Goal: Task Accomplishment & Management: Manage account settings

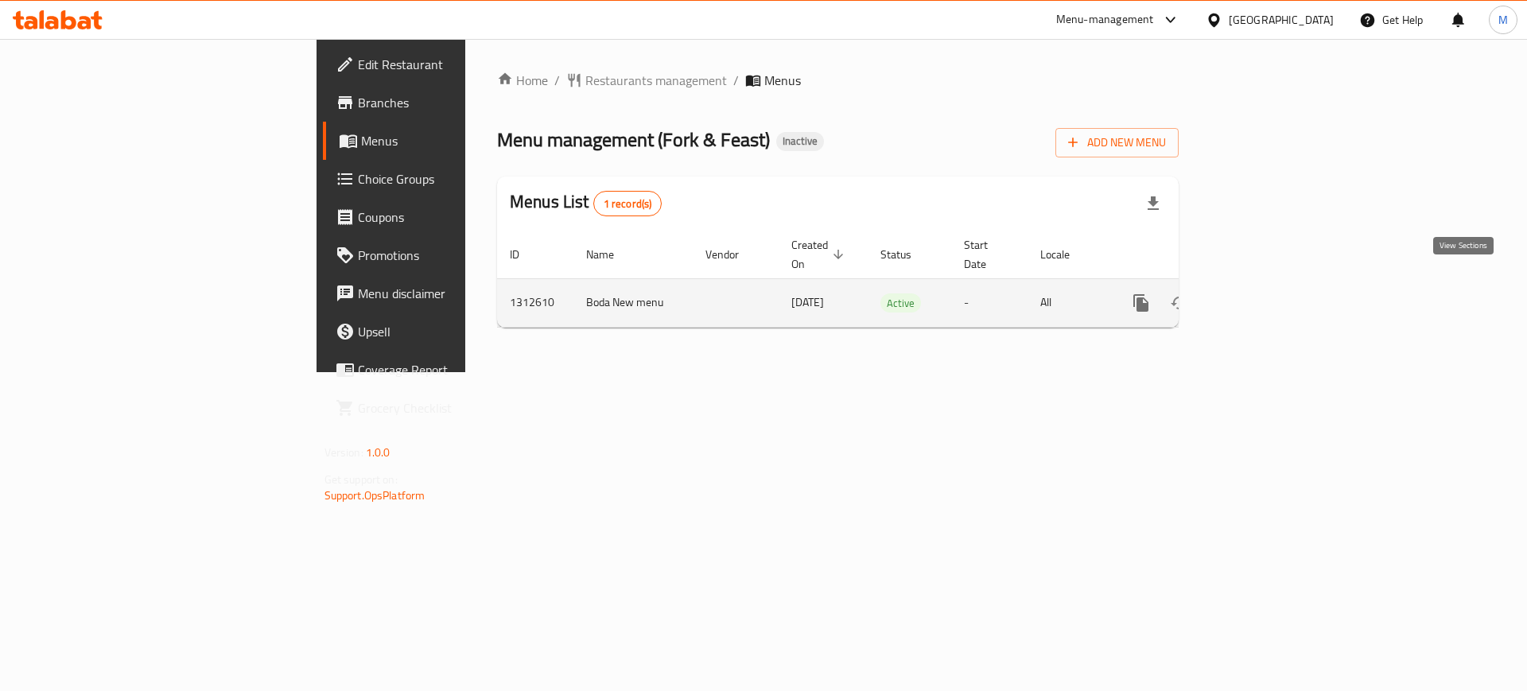
click at [1265, 293] on icon "enhanced table" at bounding box center [1255, 302] width 19 height 19
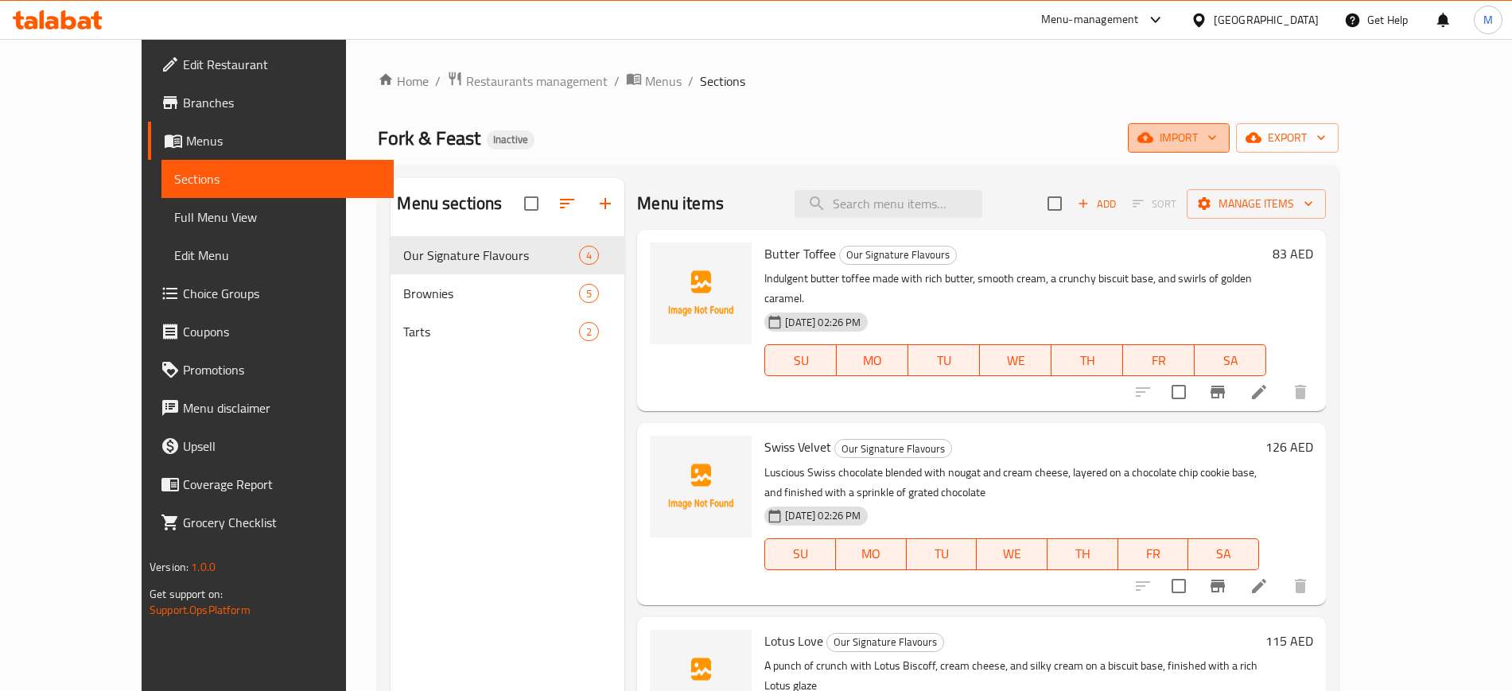
click at [1230, 148] on button "import" at bounding box center [1179, 137] width 102 height 29
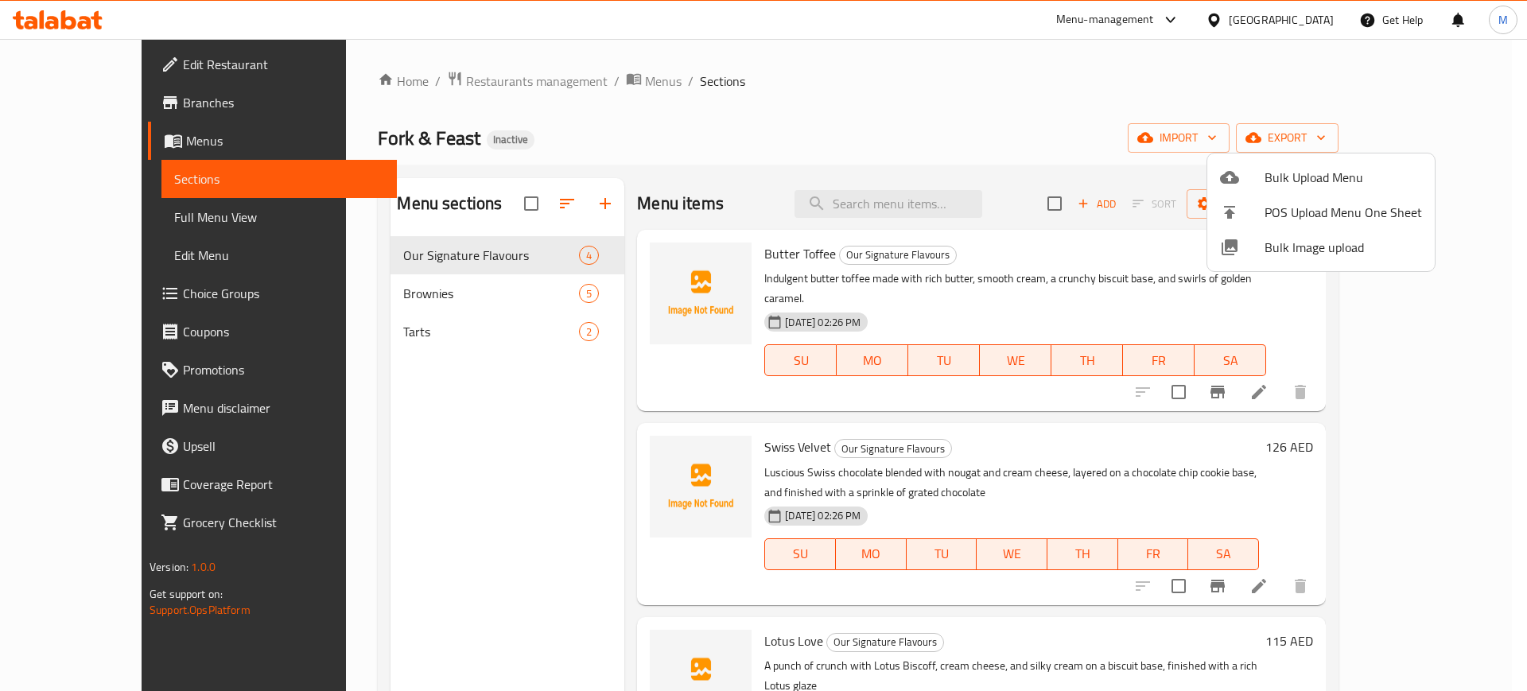
click at [1287, 250] on span "Bulk Image upload" at bounding box center [1343, 247] width 157 height 19
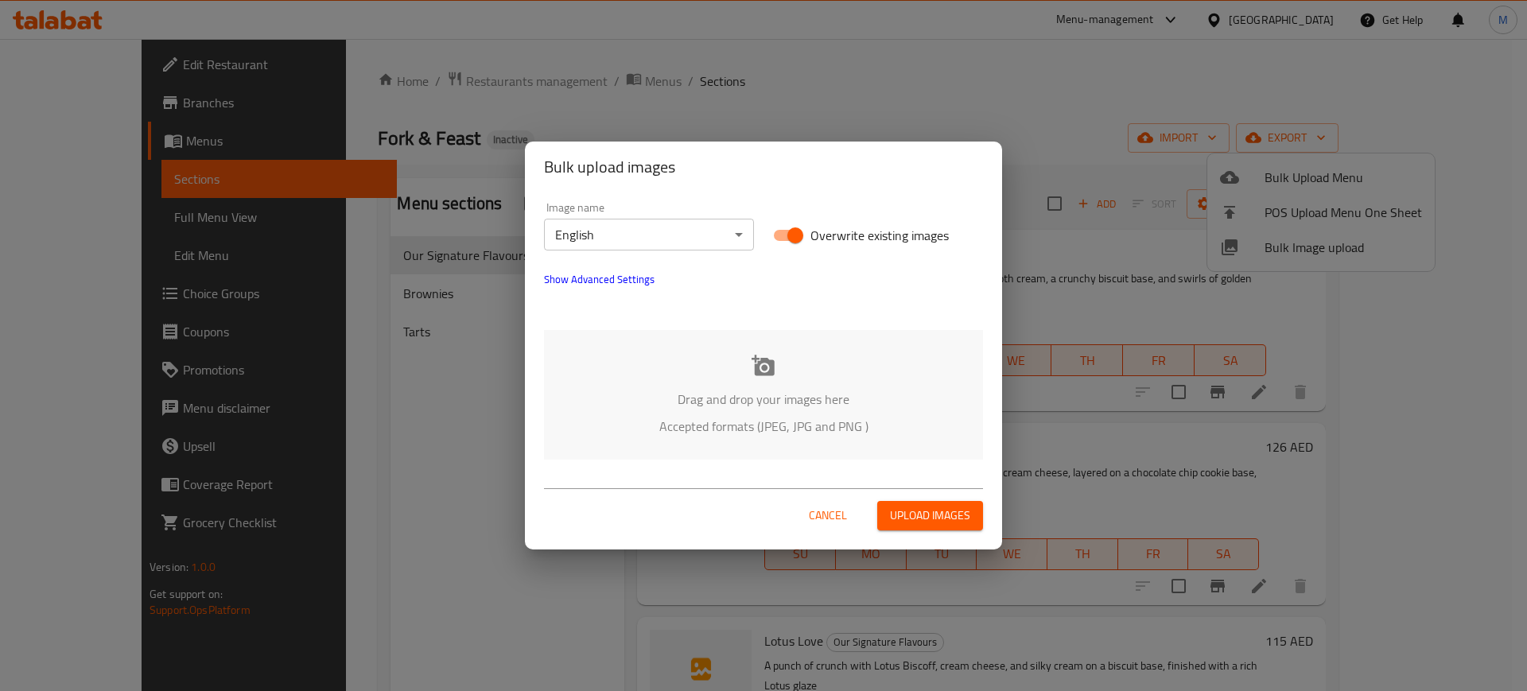
click at [756, 394] on p "Drag and drop your images here" at bounding box center [763, 399] width 391 height 19
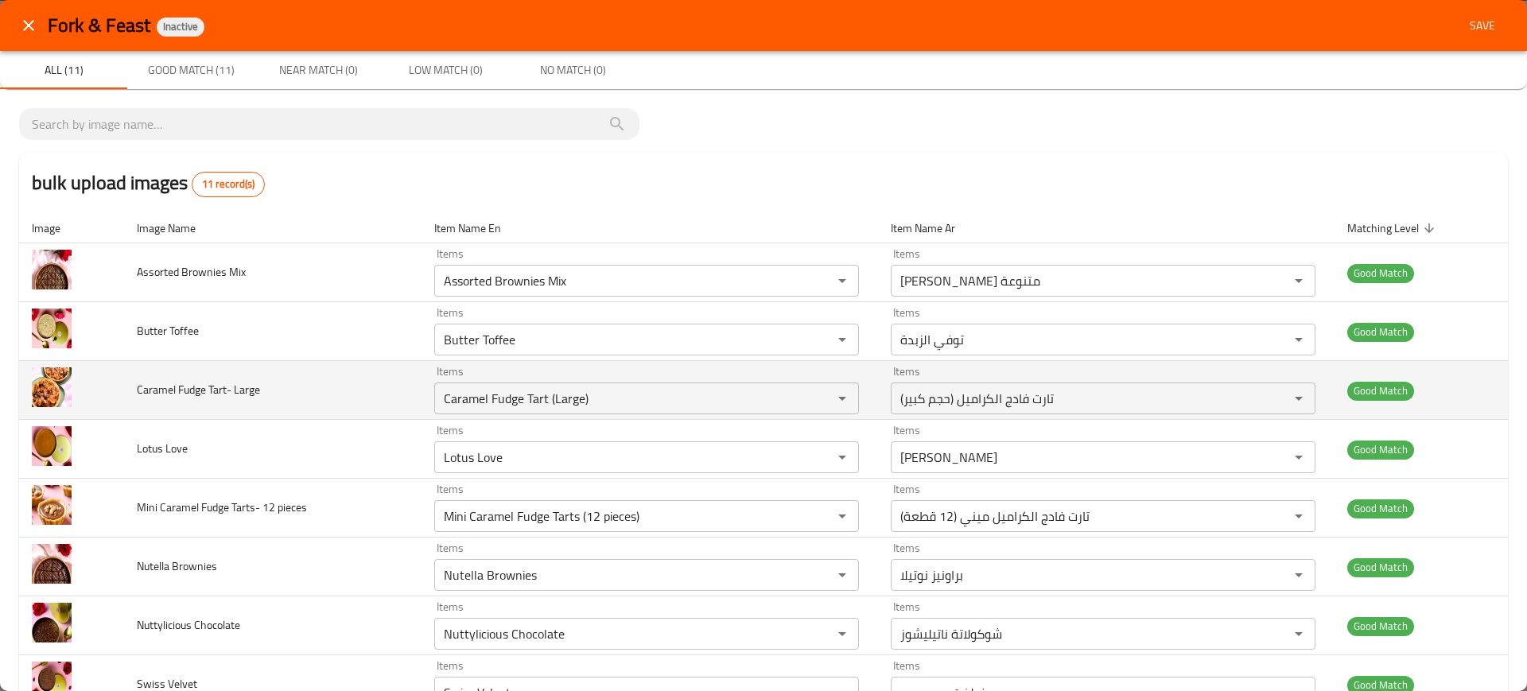
click at [306, 363] on td "Caramel Fudge Tart- Large" at bounding box center [272, 390] width 297 height 59
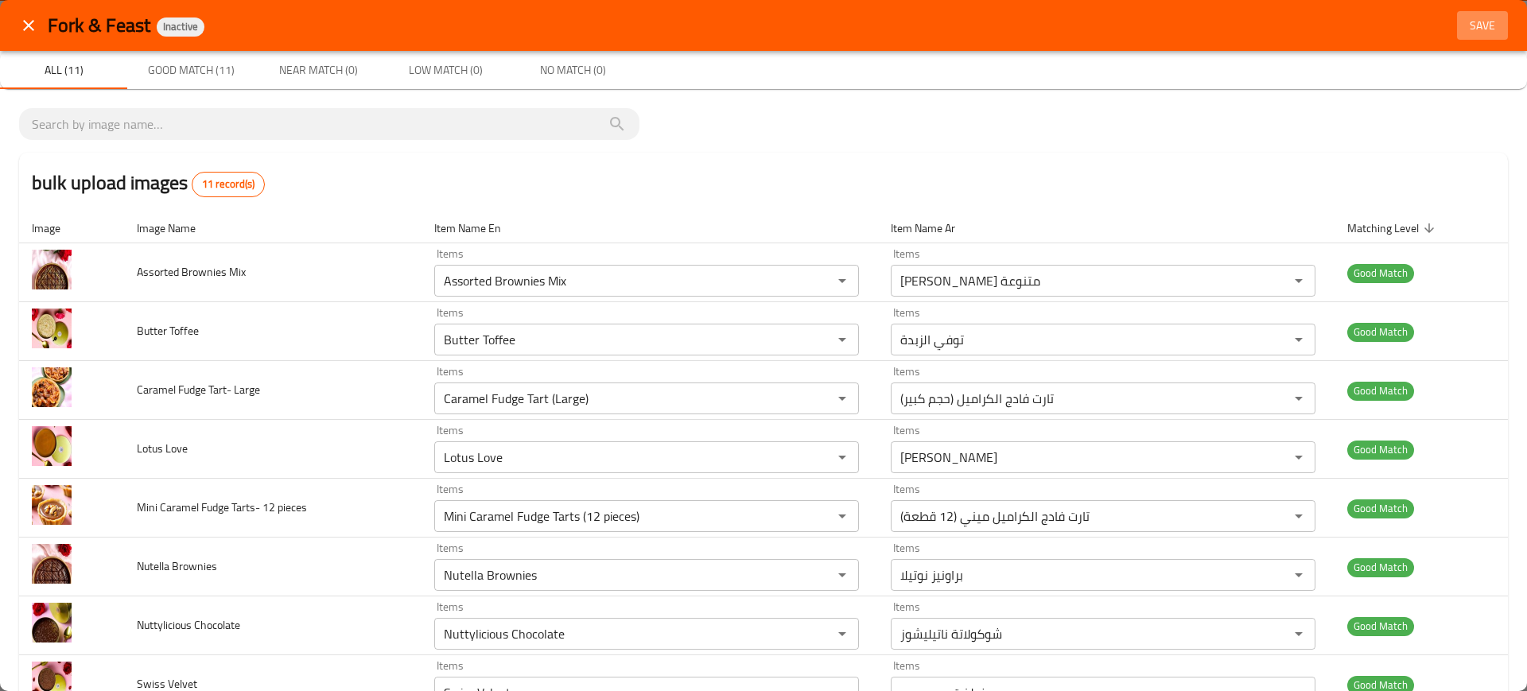
click at [1463, 34] on span "Save" at bounding box center [1482, 26] width 38 height 20
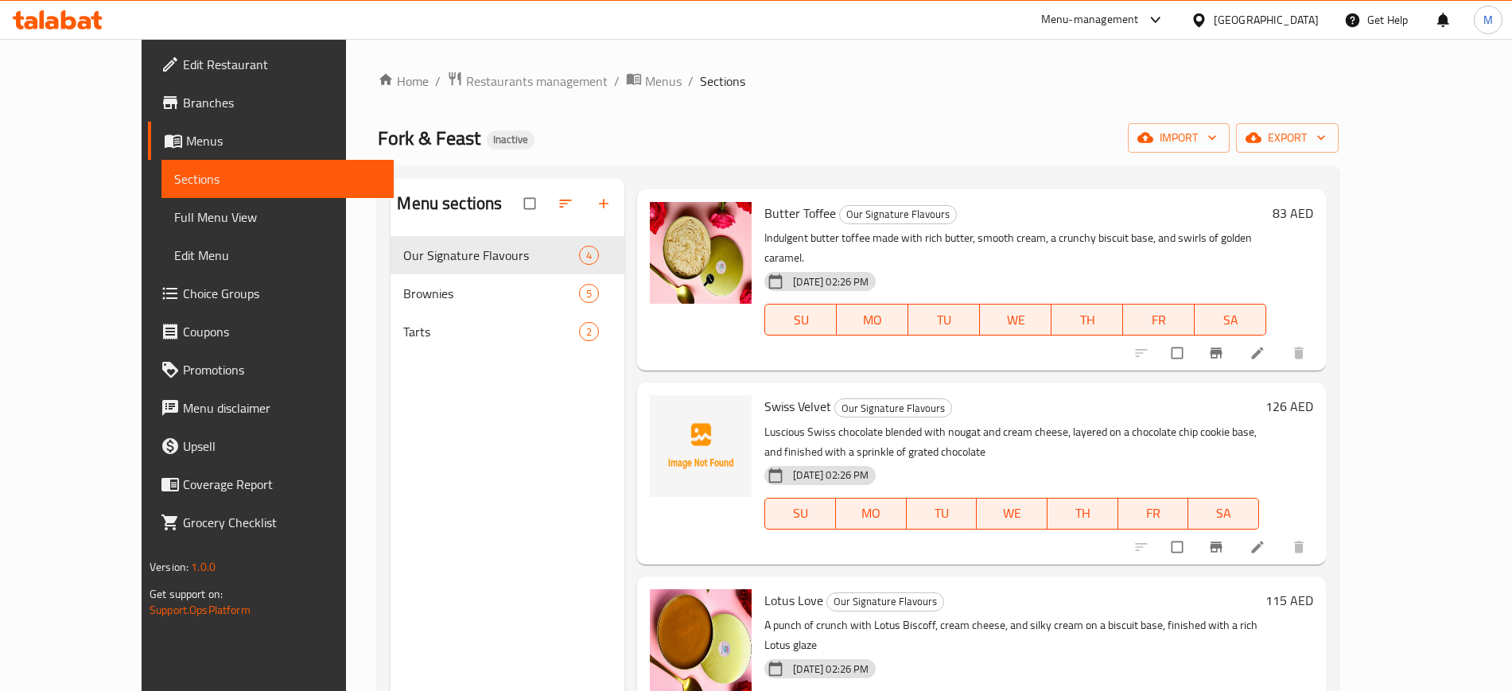
scroll to position [40, 0]
click at [664, 412] on icon "upload picture" at bounding box center [671, 418] width 14 height 12
click at [624, 558] on div "Menu items Add Sort Manage items Butter Toffee Our Signature Flavours Indulgent…" at bounding box center [974, 523] width 701 height 691
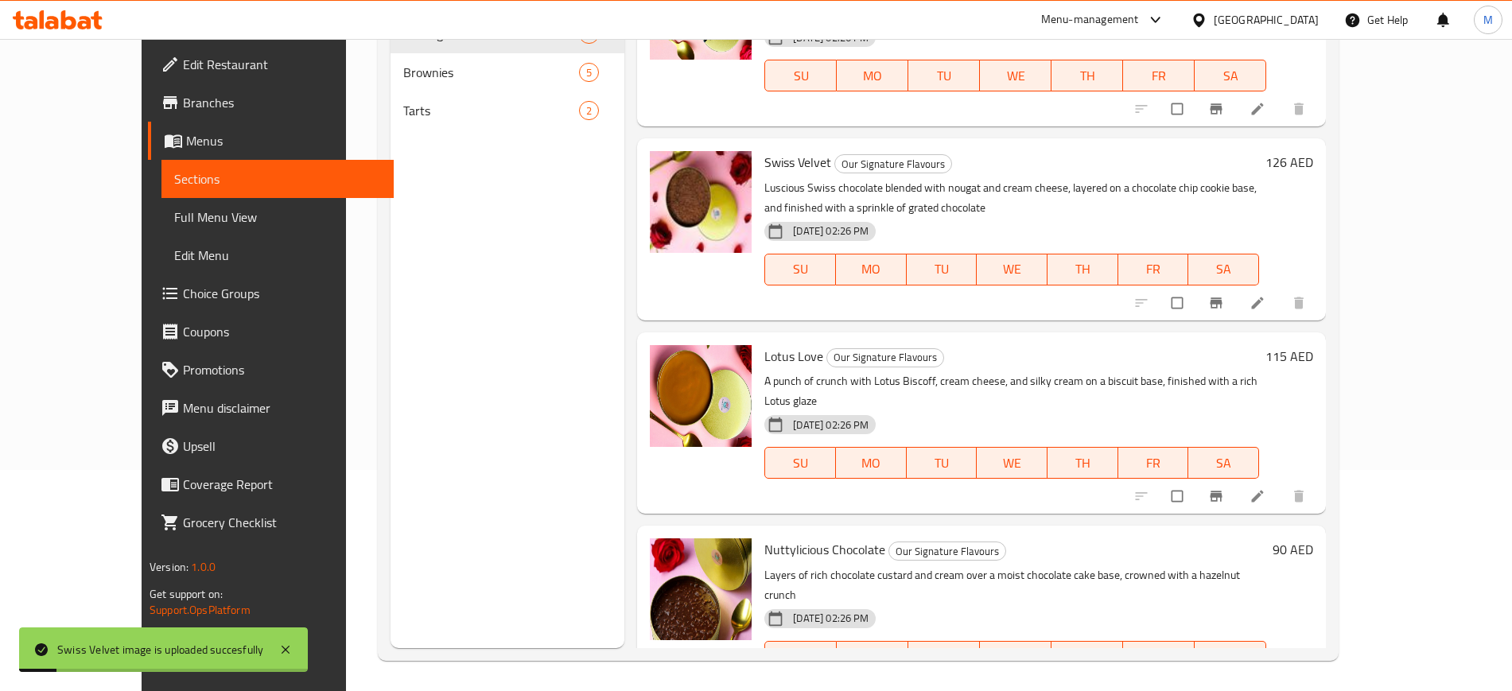
scroll to position [0, 0]
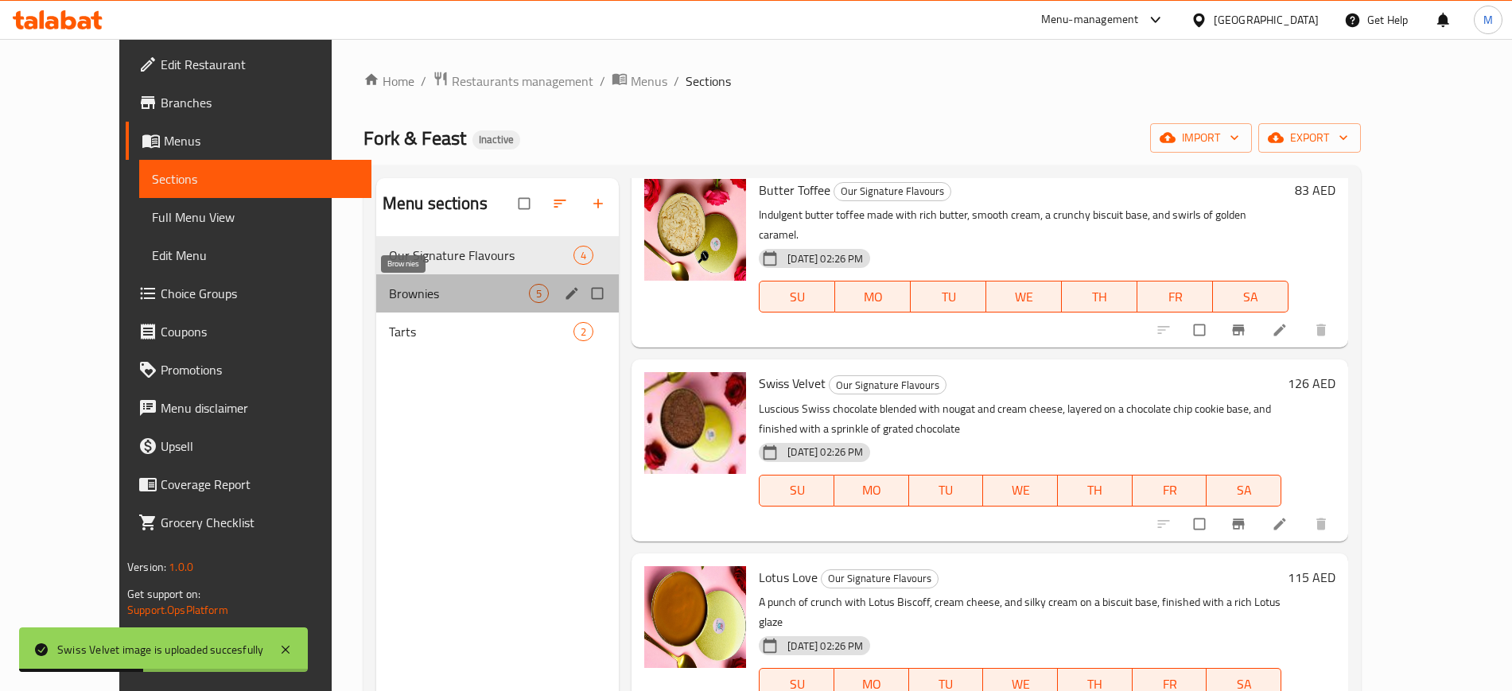
click at [389, 302] on span "Brownies" at bounding box center [459, 293] width 140 height 19
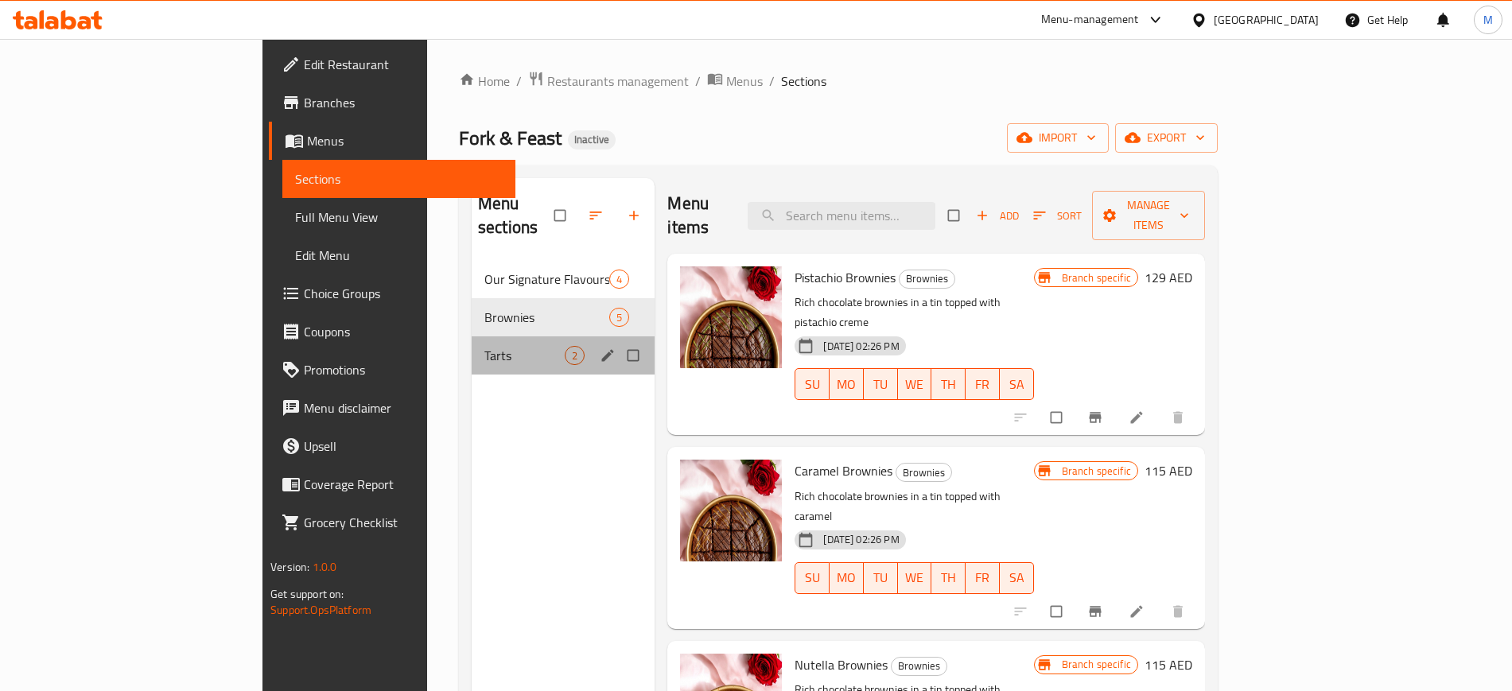
click at [504, 336] on div "Tarts 2" at bounding box center [563, 355] width 183 height 38
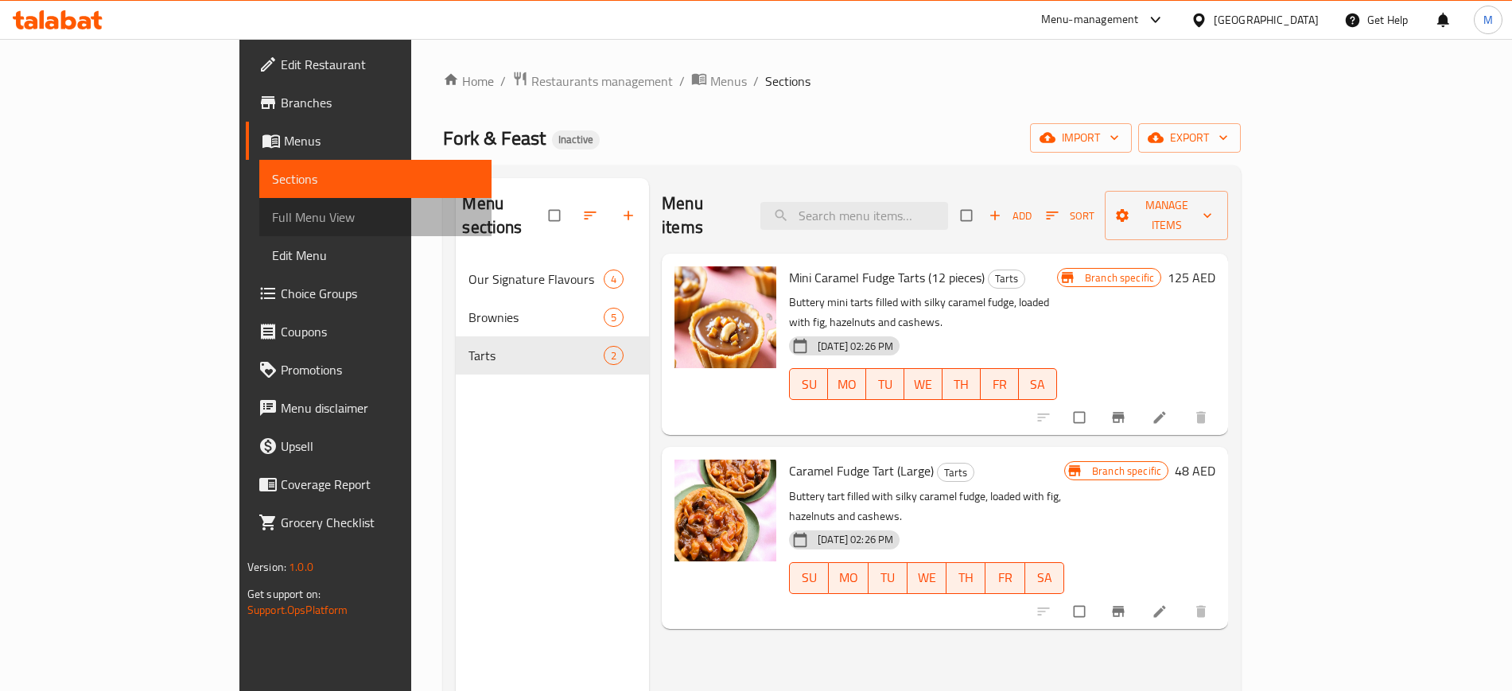
click at [272, 216] on span "Full Menu View" at bounding box center [375, 217] width 207 height 19
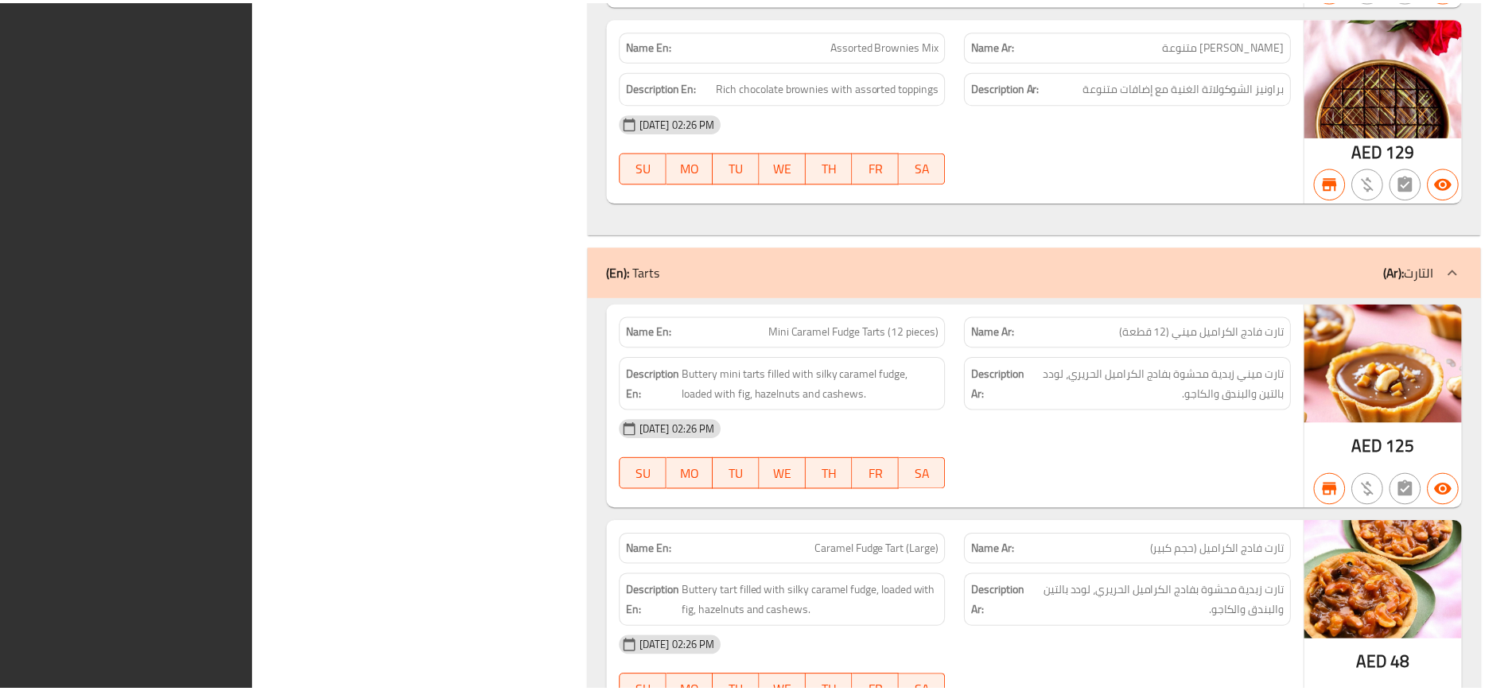
scroll to position [2225, 0]
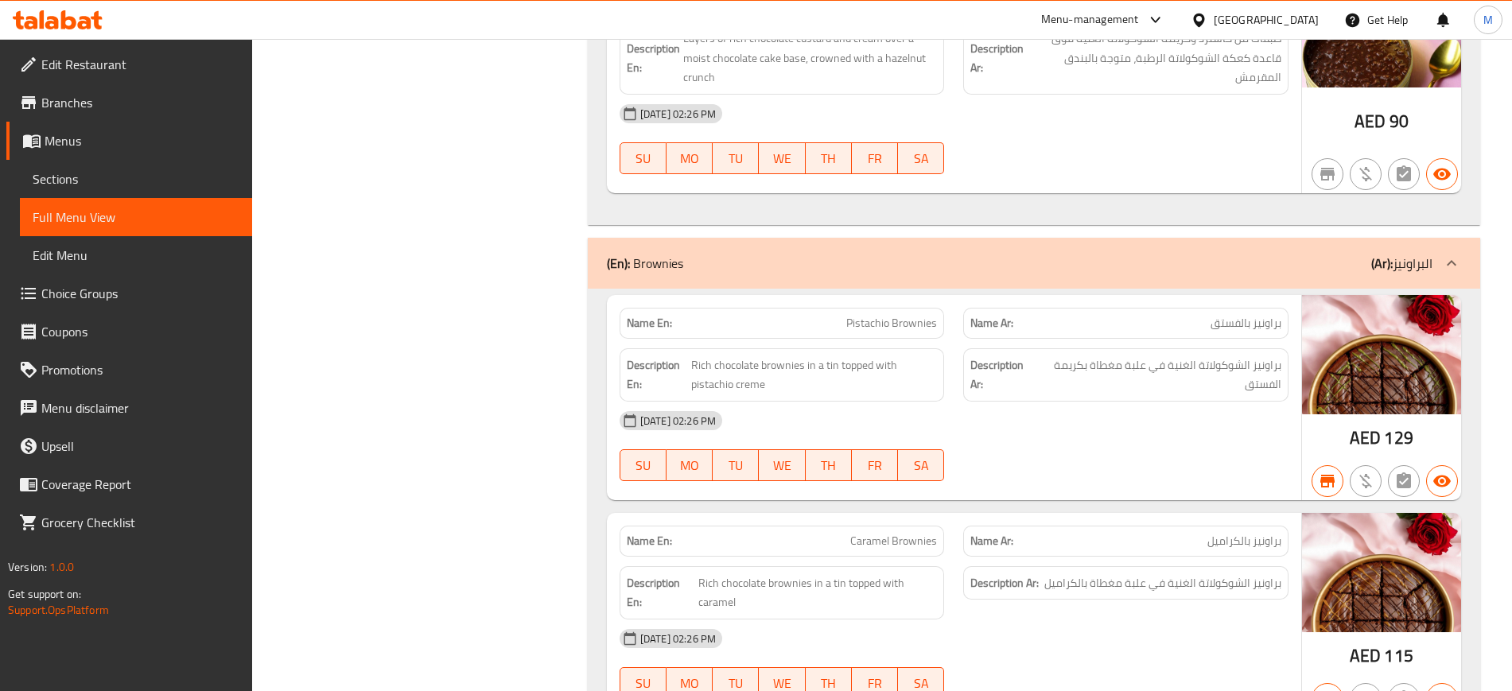
scroll to position [0, 0]
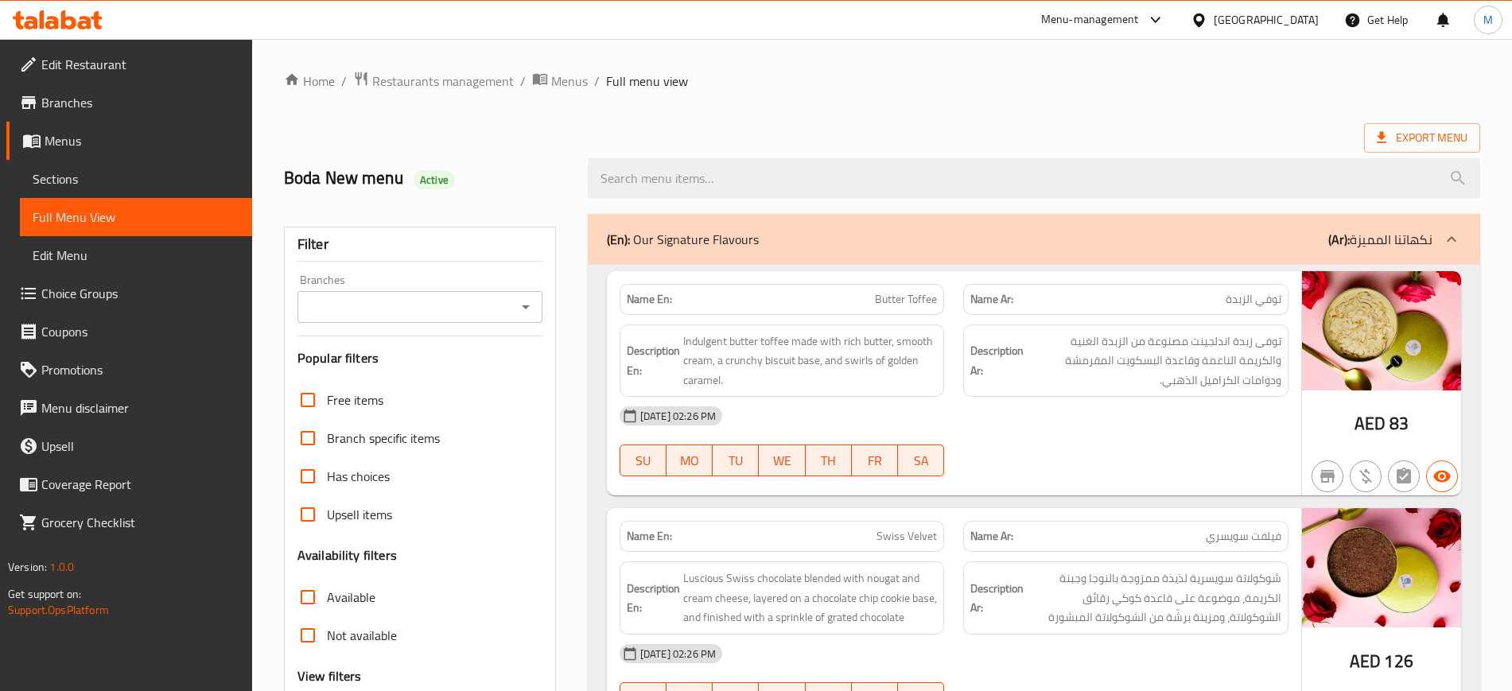
click at [476, 146] on div "Boda New menu Active" at bounding box center [426, 178] width 304 height 71
click at [109, 72] on span "Edit Restaurant" at bounding box center [140, 64] width 198 height 19
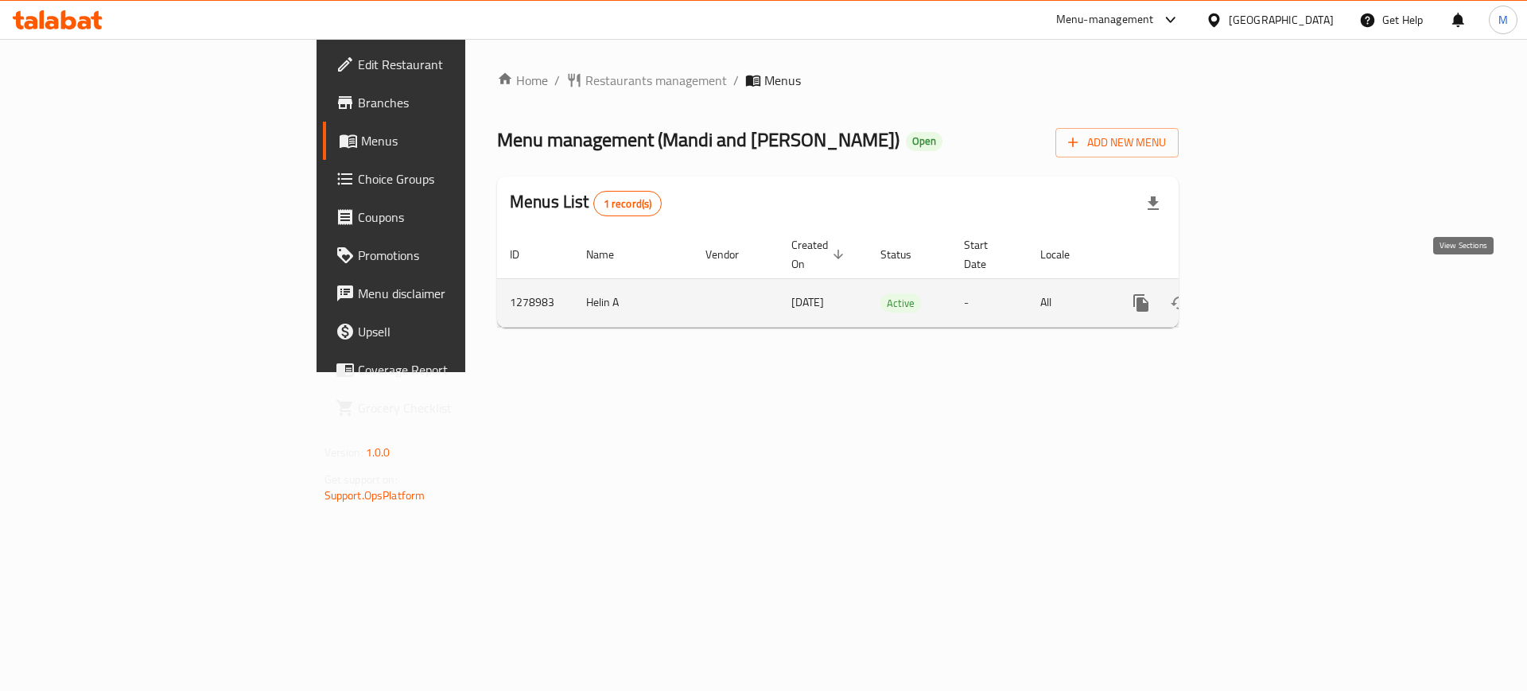
click at [1263, 296] on icon "enhanced table" at bounding box center [1256, 303] width 14 height 14
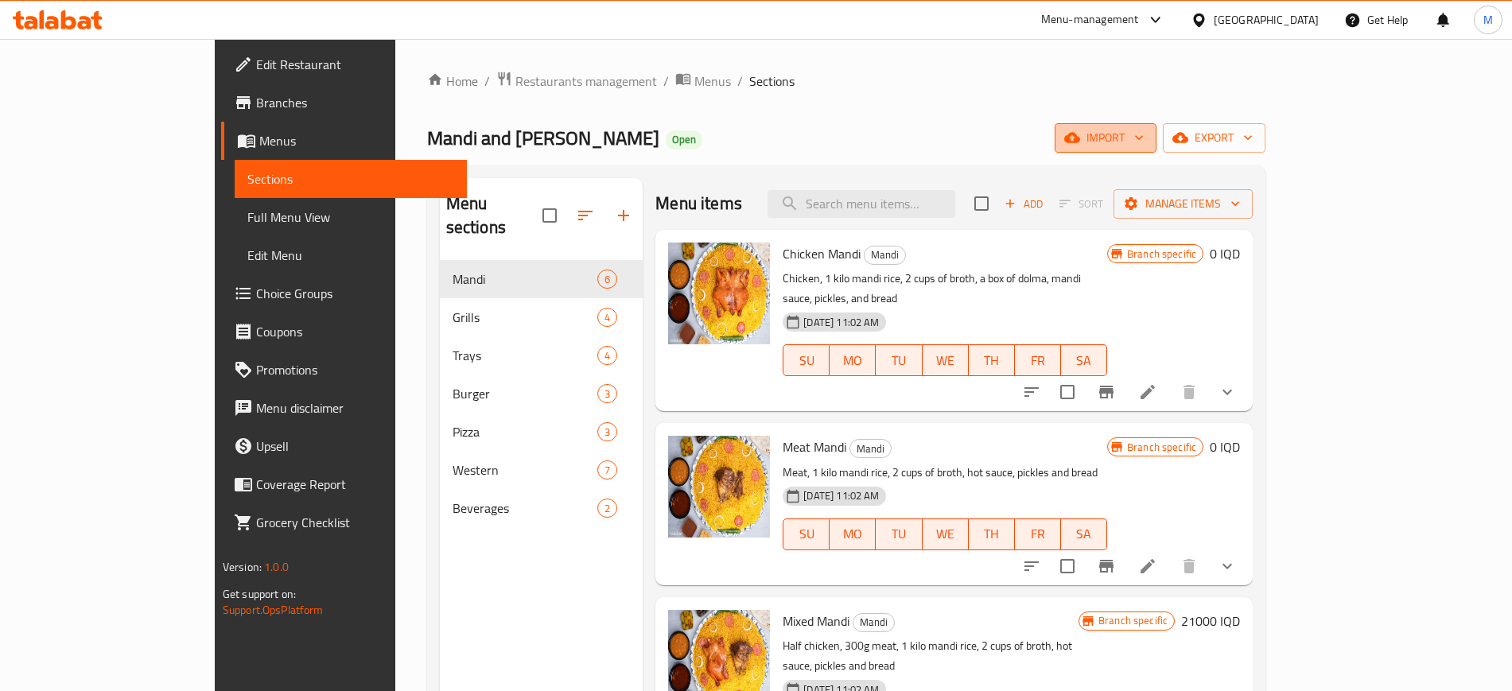
click at [1156, 149] on button "import" at bounding box center [1106, 137] width 102 height 29
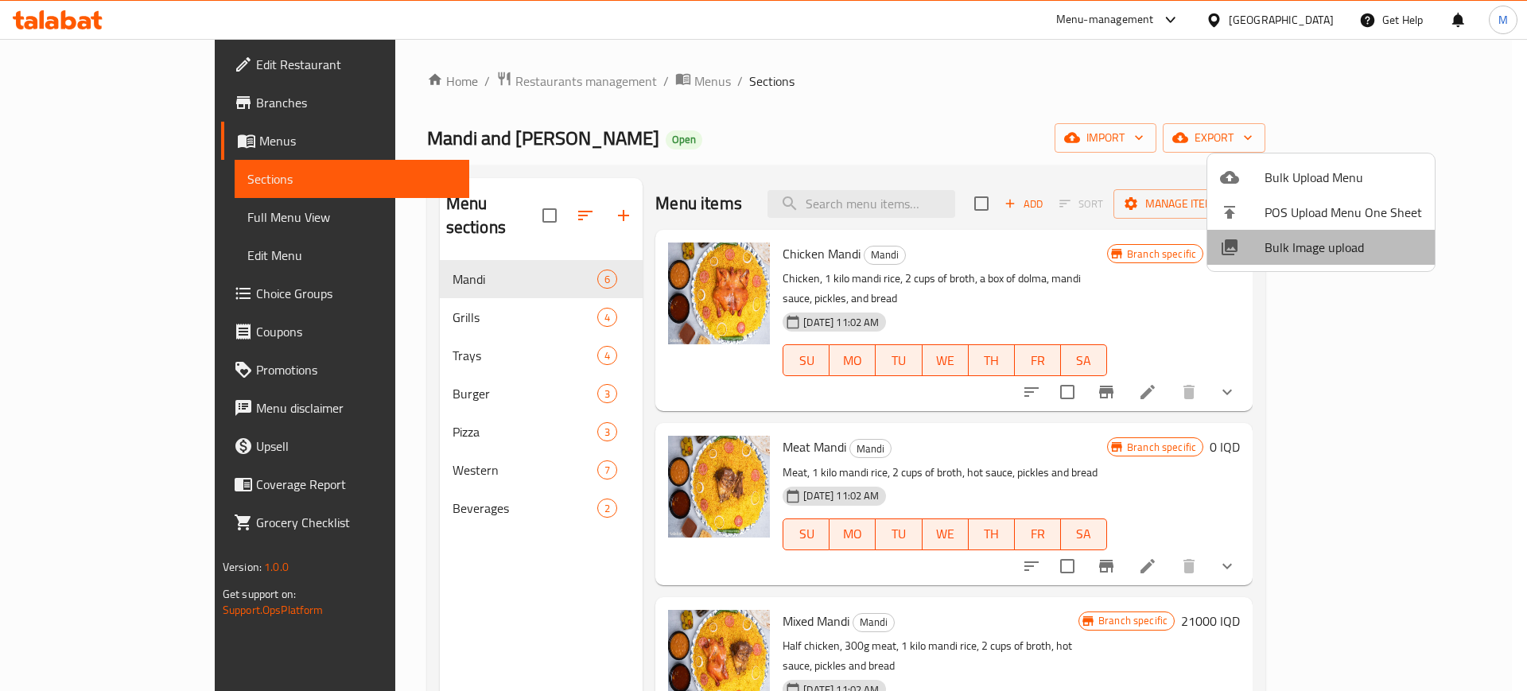
click at [1328, 245] on span "Bulk Image upload" at bounding box center [1343, 247] width 157 height 19
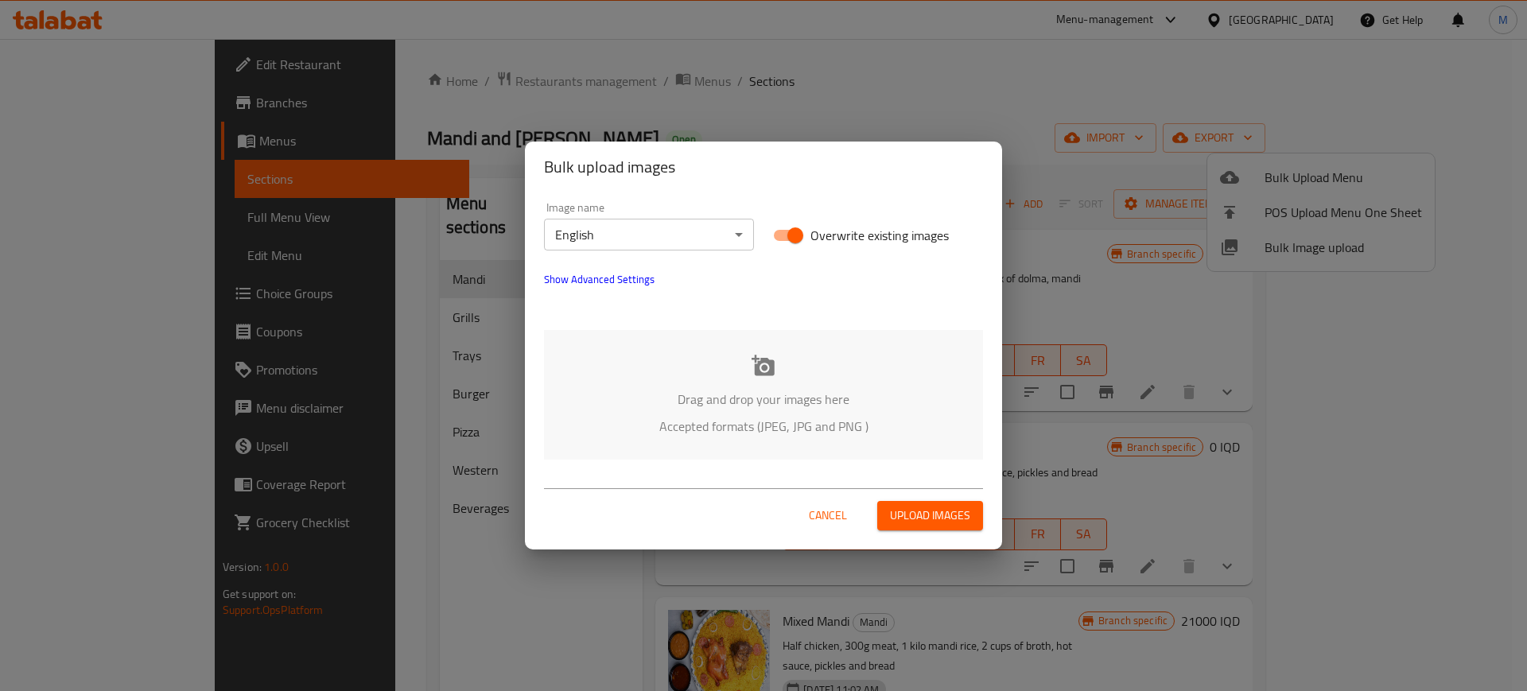
click at [876, 383] on div "Drag and drop your images here Accepted formats (JPEG, JPG and PNG )" at bounding box center [763, 395] width 439 height 130
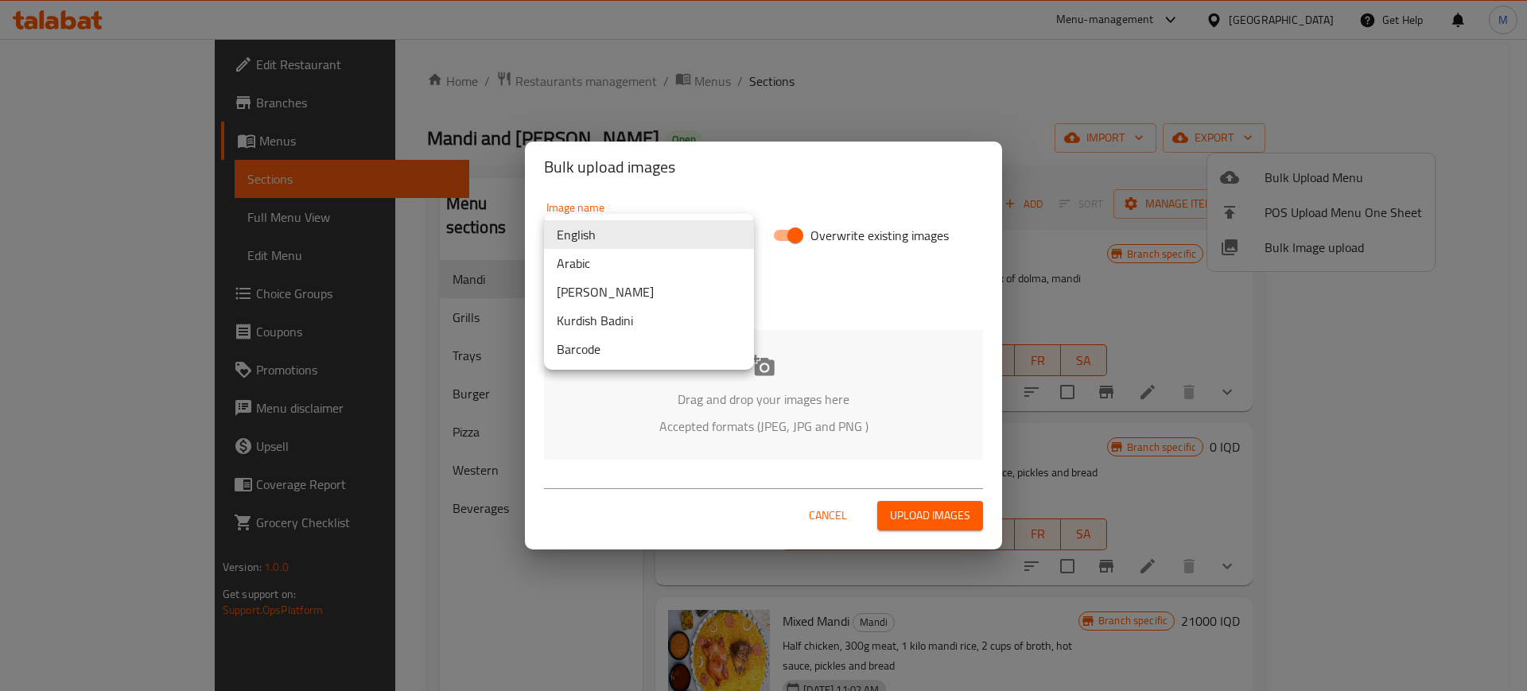
click at [653, 245] on body "​ Menu-management Iraq Get Help M Edit Restaurant Branches Menus Sections Full …" at bounding box center [763, 365] width 1527 height 652
click at [653, 265] on li "Arabic" at bounding box center [649, 263] width 210 height 29
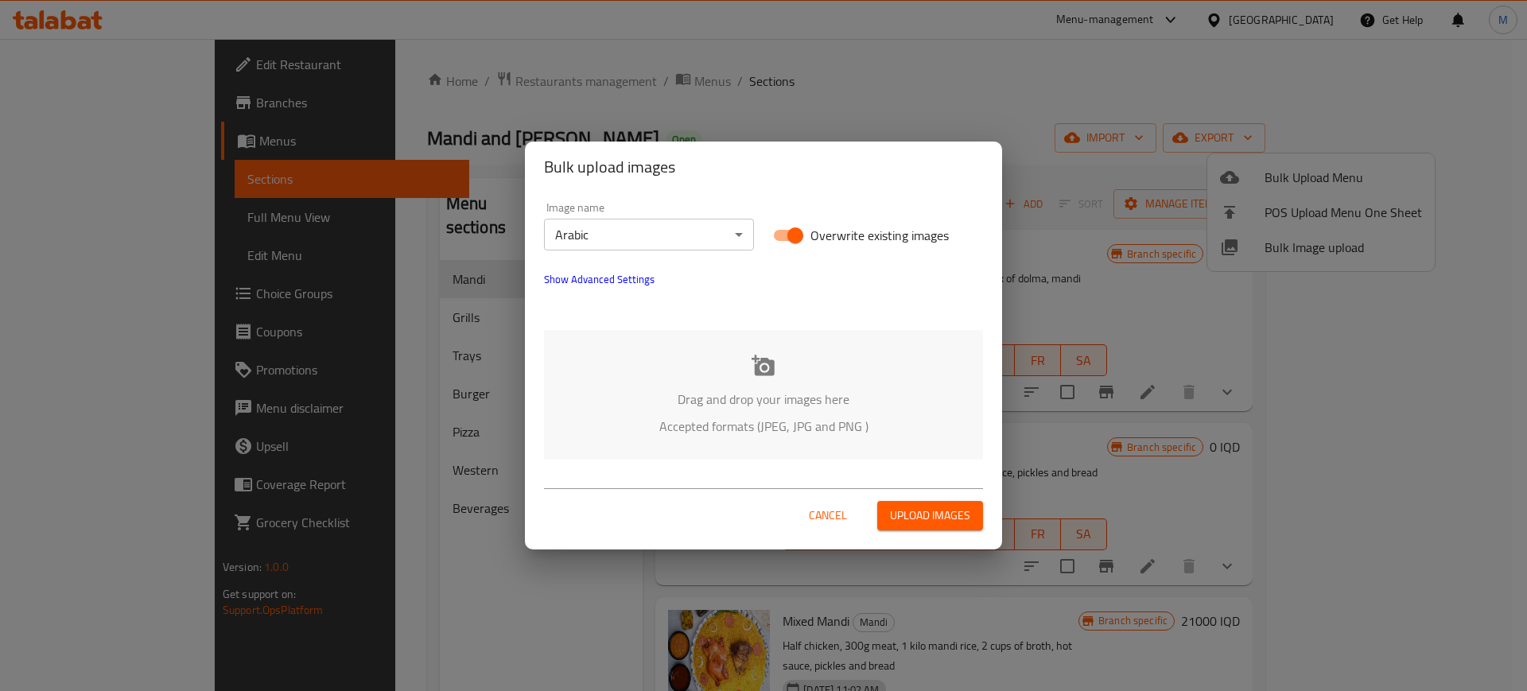
click at [698, 356] on div "Drag and drop your images here Accepted formats (JPEG, JPG and PNG )" at bounding box center [763, 395] width 439 height 130
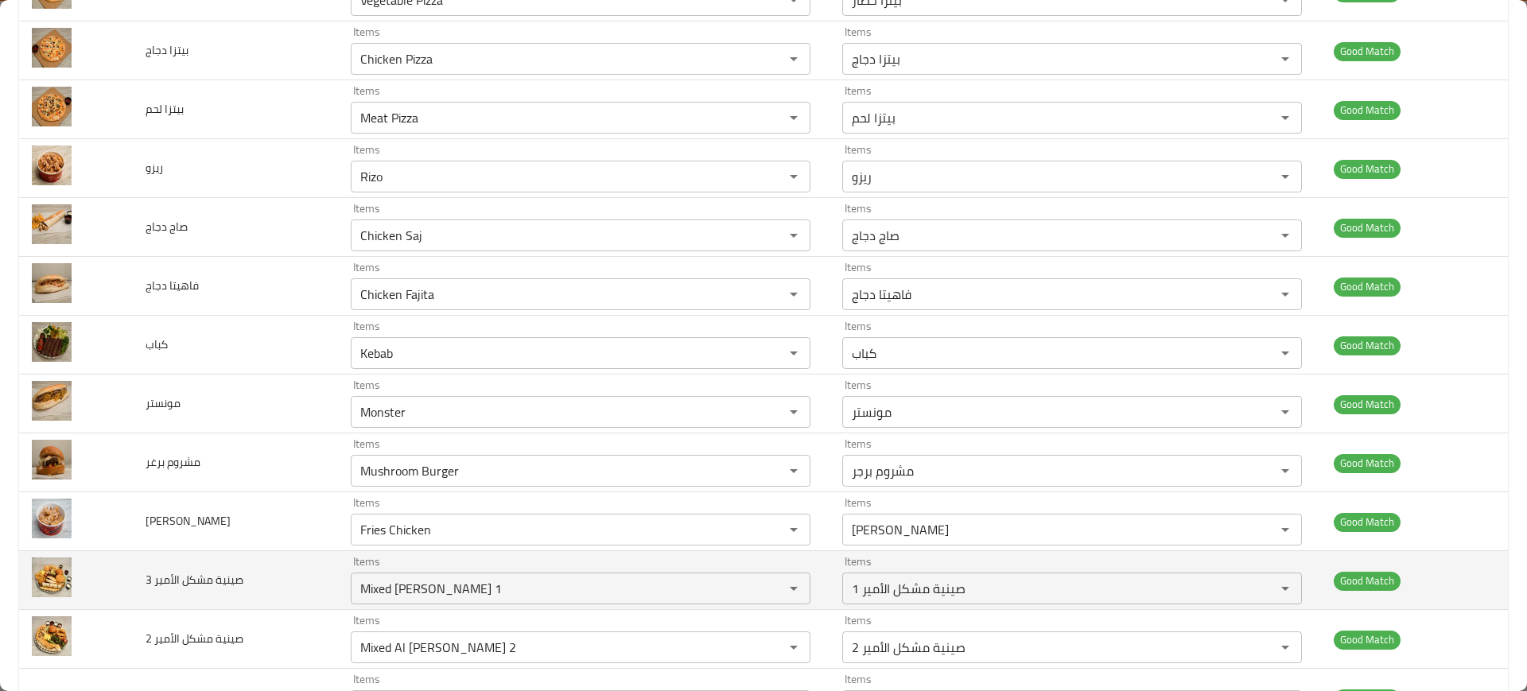
scroll to position [820, 0]
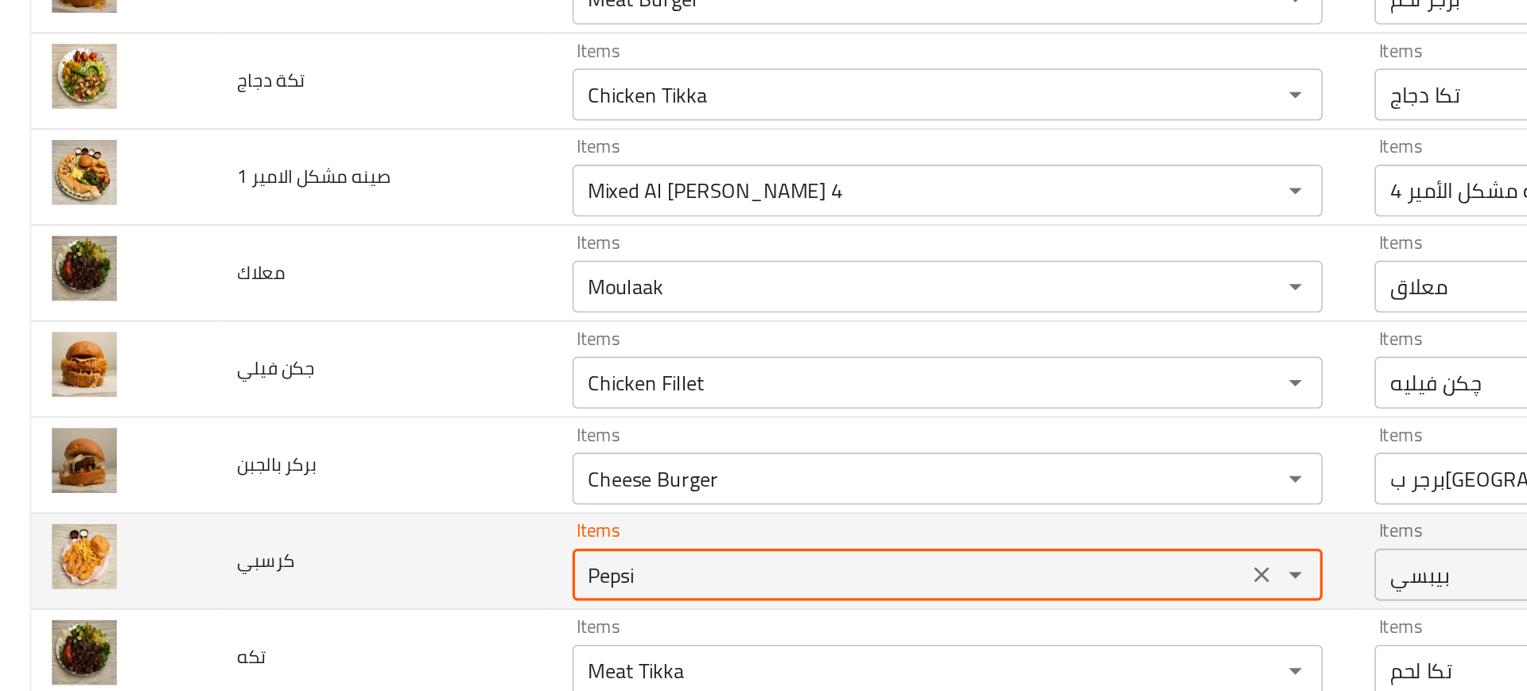
click at [400, 584] on input "Pepsi" at bounding box center [556, 579] width 403 height 22
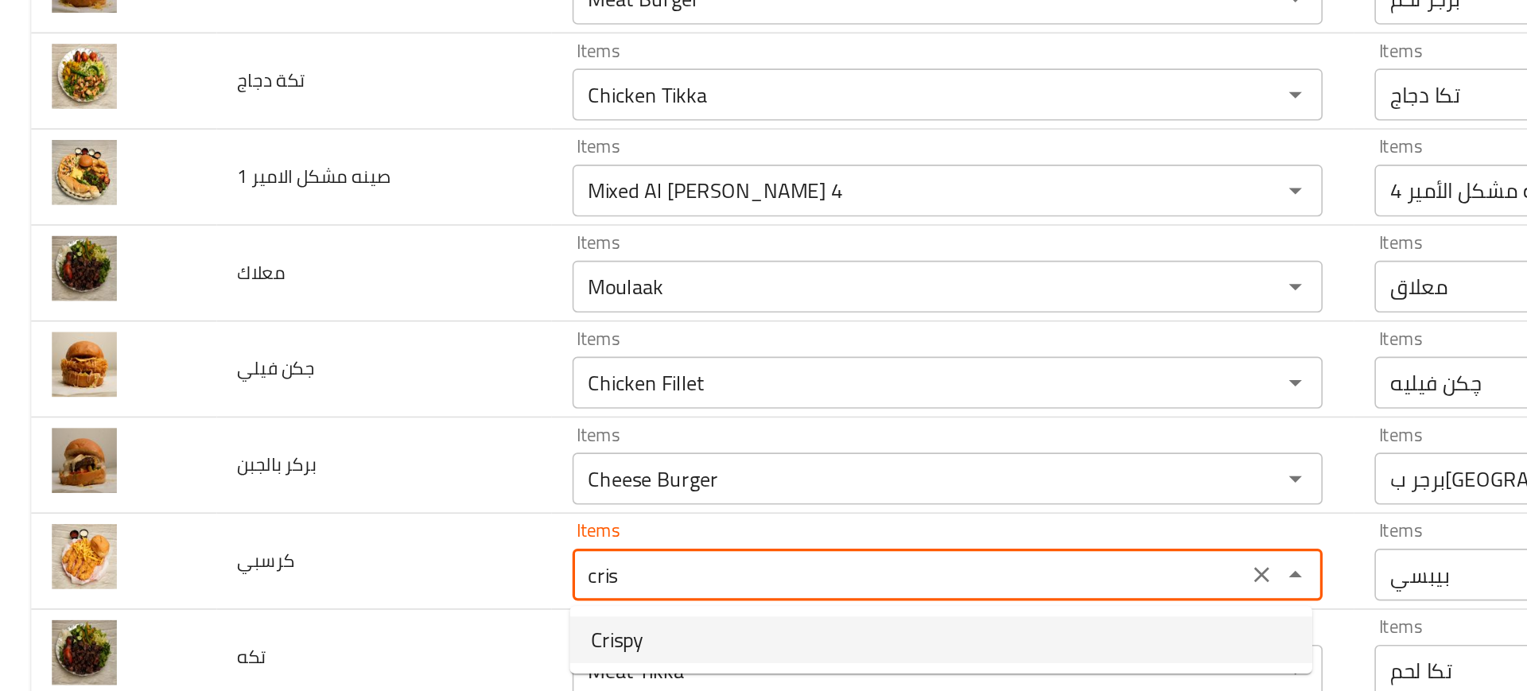
click at [387, 614] on span "Crispy" at bounding box center [378, 618] width 33 height 19
type input "Crispy"
type input "مقرمش"
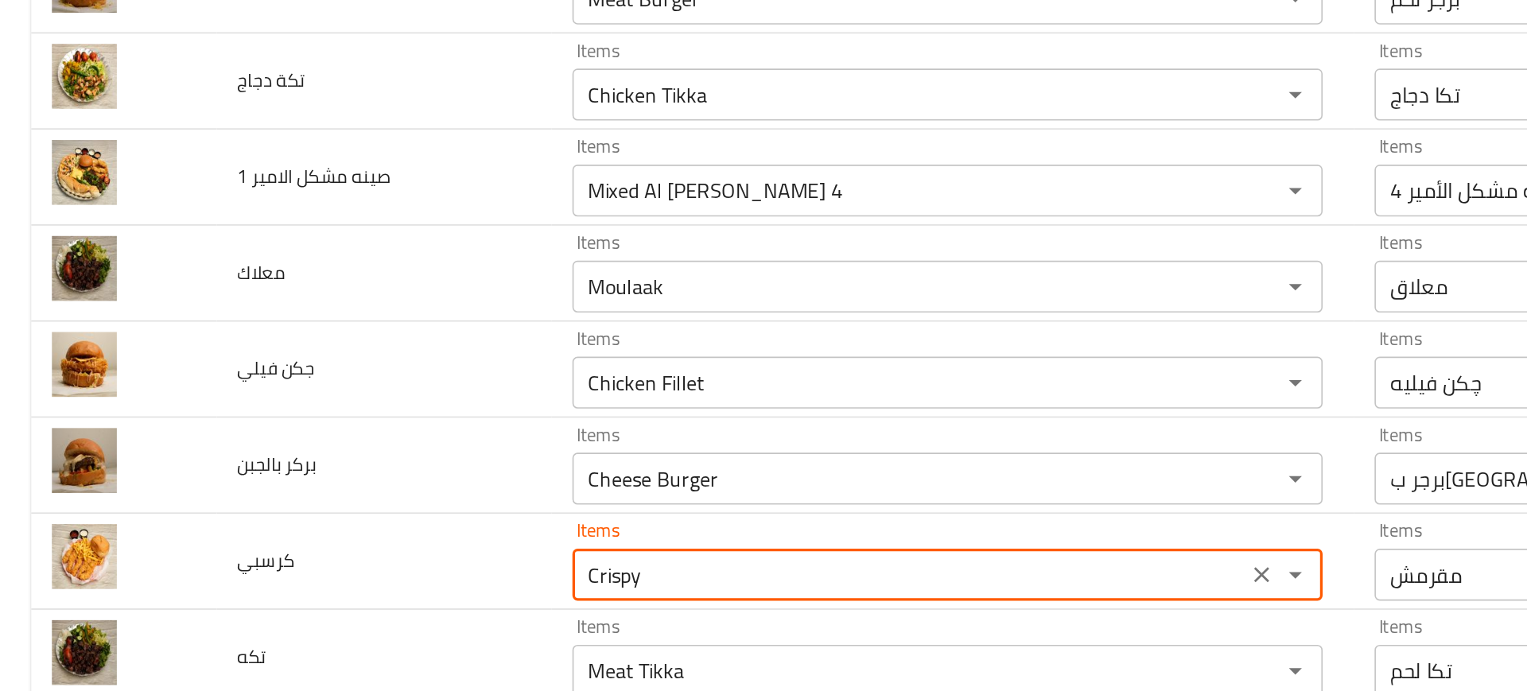
type input "Crispy"
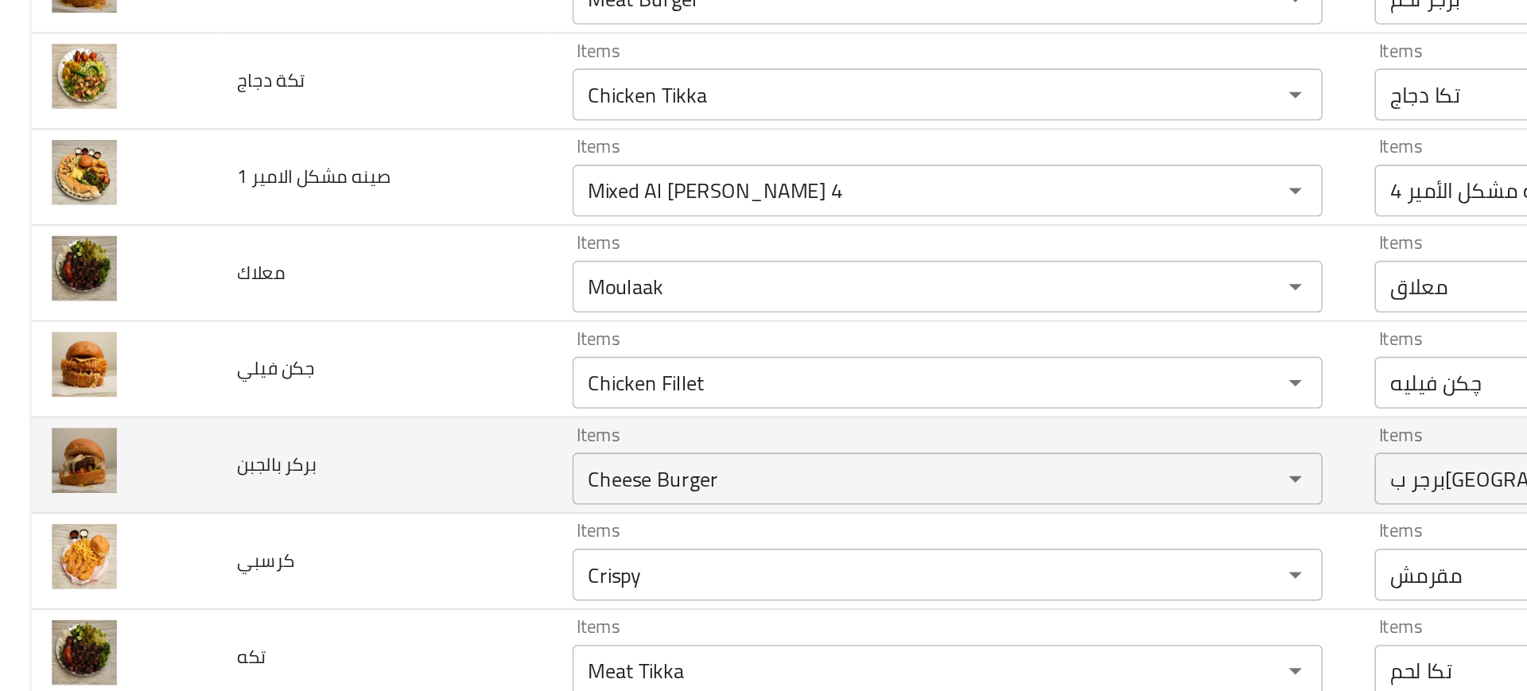
click at [192, 530] on td "بركر بالجبن" at bounding box center [235, 512] width 205 height 59
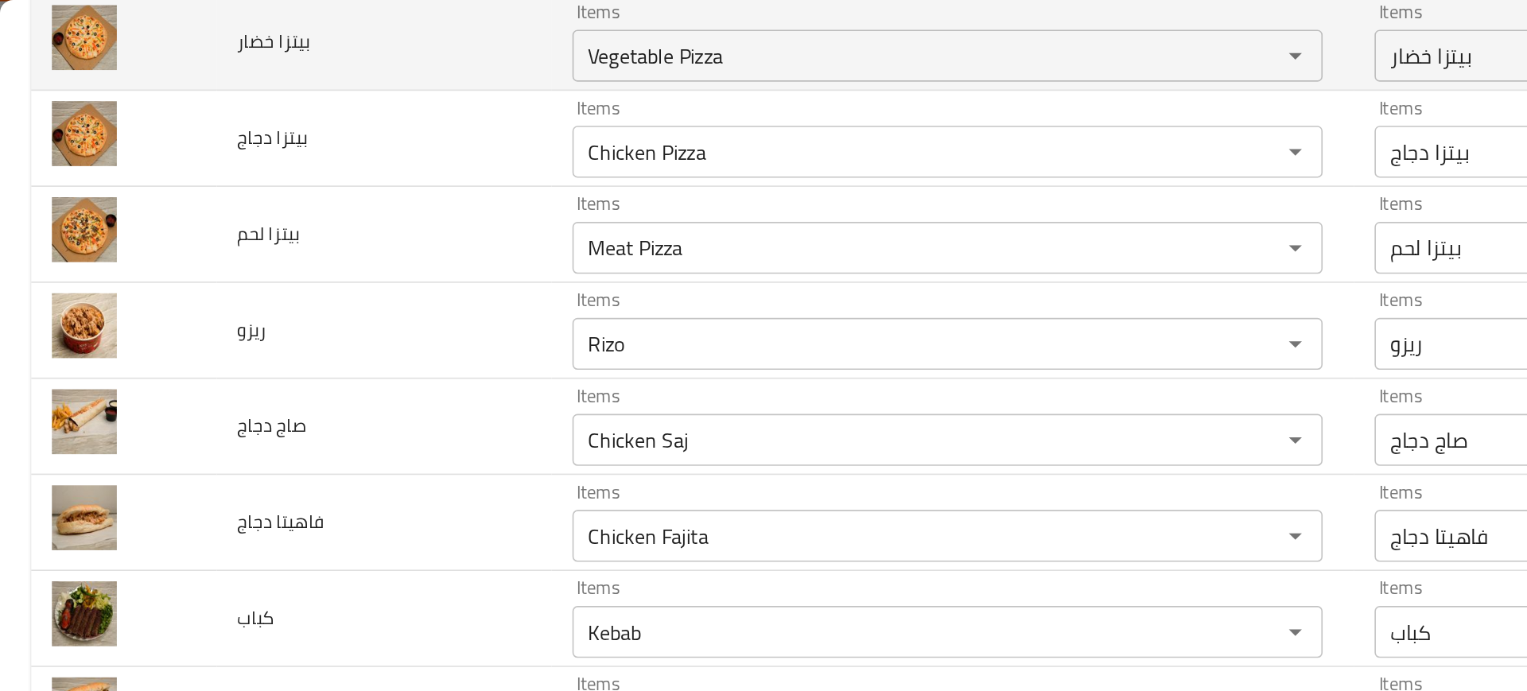
scroll to position [247, 0]
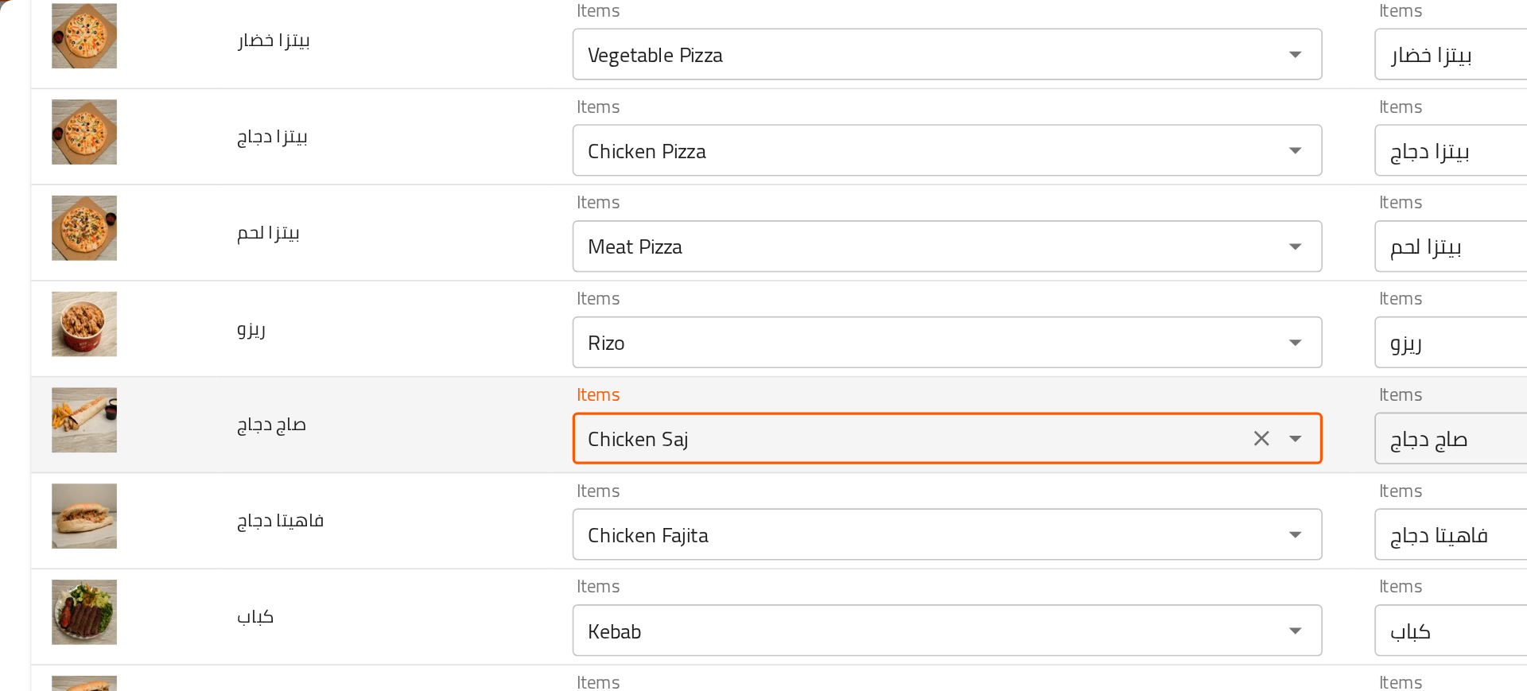
click at [376, 274] on دجاج "Chicken Saj" at bounding box center [556, 269] width 403 height 22
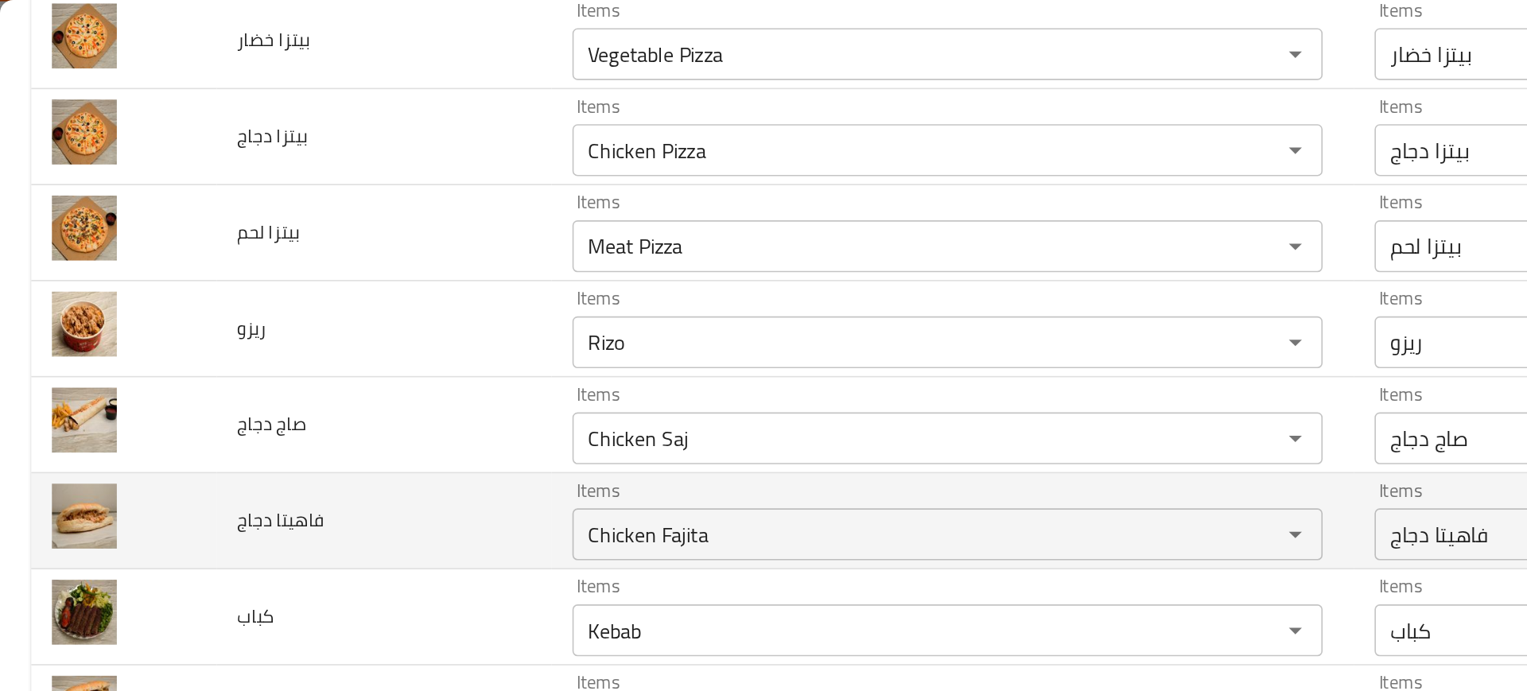
click at [323, 301] on td "فاهيتا دجاج" at bounding box center [235, 319] width 205 height 59
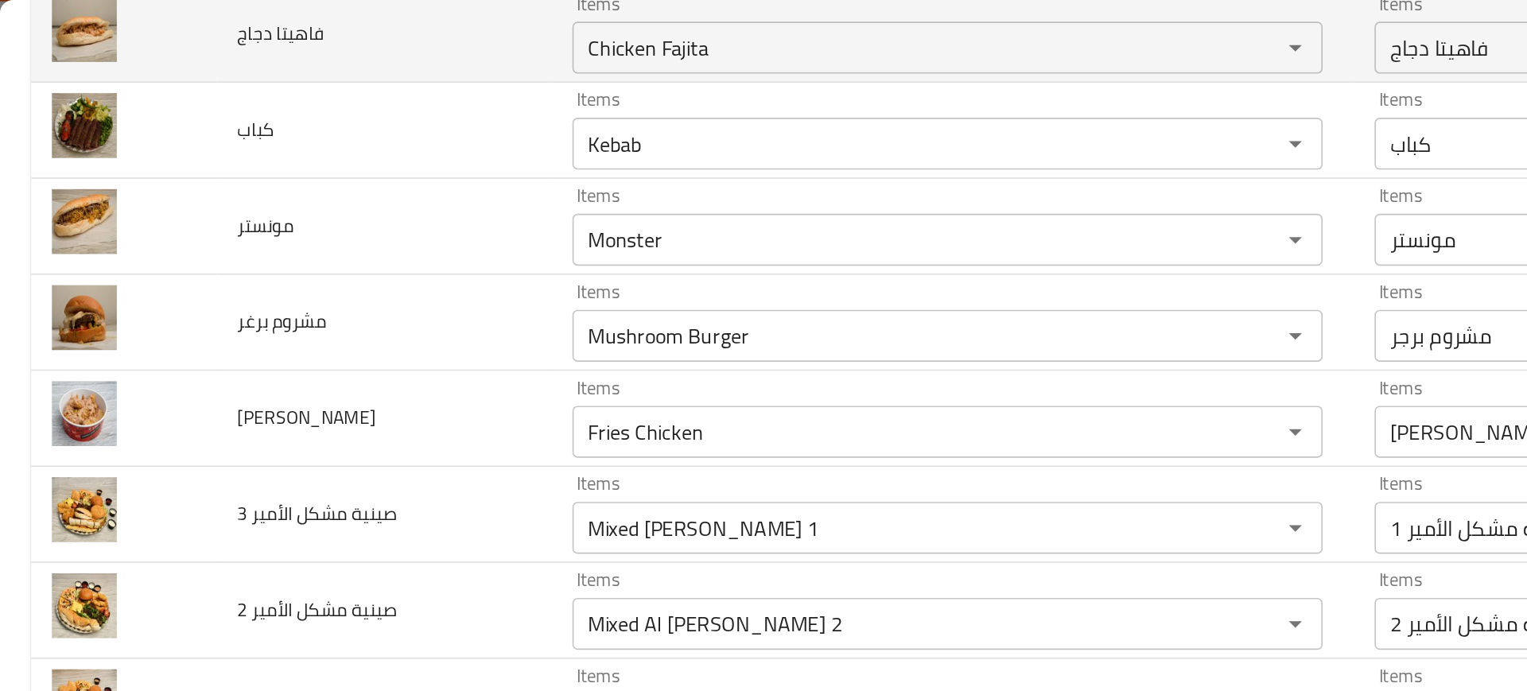
scroll to position [605, 0]
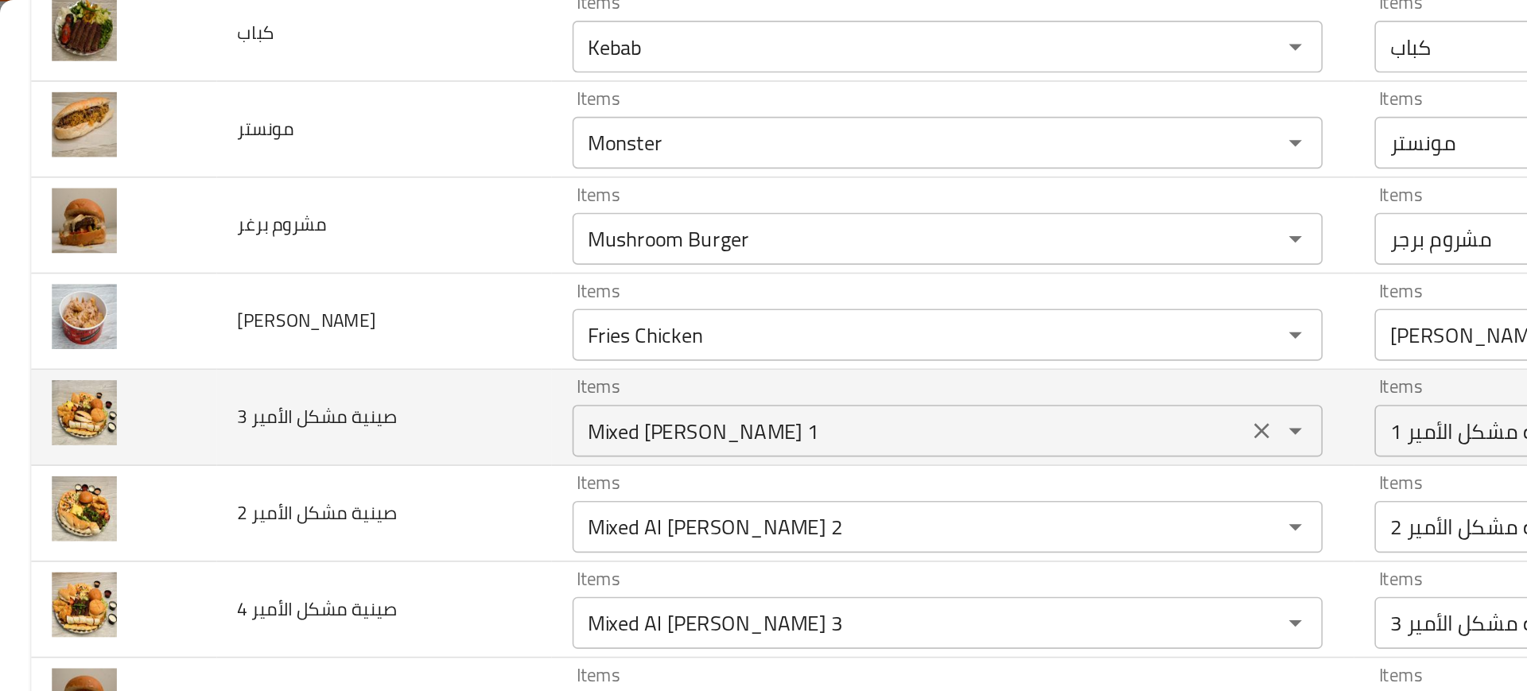
click at [406, 248] on div "Mixed Al Amir Tray 1 Items" at bounding box center [581, 264] width 460 height 32
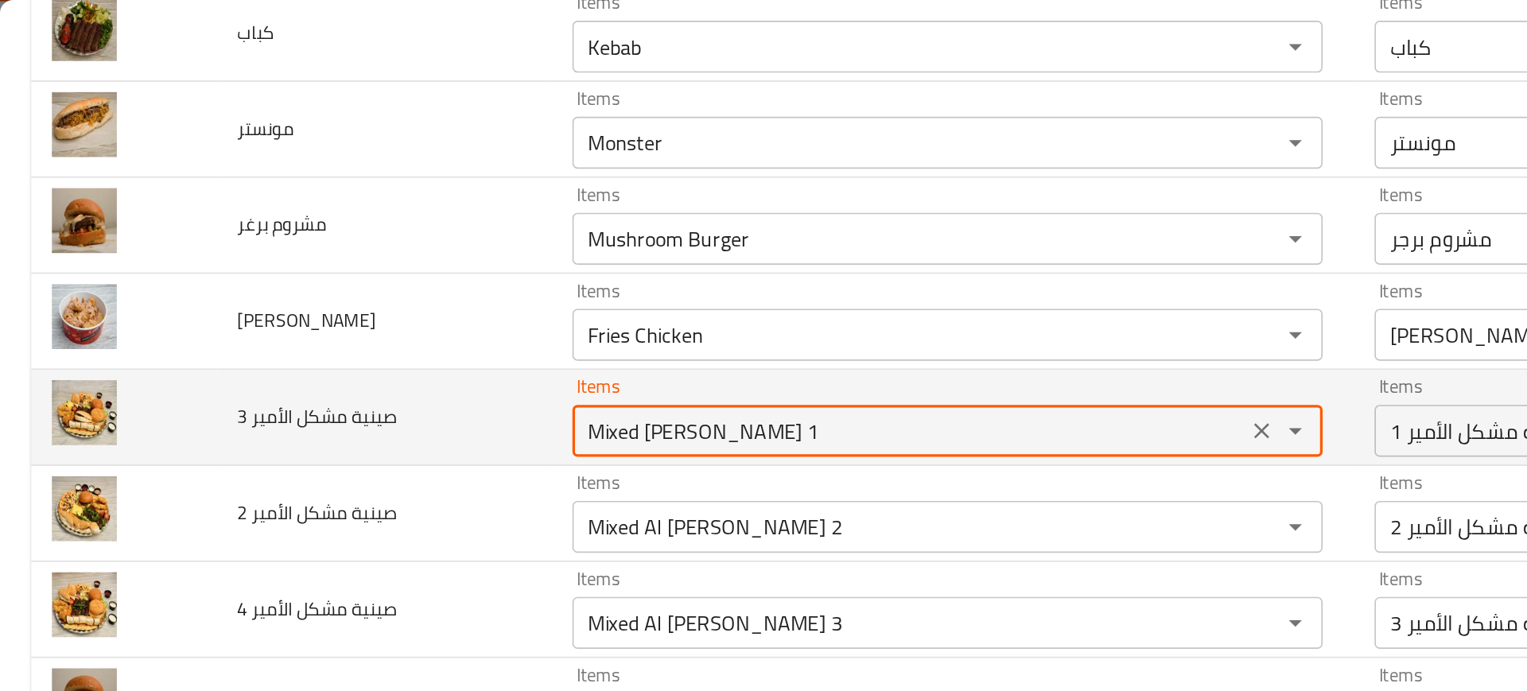
click at [406, 248] on div "Mixed Al Amir Tray 1 Items" at bounding box center [581, 264] width 460 height 32
click at [484, 261] on 3 "Mixed Al Amir Tray 1" at bounding box center [556, 264] width 403 height 22
click at [500, 263] on 3 "Mixed Al Amir Tray 1" at bounding box center [556, 264] width 403 height 22
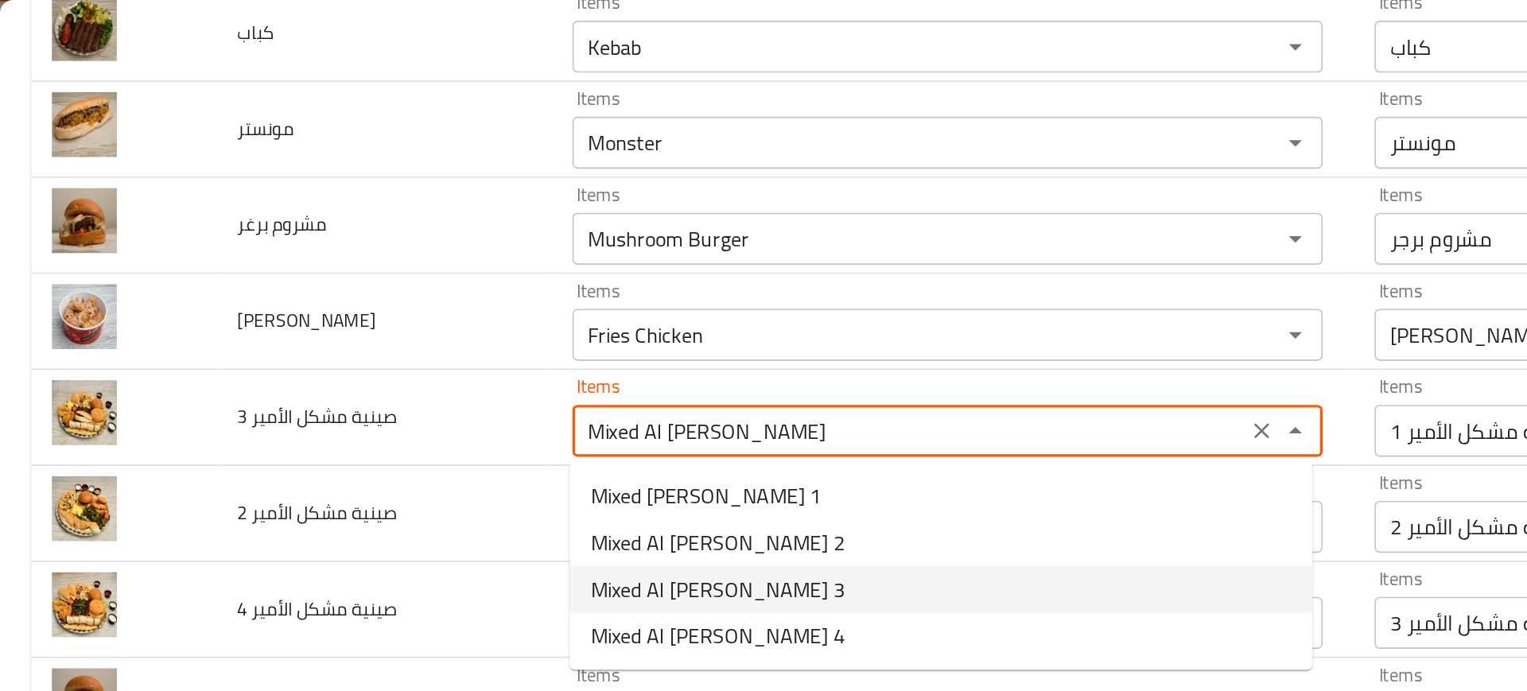
click at [408, 360] on span "Mixed Al Amir Tray 3" at bounding box center [440, 361] width 156 height 19
type 3 "Mixed Al Amir Tray 3"
type 3-ar "صينية مشكل الأمير 3"
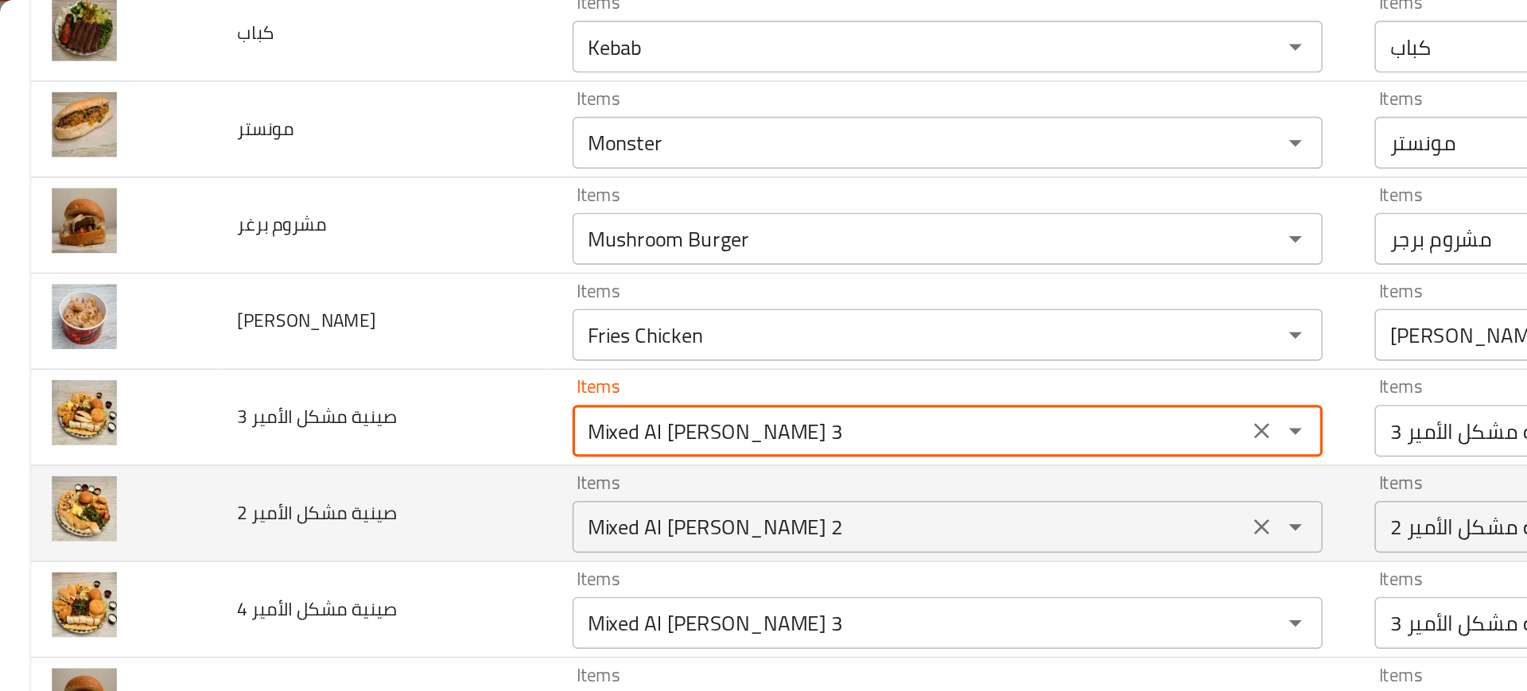
type 3 "Mixed Al Amir Tray 3"
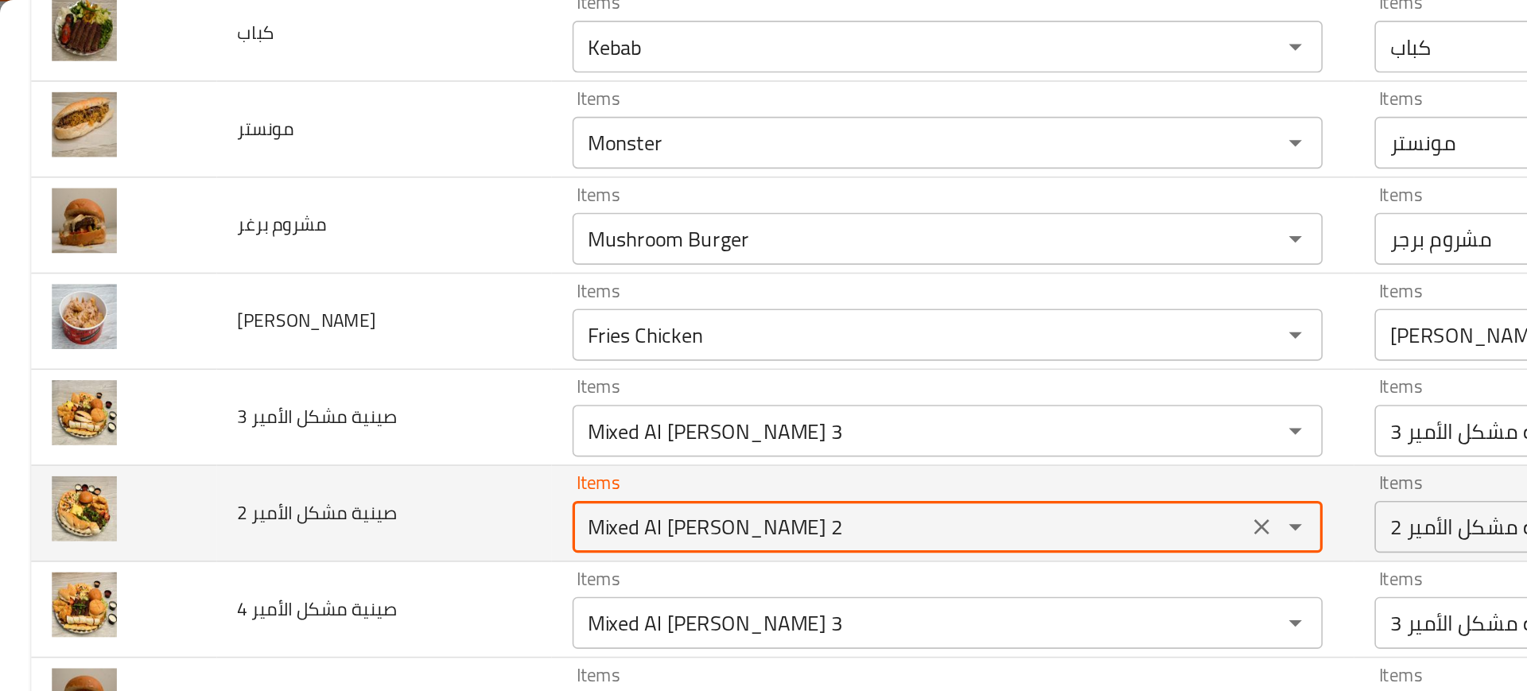
click at [489, 332] on 2 "Mixed Al Amir Tray 2" at bounding box center [556, 323] width 403 height 22
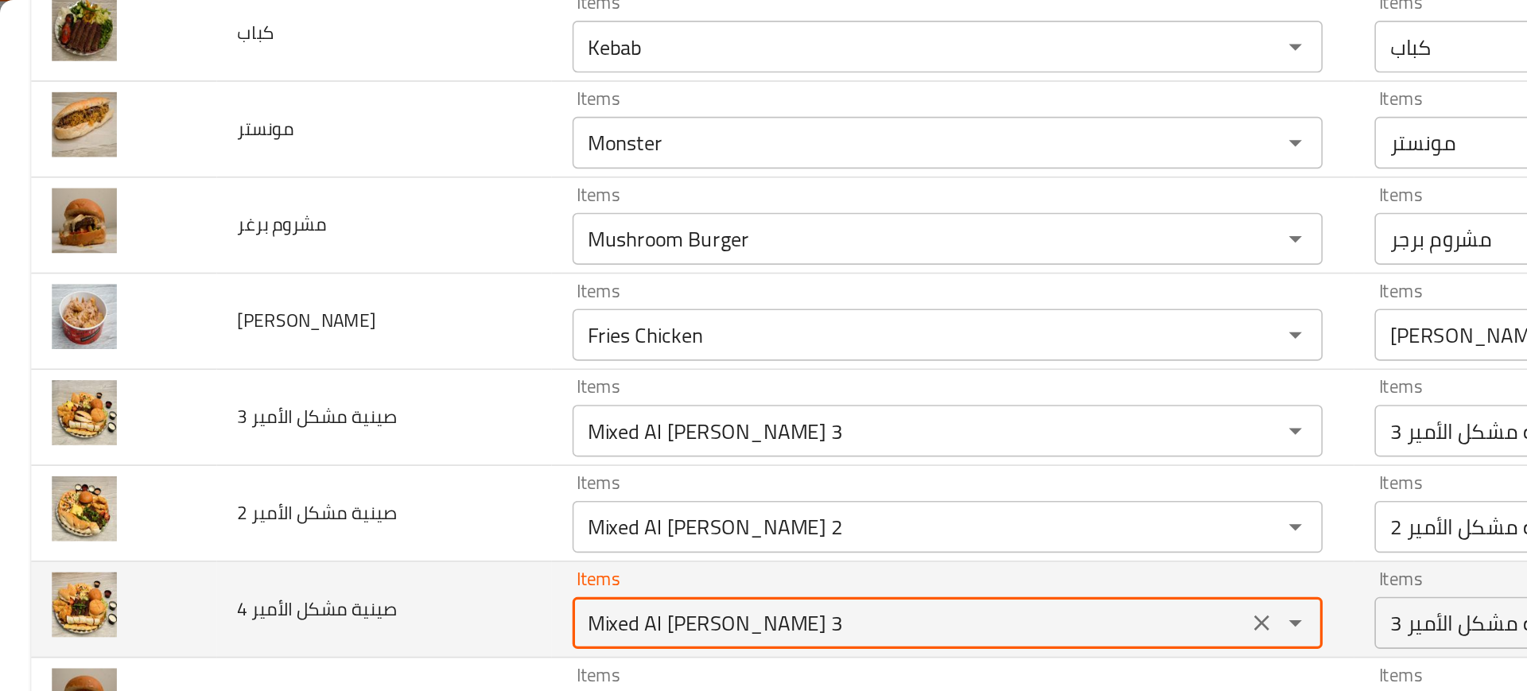
click at [484, 373] on 4 "Mixed Al Amir Tray 3" at bounding box center [556, 382] width 403 height 22
click at [489, 377] on 4 "Mixed Al Amir Tray 3" at bounding box center [556, 382] width 403 height 22
type 4 "Mixed Al Amir Tray 4"
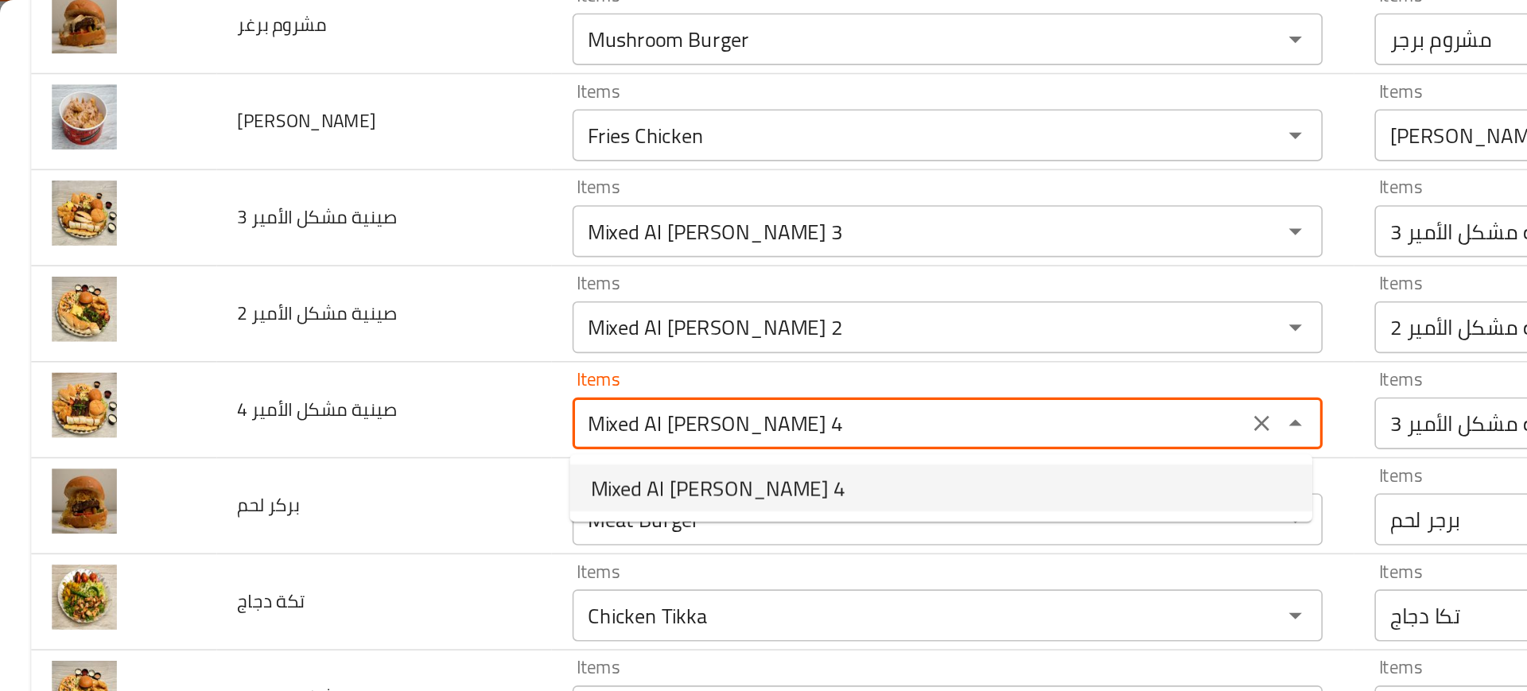
click at [389, 293] on span "Mixed Al Amir Tray 4" at bounding box center [440, 298] width 156 height 19
type 4-ar "صينية مشكل الأمير 4"
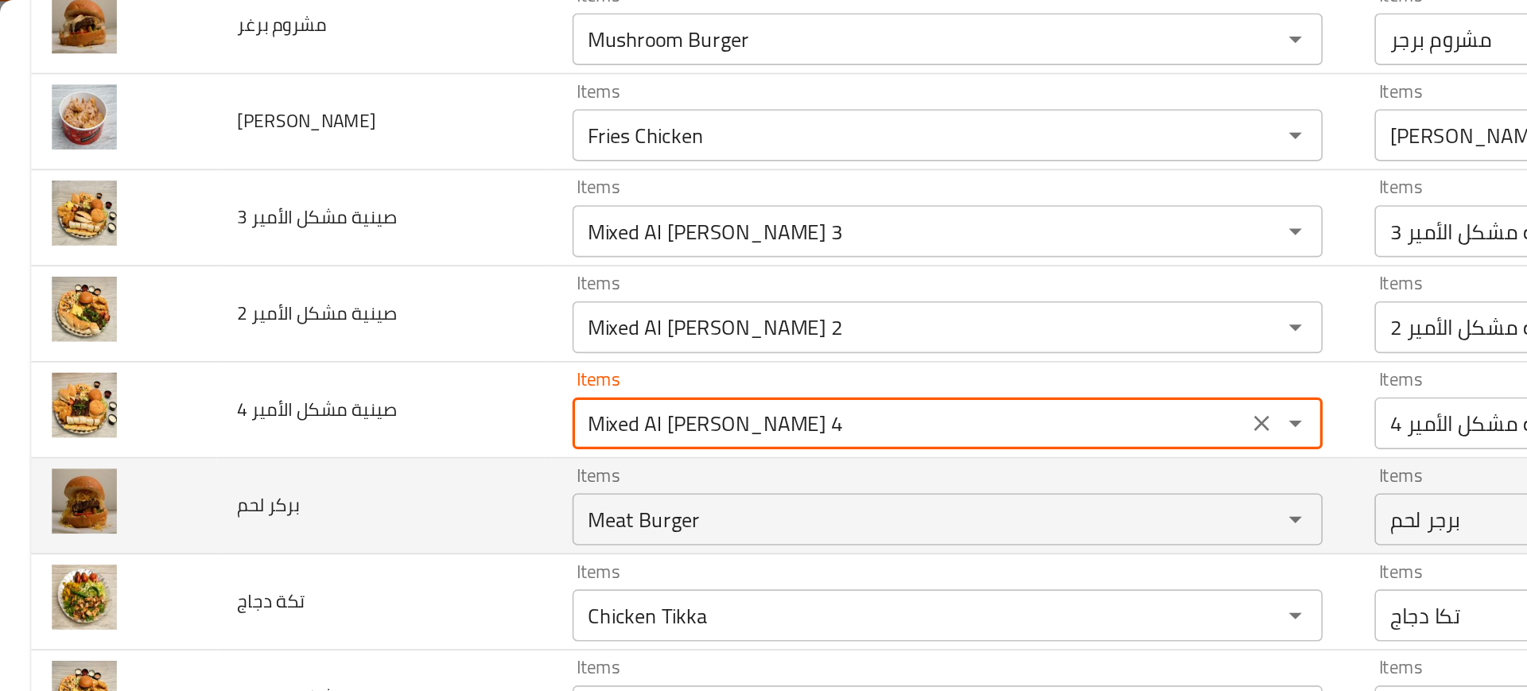
type 4 "Mixed Al Amir Tray 4"
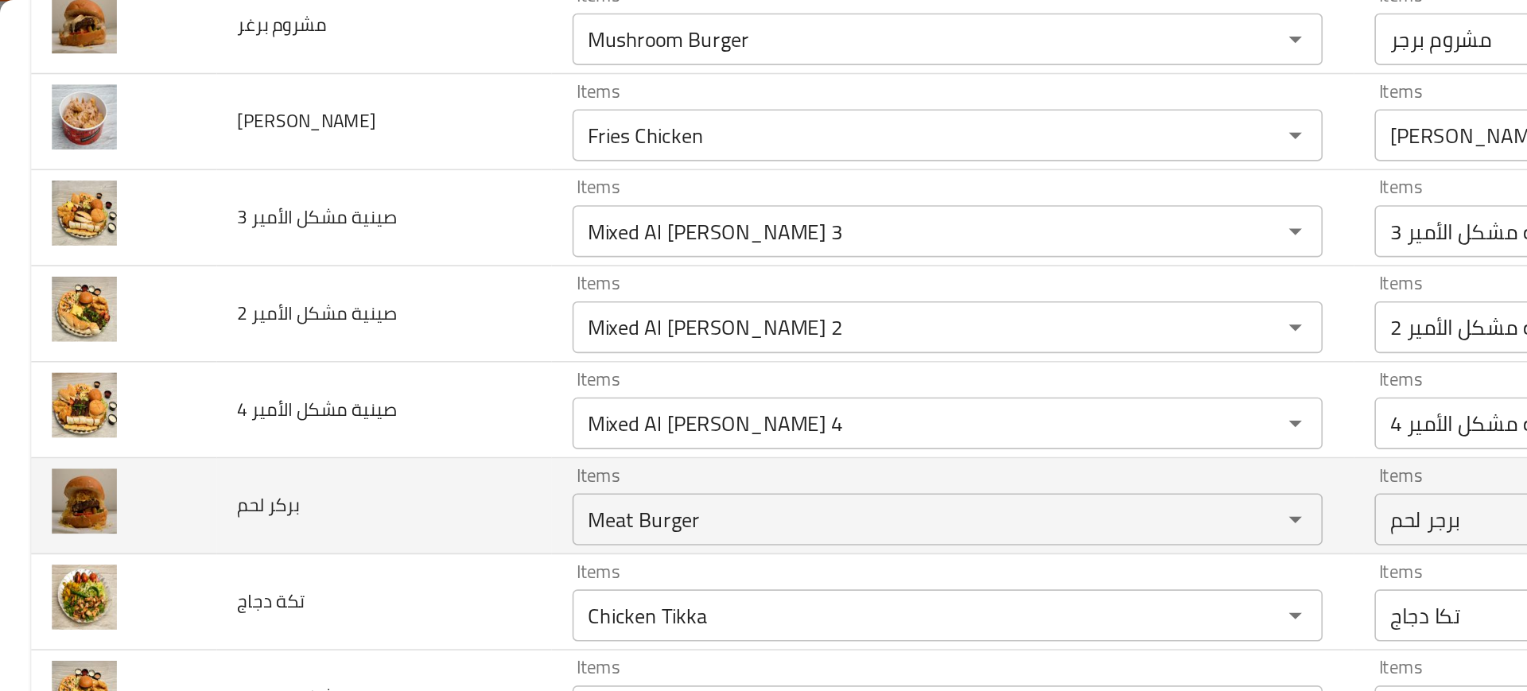
click at [290, 312] on td "بركر لحم" at bounding box center [235, 310] width 205 height 59
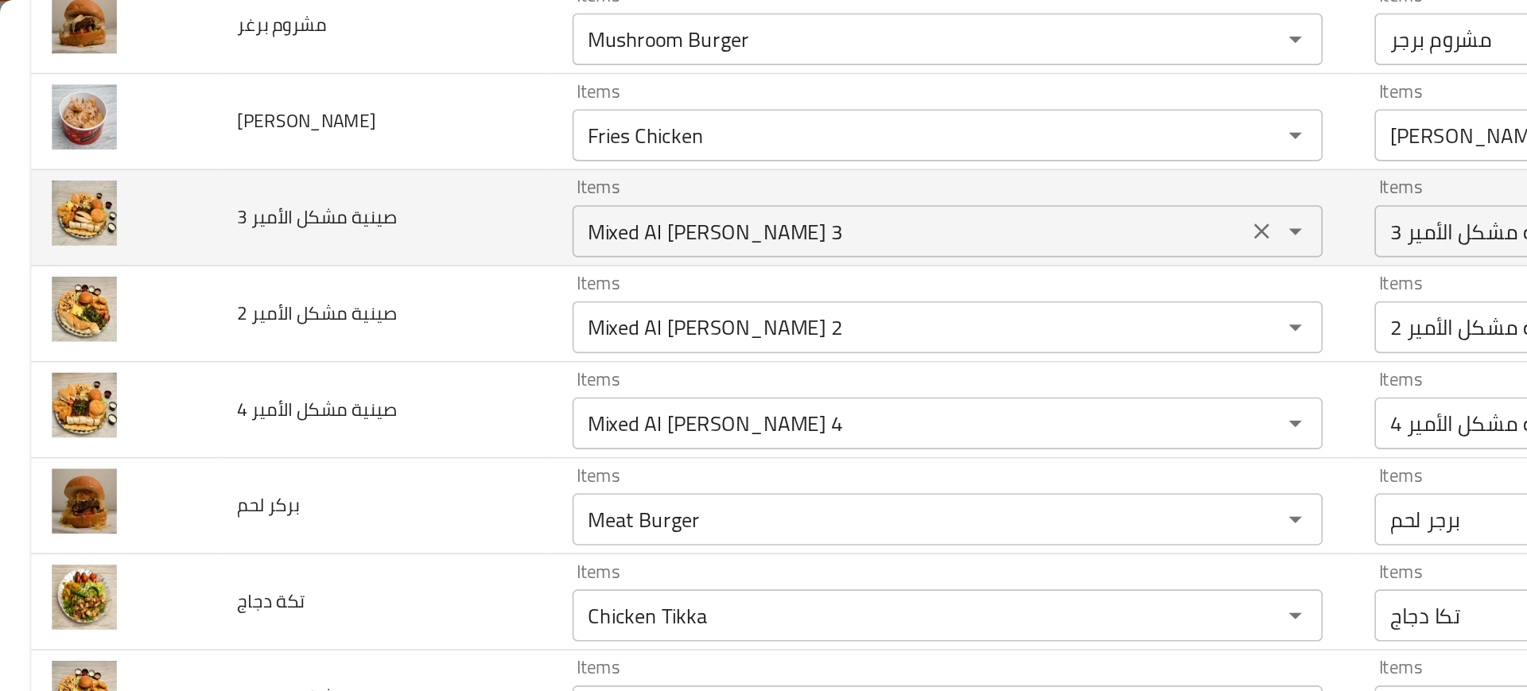
click at [459, 147] on 3 "Mixed Al Amir Tray 3" at bounding box center [556, 141] width 403 height 22
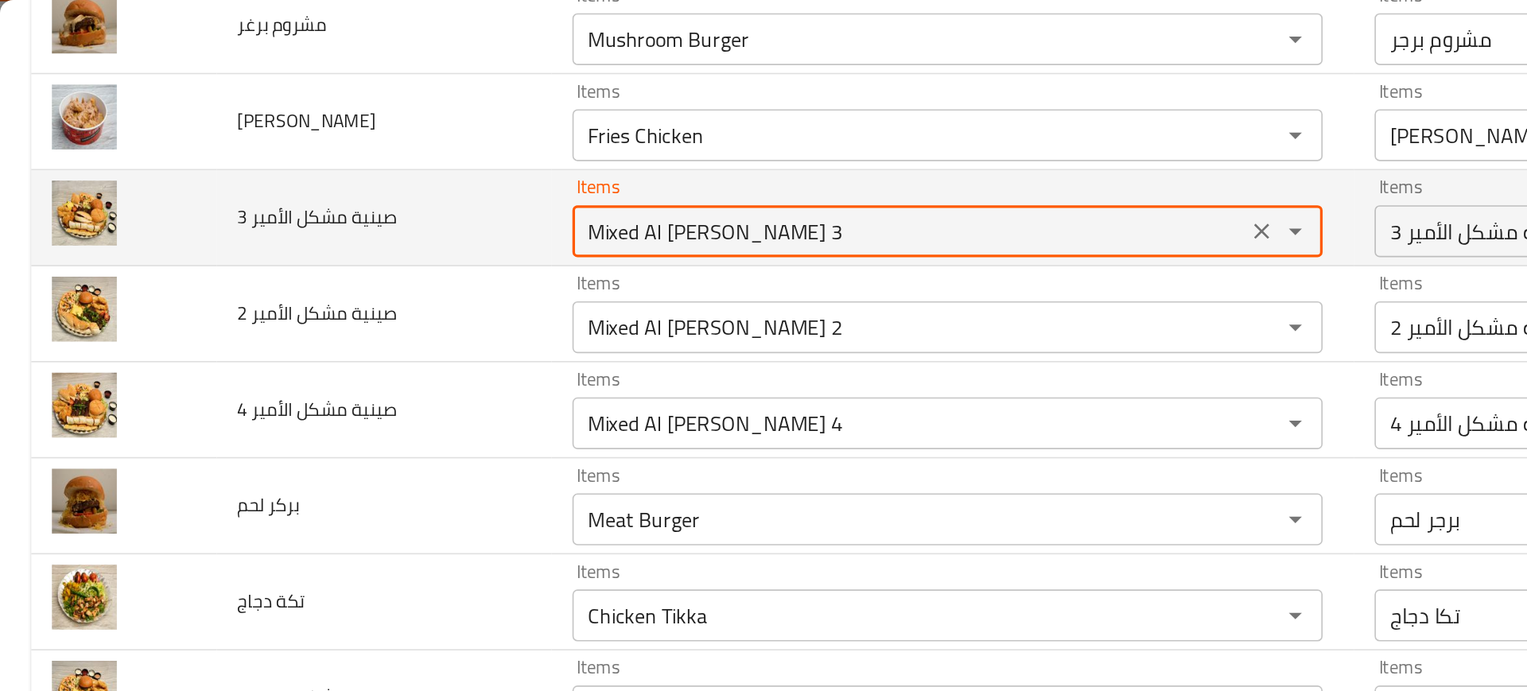
click at [459, 147] on 3 "Mixed Al Amir Tray 3" at bounding box center [556, 141] width 403 height 22
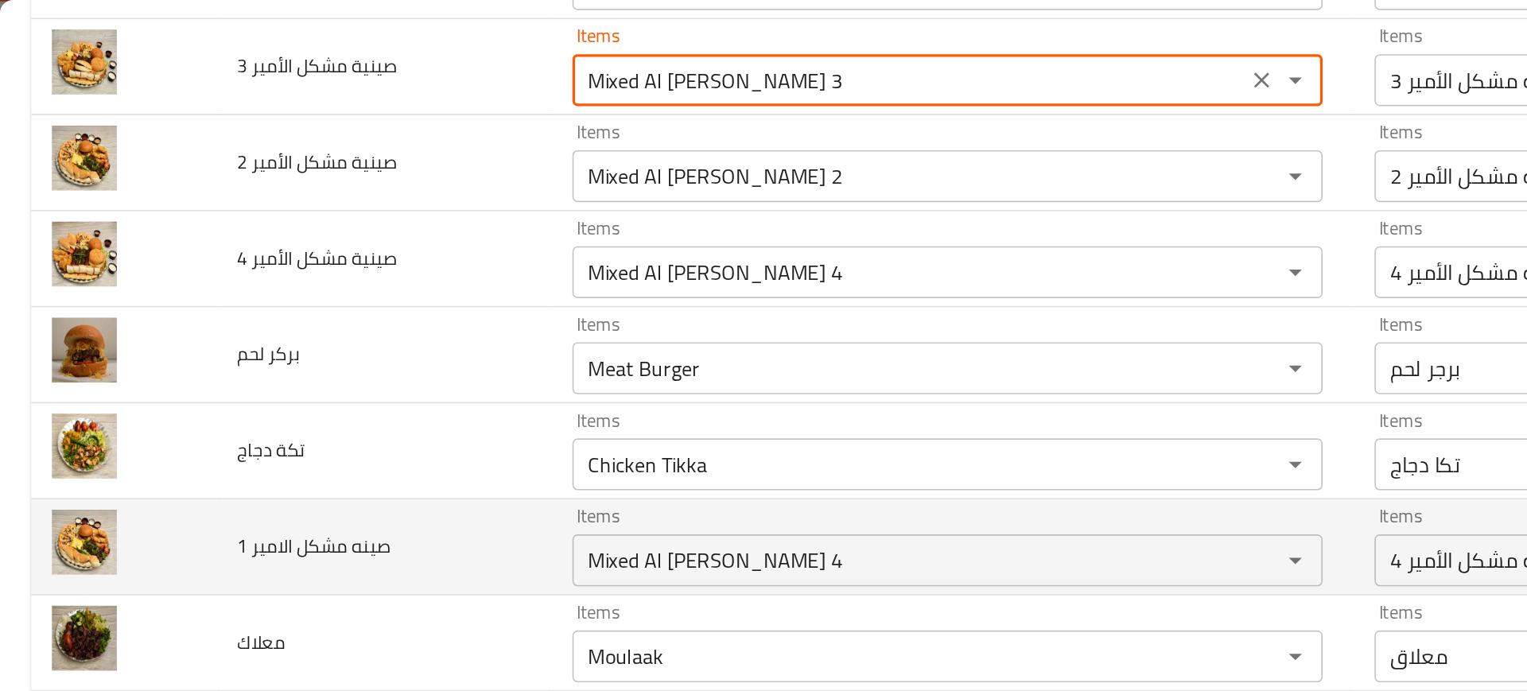
scroll to position [820, 0]
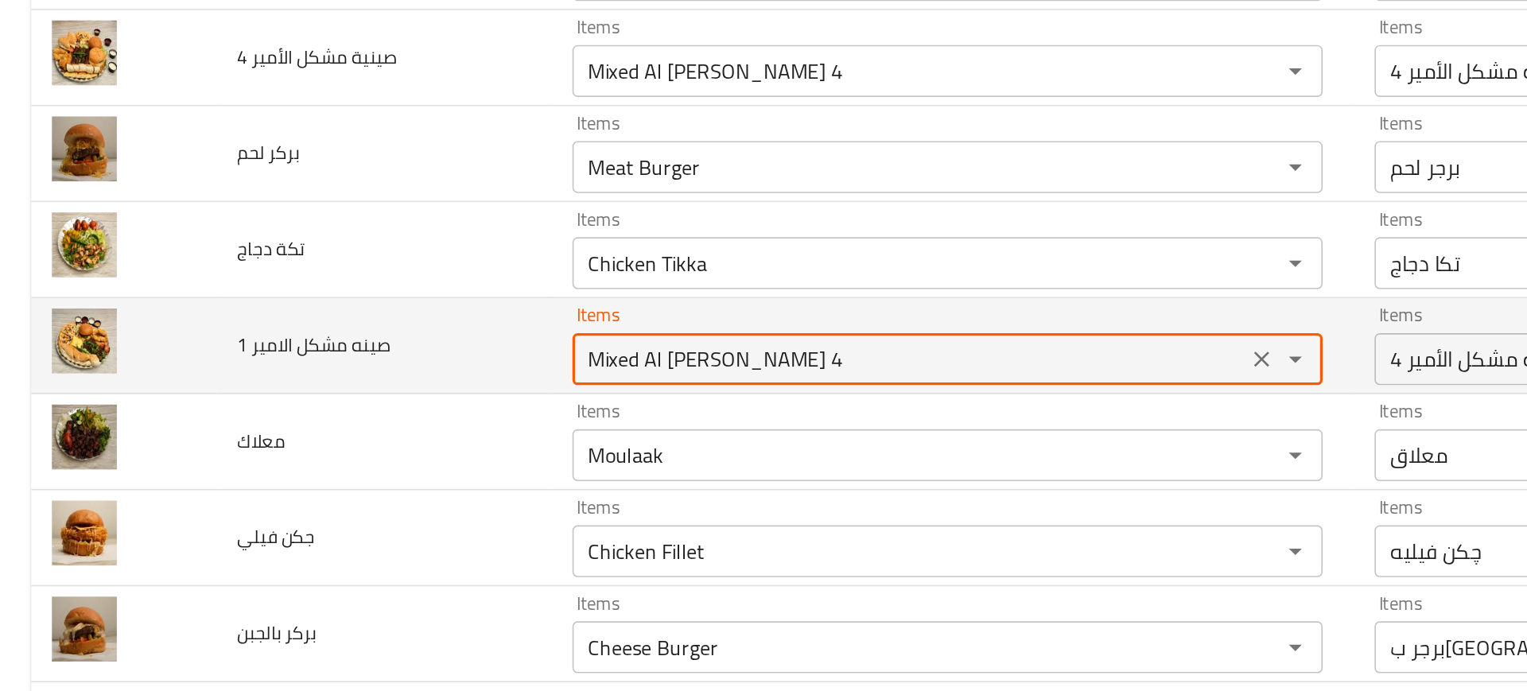
click at [452, 352] on 1 "Mixed Al Amir Tray 4" at bounding box center [556, 343] width 403 height 22
click at [479, 343] on 1 "Mixed Al Amir Tray 4" at bounding box center [556, 343] width 403 height 22
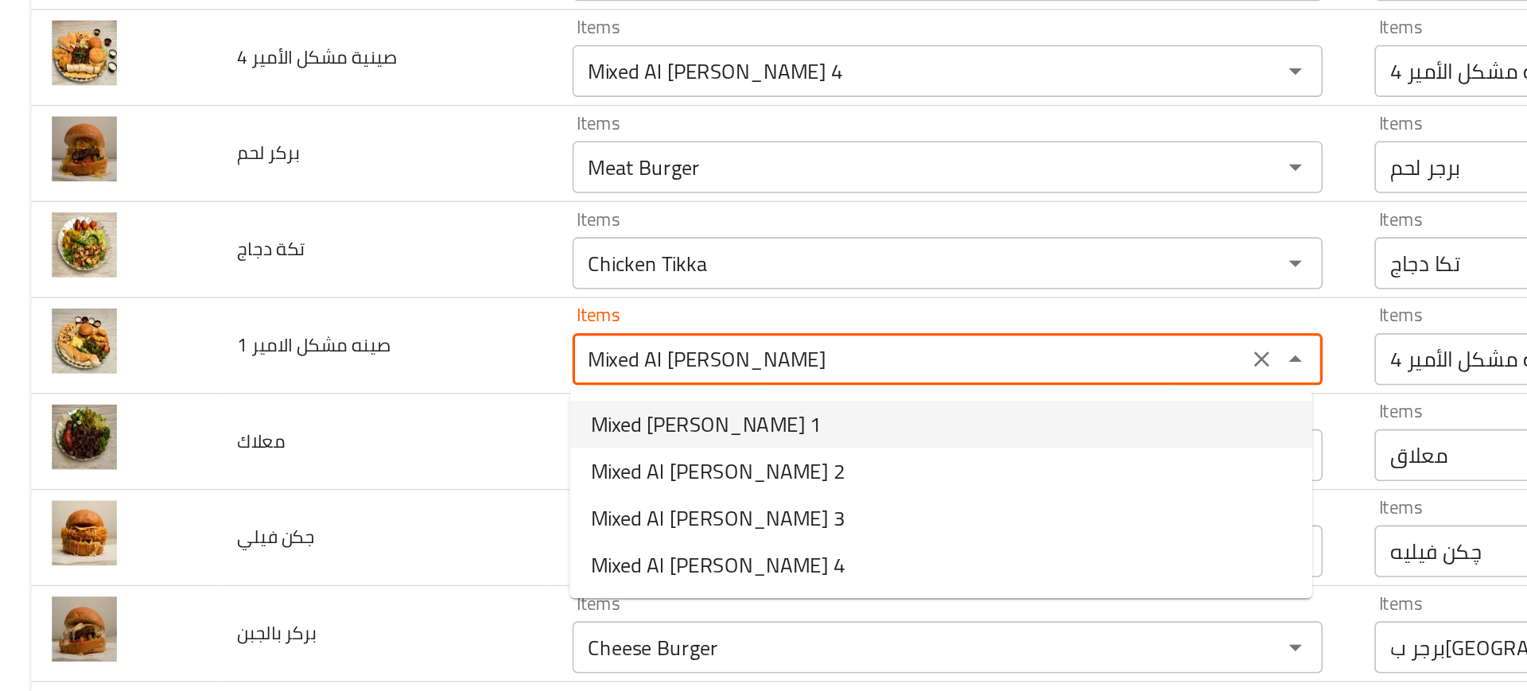
click at [385, 390] on span "Mixed Al Amir Tray 1" at bounding box center [433, 383] width 142 height 19
type 1 "Mixed Al Amir Tray 1"
type 1-ar "صينية مشكل الأمير 1"
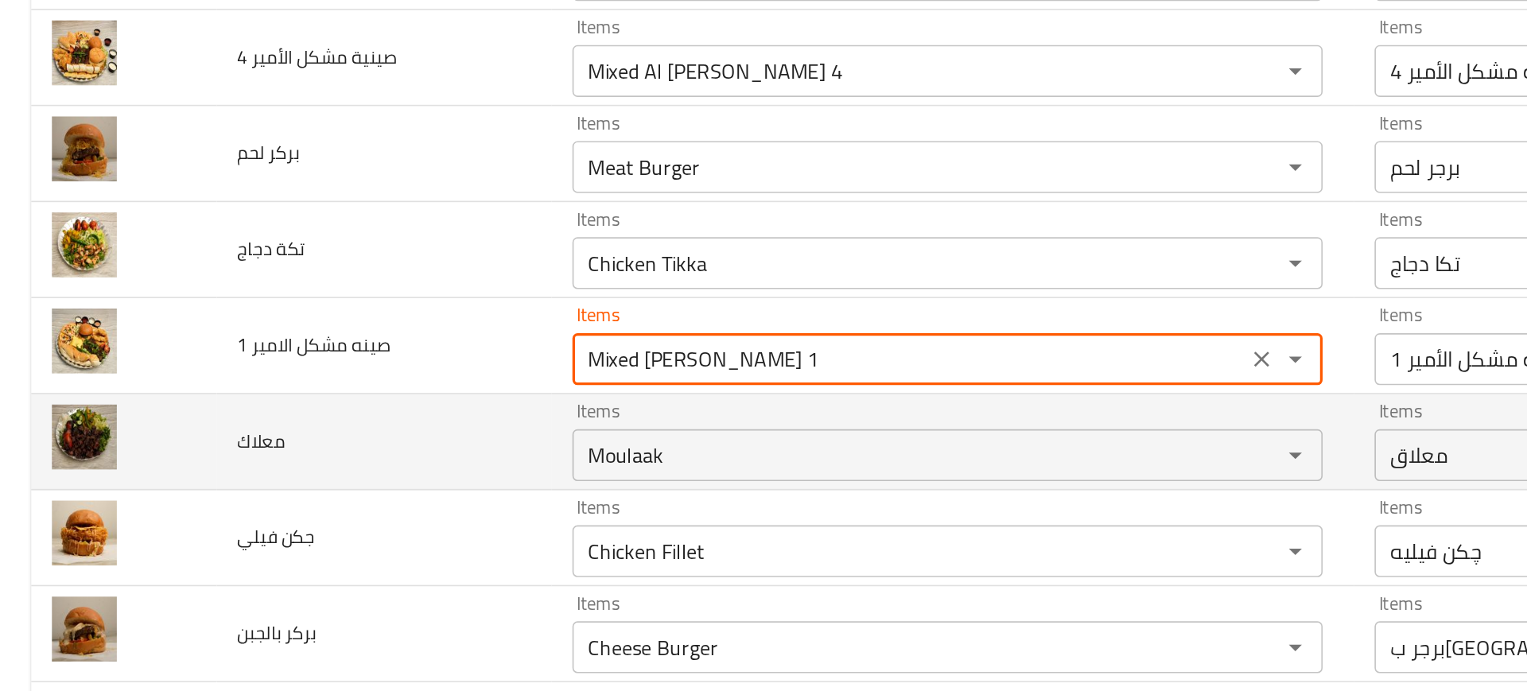
type 1 "Mixed Al Amir Tray 1"
click at [210, 406] on td "معلاك" at bounding box center [235, 394] width 205 height 59
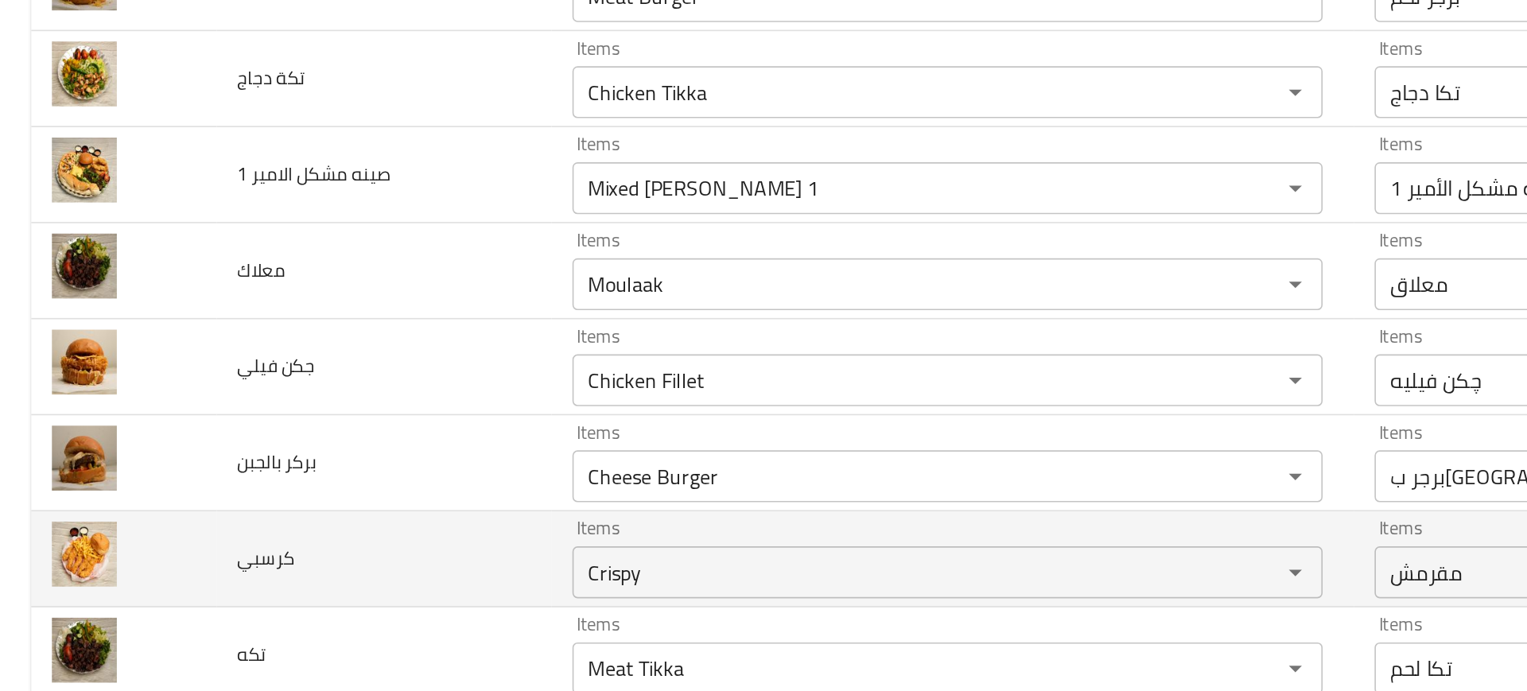
click at [297, 555] on td "كرسبي" at bounding box center [235, 571] width 205 height 59
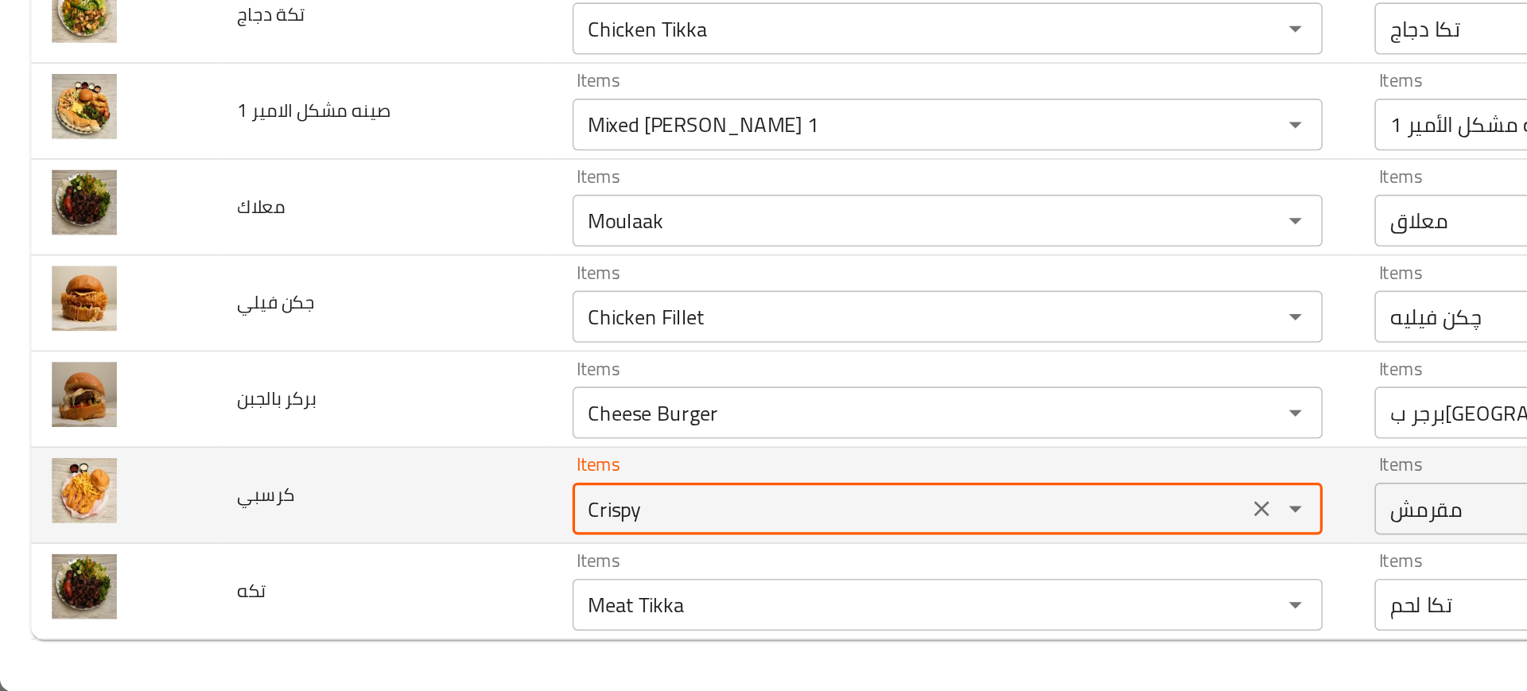
click at [385, 584] on input "Crispy" at bounding box center [556, 579] width 403 height 22
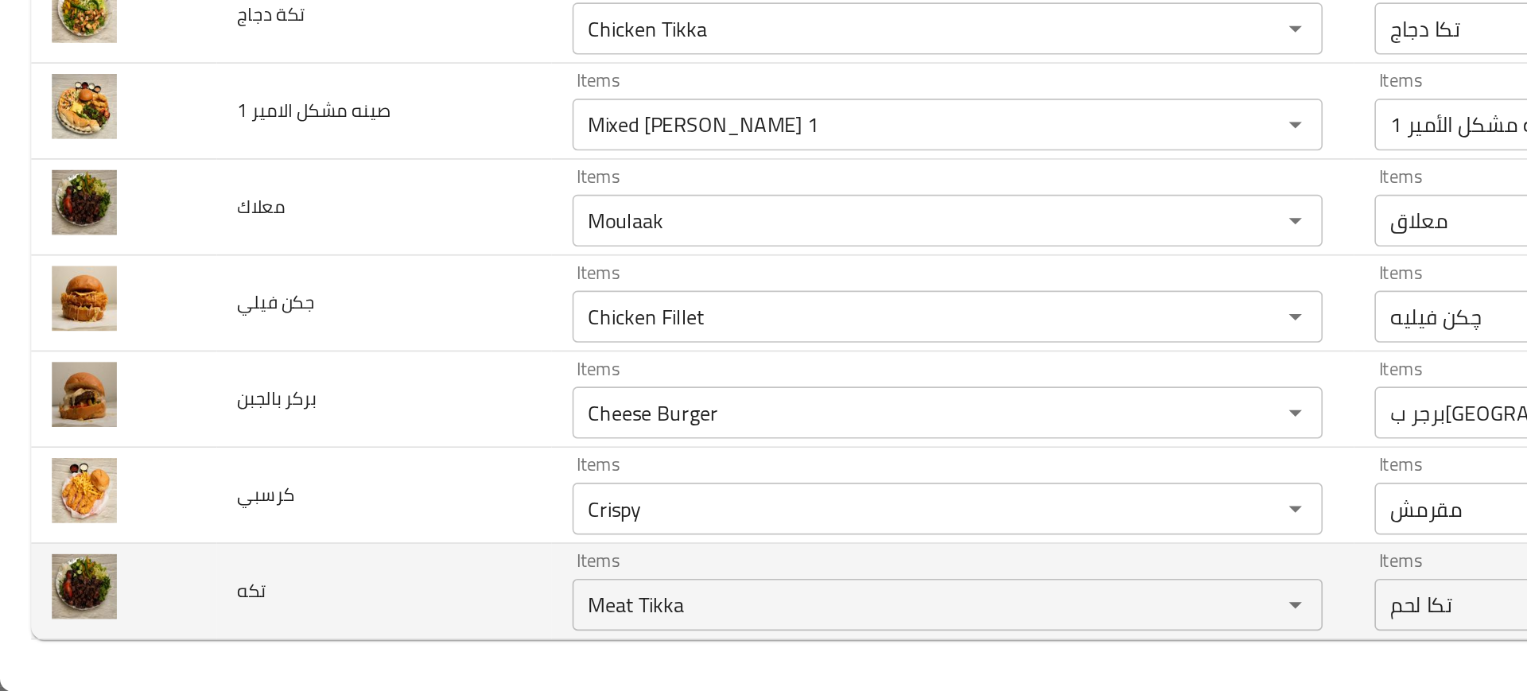
drag, startPoint x: 45, startPoint y: 624, endPoint x: 303, endPoint y: 601, distance: 259.4
click at [303, 601] on td "تكه" at bounding box center [235, 629] width 205 height 59
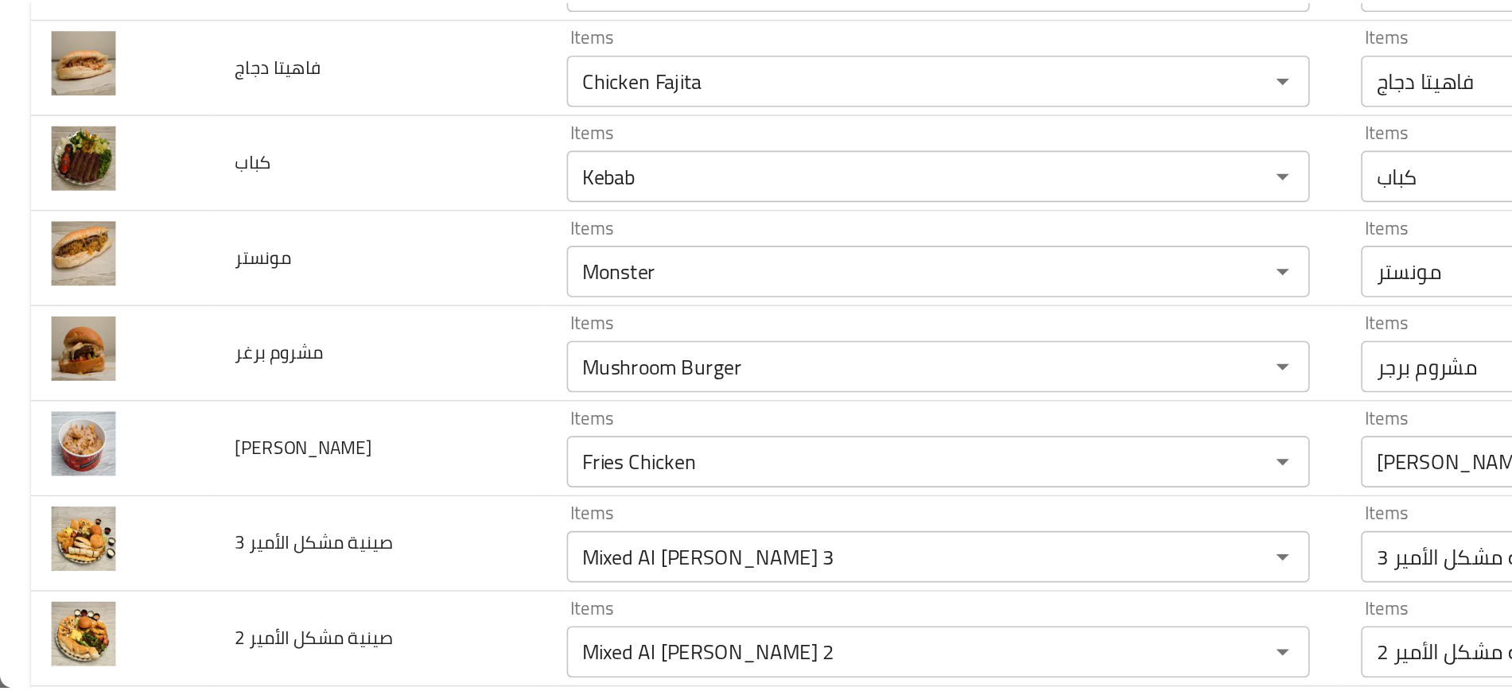
scroll to position [0, 0]
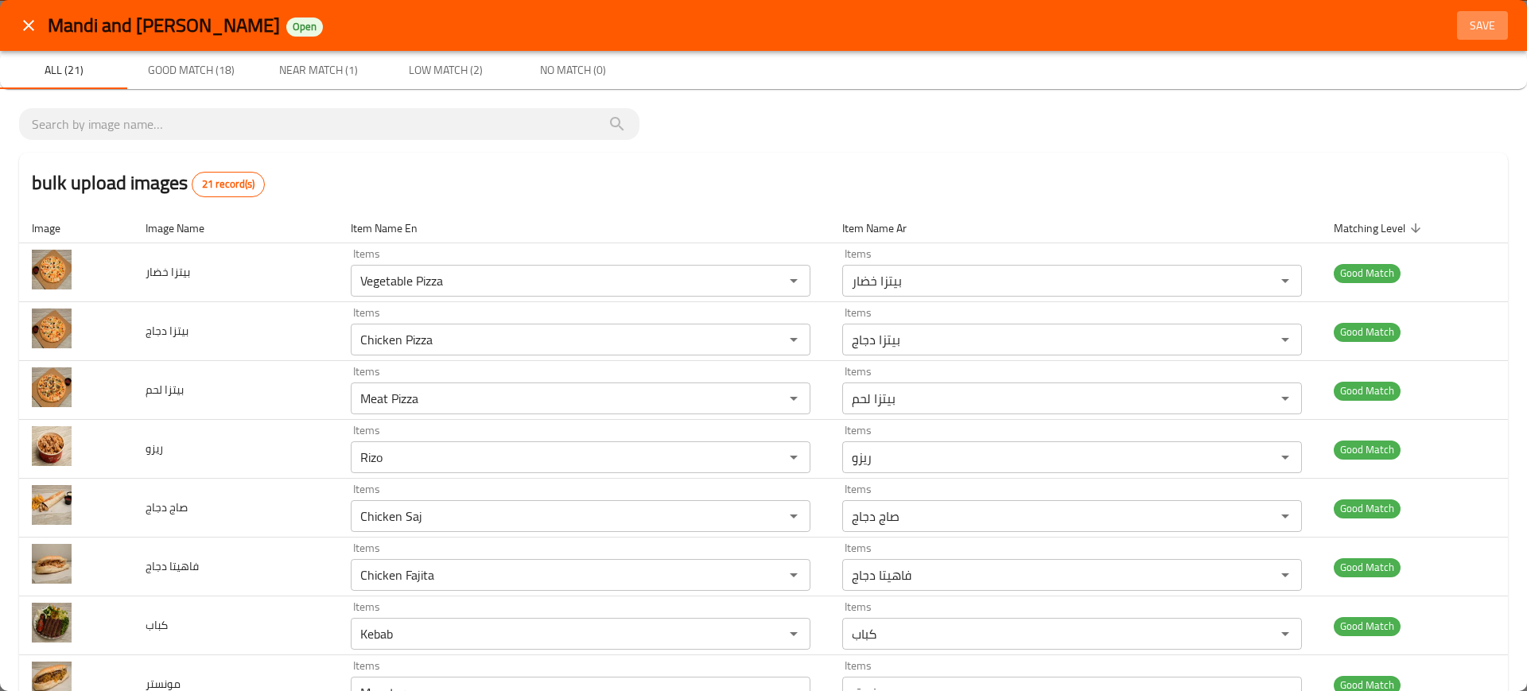
click at [1482, 18] on span "Save" at bounding box center [1482, 26] width 38 height 20
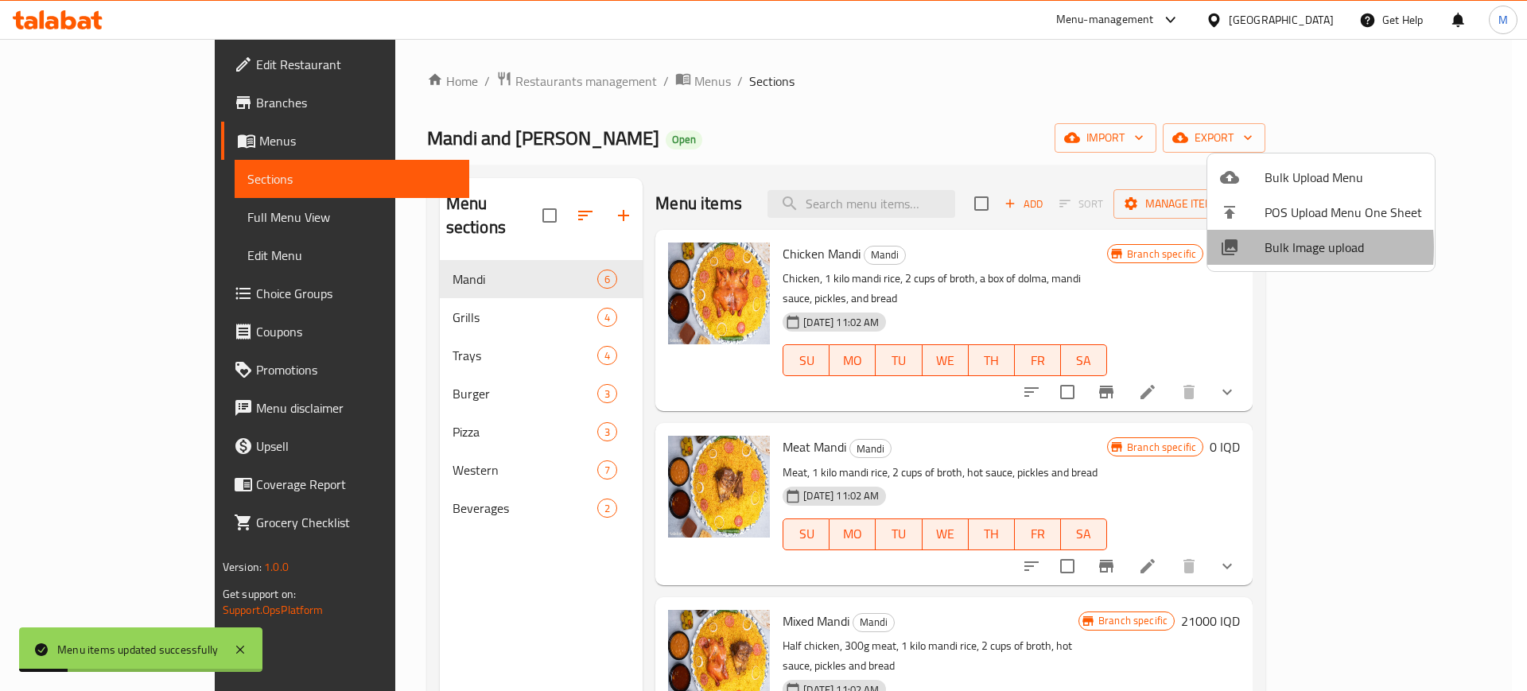
click at [1223, 247] on icon at bounding box center [1230, 247] width 16 height 16
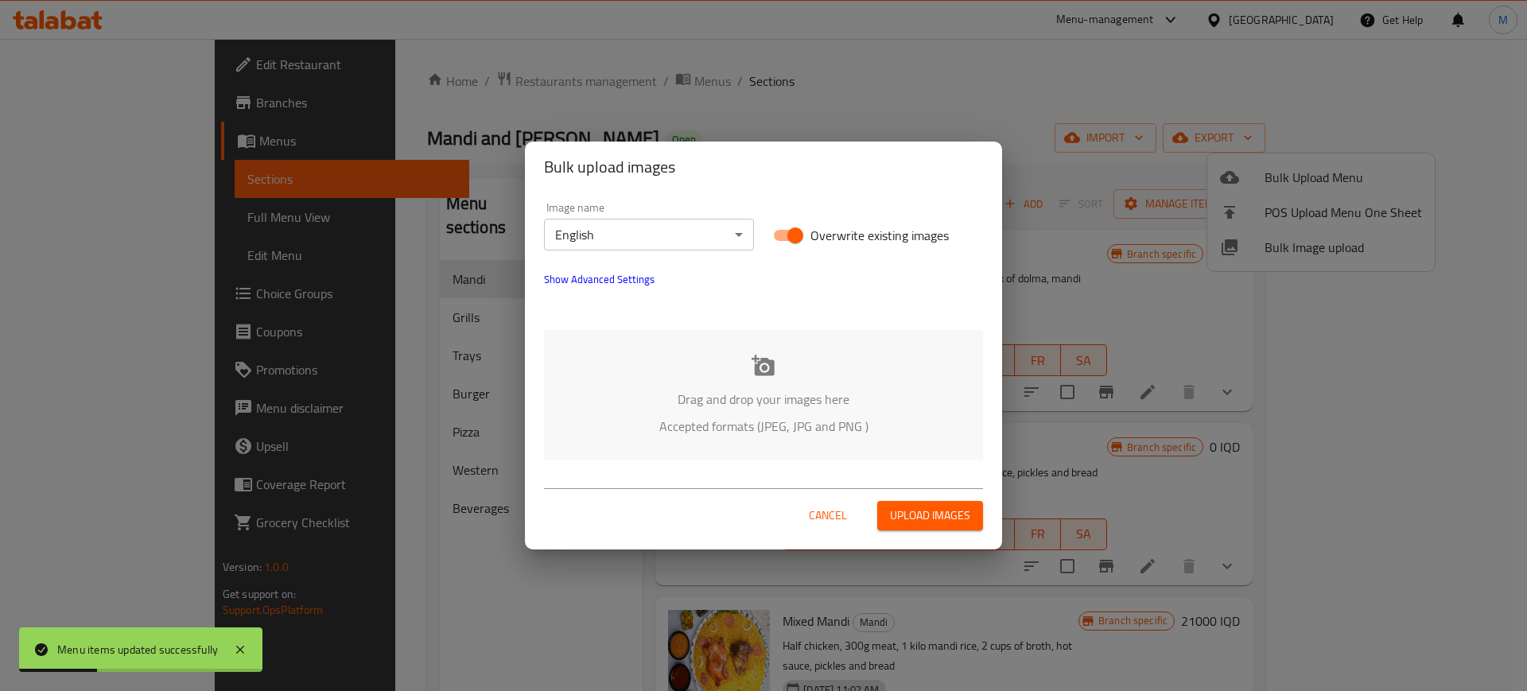
click at [739, 435] on p "Accepted formats (JPEG, JPG and PNG )" at bounding box center [763, 426] width 391 height 19
click at [635, 227] on body "Menu items updated successfully ​ Menu-management Iraq Get Help M Edit Restaura…" at bounding box center [763, 365] width 1527 height 652
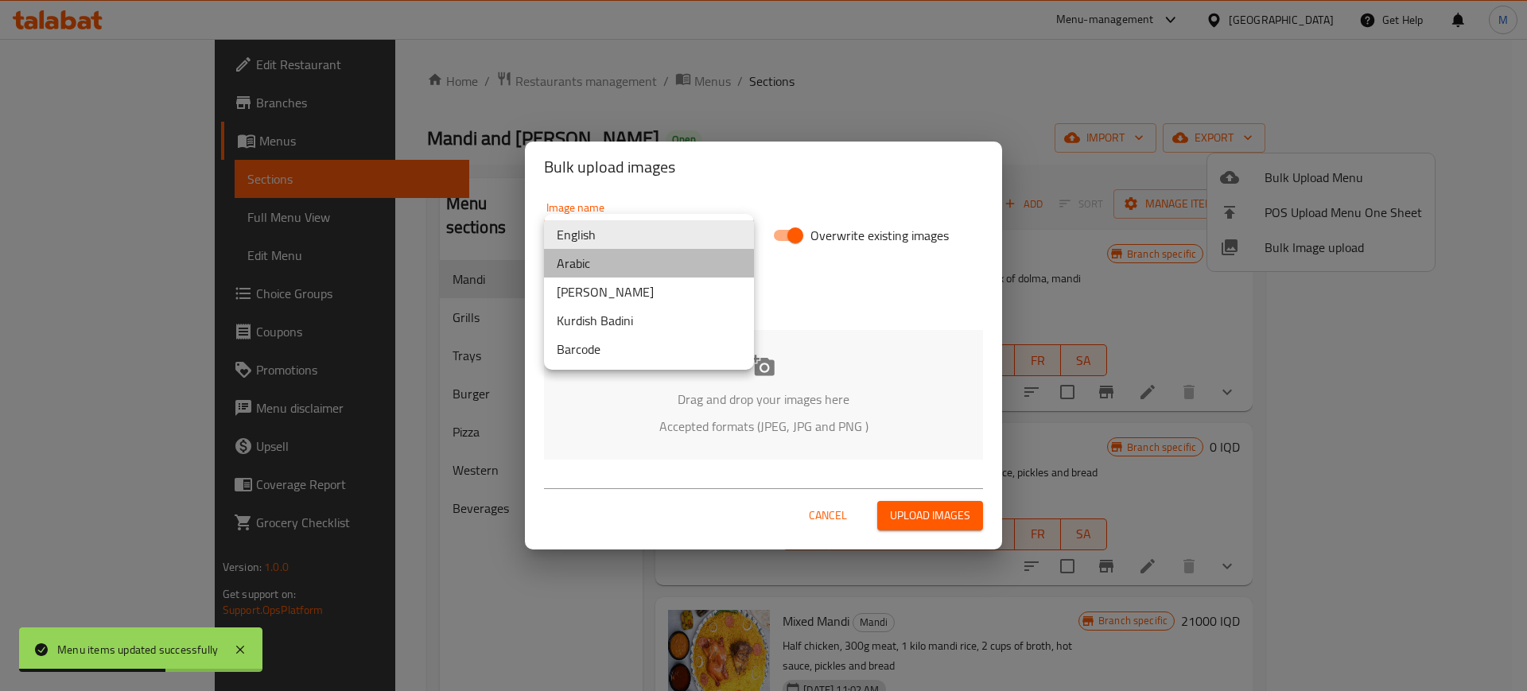
click at [643, 265] on li "Arabic" at bounding box center [649, 263] width 210 height 29
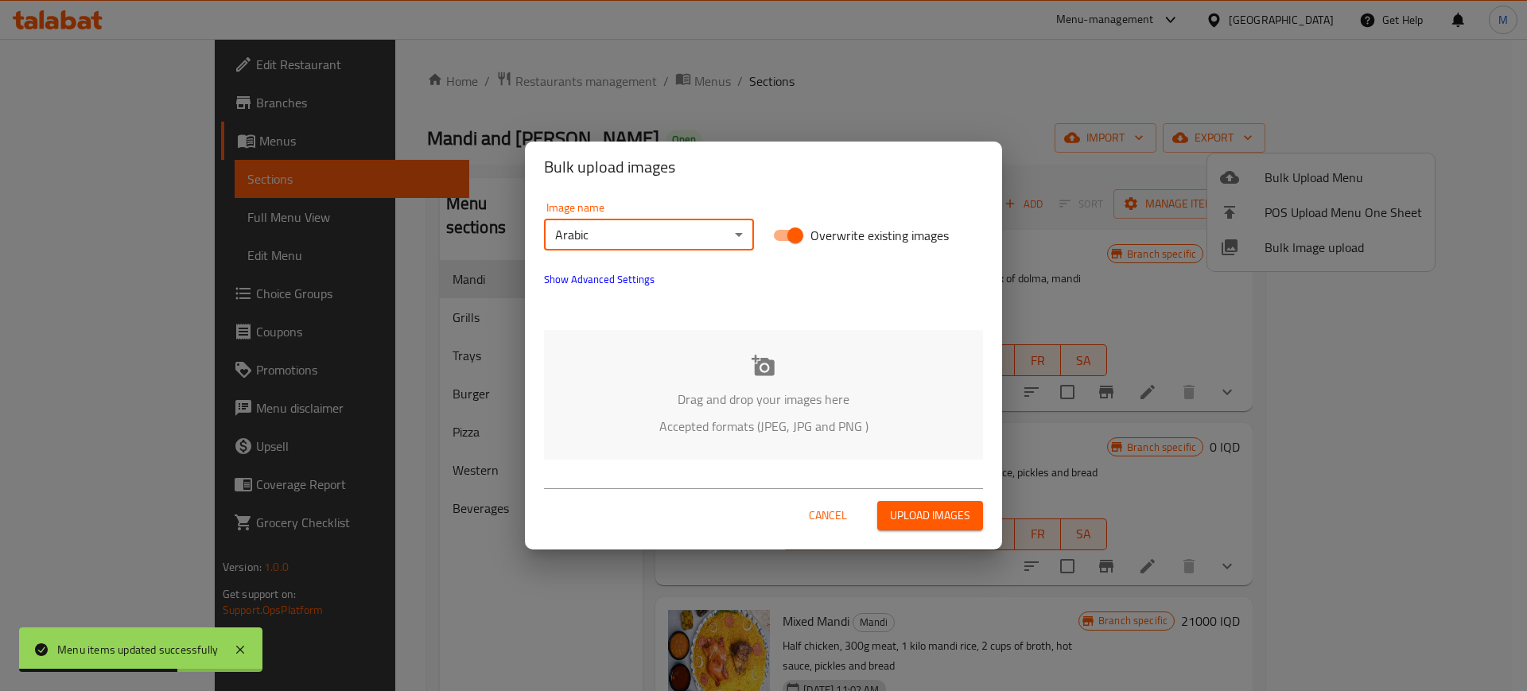
click at [701, 348] on div "Drag and drop your images here Accepted formats (JPEG, JPG and PNG )" at bounding box center [763, 395] width 439 height 130
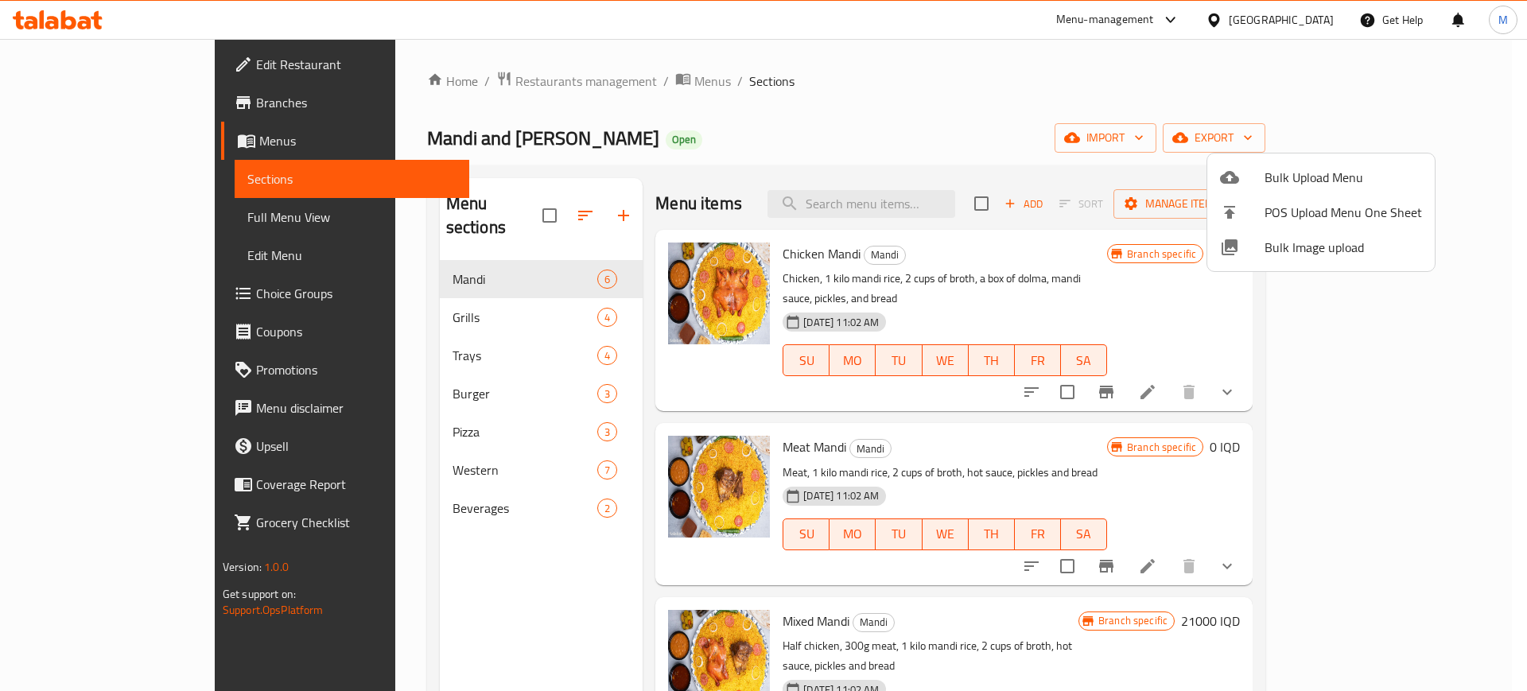
click at [99, 220] on div at bounding box center [763, 345] width 1527 height 691
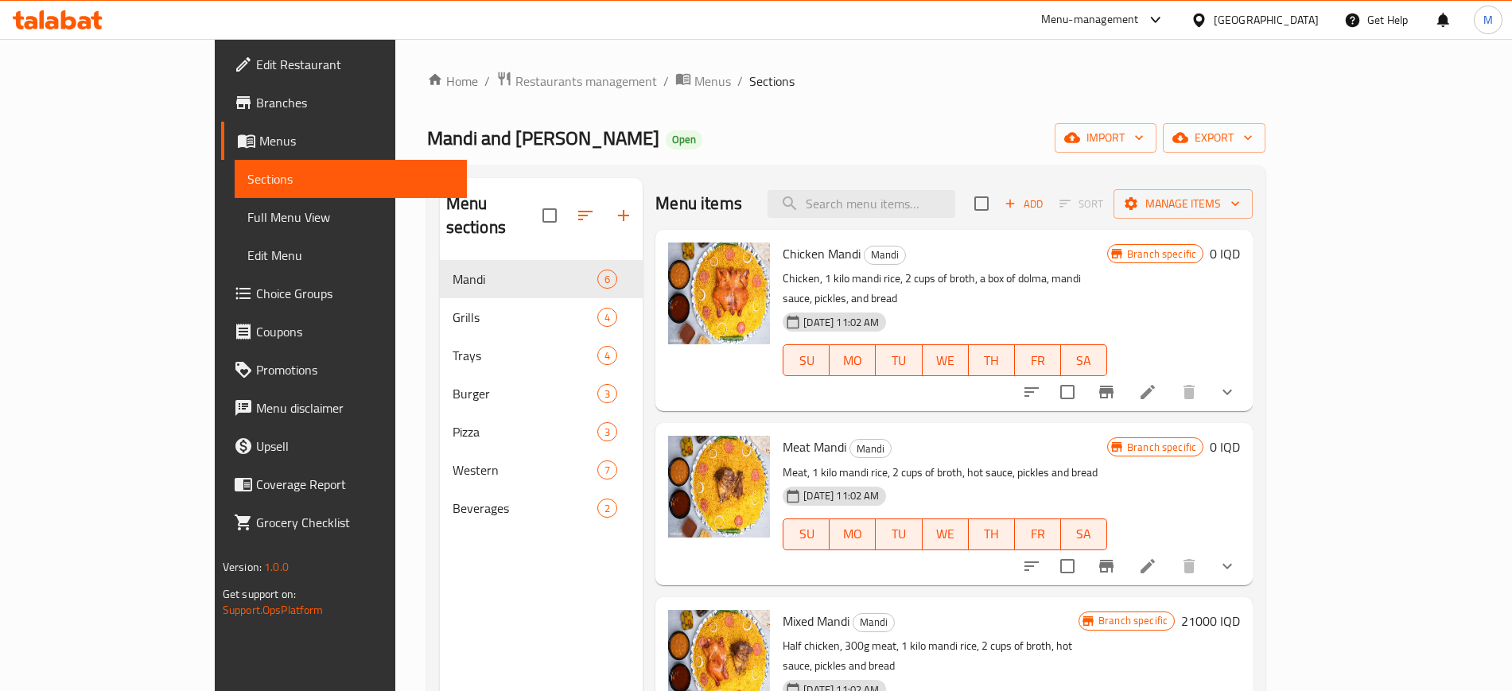
click at [247, 220] on span "Full Menu View" at bounding box center [350, 217] width 207 height 19
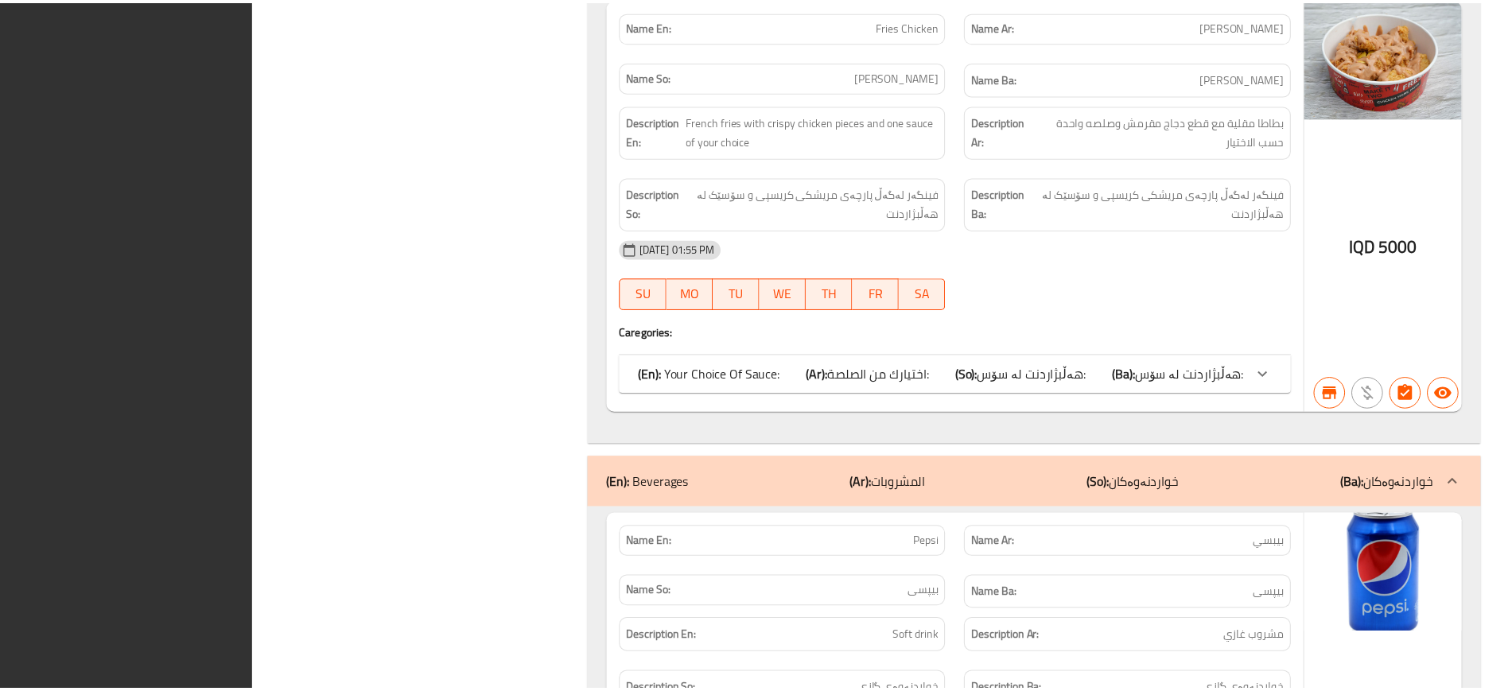
scroll to position [11049, 0]
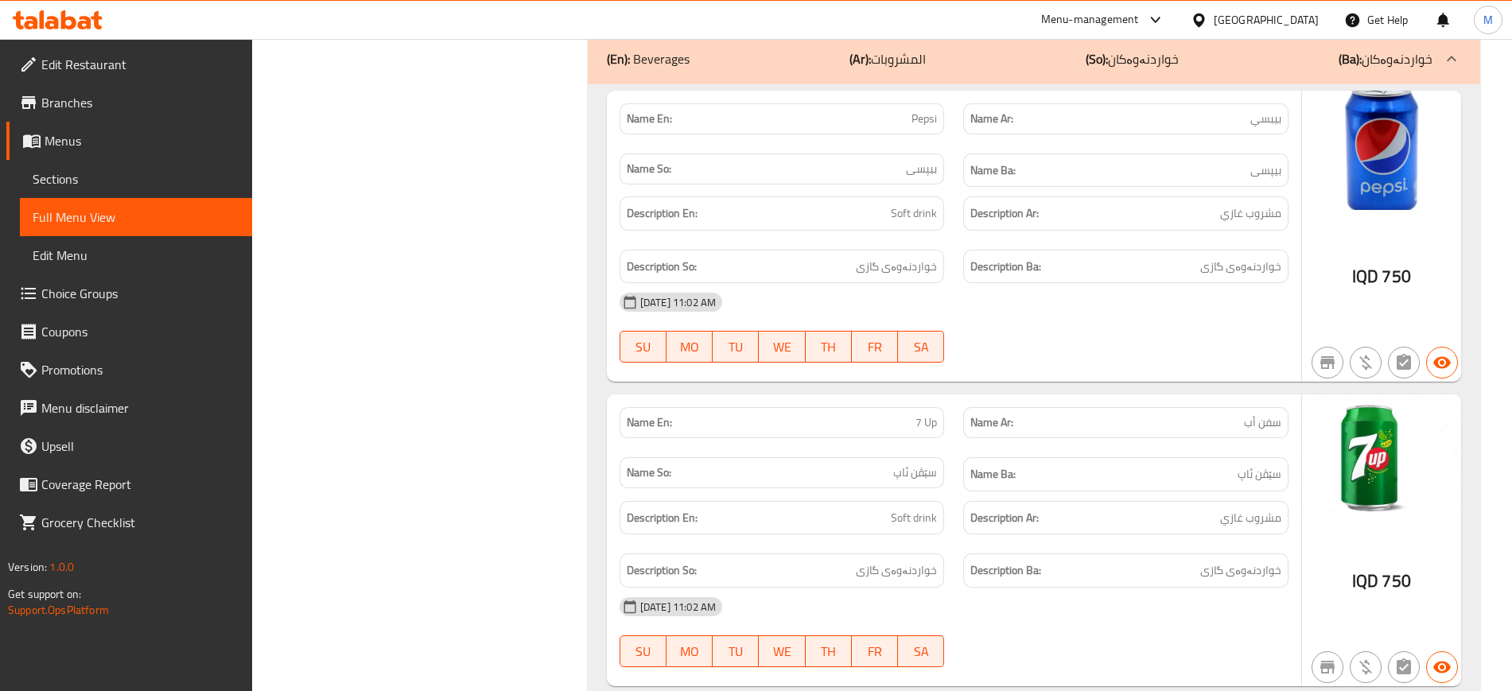
click at [595, 423] on div "Name En: Pepsi Name Ar: بيبسي Name So: بیپسی Name Ba: بیپسی Description En: Sof…" at bounding box center [1034, 401] width 892 height 634
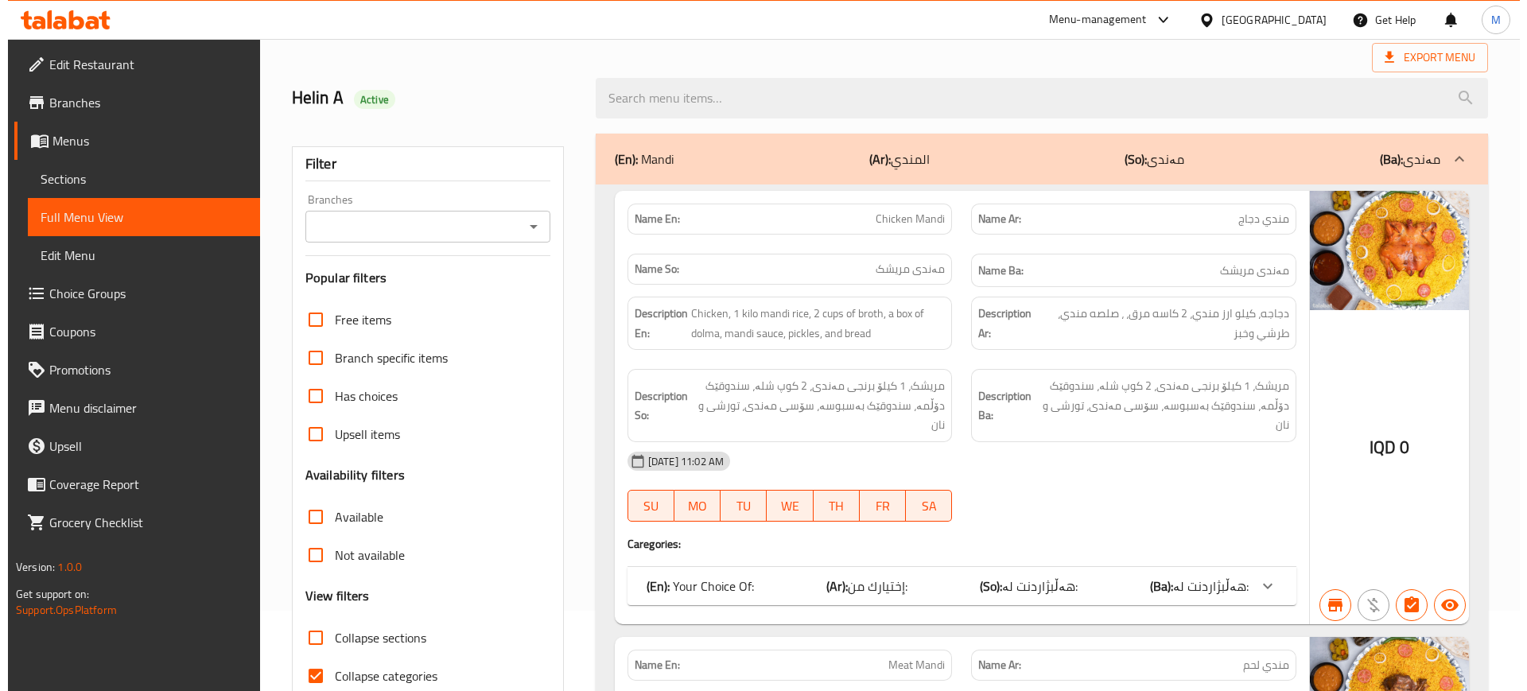
scroll to position [0, 0]
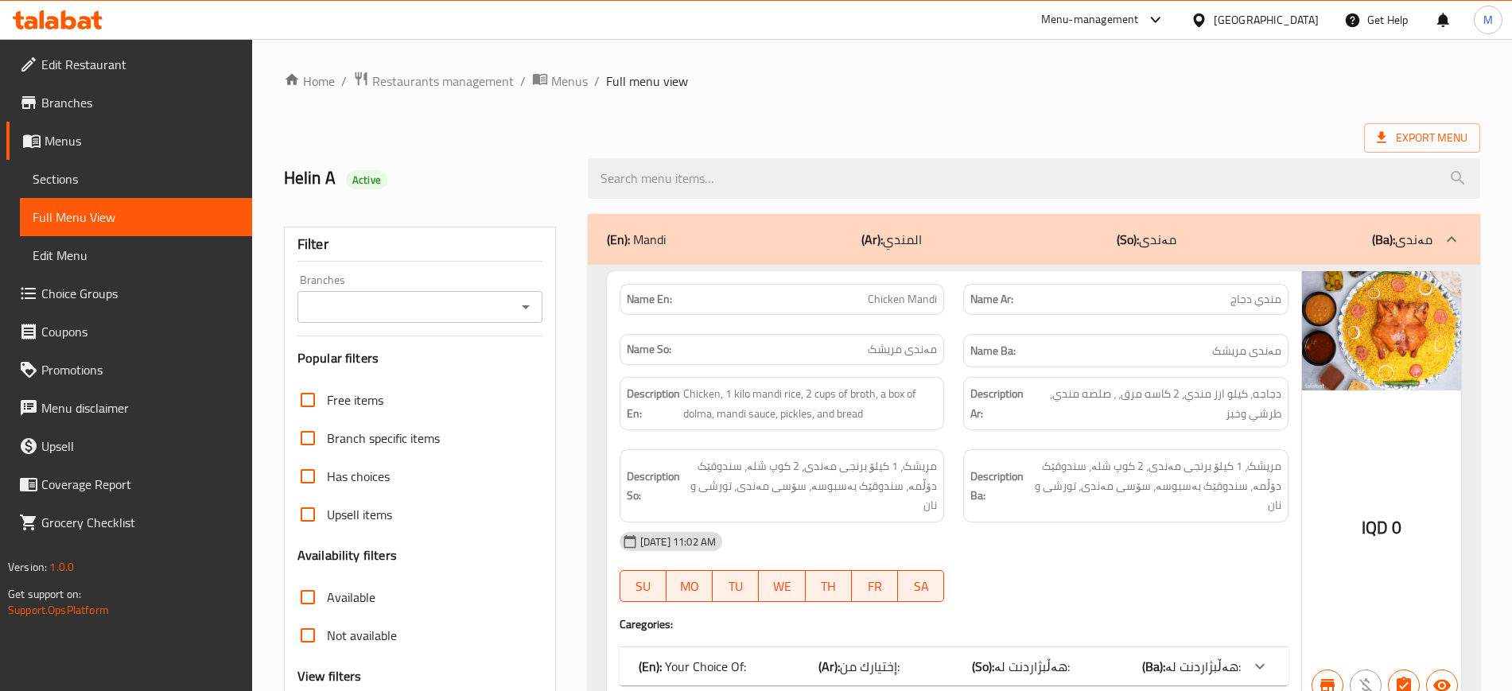
click at [296, 177] on h2 "Helin A Active" at bounding box center [426, 178] width 285 height 24
click at [573, 73] on span "Menus" at bounding box center [569, 81] width 37 height 19
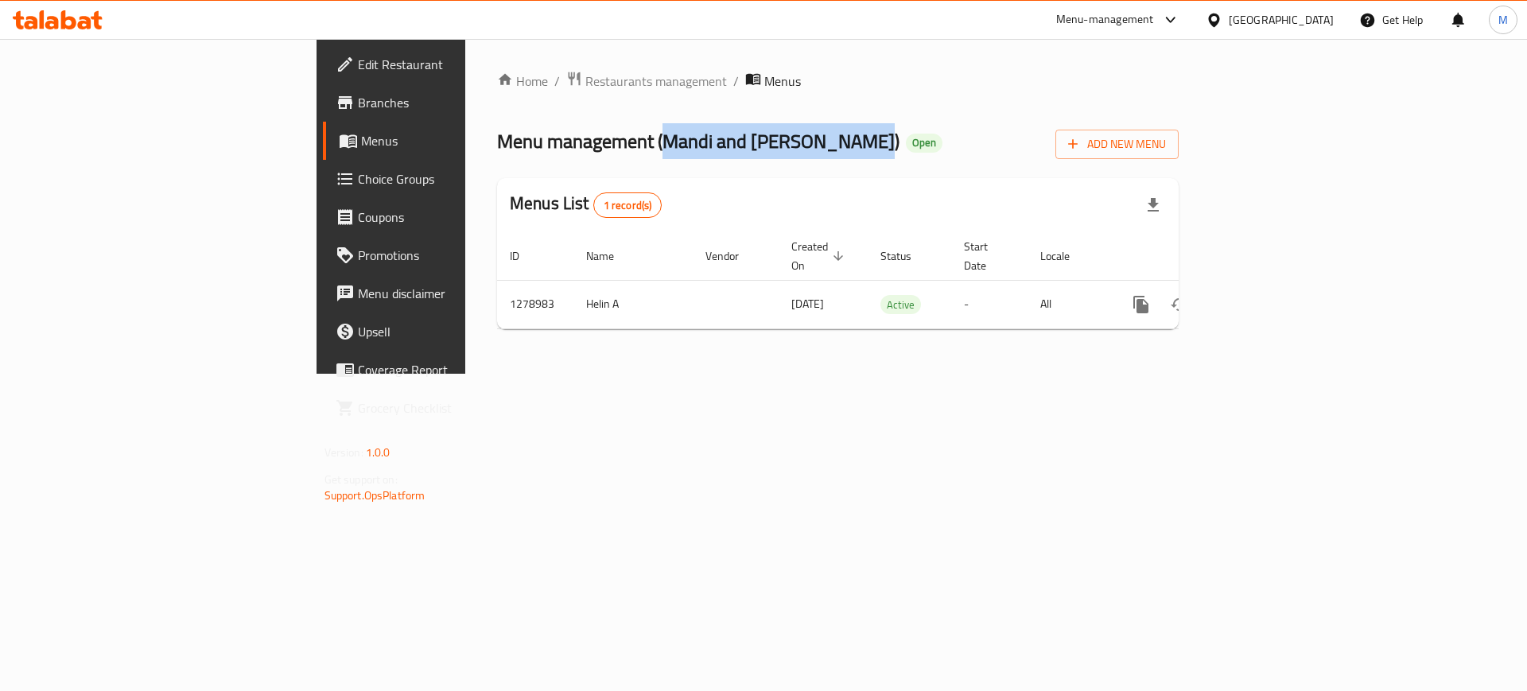
drag, startPoint x: 453, startPoint y: 140, endPoint x: 631, endPoint y: 134, distance: 179.0
click at [631, 134] on span "Menu management ( Mandi and grill Al Amir )" at bounding box center [698, 141] width 402 height 36
copy span "Mandi and grill Al Amir"
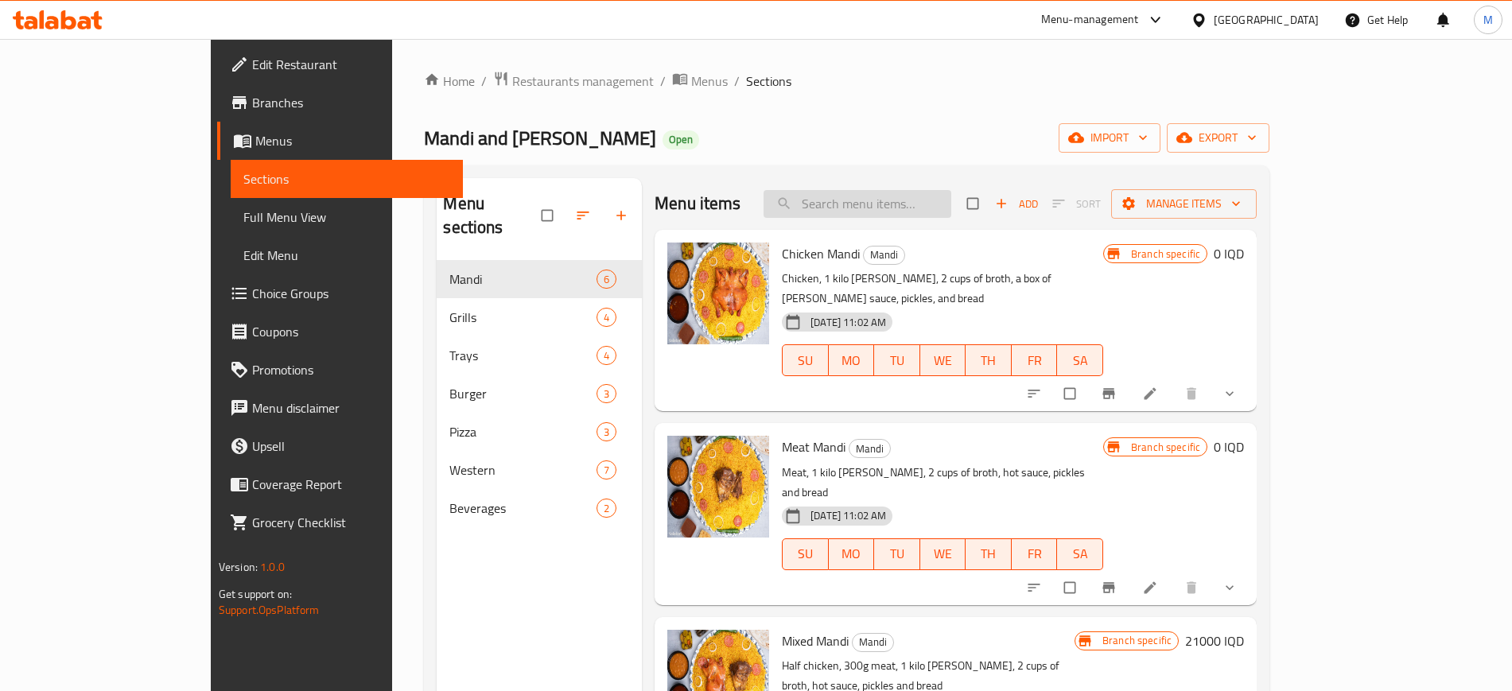
click at [872, 203] on input "search" at bounding box center [857, 204] width 188 height 28
paste input "Chicken Saj"
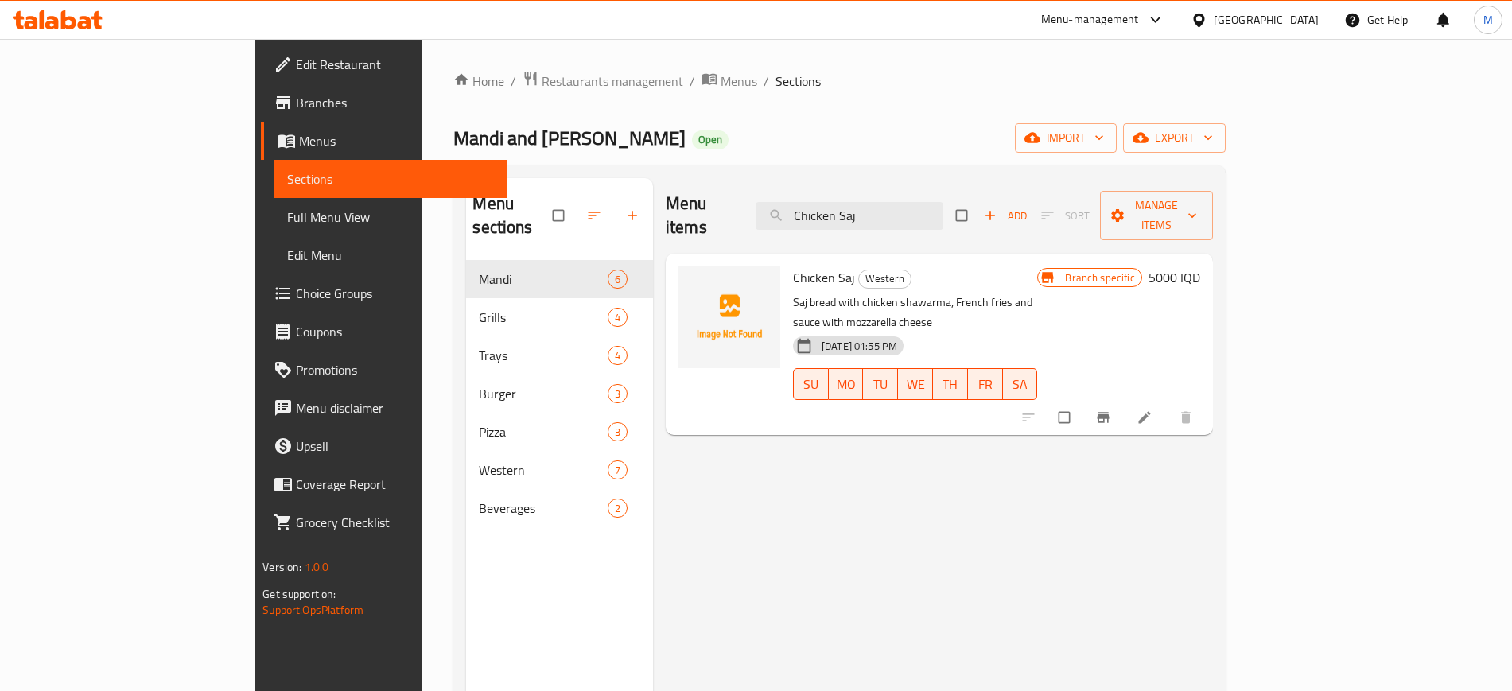
paste input "Mixed [PERSON_NAME] 1"
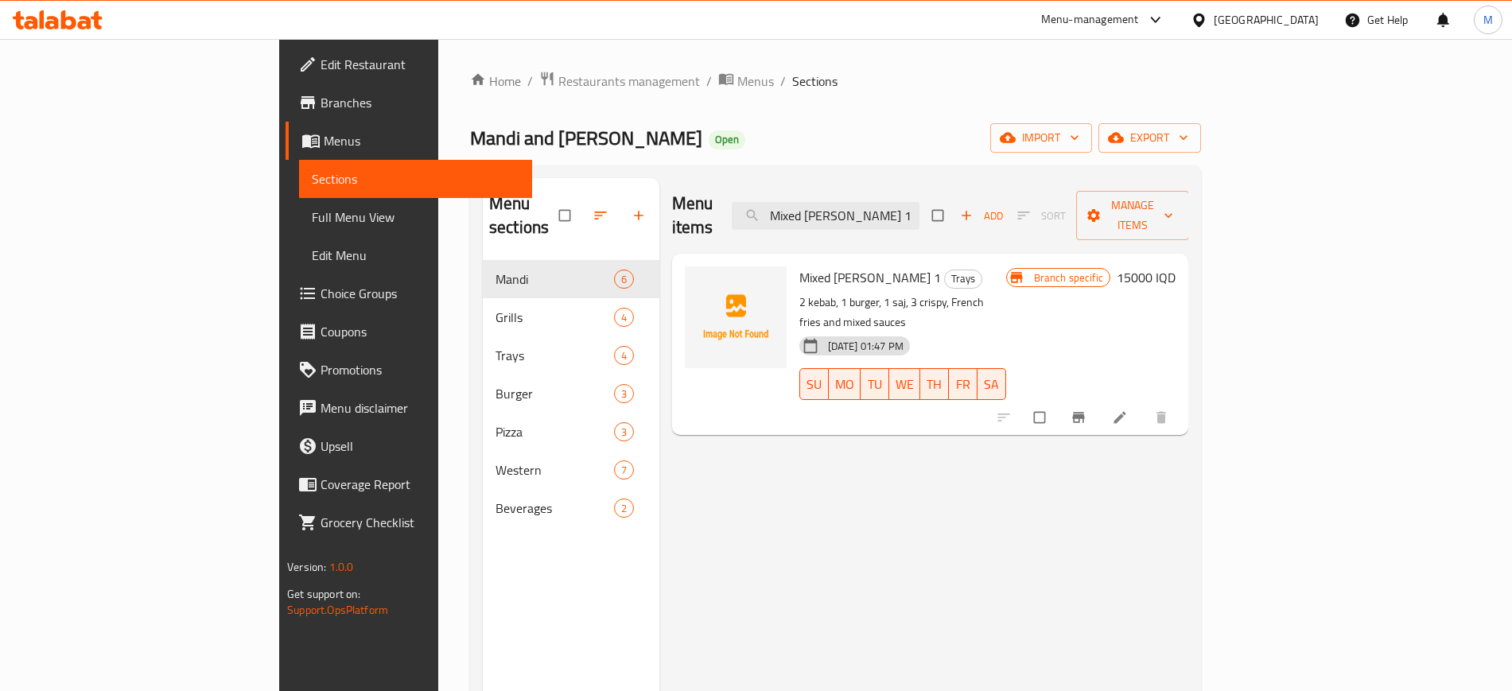
paste input "3"
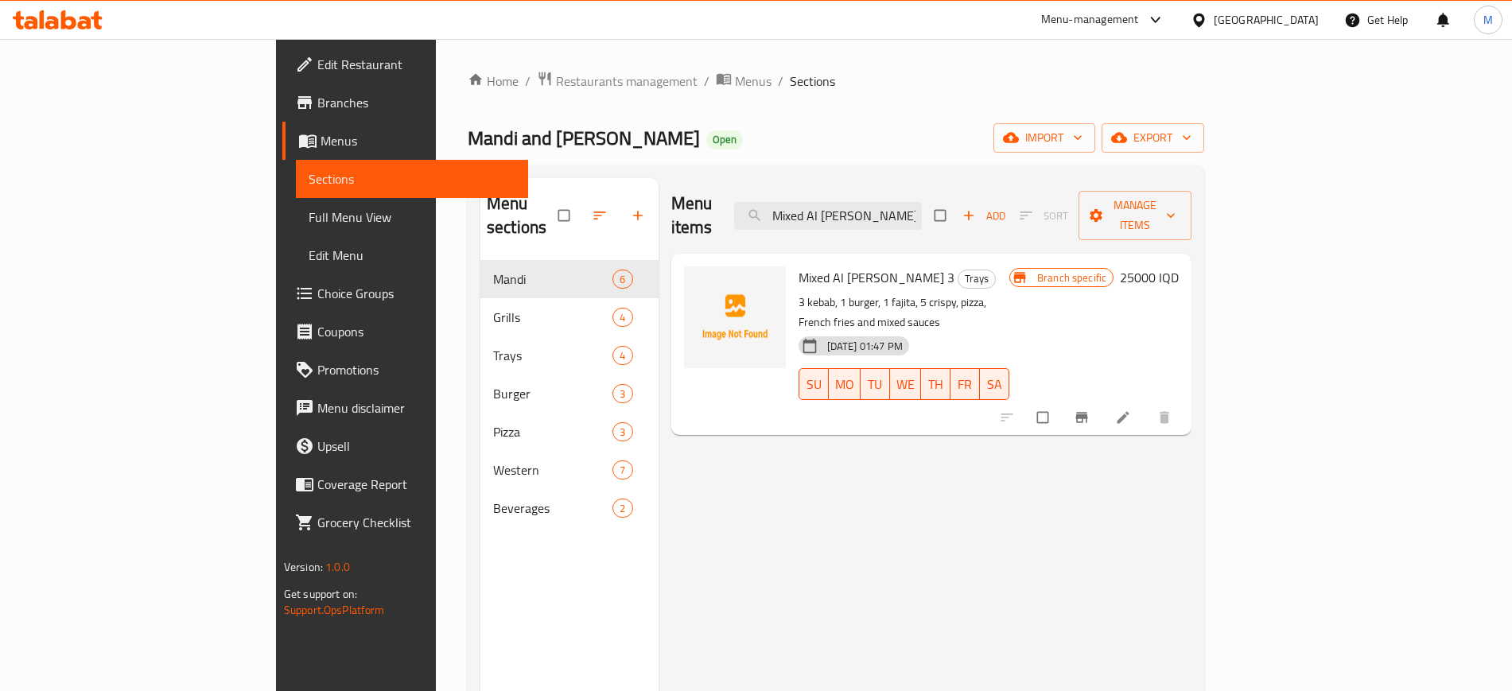
paste input "Crispy"
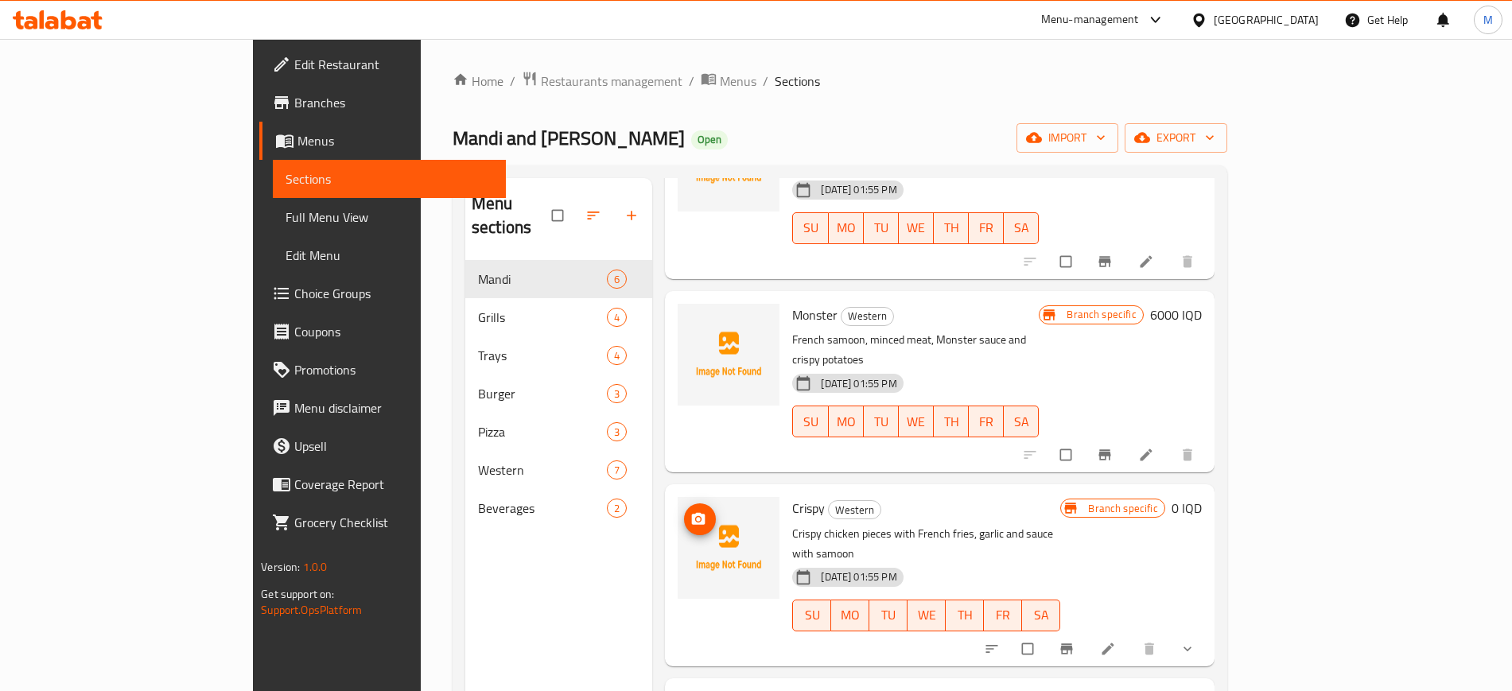
scroll to position [736, 0]
type input "Crispy"
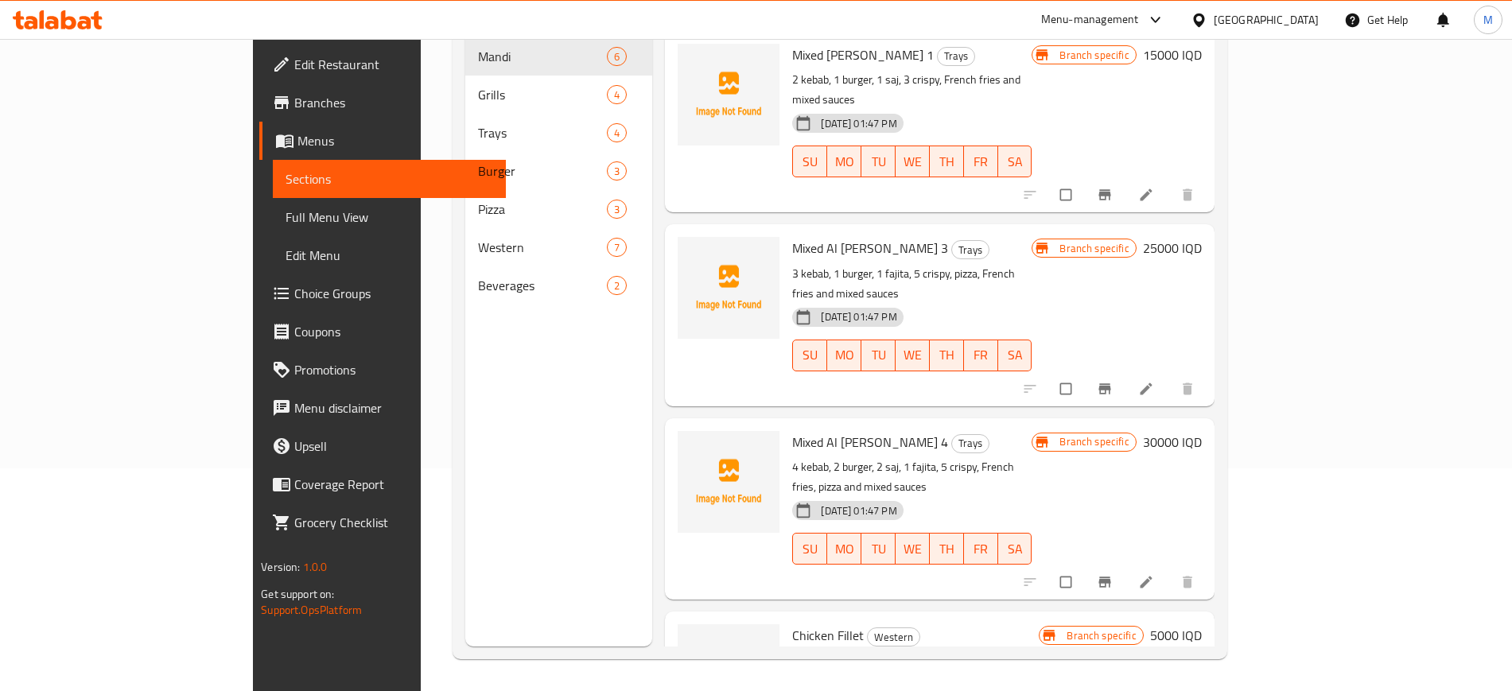
scroll to position [0, 0]
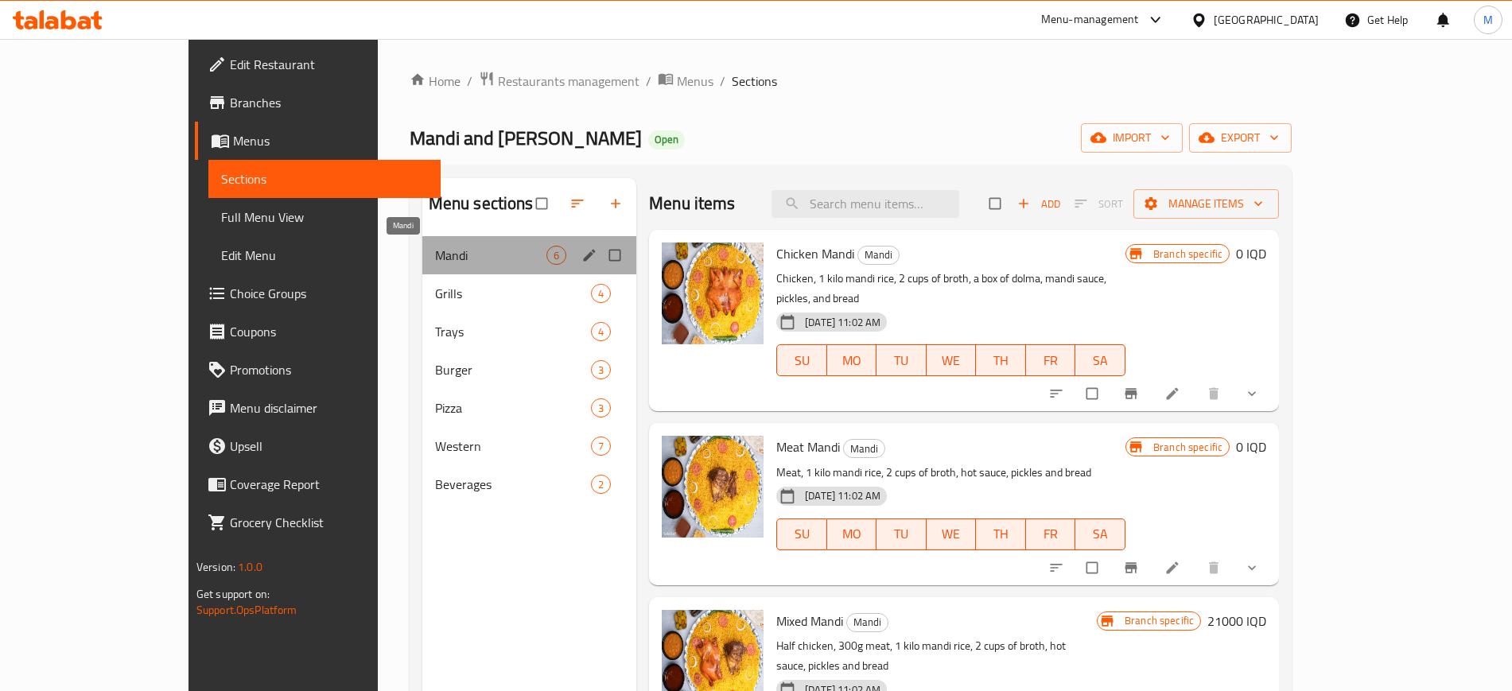
click at [435, 247] on span "Mandi" at bounding box center [490, 255] width 111 height 19
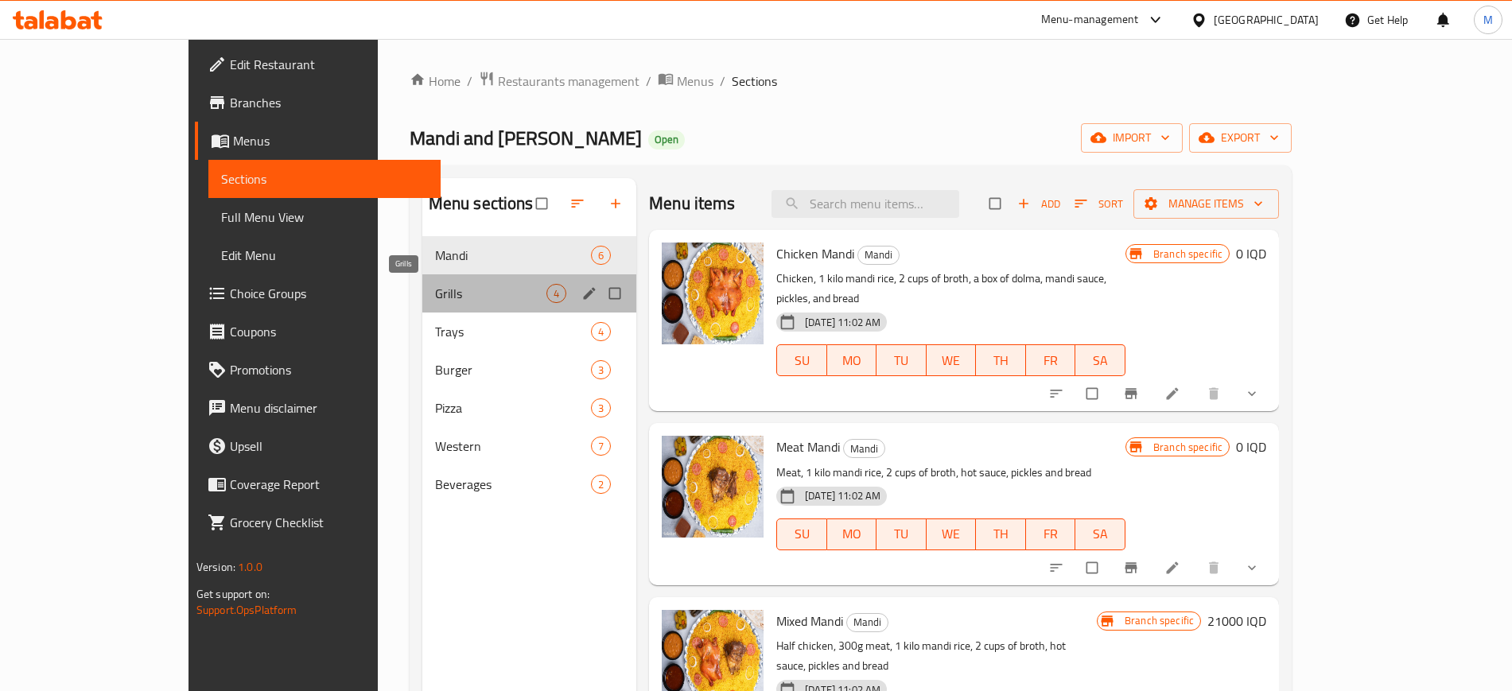
click at [435, 288] on span "Grills" at bounding box center [490, 293] width 111 height 19
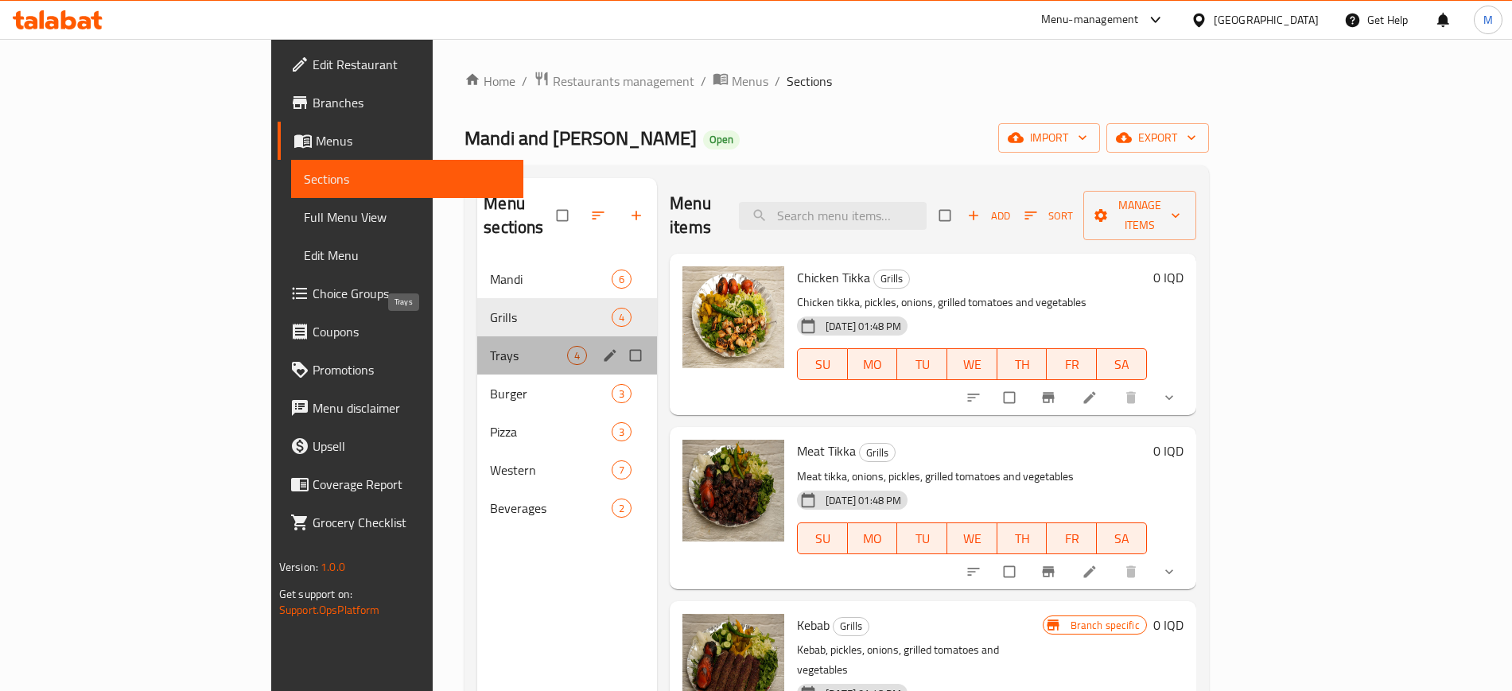
click at [497, 346] on span "Trays" at bounding box center [528, 355] width 77 height 19
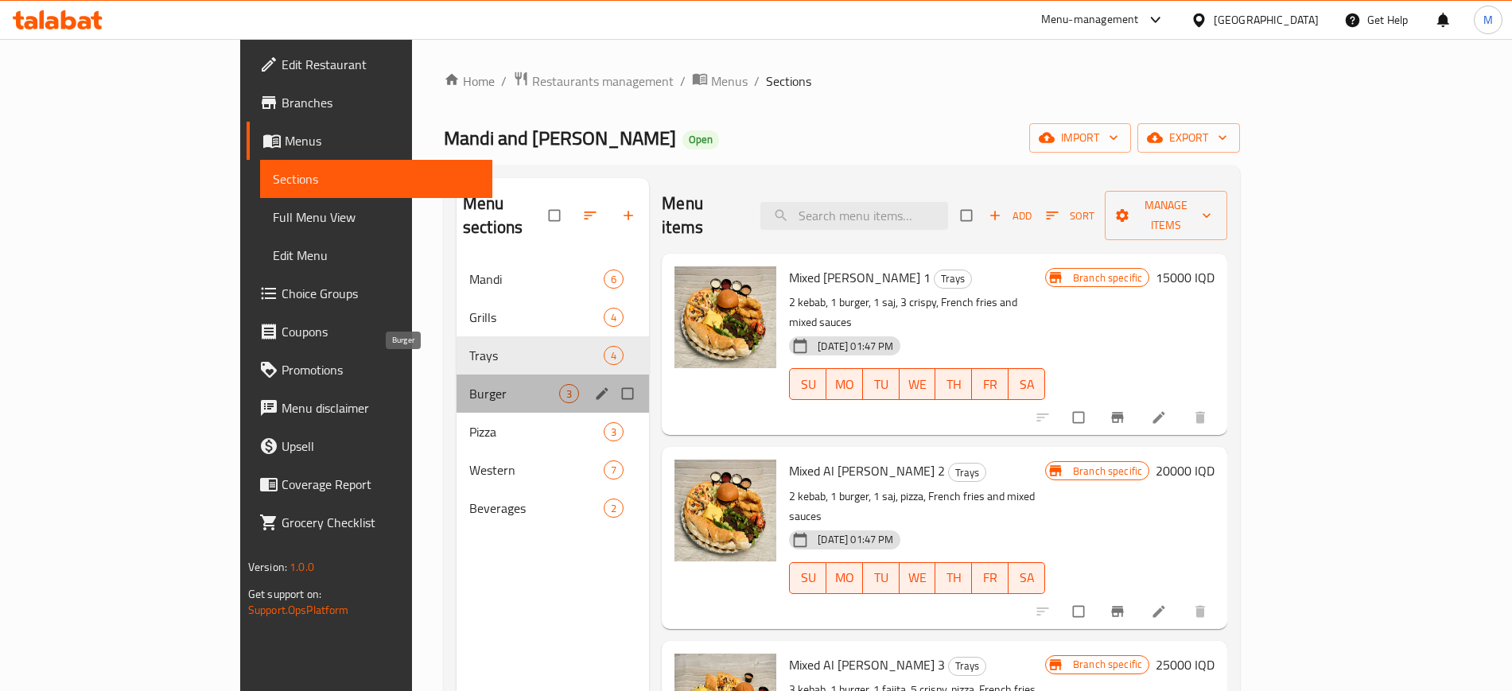
click at [491, 384] on span "Burger" at bounding box center [514, 393] width 90 height 19
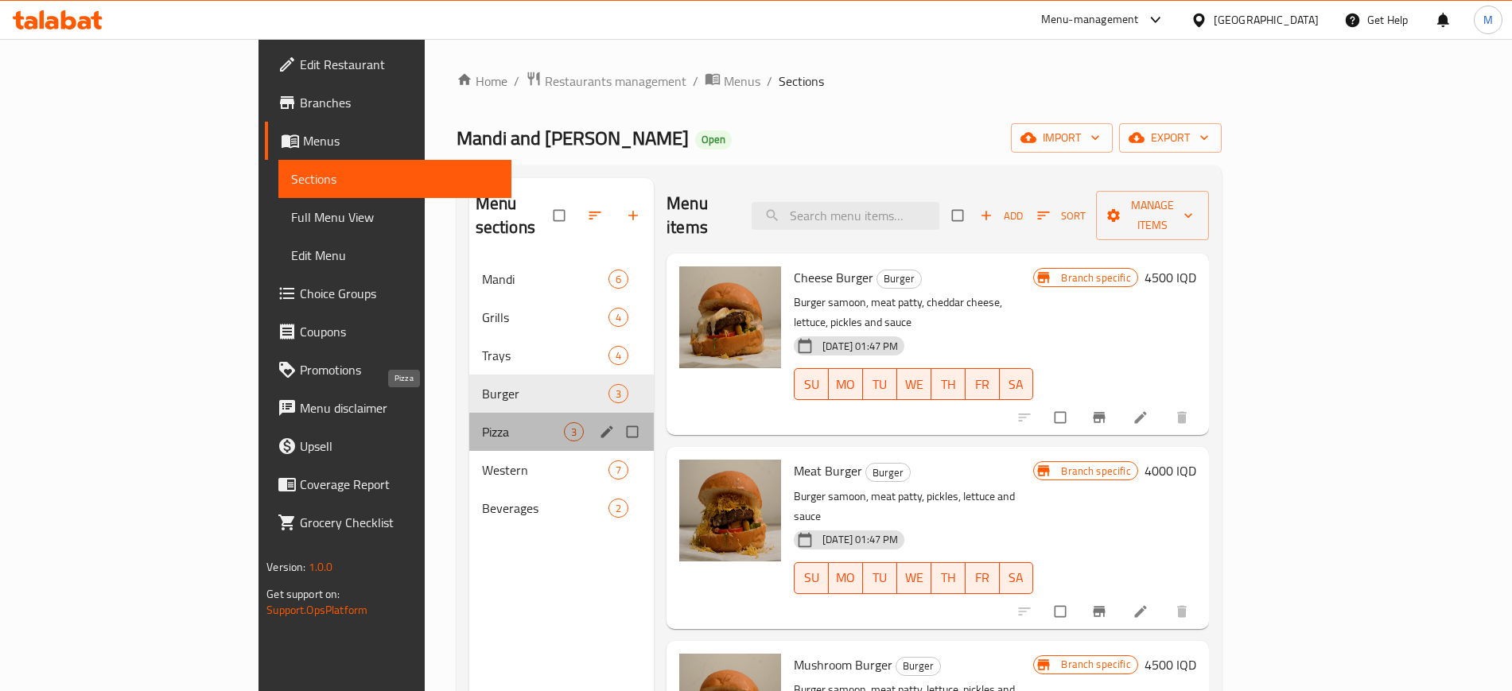
click at [482, 422] on span "Pizza" at bounding box center [523, 431] width 82 height 19
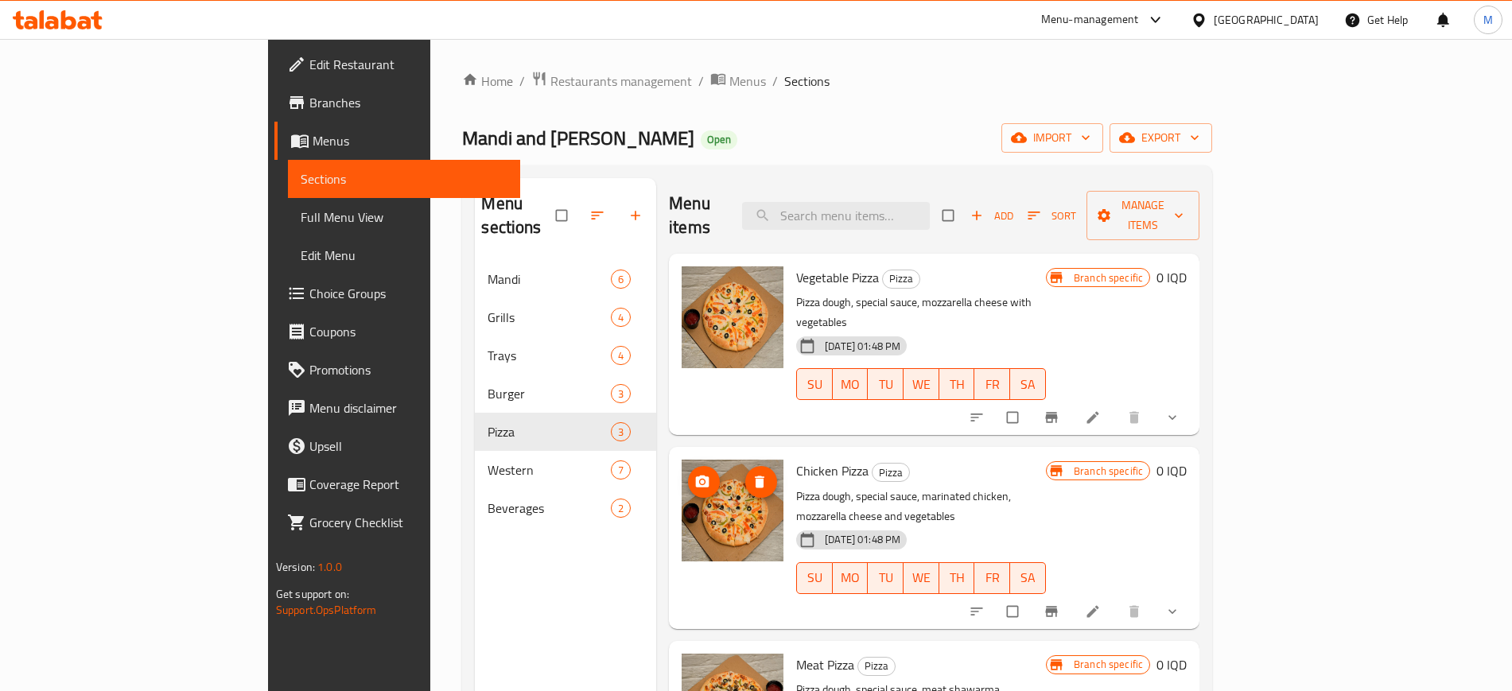
scroll to position [1, 0]
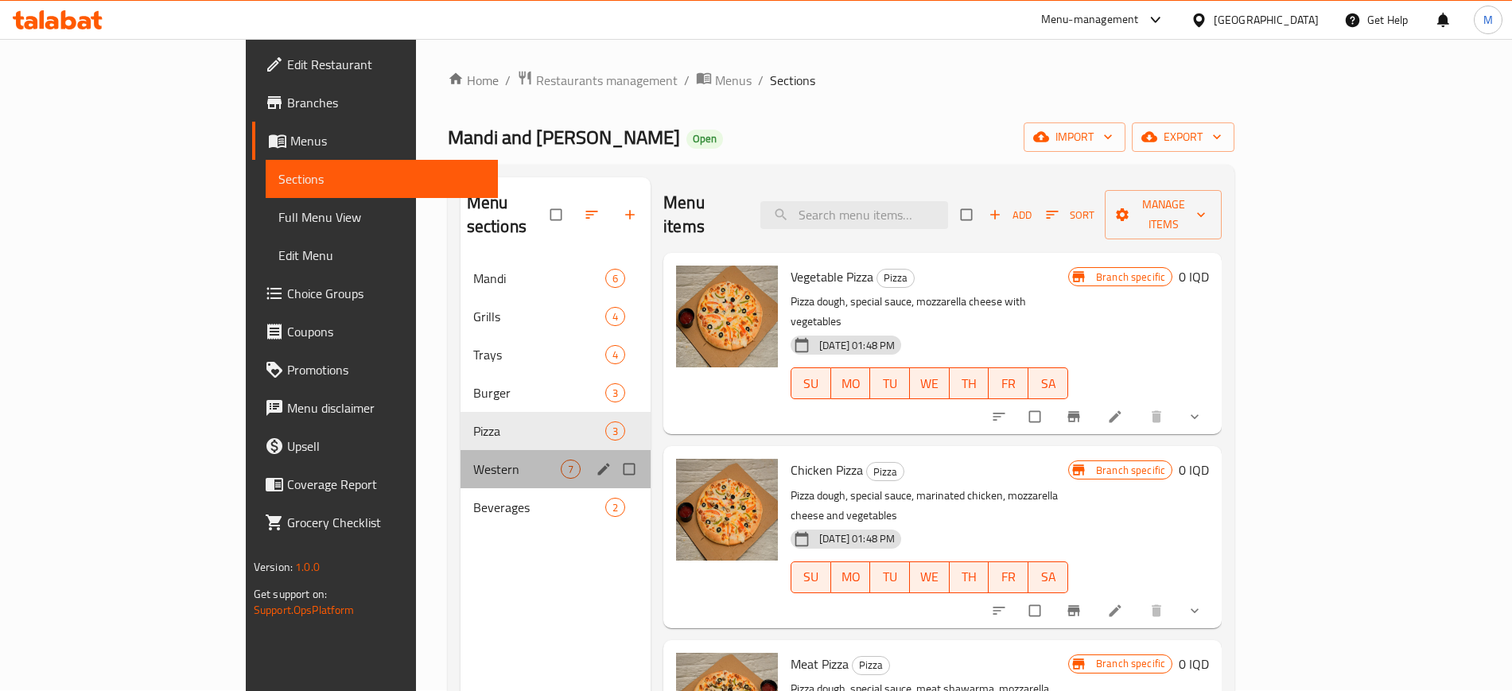
click at [490, 450] on div "Western 7" at bounding box center [555, 469] width 190 height 38
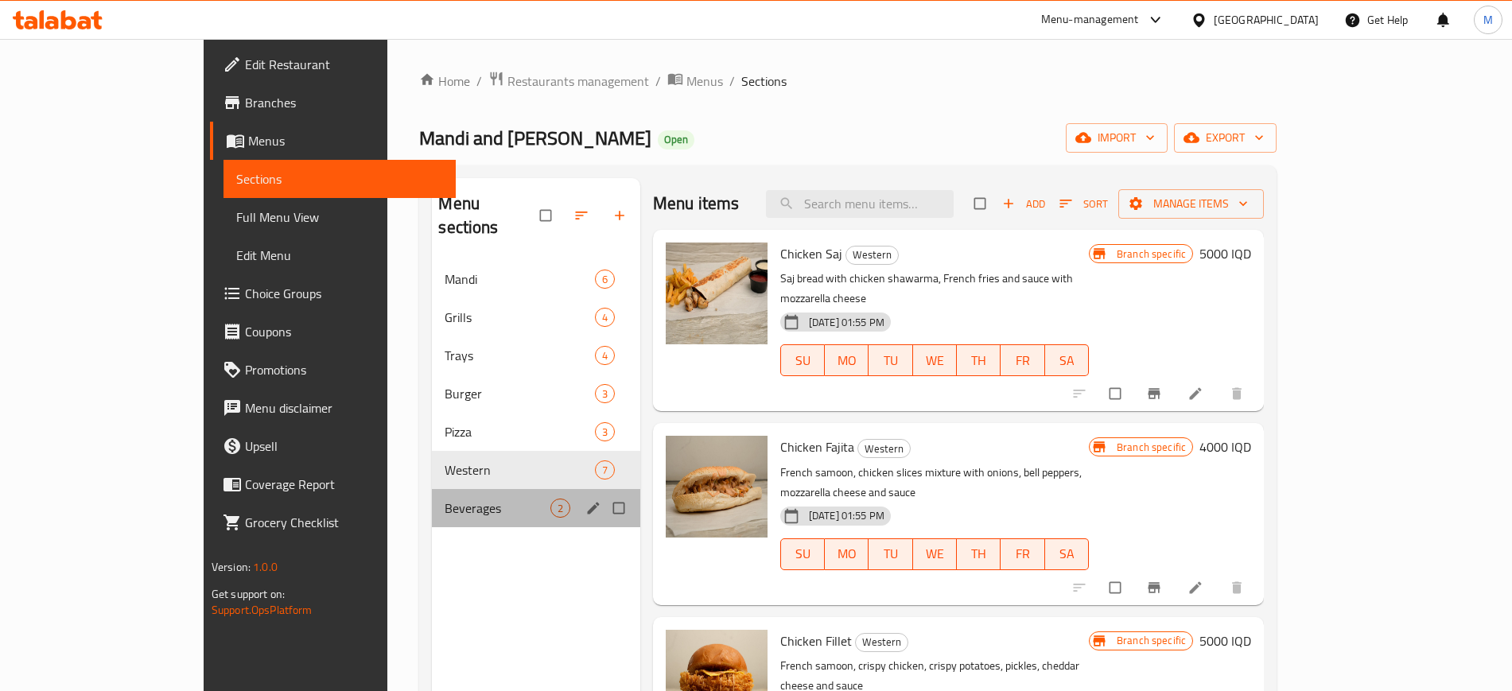
click at [464, 496] on div "Beverages 2" at bounding box center [536, 508] width 208 height 38
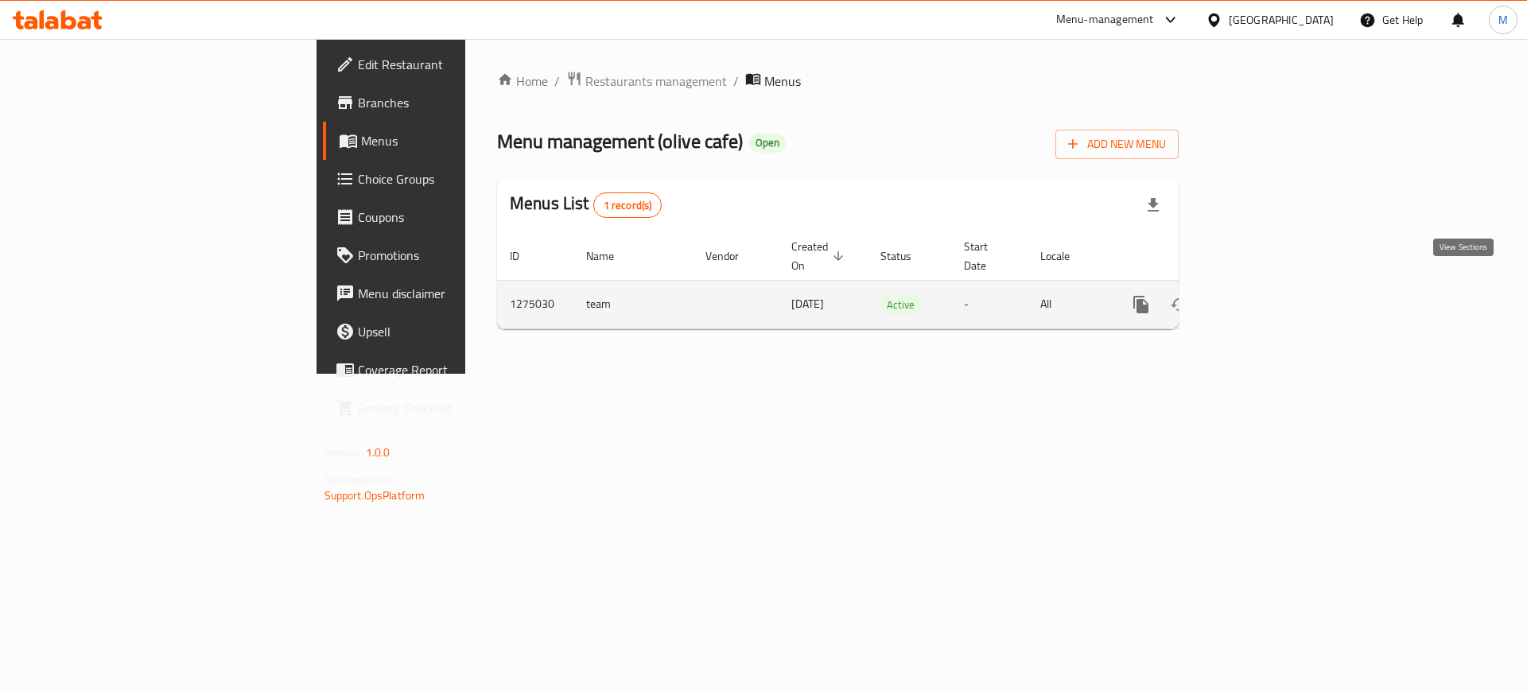
click at [1265, 295] on icon "enhanced table" at bounding box center [1255, 304] width 19 height 19
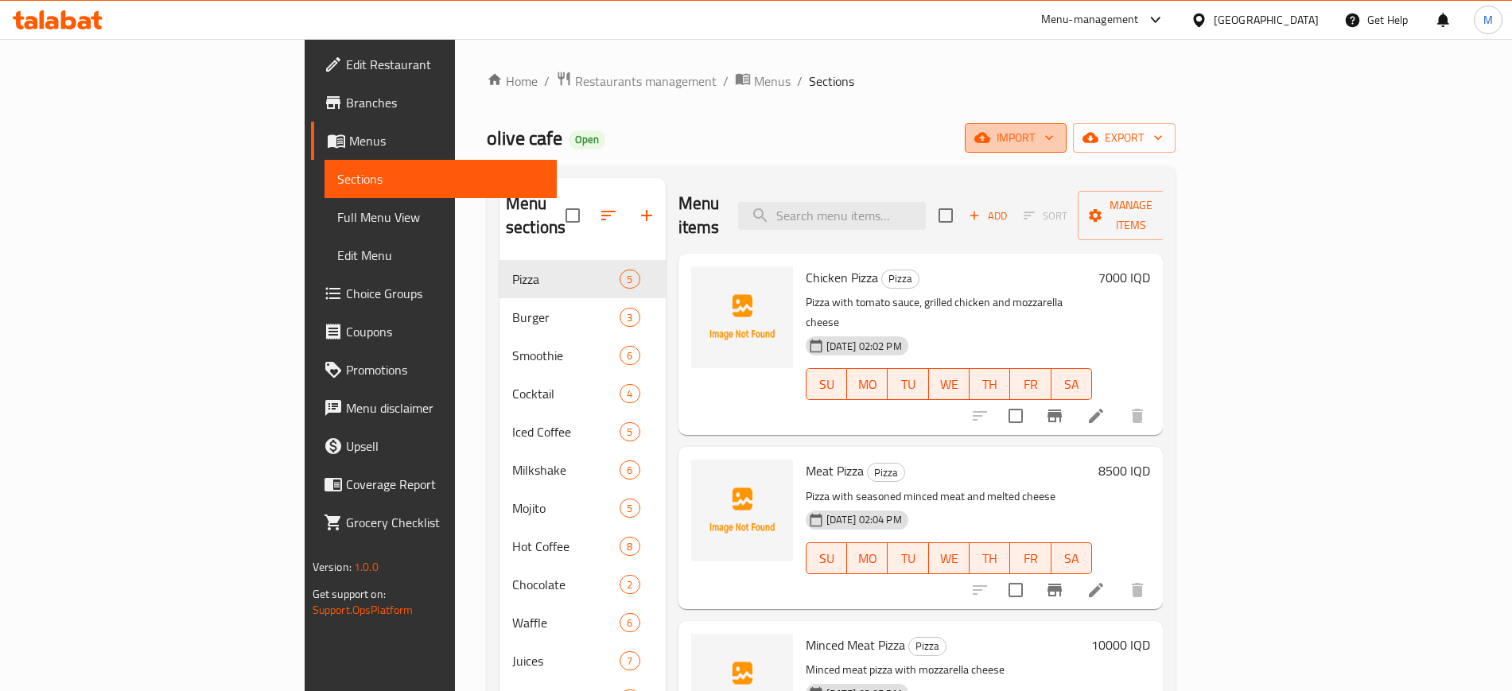
click at [1066, 150] on button "import" at bounding box center [1016, 137] width 102 height 29
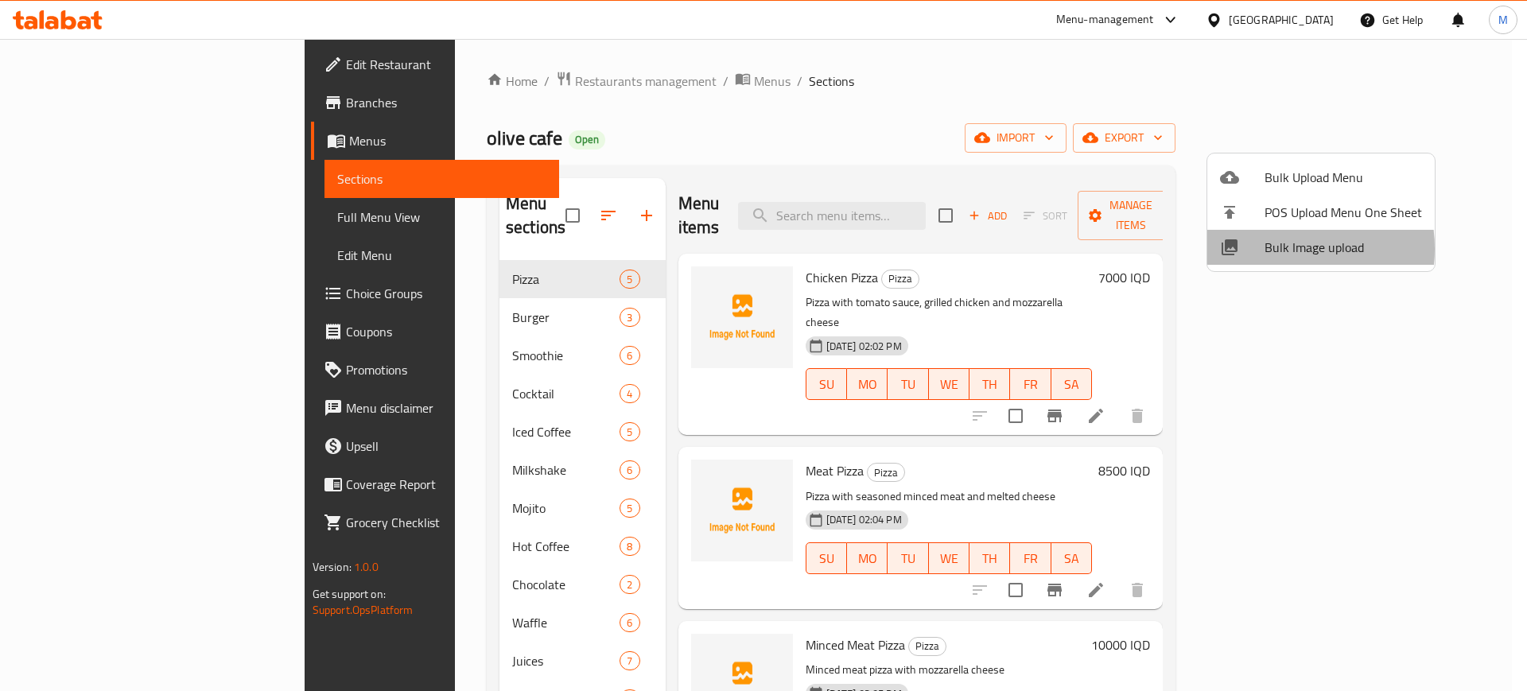
click at [1272, 249] on span "Bulk Image upload" at bounding box center [1343, 247] width 157 height 19
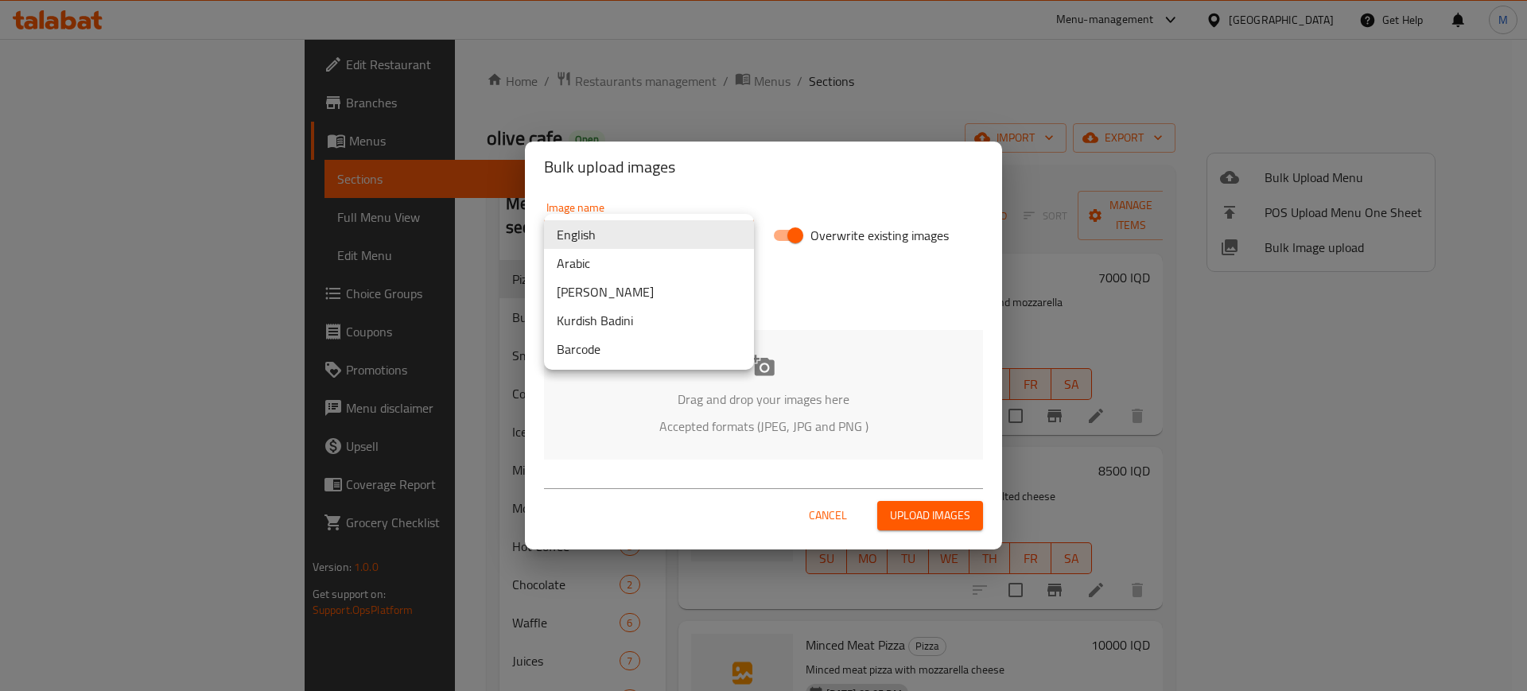
click at [603, 235] on body "​ Menu-management Iraq Get Help M Edit Restaurant Branches Menus Sections Full …" at bounding box center [763, 365] width 1527 height 652
click at [570, 258] on li "Arabic" at bounding box center [649, 263] width 210 height 29
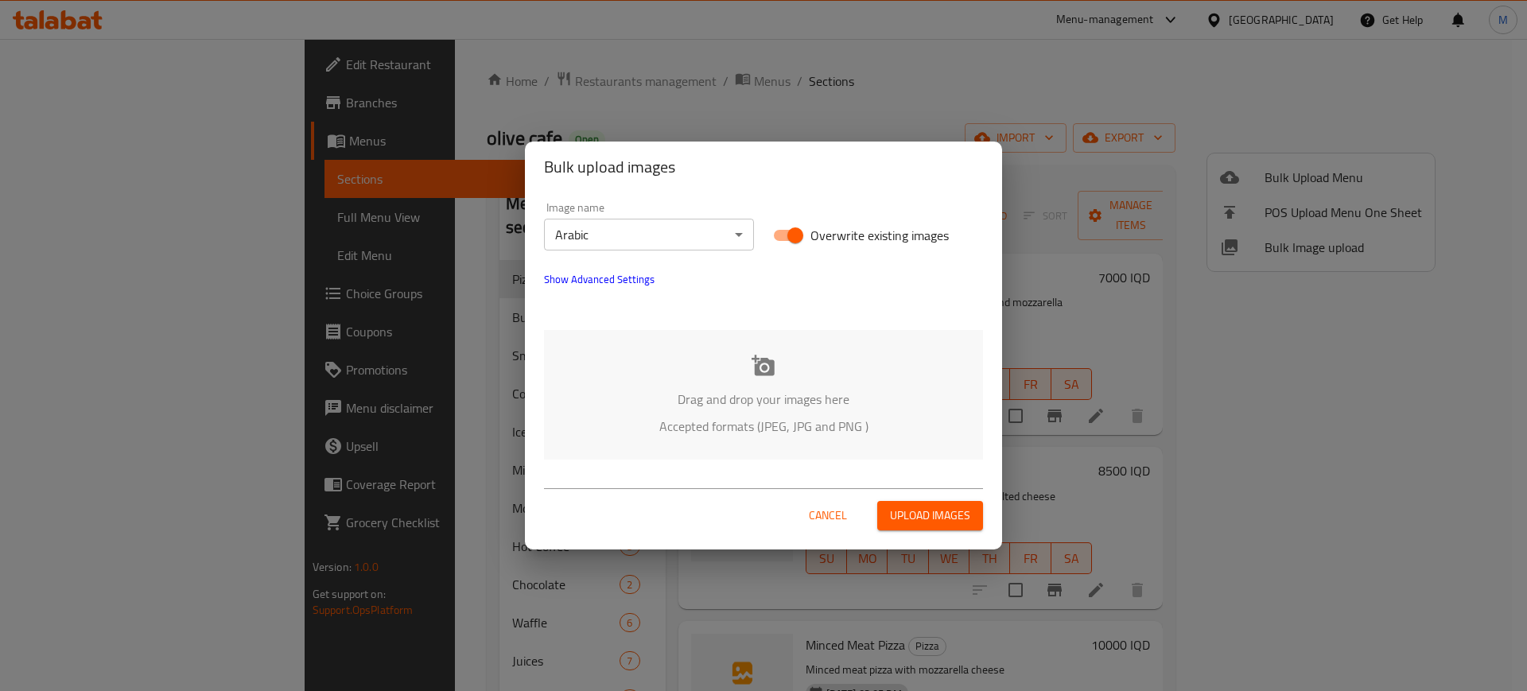
click at [667, 354] on div "Drag and drop your images here Accepted formats (JPEG, JPG and PNG )" at bounding box center [763, 395] width 439 height 130
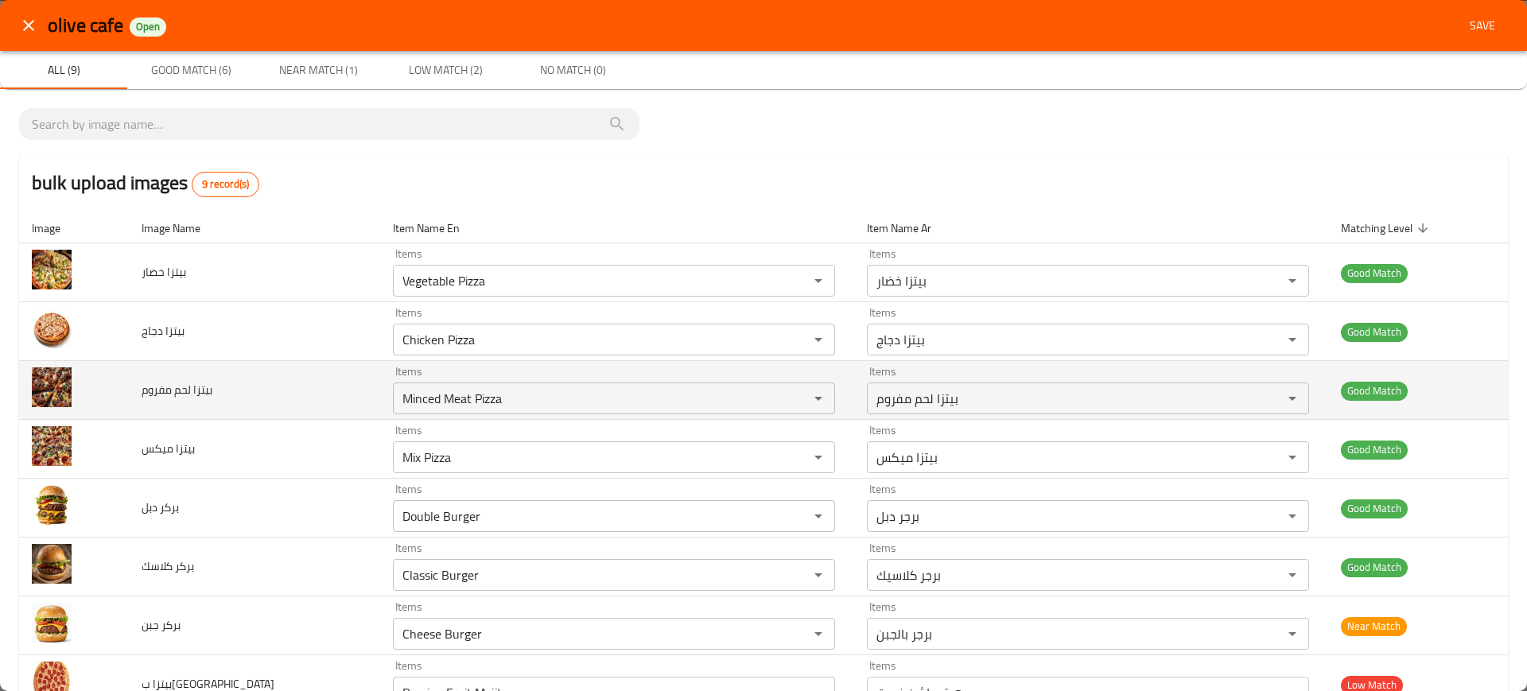
scroll to position [114, 0]
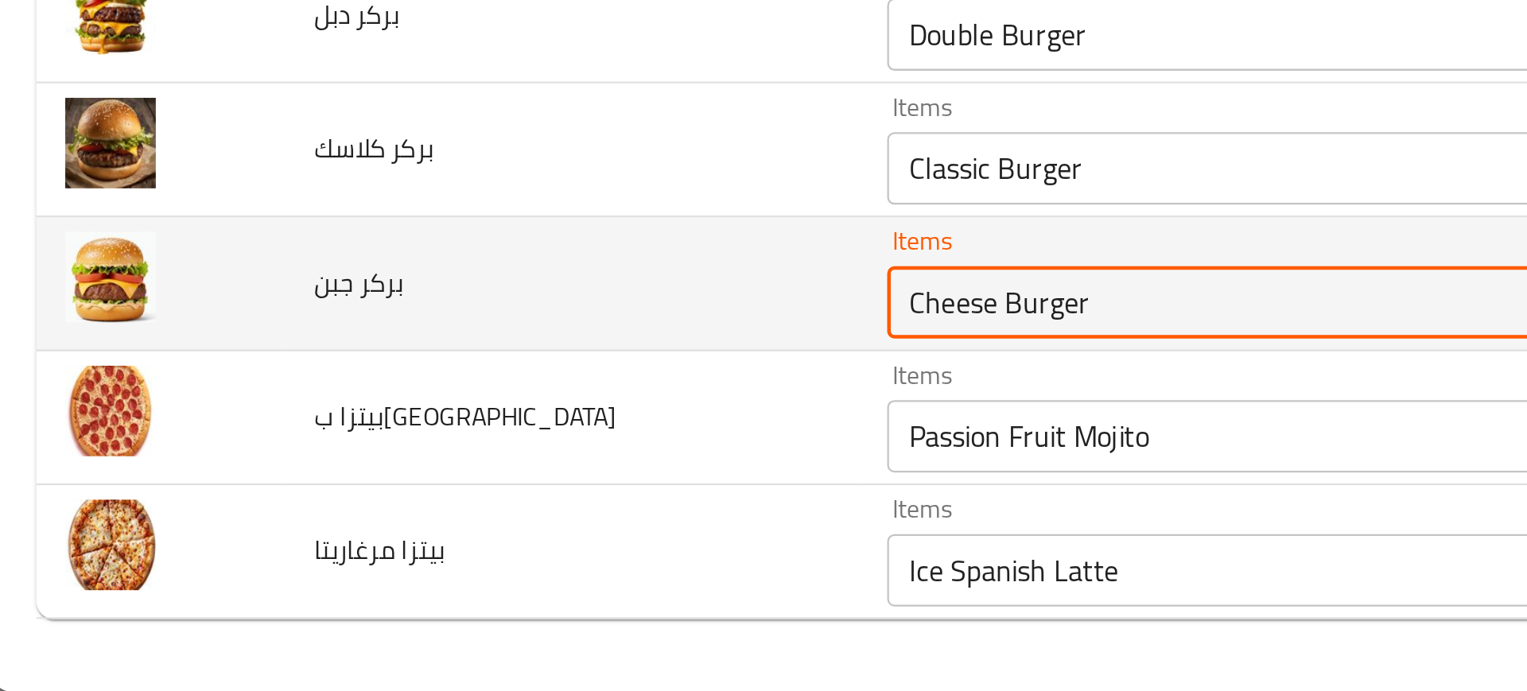
click at [398, 510] on جبن "Cheese Burger" at bounding box center [591, 520] width 386 height 22
click at [527, 504] on div "Cheese Burger Items" at bounding box center [614, 520] width 442 height 32
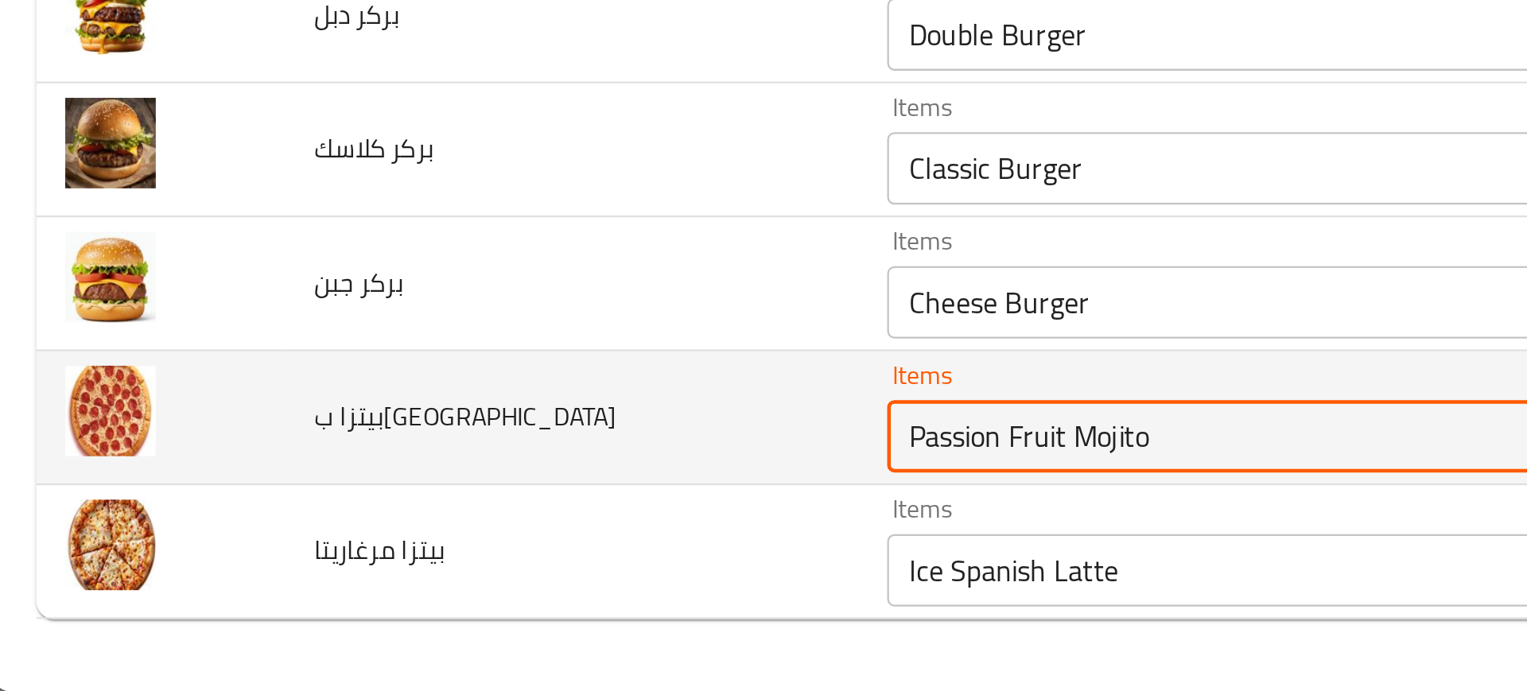
click at [398, 576] on ببروني "Passion Fruit Mojito" at bounding box center [591, 579] width 386 height 22
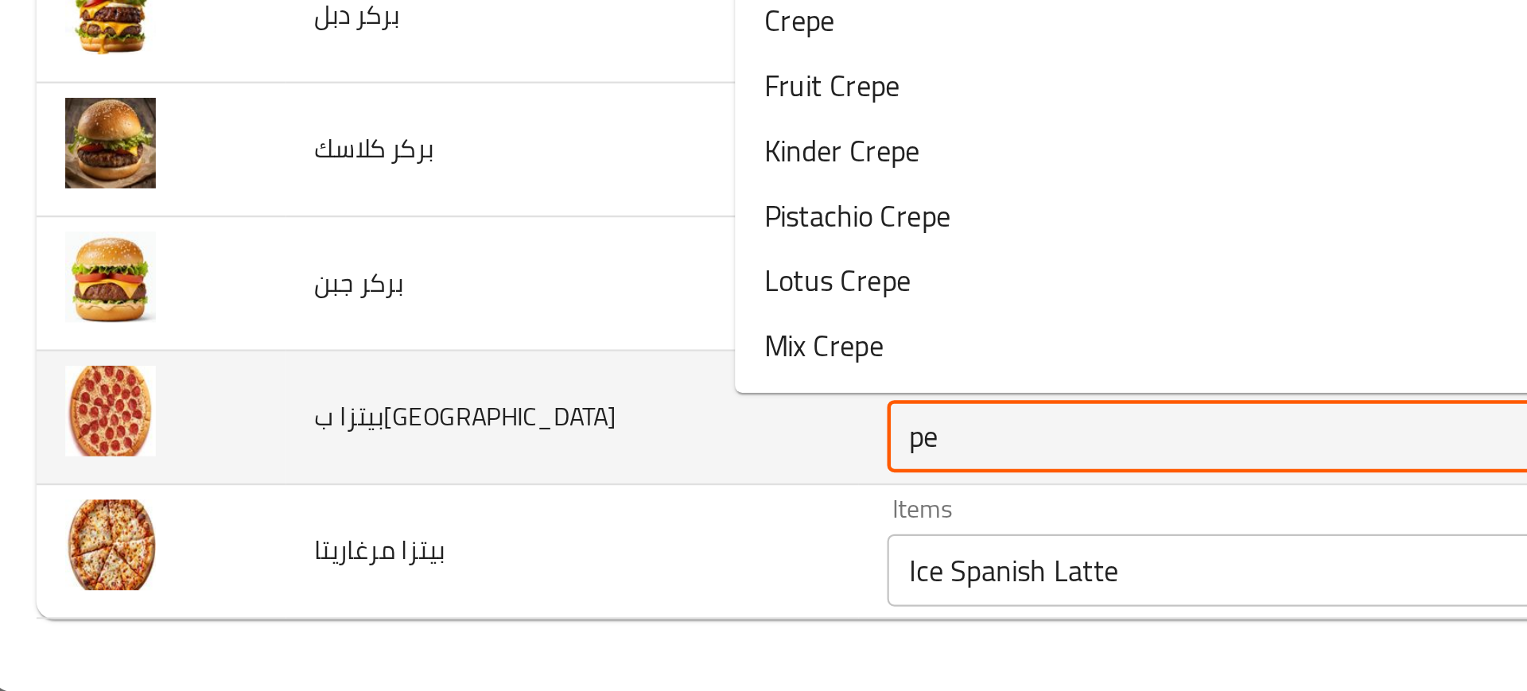
type ببروني "pep"
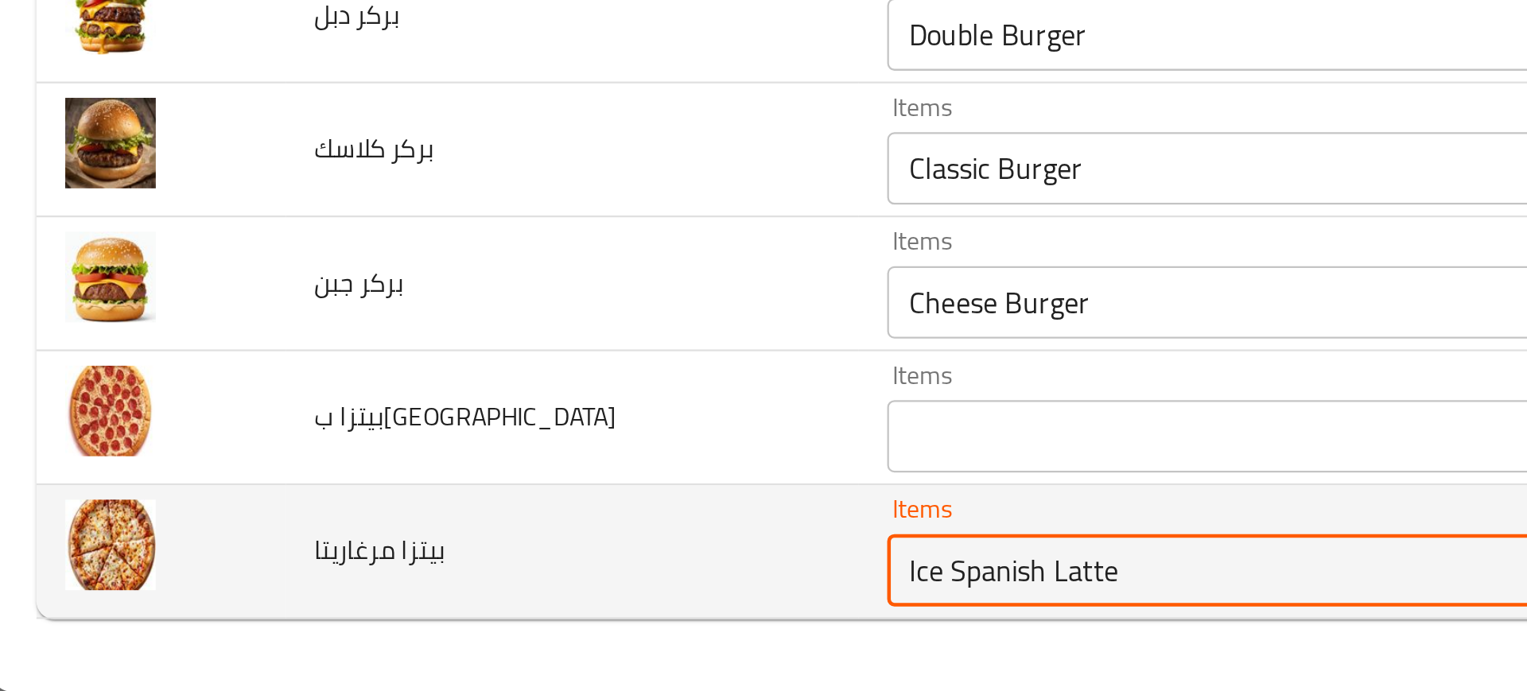
click at [398, 635] on مرغاريتا "Ice Spanish Latte" at bounding box center [591, 638] width 386 height 22
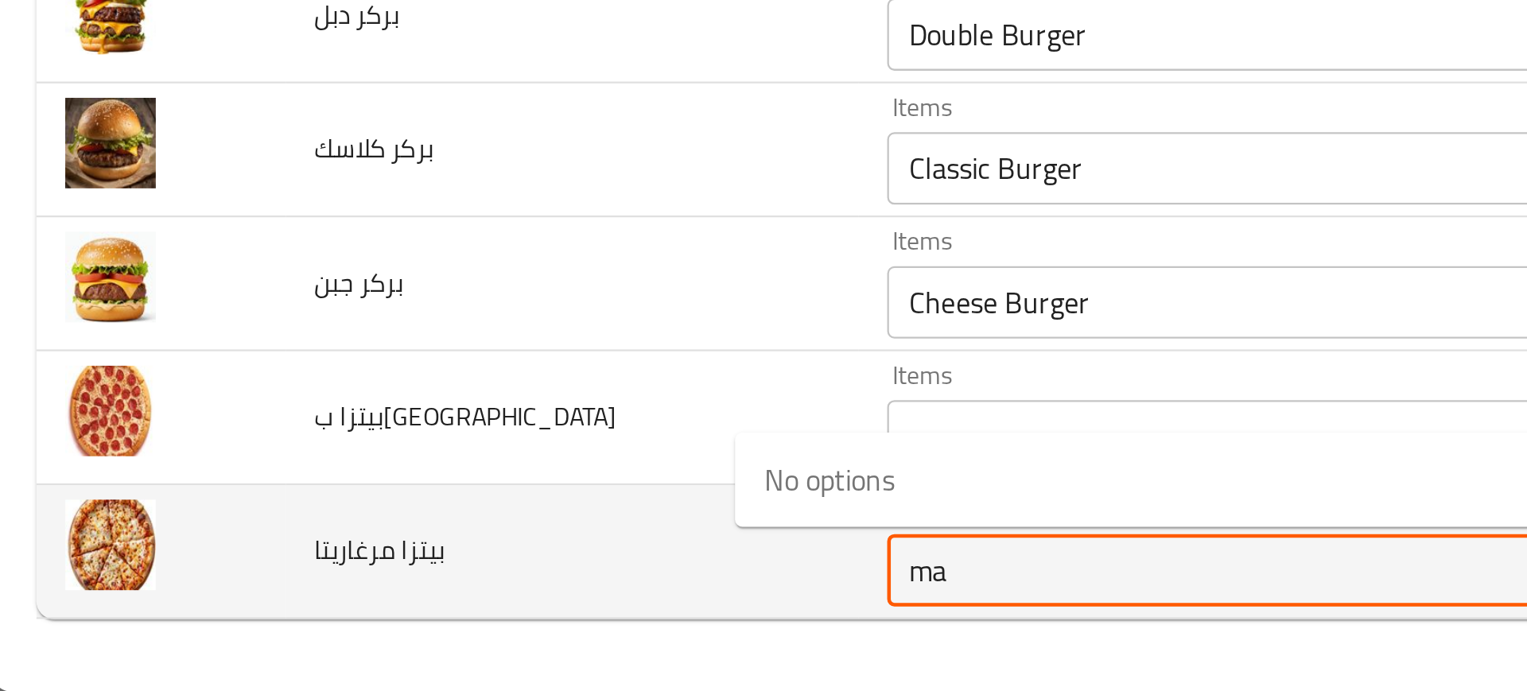
type مرغاريتا "m"
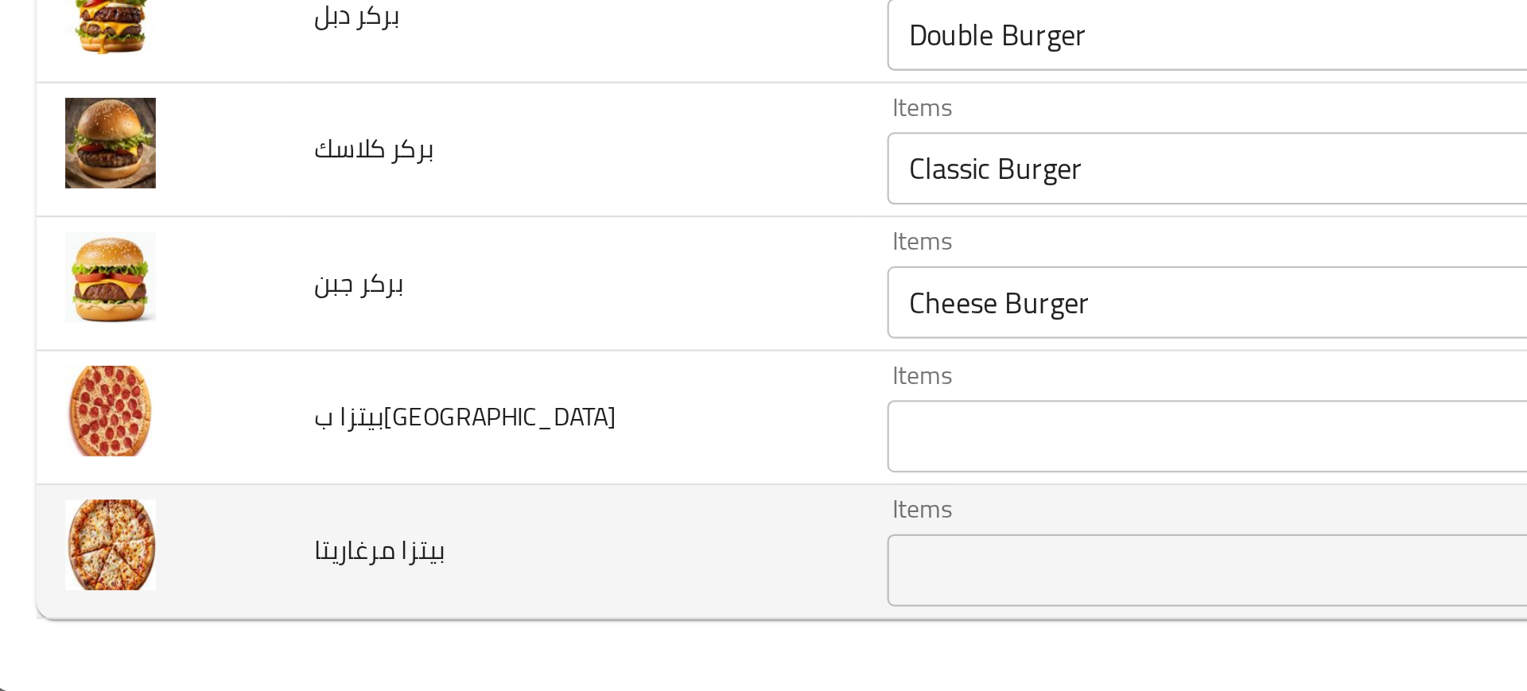
click at [216, 614] on td "بيتزا مرغاريتا" at bounding box center [254, 629] width 251 height 59
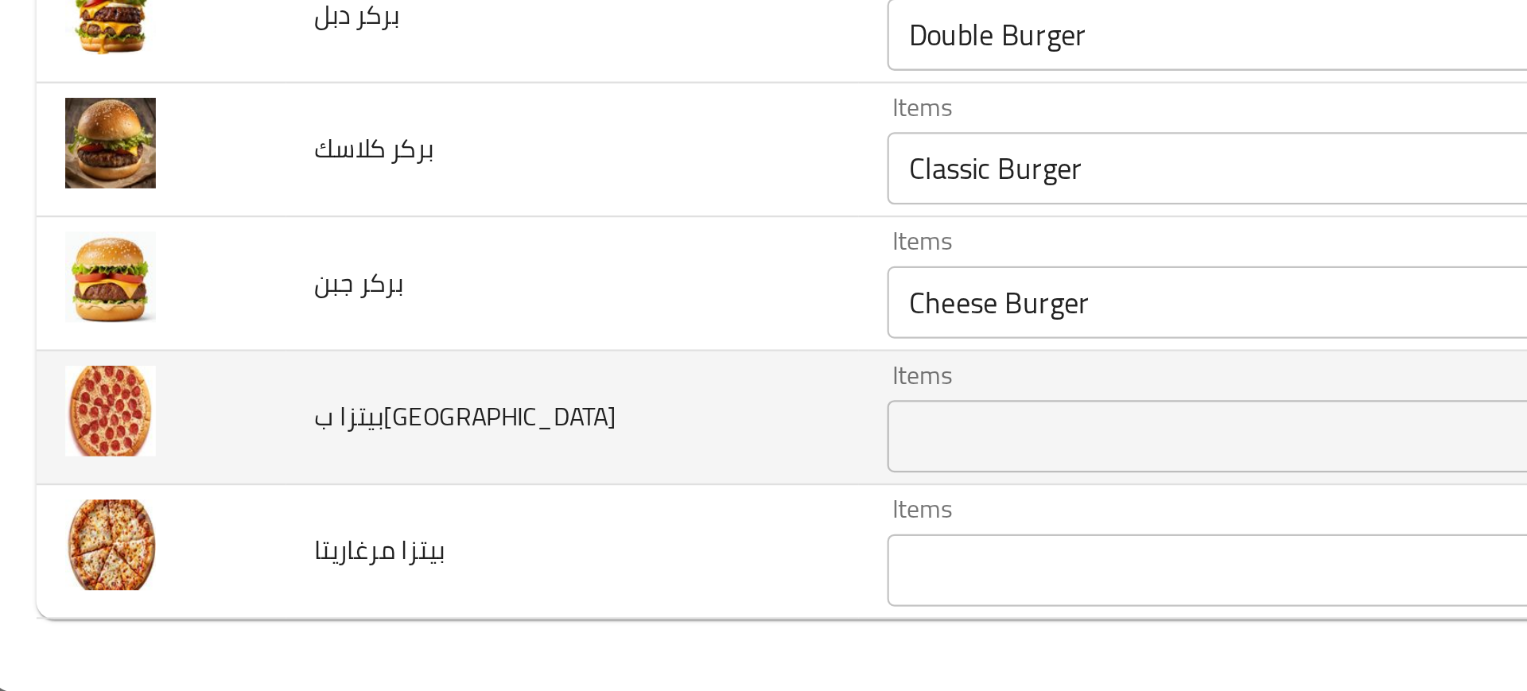
click at [175, 579] on span "بيتزا ببروني" at bounding box center [208, 570] width 133 height 21
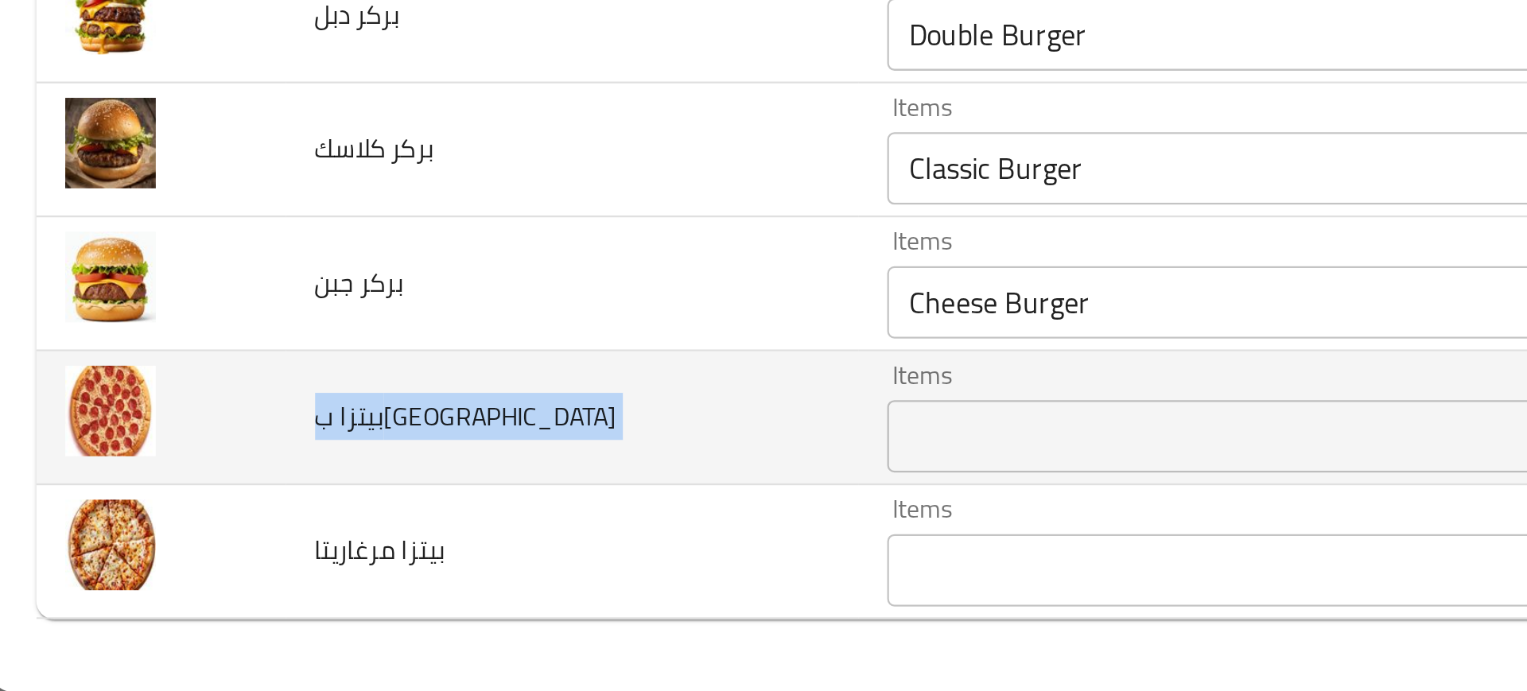
click at [175, 579] on span "بيتزا ببروني" at bounding box center [208, 570] width 133 height 21
copy span "بيتزا ببروني"
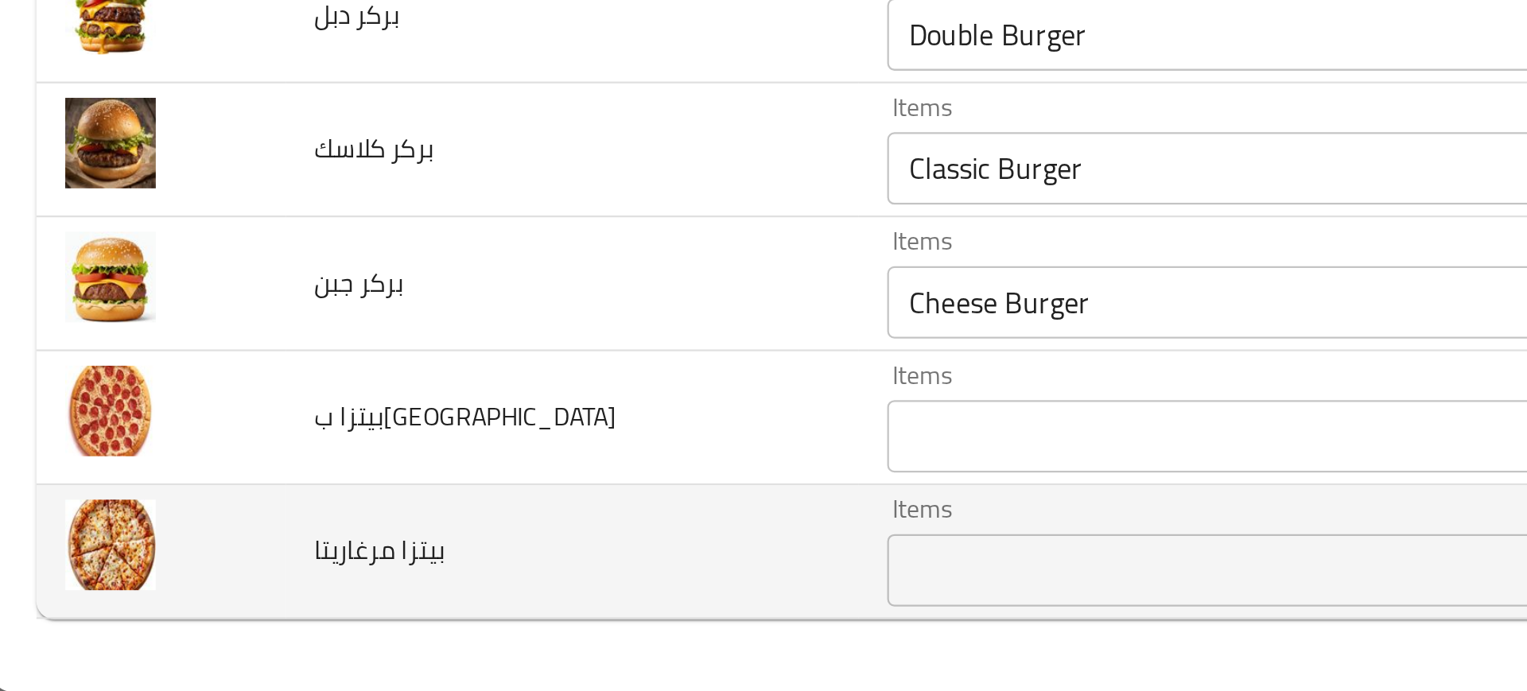
click at [172, 622] on span "بيتزا مرغاريتا" at bounding box center [170, 629] width 57 height 21
copy span "بيتزا مرغاريتا"
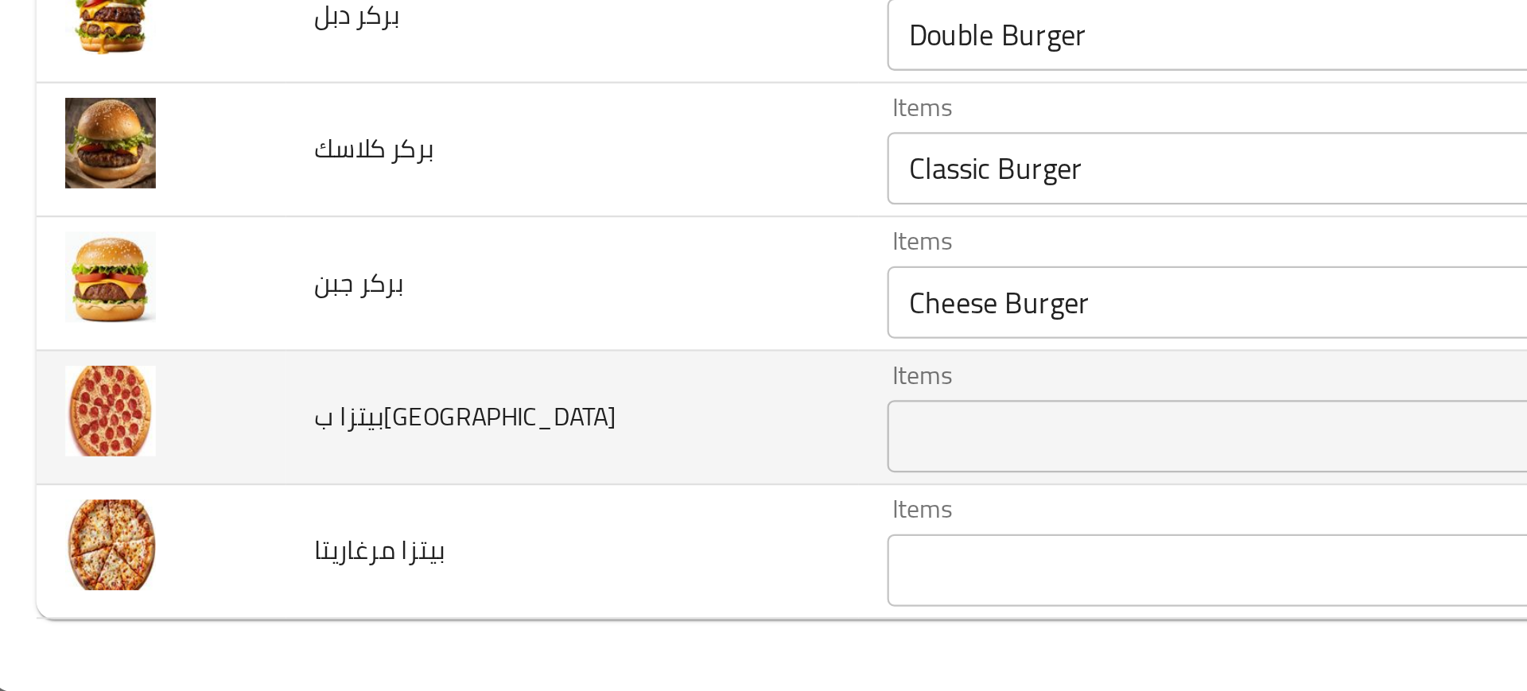
click at [258, 592] on td "بيتزا ببروني" at bounding box center [254, 571] width 251 height 59
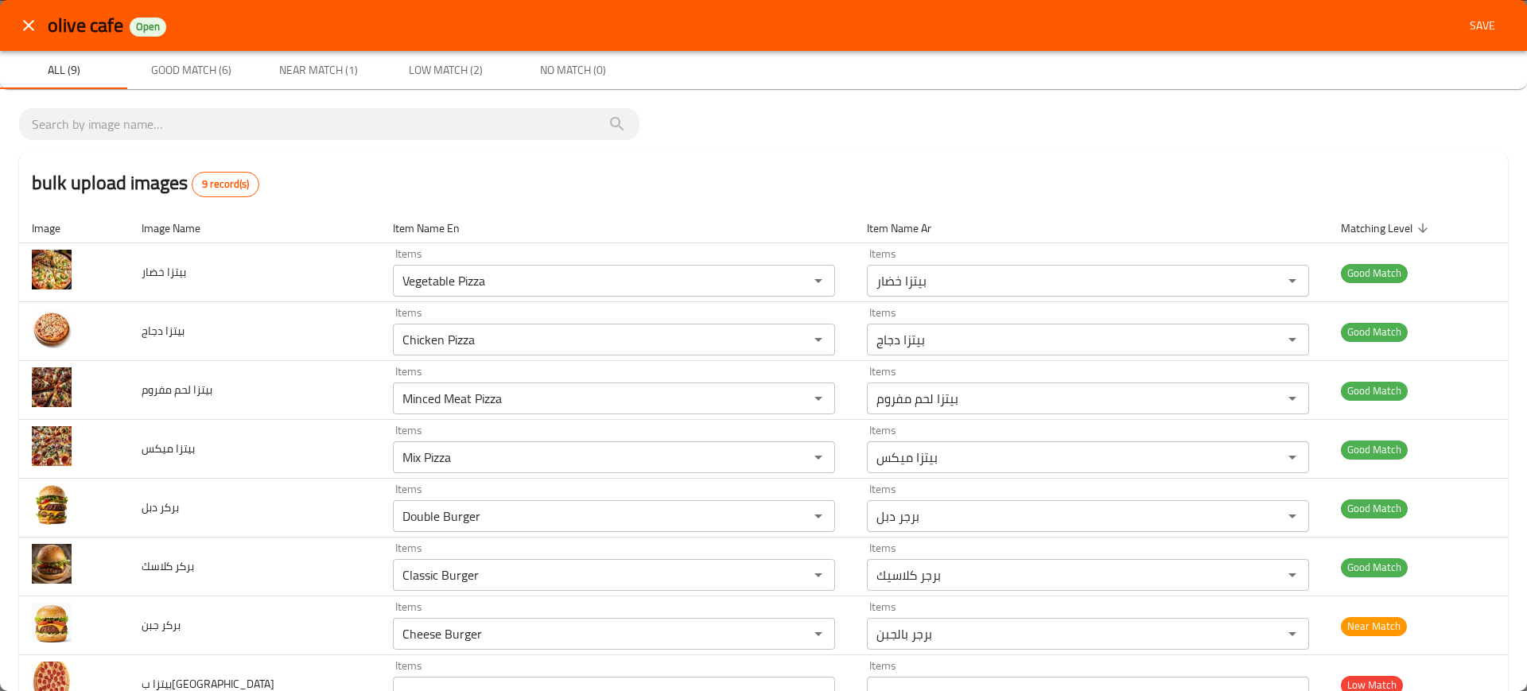
scroll to position [1, 0]
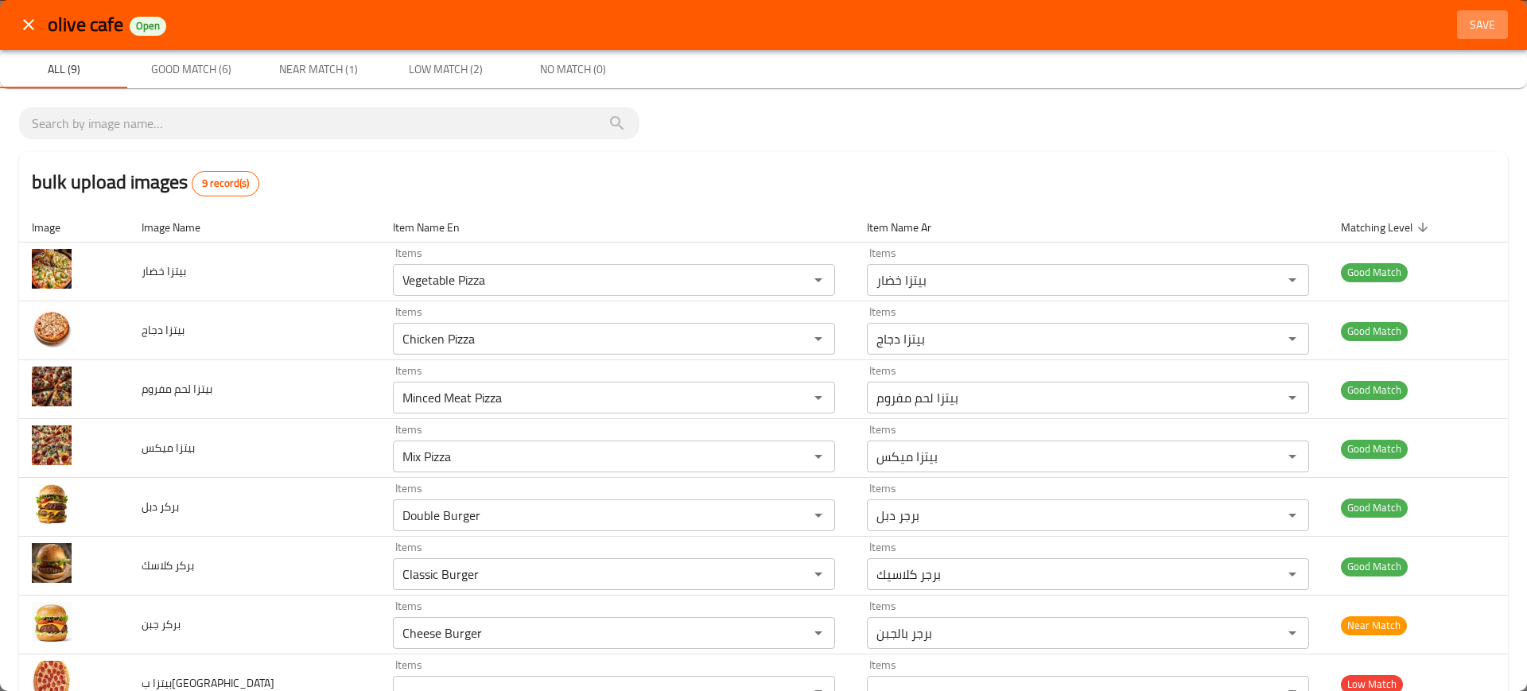
click at [1474, 37] on button "Save" at bounding box center [1482, 24] width 51 height 29
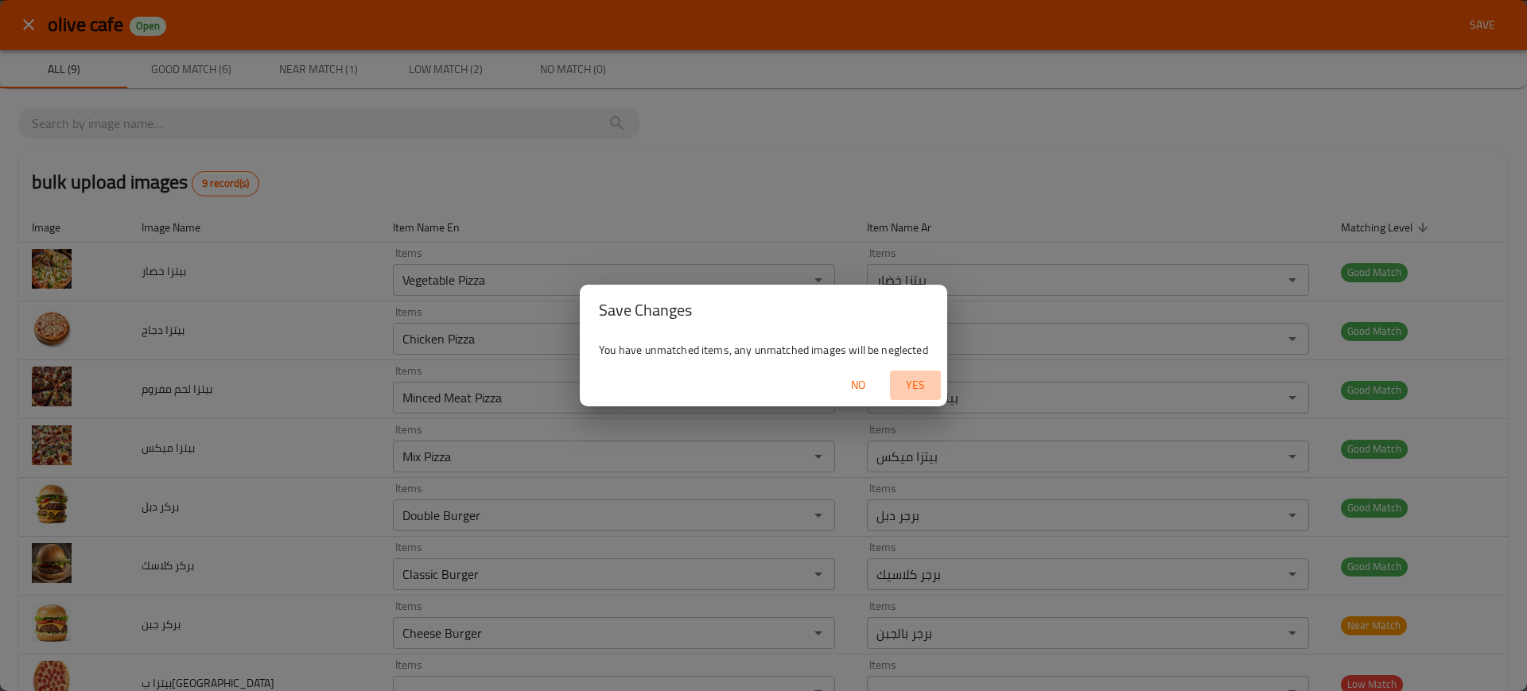
click at [919, 390] on span "Yes" at bounding box center [915, 385] width 38 height 20
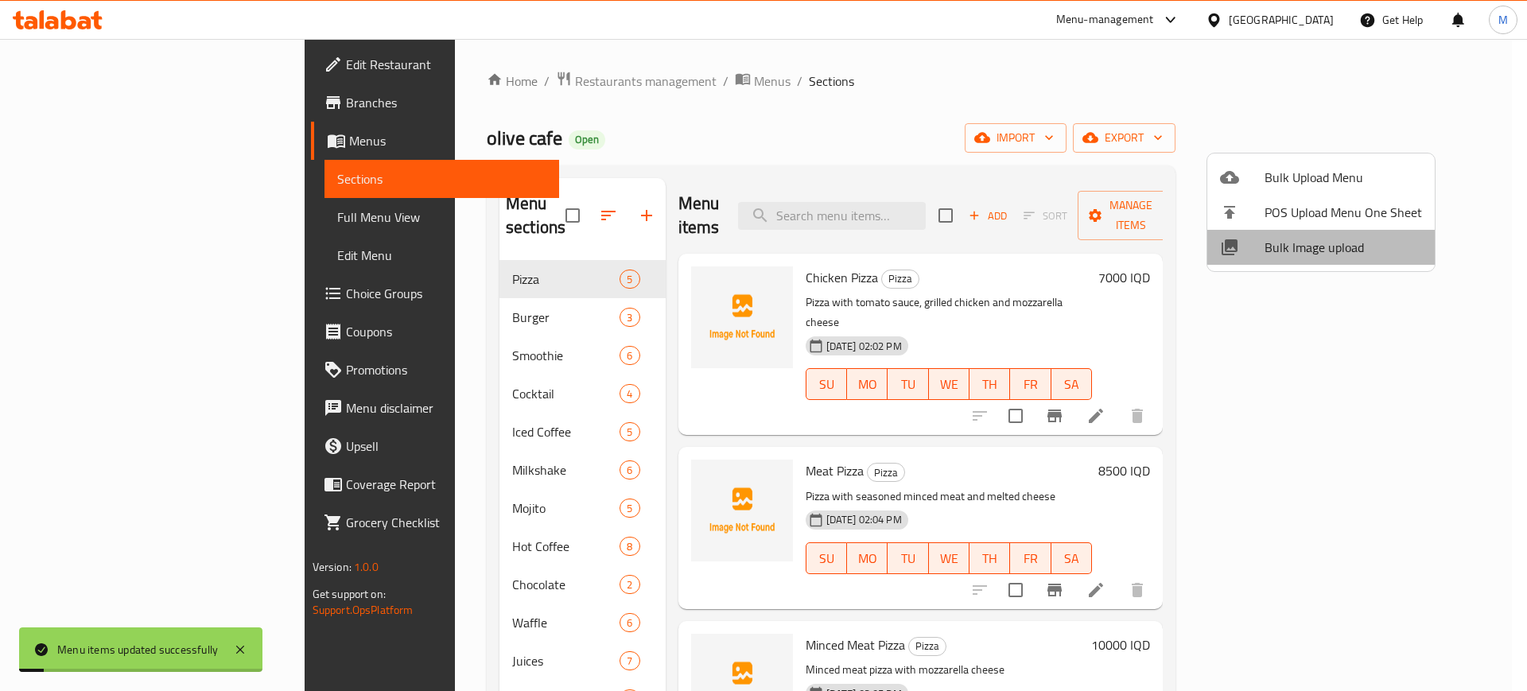
click at [1335, 253] on span "Bulk Image upload" at bounding box center [1343, 247] width 157 height 19
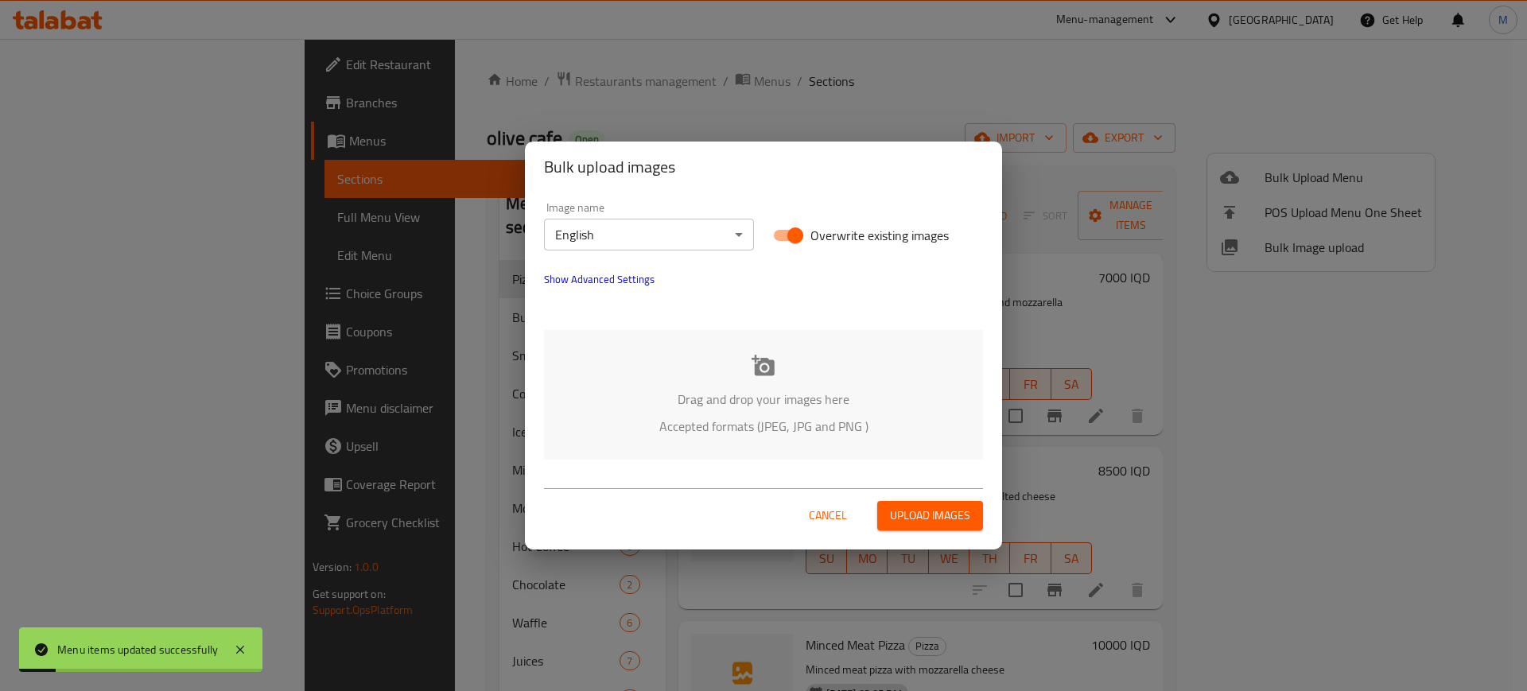
click at [730, 430] on p "Accepted formats (JPEG, JPG and PNG )" at bounding box center [763, 426] width 391 height 19
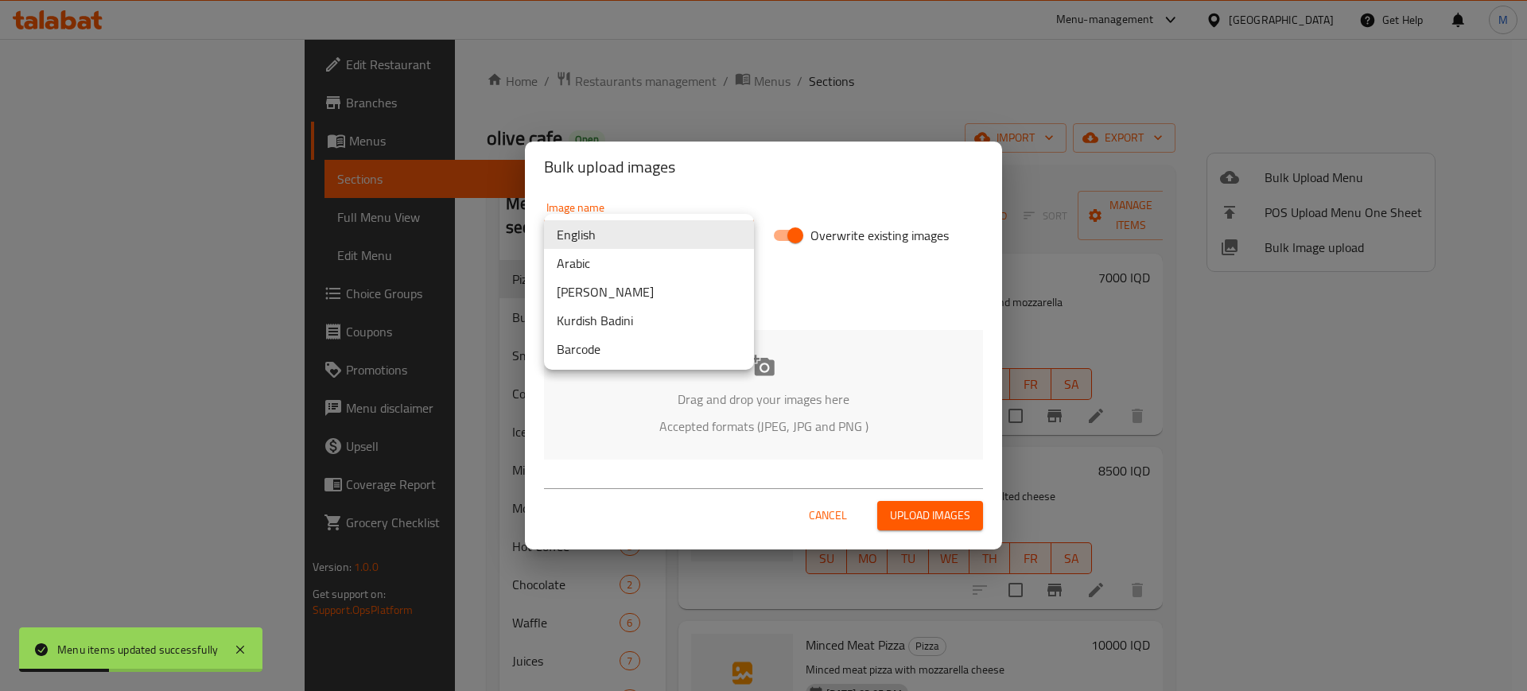
click at [607, 220] on body "Menu items updated successfully ​ Menu-management Iraq Get Help M Edit Restaura…" at bounding box center [763, 365] width 1527 height 652
click at [624, 258] on li "Arabic" at bounding box center [649, 263] width 210 height 29
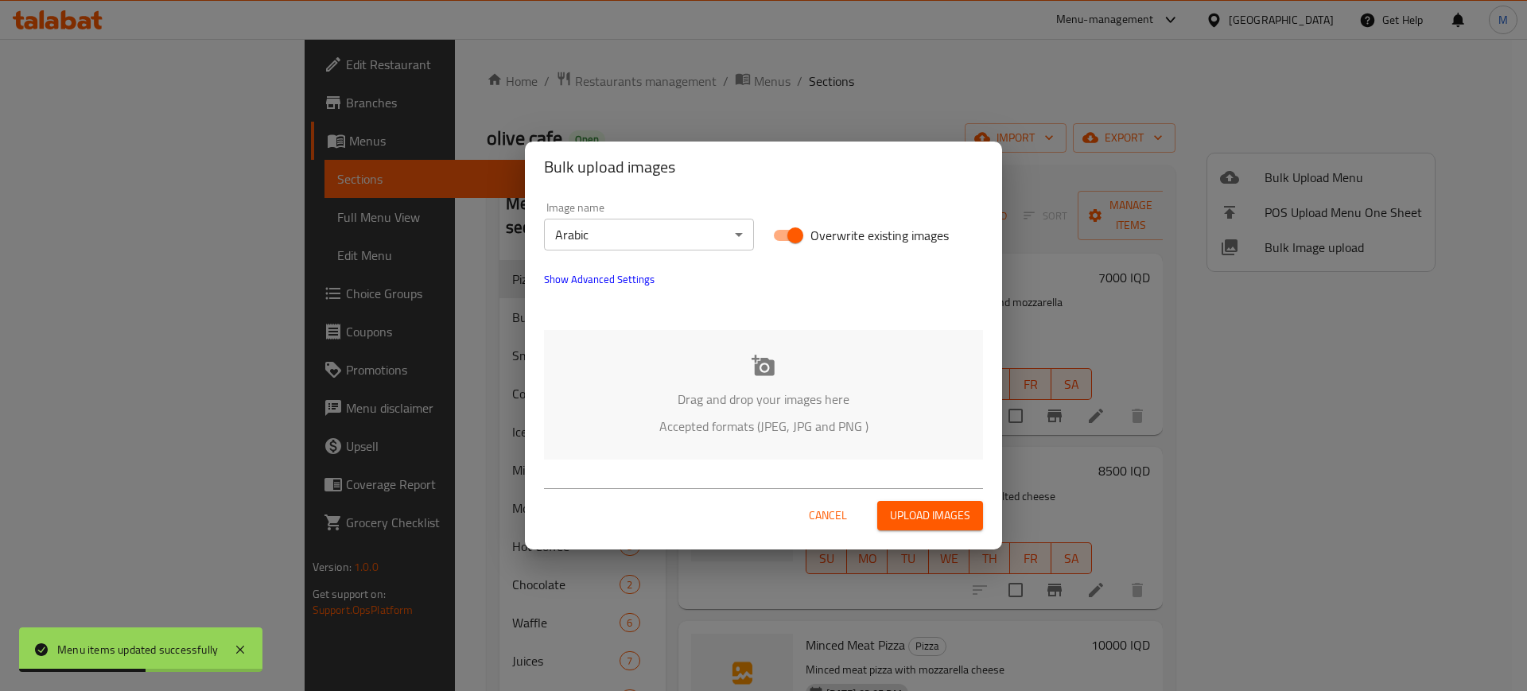
click at [683, 383] on div "Drag and drop your images here Accepted formats (JPEG, JPG and PNG )" at bounding box center [763, 395] width 439 height 130
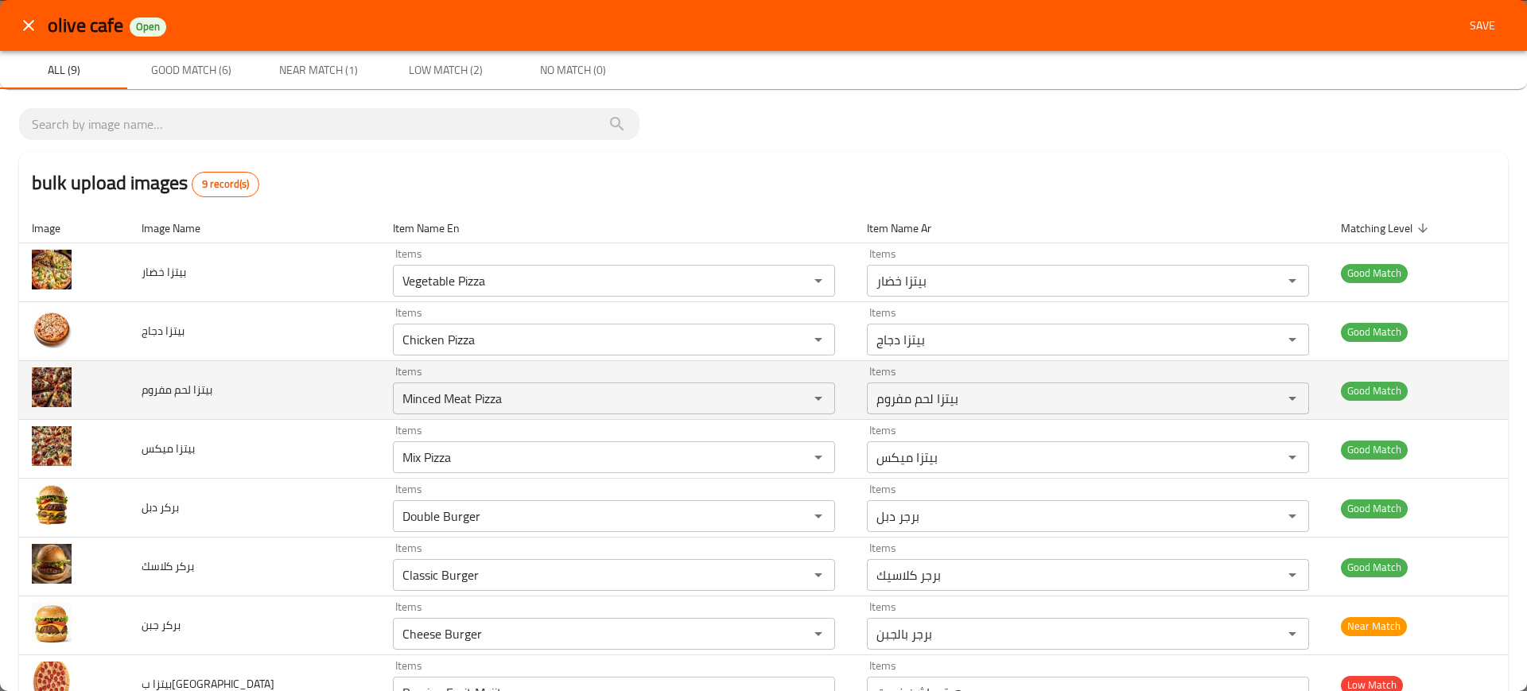
scroll to position [114, 0]
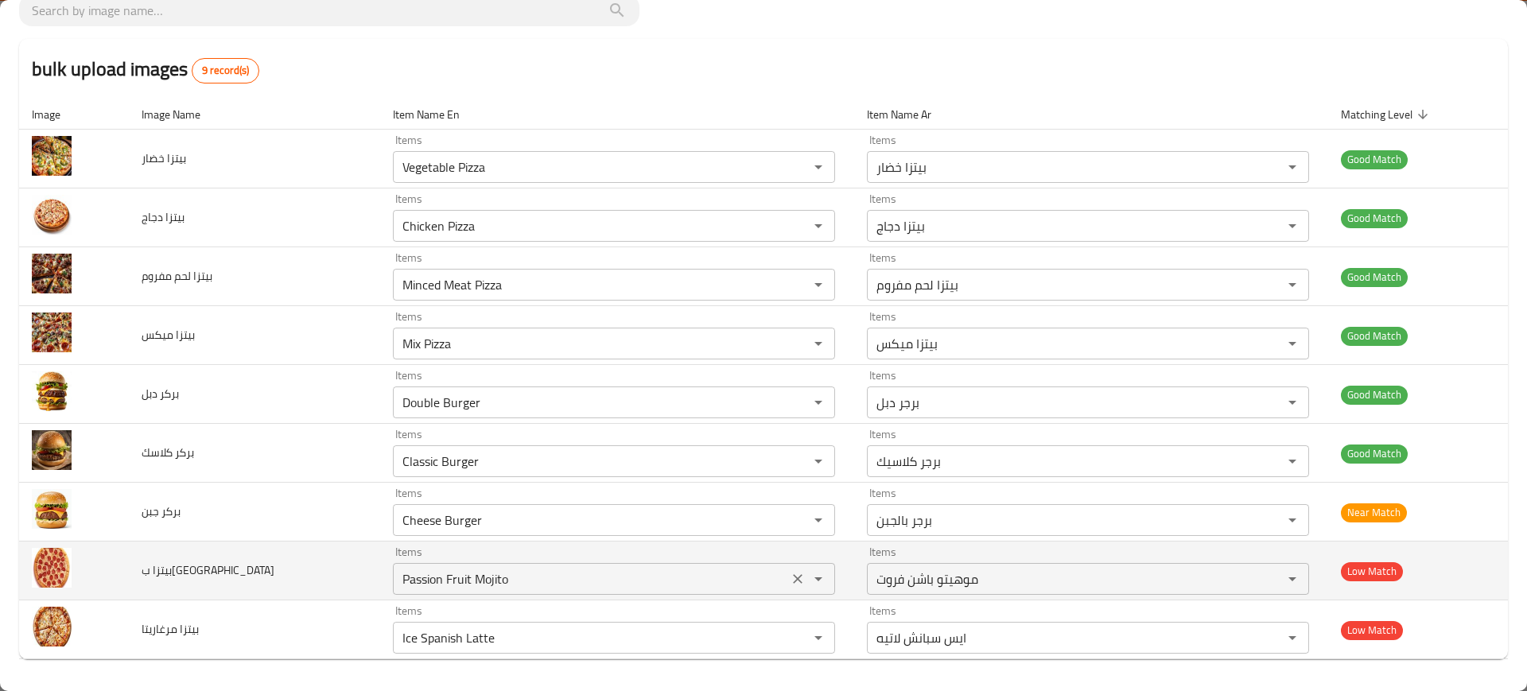
click at [740, 582] on div "Passion Fruit Mojito Items" at bounding box center [614, 579] width 442 height 32
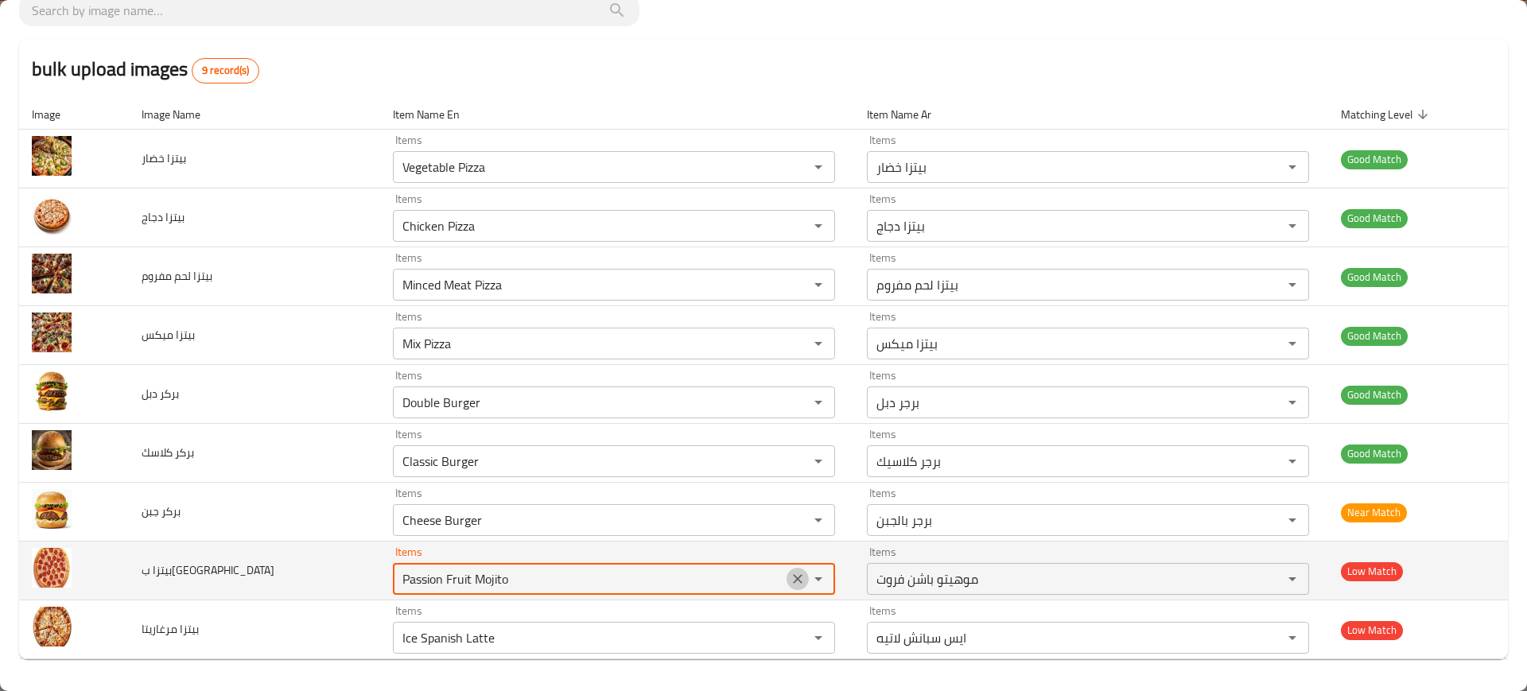
click at [790, 582] on icon "Clear" at bounding box center [798, 579] width 16 height 16
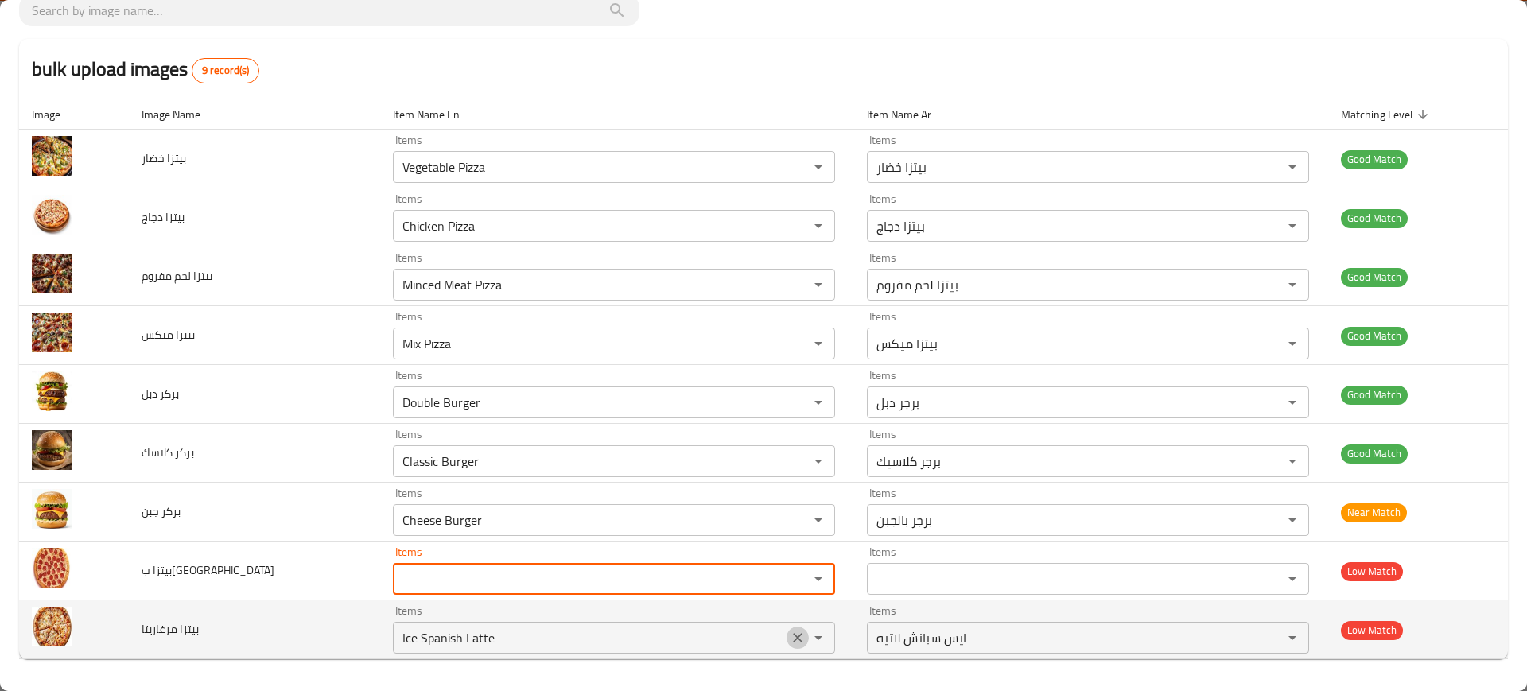
click at [790, 644] on icon "Clear" at bounding box center [798, 638] width 16 height 16
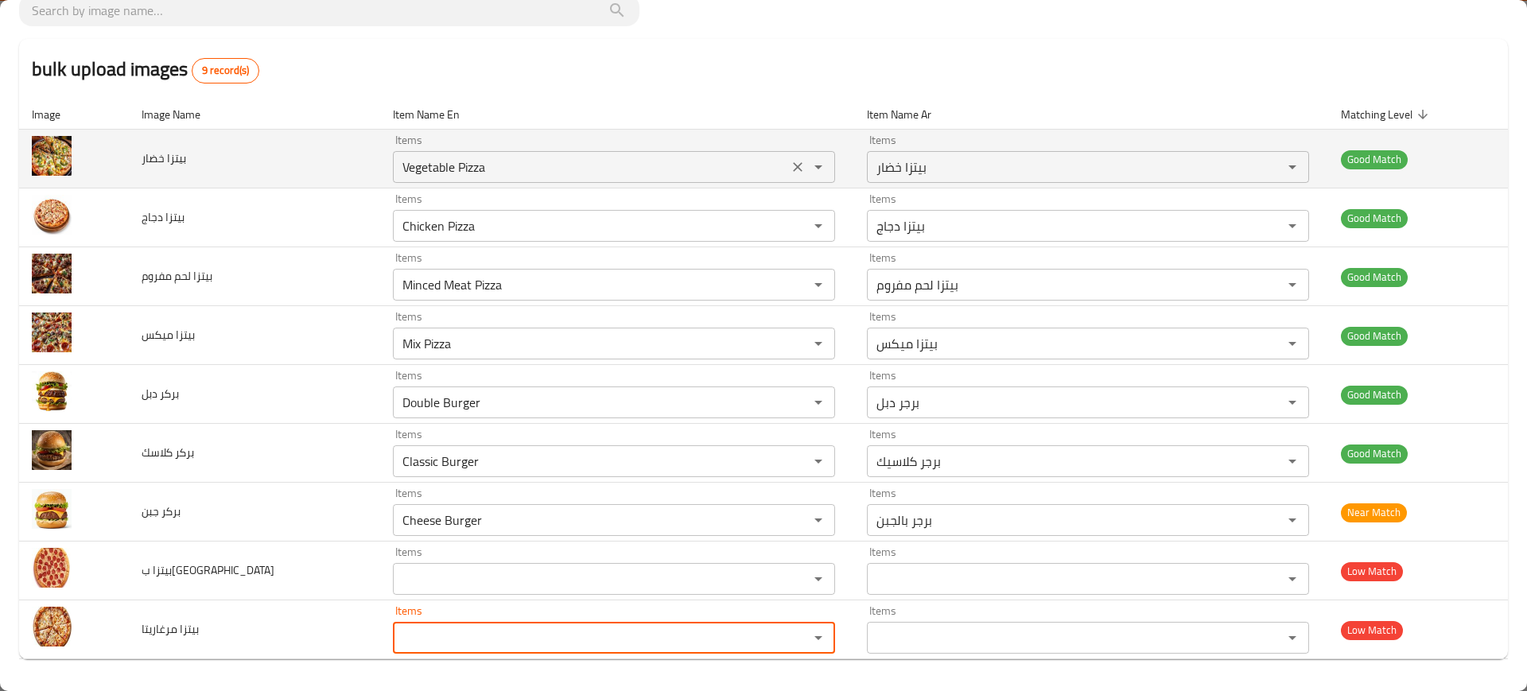
click at [422, 181] on div "Vegetable Pizza Items" at bounding box center [614, 167] width 442 height 32
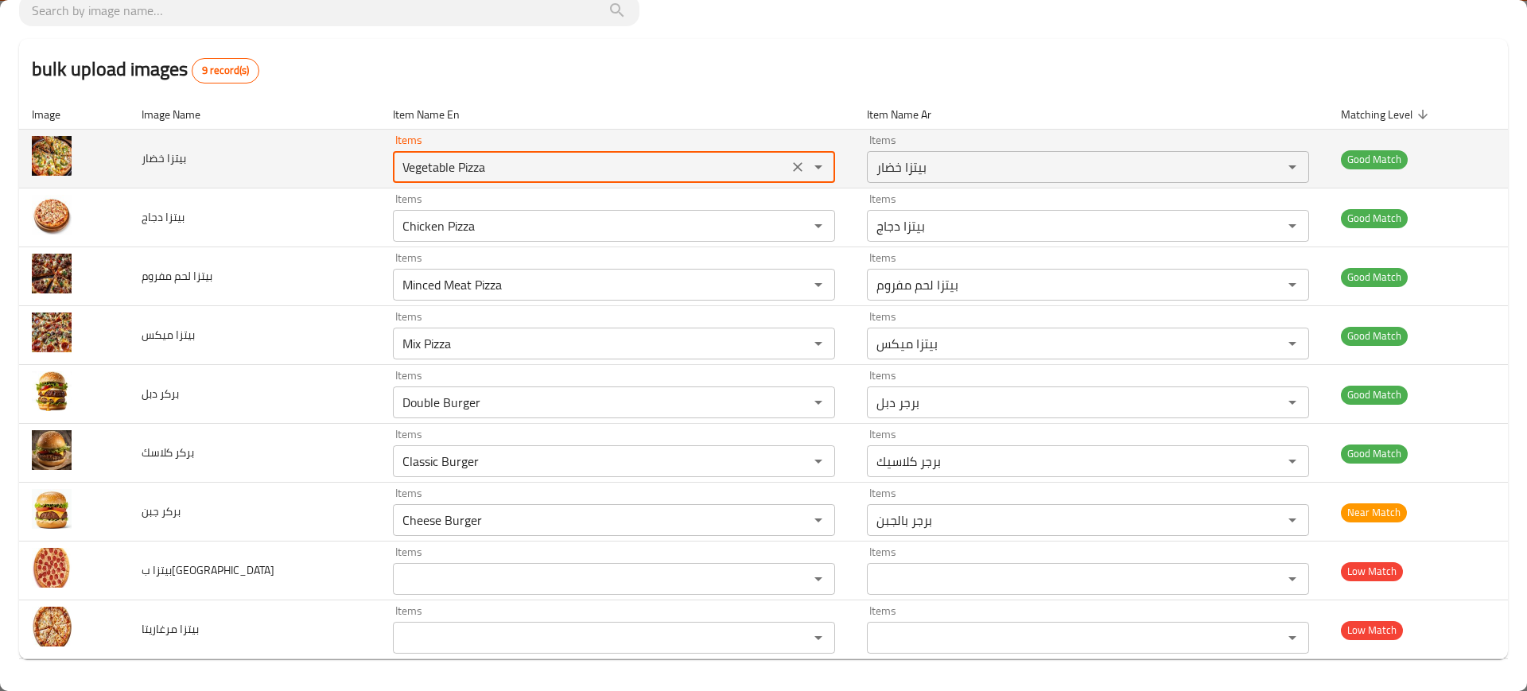
click at [422, 181] on div "Vegetable Pizza Items" at bounding box center [614, 167] width 442 height 32
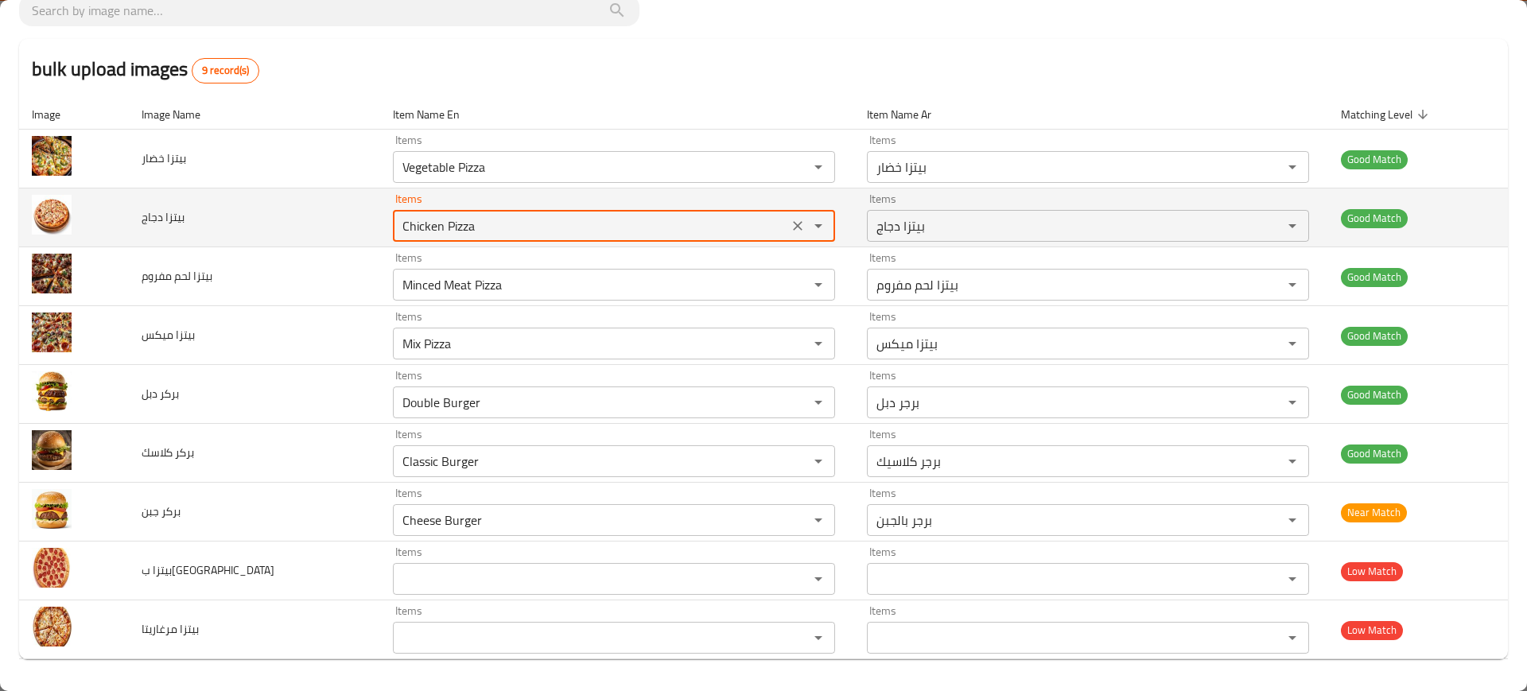
click at [471, 221] on دجاج "Chicken Pizza" at bounding box center [591, 226] width 386 height 22
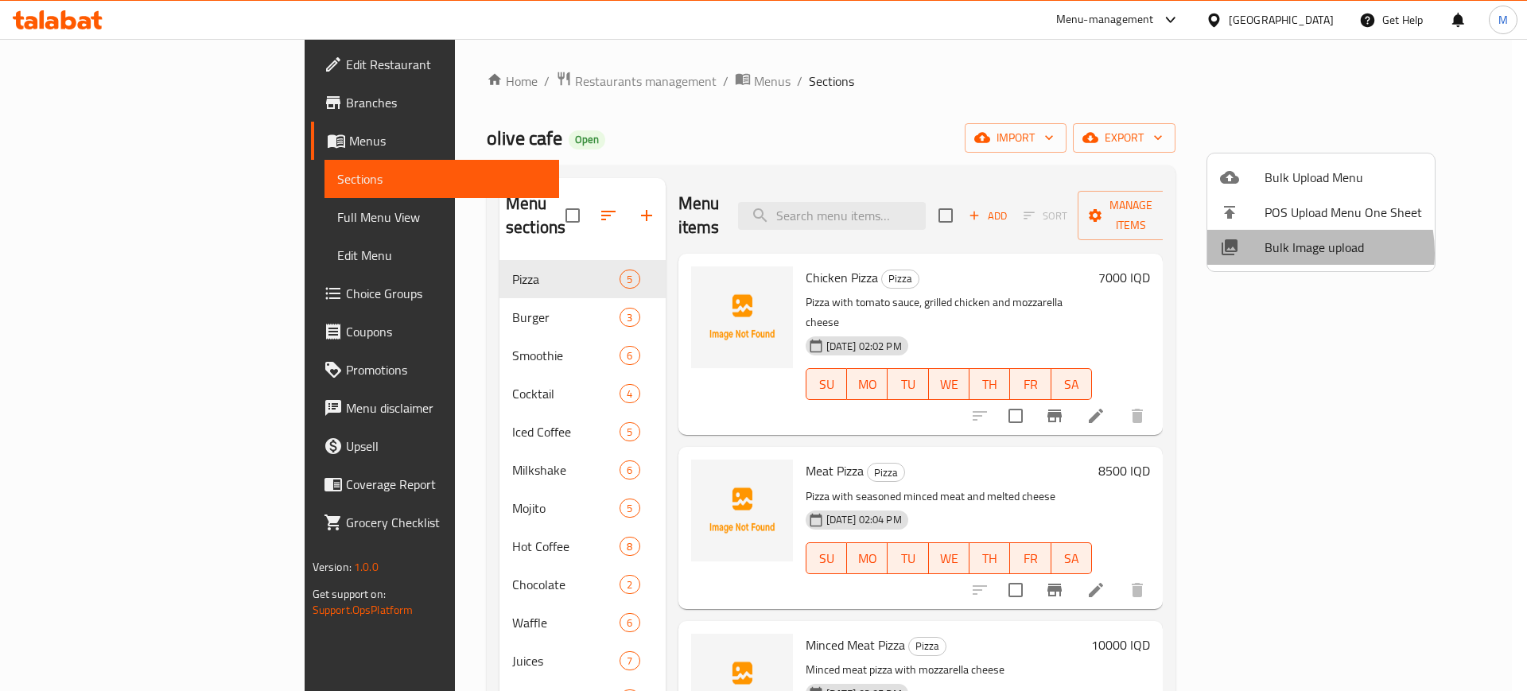
click at [1287, 253] on span "Bulk Image upload" at bounding box center [1343, 247] width 157 height 19
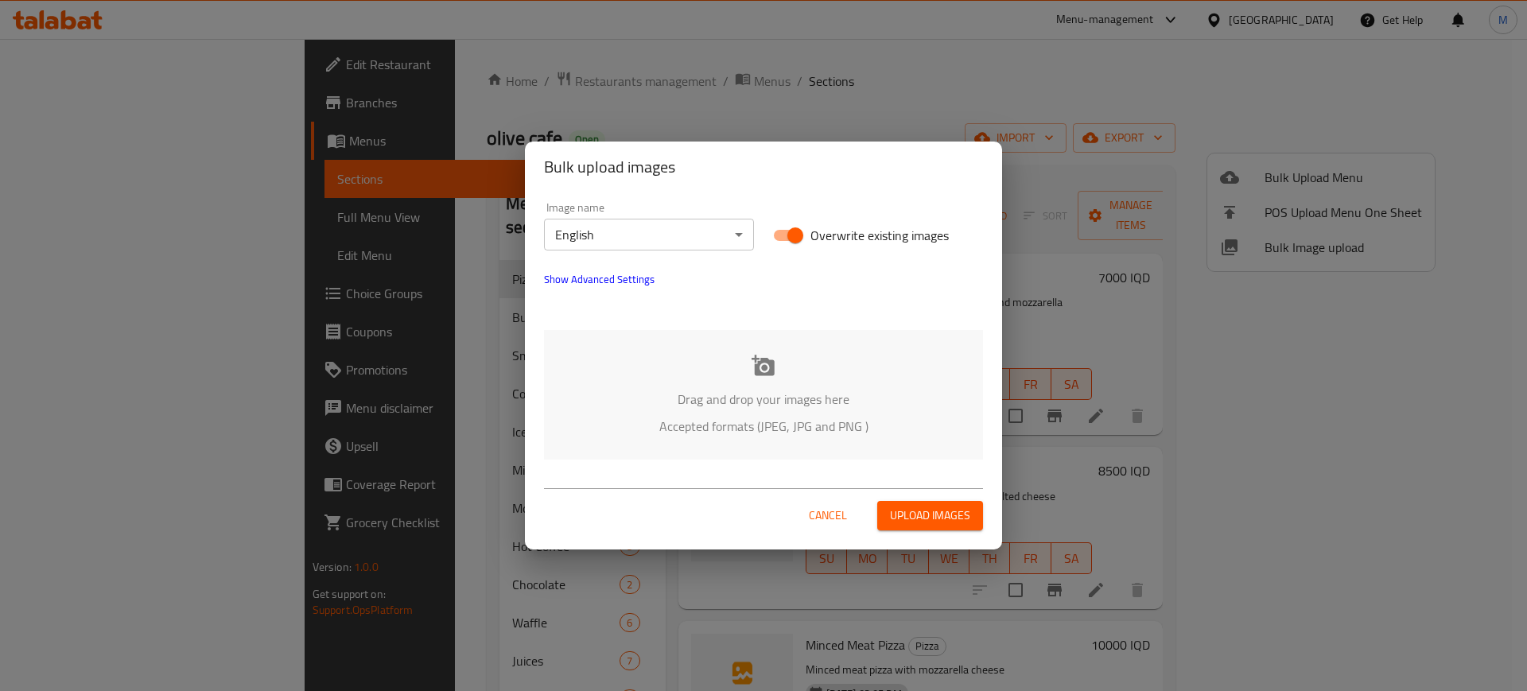
click at [675, 216] on div "Image name English ​" at bounding box center [649, 226] width 210 height 49
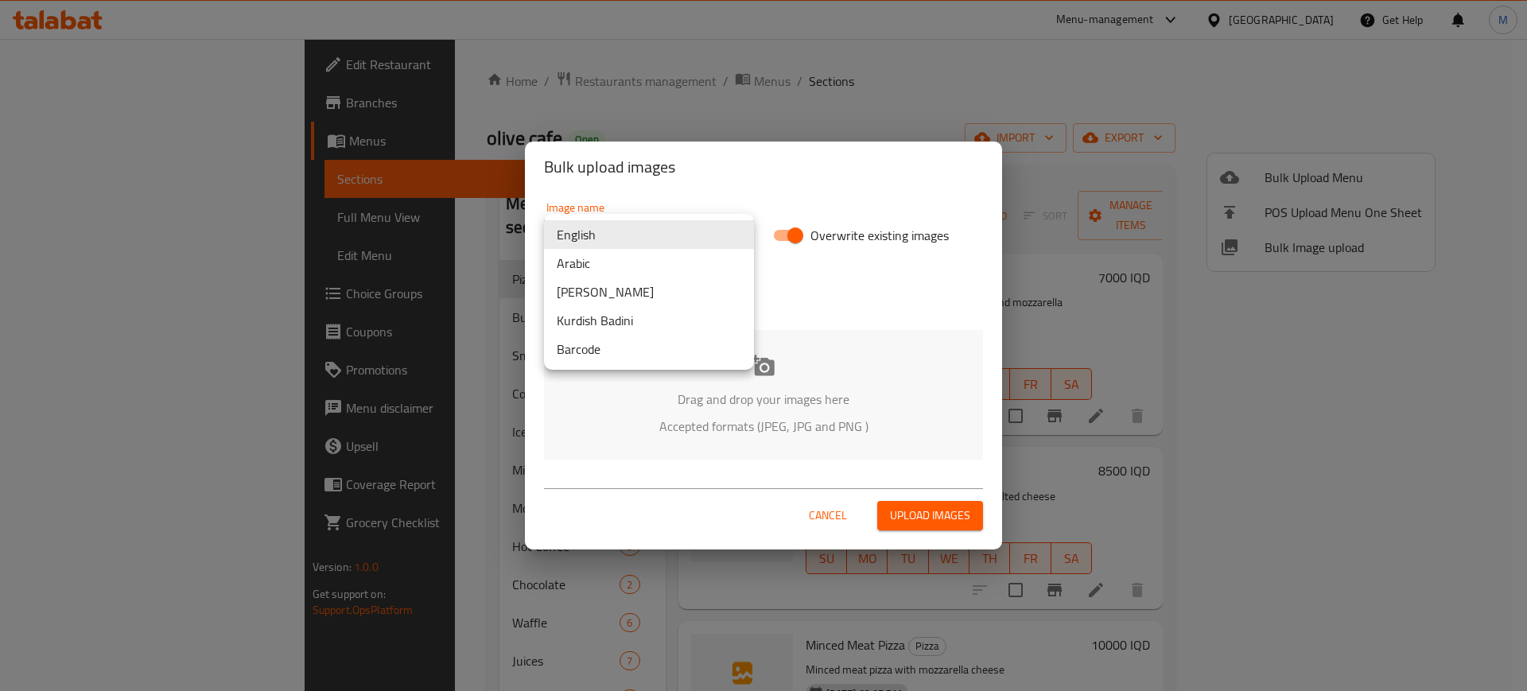
click at [678, 227] on body "​ Menu-management Iraq Get Help M Edit Restaurant Branches Menus Sections Full …" at bounding box center [763, 365] width 1527 height 652
click at [585, 264] on li "Arabic" at bounding box center [649, 263] width 210 height 29
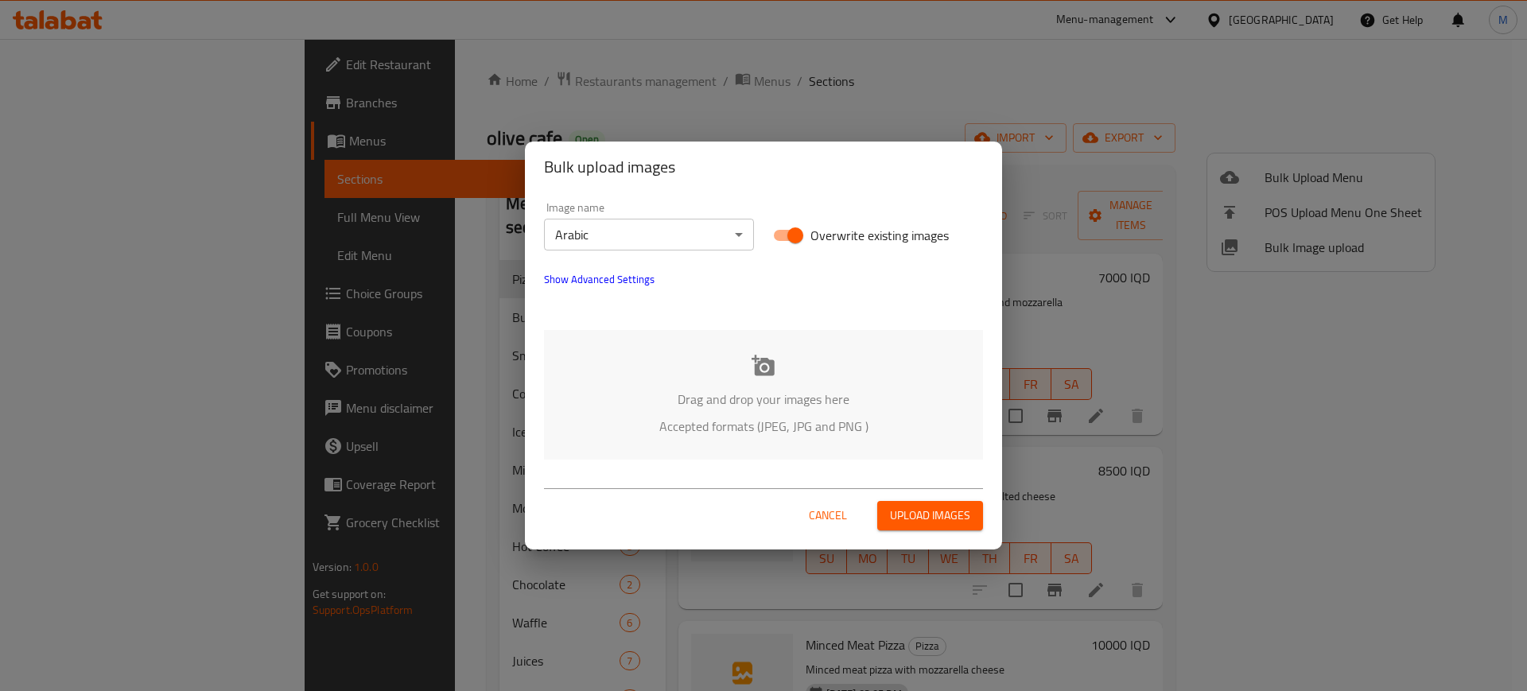
click at [686, 383] on div "Drag and drop your images here Accepted formats (JPEG, JPG and PNG )" at bounding box center [763, 395] width 439 height 130
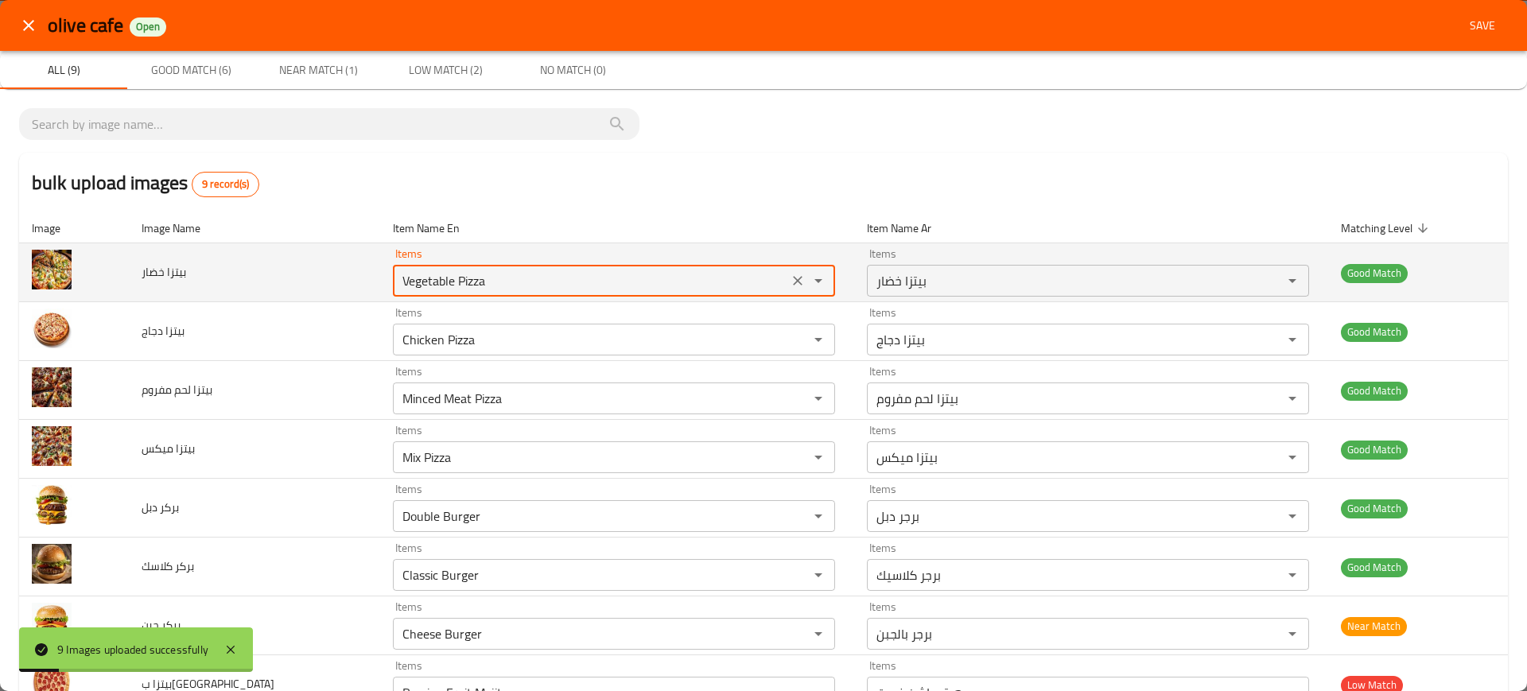
click at [414, 276] on خضار "Vegetable Pizza" at bounding box center [591, 281] width 386 height 22
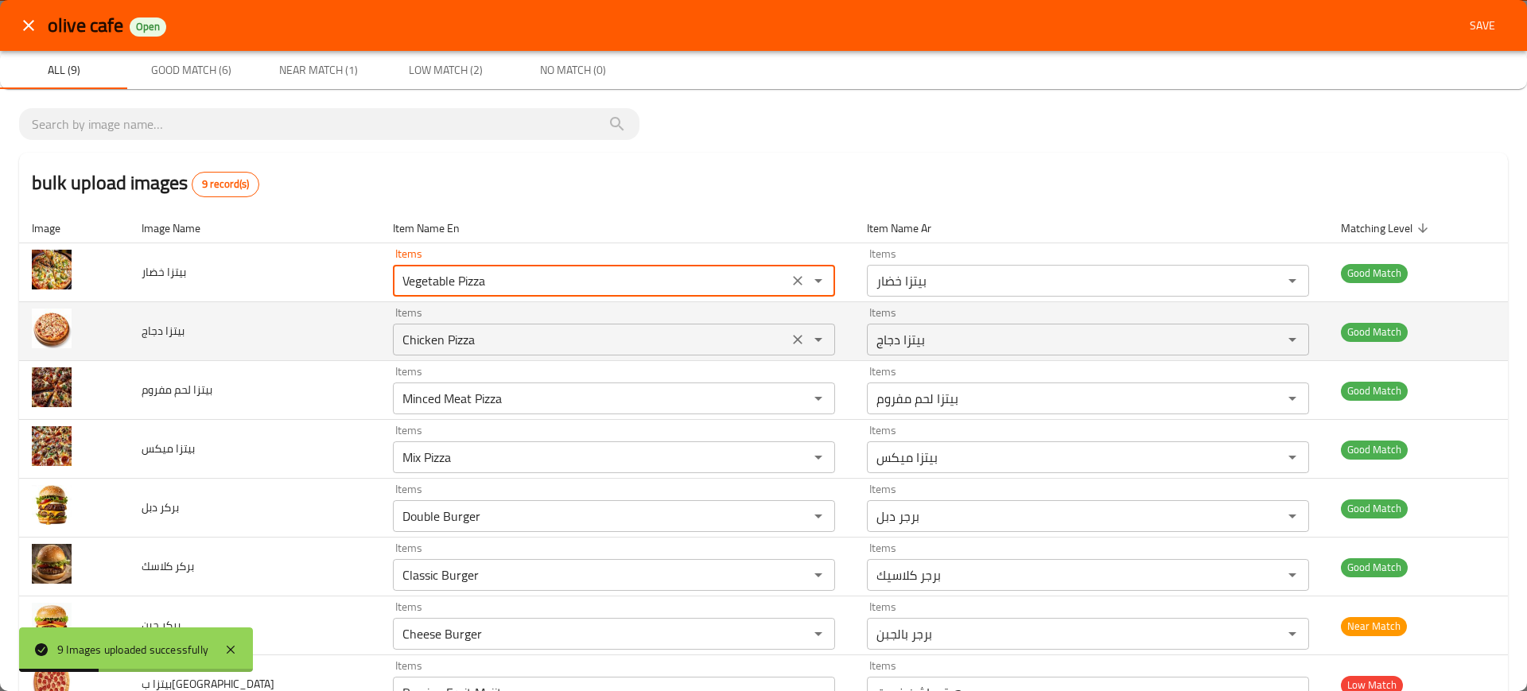
click at [544, 354] on div "Chicken Pizza Items" at bounding box center [614, 340] width 442 height 32
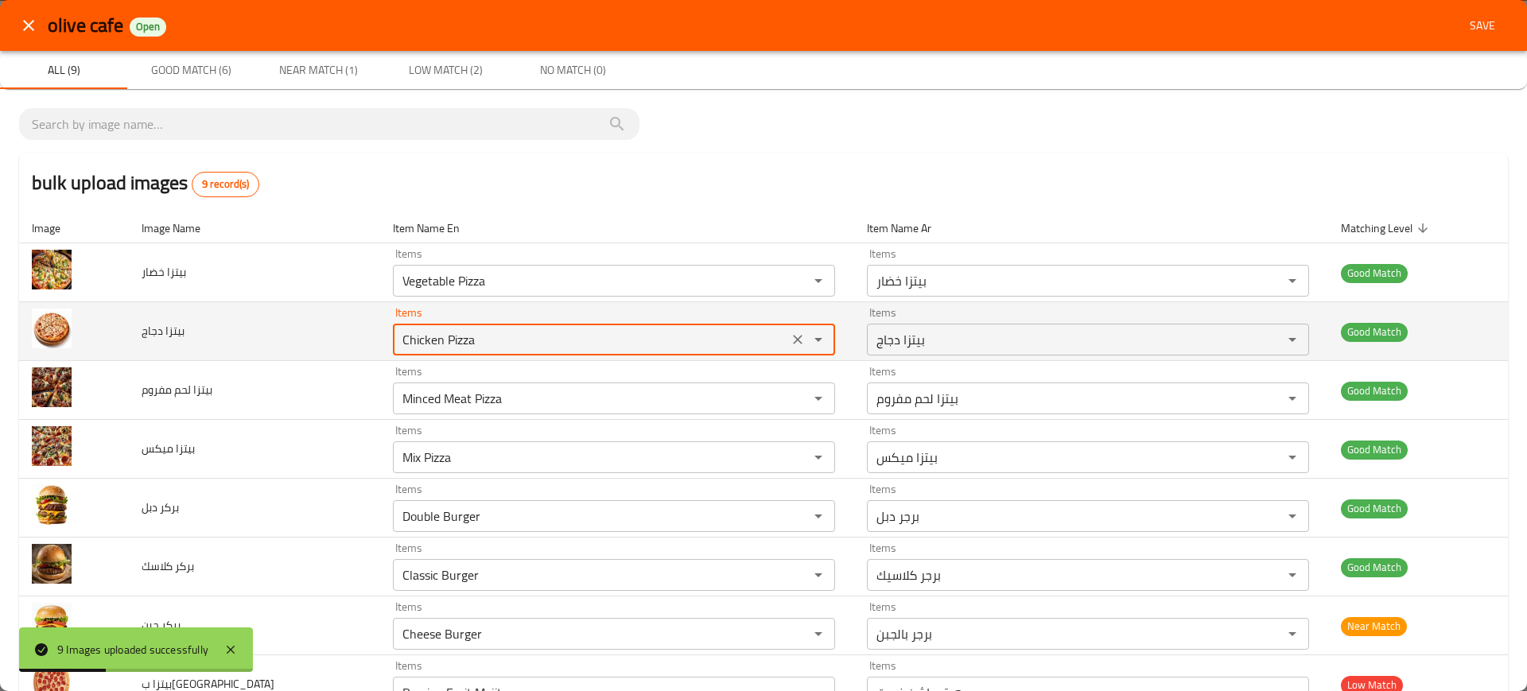
click at [544, 354] on div "Chicken Pizza Items" at bounding box center [614, 340] width 442 height 32
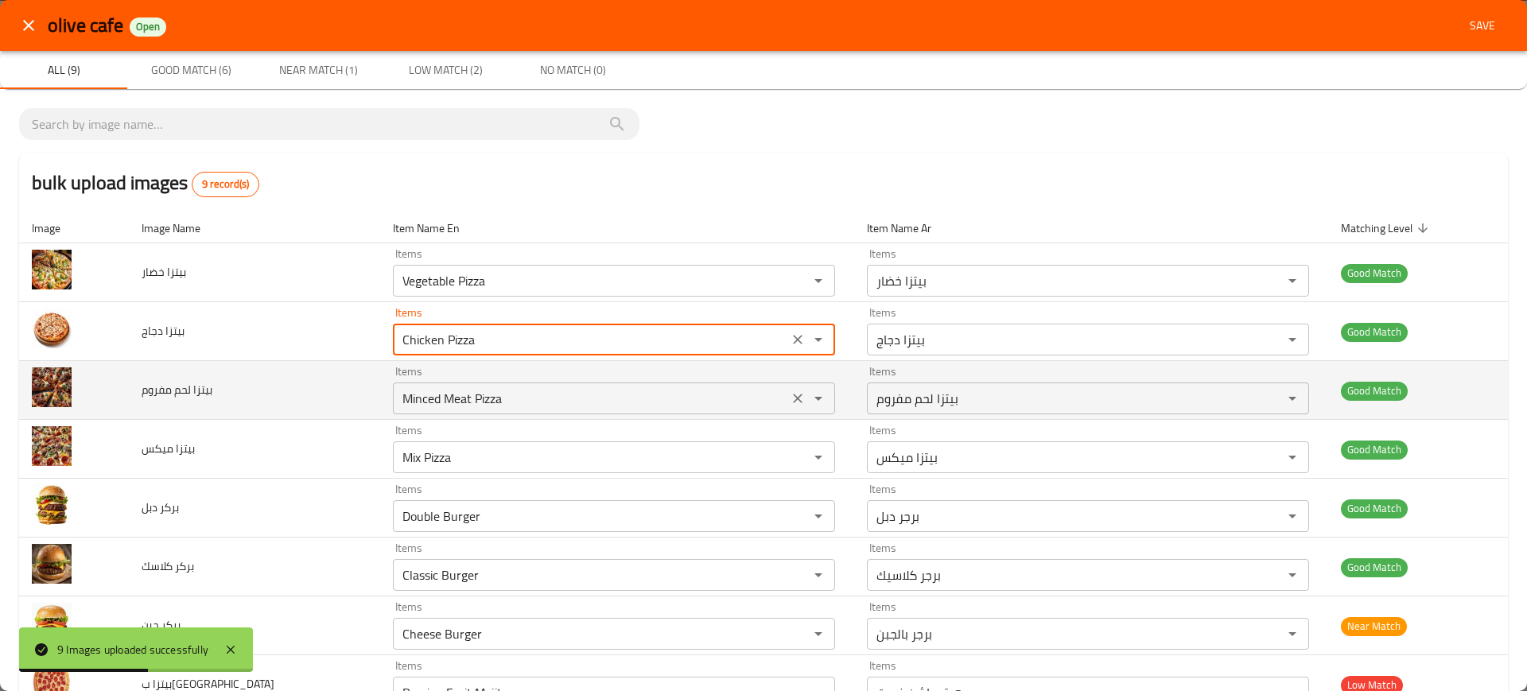
click at [511, 385] on div "Minced Meat Pizza Items" at bounding box center [614, 399] width 442 height 32
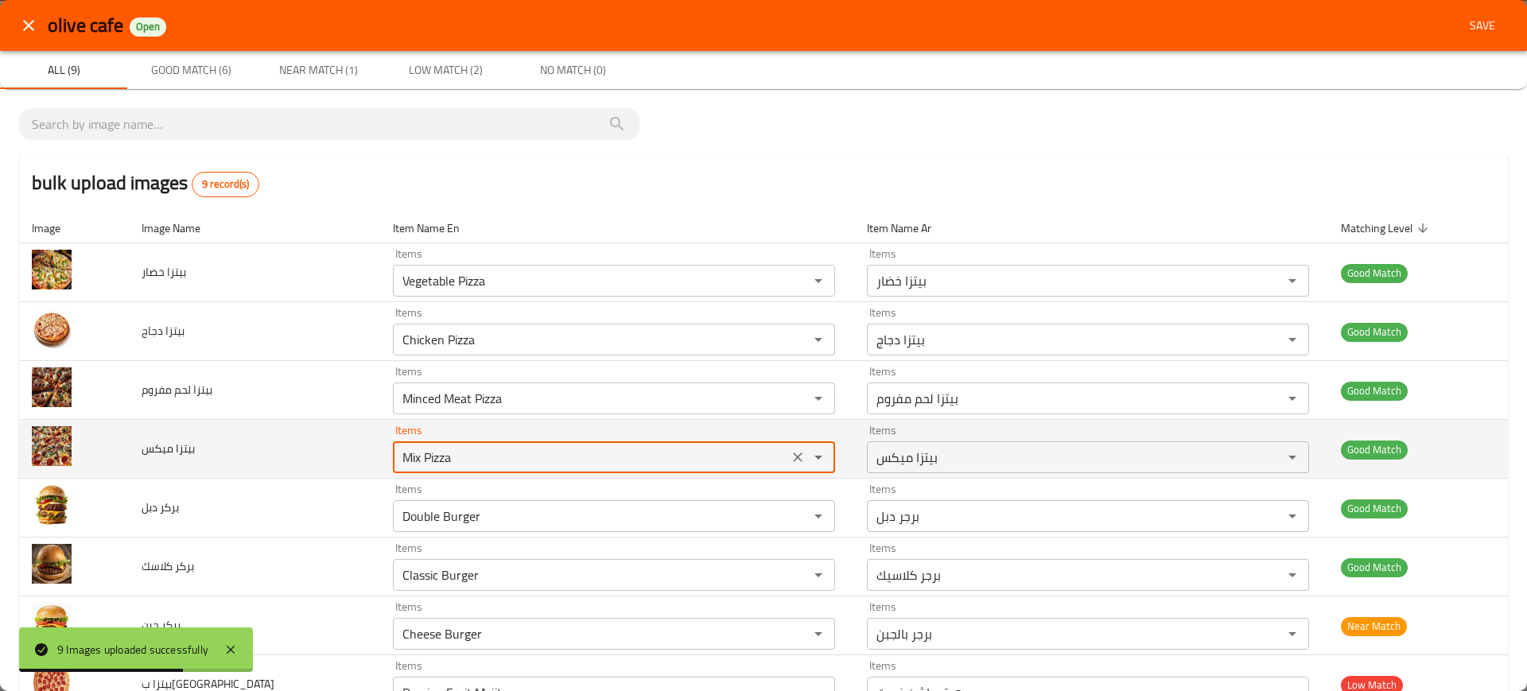
click at [534, 447] on ميكس "Mix Pizza" at bounding box center [591, 457] width 386 height 22
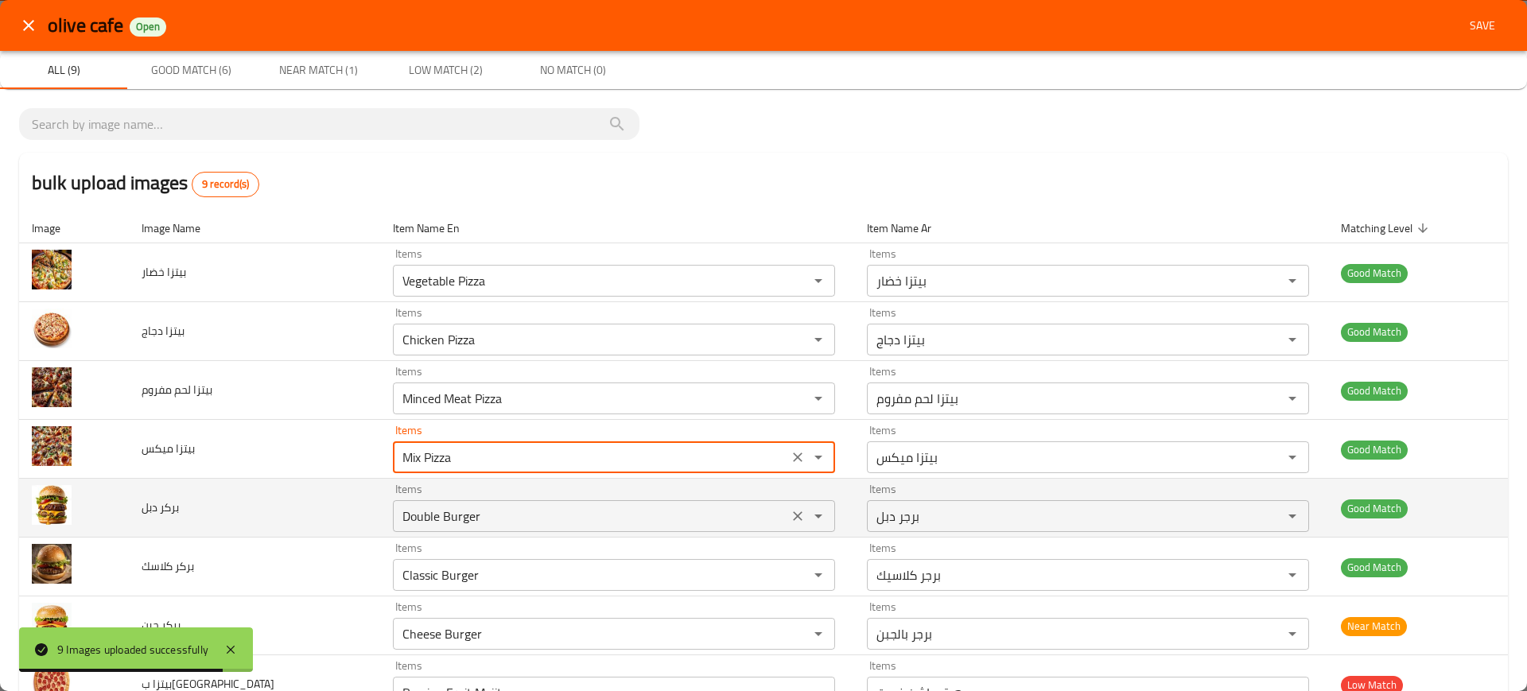
click at [483, 503] on div "Double Burger Items" at bounding box center [614, 516] width 442 height 32
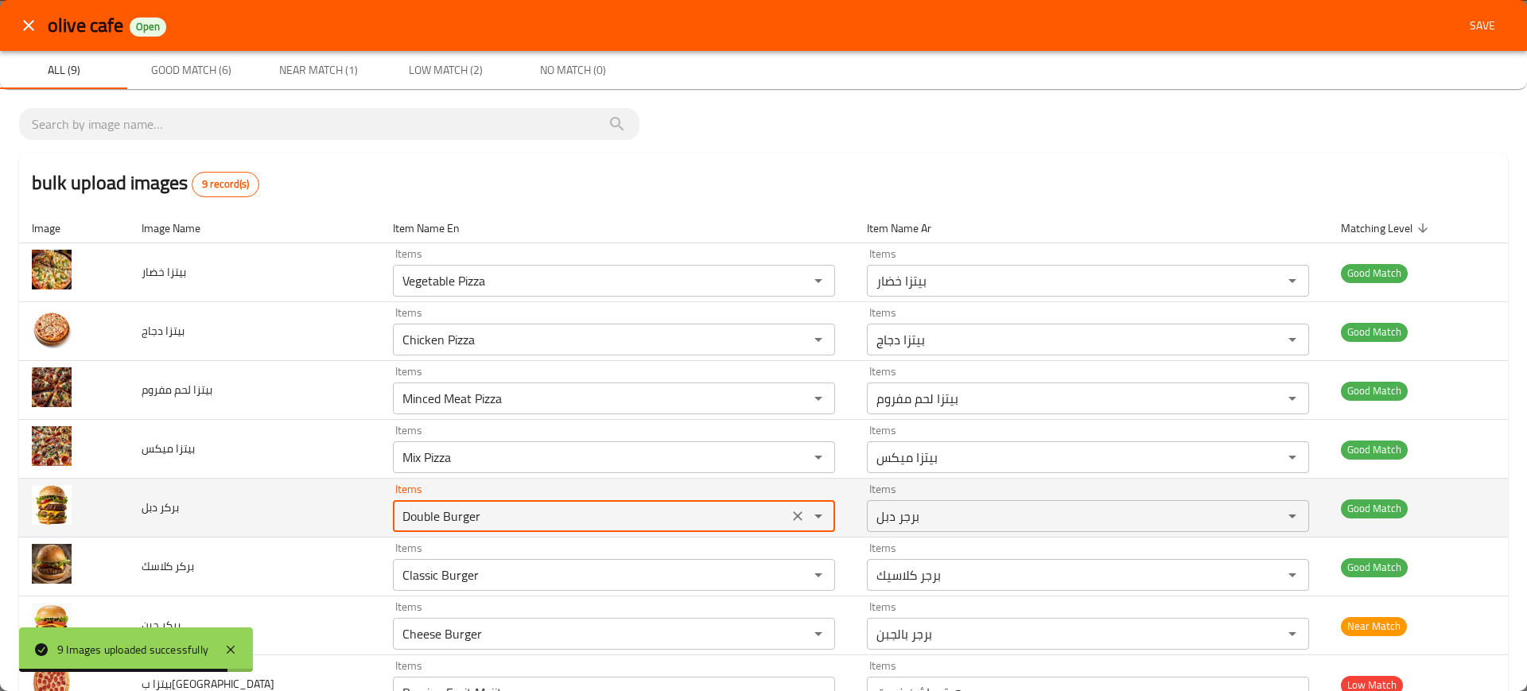
click at [483, 503] on div "Double Burger Items" at bounding box center [614, 516] width 442 height 32
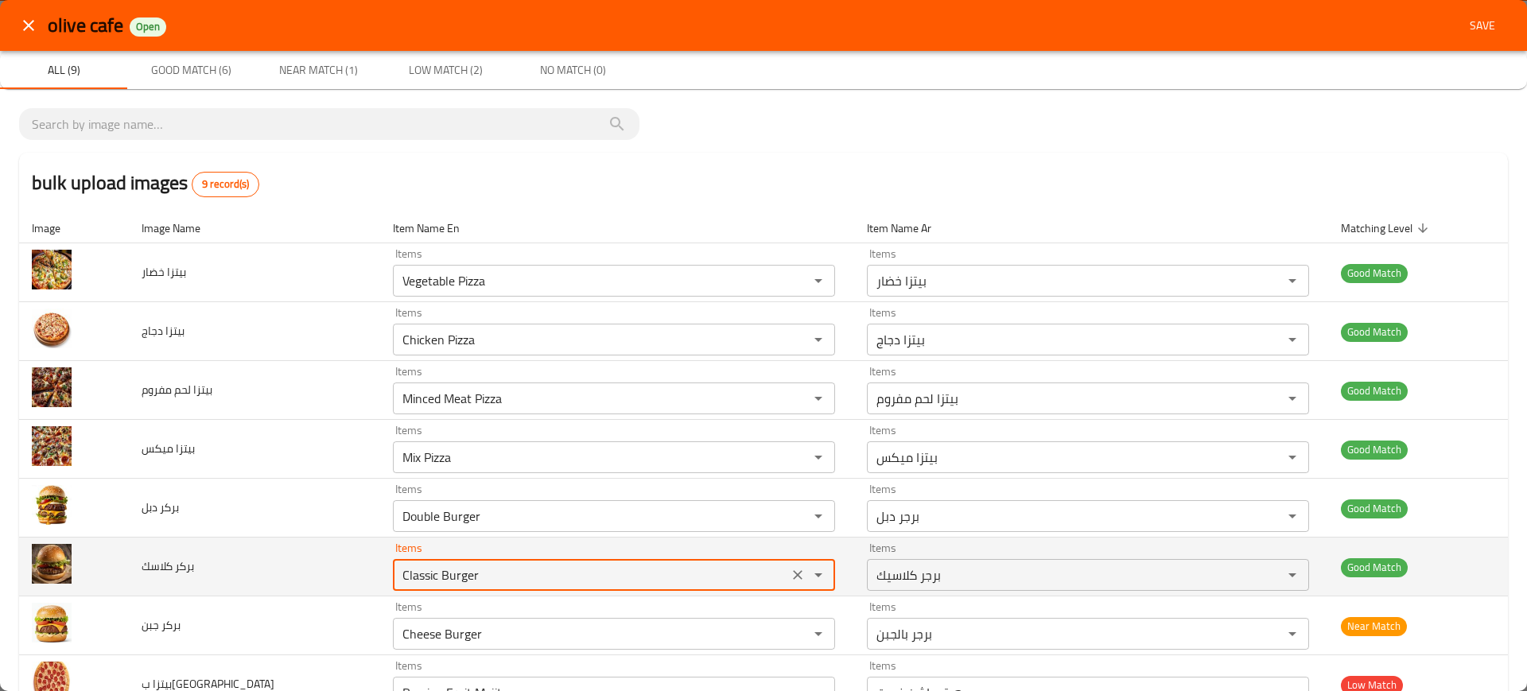
click at [442, 569] on كلاسك "Classic Burger" at bounding box center [591, 575] width 386 height 22
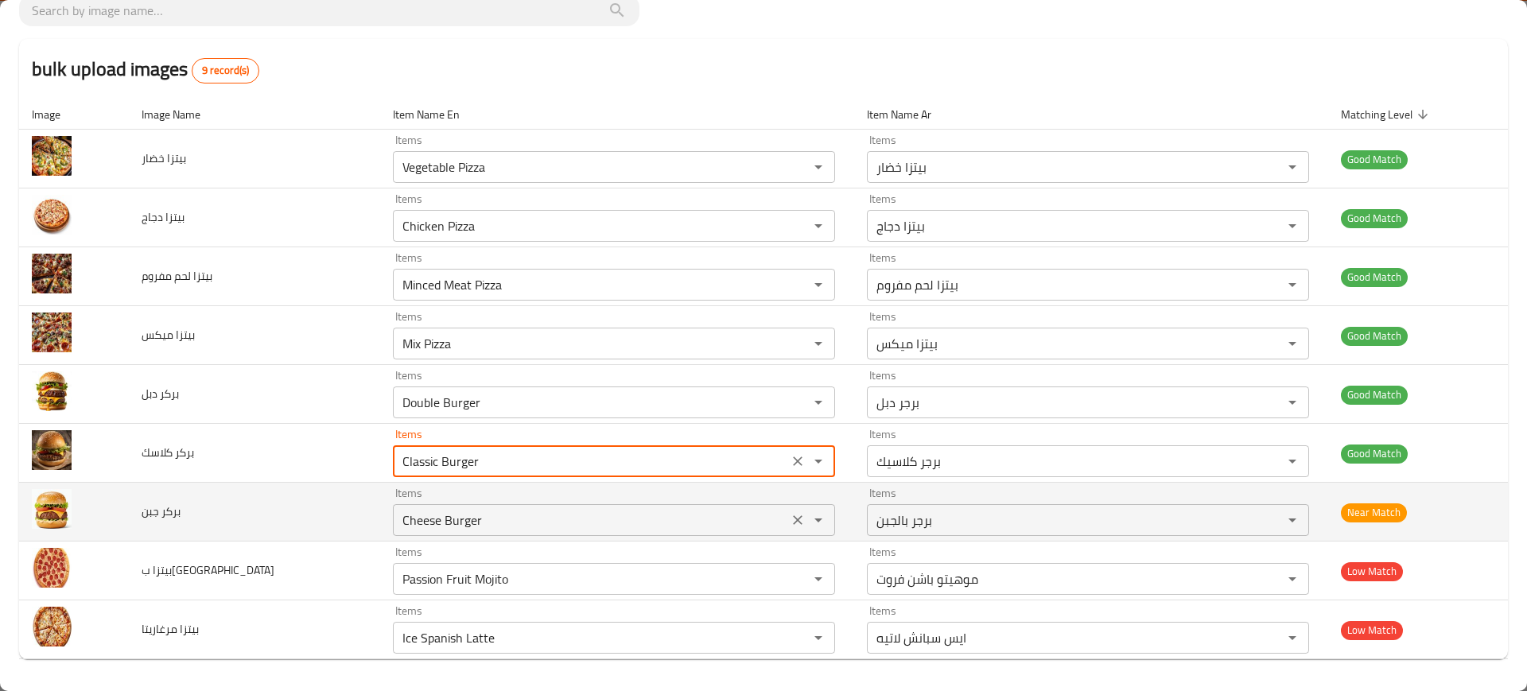
click at [417, 510] on جبن "Cheese Burger" at bounding box center [591, 520] width 386 height 22
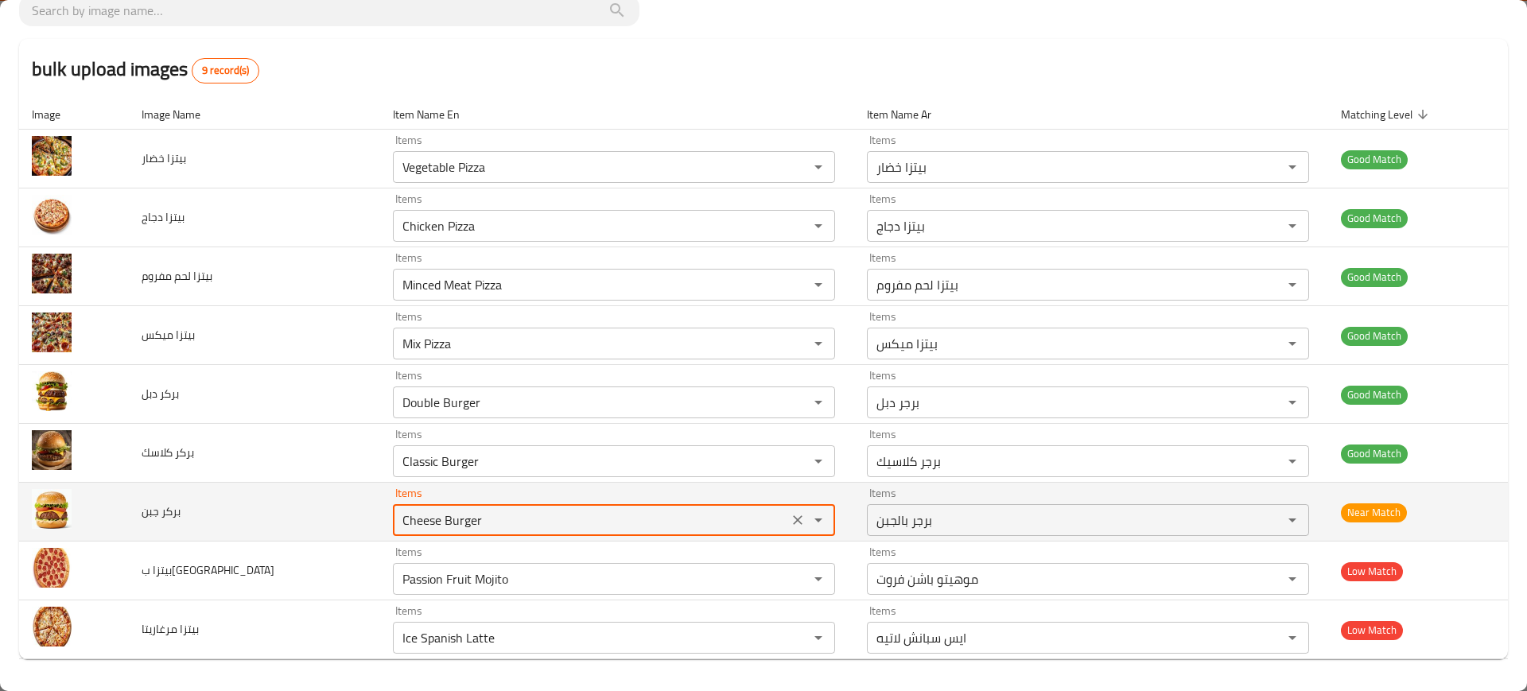
click at [417, 510] on جبن "Cheese Burger" at bounding box center [591, 520] width 386 height 22
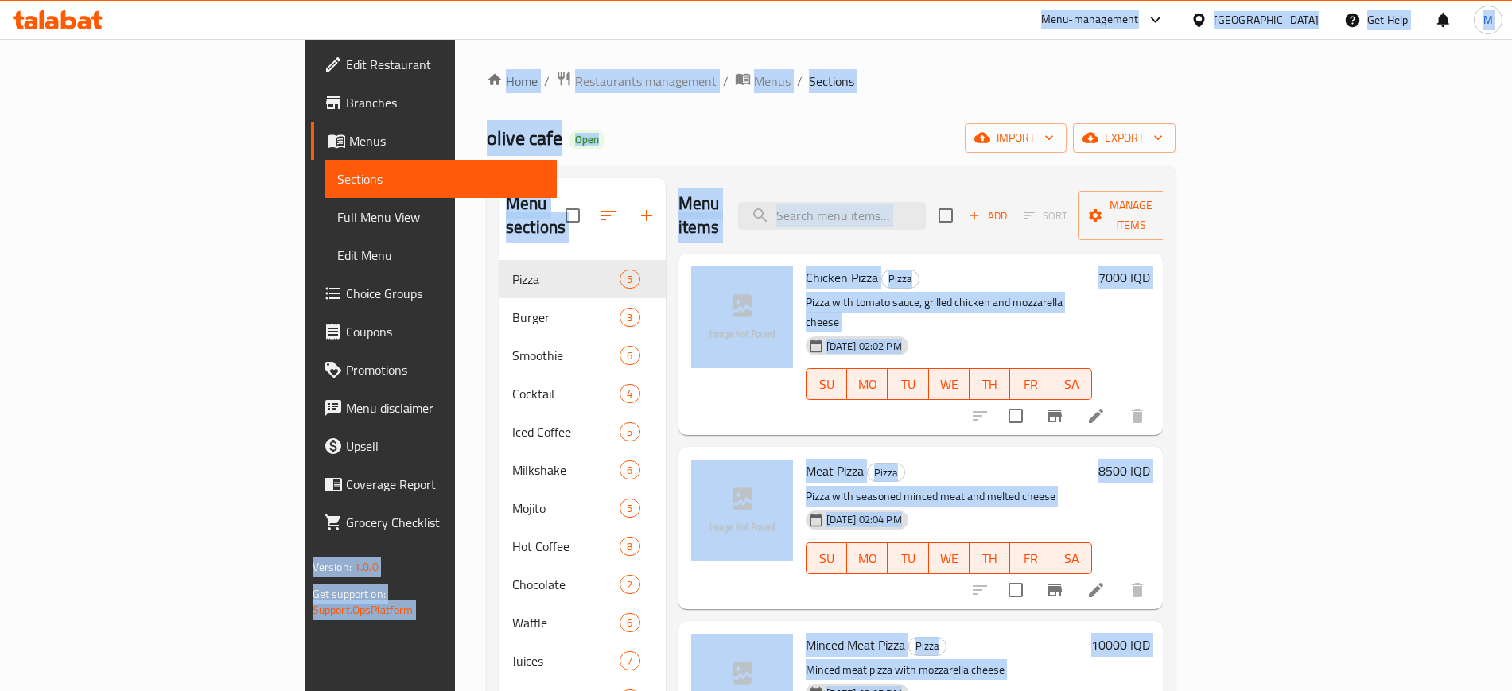
scroll to position [14, 0]
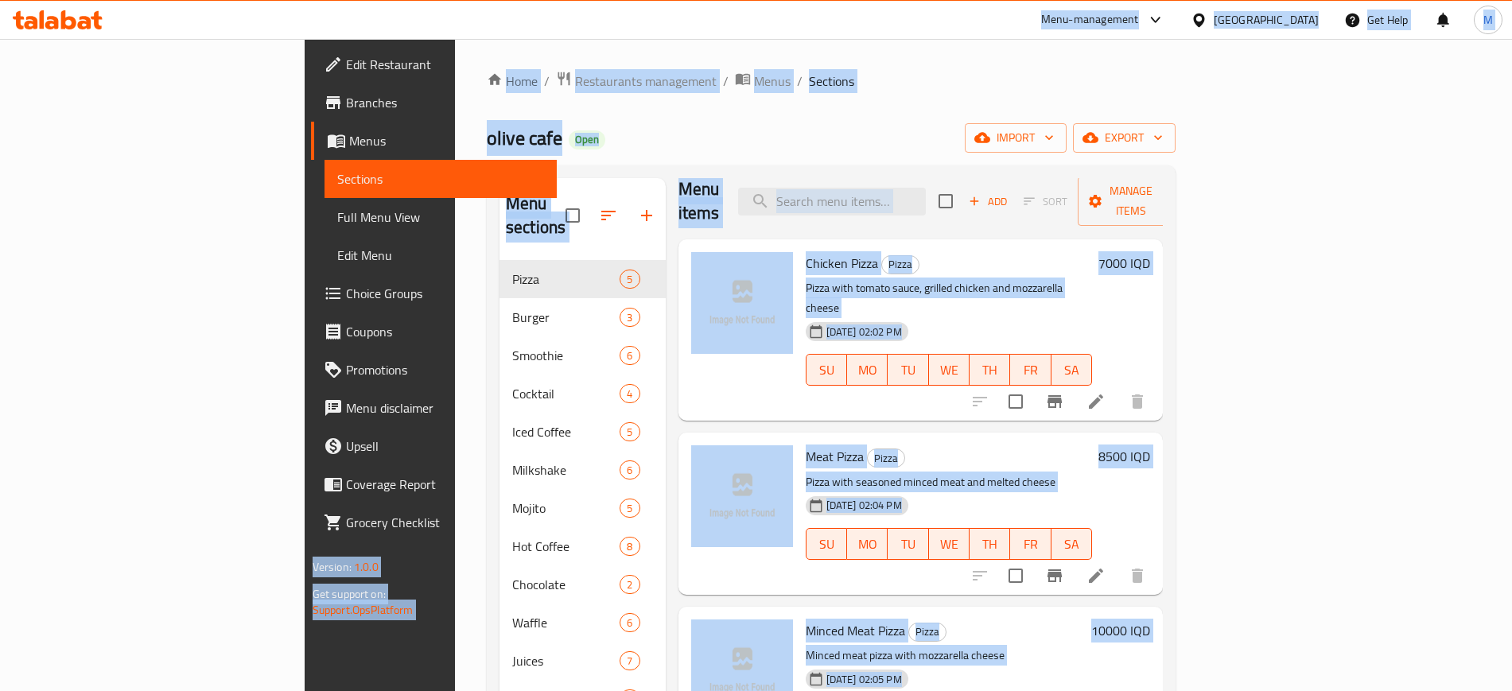
click at [685, 352] on div at bounding box center [742, 330] width 115 height 169
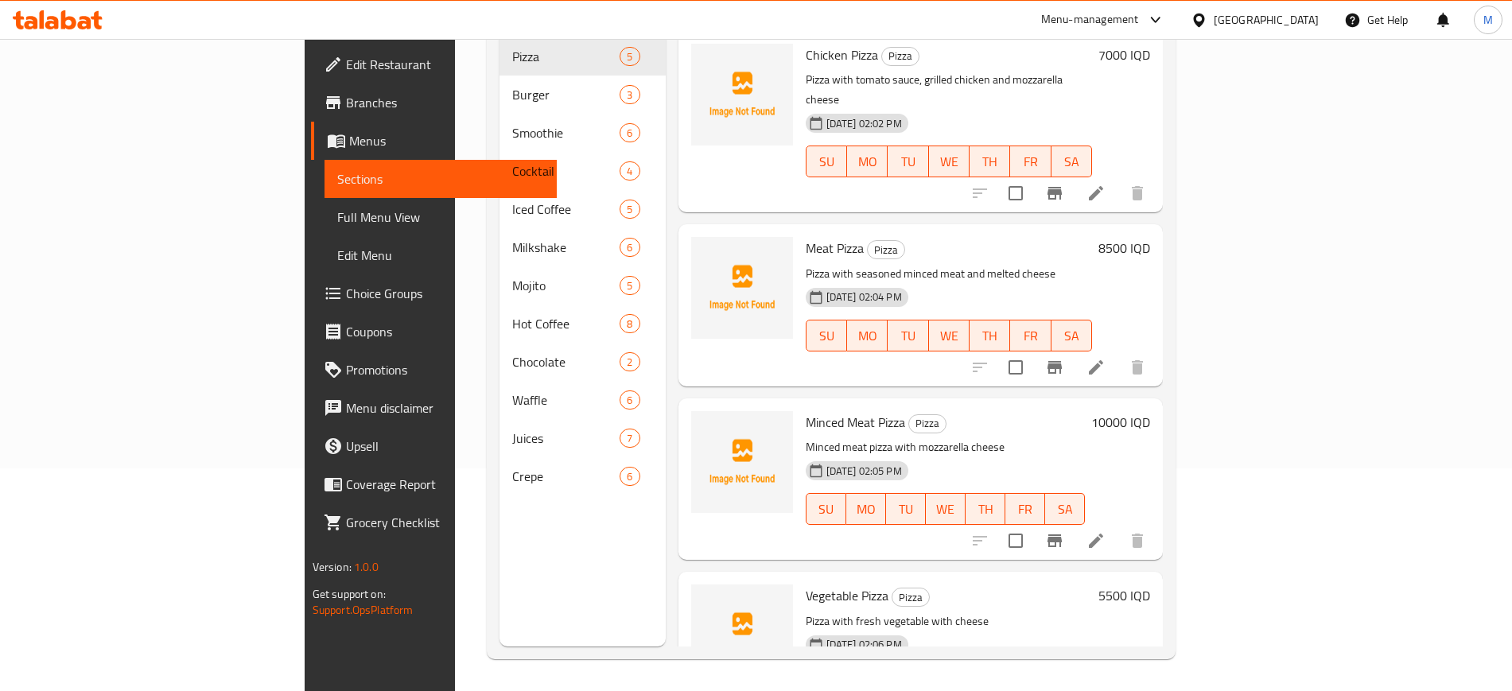
scroll to position [0, 0]
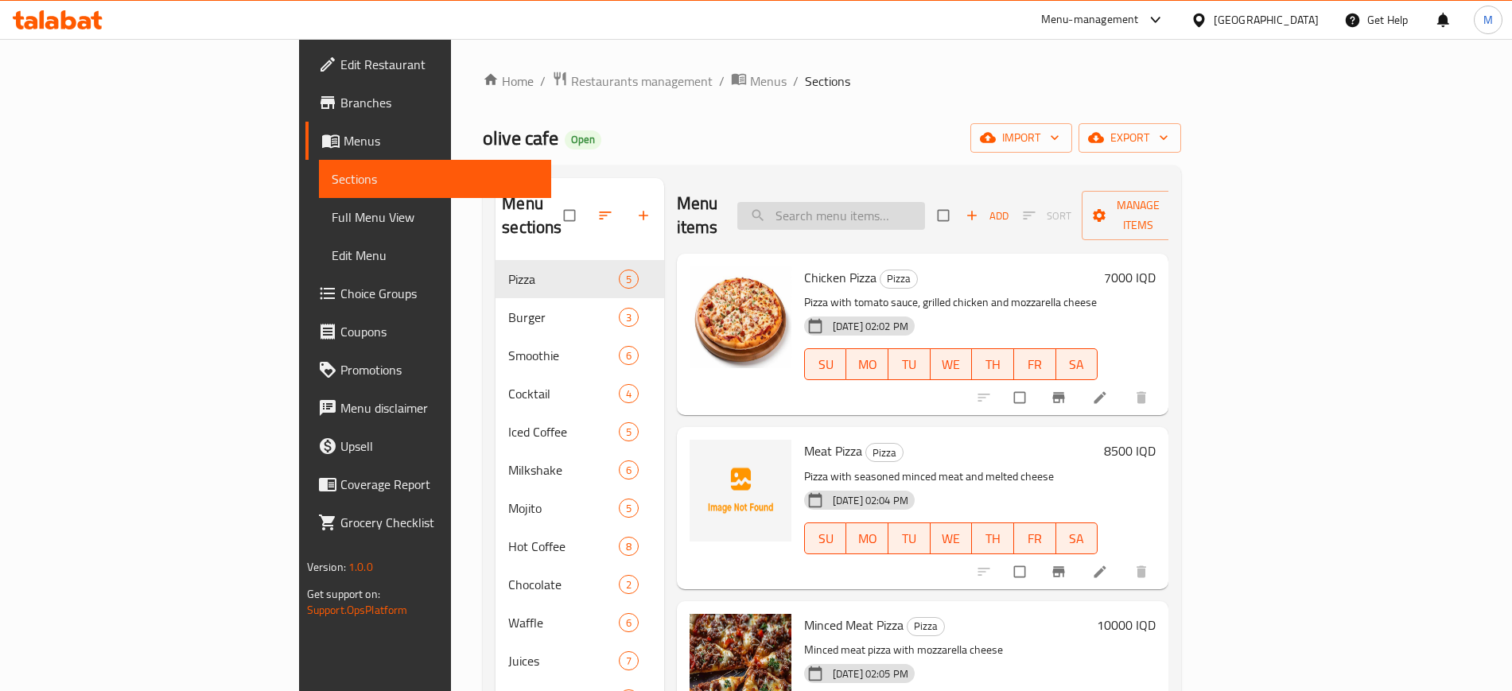
click at [908, 212] on input "search" at bounding box center [831, 216] width 188 height 28
paste input "Vegetable Pizza"
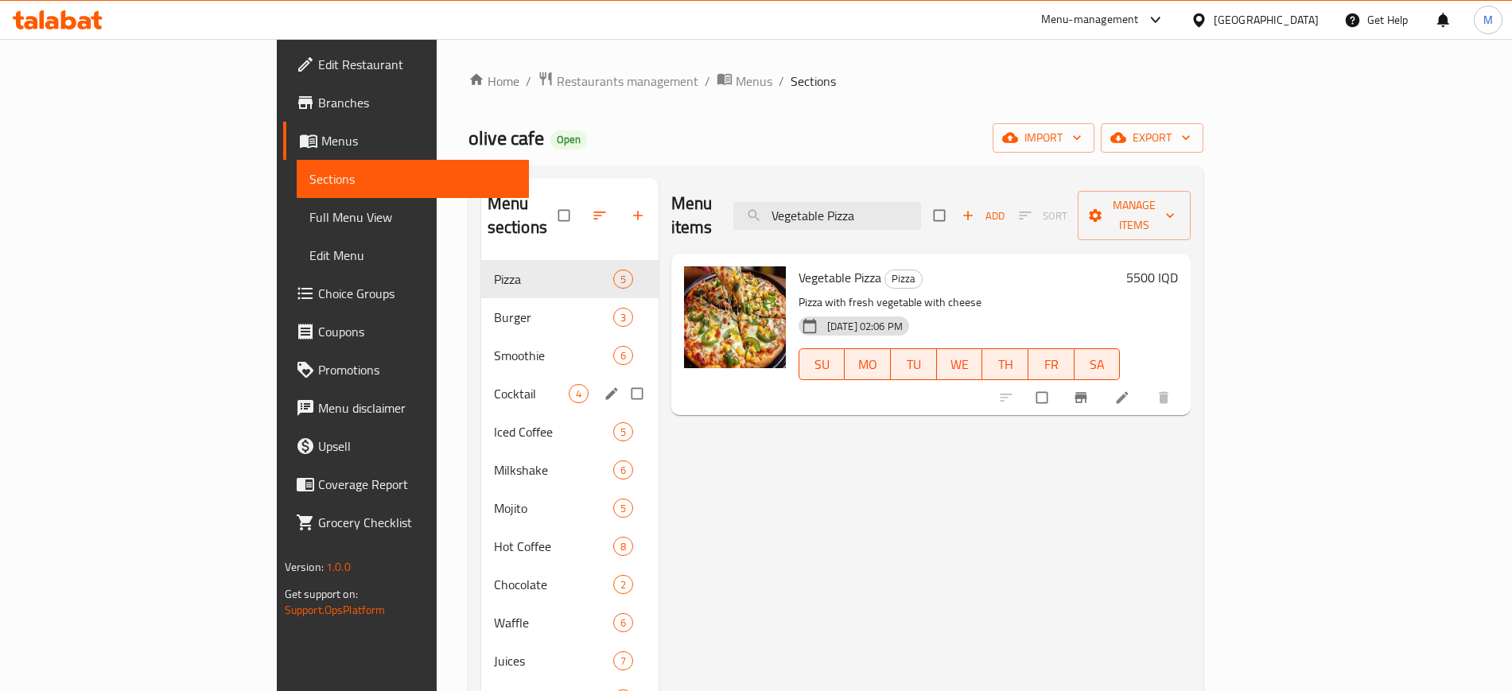
paste input "Chicken"
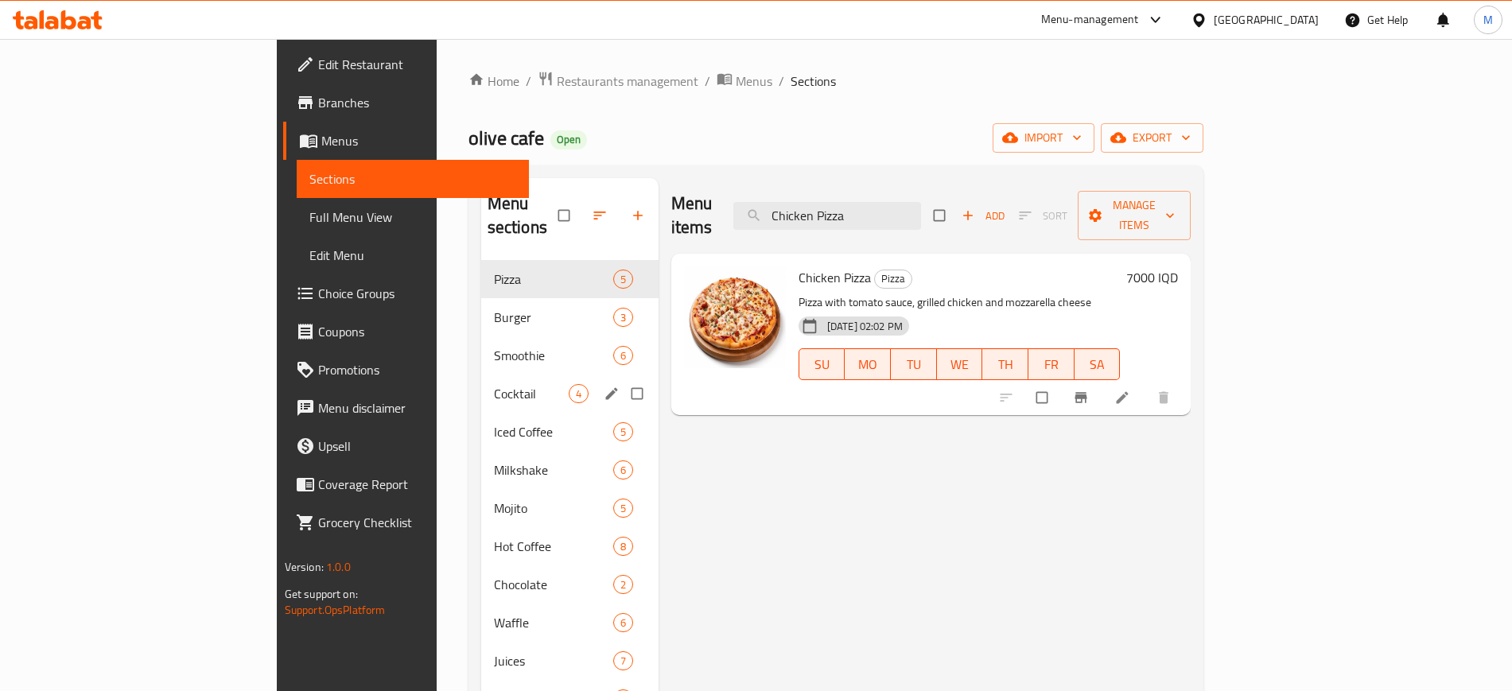
paste input "Minced Meat"
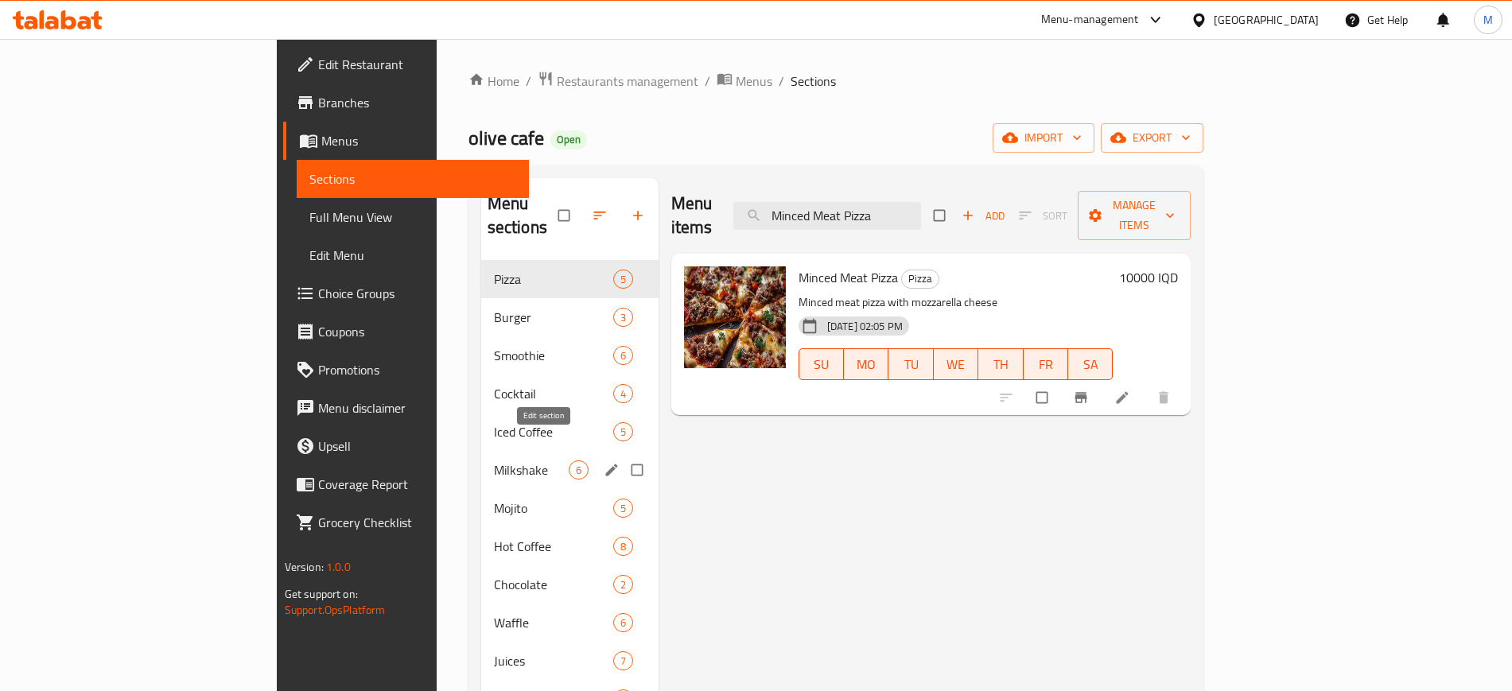
paste input "x Pizza"
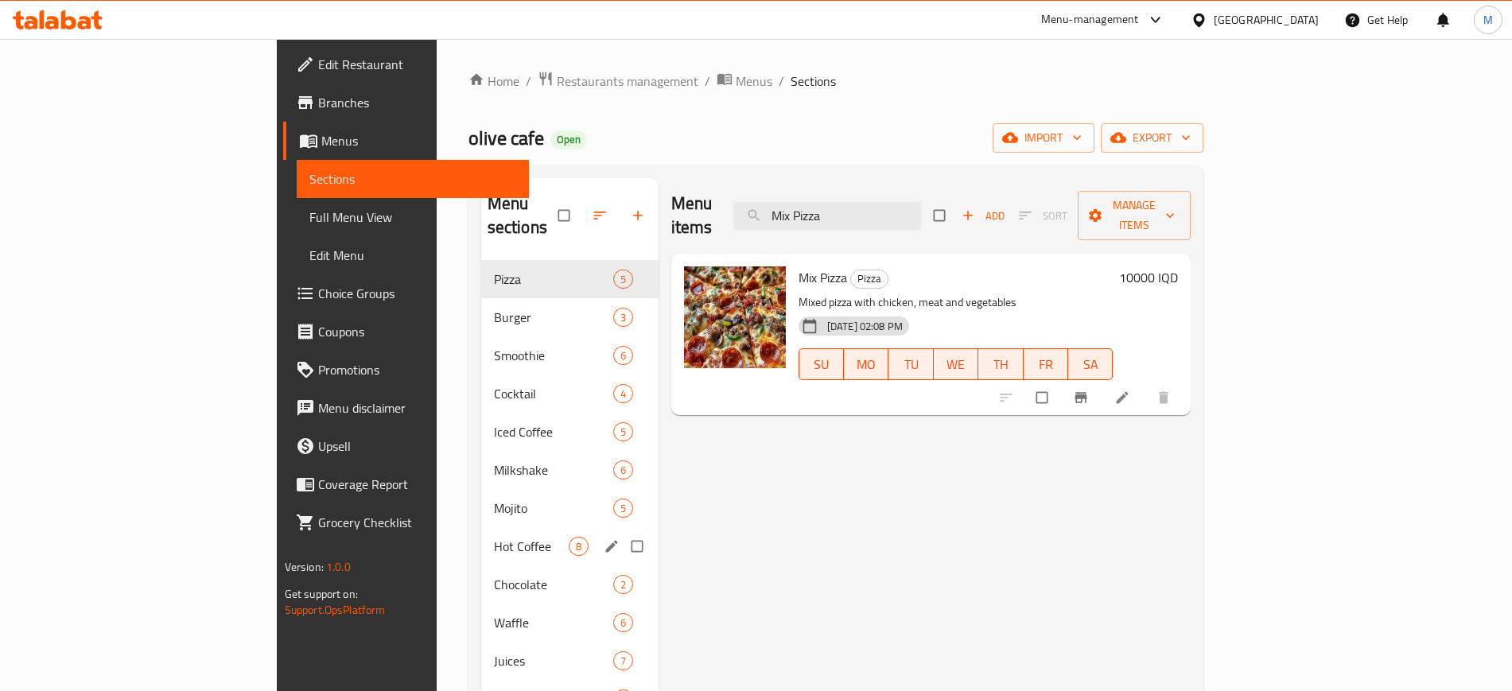
paste input "Double Burger"
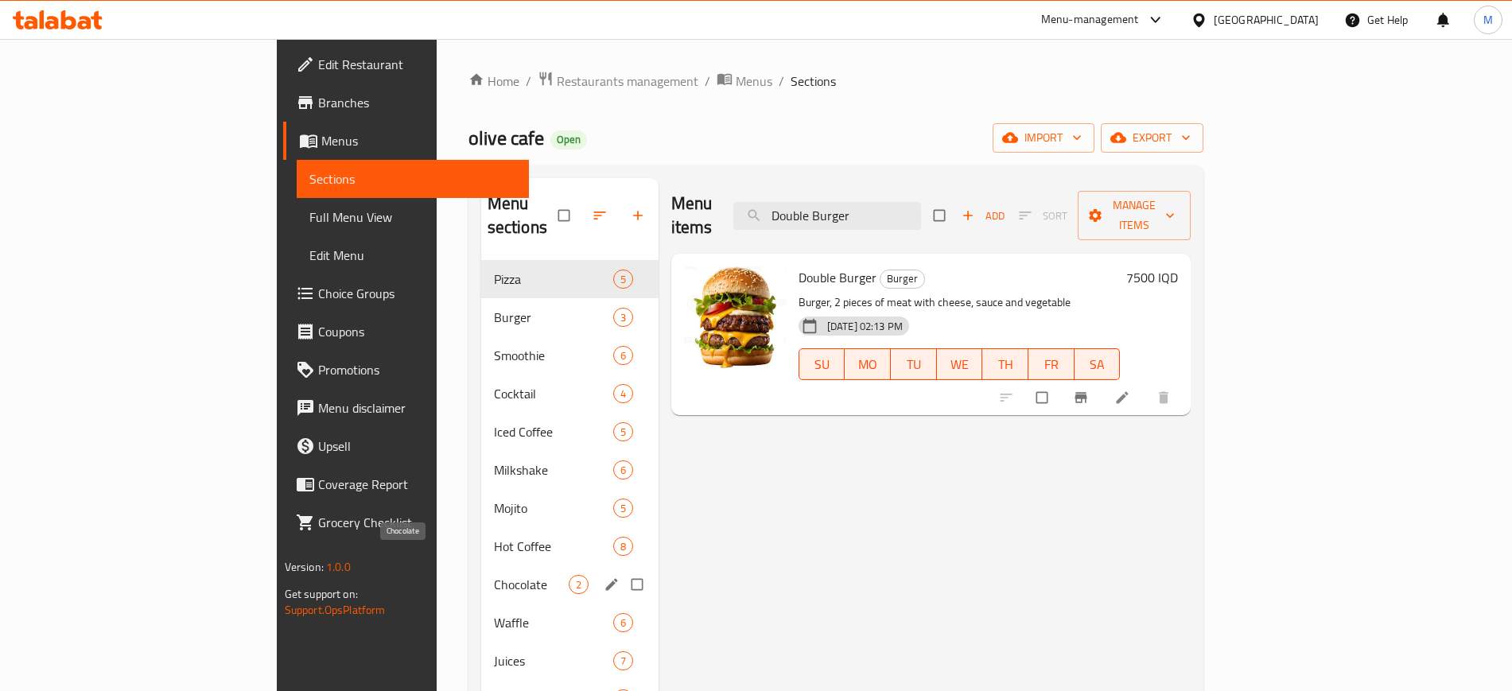
paste input "Classic"
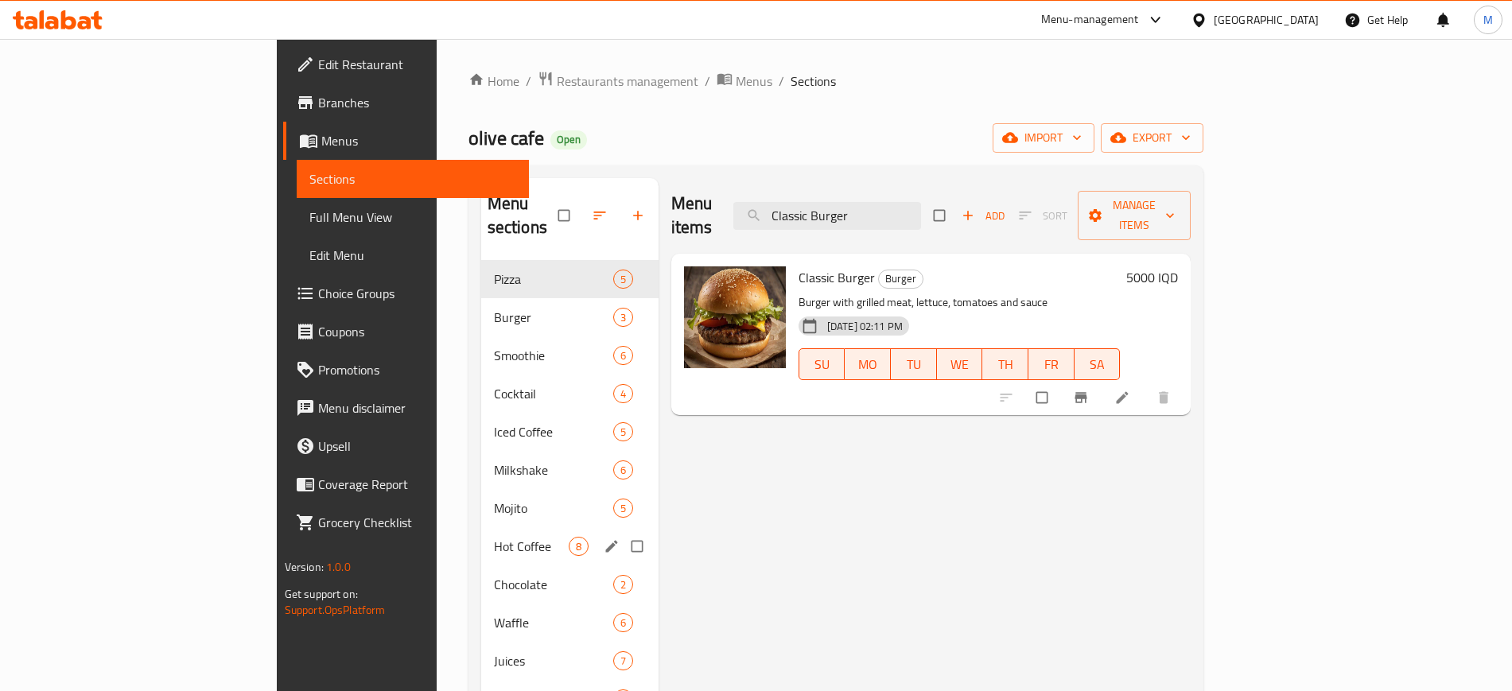
paste input "heese"
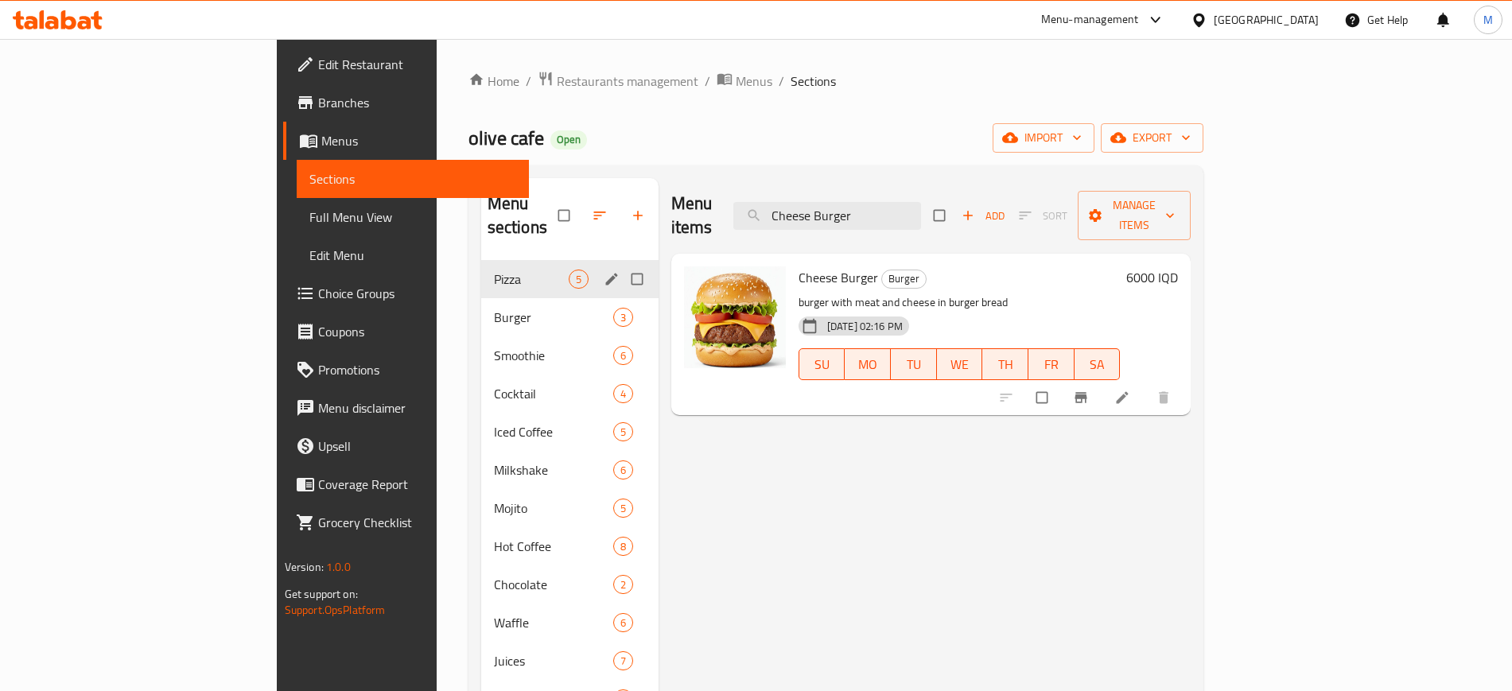
type input "Cheese Burger"
click at [481, 260] on div "Pizza 5" at bounding box center [569, 279] width 177 height 38
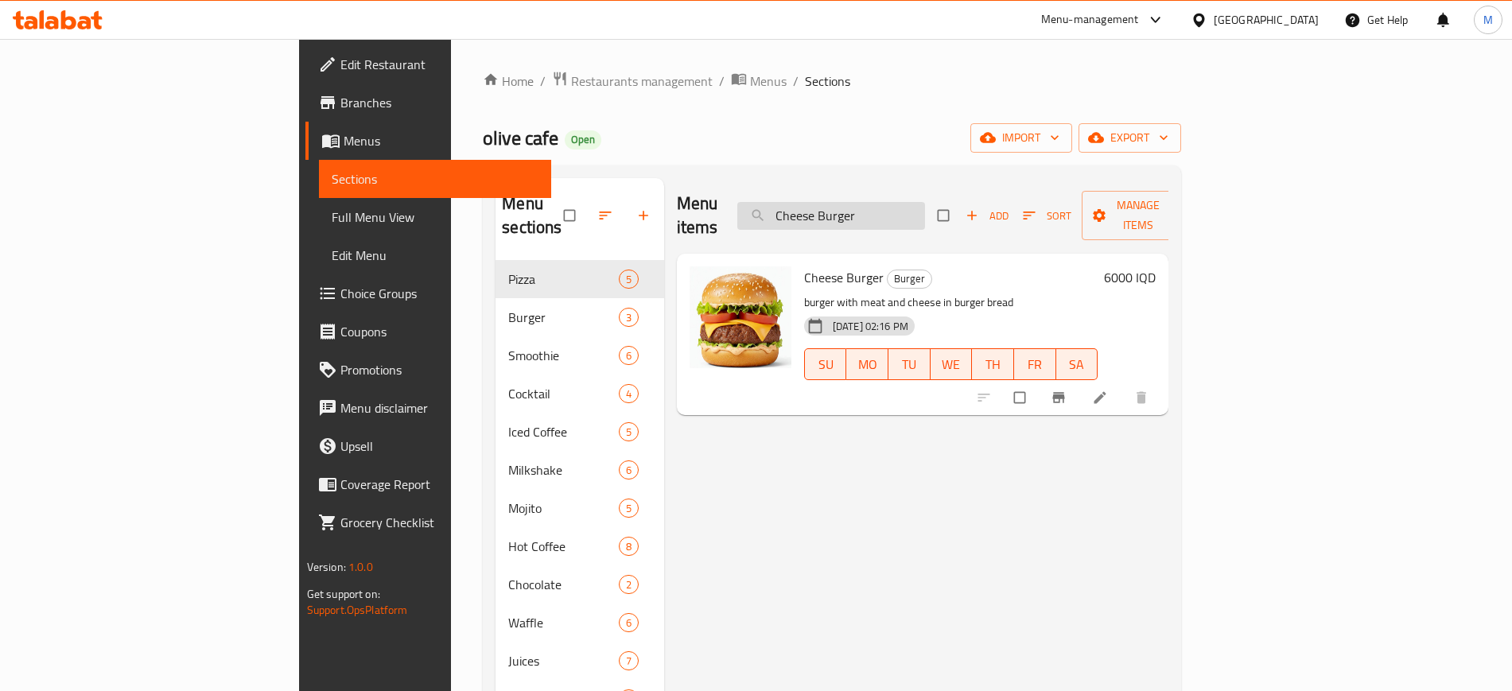
click at [894, 202] on input "Cheese Burger" at bounding box center [831, 216] width 188 height 28
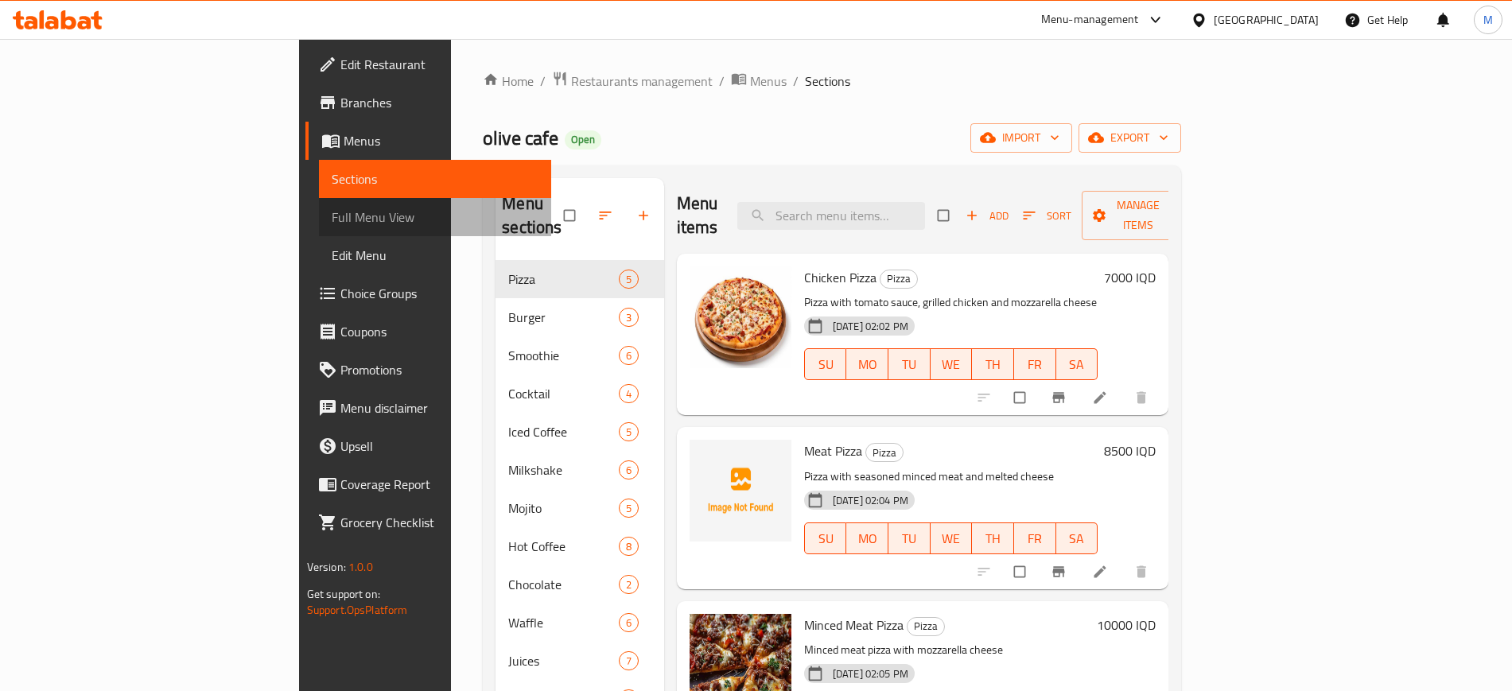
click at [332, 215] on span "Full Menu View" at bounding box center [435, 217] width 207 height 19
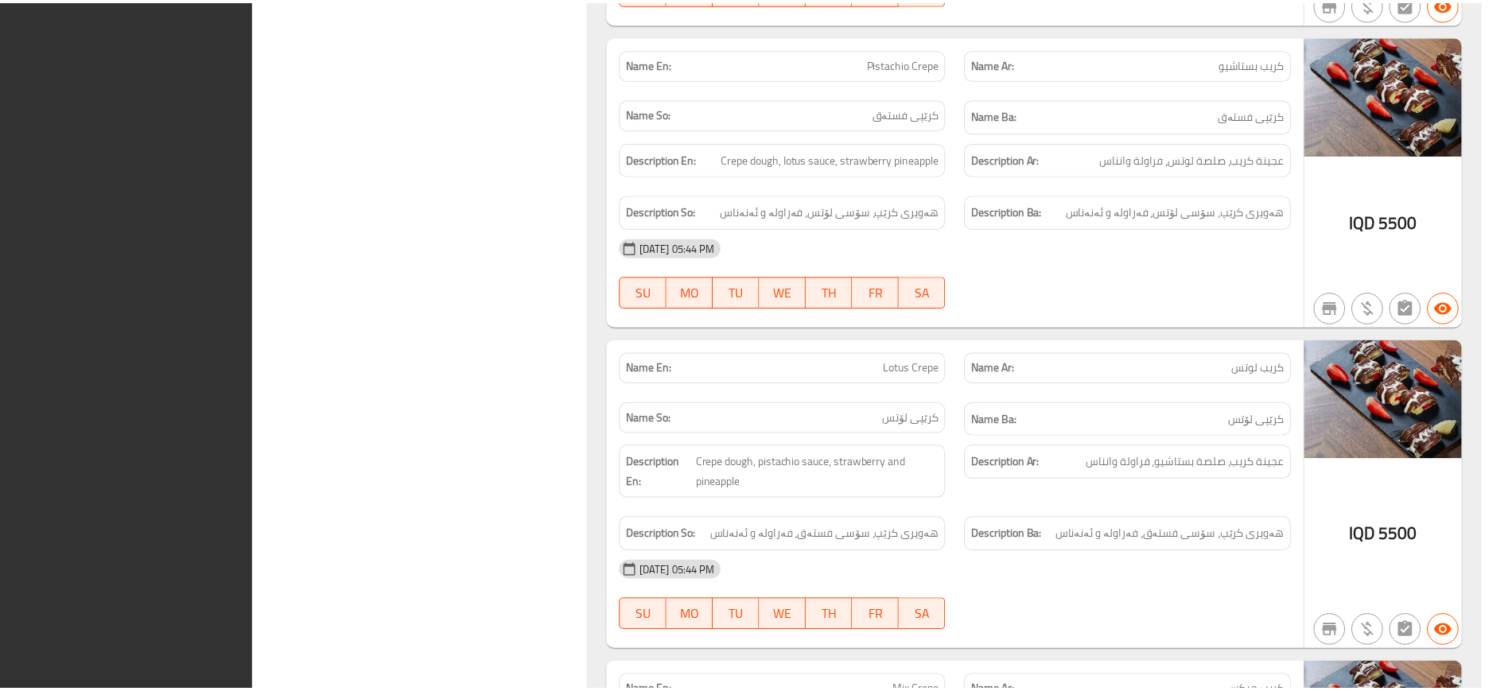
scroll to position [20476, 0]
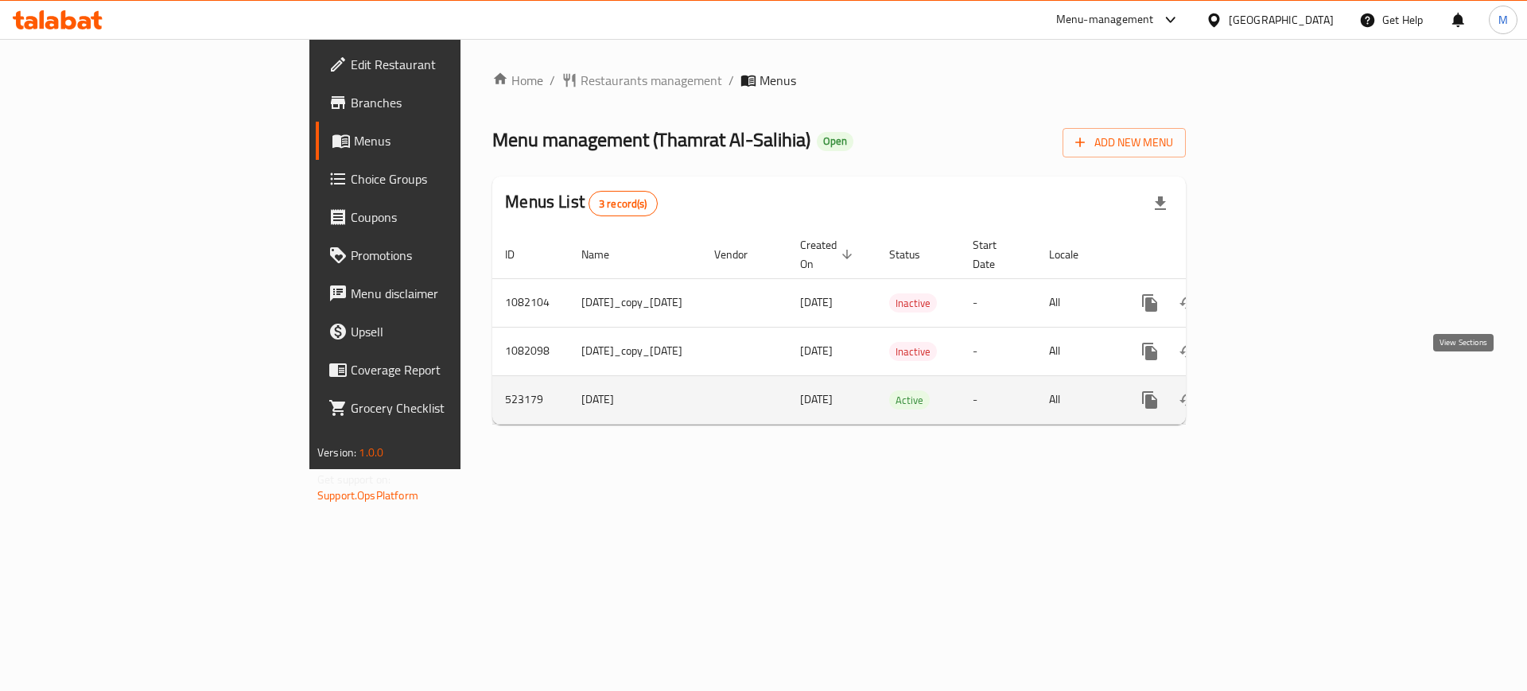
click at [1274, 390] on icon "enhanced table" at bounding box center [1264, 399] width 19 height 19
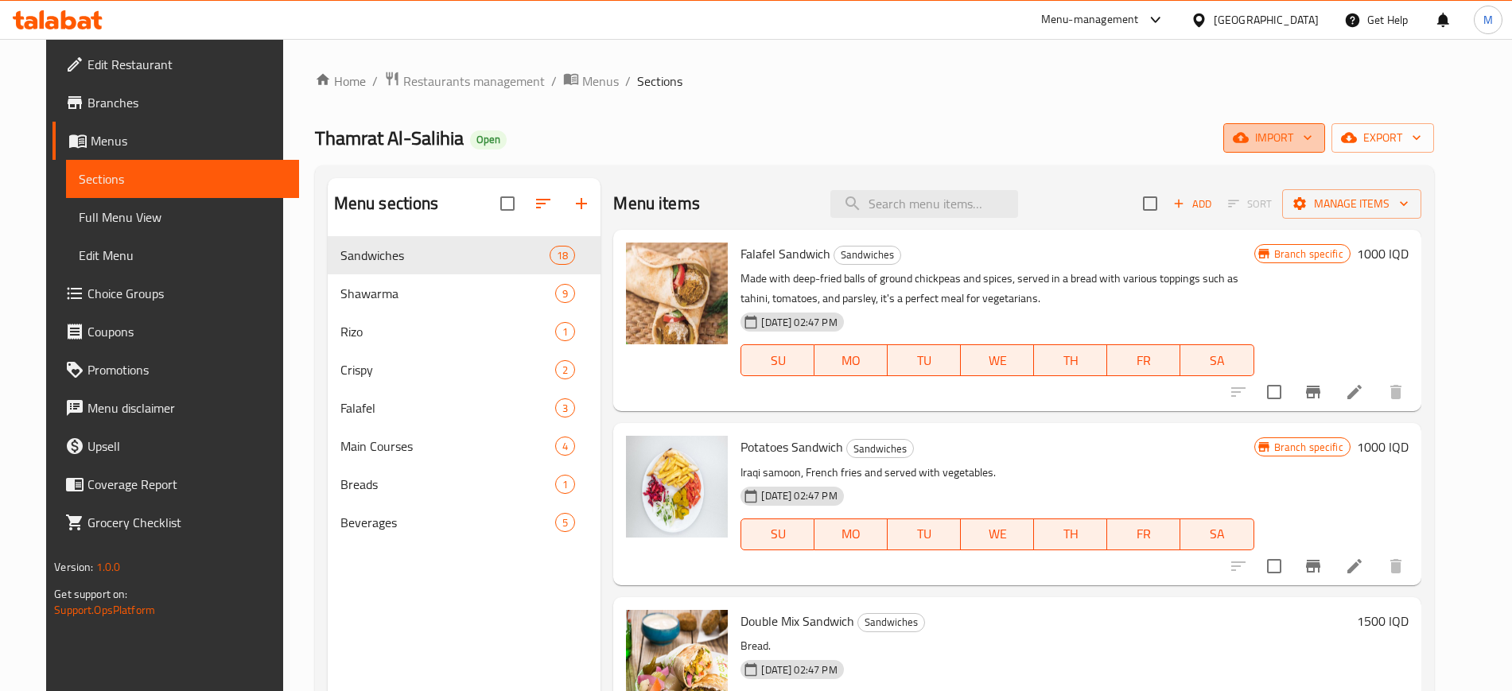
click at [1295, 128] on span "import" at bounding box center [1274, 138] width 76 height 20
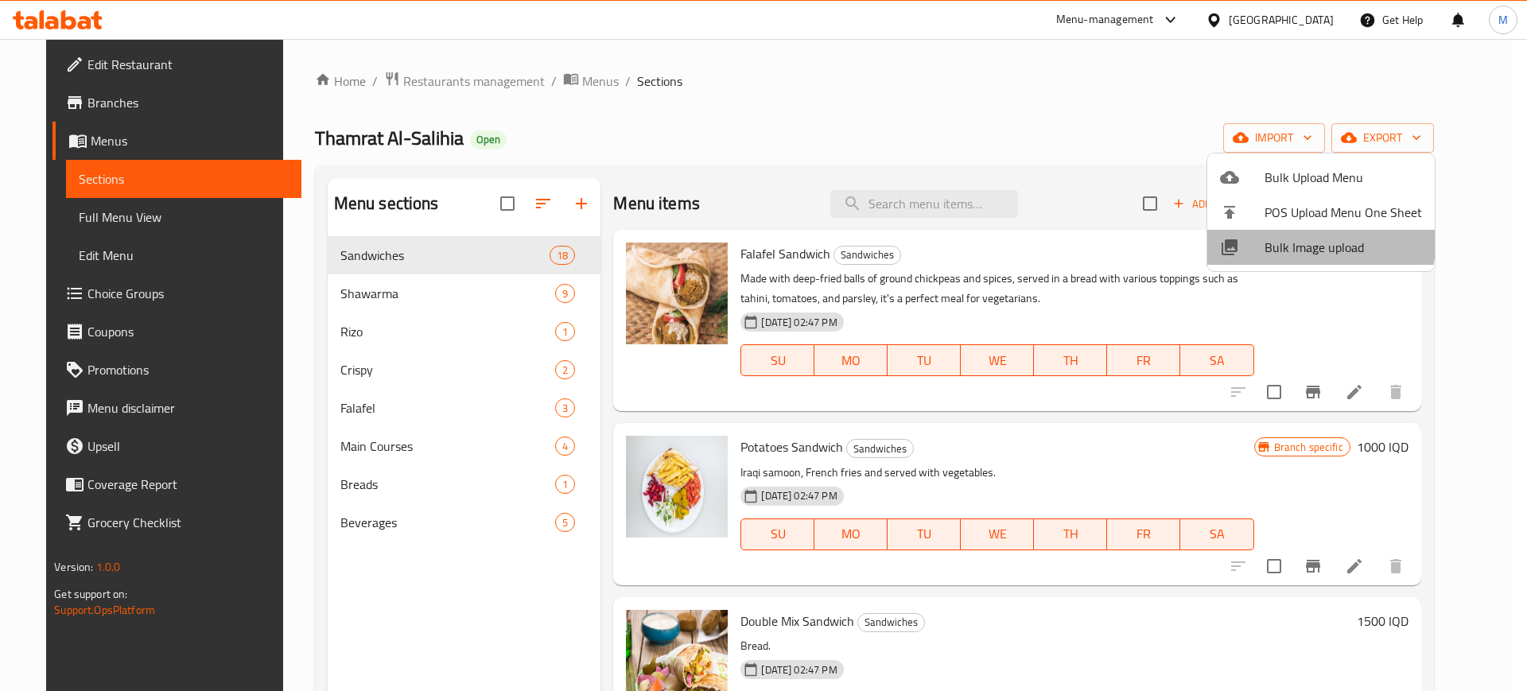
click at [1306, 243] on span "Bulk Image upload" at bounding box center [1343, 247] width 157 height 19
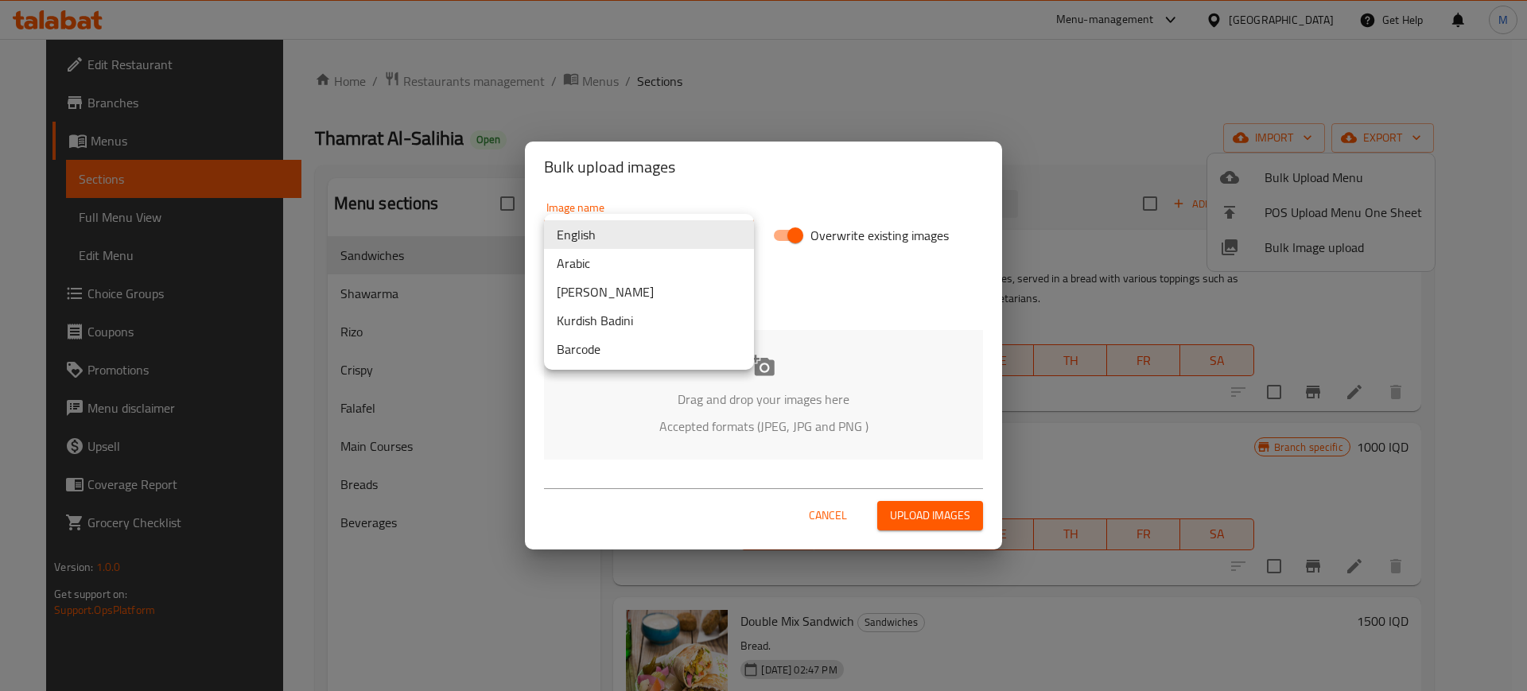
click at [665, 223] on body "​ Menu-management [GEOGRAPHIC_DATA] Get Help M Edit Restaurant Branches Menus S…" at bounding box center [763, 365] width 1527 height 652
click at [596, 258] on li "Arabic" at bounding box center [649, 263] width 210 height 29
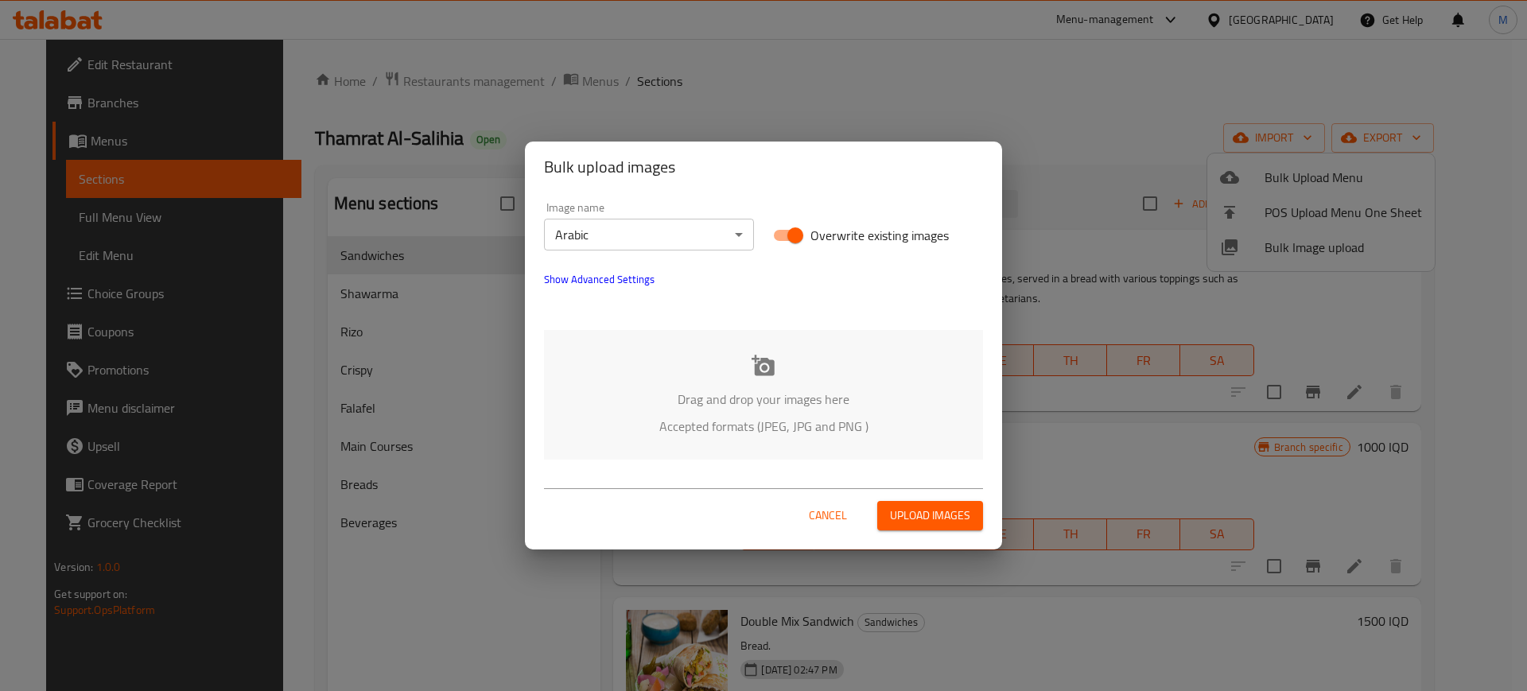
click at [691, 409] on p "Drag and drop your images here" at bounding box center [763, 399] width 391 height 19
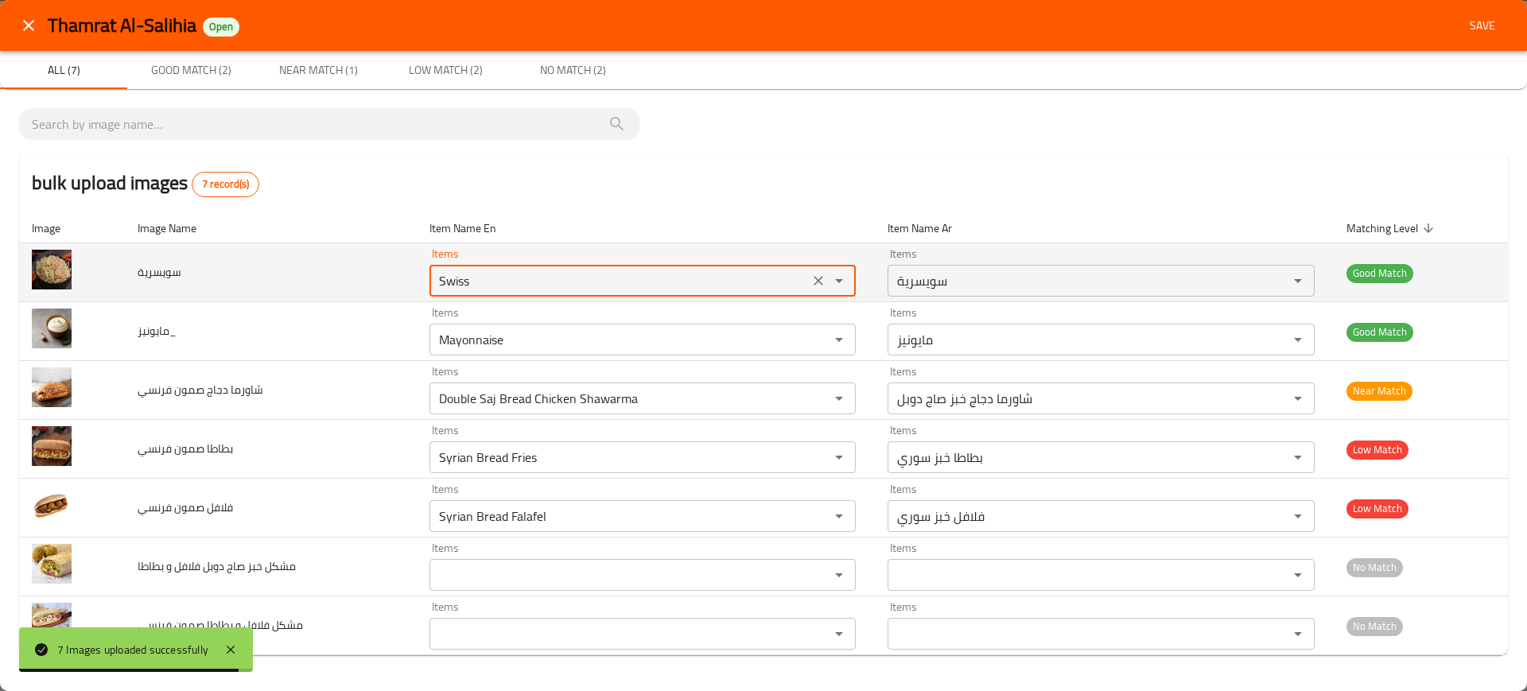
click at [498, 275] on input "Swiss" at bounding box center [619, 281] width 371 height 22
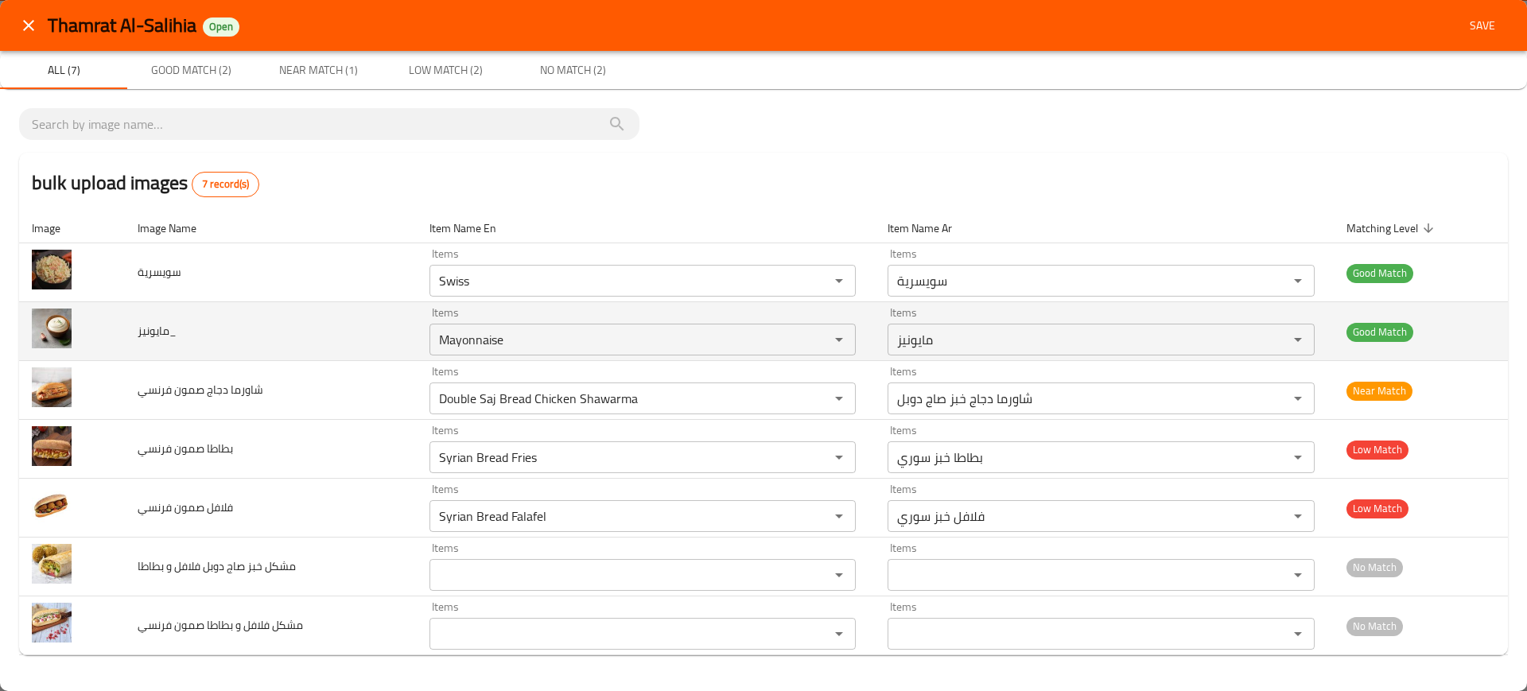
click at [403, 335] on td "مايونيز_" at bounding box center [271, 331] width 292 height 59
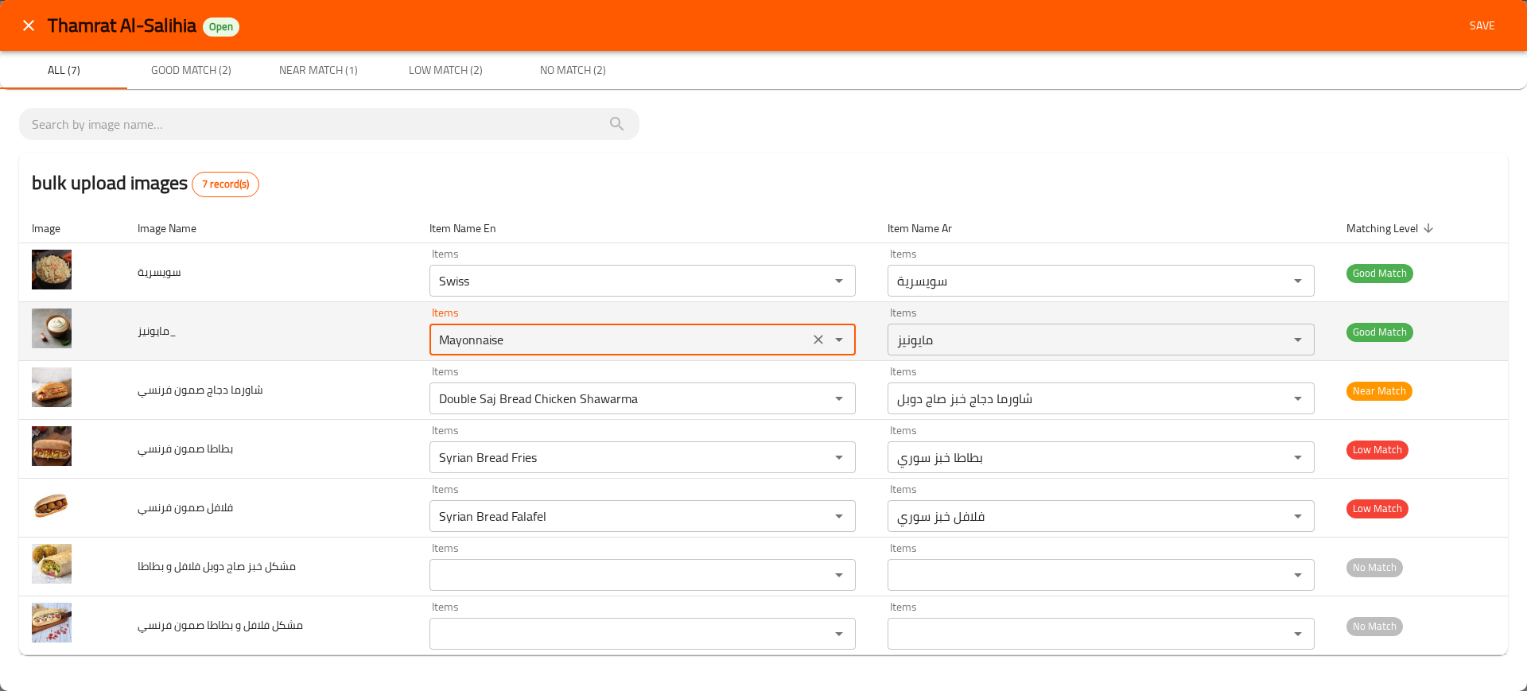
click at [470, 341] on input "Mayonnaise" at bounding box center [619, 339] width 371 height 22
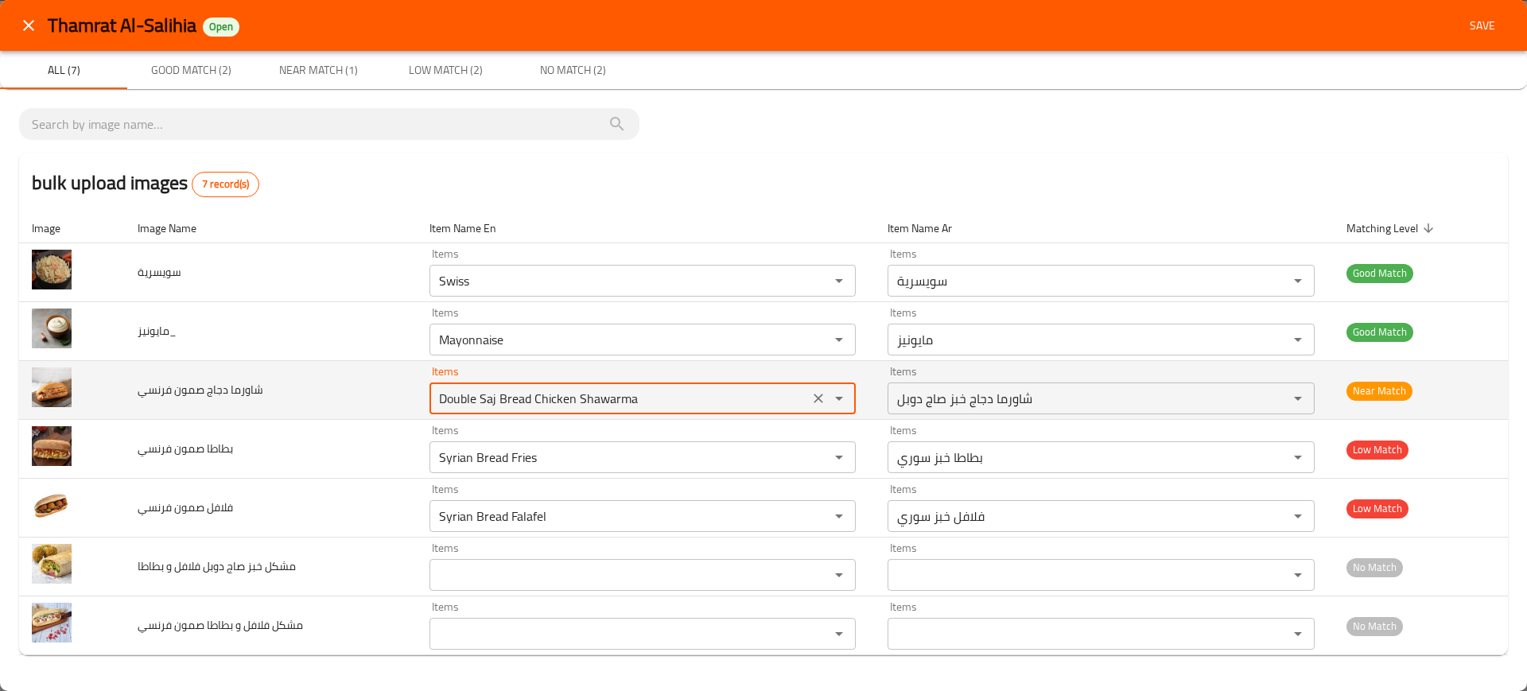
click at [486, 406] on فرنسي "Double Saj Bread Chicken Shawarma" at bounding box center [619, 398] width 371 height 22
click at [517, 402] on فرنسي "Double Saj Bread Chicken Shawarma" at bounding box center [619, 398] width 371 height 22
drag, startPoint x: 538, startPoint y: 397, endPoint x: 720, endPoint y: 388, distance: 182.3
click at [720, 388] on فرنسي "Double Saj Bread Chicken Shawarma" at bounding box center [619, 398] width 371 height 22
paste فرنسي "enhanced table"
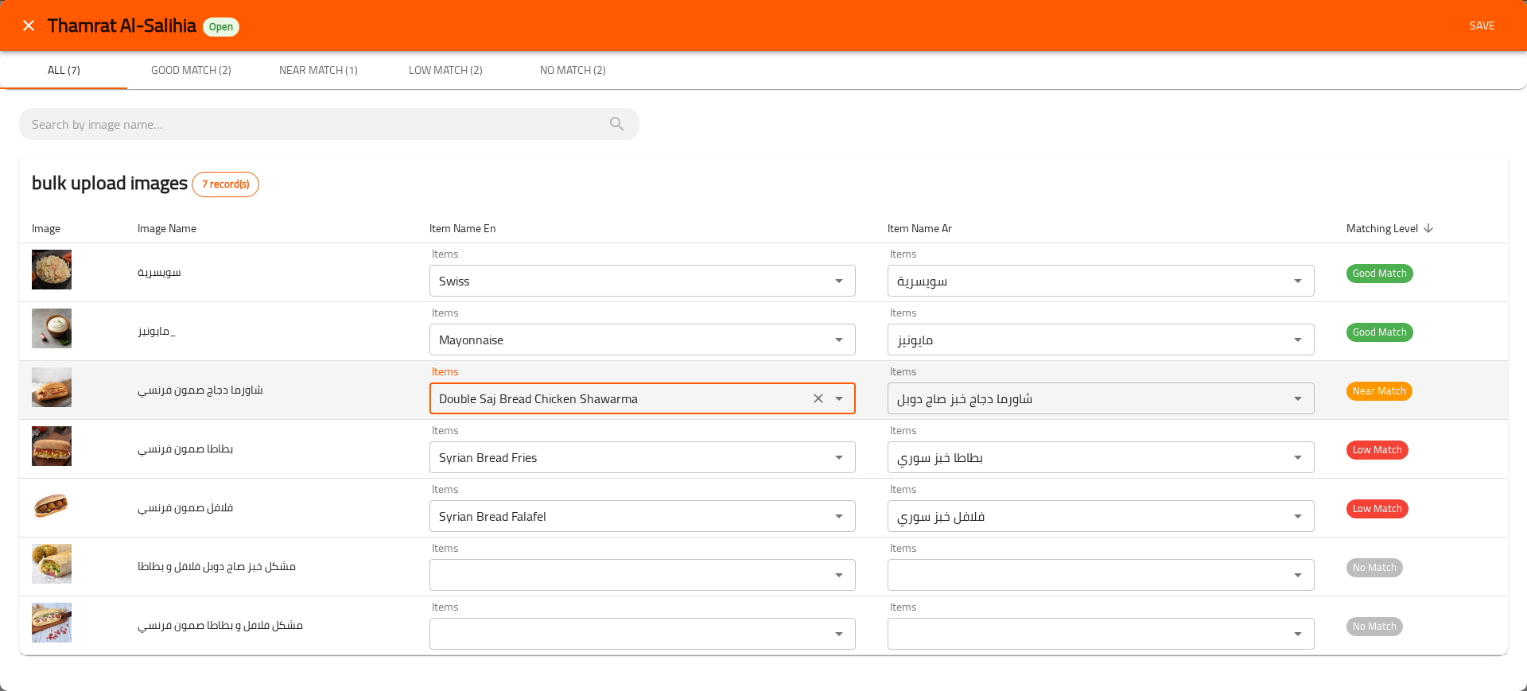
paste فرنسي "Chicken Shawarma"
type فرنسي "Chicken Shawarma"
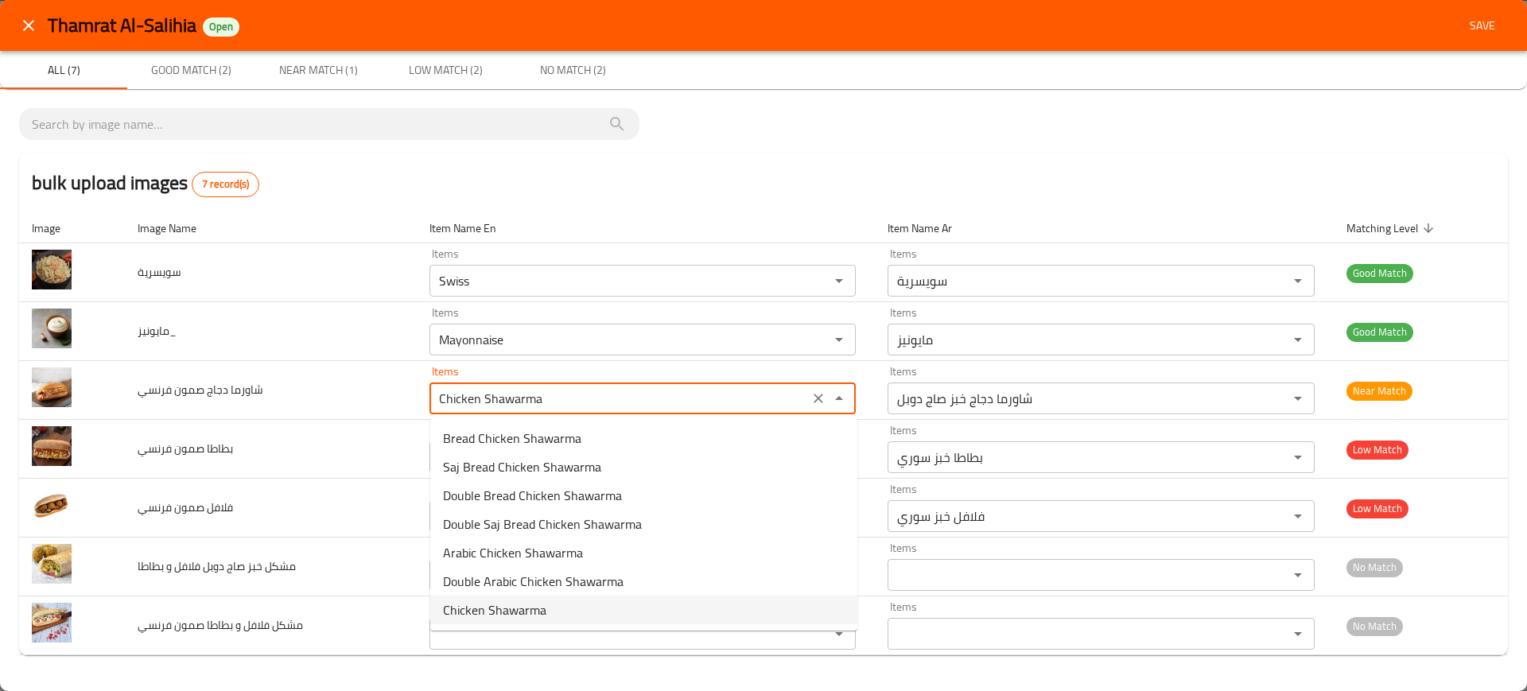
click at [508, 612] on span "Chicken Shawarma" at bounding box center [494, 609] width 103 height 19
type فرنسي-ar "شاورما دجاج"
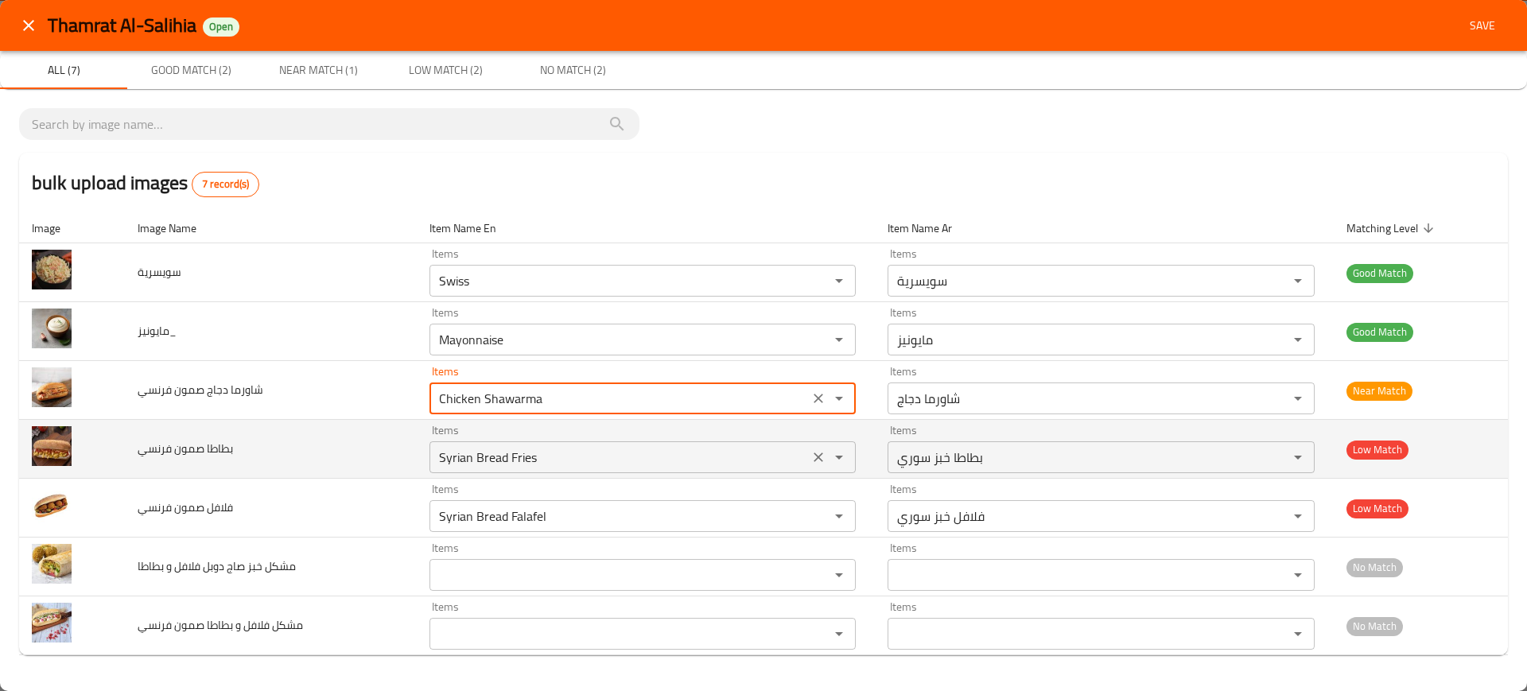
type فرنسي "Chicken Shawarma"
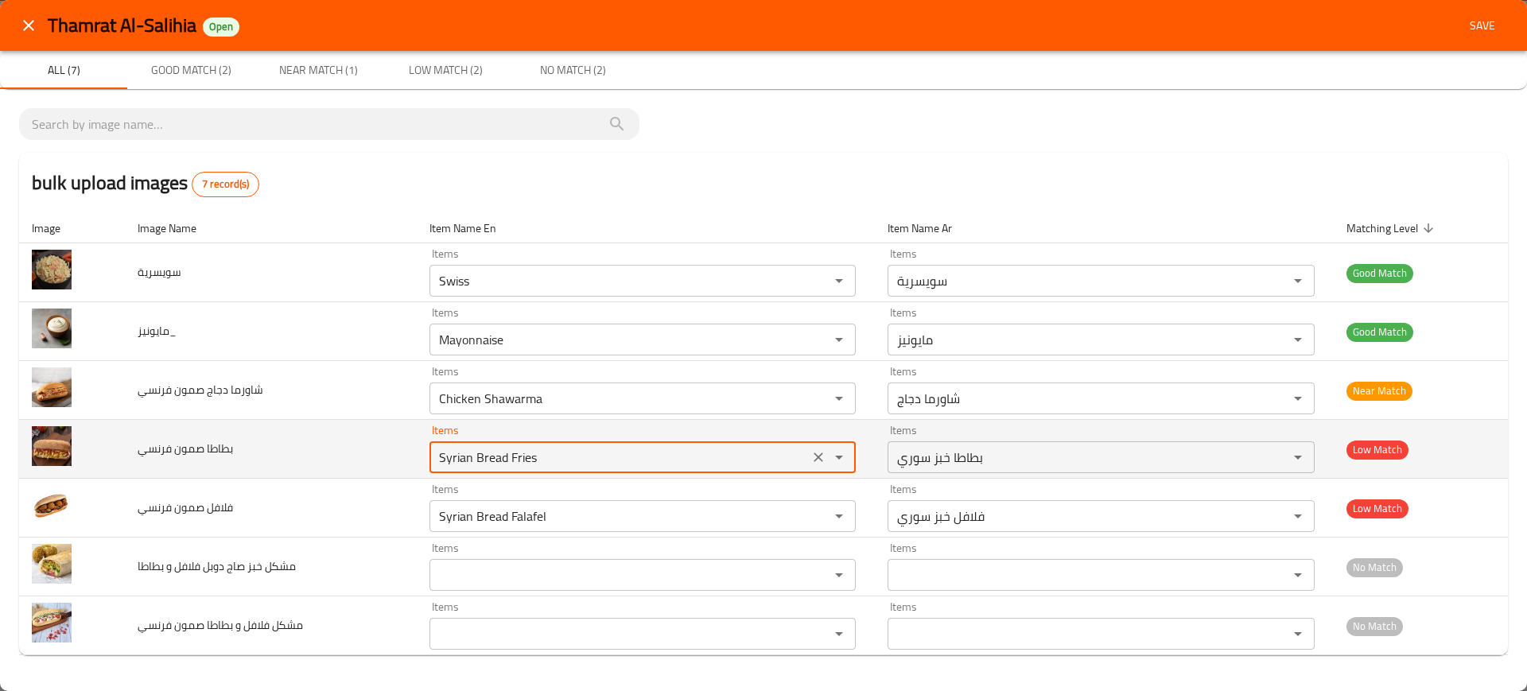
click at [558, 463] on فرنسي "Syrian Bread Fries" at bounding box center [619, 457] width 371 height 22
type فرنسي "ب"
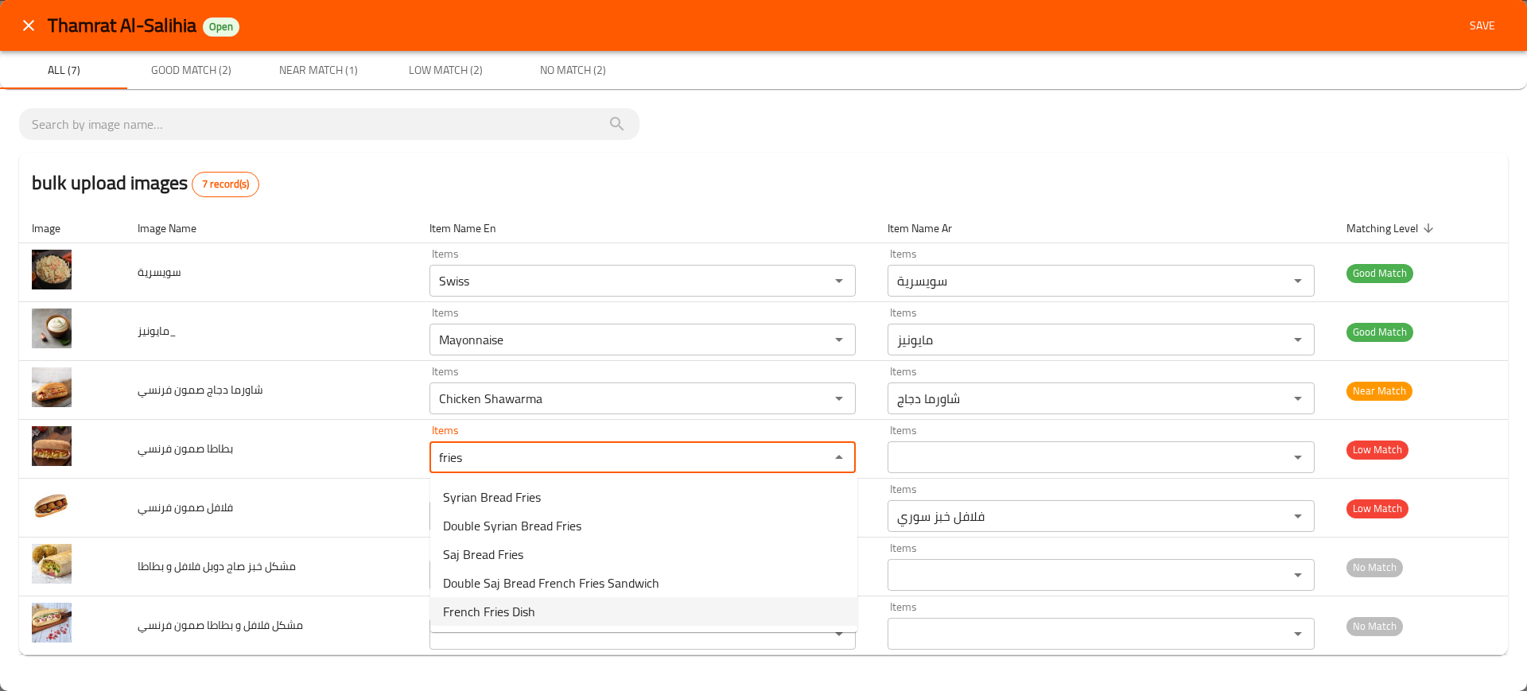
click at [506, 604] on span "French Fries Dish" at bounding box center [489, 611] width 92 height 19
type فرنسي "French Fries Dish"
type فرنسي-ar "ماعون بطاطا مقلية"
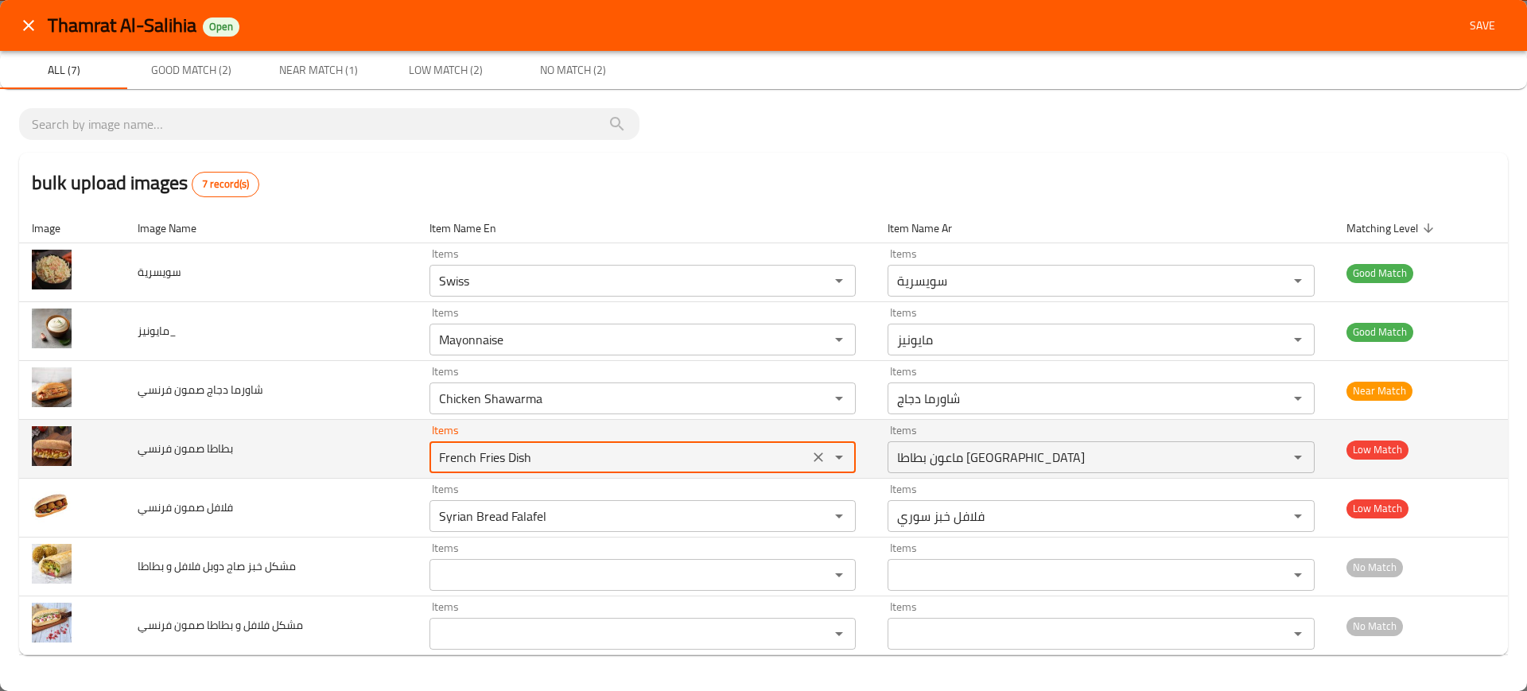
paste فرنسي "potato sandwich"
type فرنسي "potato sandwich"
type فرنسي-ar "سندويش بطاطا"
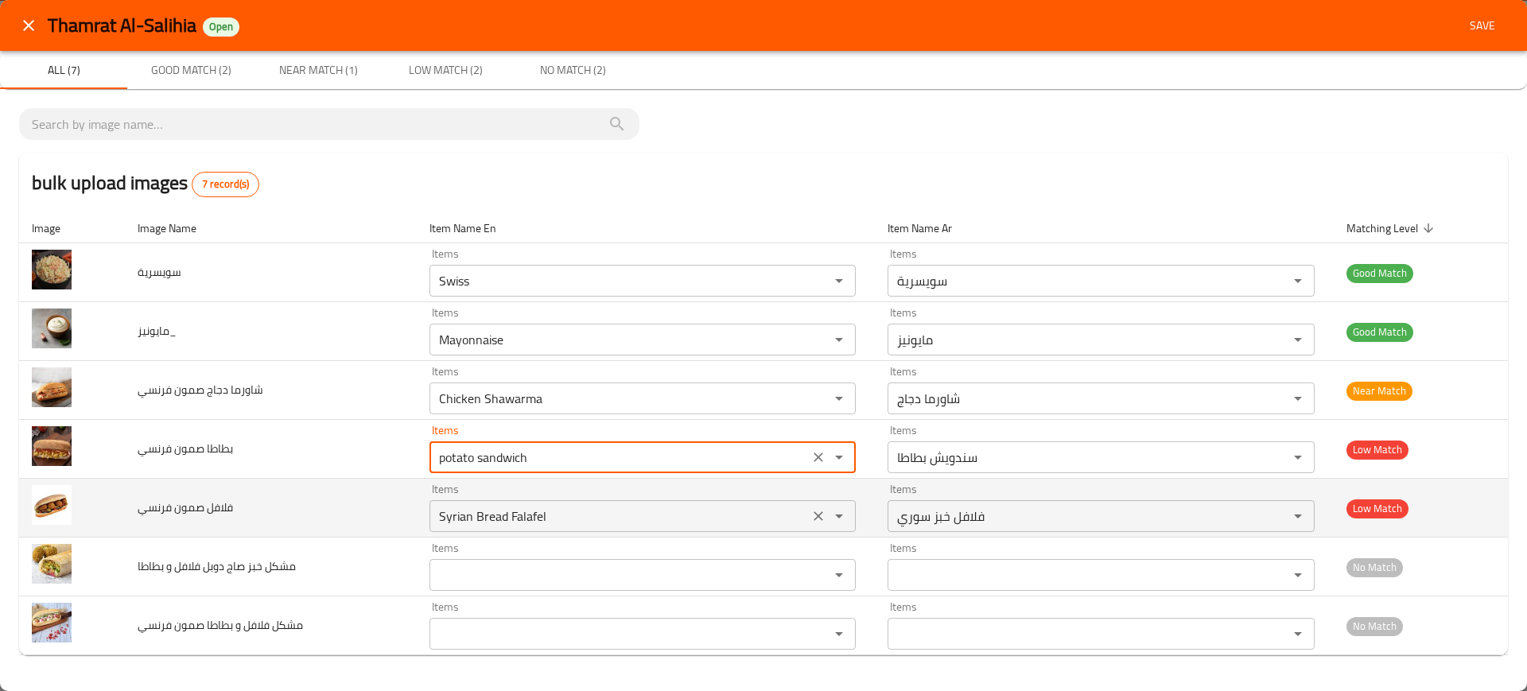
type فرنسي "potato sandwich"
click at [541, 508] on فرنسي "Syrian Bread Falafel" at bounding box center [619, 516] width 371 height 22
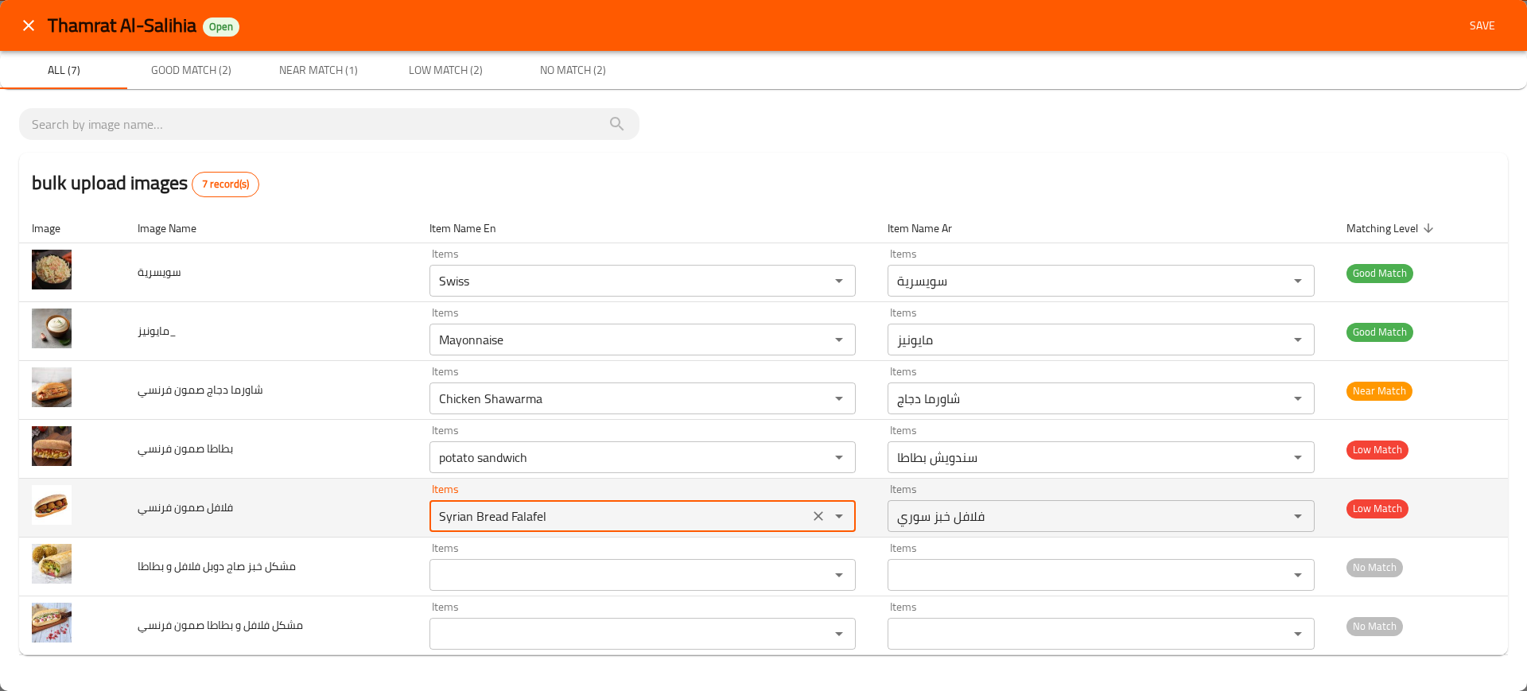
paste فرنسي "Falafel Sandwich"
type فرنسي "Falafel Sandwich"
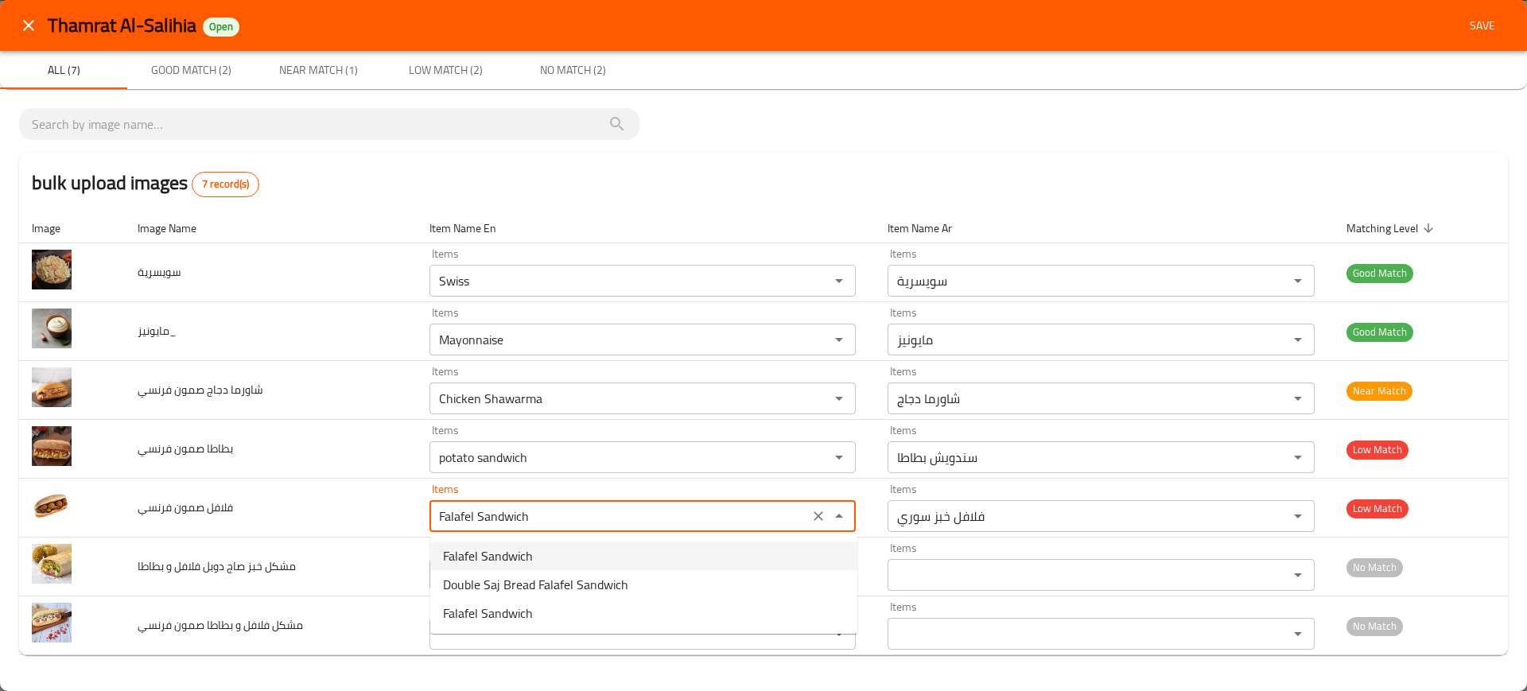
click at [485, 554] on span "Falafel Sandwich" at bounding box center [488, 555] width 90 height 19
type فرنسي-ar "لفة فلافل"
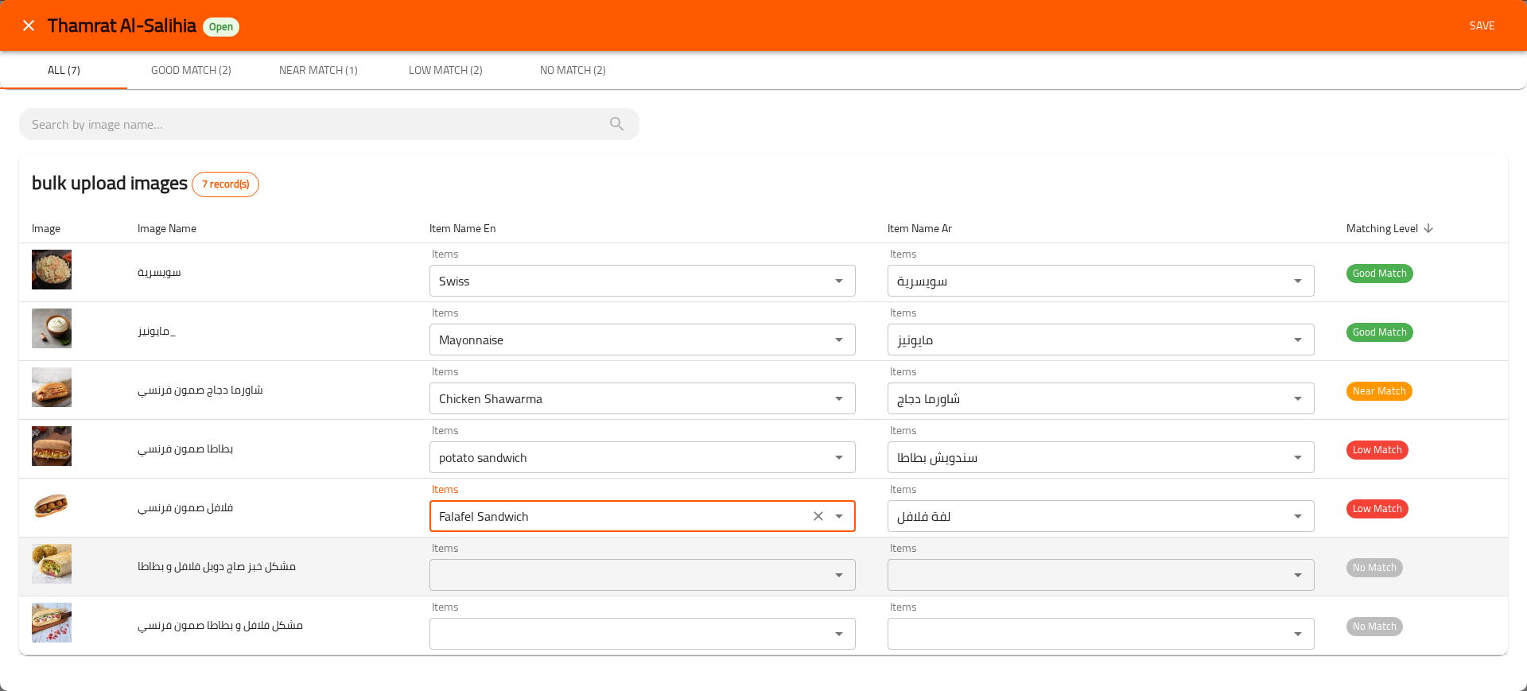
type فرنسي "Falafel Sandwich"
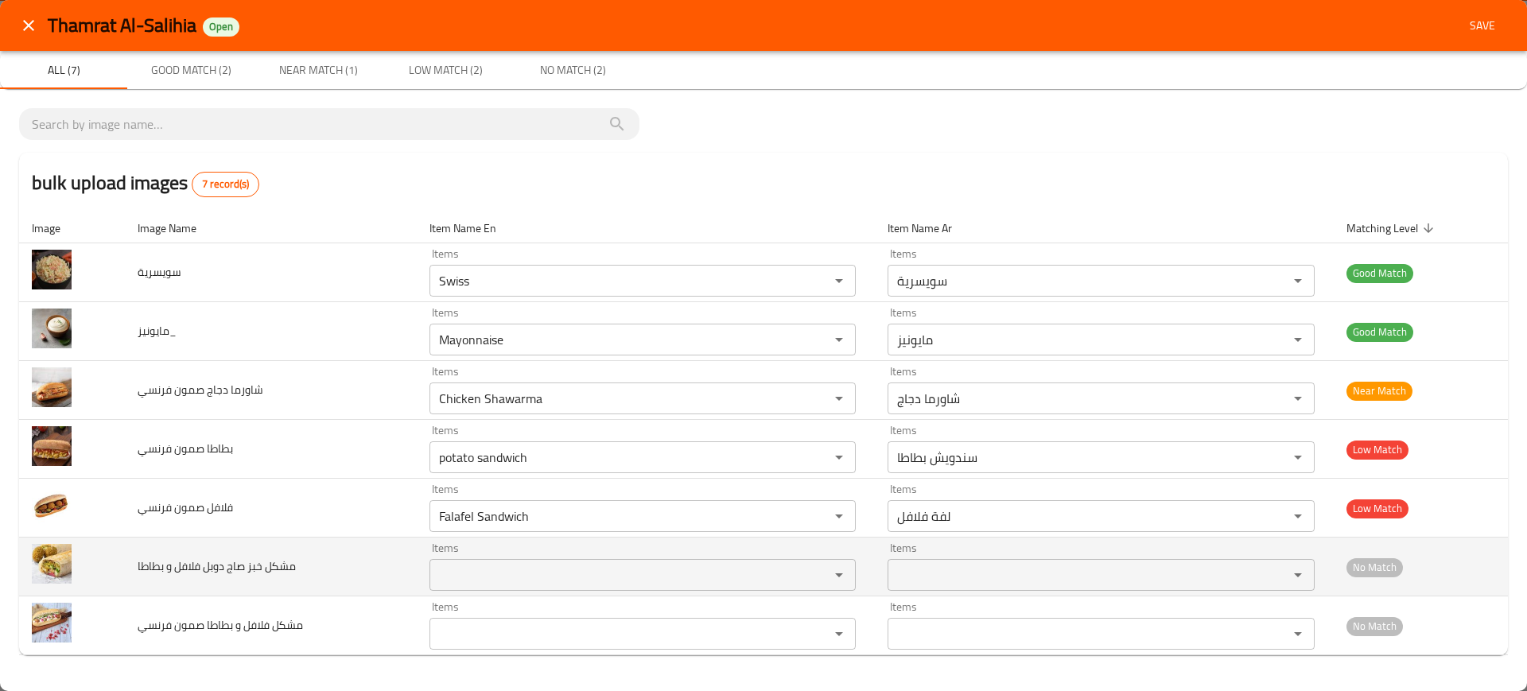
click at [340, 574] on td "مشكل خبز صاج دوبل فلافل و بطاطا" at bounding box center [271, 567] width 292 height 59
click at [424, 567] on td "Items Items" at bounding box center [646, 567] width 459 height 59
click at [449, 583] on بطاطا "Items" at bounding box center [619, 575] width 371 height 22
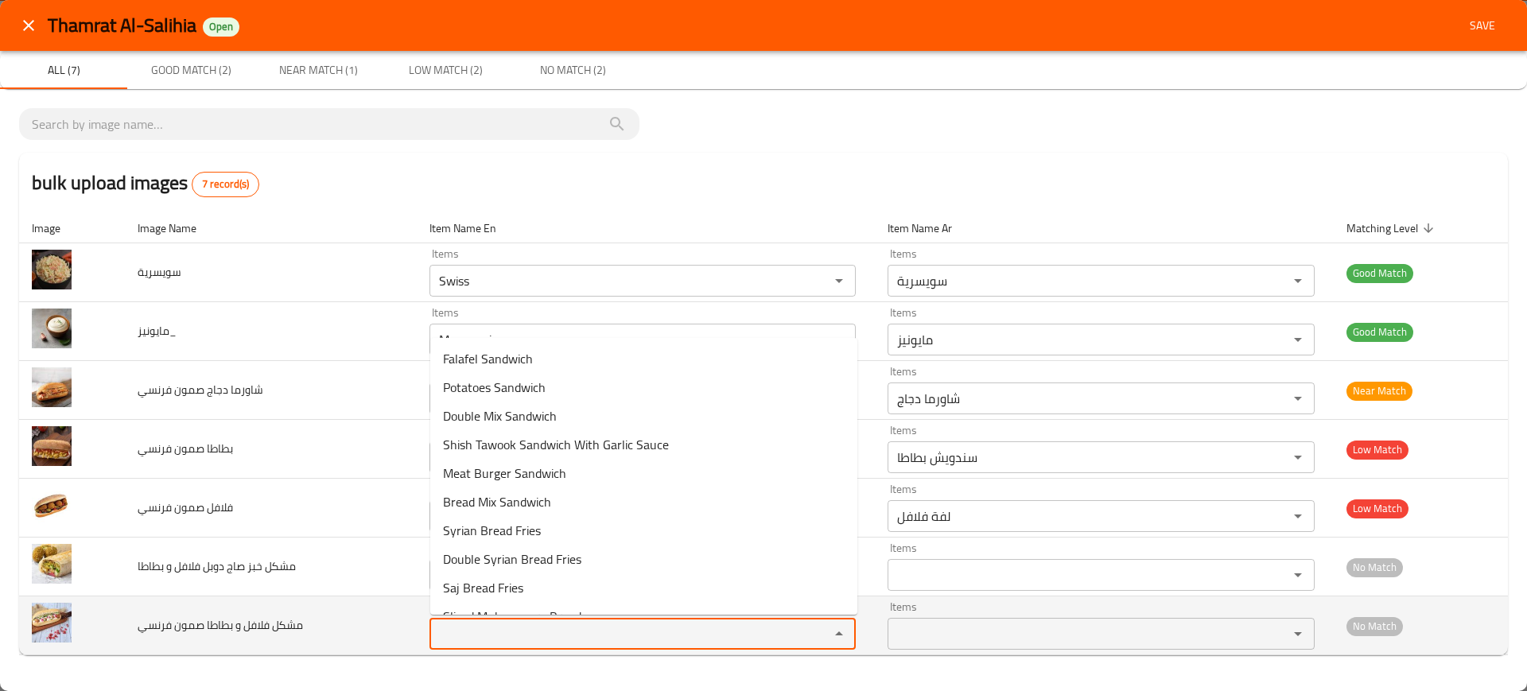
click at [489, 639] on فرنسي "Items" at bounding box center [619, 634] width 371 height 22
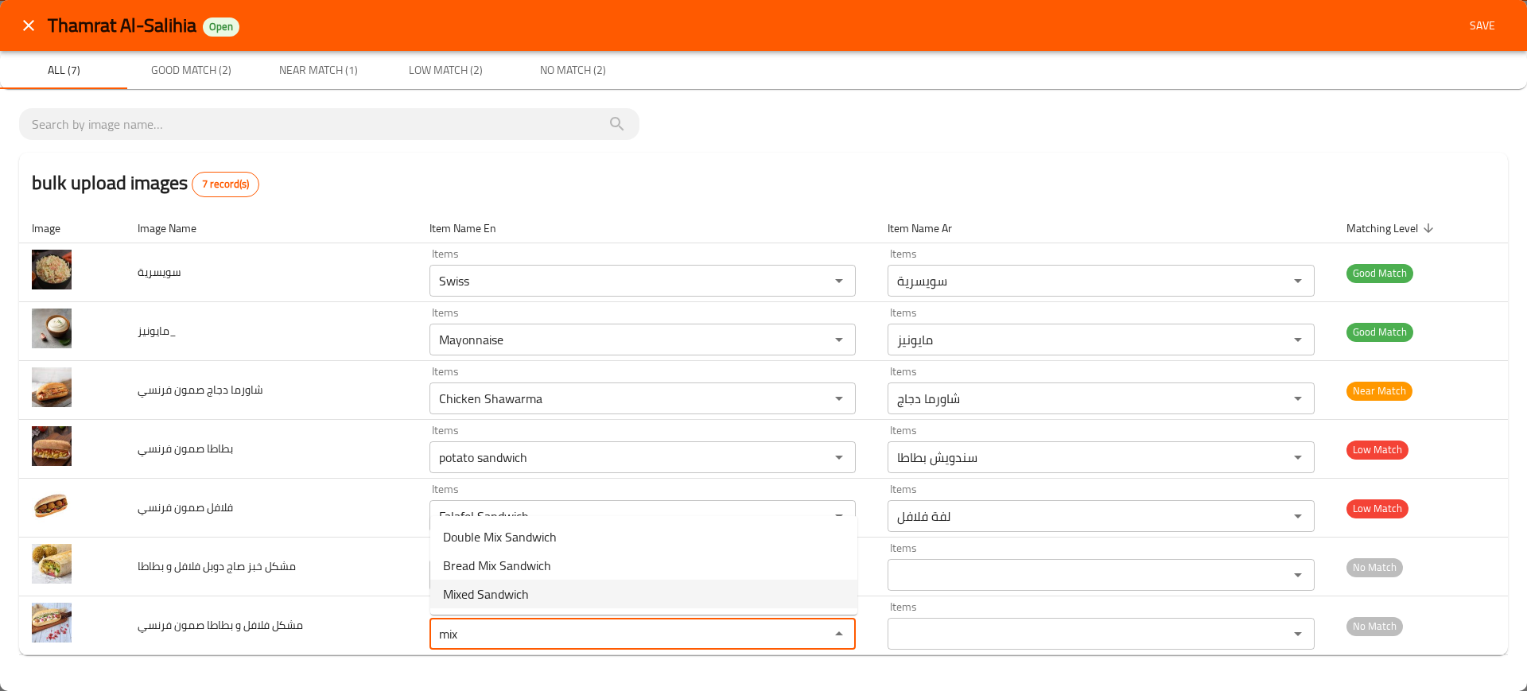
click at [532, 602] on فرنسي-option-2 "Mixed Sandwich" at bounding box center [643, 594] width 427 height 29
type فرنسي "Mixed Sandwich"
type فرنسي-ar "سندوتش مشكل"
type فرنسي "Mixed Sandwich"
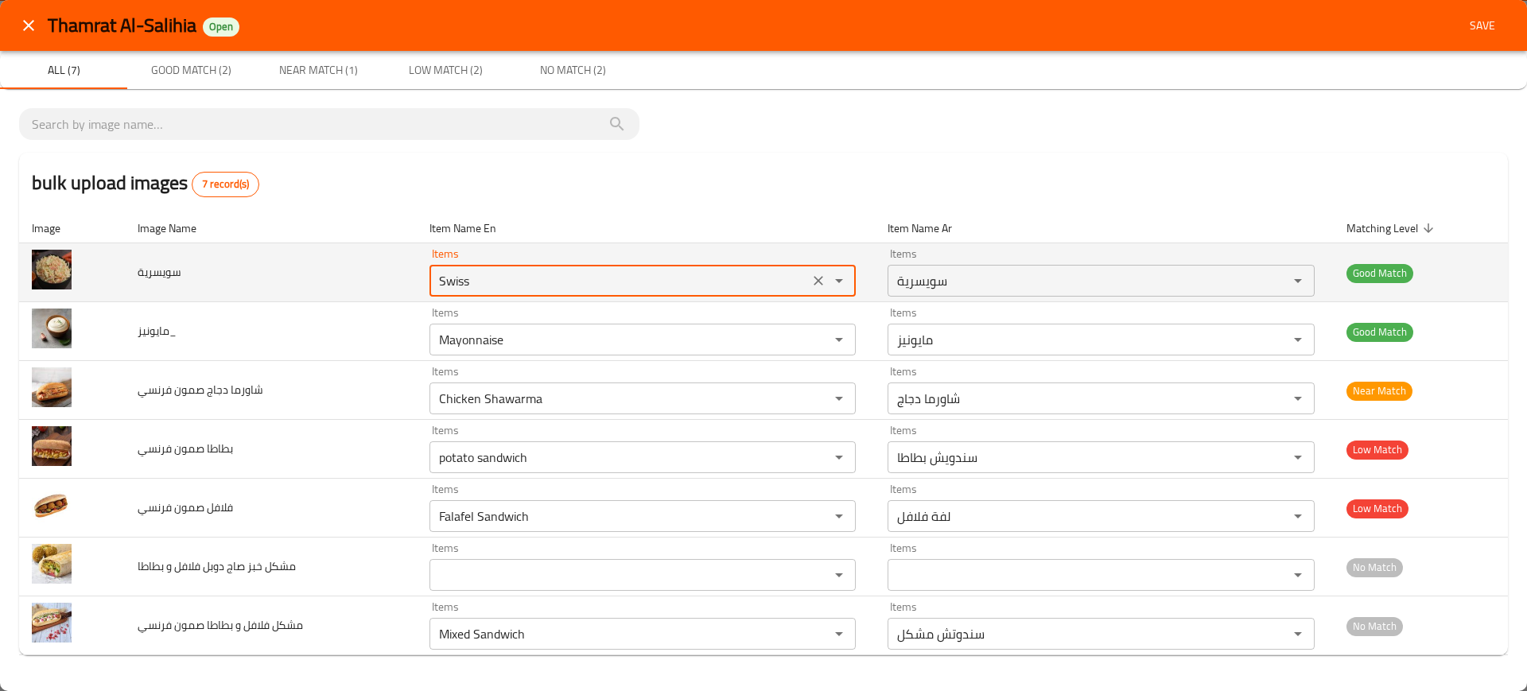
click at [530, 281] on input "Swiss" at bounding box center [619, 281] width 371 height 22
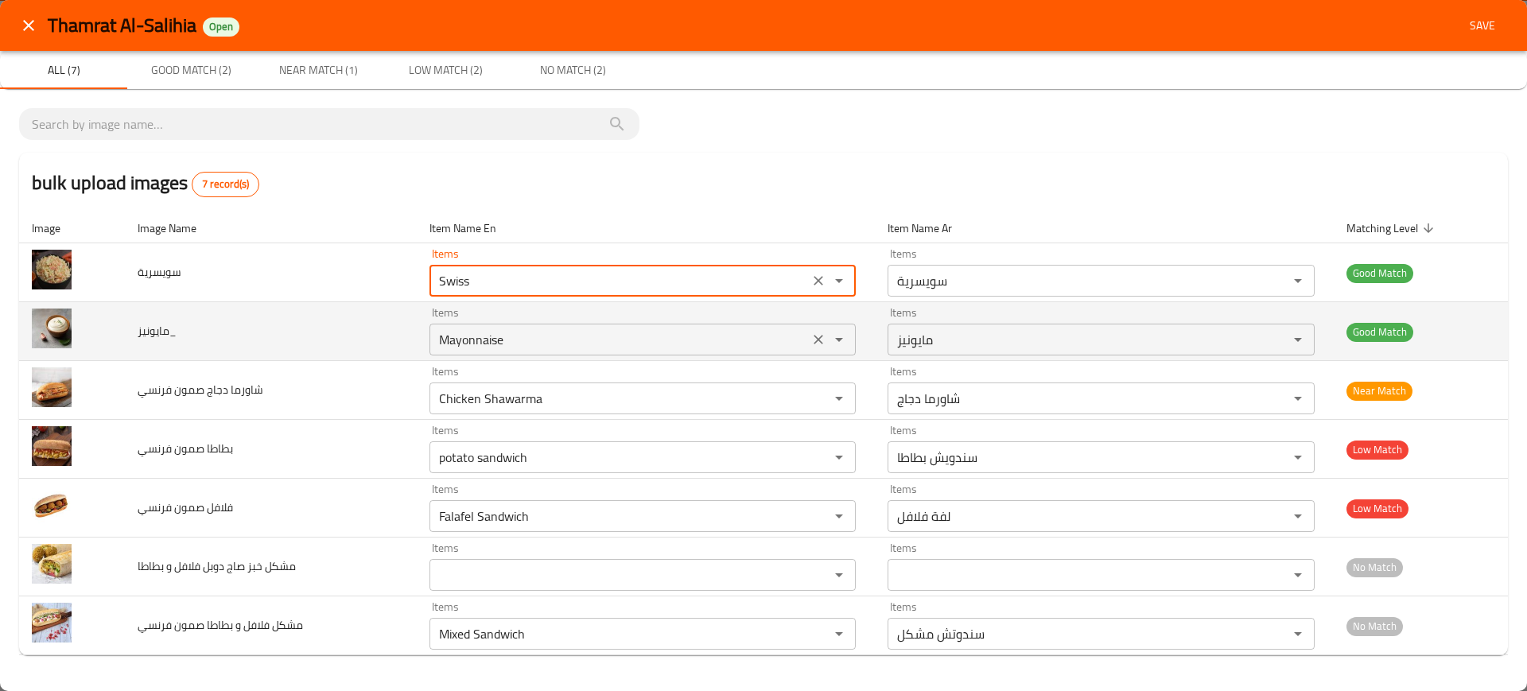
click at [458, 350] on input "Mayonnaise" at bounding box center [619, 339] width 371 height 22
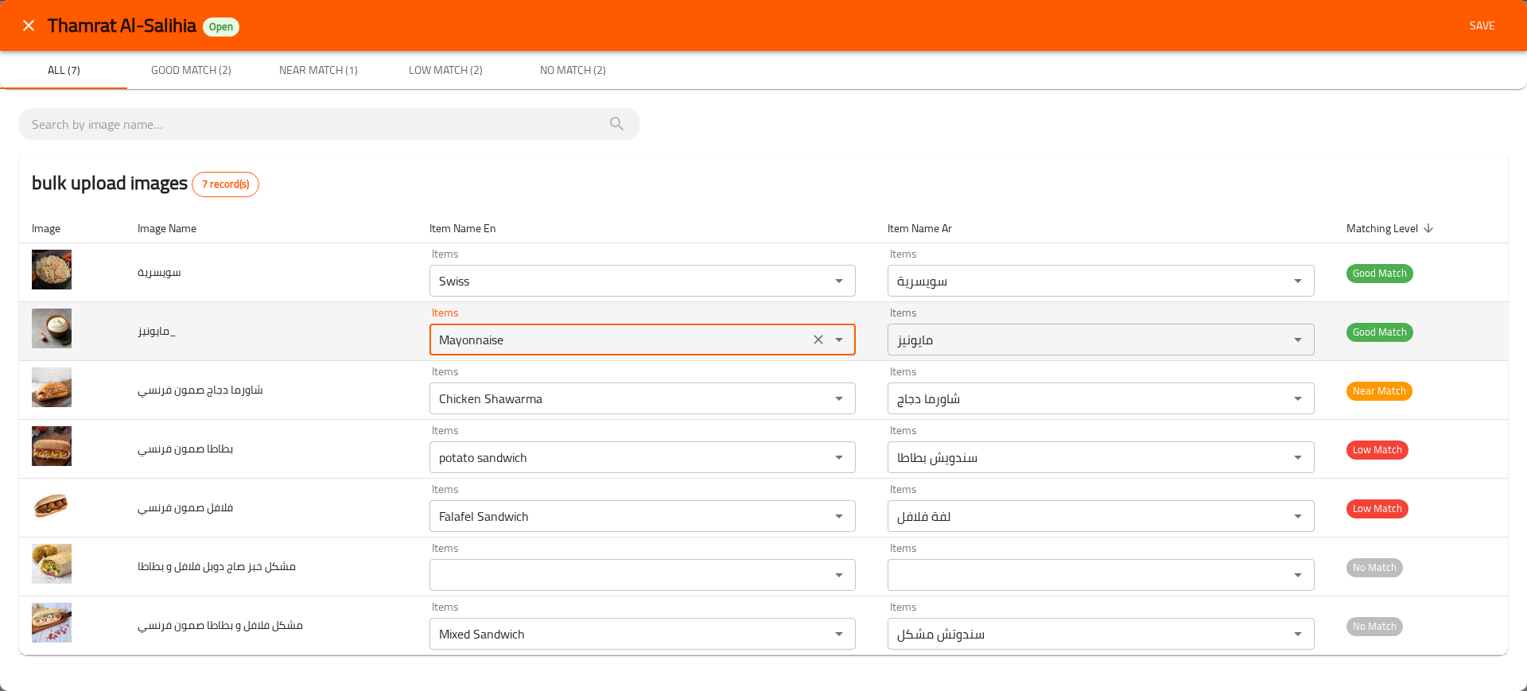
click at [458, 350] on input "Mayonnaise" at bounding box center [619, 339] width 371 height 22
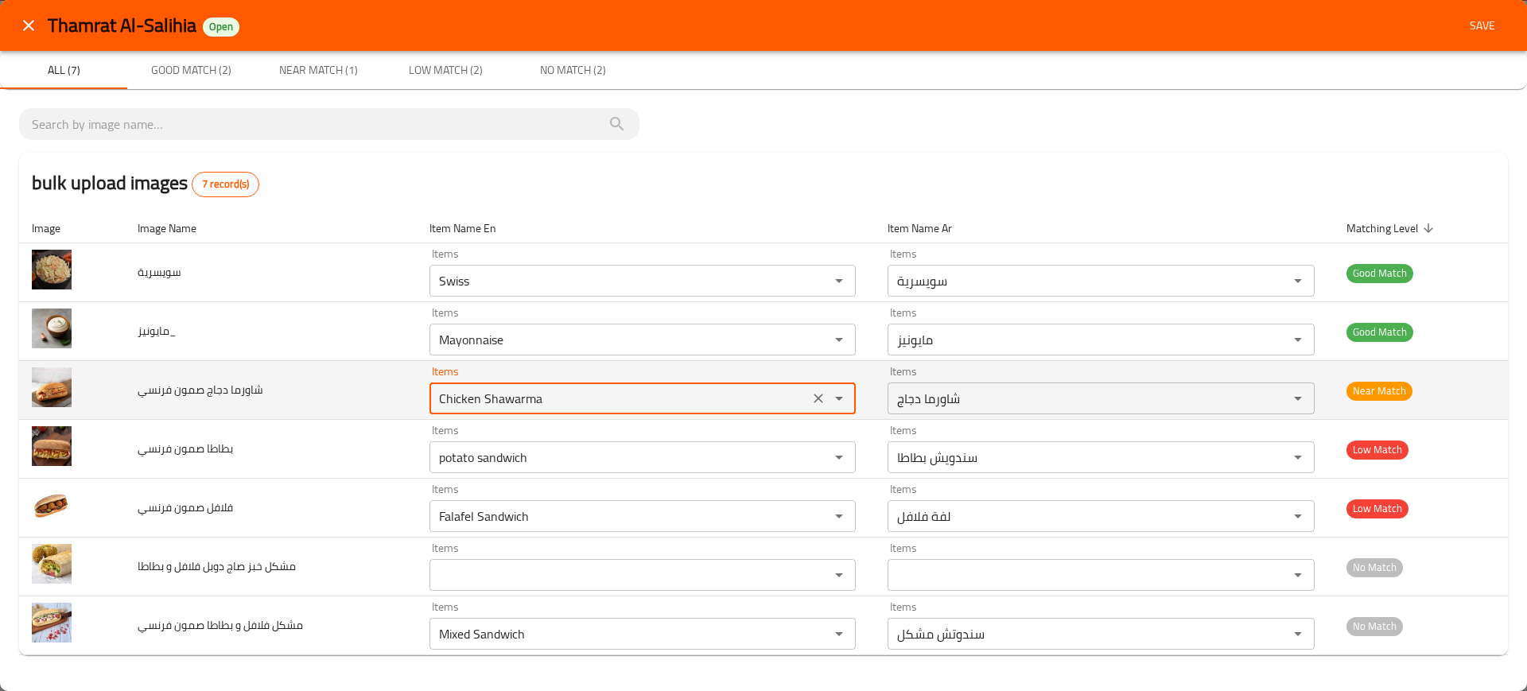
click at [489, 404] on فرنسي "Chicken Shawarma" at bounding box center [619, 398] width 371 height 22
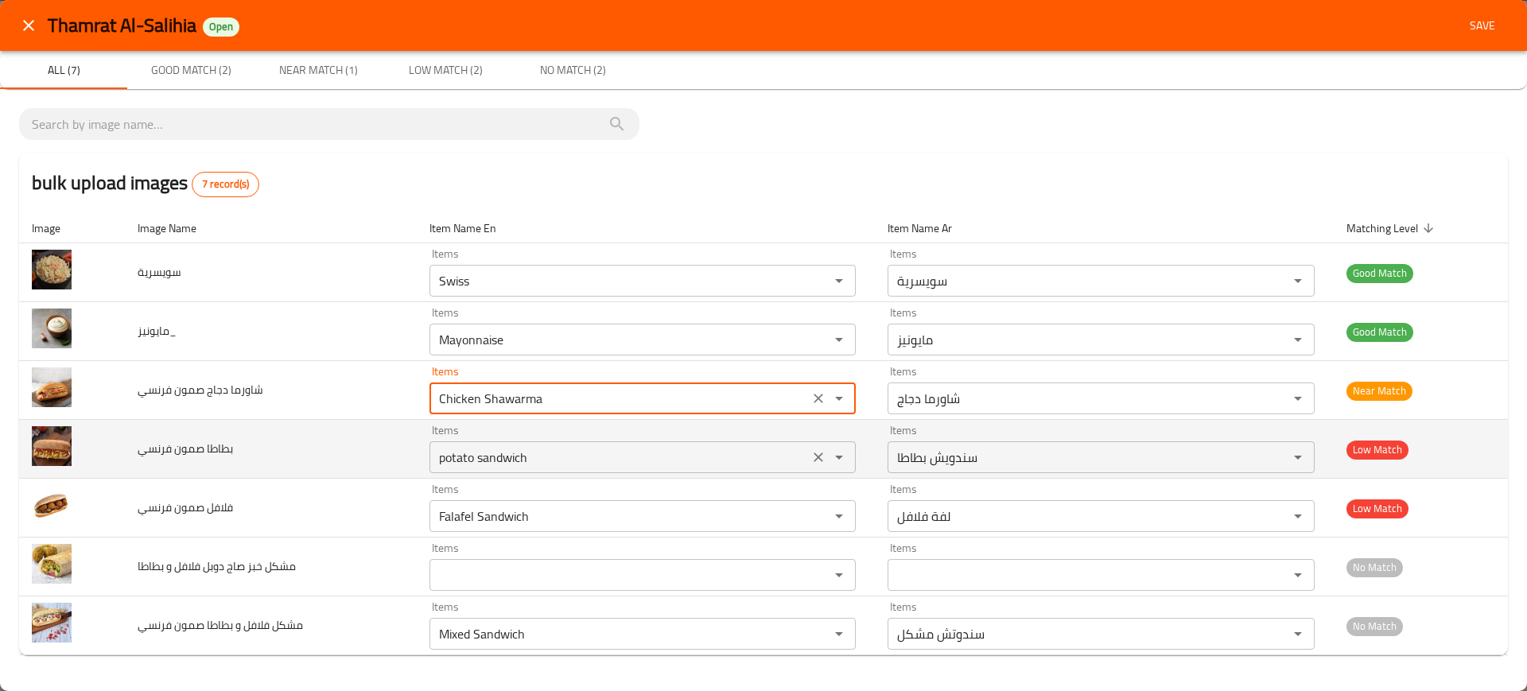
click at [480, 471] on div "potato sandwich Items" at bounding box center [642, 457] width 427 height 32
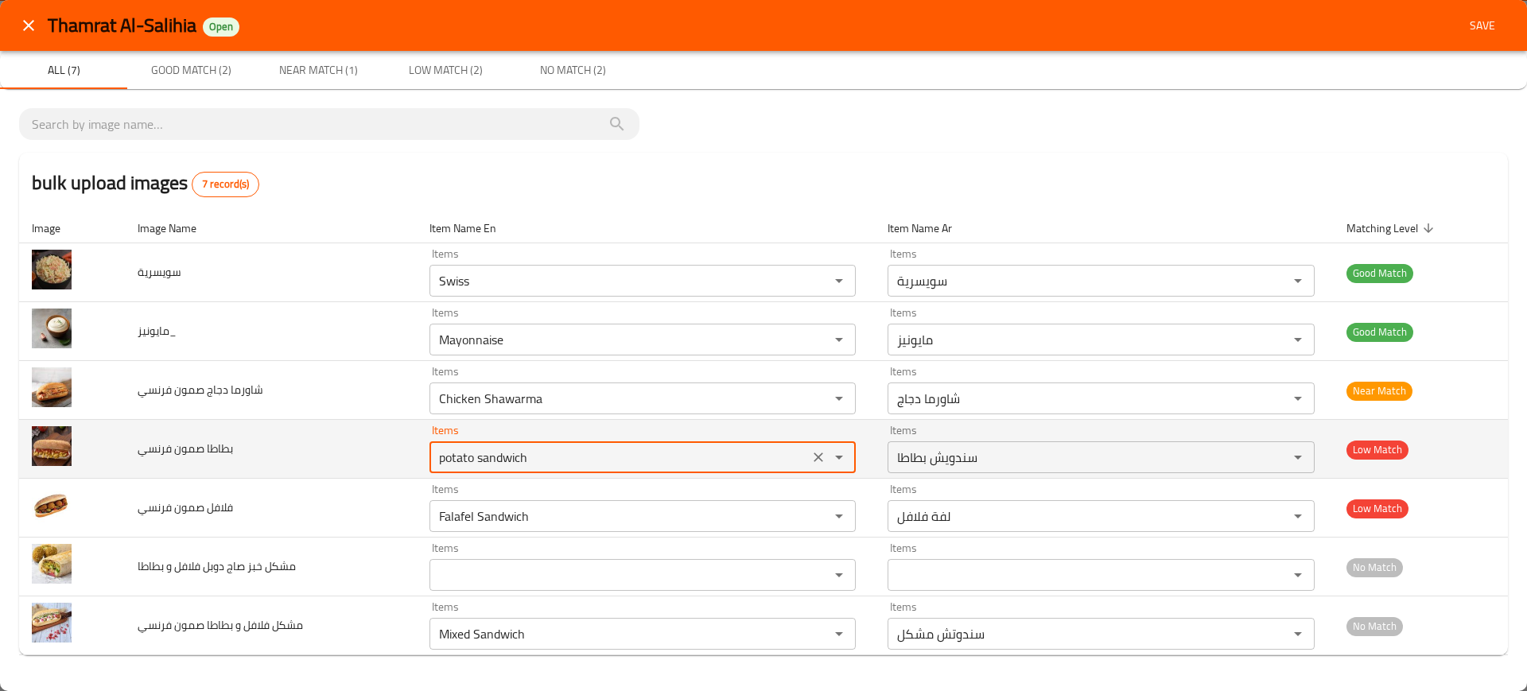
click at [480, 471] on div "potato sandwich Items" at bounding box center [642, 457] width 427 height 32
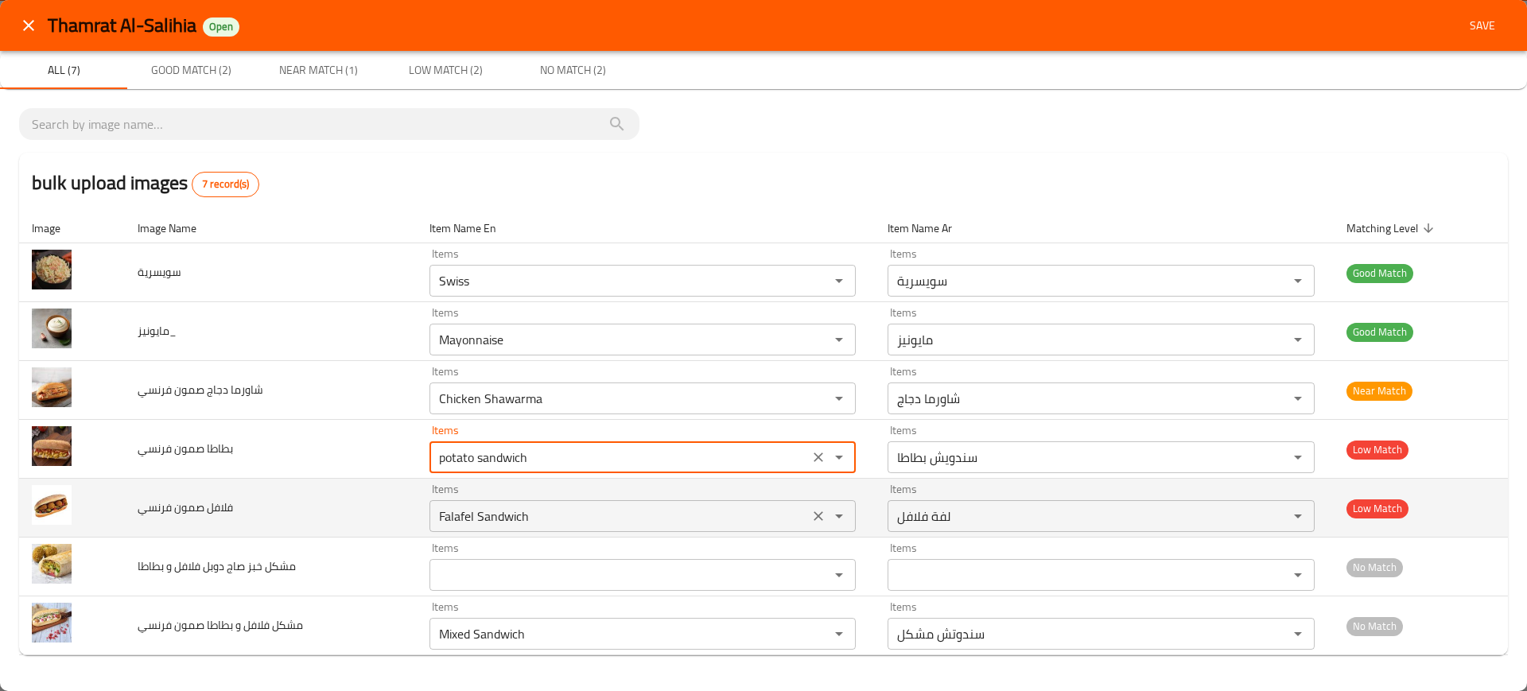
click at [510, 514] on فرنسي "Falafel Sandwich" at bounding box center [619, 516] width 371 height 22
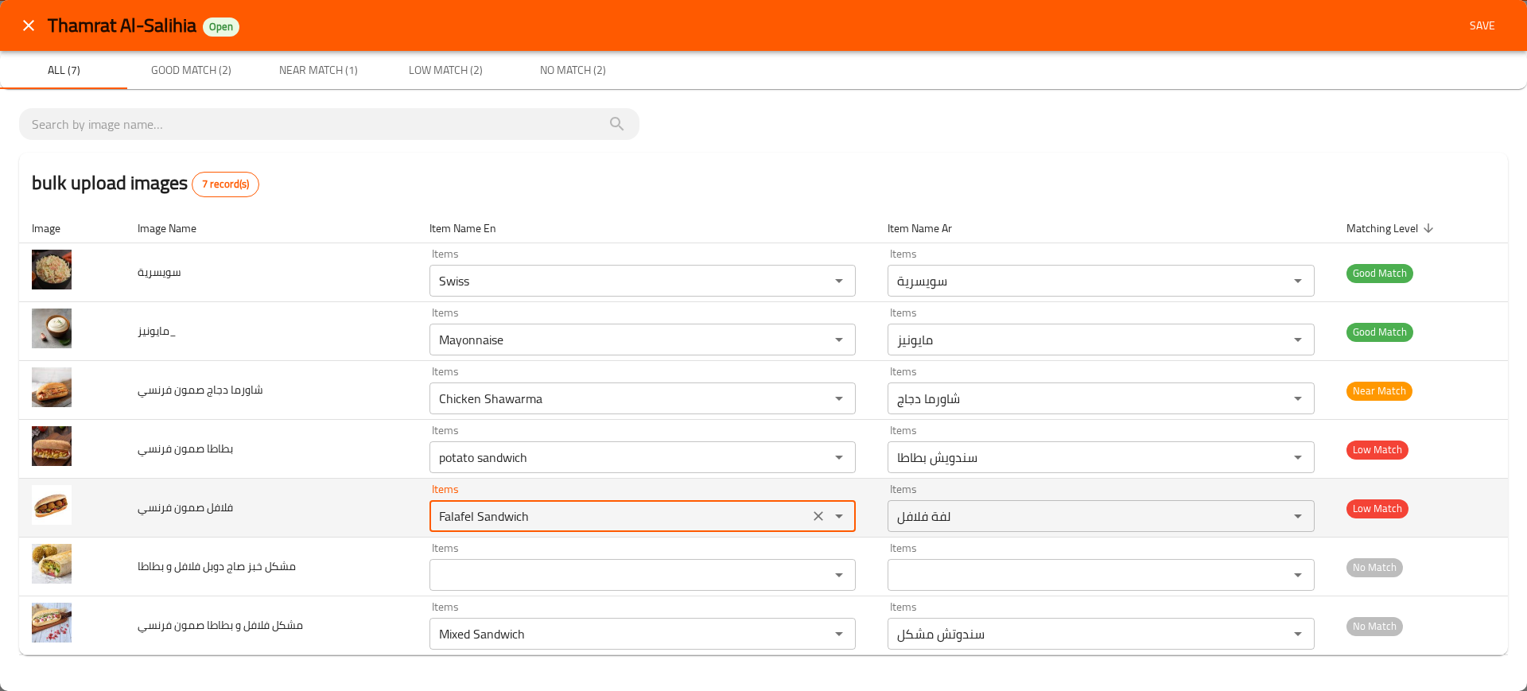
click at [510, 514] on فرنسي "Falafel Sandwich" at bounding box center [619, 516] width 371 height 22
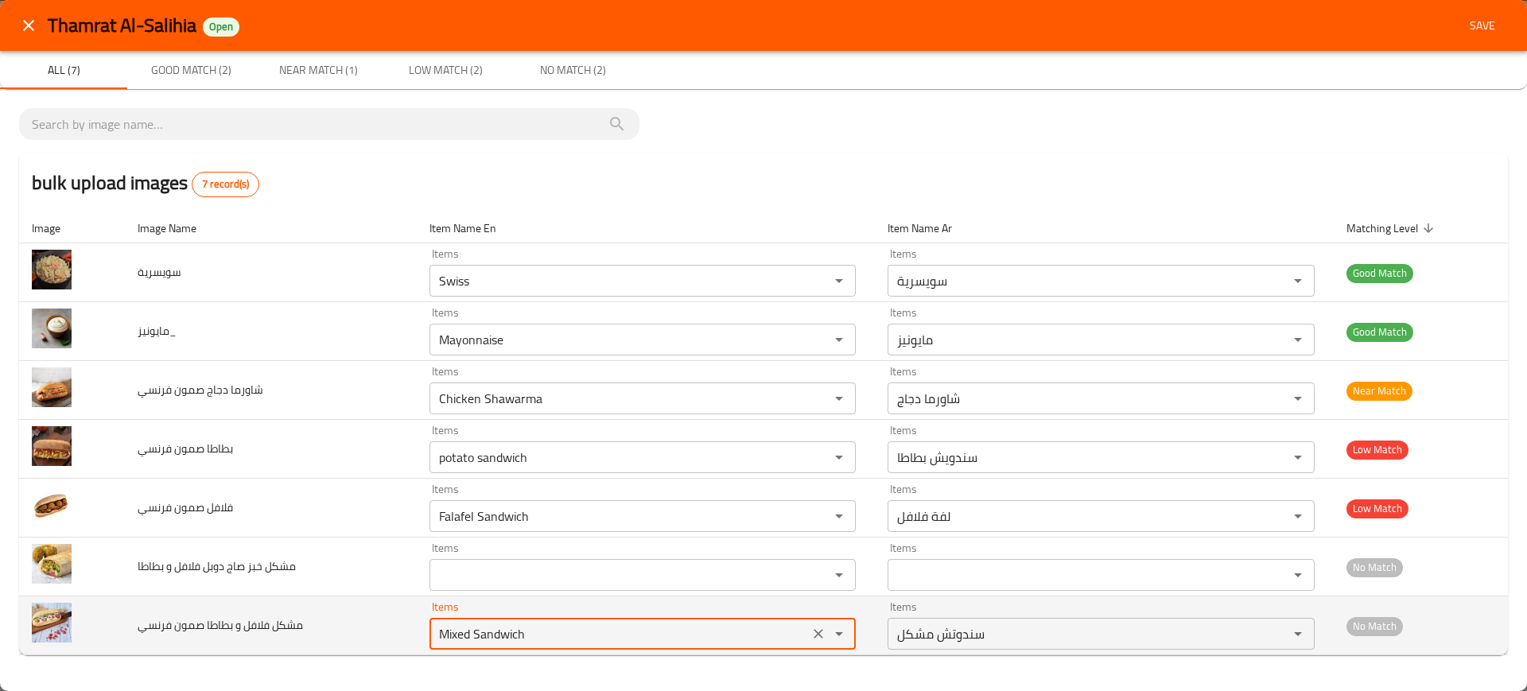
click at [485, 629] on فرنسي "Mixed Sandwich" at bounding box center [619, 634] width 371 height 22
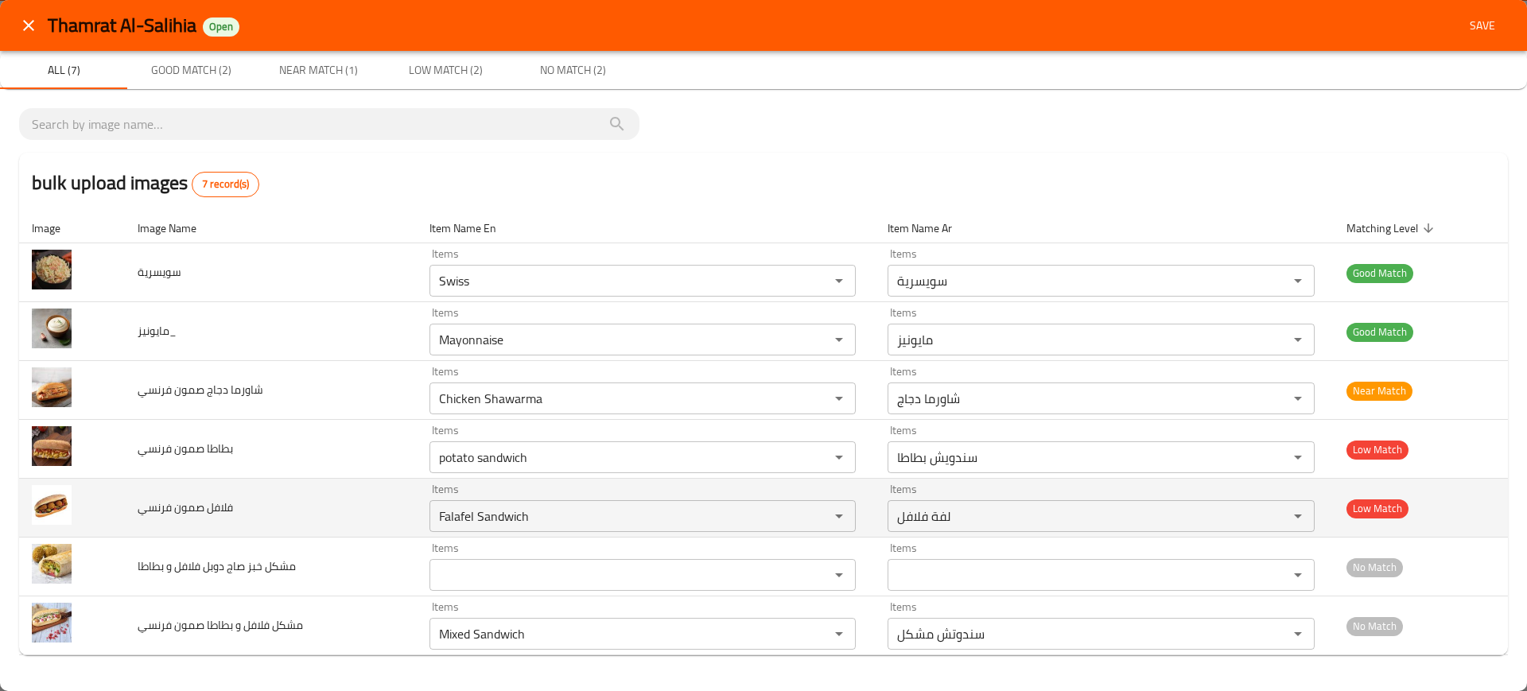
click at [340, 491] on td "فلافل صمون فرنسي" at bounding box center [271, 508] width 292 height 59
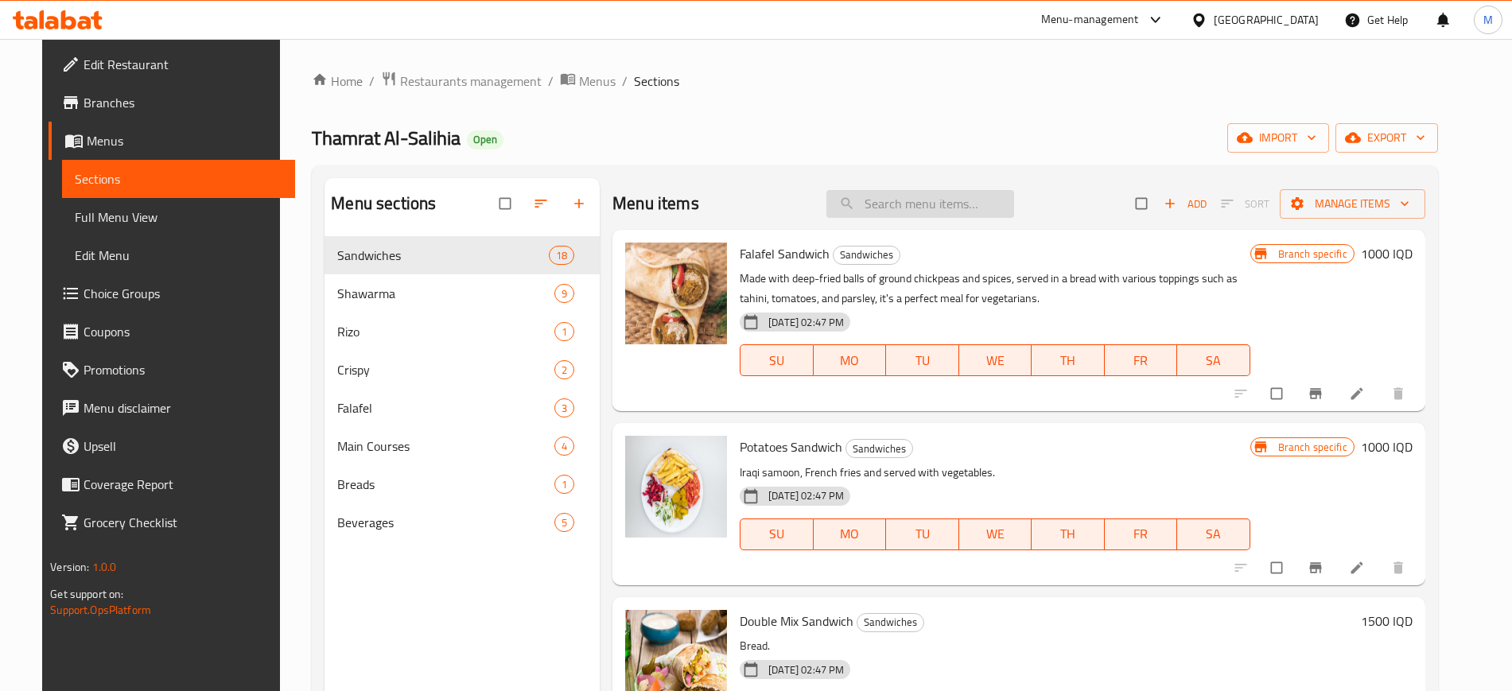
click at [911, 207] on input "search" at bounding box center [920, 204] width 188 height 28
paste input "Swiss"
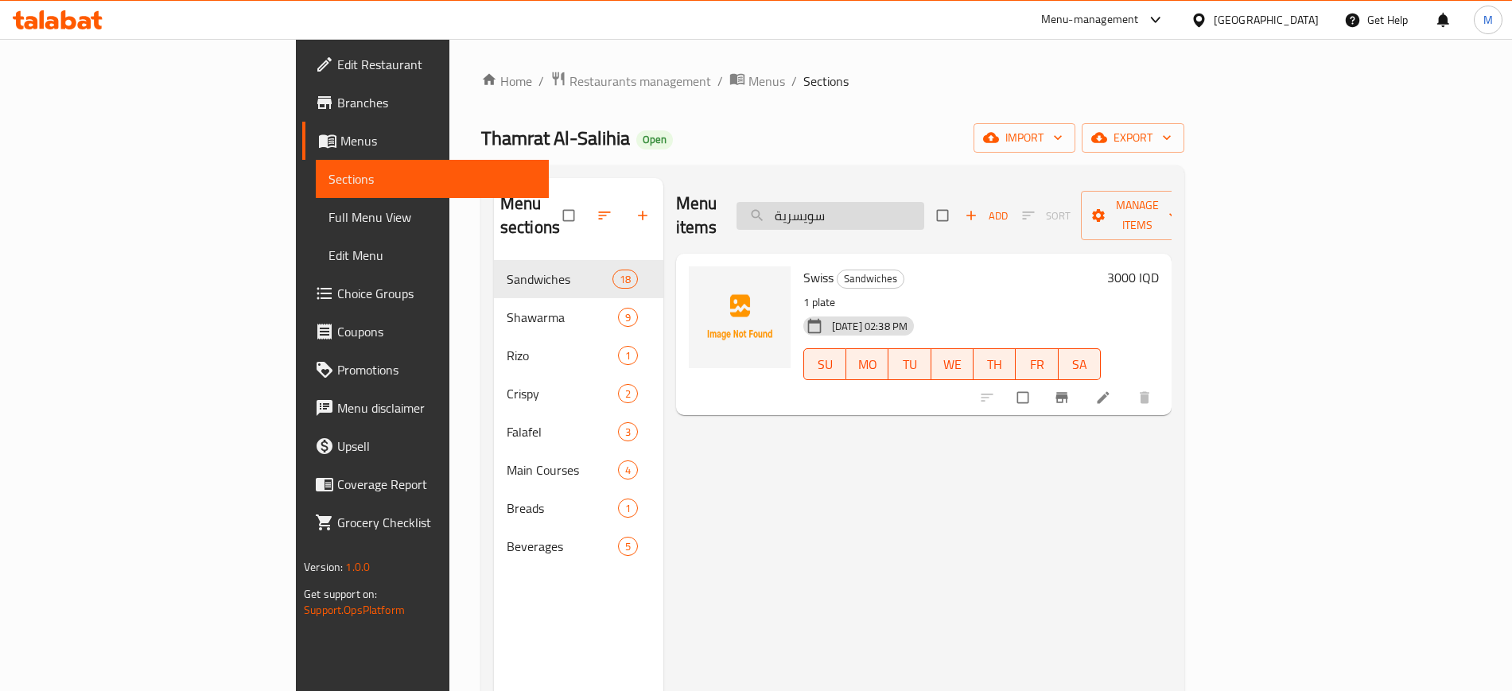
paste input "hicken Shawarma"
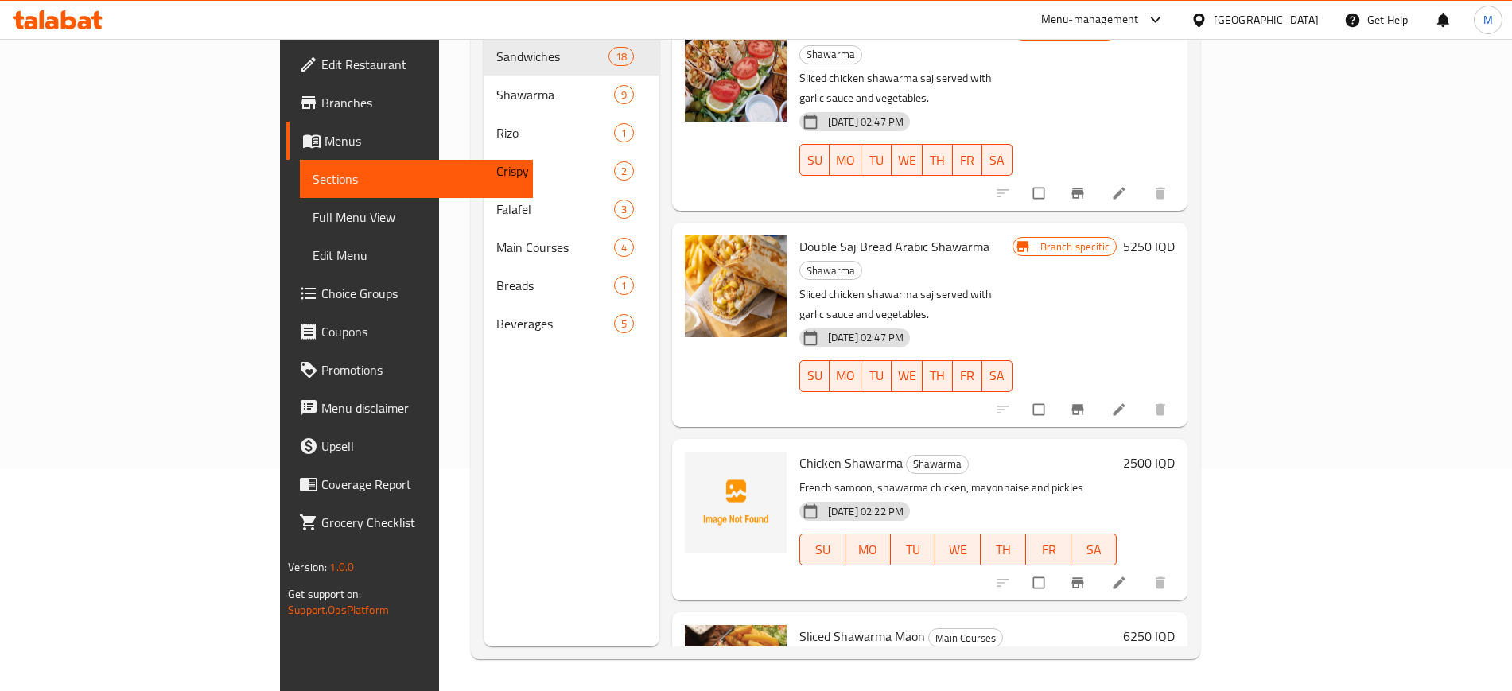
scroll to position [222, 0]
click at [799, 452] on span "Chicken Shawarma" at bounding box center [850, 464] width 103 height 24
copy h6 "Chicken Shawarma"
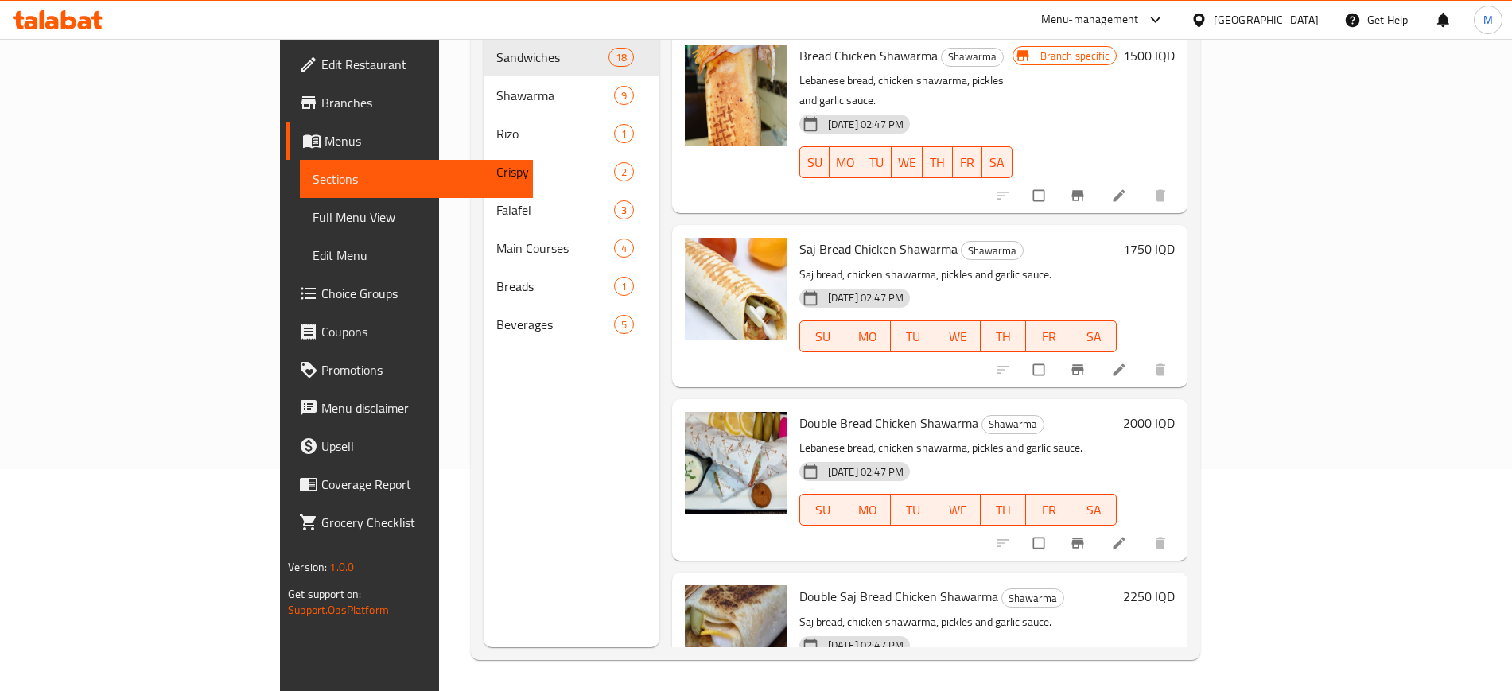
scroll to position [0, 0]
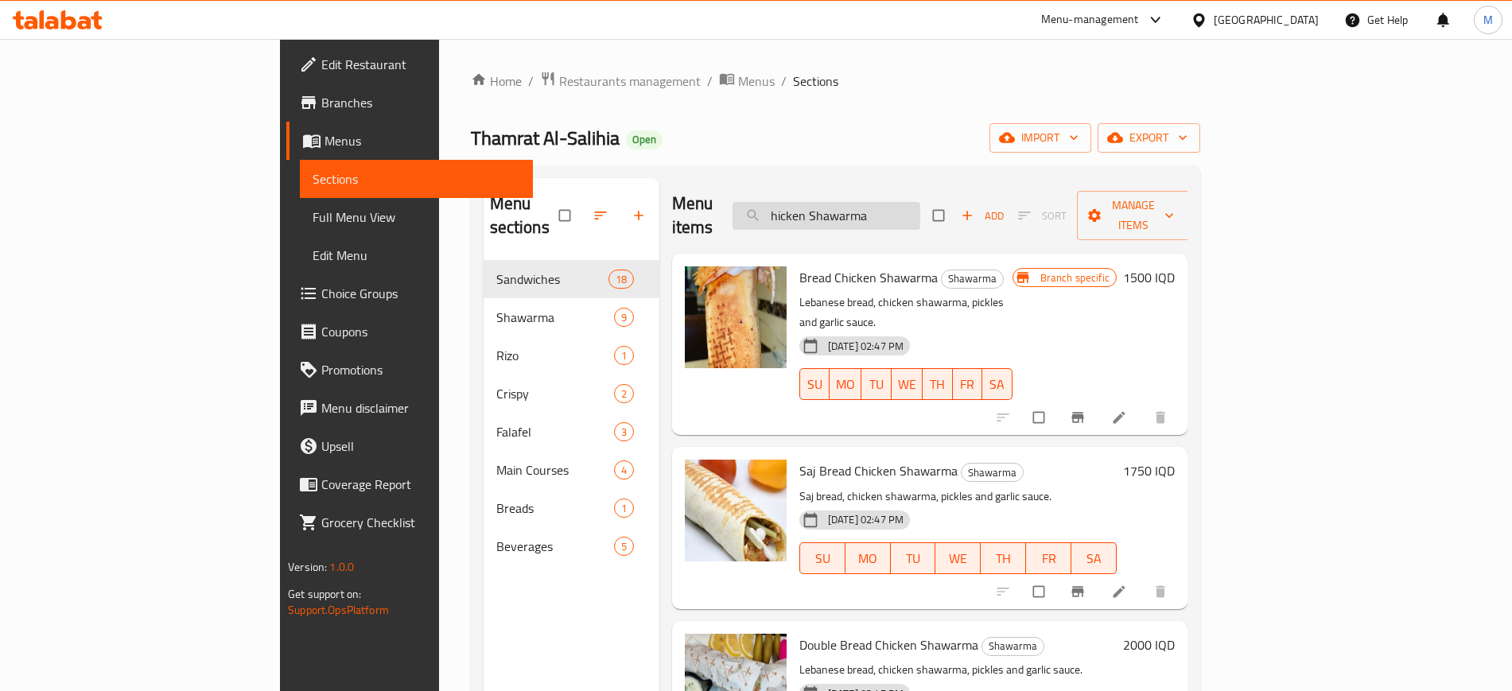
click at [920, 204] on input "hicken Shawarma" at bounding box center [826, 216] width 188 height 28
paste input "Fries"
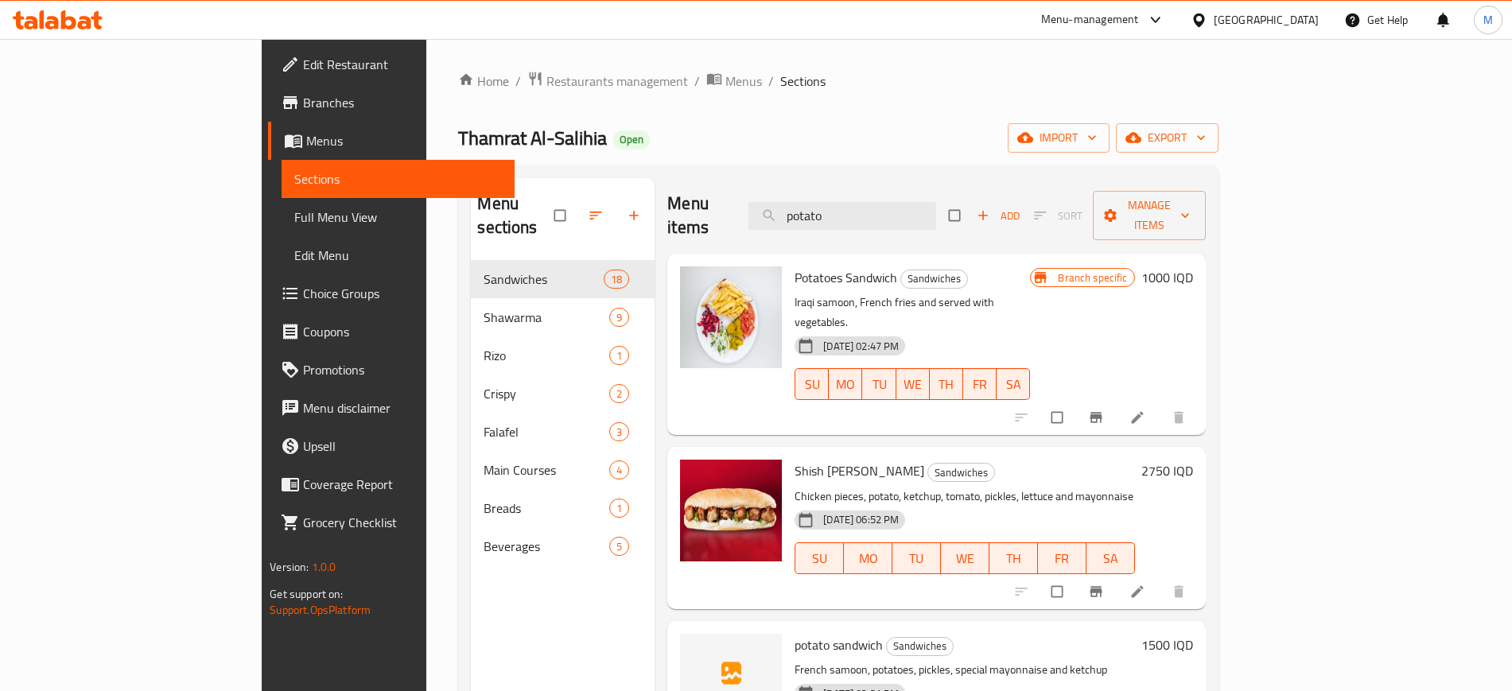
scroll to position [118, 0]
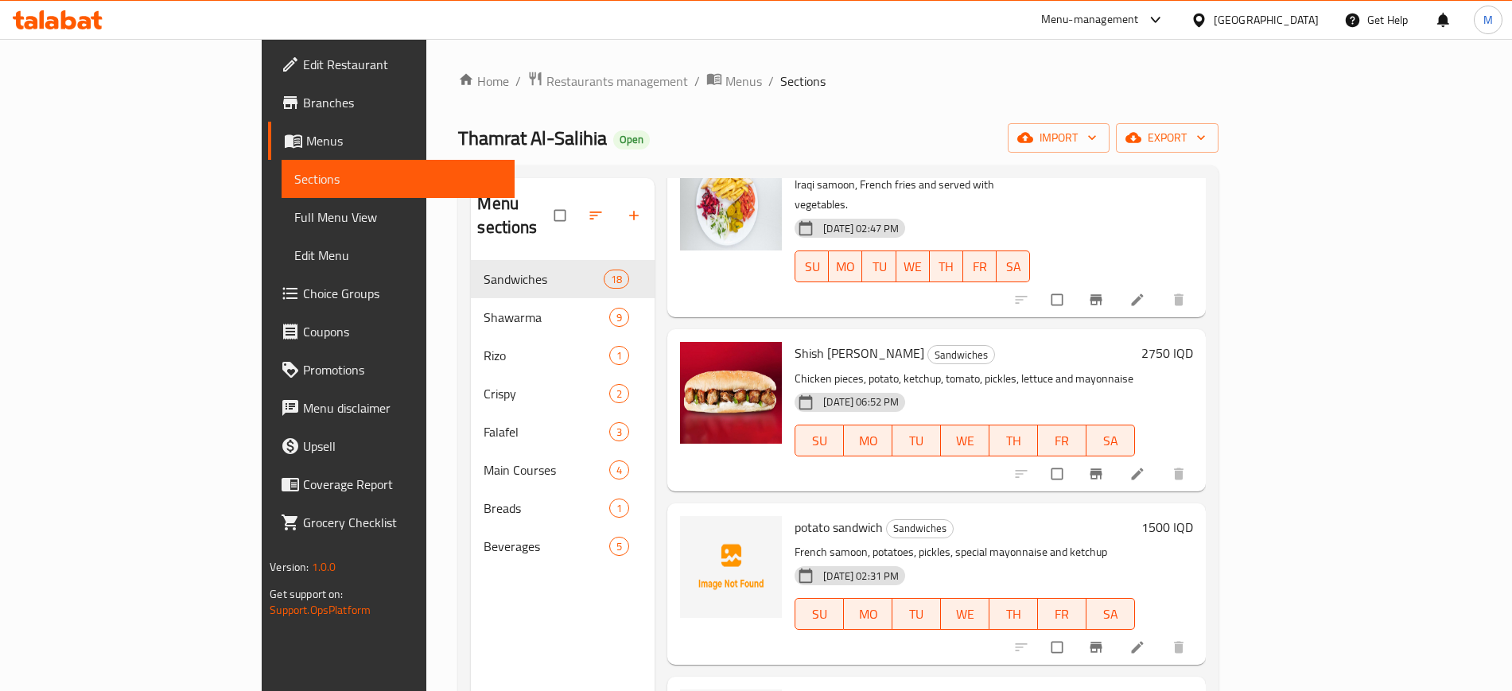
click at [794, 515] on span "potato sandwich" at bounding box center [838, 527] width 88 height 24
copy h6 "potato sandwich"
click at [794, 515] on span "potato sandwich" at bounding box center [838, 527] width 88 height 24
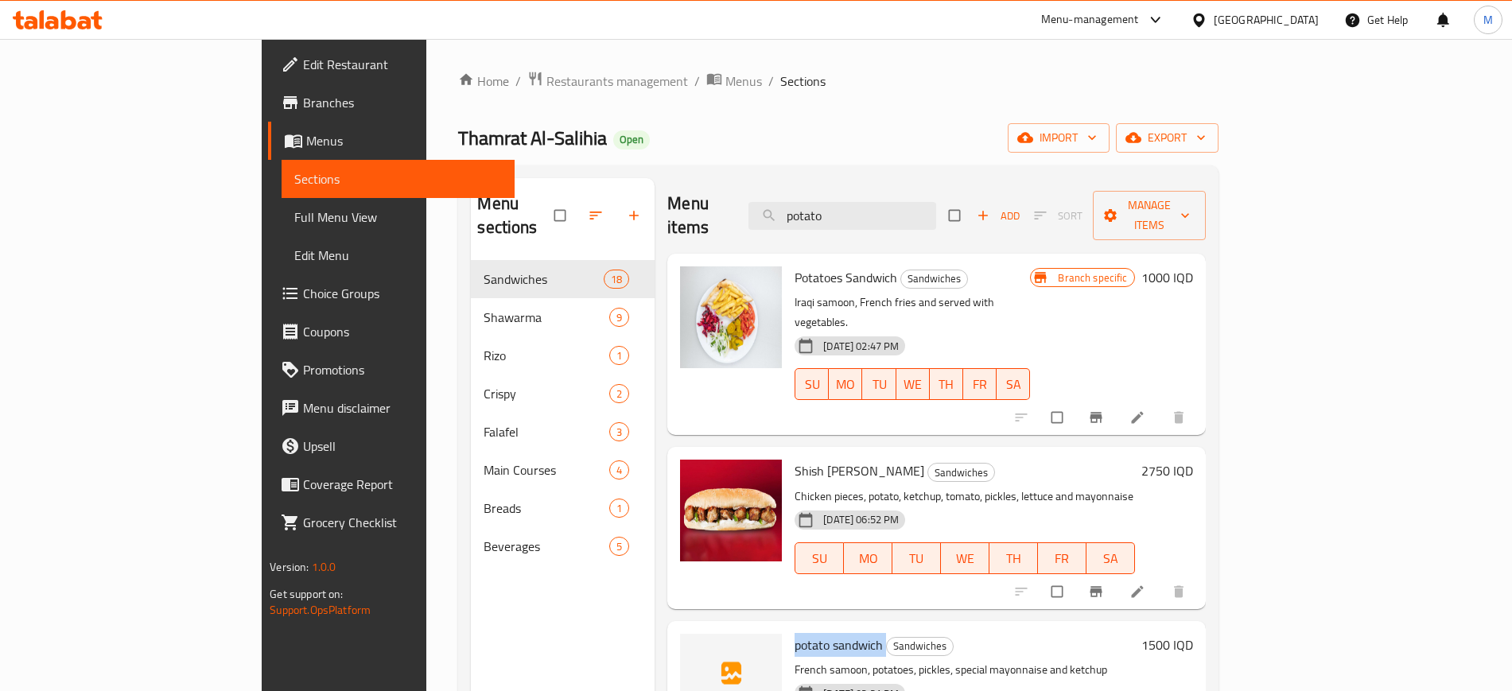
scroll to position [1, 0]
click at [910, 201] on input "potato" at bounding box center [842, 215] width 188 height 28
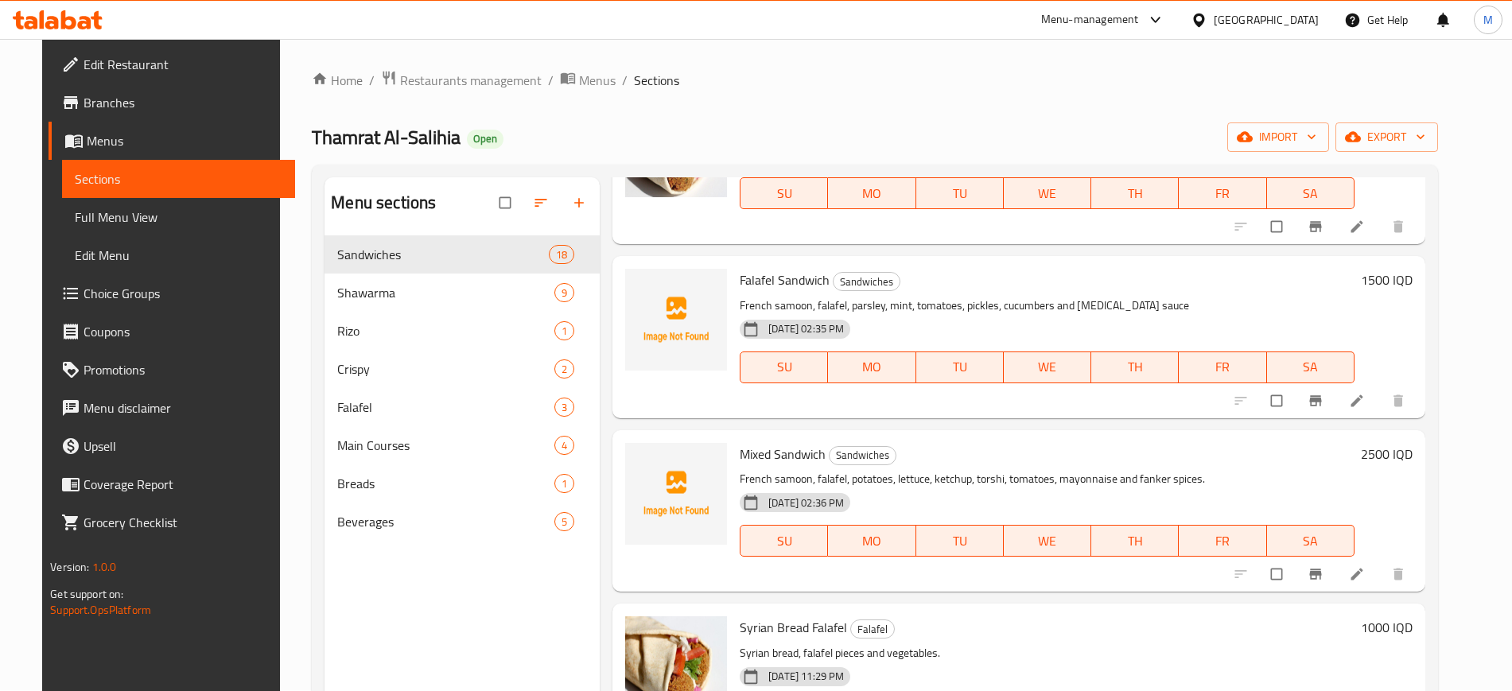
scroll to position [498, 0]
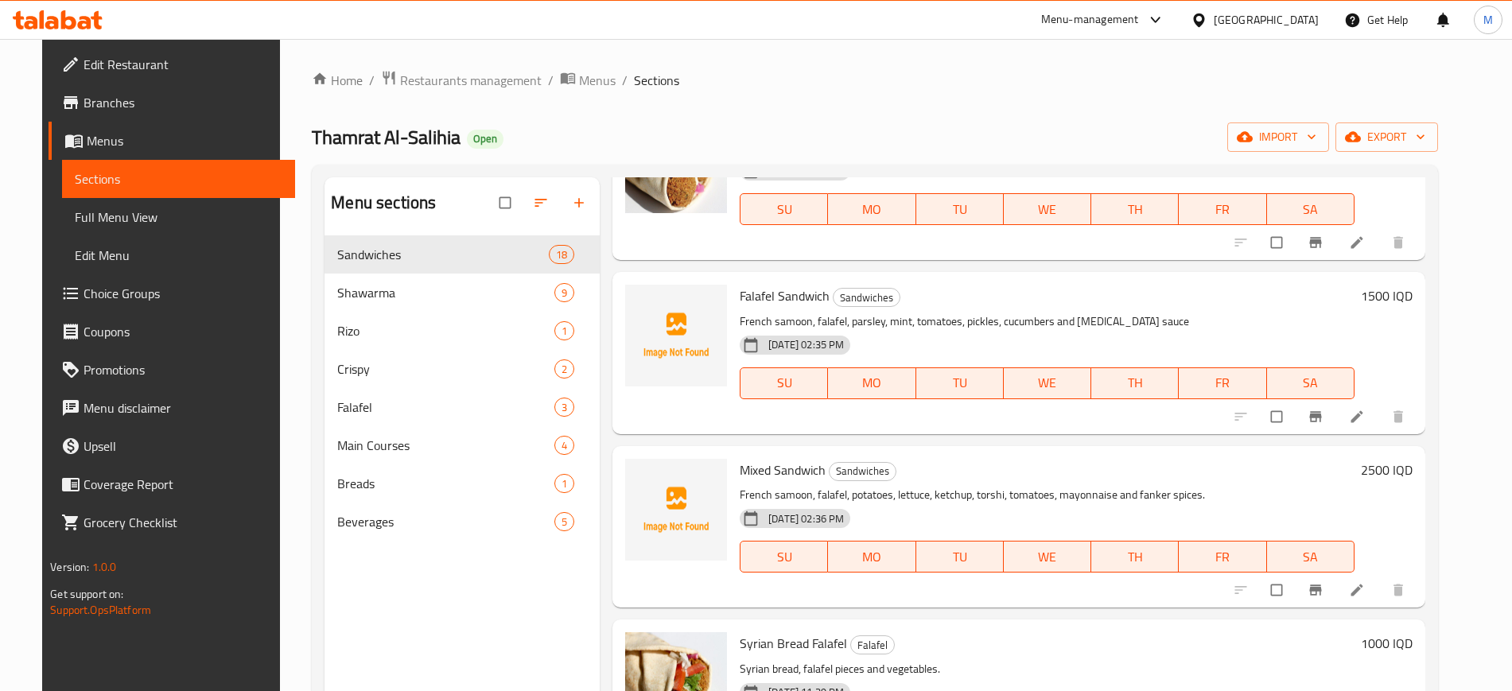
click at [793, 289] on span "Falafel Sandwich" at bounding box center [785, 296] width 90 height 24
copy h6 "Falafel Sandwich"
click at [793, 289] on span "Falafel Sandwich" at bounding box center [785, 296] width 90 height 24
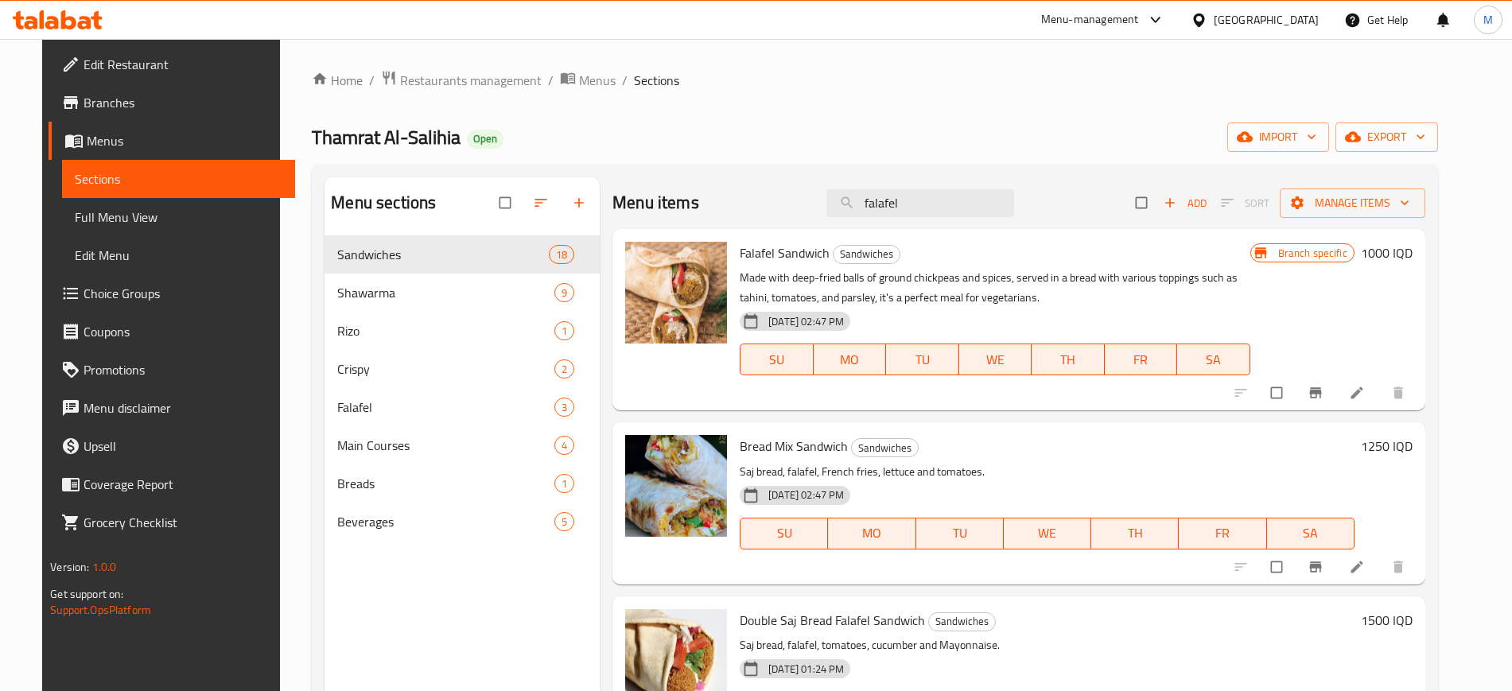
scroll to position [0, 0]
click at [918, 212] on input "falafel" at bounding box center [920, 204] width 188 height 28
paste input "Mixed Sandwich"
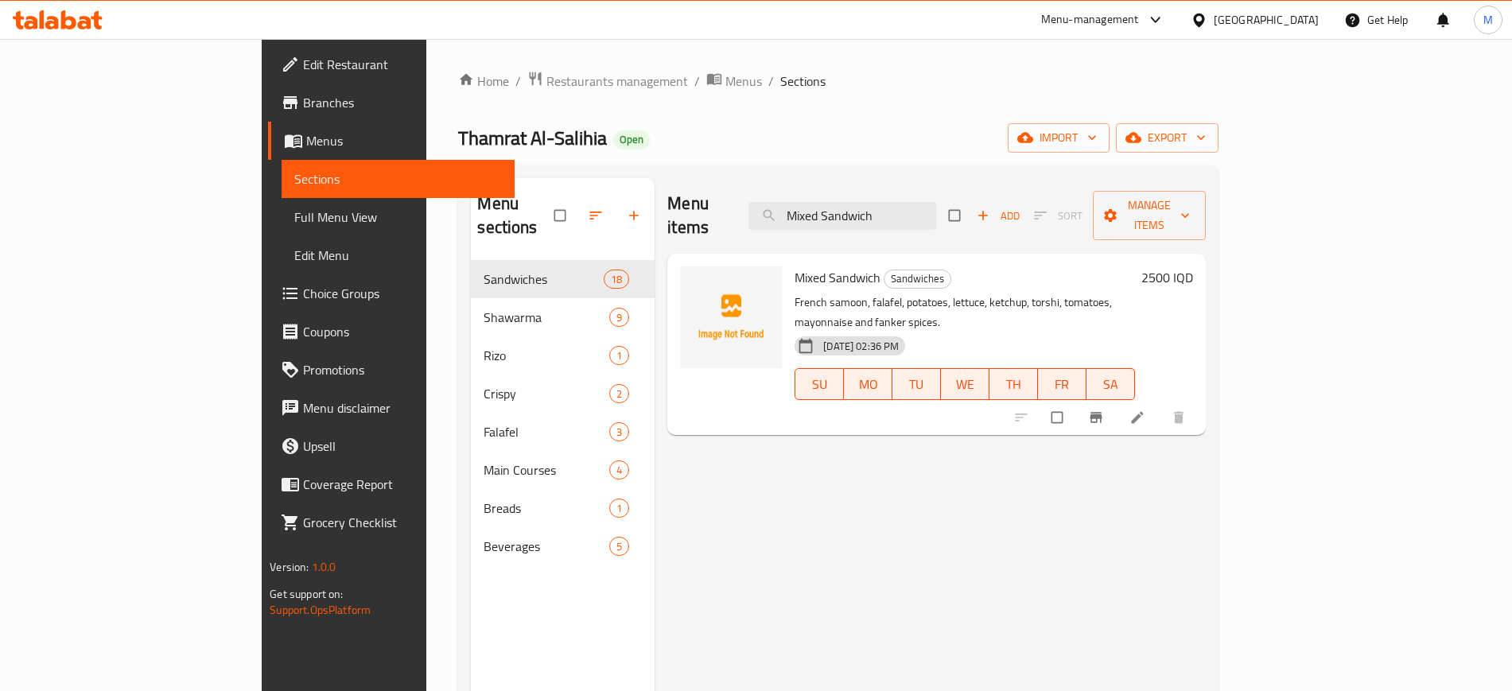
click at [794, 266] on span "Mixed Sandwich" at bounding box center [837, 278] width 86 height 24
copy h6 "Mixed Sandwich"
click at [794, 266] on span "Mixed Sandwich" at bounding box center [837, 278] width 86 height 24
click at [932, 184] on div "Menu items Mixed Sandwich Add Sort Manage items" at bounding box center [936, 216] width 538 height 76
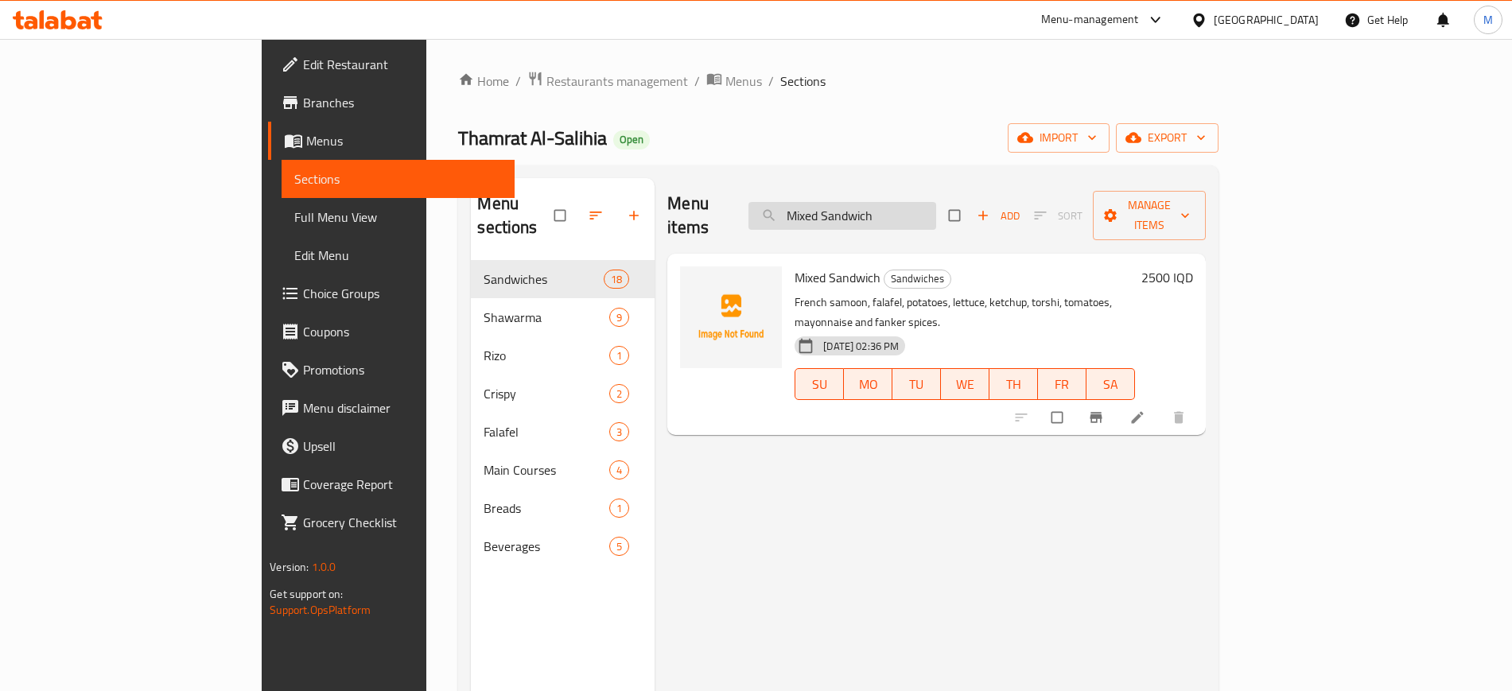
click at [936, 204] on input "Mixed Sandwich" at bounding box center [842, 216] width 188 height 28
paste input "Swiss"
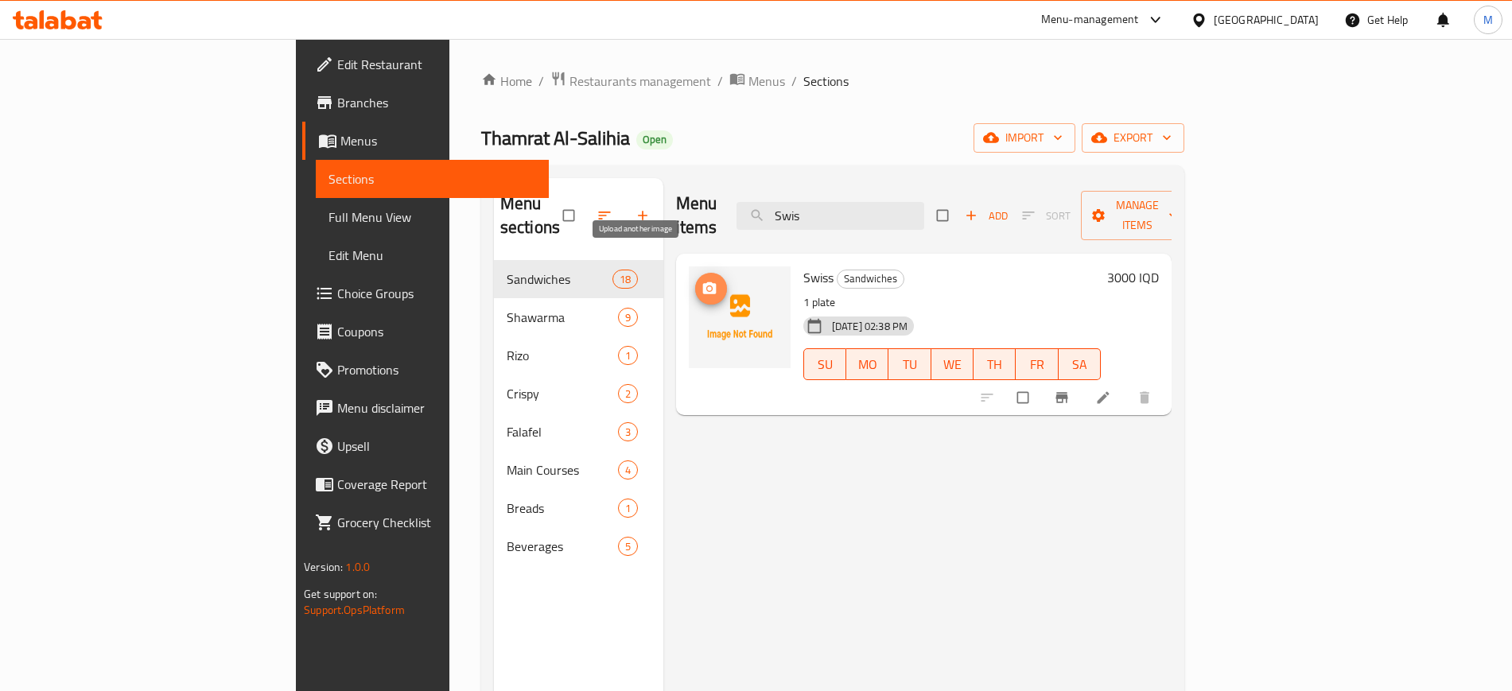
click at [703, 282] on icon "upload picture" at bounding box center [710, 288] width 14 height 12
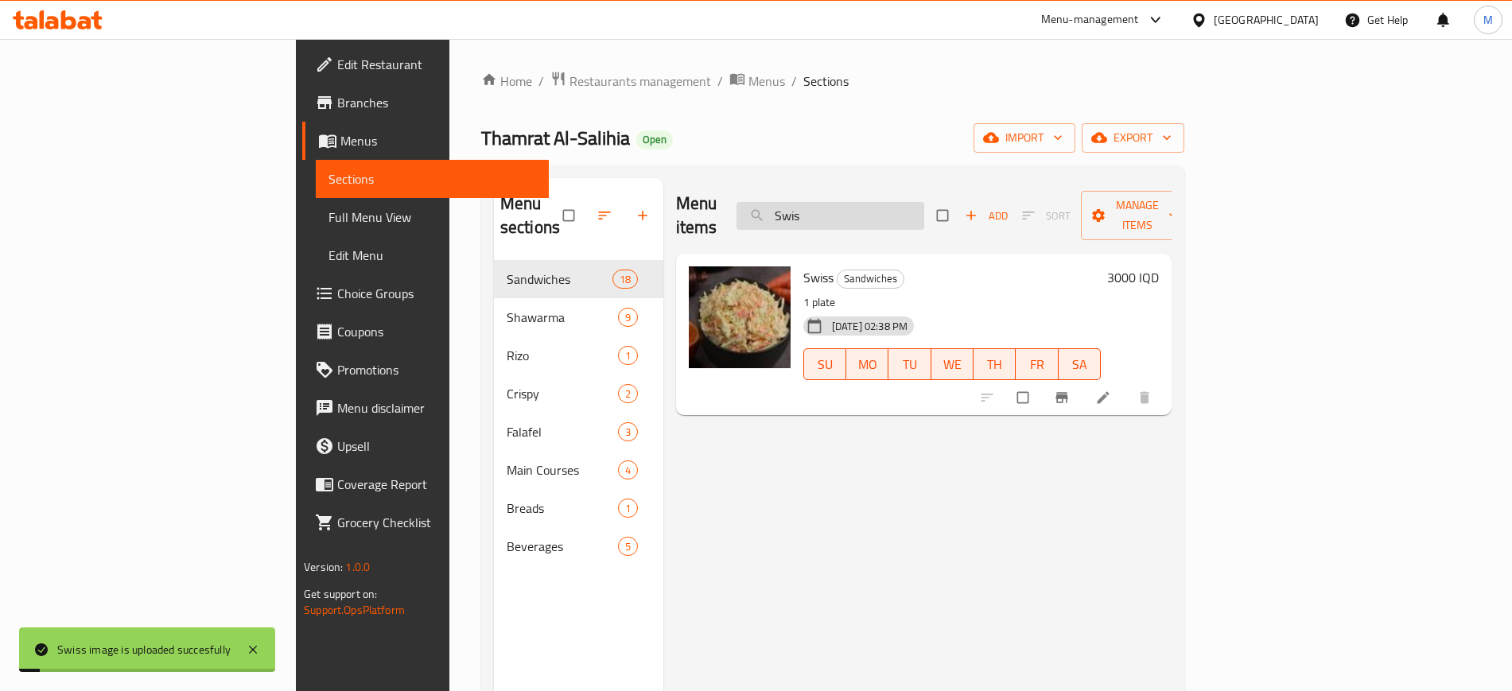
click at [899, 212] on input "Swis" at bounding box center [830, 216] width 188 height 28
paste input "Mayonnaise"
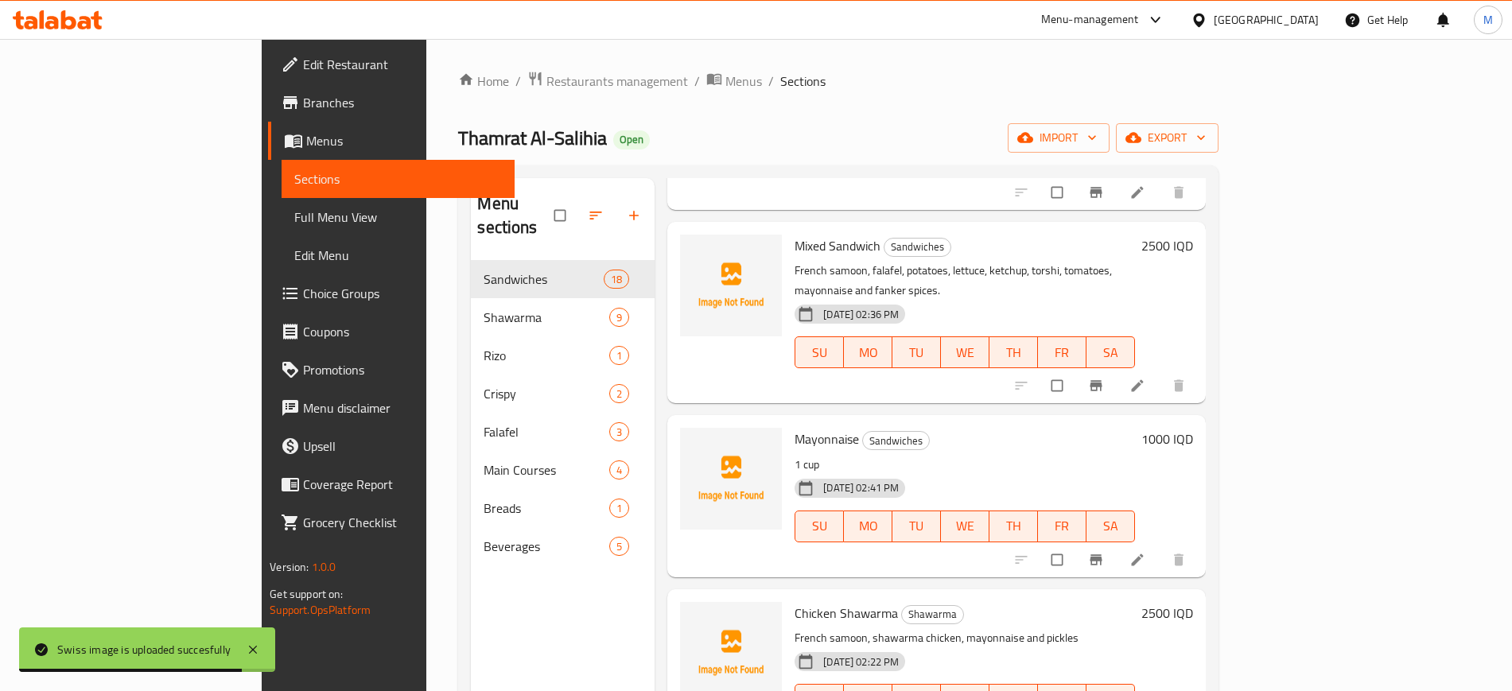
scroll to position [675, 0]
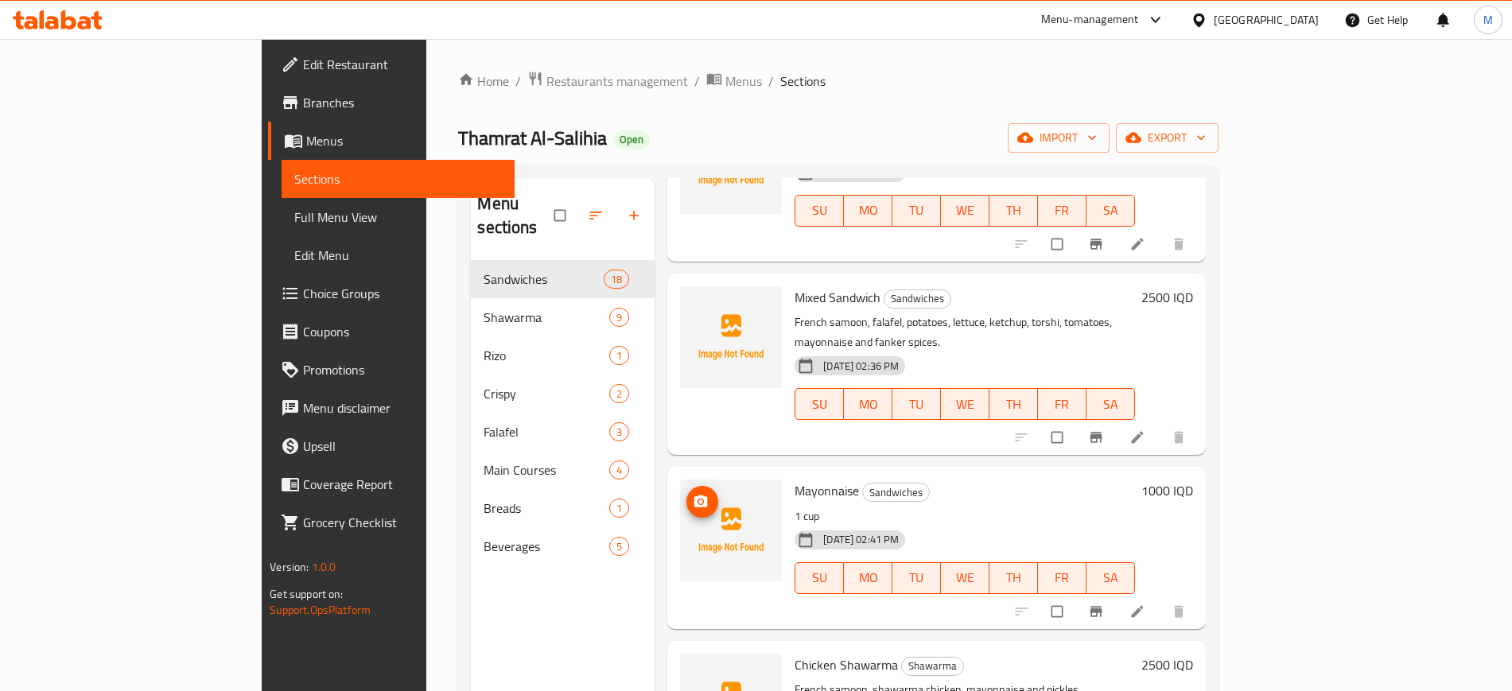
type input "Mayonnaise"
click at [686, 486] on button "upload picture" at bounding box center [702, 502] width 32 height 32
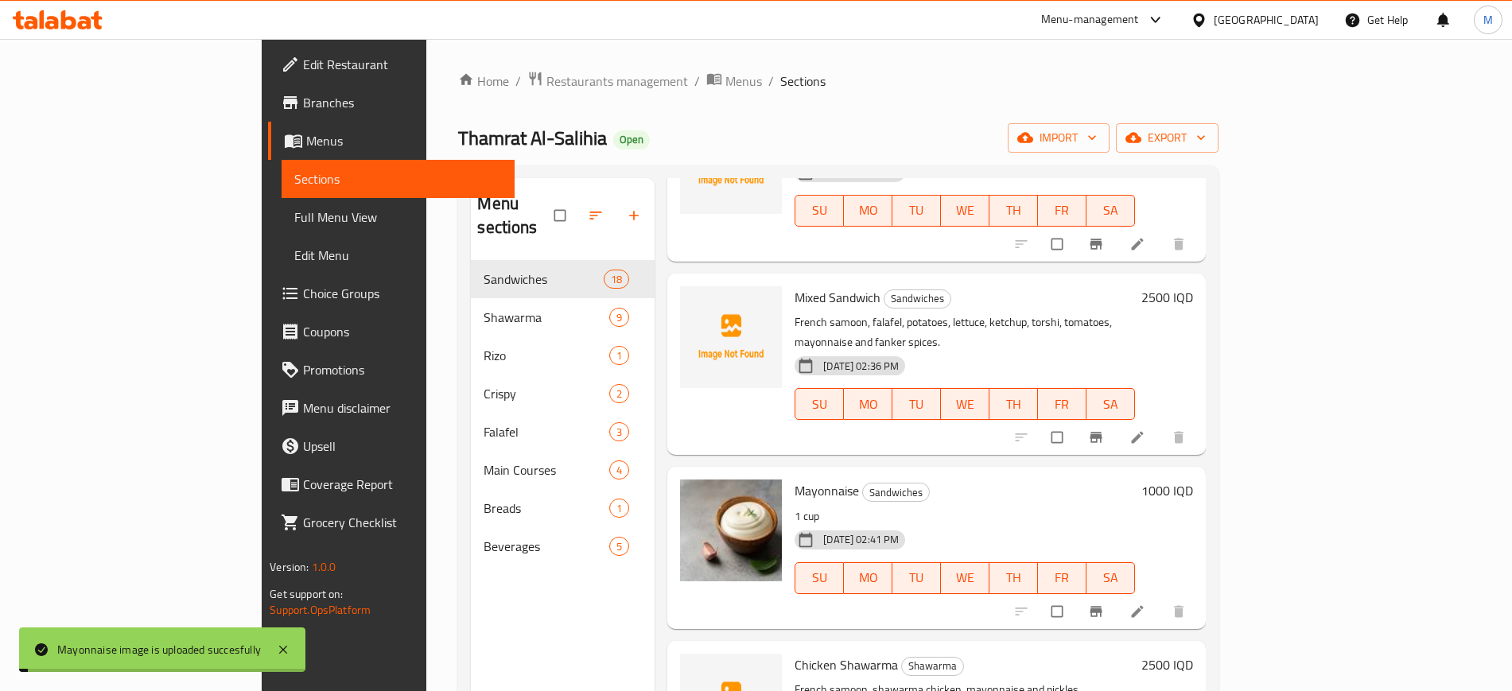
scroll to position [0, 0]
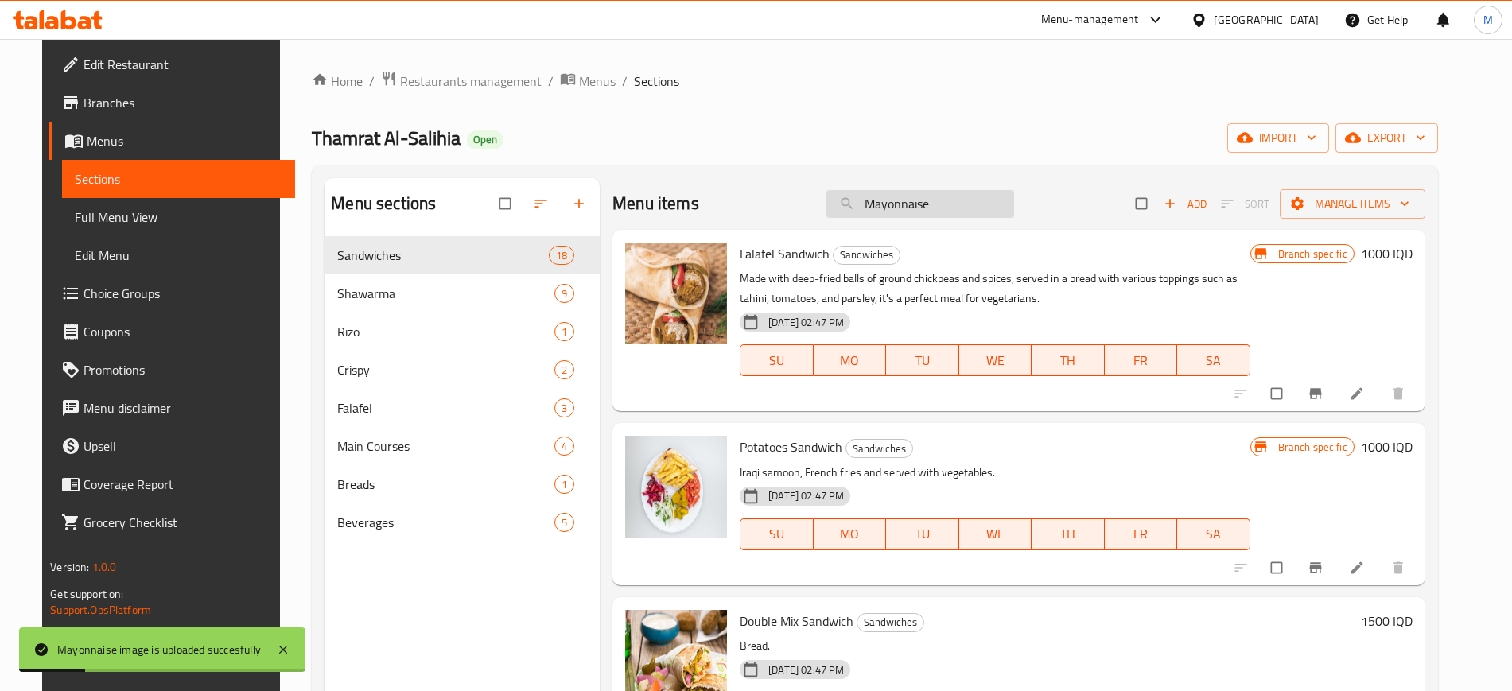
click at [895, 195] on input "Mayonnaise" at bounding box center [920, 204] width 188 height 28
paste input "Chicken Shawarma"
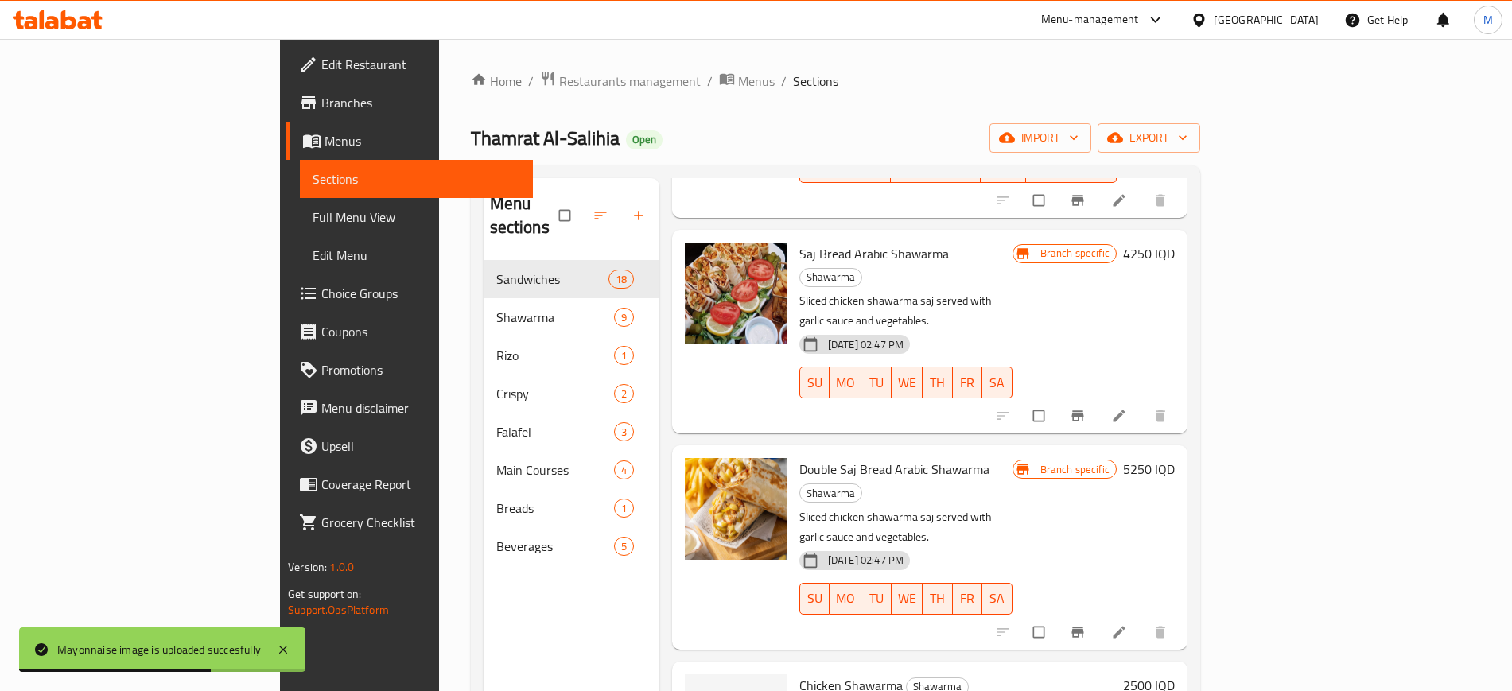
scroll to position [223, 0]
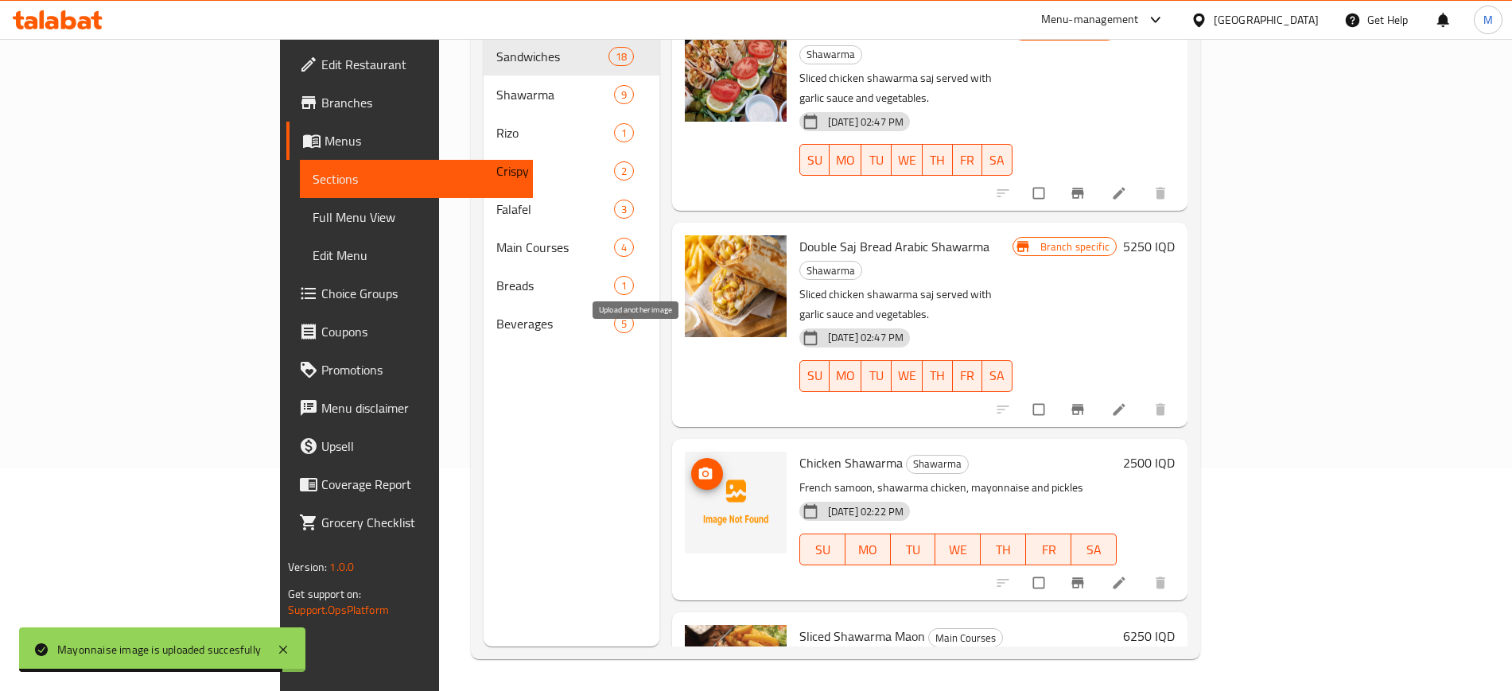
type input "Chicken Shawarma"
click at [703, 472] on circle "upload picture" at bounding box center [705, 474] width 4 height 4
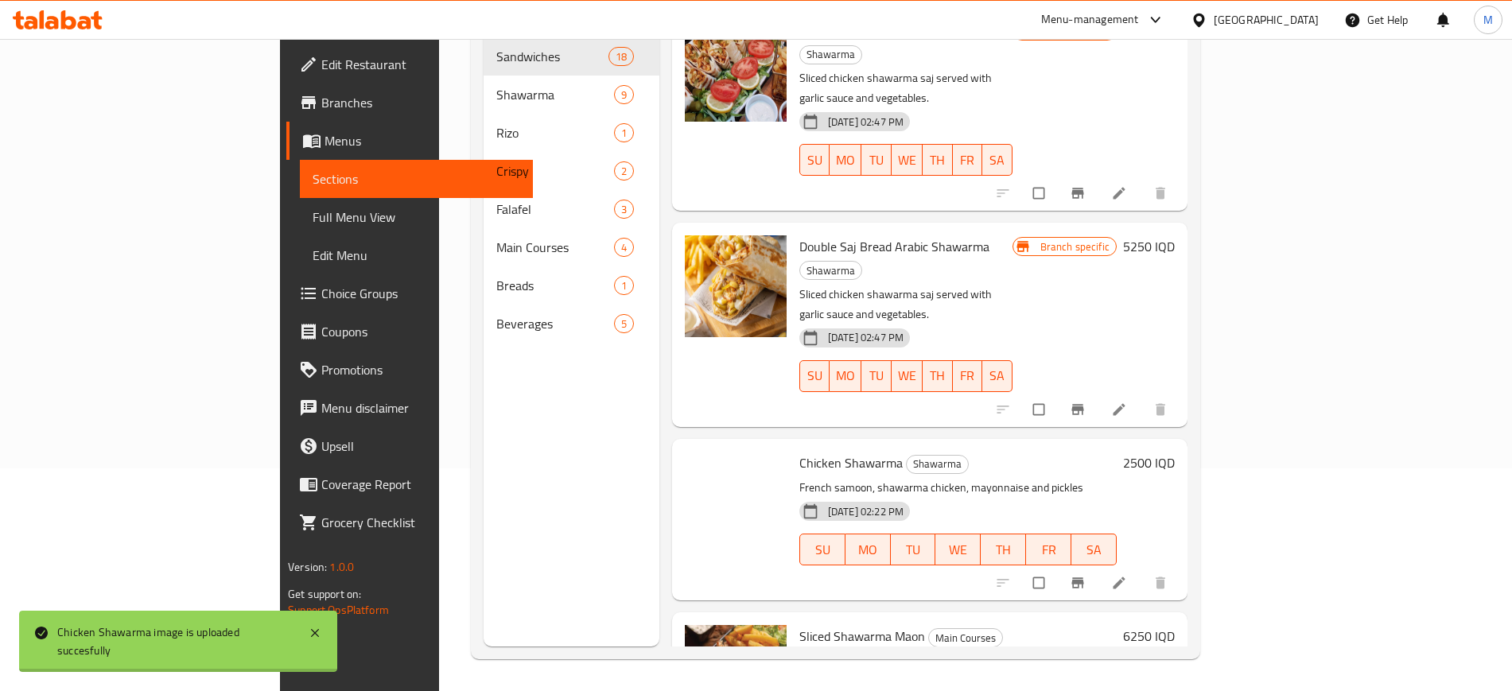
scroll to position [0, 0]
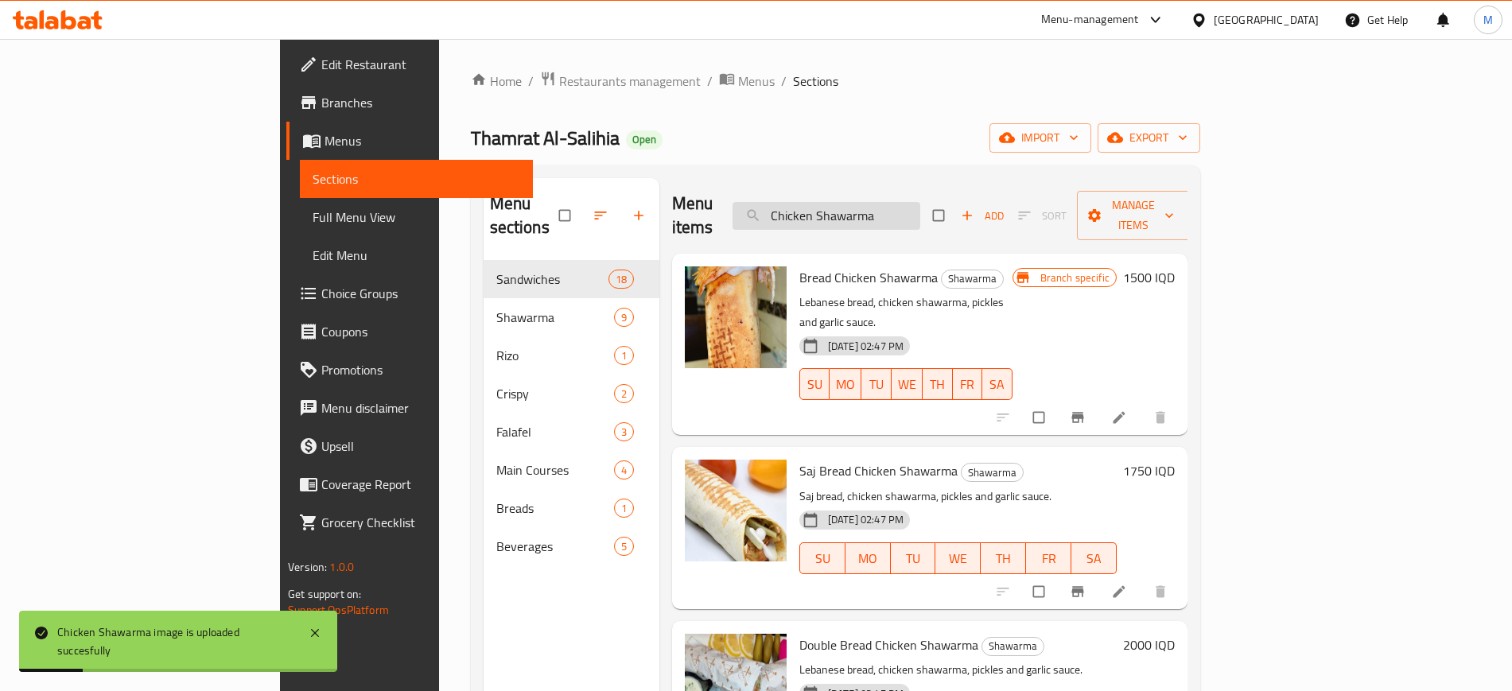
click at [920, 212] on input "Chicken Shawarma" at bounding box center [826, 216] width 188 height 28
paste input "potato sandwich"
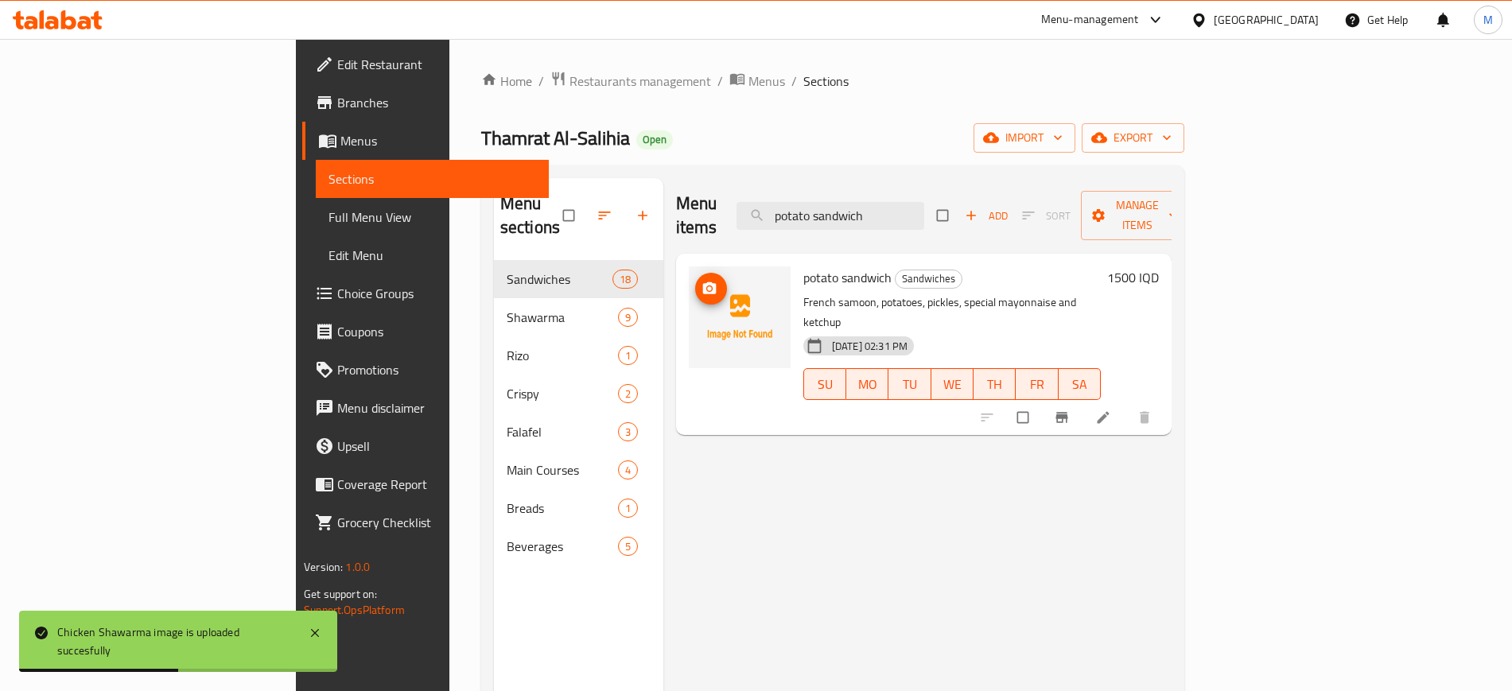
type input "potato sandwich"
click at [695, 281] on span "upload picture" at bounding box center [711, 289] width 32 height 16
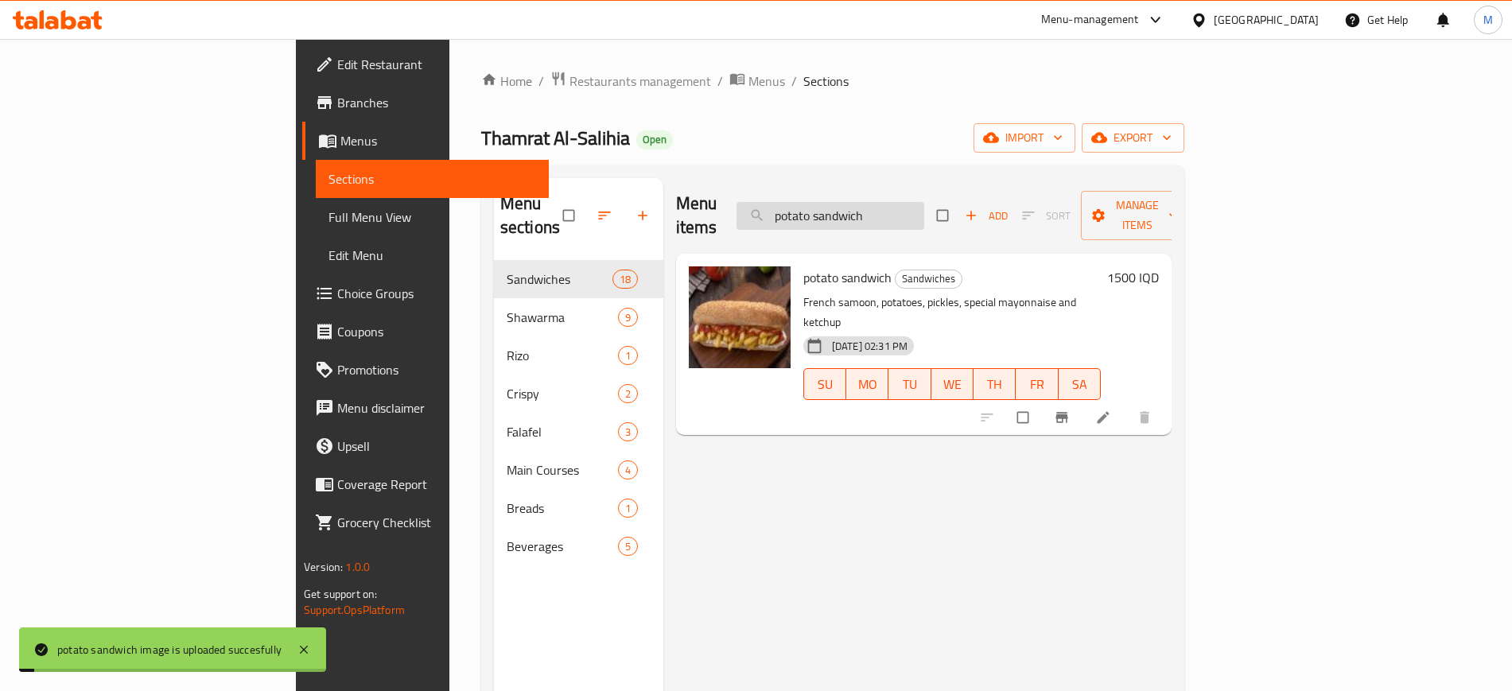
click at [924, 202] on input "potato sandwich" at bounding box center [830, 216] width 188 height 28
paste input "Falafel S"
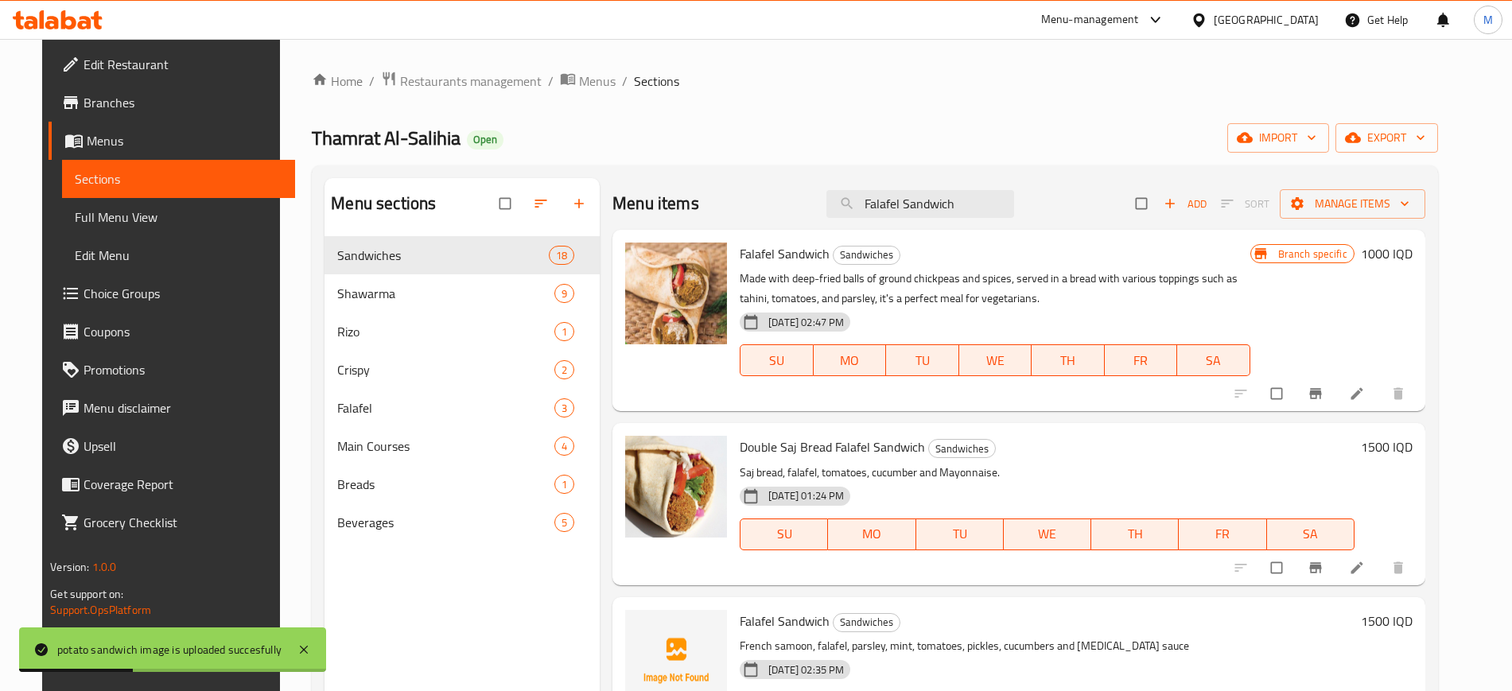
scroll to position [216, 0]
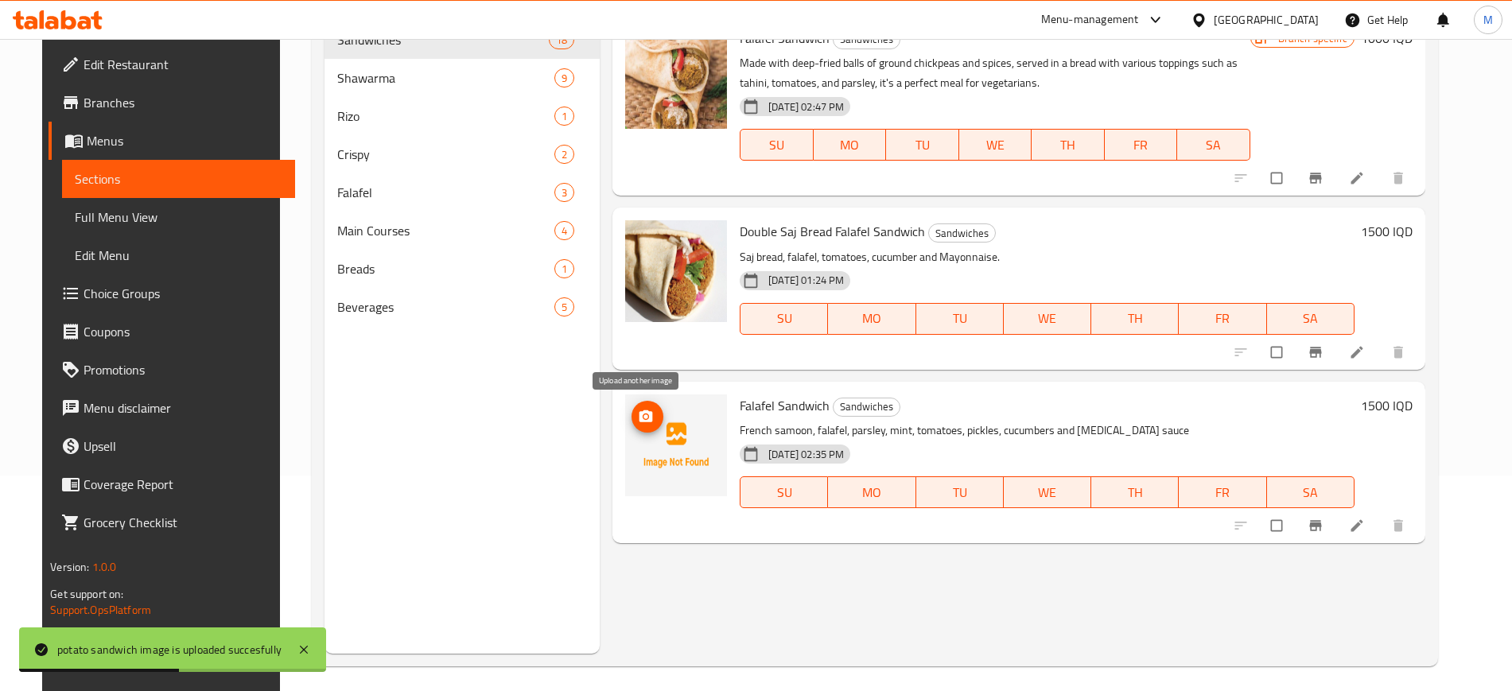
type input "Falafel Sandwich"
click at [640, 412] on icon "upload picture" at bounding box center [646, 416] width 14 height 12
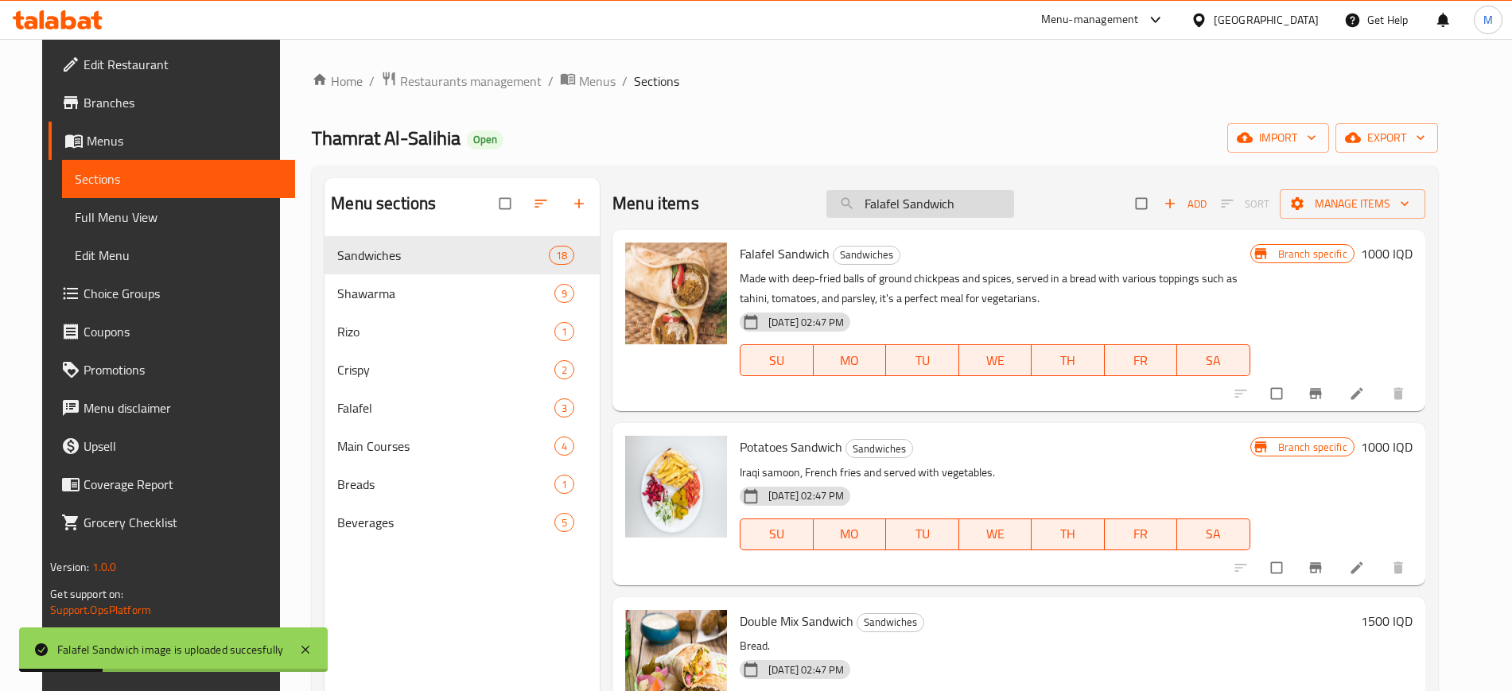
click at [910, 216] on input "Falafel Sandwich" at bounding box center [920, 204] width 188 height 28
paste input "Mixed Sandwich"
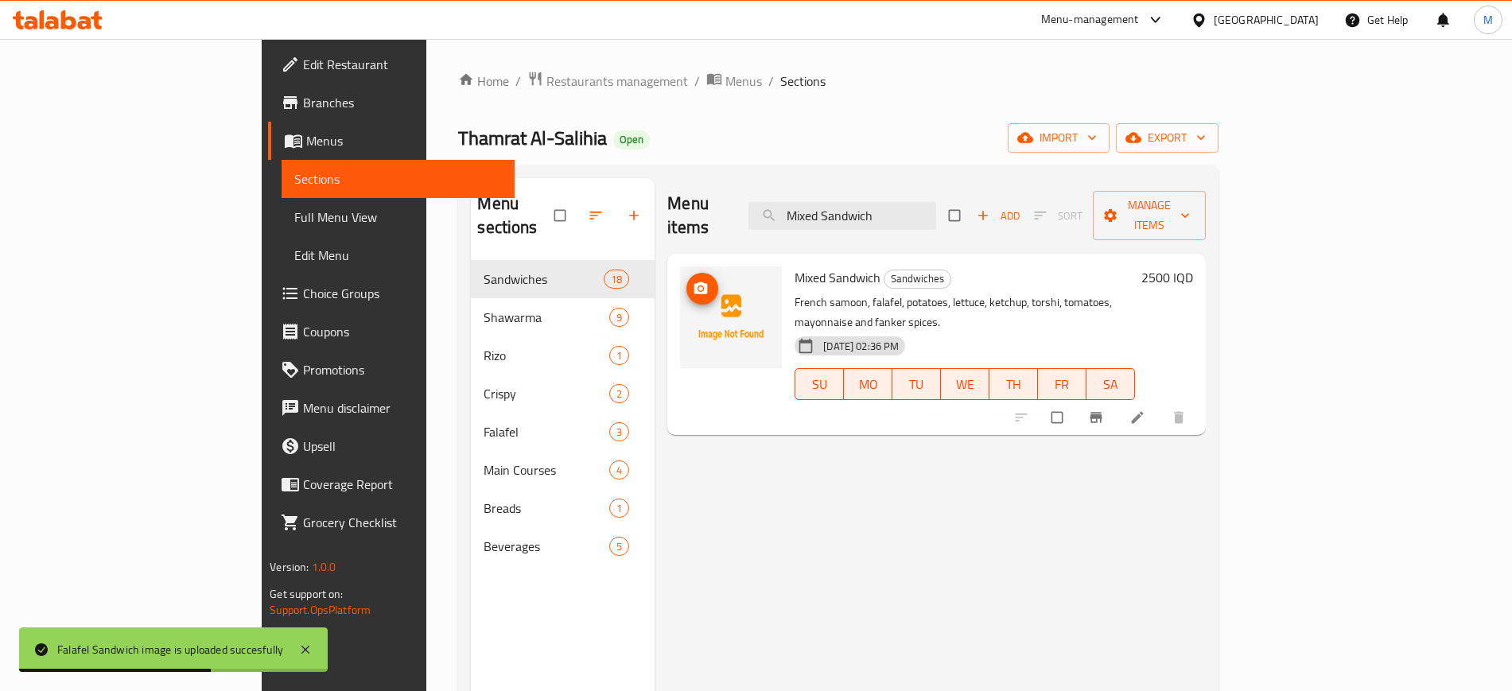
type input "Mixed Sandwich"
click at [694, 282] on icon "upload picture" at bounding box center [701, 288] width 14 height 12
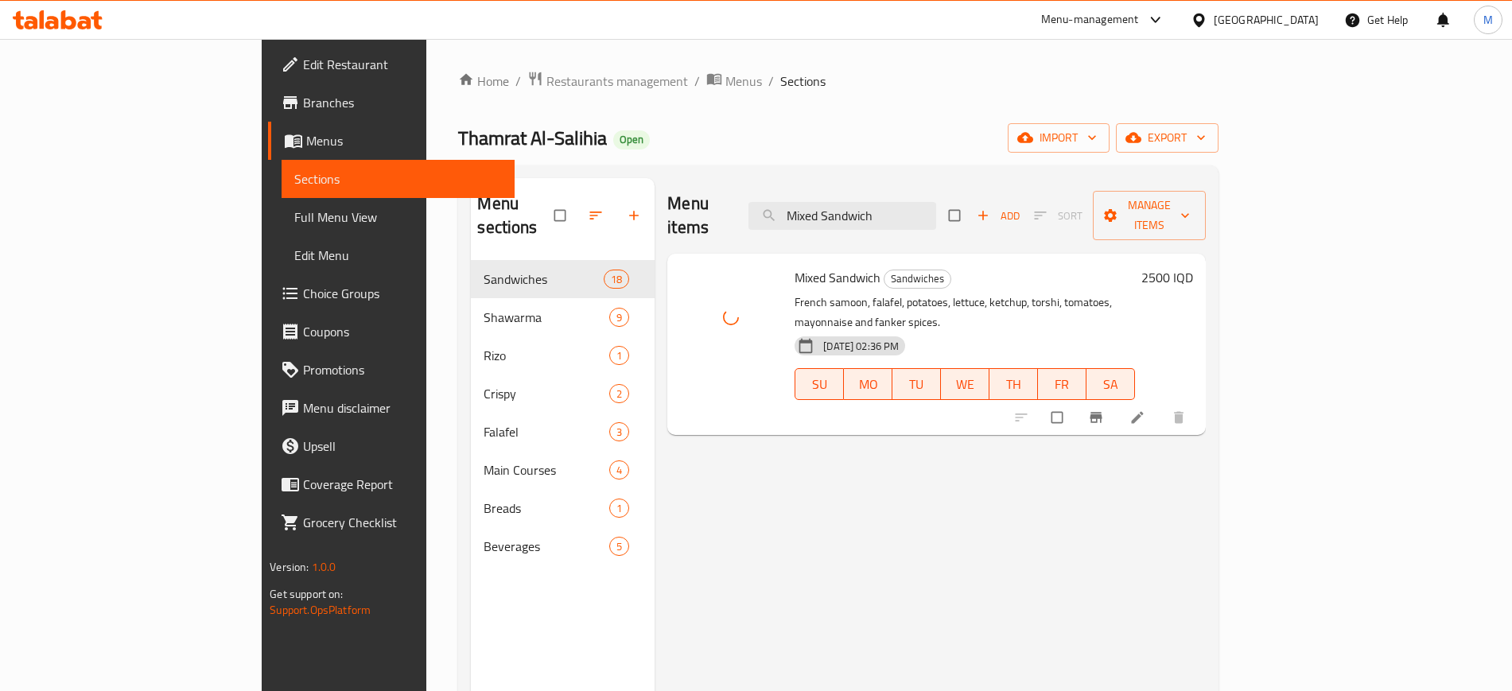
click at [665, 464] on div "Menu items Mixed Sandwich Add Sort Manage items Mixed Sandwich Sandwiches Frenc…" at bounding box center [930, 523] width 550 height 691
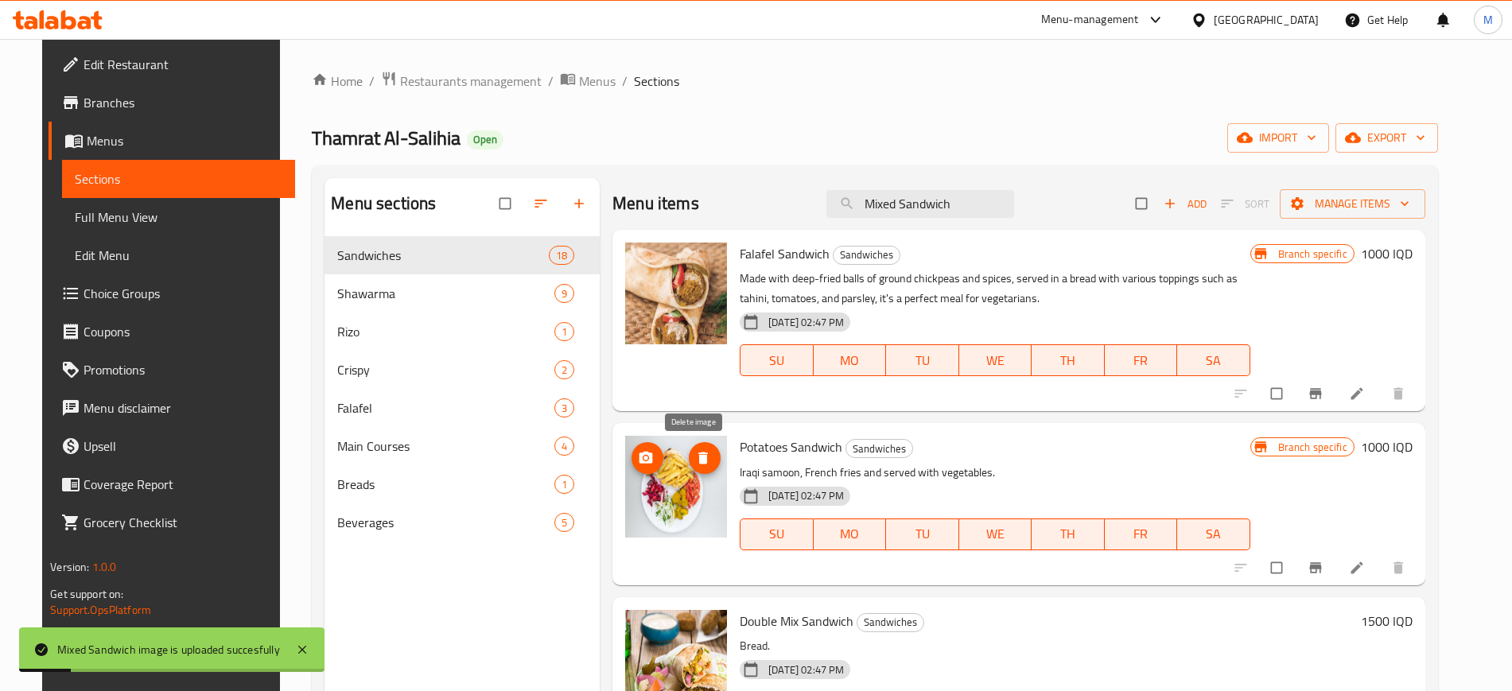
click at [695, 445] on button "delete image" at bounding box center [705, 458] width 32 height 32
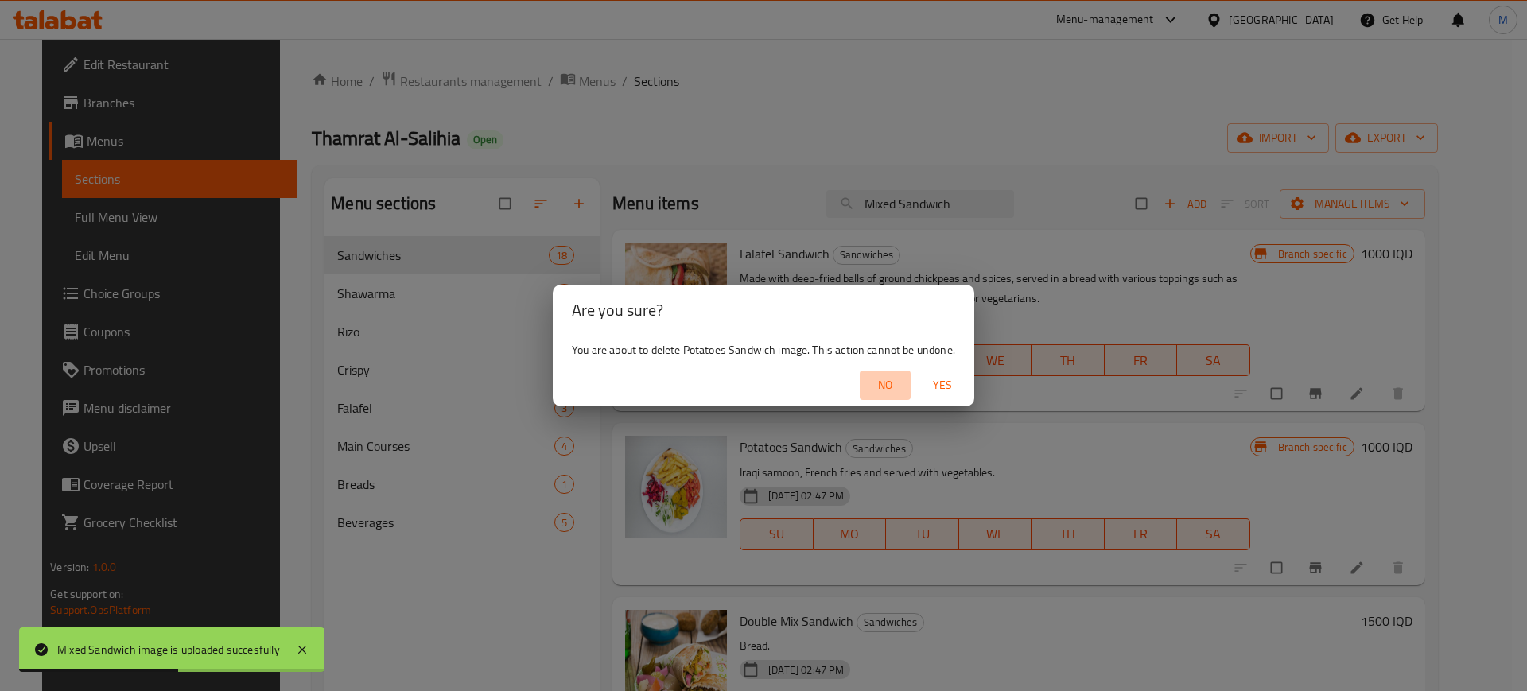
click at [888, 375] on span "No" at bounding box center [885, 385] width 38 height 20
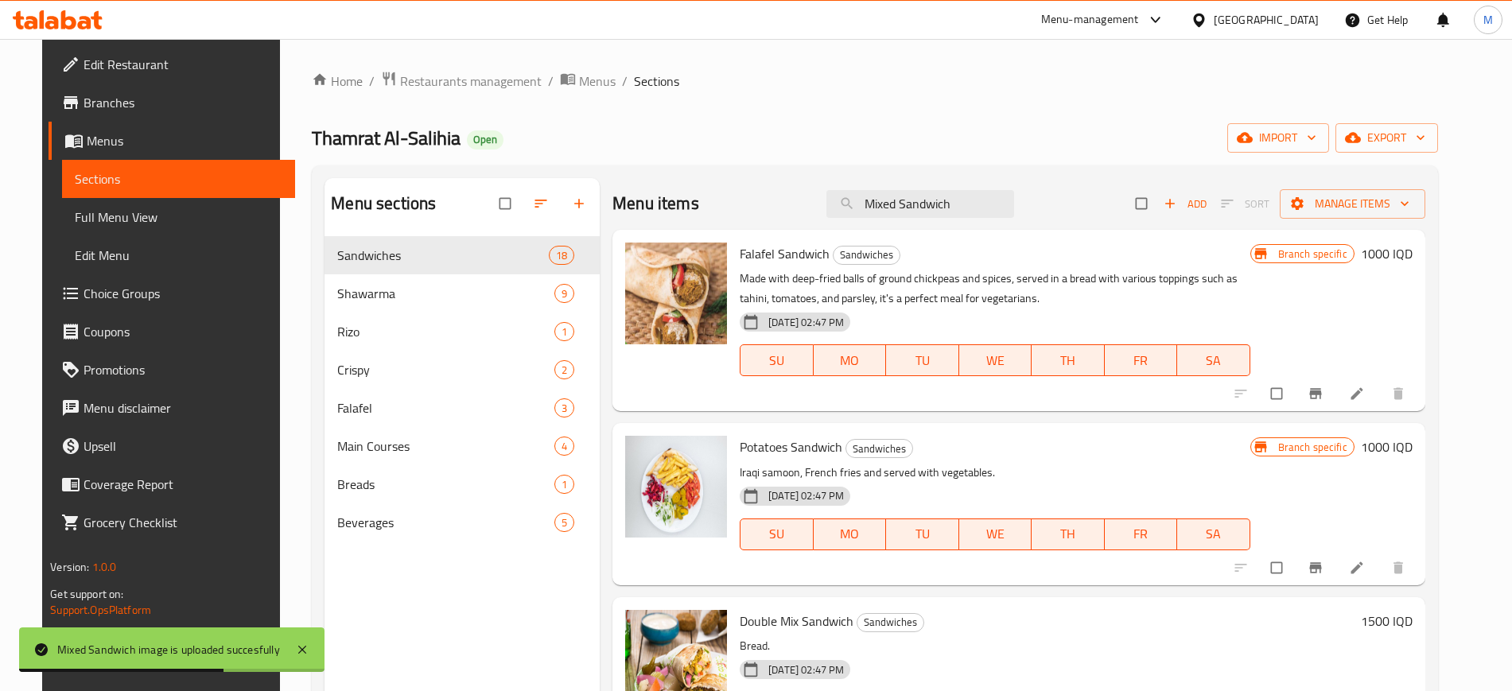
click at [821, 404] on div "Falafel Sandwich Sandwiches Made with deep-fried balls of ground chickpeas and …" at bounding box center [994, 320] width 523 height 169
click at [189, 228] on link "Full Menu View" at bounding box center [178, 217] width 232 height 38
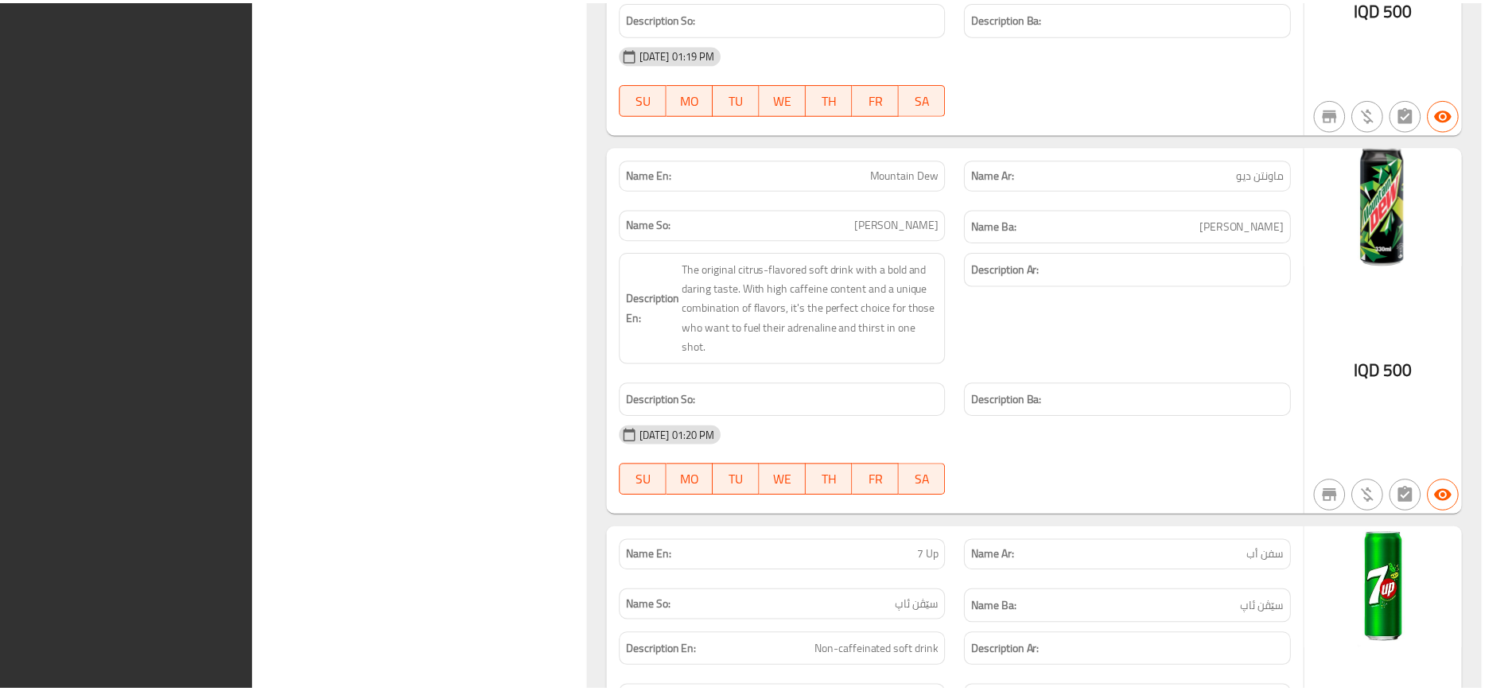
scroll to position [14212, 0]
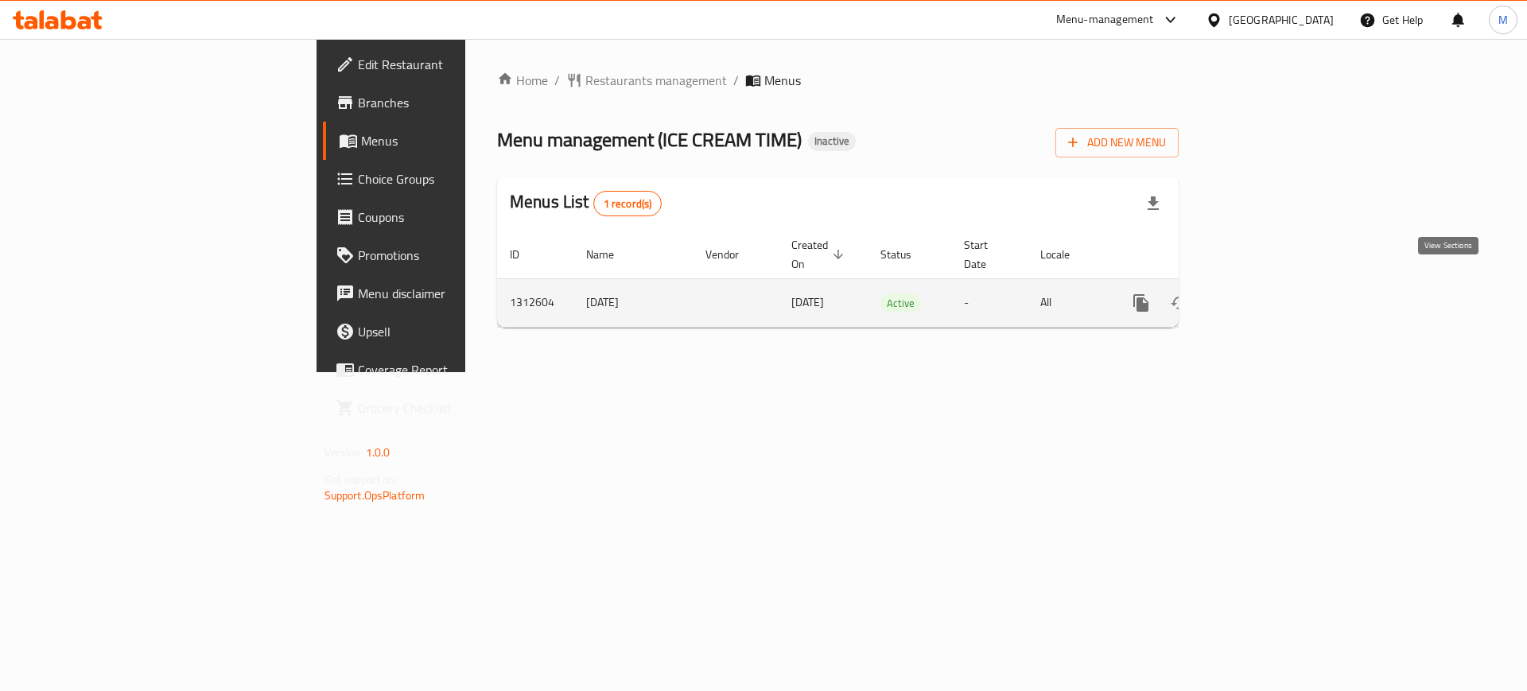
click at [1275, 284] on link "enhanced table" at bounding box center [1256, 303] width 38 height 38
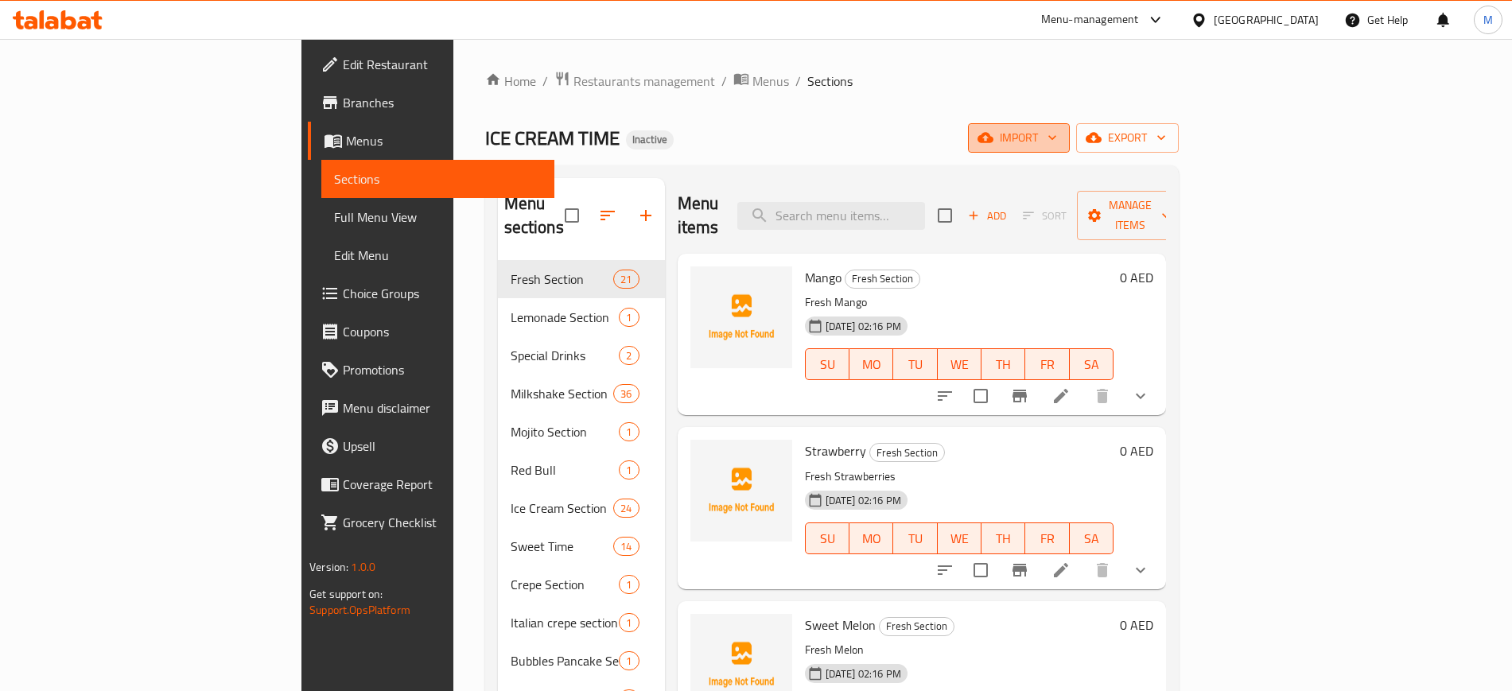
click at [1057, 137] on span "import" at bounding box center [1019, 138] width 76 height 20
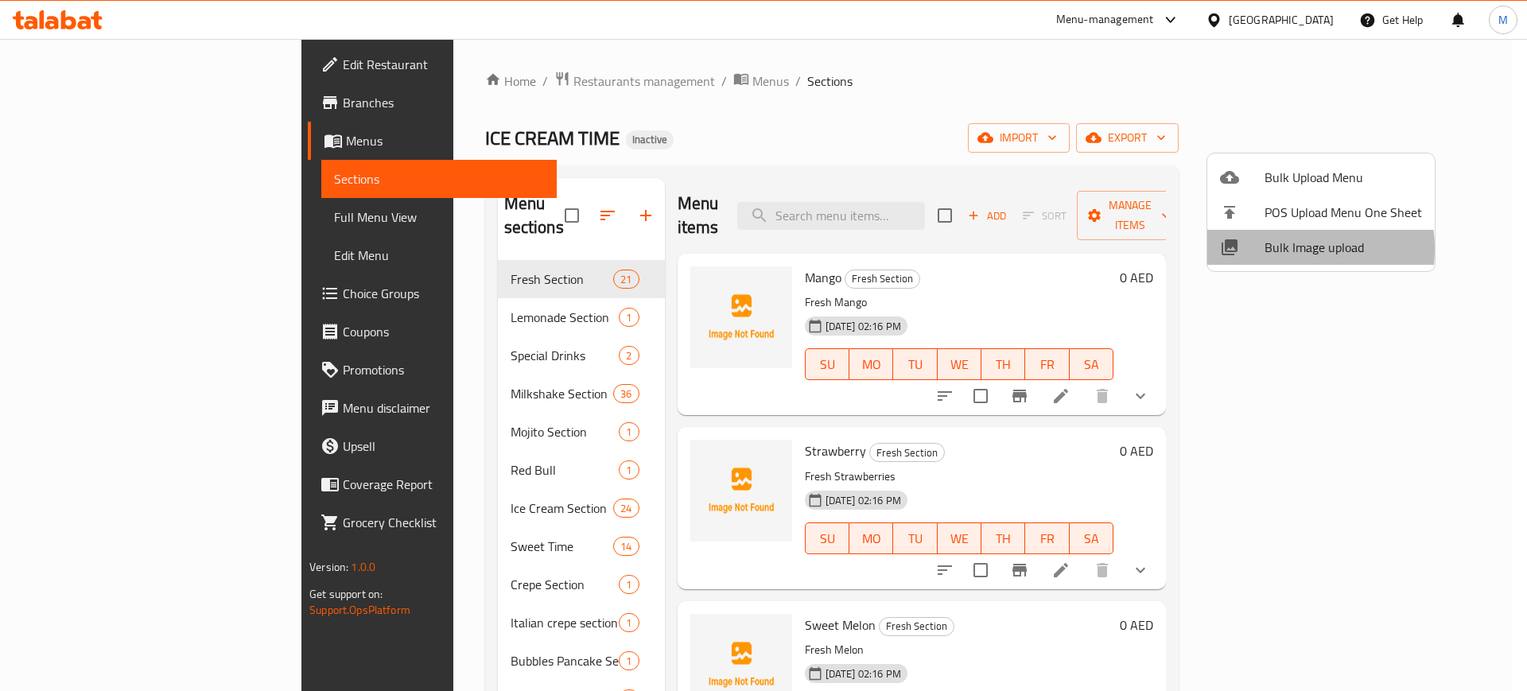
click at [1279, 249] on span "Bulk Image upload" at bounding box center [1343, 247] width 157 height 19
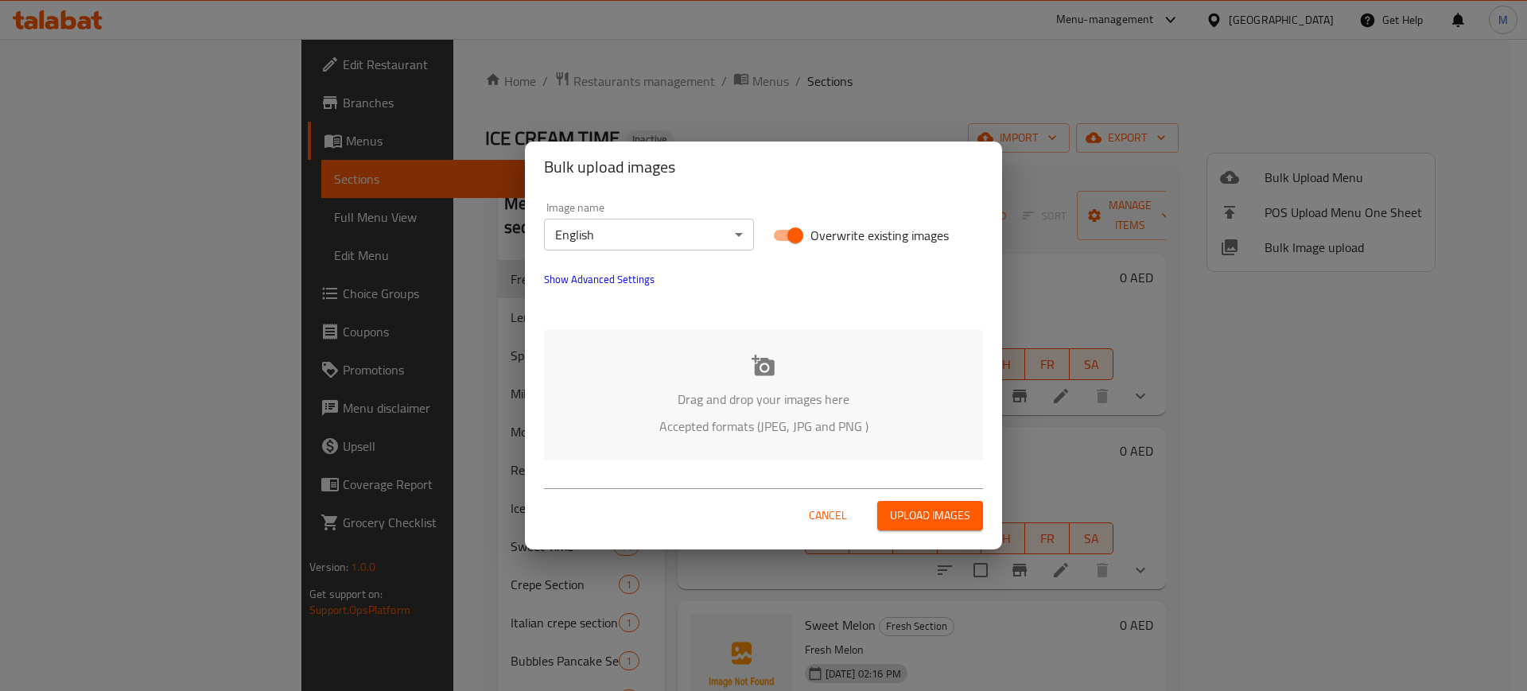
click at [781, 369] on div "Drag and drop your images here Accepted formats (JPEG, JPG and PNG )" at bounding box center [763, 395] width 439 height 130
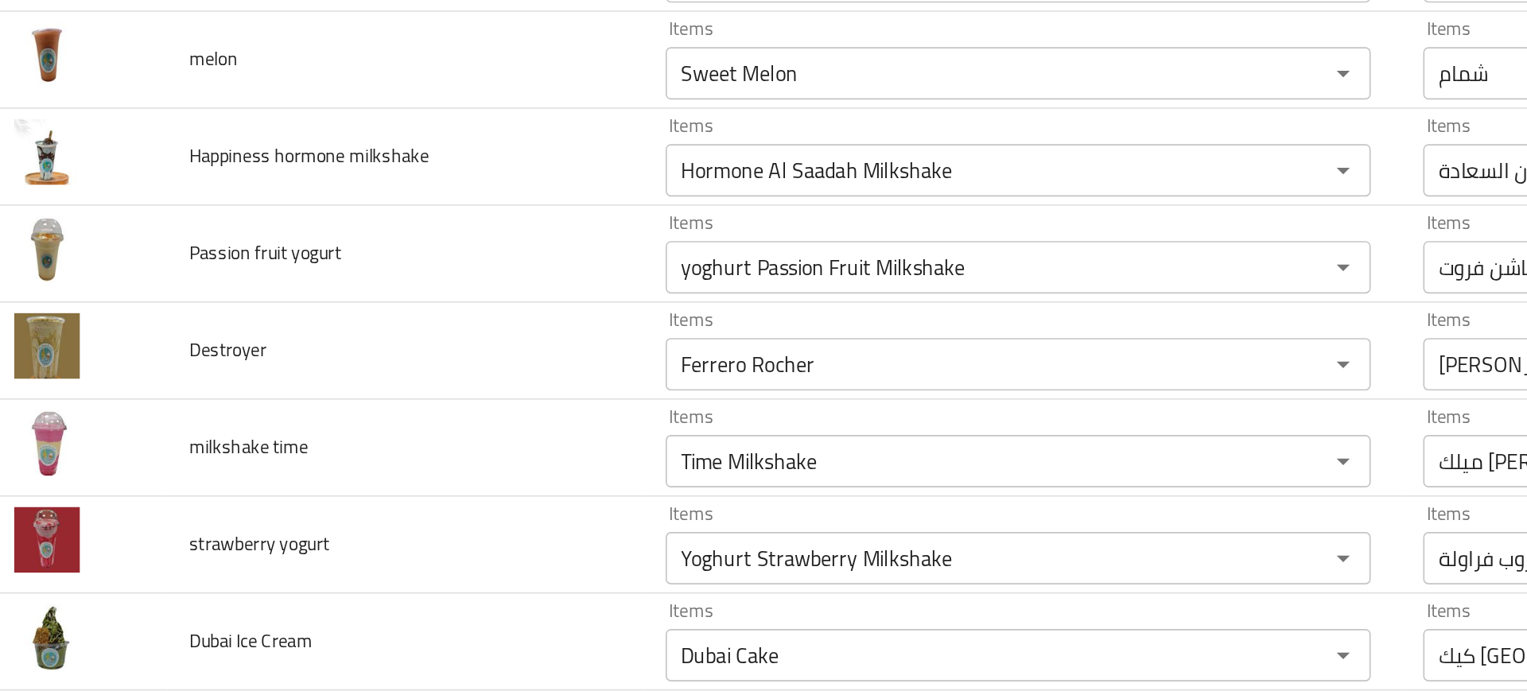
scroll to position [5147, 0]
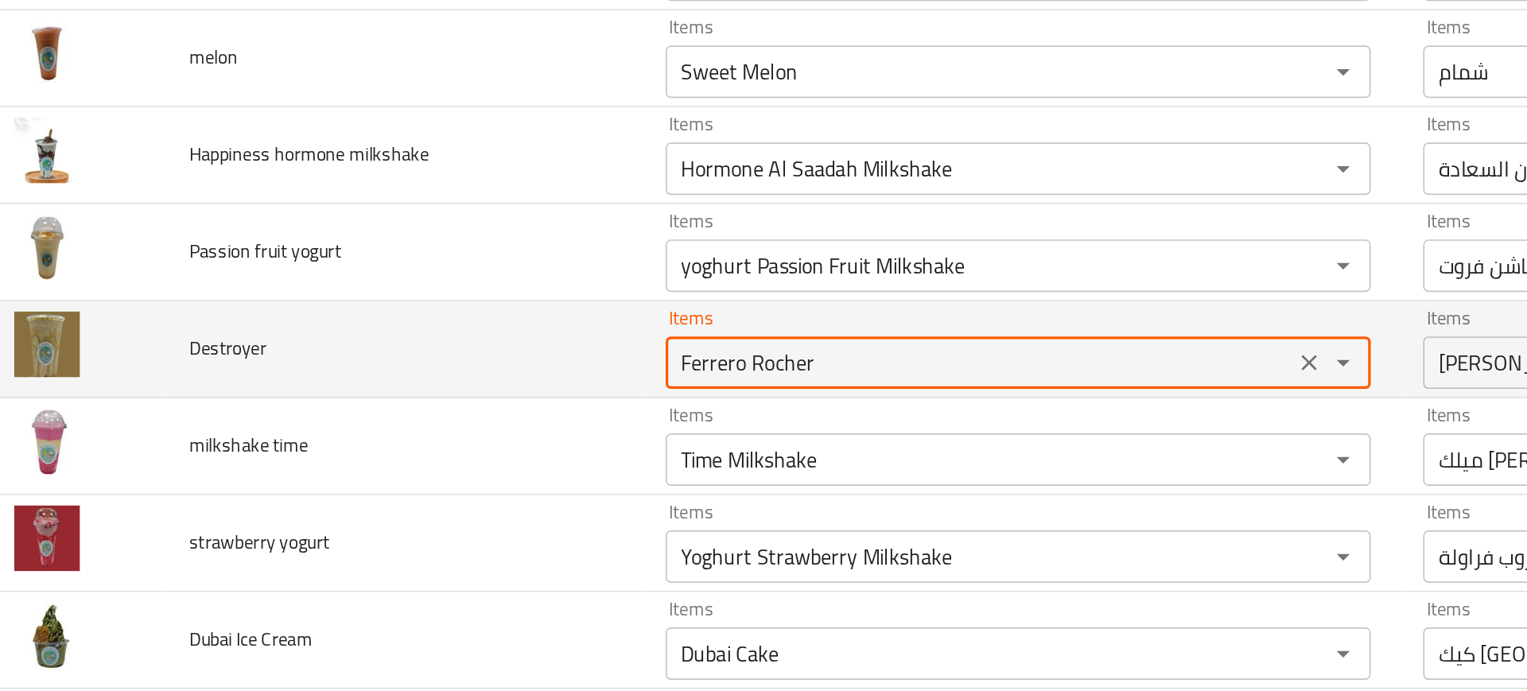
click at [455, 375] on input "Ferrero Rocher" at bounding box center [617, 371] width 371 height 22
type input "d"
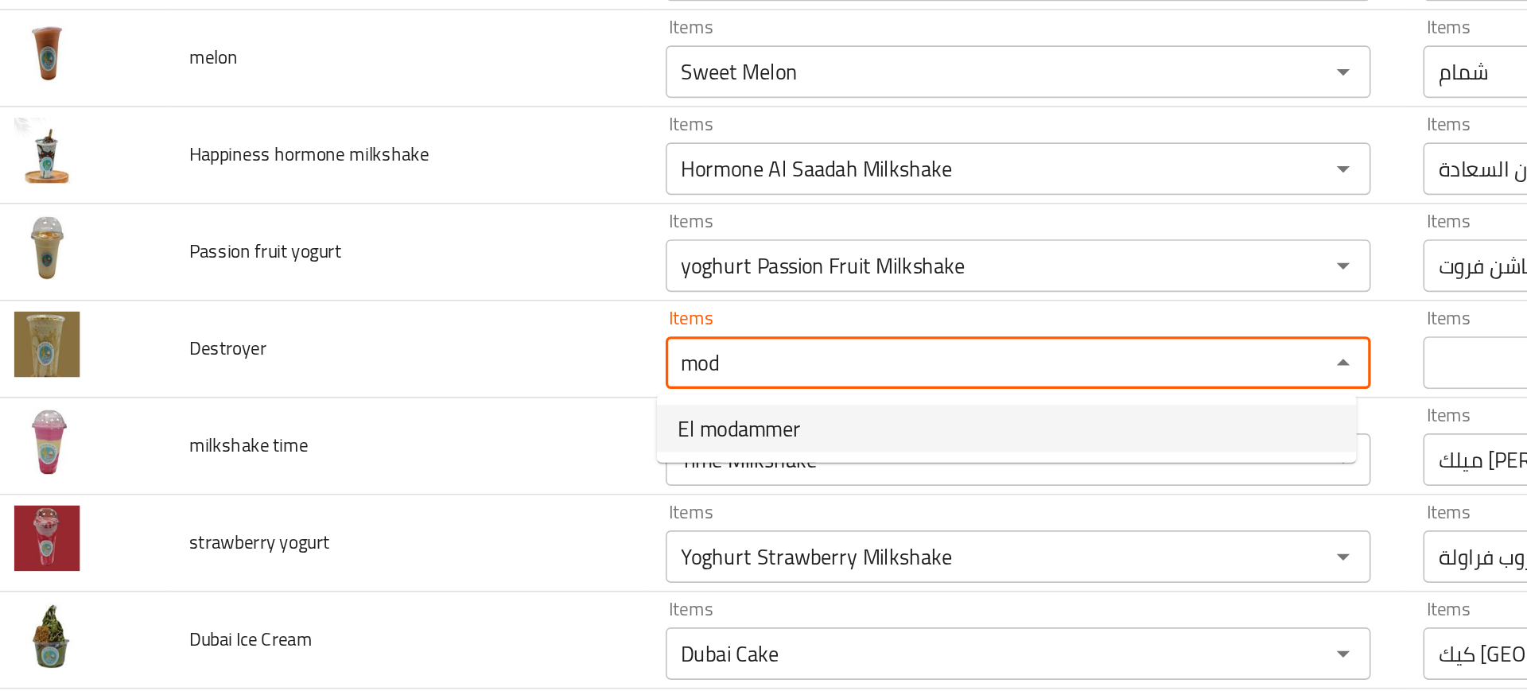
click at [458, 415] on span "El modammer" at bounding box center [471, 411] width 75 height 19
type input "El modammer"
type input "المدمر"
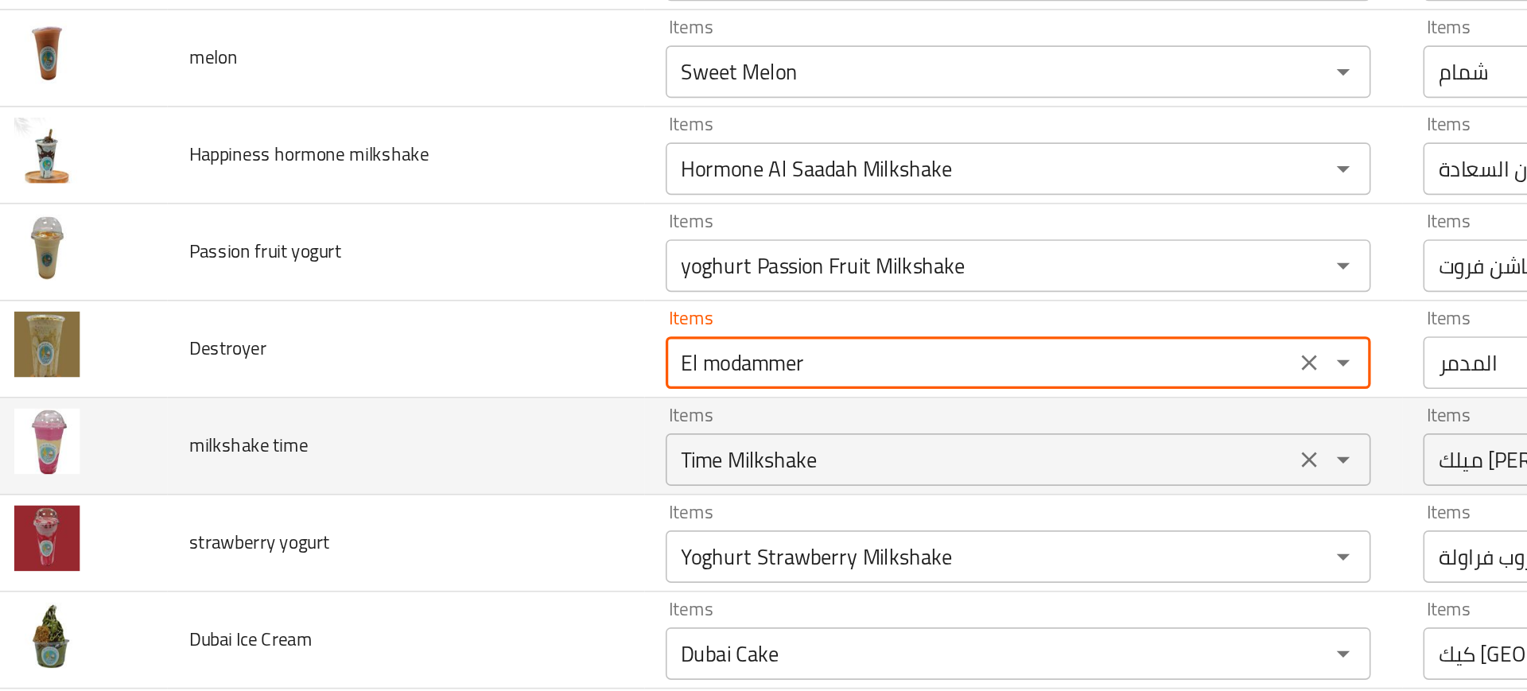
type input "El modammer"
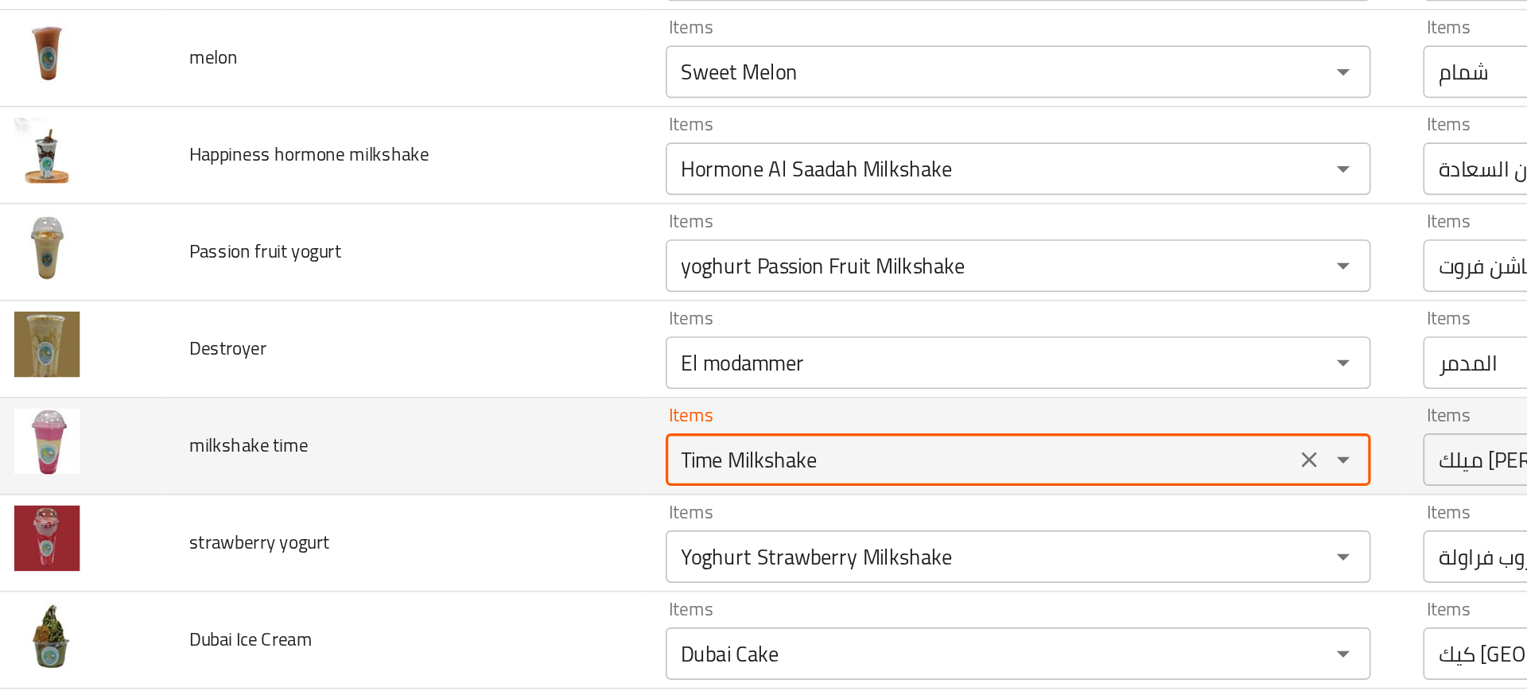
click at [476, 435] on time "Time Milkshake" at bounding box center [617, 430] width 371 height 22
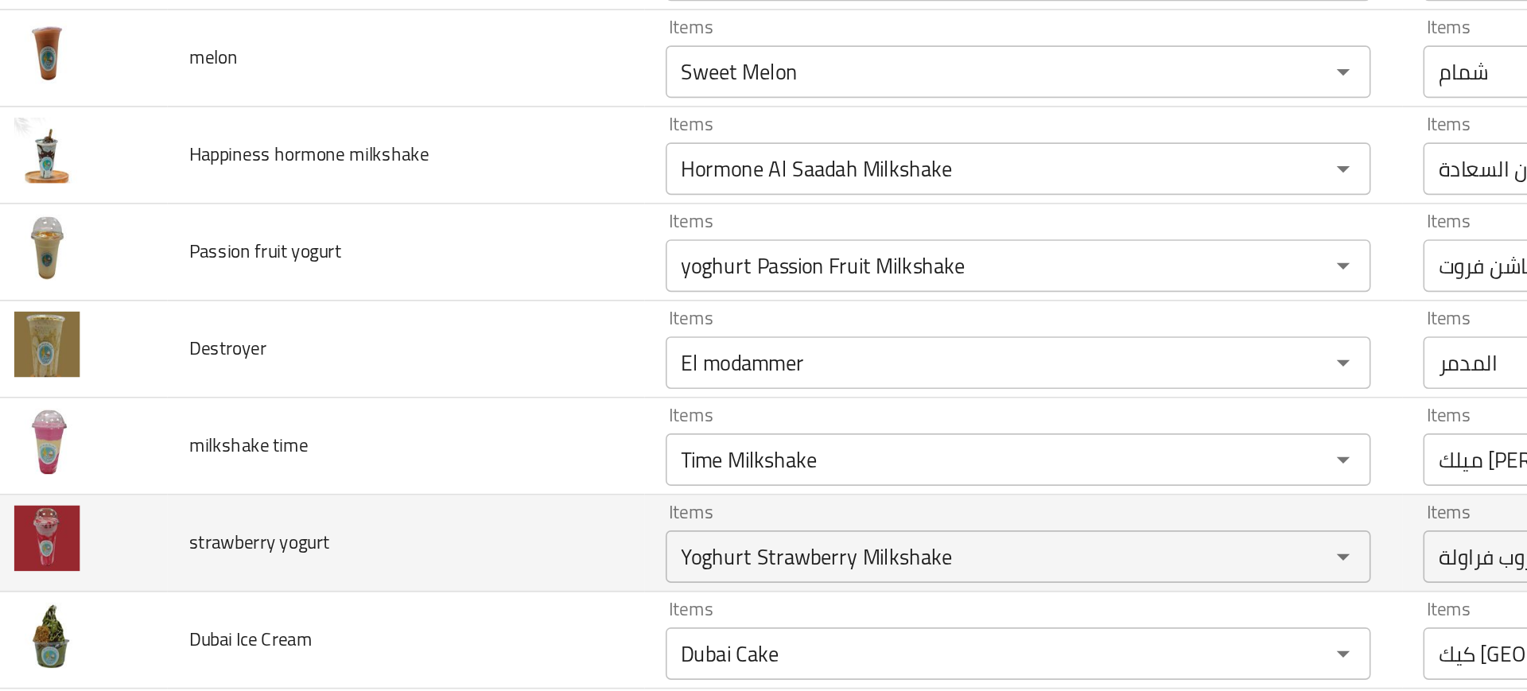
click at [394, 473] on td "strawberry yogurt" at bounding box center [269, 481] width 289 height 59
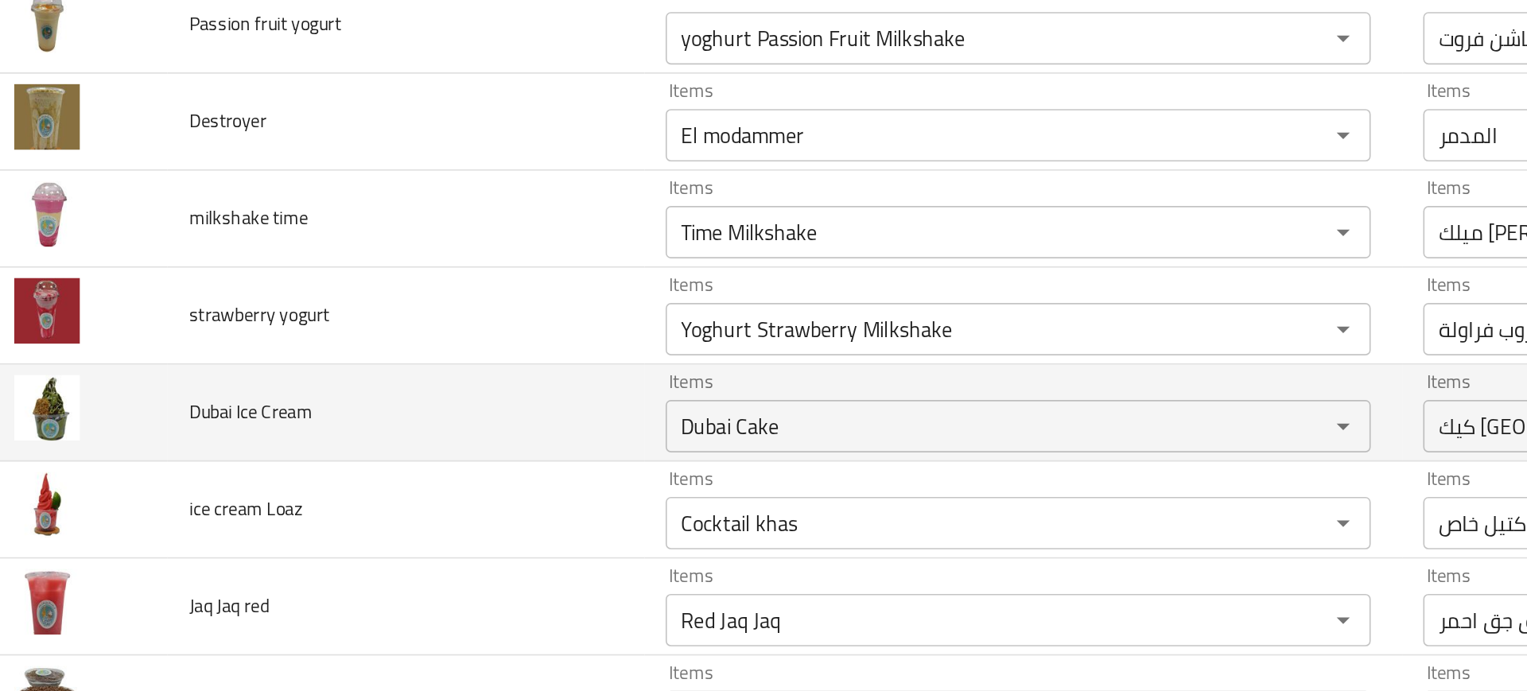
scroll to position [5286, 0]
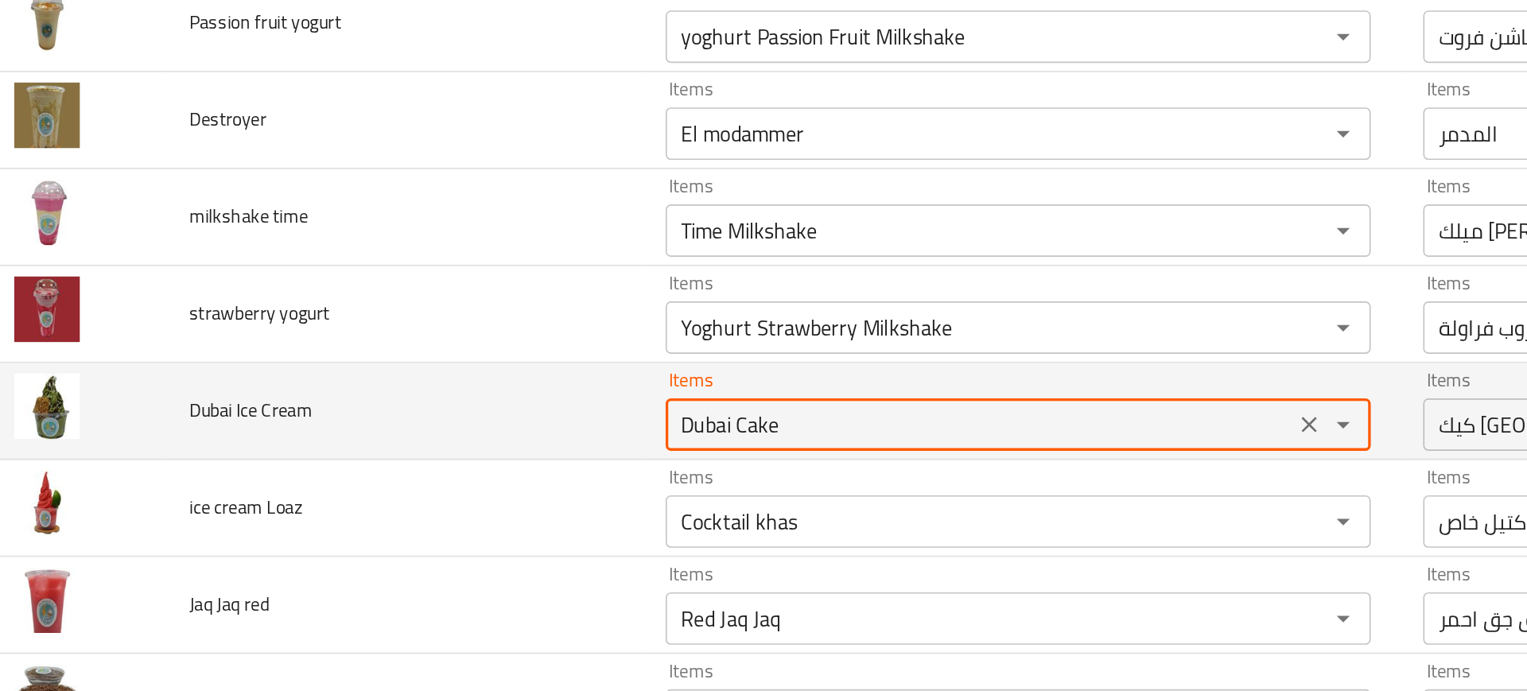
click at [450, 415] on Cream "Dubai Cake" at bounding box center [617, 409] width 371 height 22
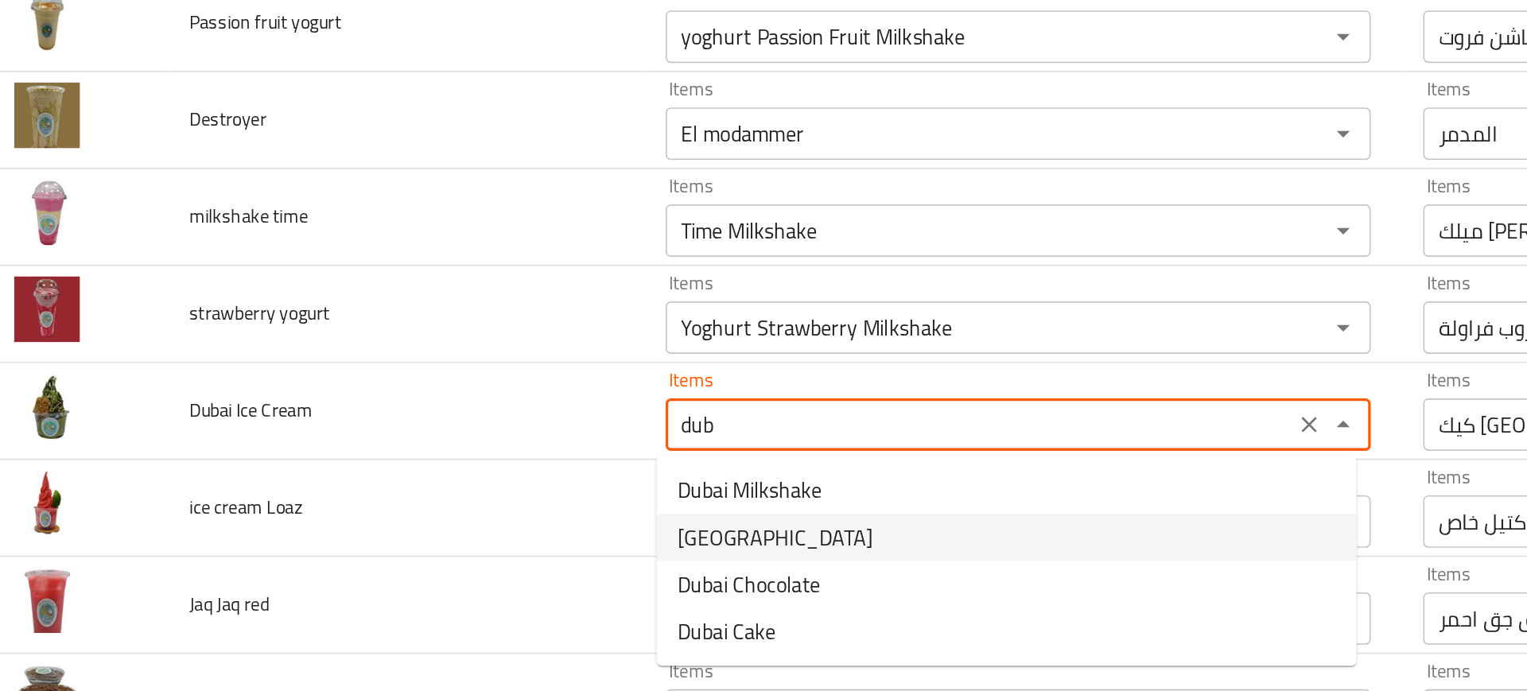
click at [444, 487] on span "[GEOGRAPHIC_DATA]" at bounding box center [493, 477] width 118 height 19
type Cream "[GEOGRAPHIC_DATA]"
type Cream-ar "دبي"
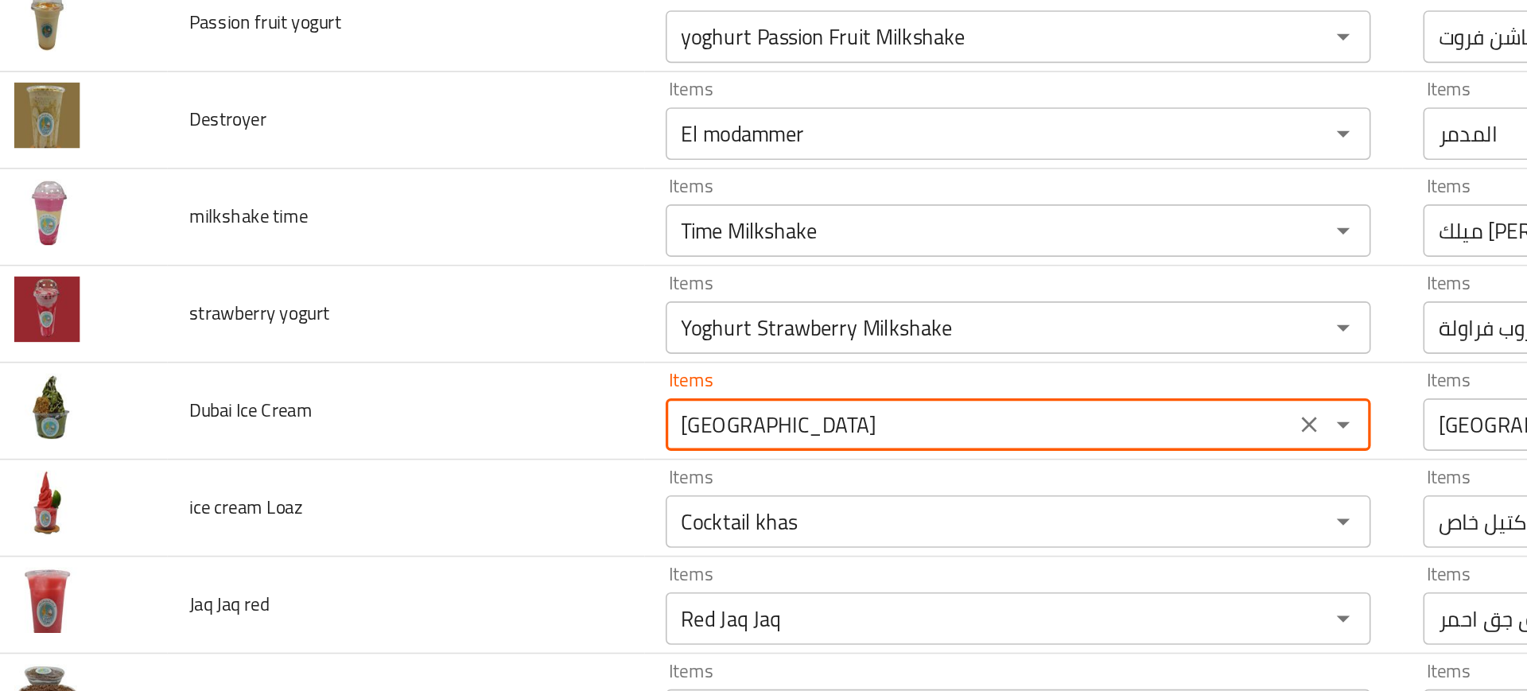
type Cream "[GEOGRAPHIC_DATA]"
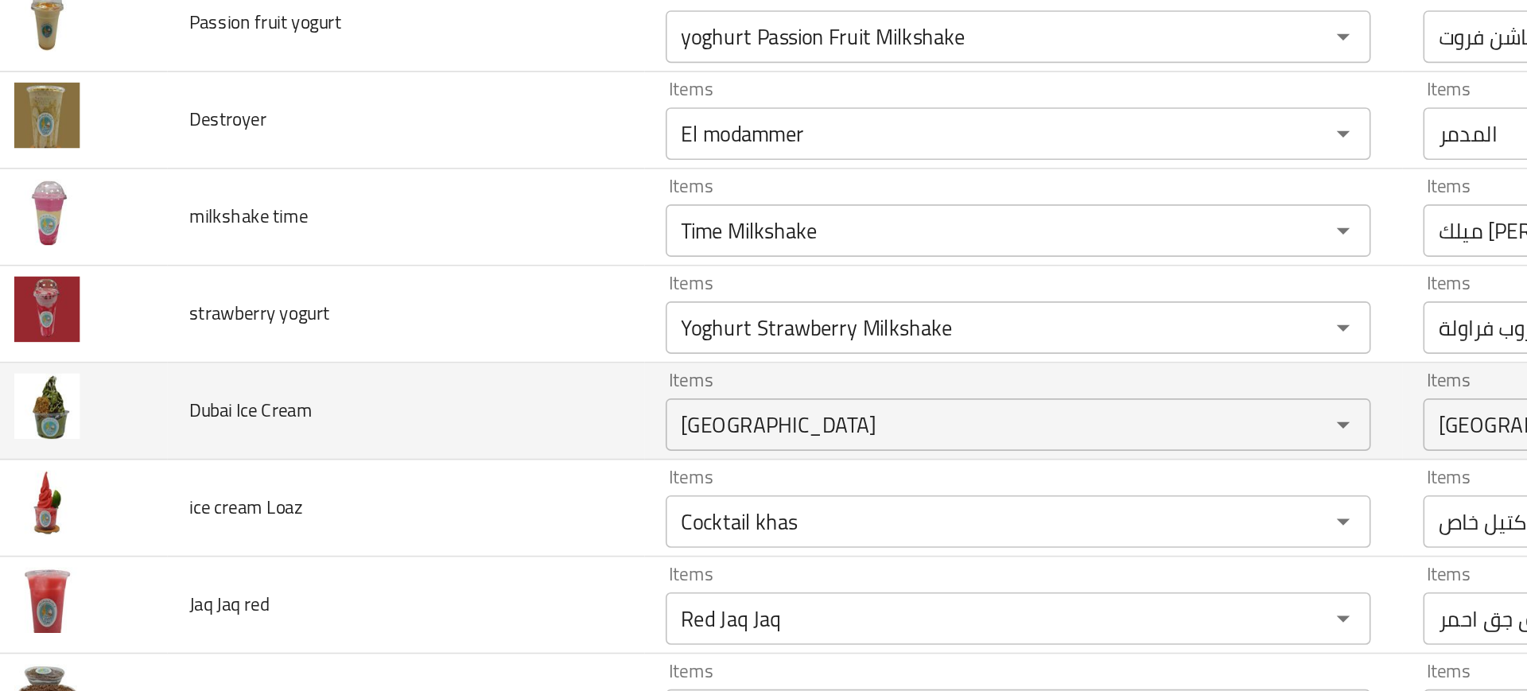
click at [414, 415] on td "Items Dubai Items" at bounding box center [644, 400] width 460 height 59
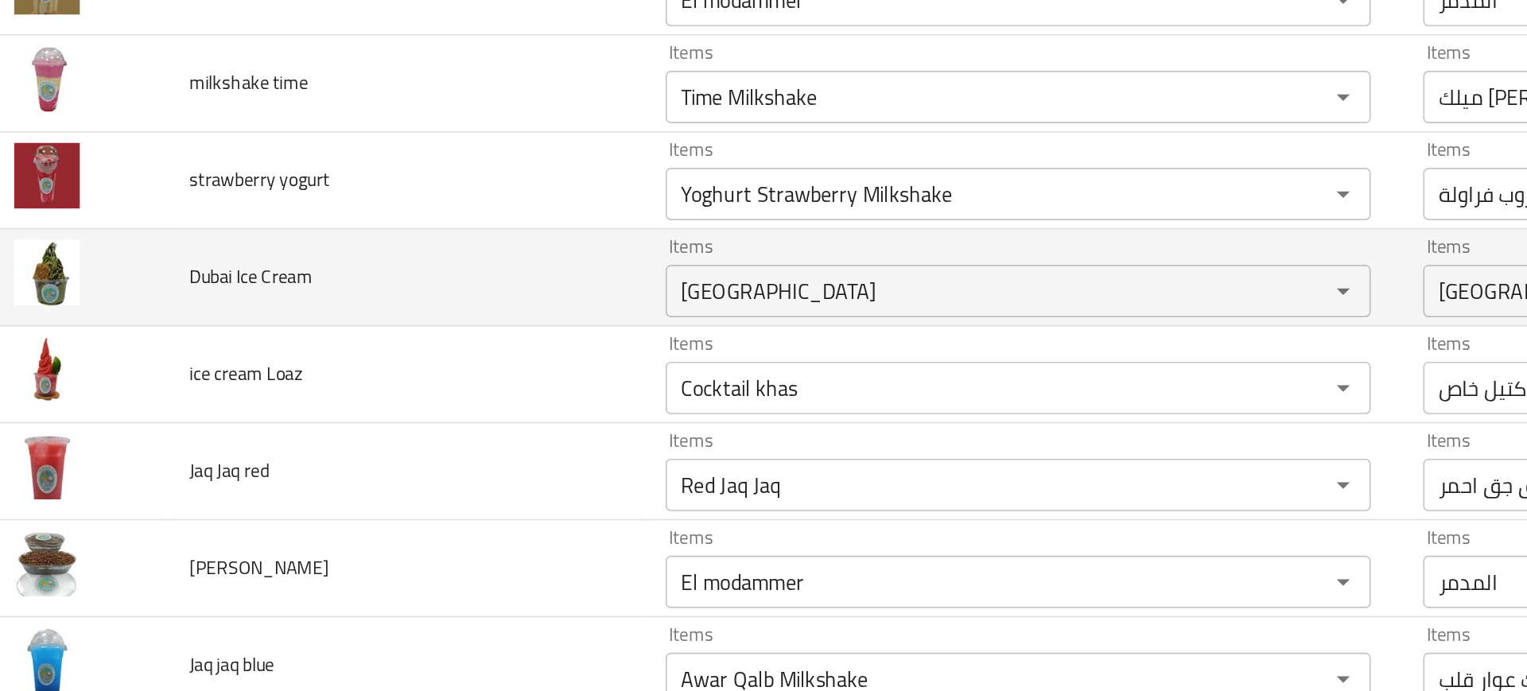
scroll to position [5370, 0]
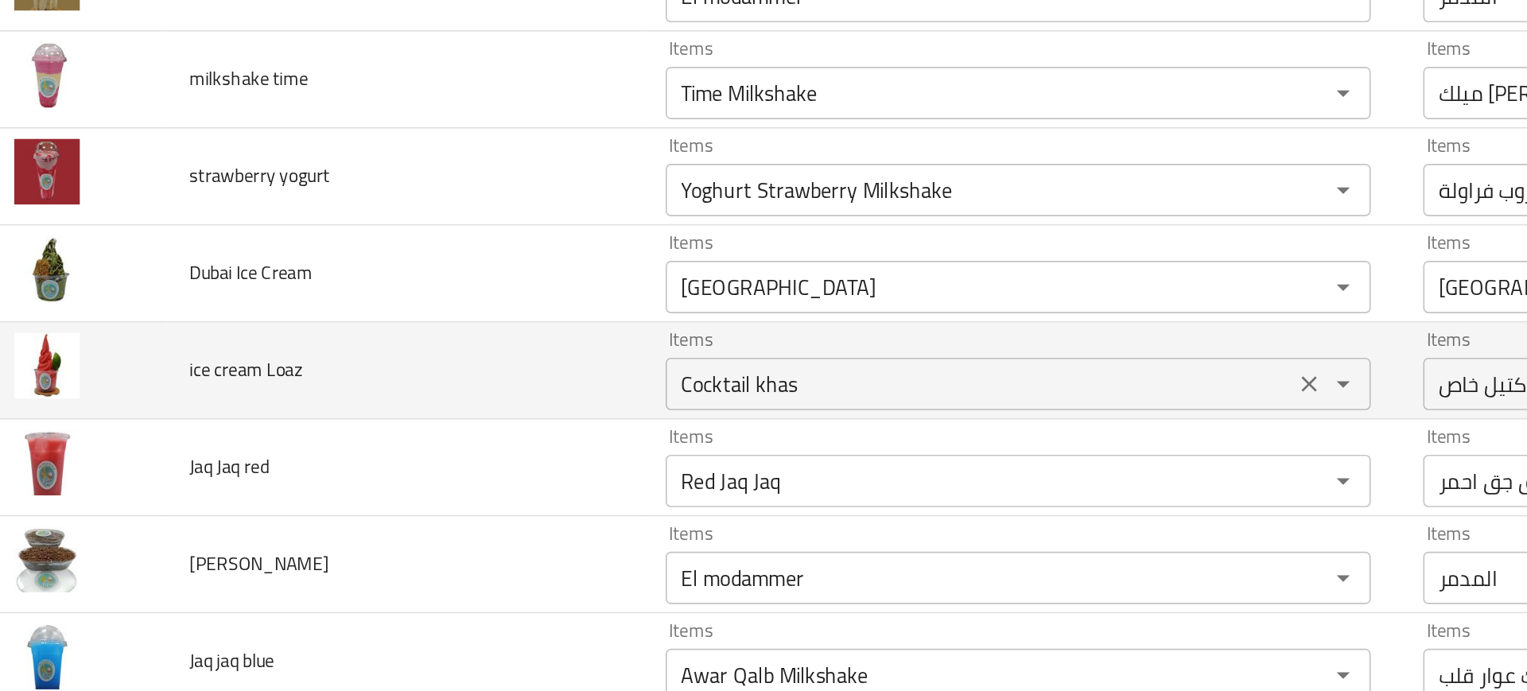
click at [445, 371] on div "Cocktail khas Items" at bounding box center [641, 384] width 428 height 32
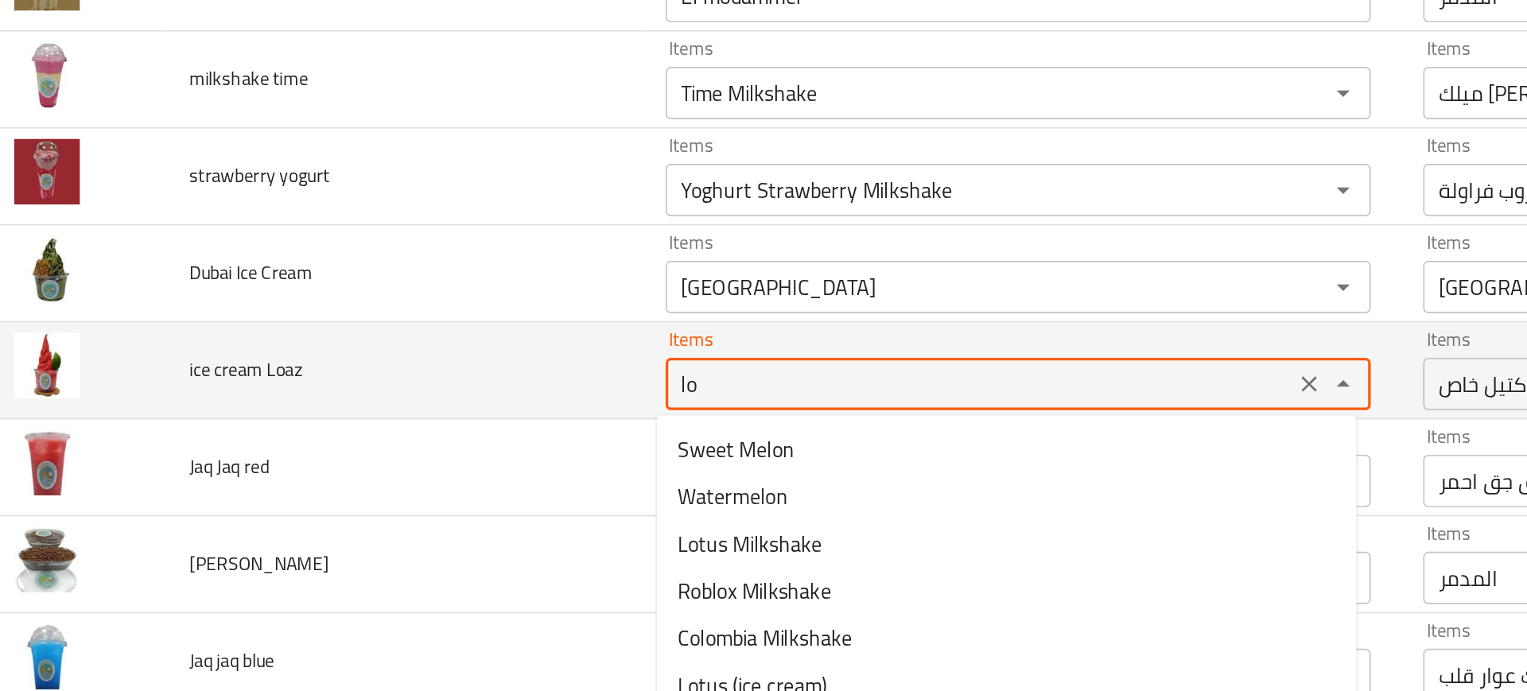
type Loaz "l"
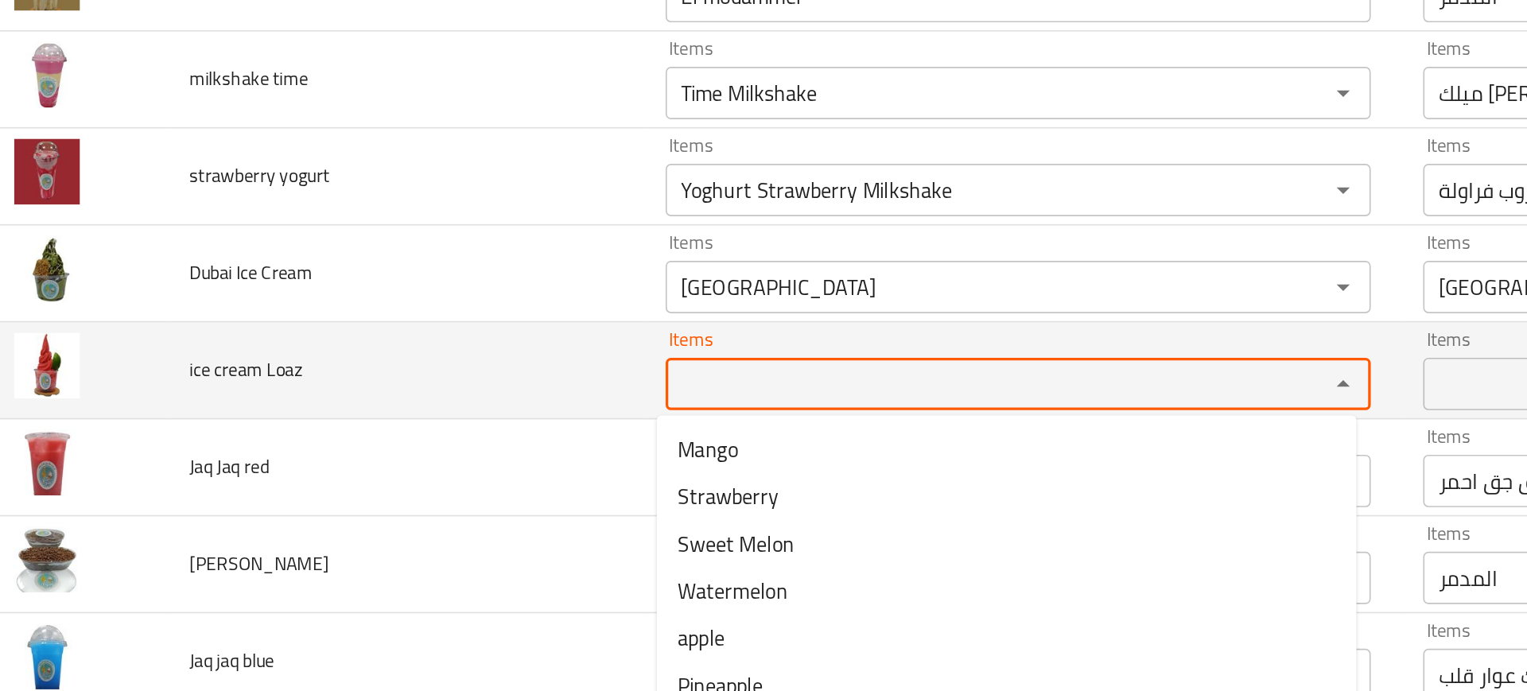
click at [464, 389] on Loaz "Items" at bounding box center [617, 384] width 371 height 22
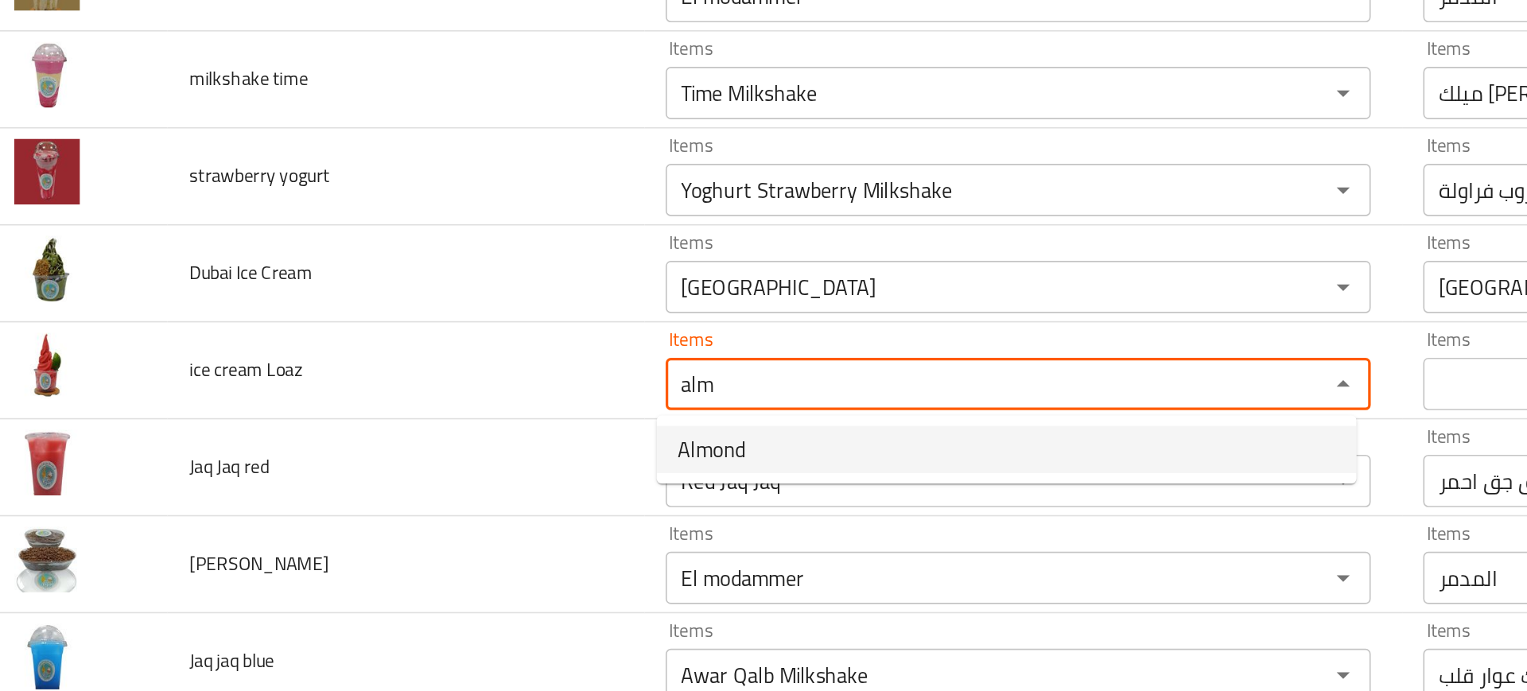
click at [474, 425] on span "Almond" at bounding box center [454, 423] width 41 height 19
type Loaz "Almond"
type Loaz-ar "لوز"
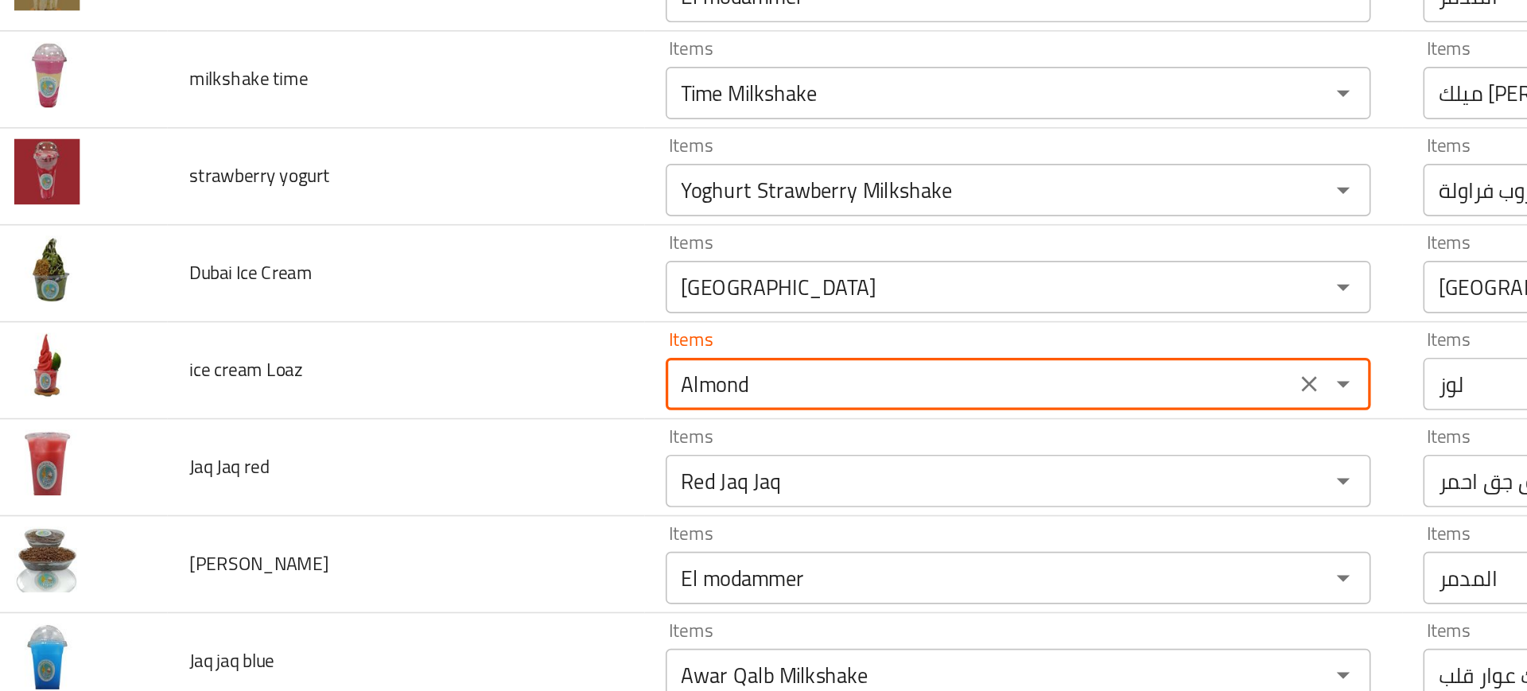
type Loaz "Almond"
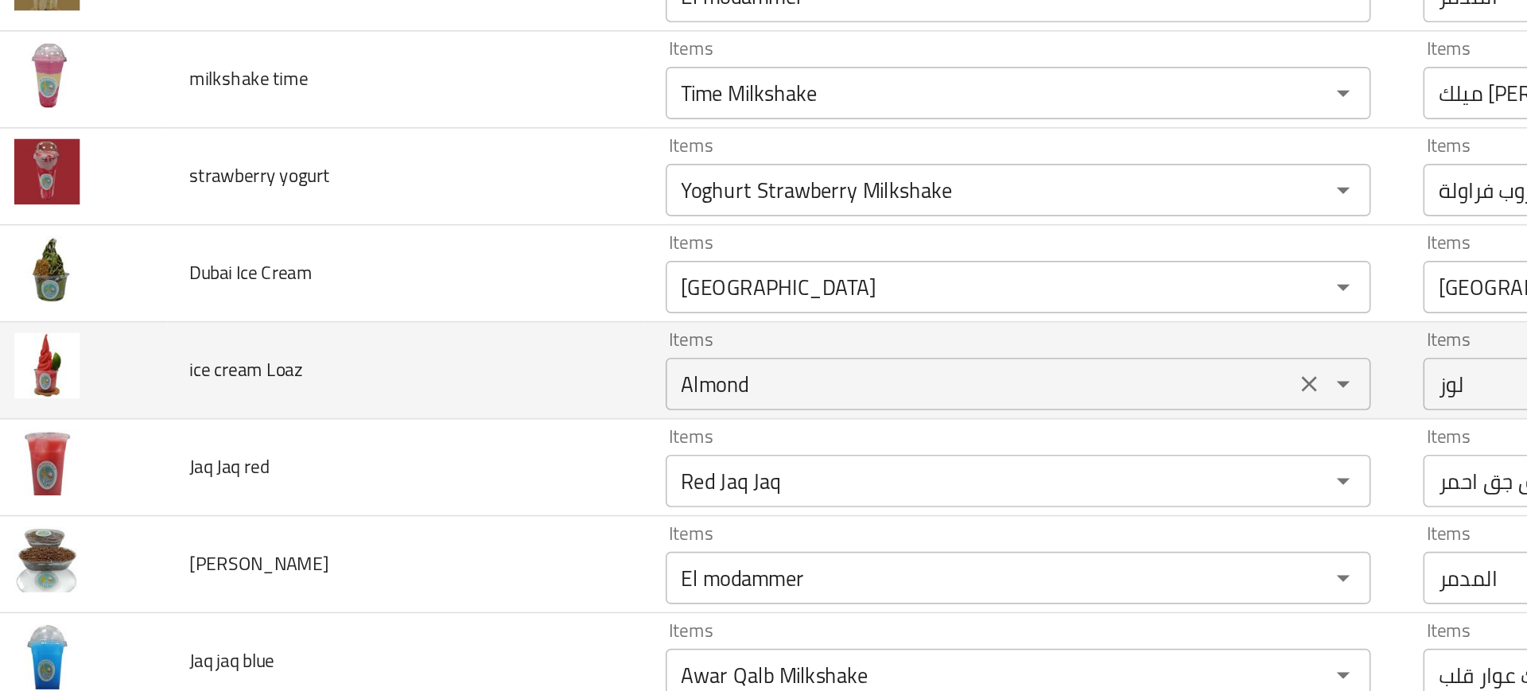
click at [452, 387] on Loaz "Almond" at bounding box center [617, 384] width 371 height 22
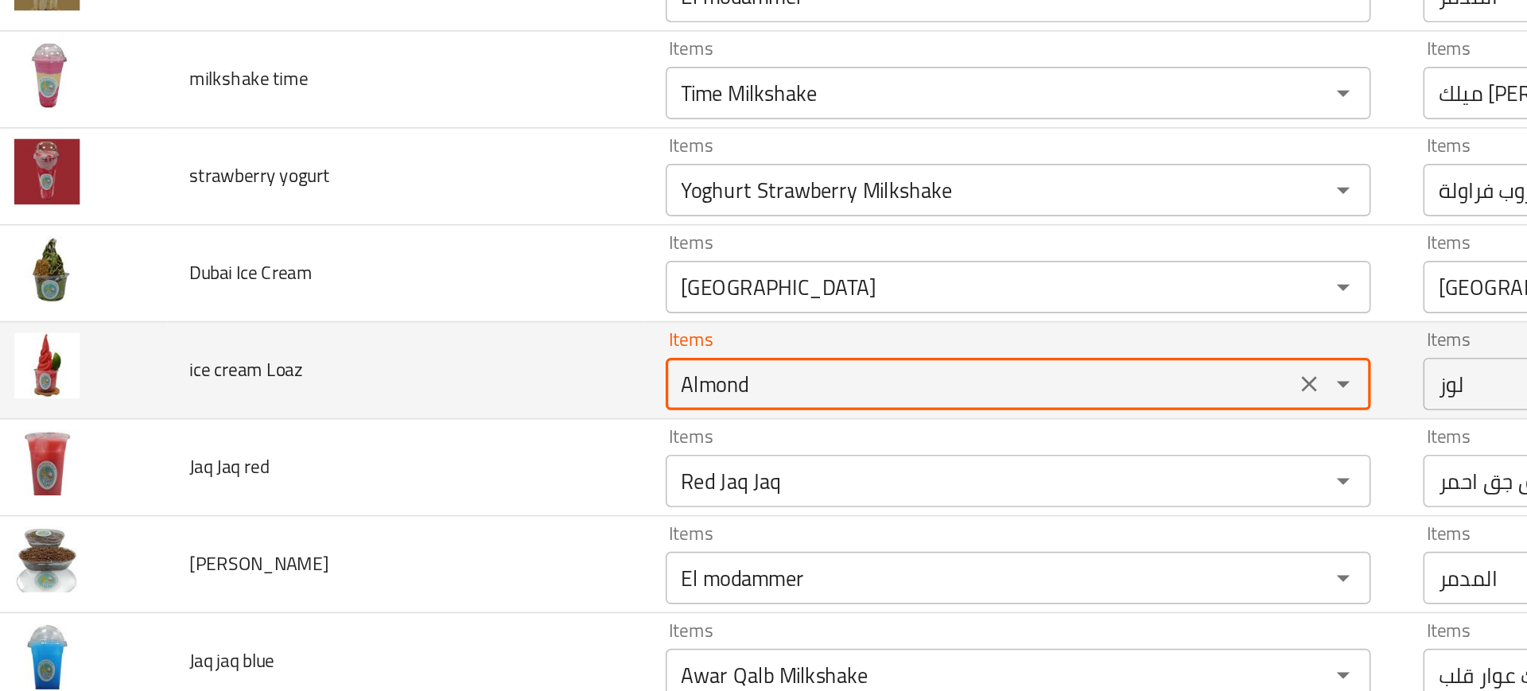
click at [452, 387] on Loaz "Almond" at bounding box center [617, 384] width 371 height 22
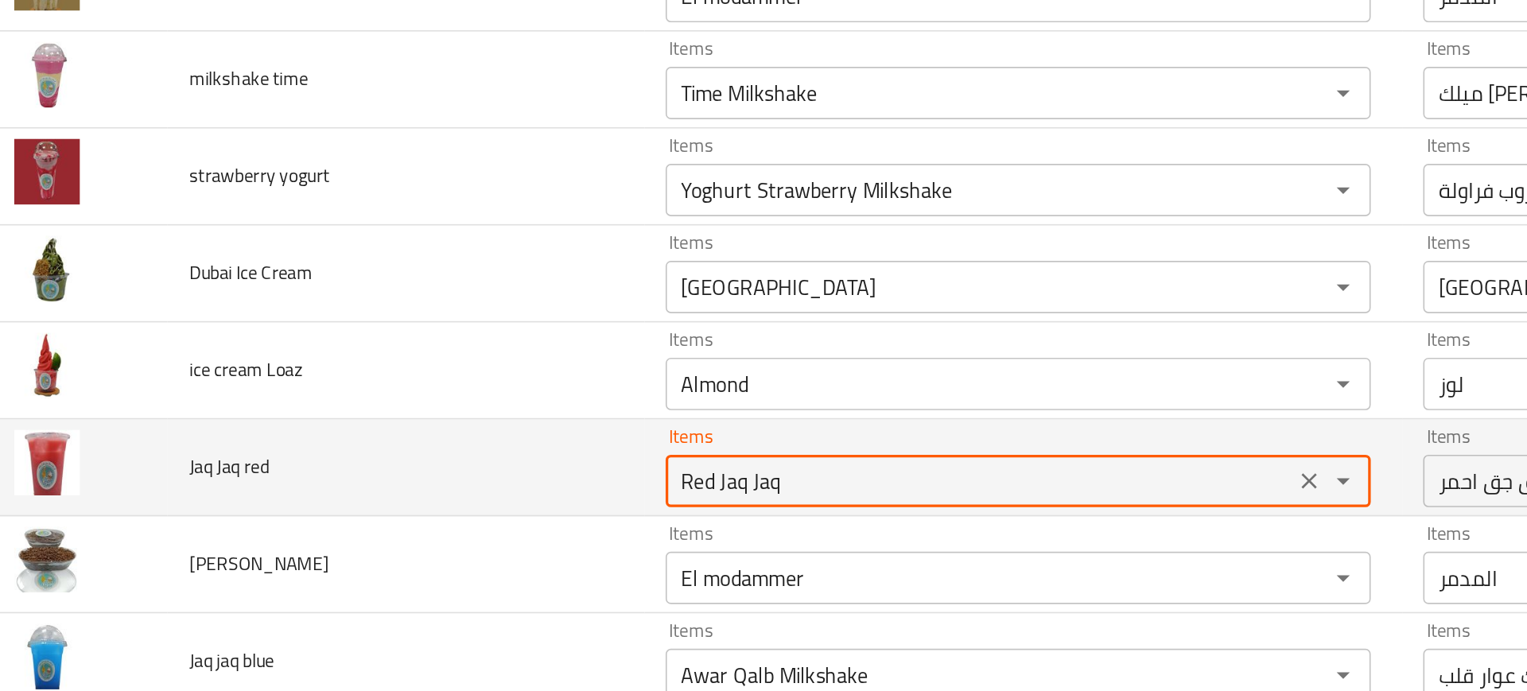
click at [480, 448] on red "Red Jaq Jaq" at bounding box center [617, 443] width 371 height 22
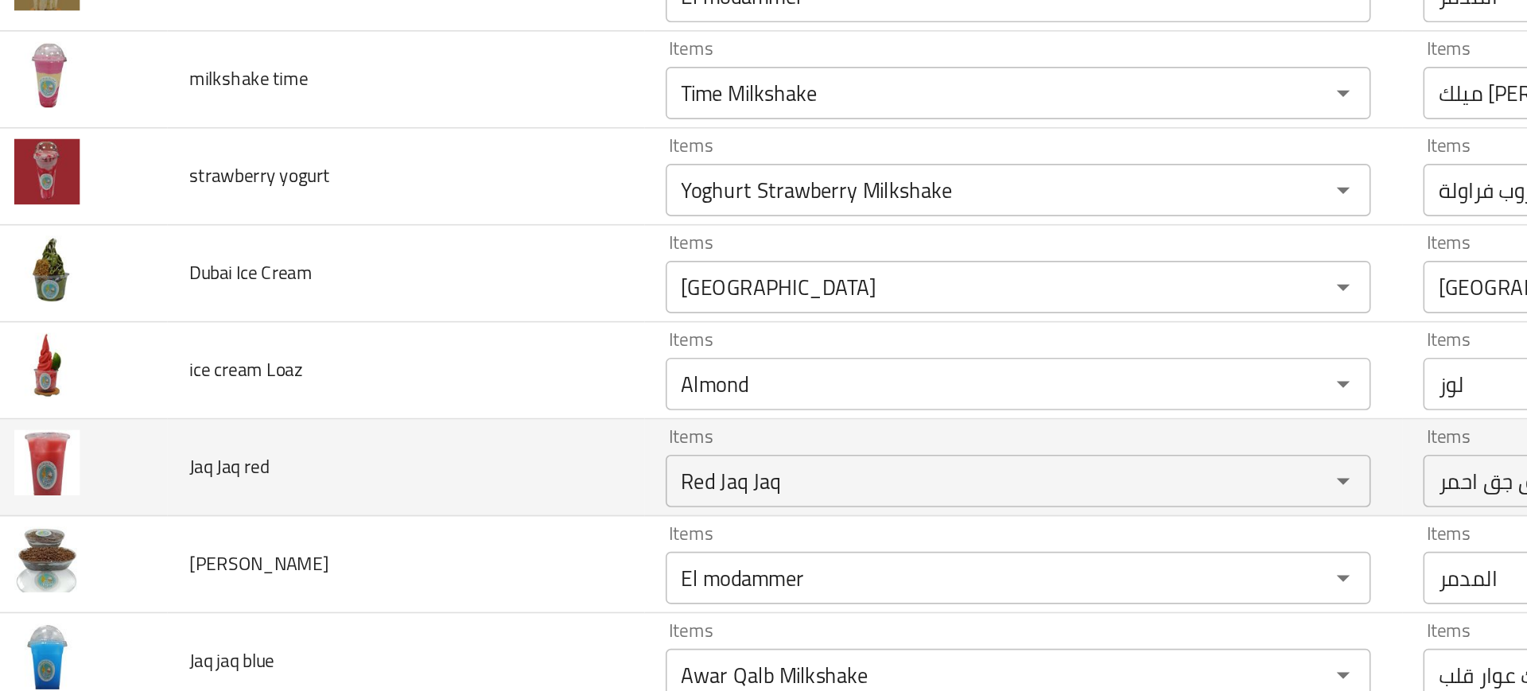
click at [347, 458] on td "Jaq Jaq red" at bounding box center [269, 435] width 289 height 59
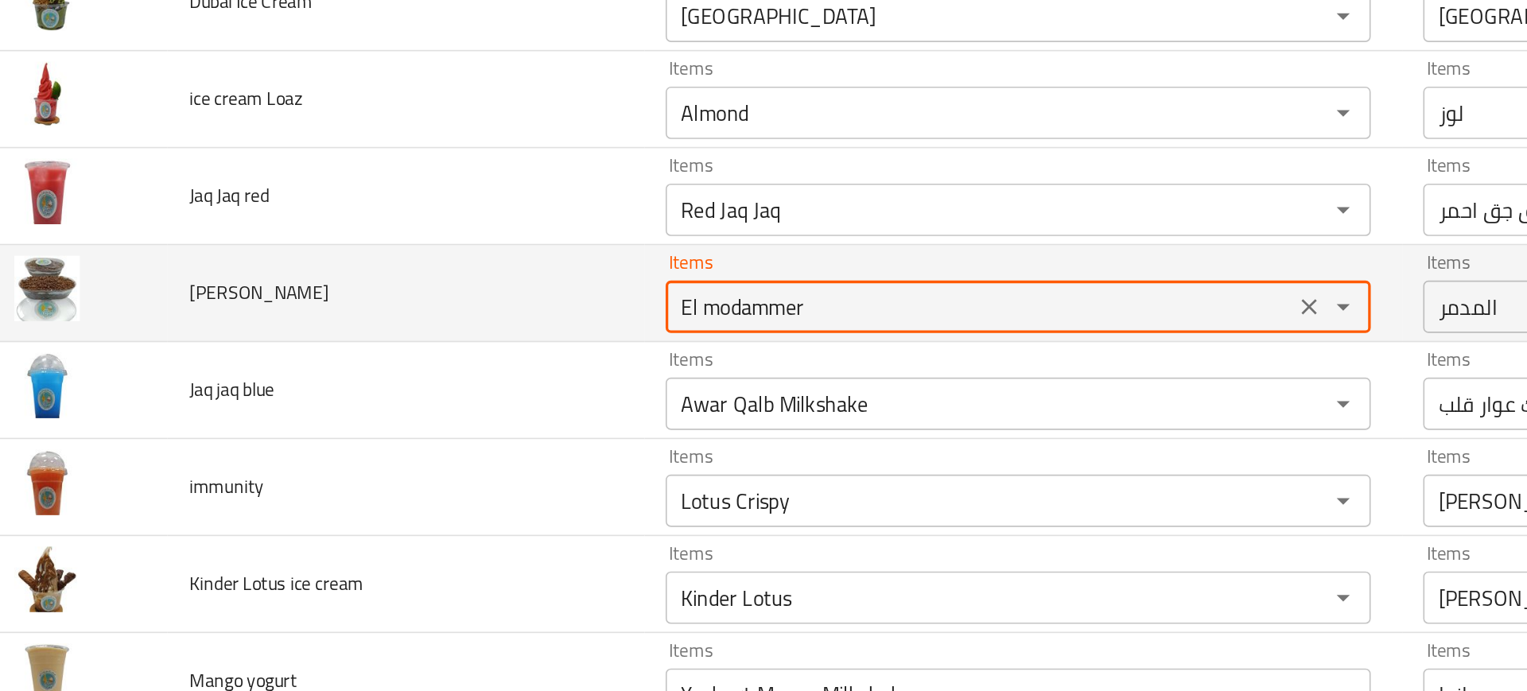
click at [474, 336] on Ahmed "El modammer" at bounding box center [617, 337] width 371 height 22
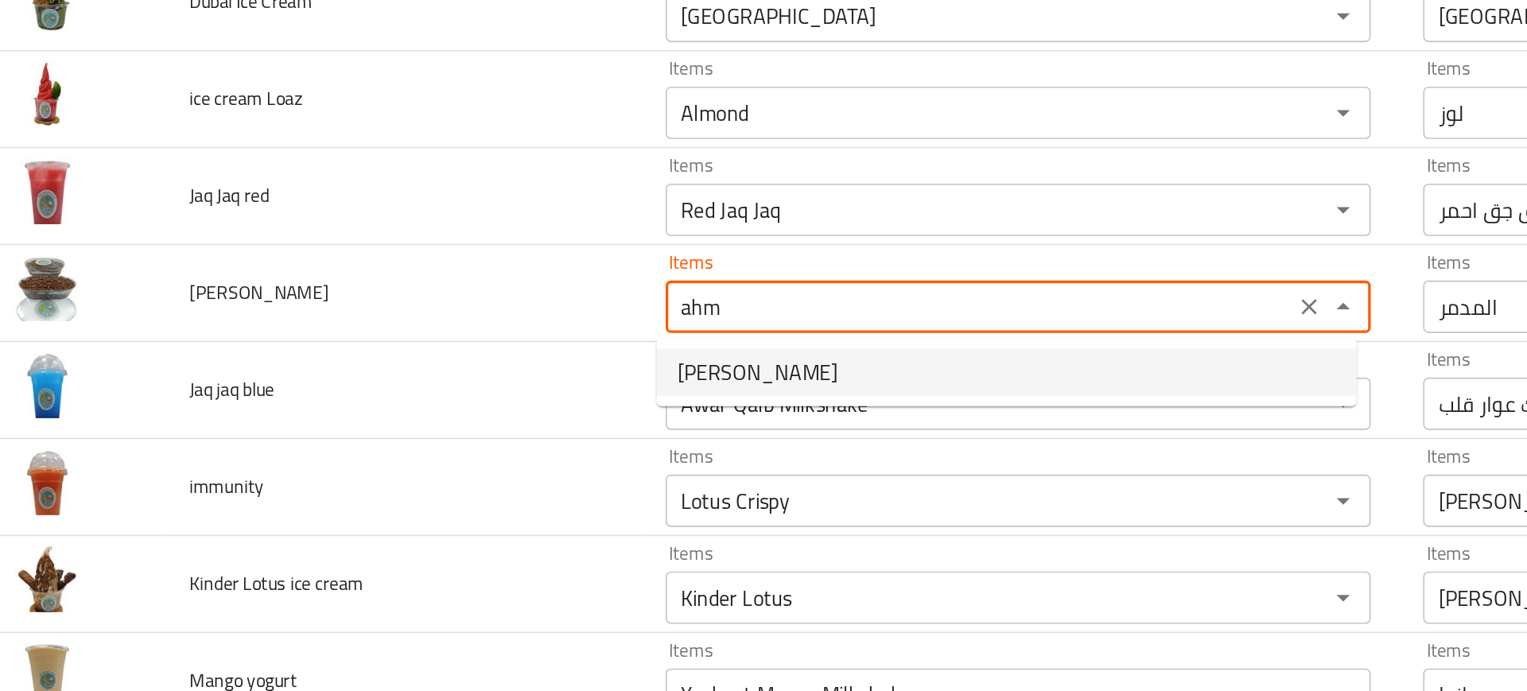
click at [473, 375] on span "[PERSON_NAME]" at bounding box center [482, 376] width 97 height 19
type Ahmed "[PERSON_NAME]"
type Ahmed-ar "كيك احمد"
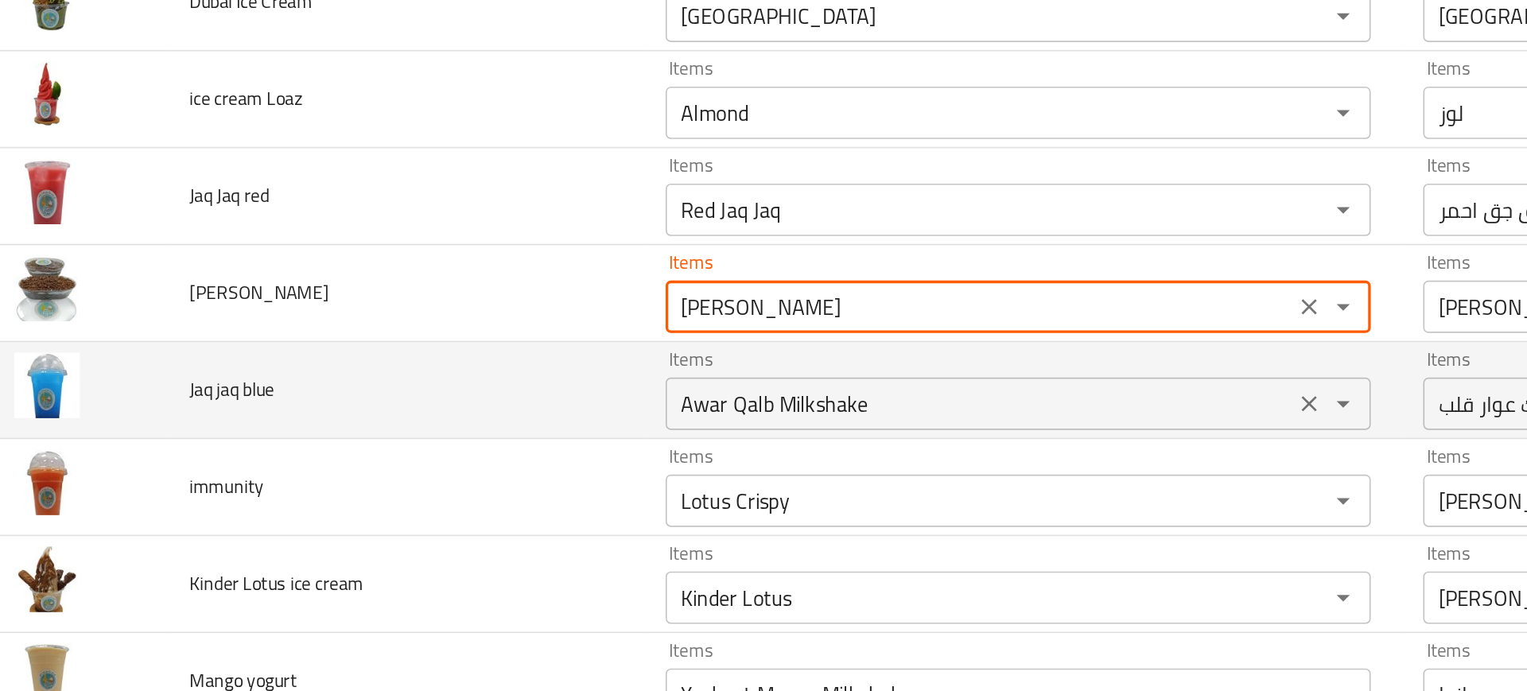
type Ahmed "[PERSON_NAME]"
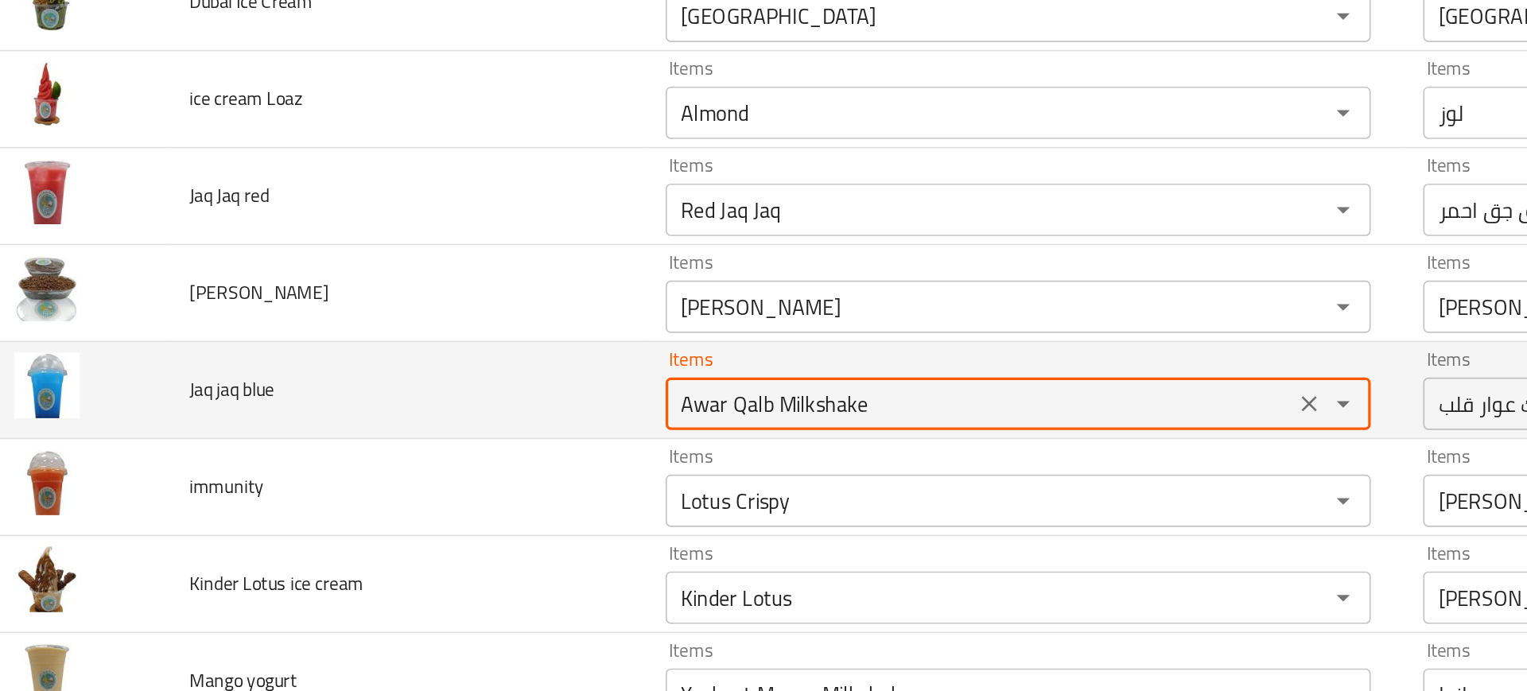
click at [486, 396] on blue "Awar Qalb Milkshake" at bounding box center [617, 396] width 371 height 22
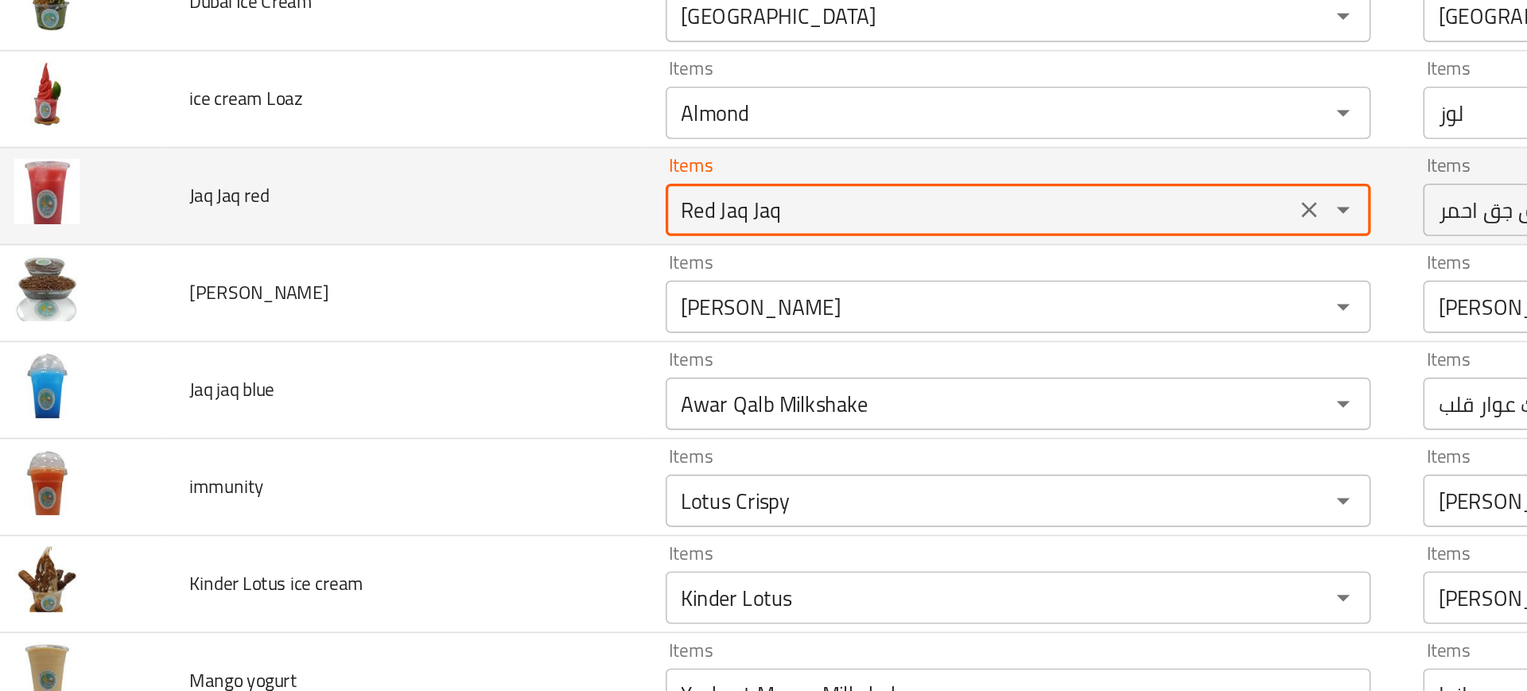
drag, startPoint x: 454, startPoint y: 277, endPoint x: 515, endPoint y: 275, distance: 60.5
click at [515, 275] on red "Red Jaq Jaq" at bounding box center [617, 278] width 371 height 22
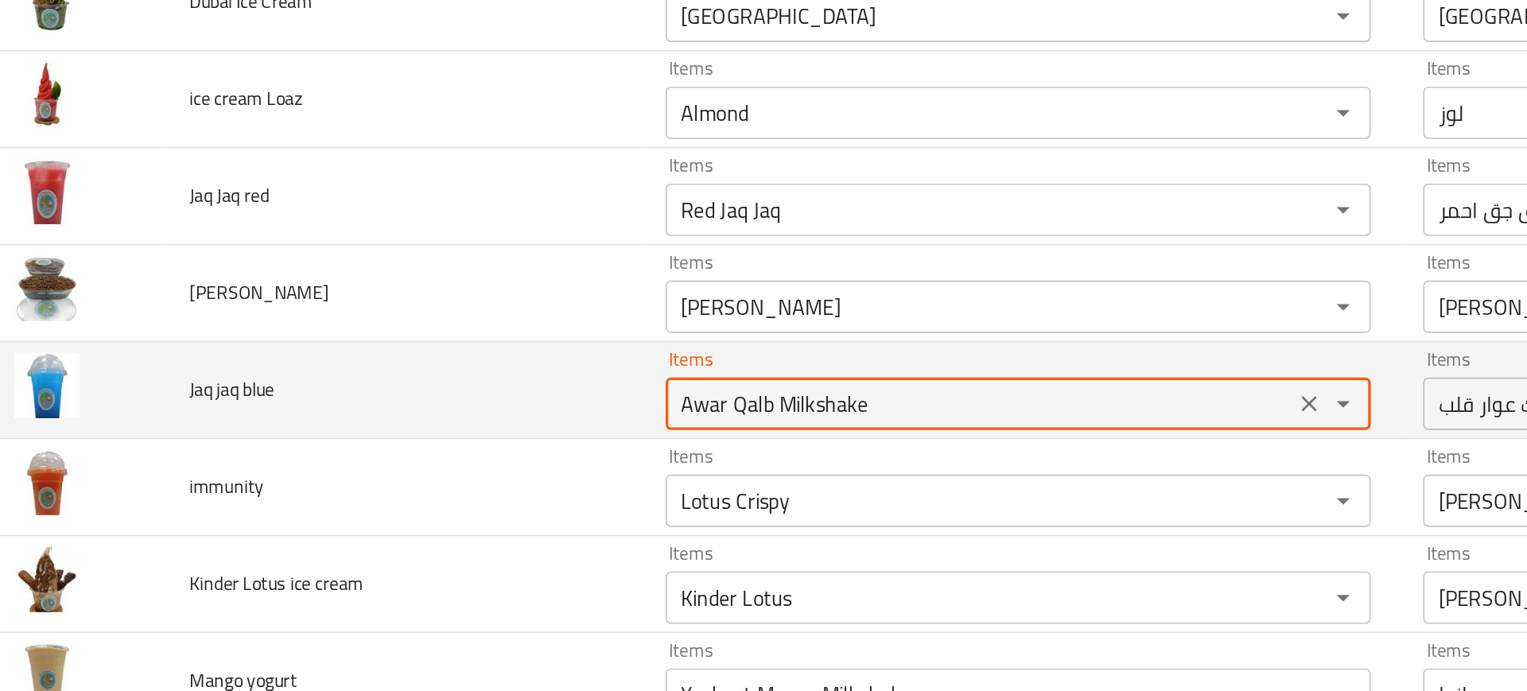
click at [503, 394] on blue "Awar Qalb Milkshake" at bounding box center [617, 396] width 371 height 22
paste blue "Jaq Jaq"
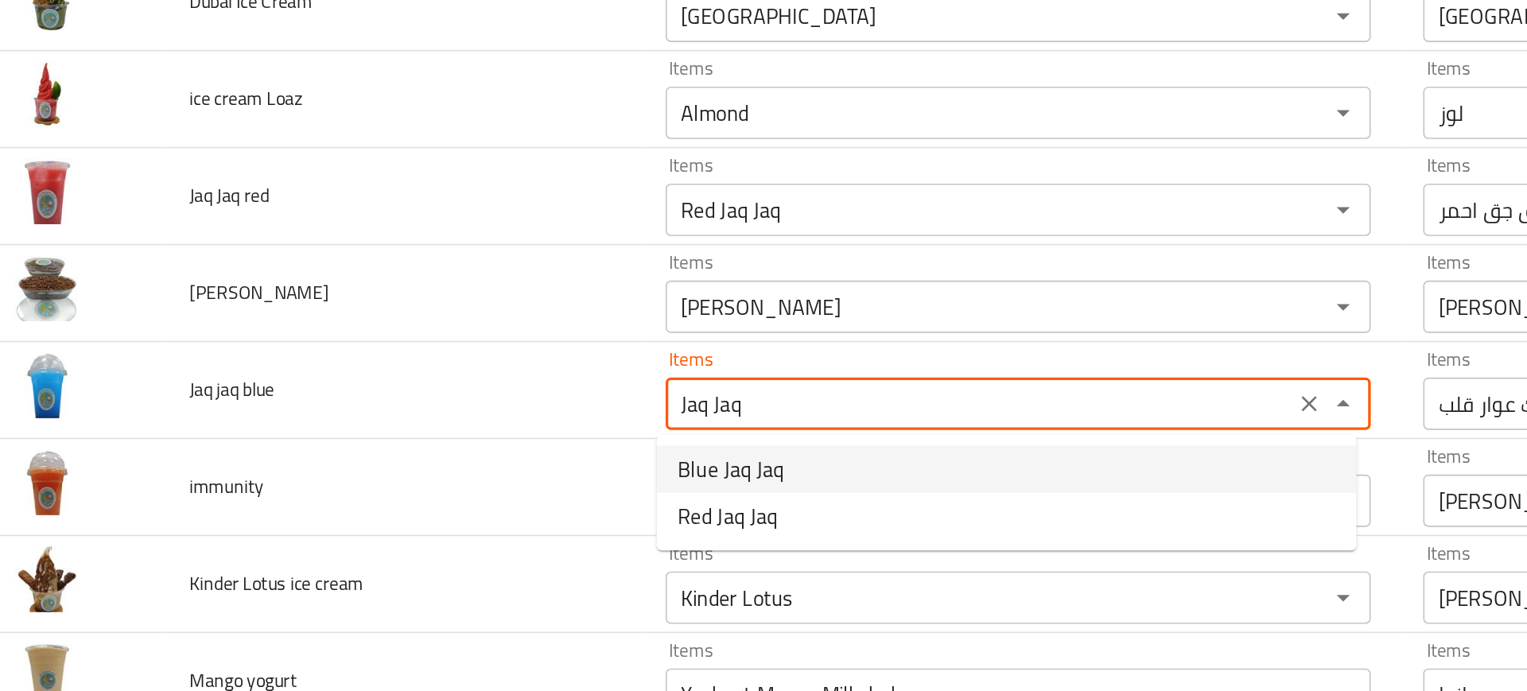
click at [451, 440] on span "Blue Jaq Jaq" at bounding box center [466, 435] width 64 height 19
type blue "Blue Jaq Jaq"
type blue-ar "جق جق ازرق"
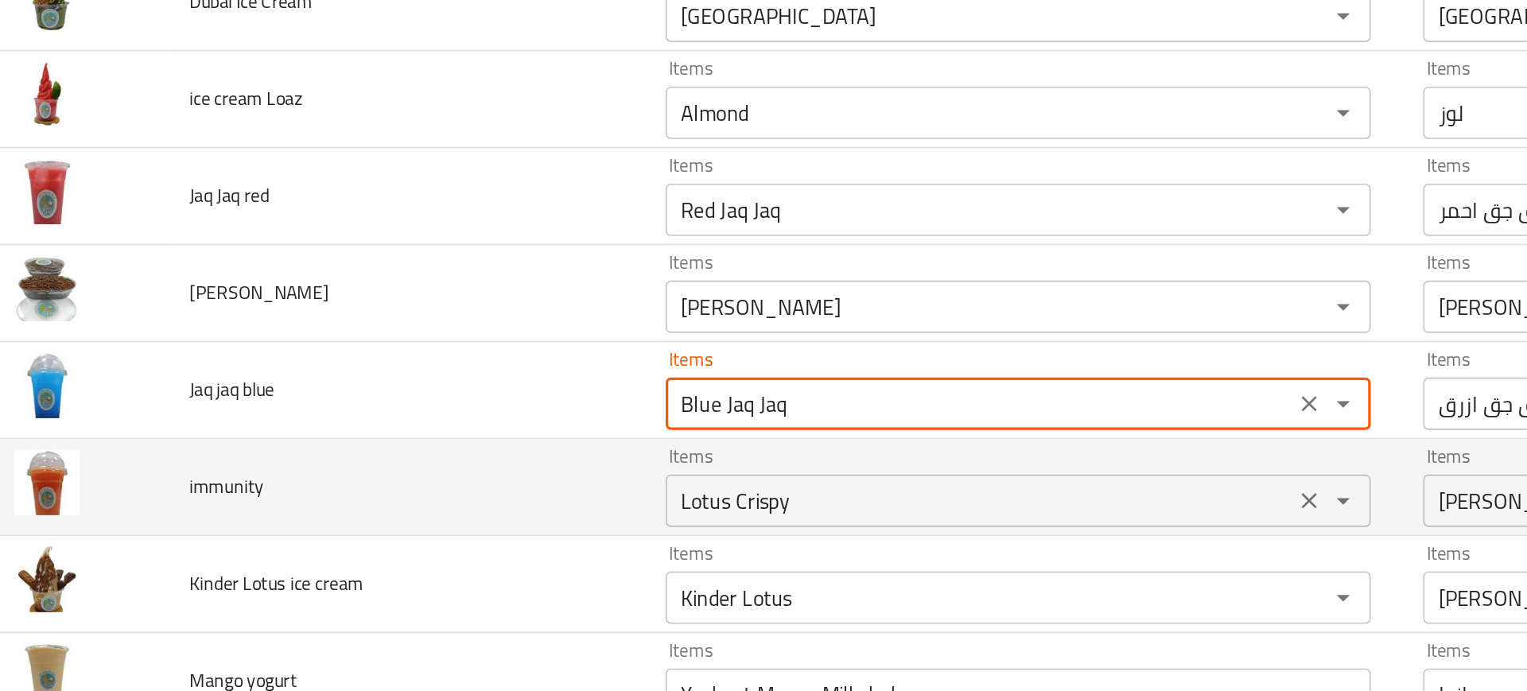
type blue "Blue Jaq Jaq"
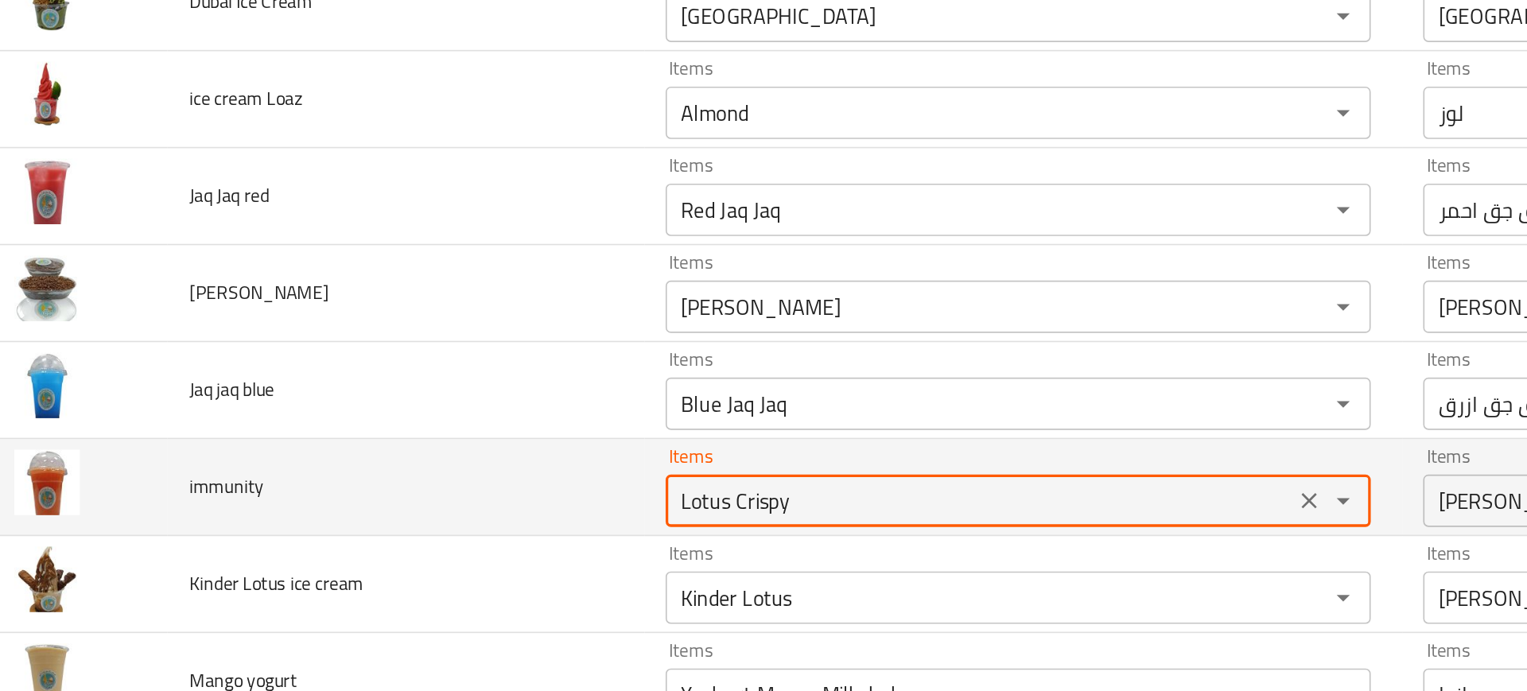
click at [472, 455] on input "Lotus Crispy" at bounding box center [617, 455] width 371 height 22
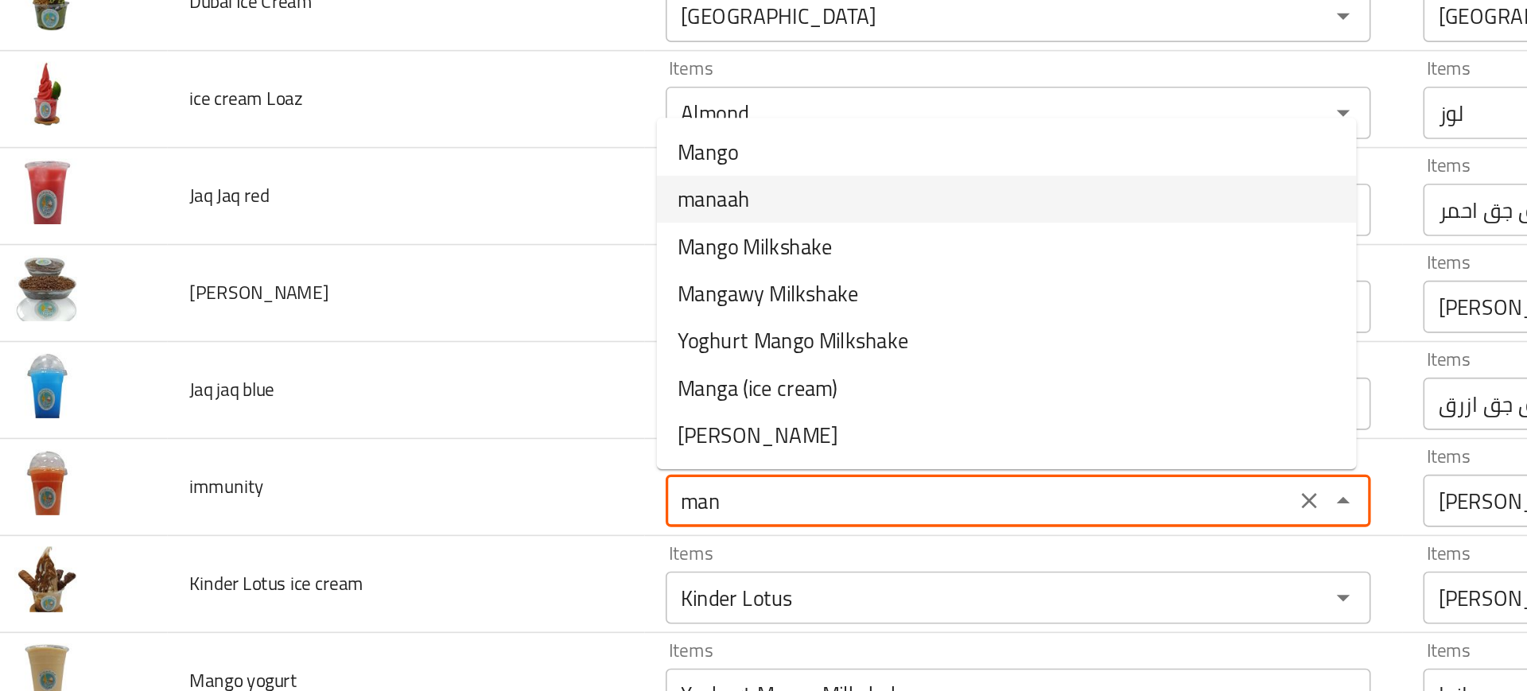
click at [462, 270] on span "manaah" at bounding box center [456, 271] width 44 height 19
type input "manaah"
type input "مناعه"
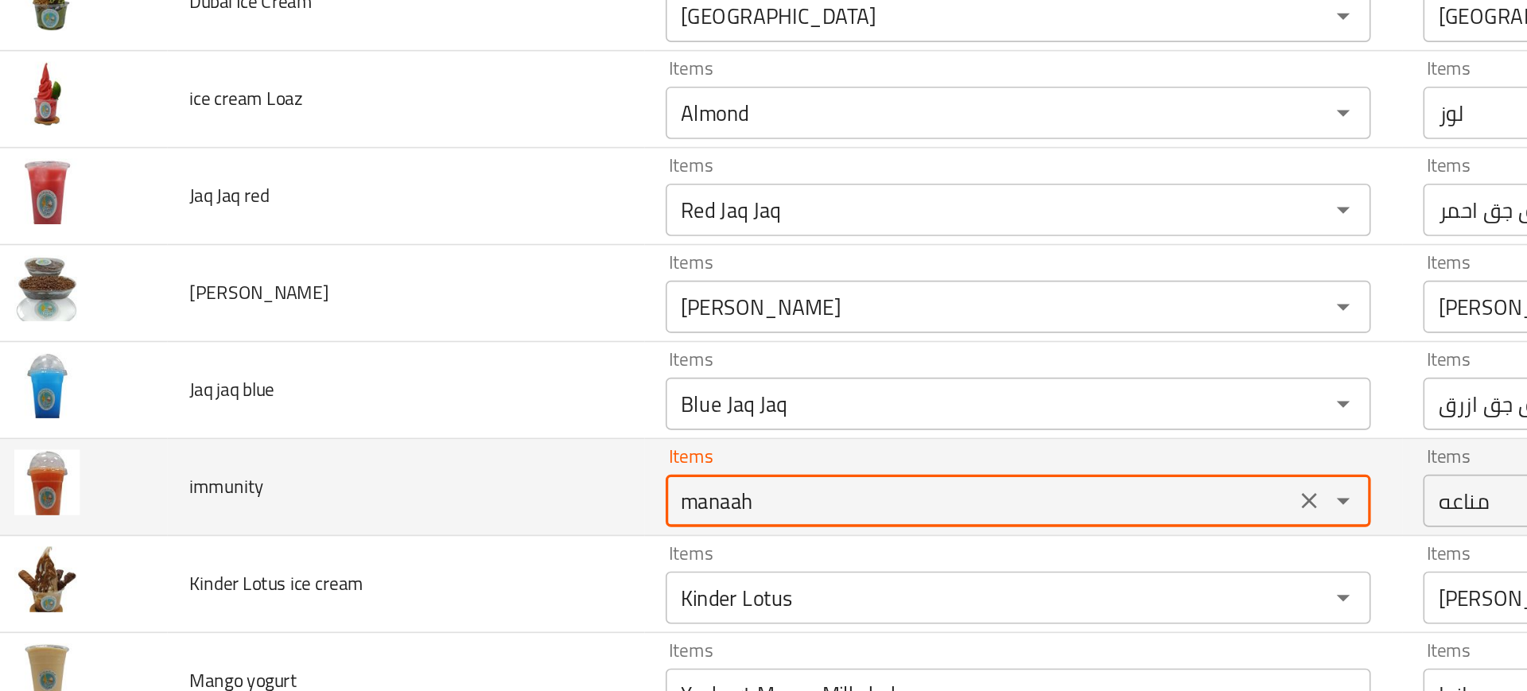
type input "manaah"
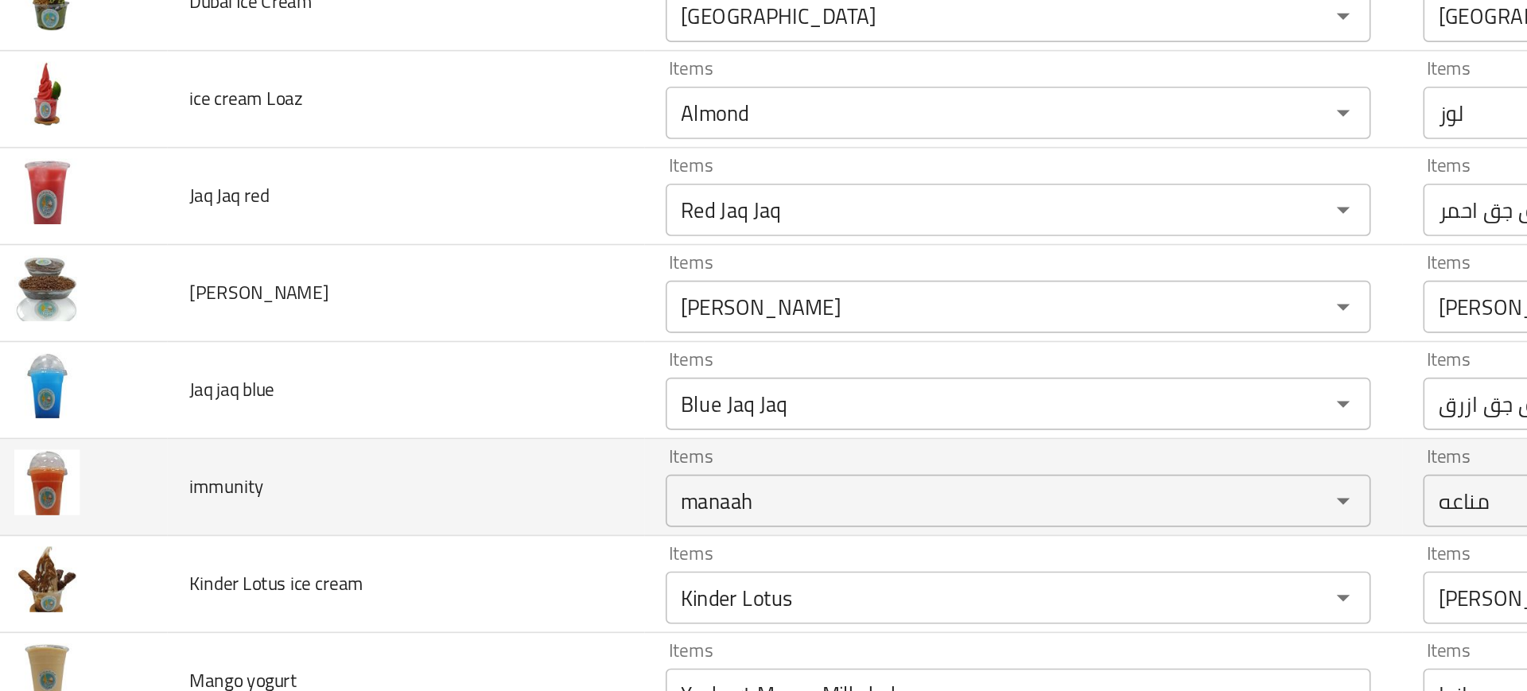
click at [367, 468] on td "immunity" at bounding box center [269, 447] width 289 height 59
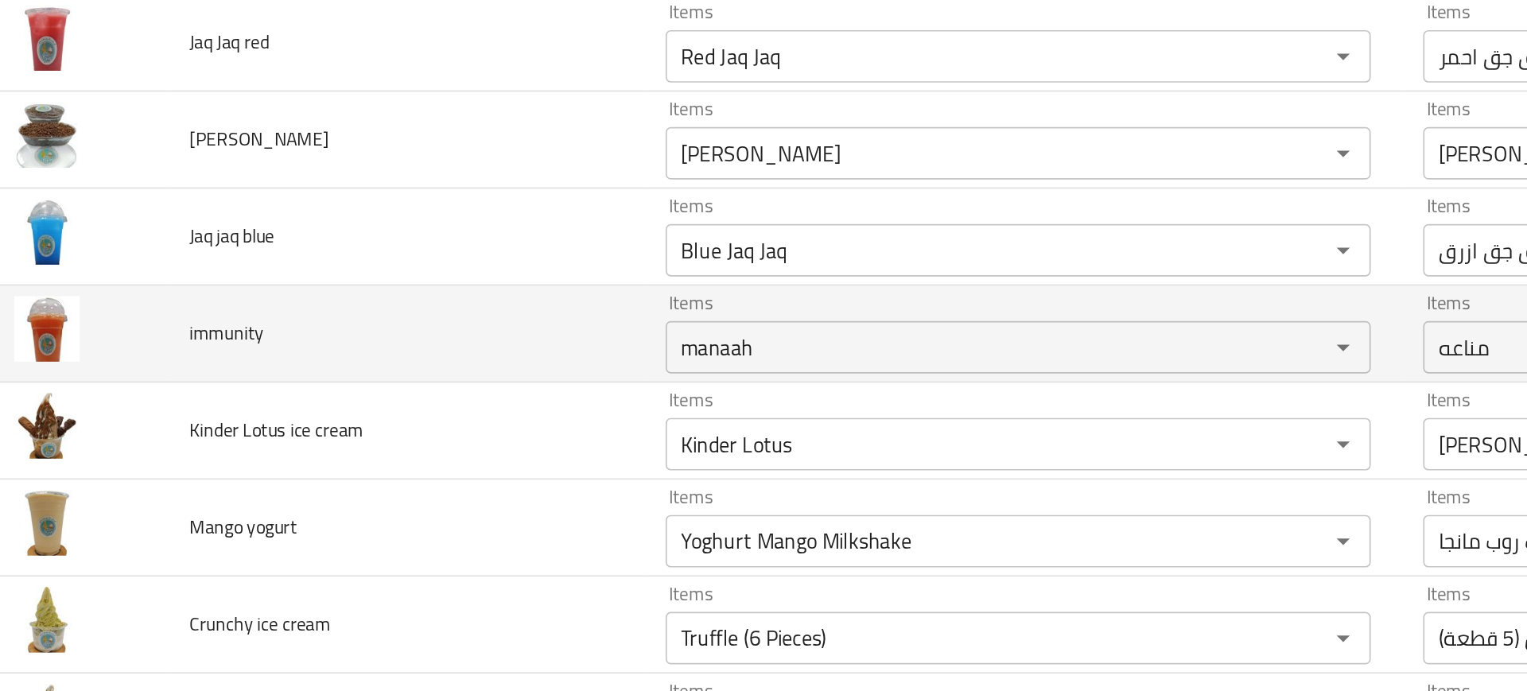
scroll to position [5630, 0]
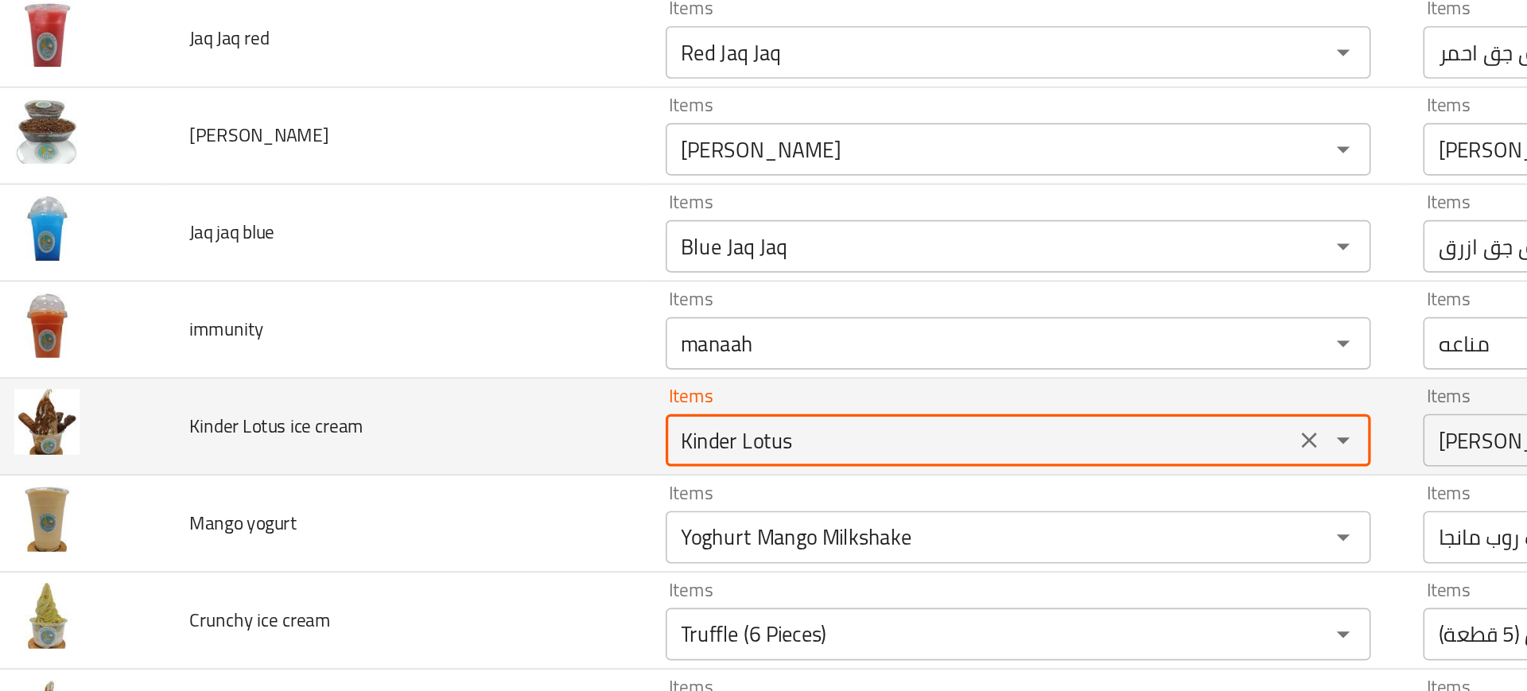
click at [444, 407] on cream "Kinder Lotus" at bounding box center [617, 418] width 371 height 22
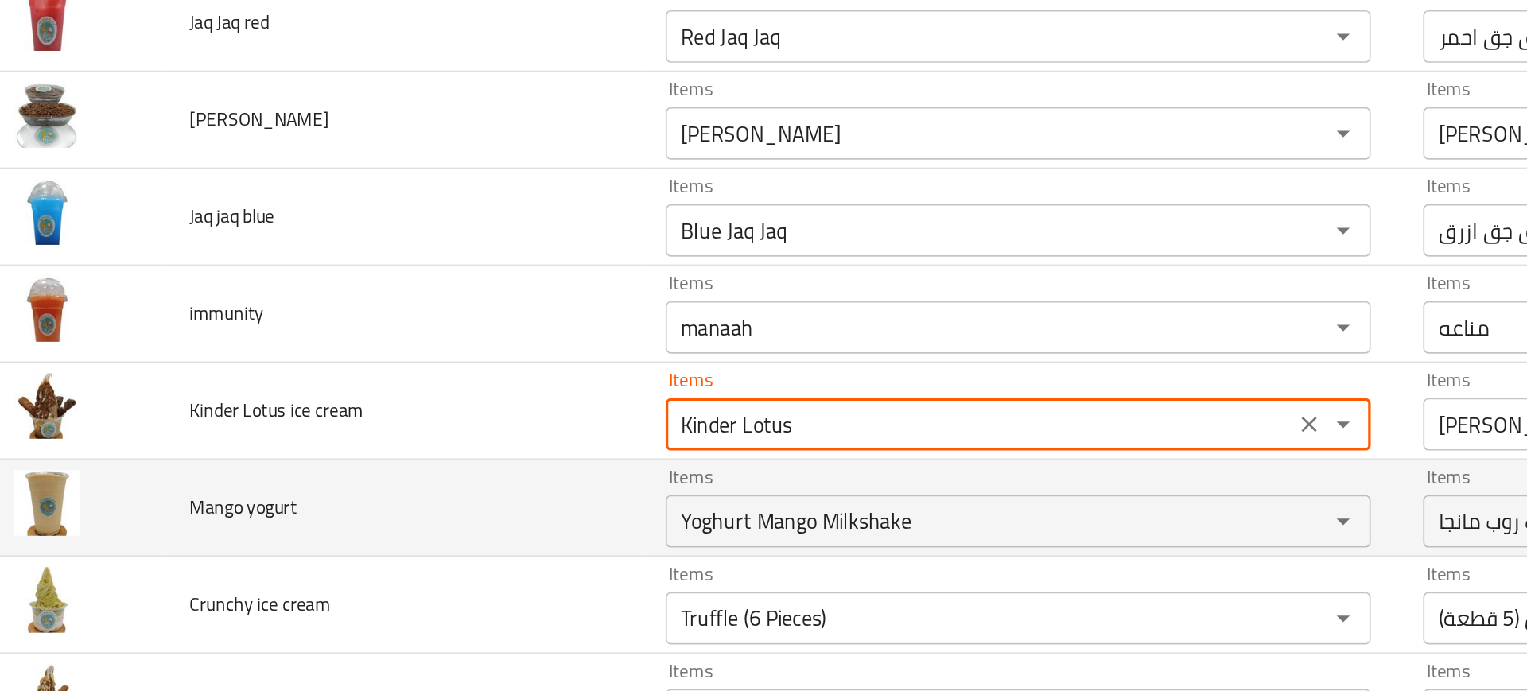
scroll to position [5659, 0]
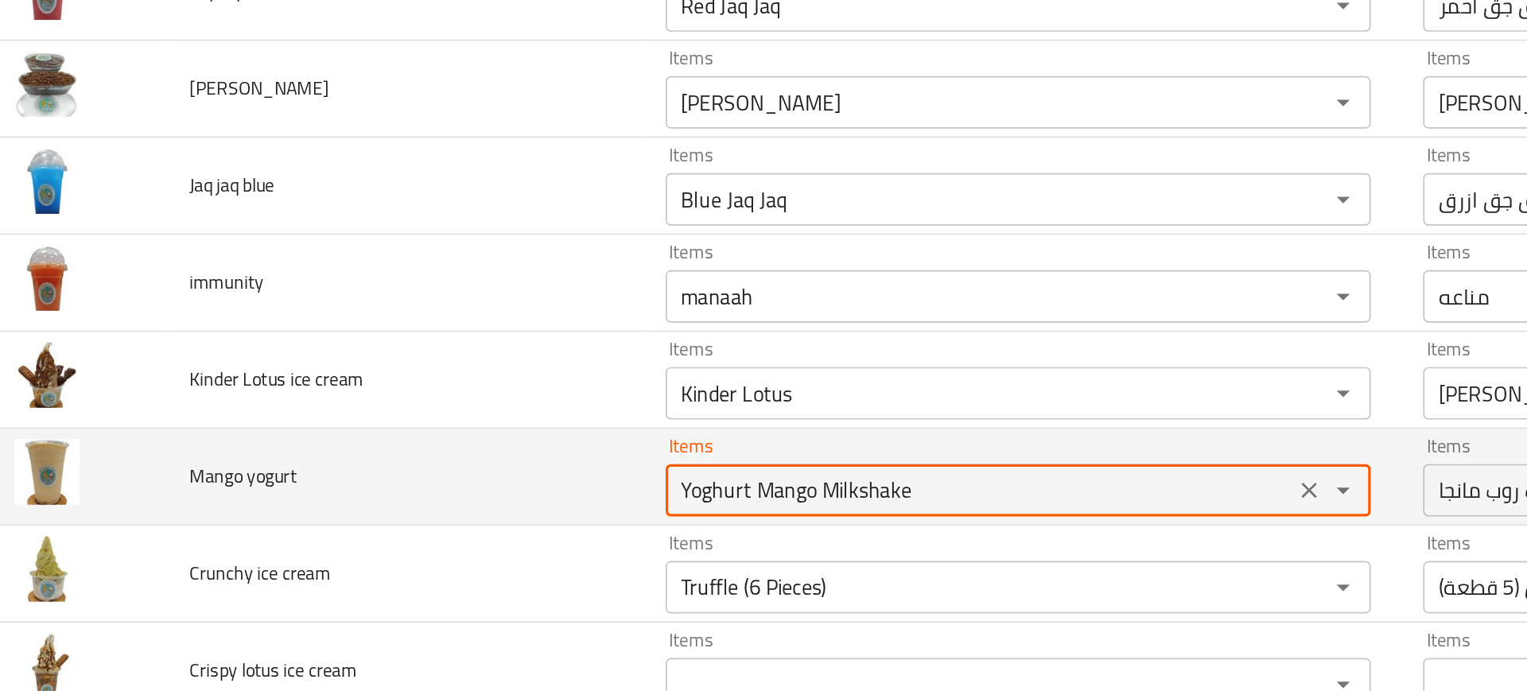
click at [432, 452] on yogurt "Yoghurt Mango Milkshake" at bounding box center [617, 448] width 371 height 22
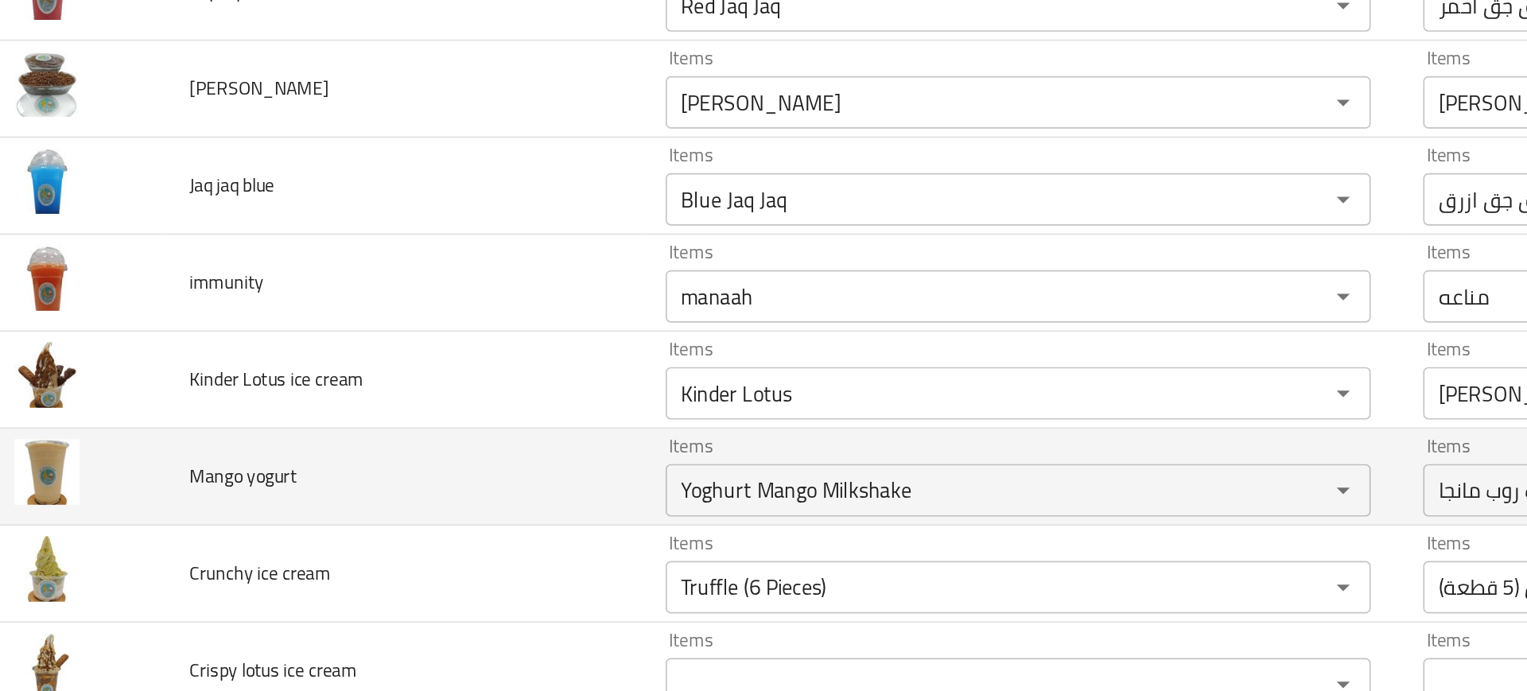
click at [375, 464] on td "Mango yogurt" at bounding box center [269, 440] width 289 height 59
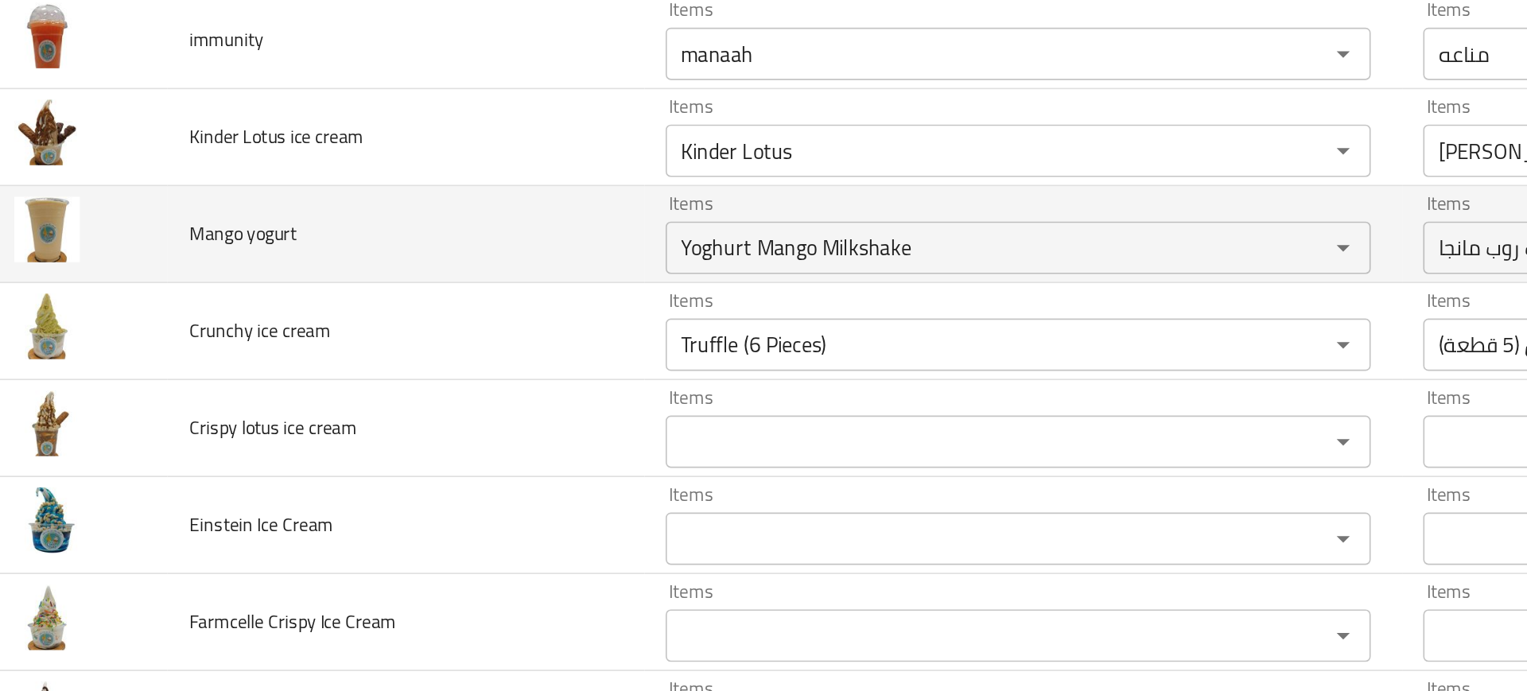
scroll to position [5806, 0]
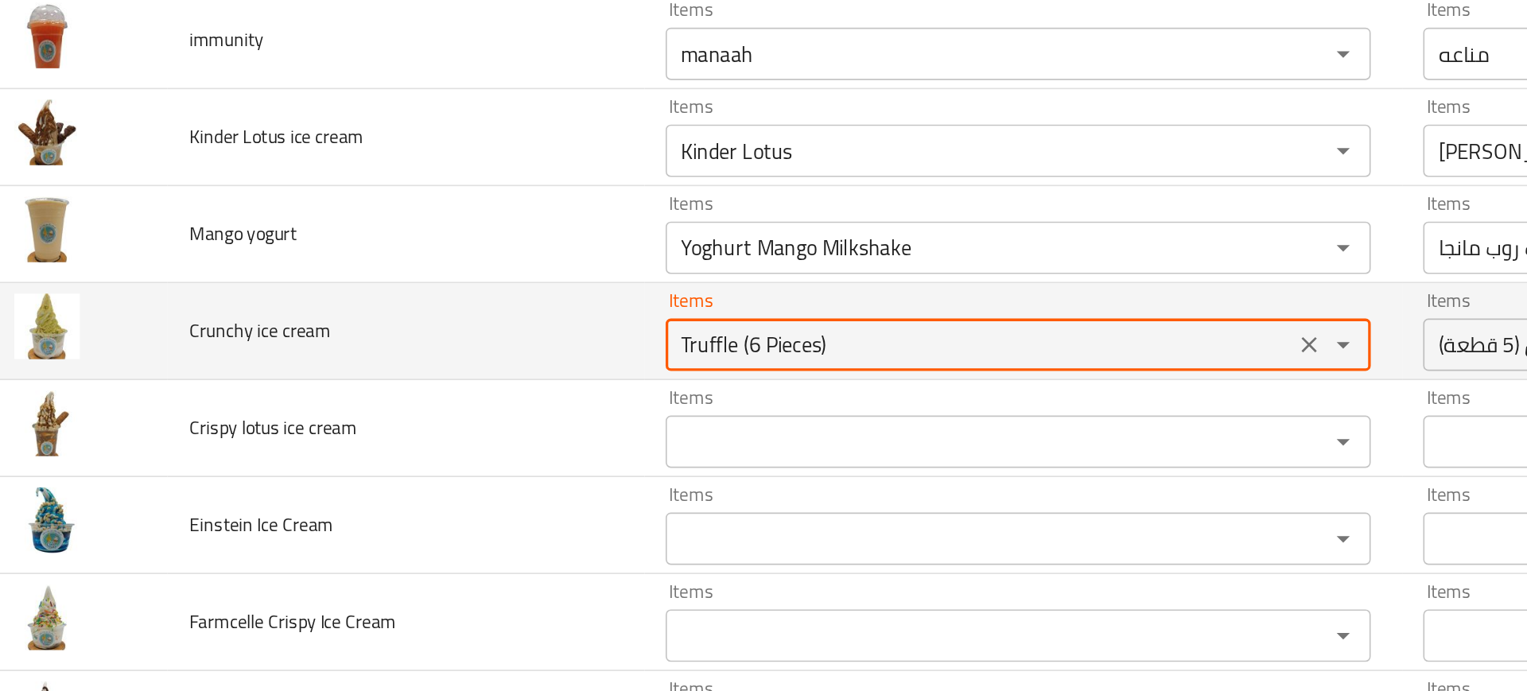
click at [439, 354] on cream "Truffle (6 Pieces)" at bounding box center [617, 360] width 371 height 22
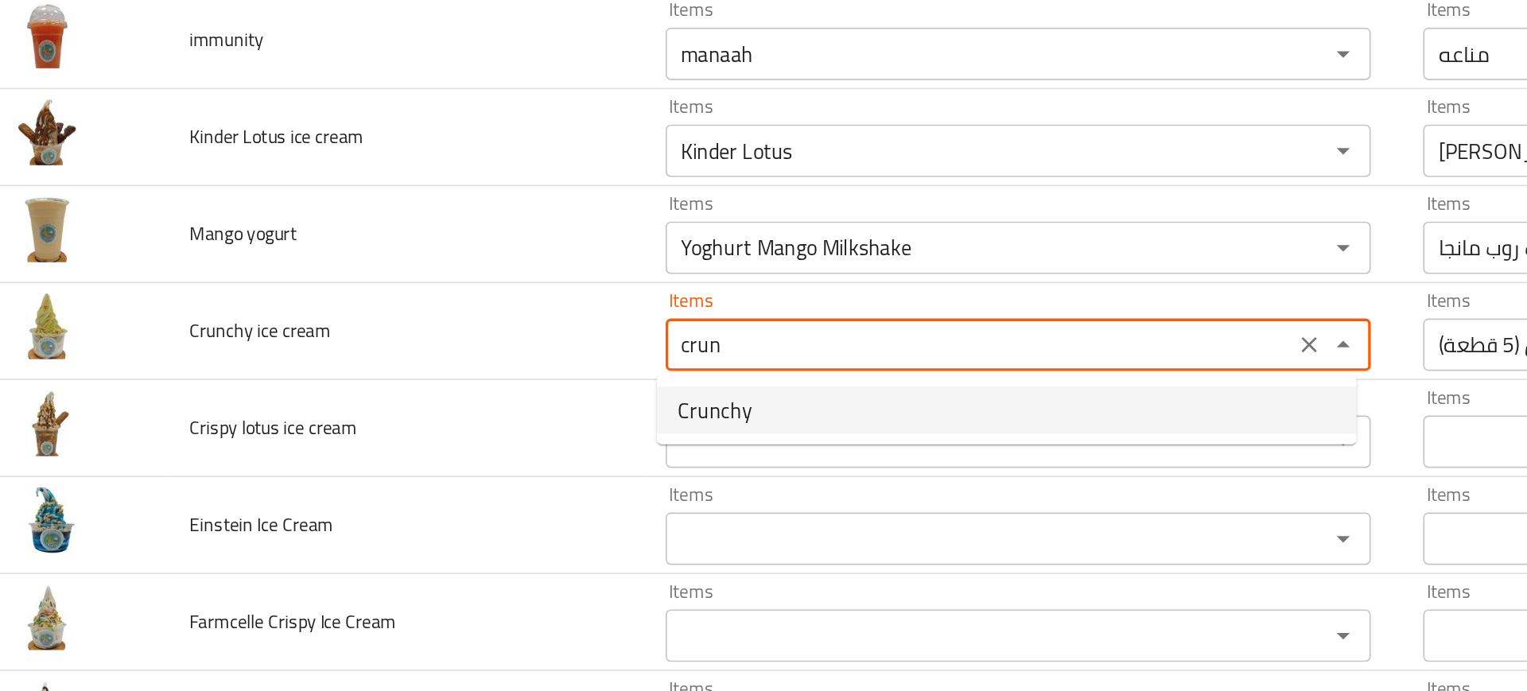
click at [485, 408] on cream-option-0 "Crunchy" at bounding box center [634, 400] width 425 height 29
type cream "Crunchy"
type cream-ar "كرانشي"
type cream "Crunchy"
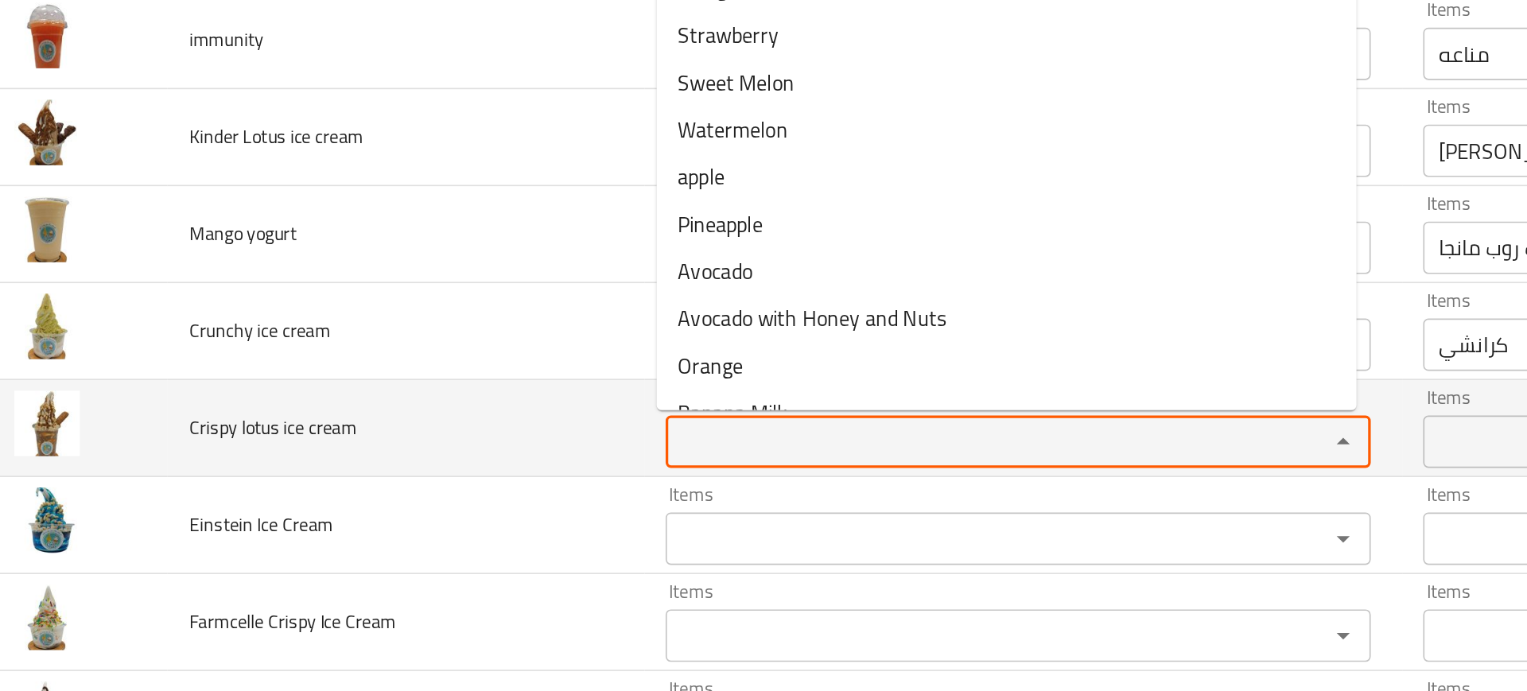
click at [457, 424] on cream "Items" at bounding box center [617, 419] width 371 height 22
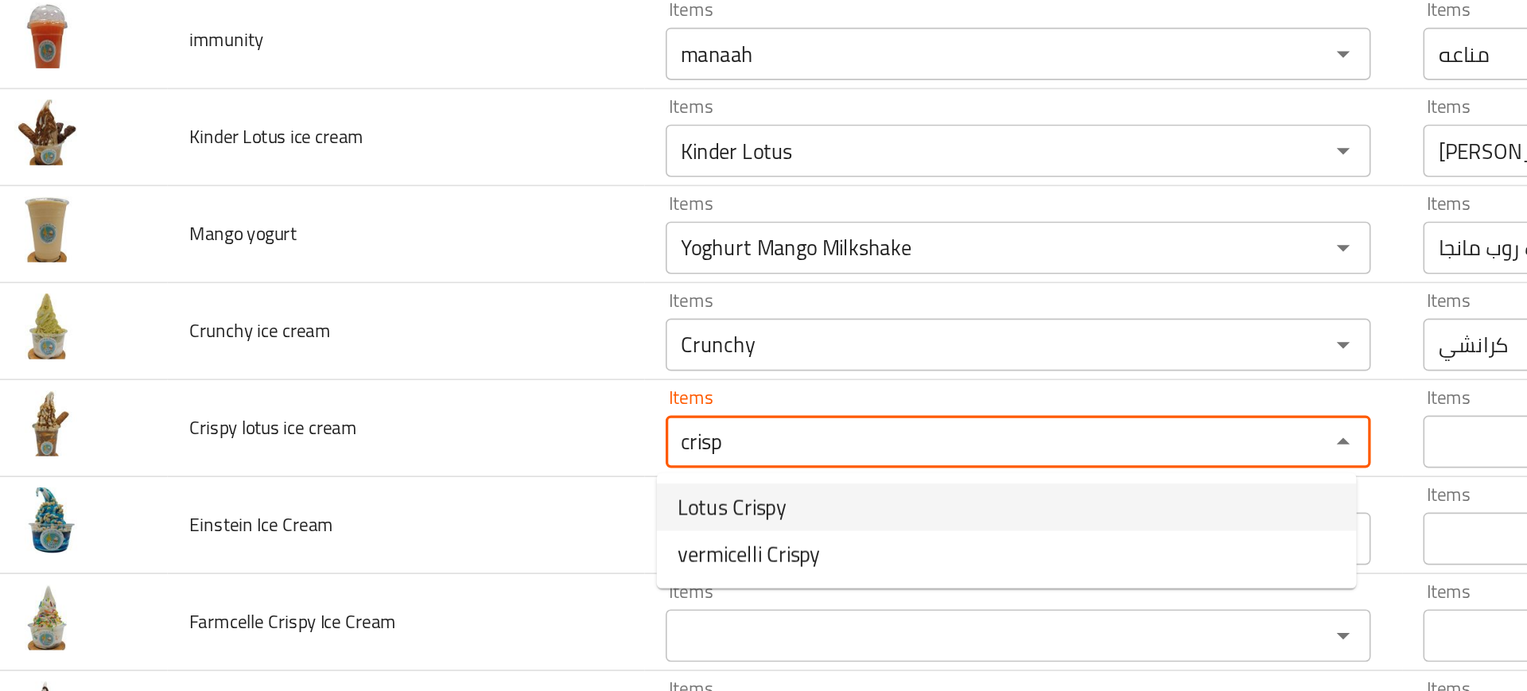
click at [472, 453] on span "Lotus Crispy" at bounding box center [467, 458] width 66 height 19
type cream "Lotus Crispy"
type cream-ar "لوتس كرسبي"
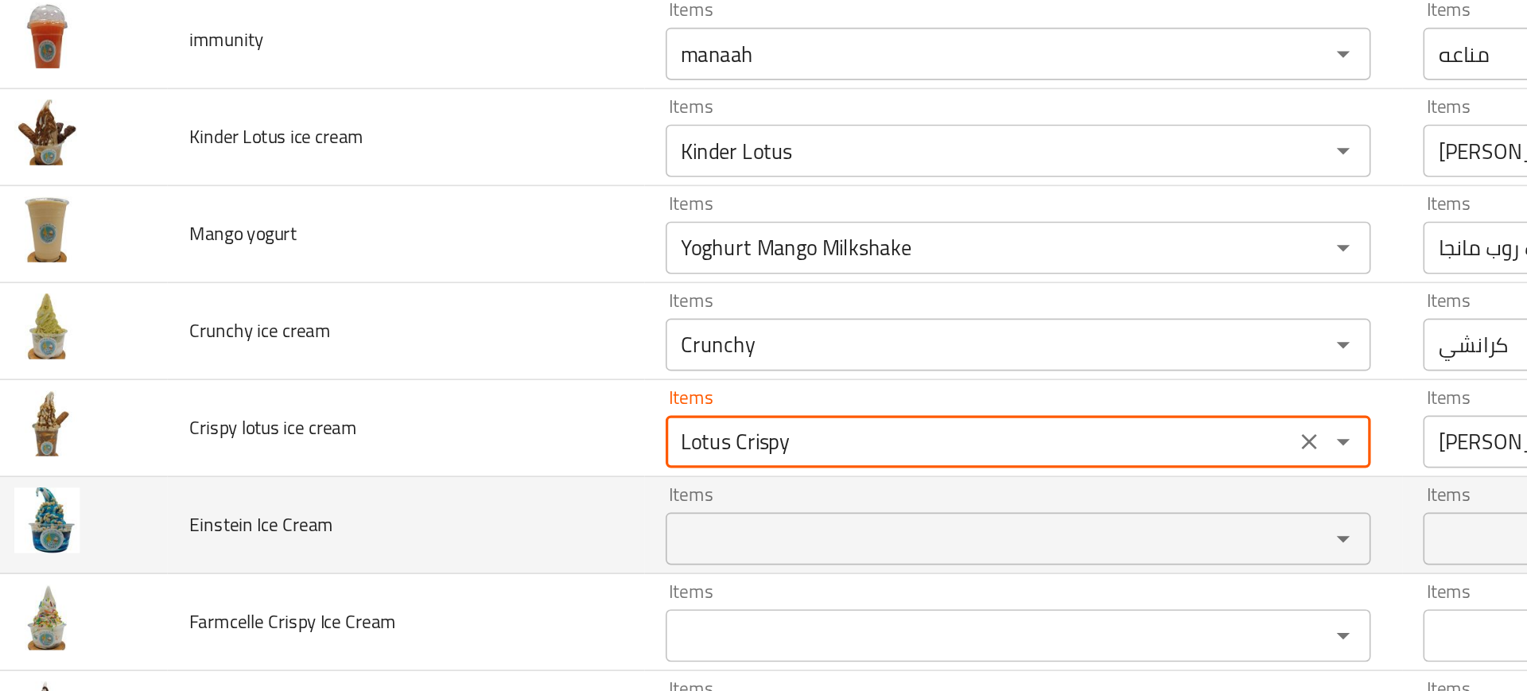
type cream "Lotus Crispy"
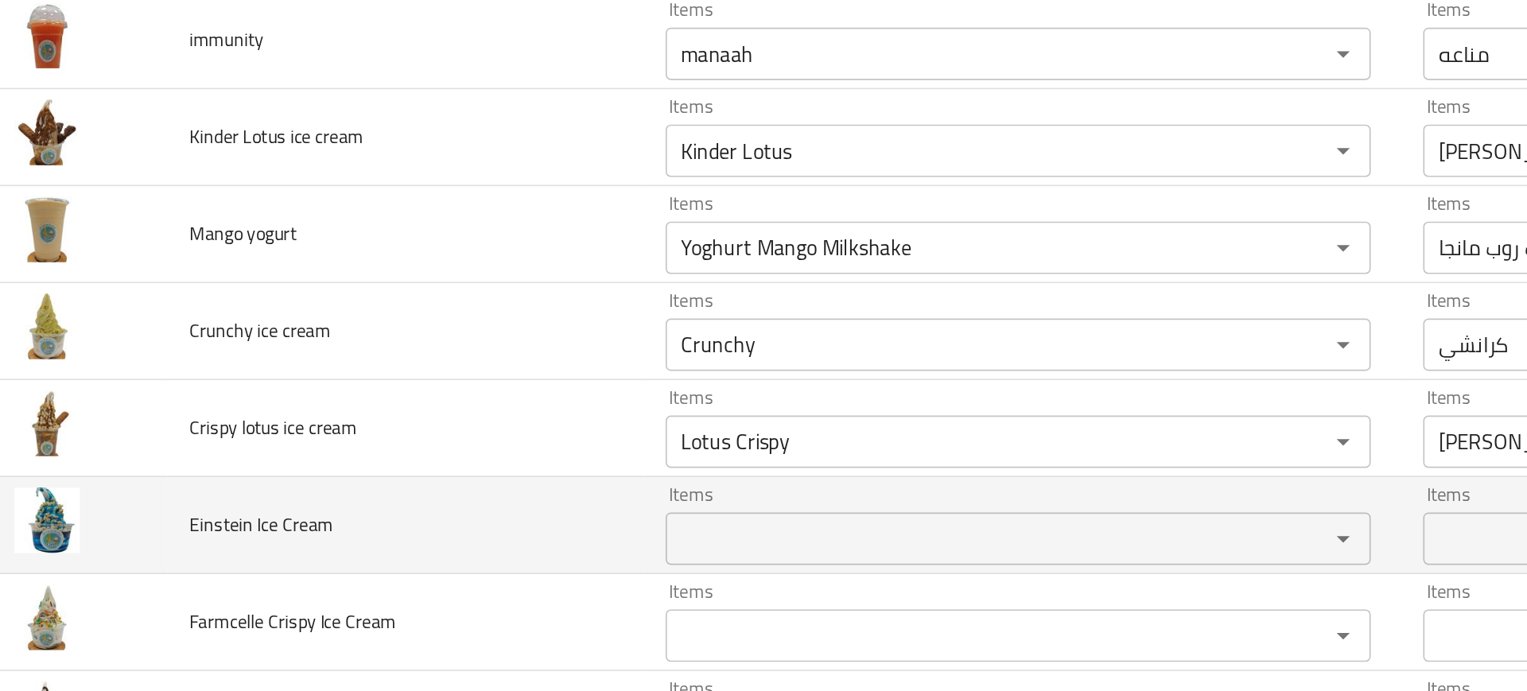
click at [397, 472] on td "Einstein Ice Cream" at bounding box center [269, 470] width 289 height 59
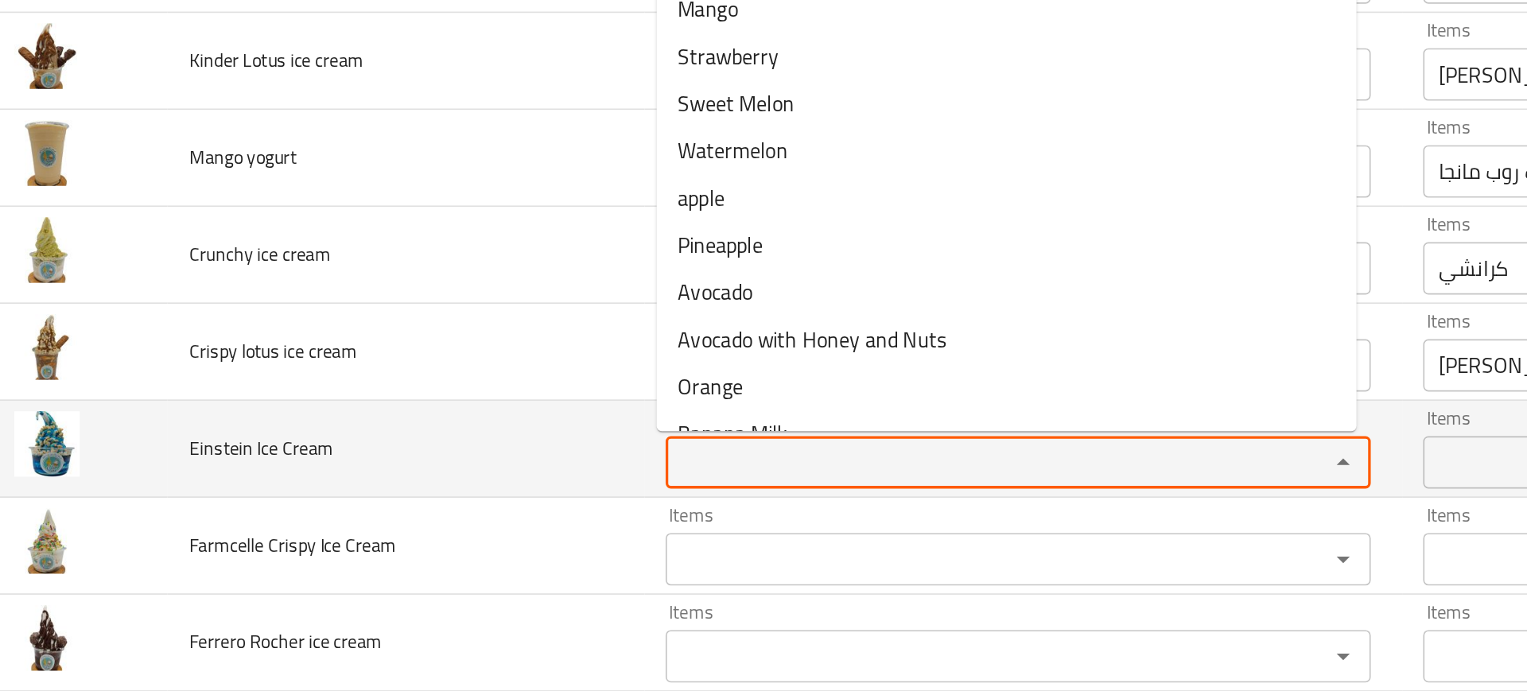
click at [437, 430] on Cream "Items" at bounding box center [617, 432] width 371 height 22
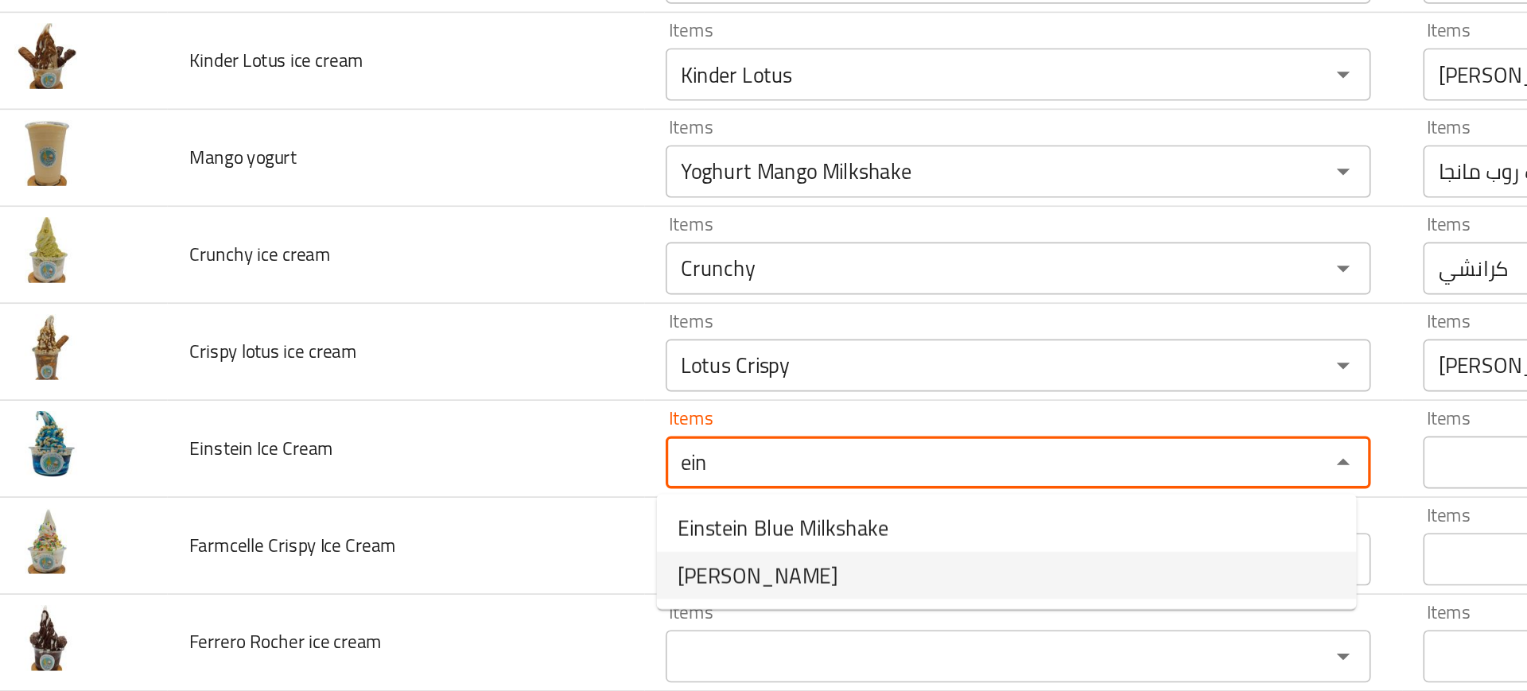
click at [447, 501] on span "[PERSON_NAME]" at bounding box center [482, 500] width 97 height 19
type Cream "[PERSON_NAME]"
type Cream-ar "اينشتاين"
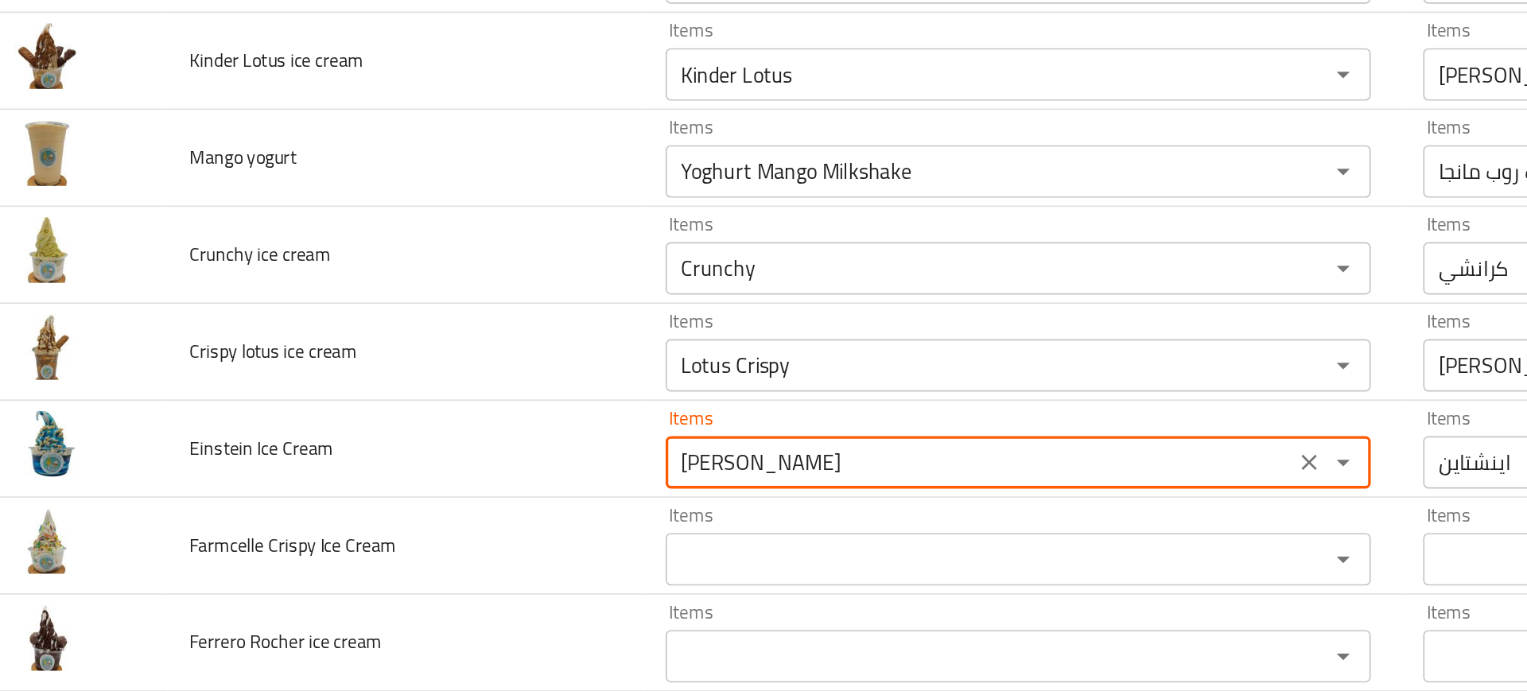
type Cream "[PERSON_NAME]"
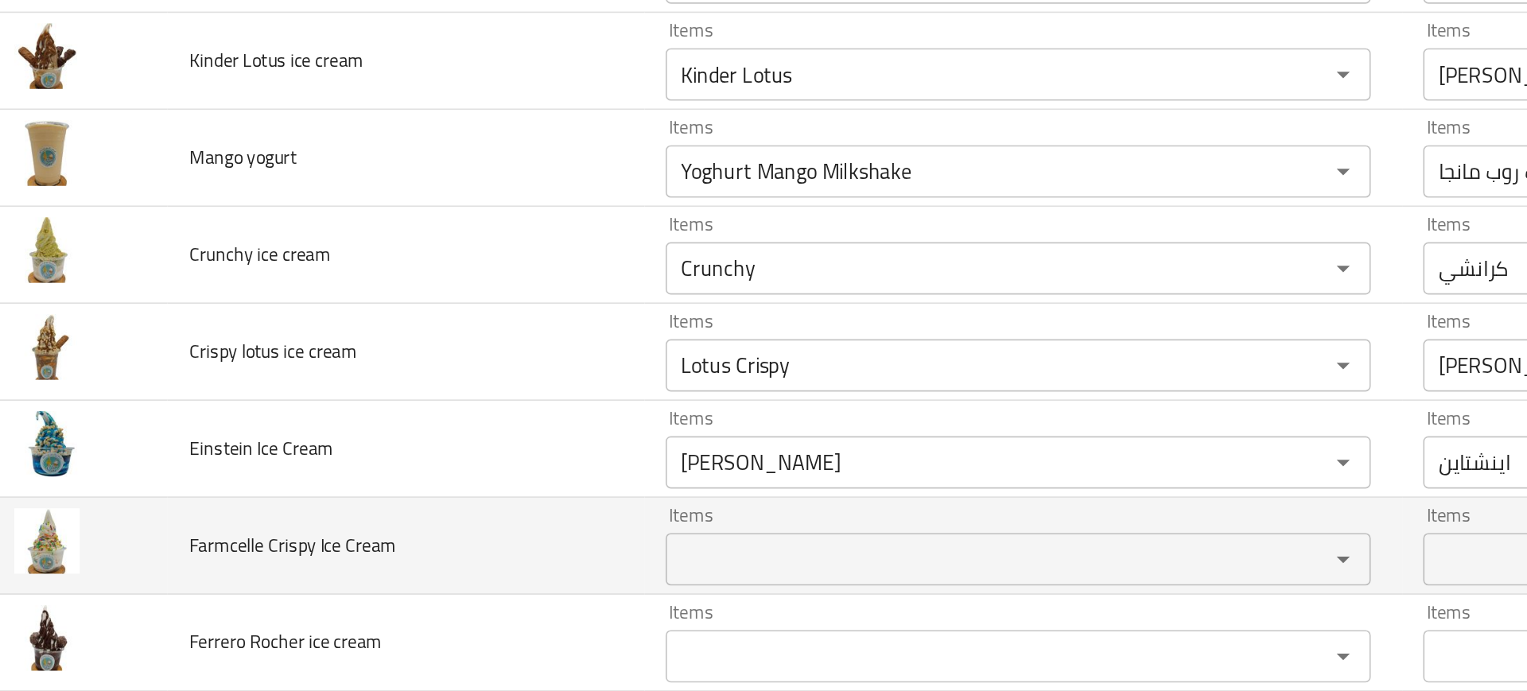
click at [403, 476] on td "Farmcelle Crispy Ice Cream" at bounding box center [269, 482] width 289 height 59
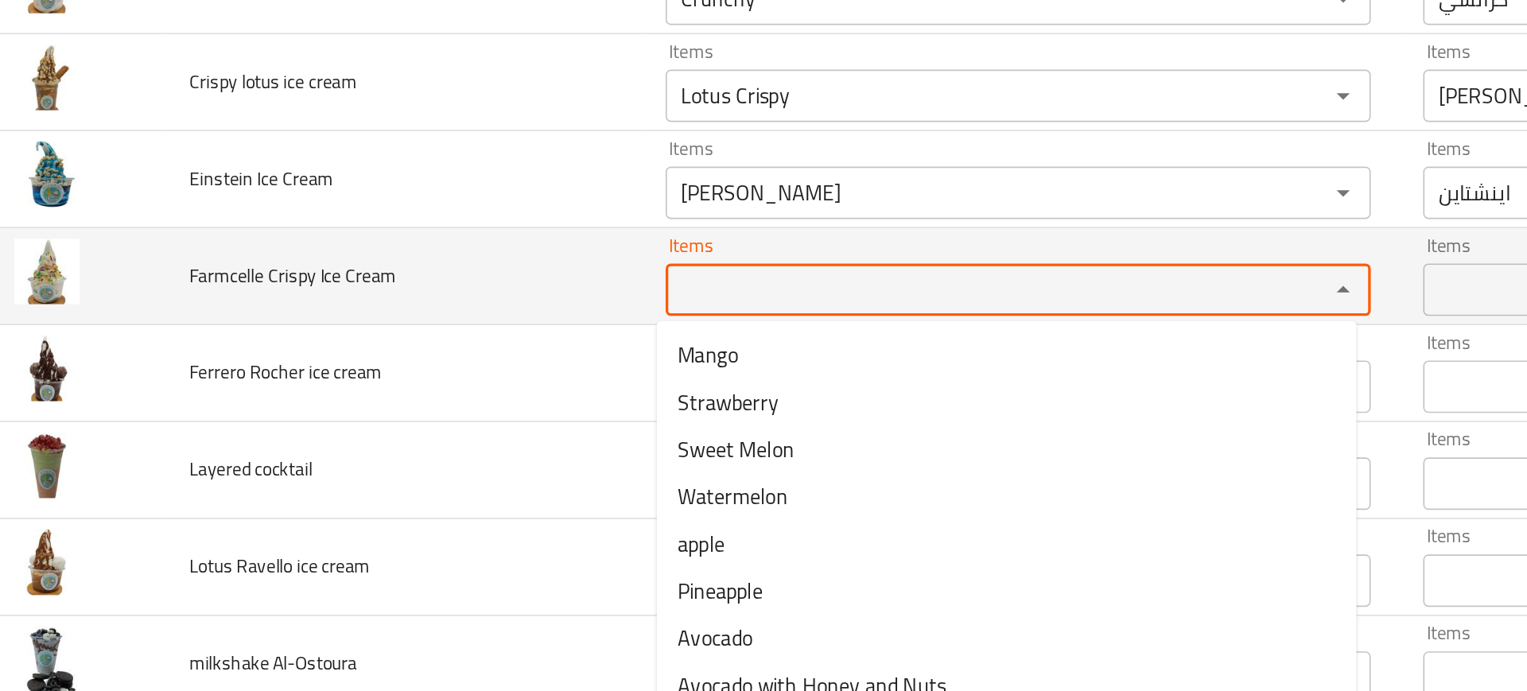
click at [432, 333] on Cream "Items" at bounding box center [617, 327] width 371 height 22
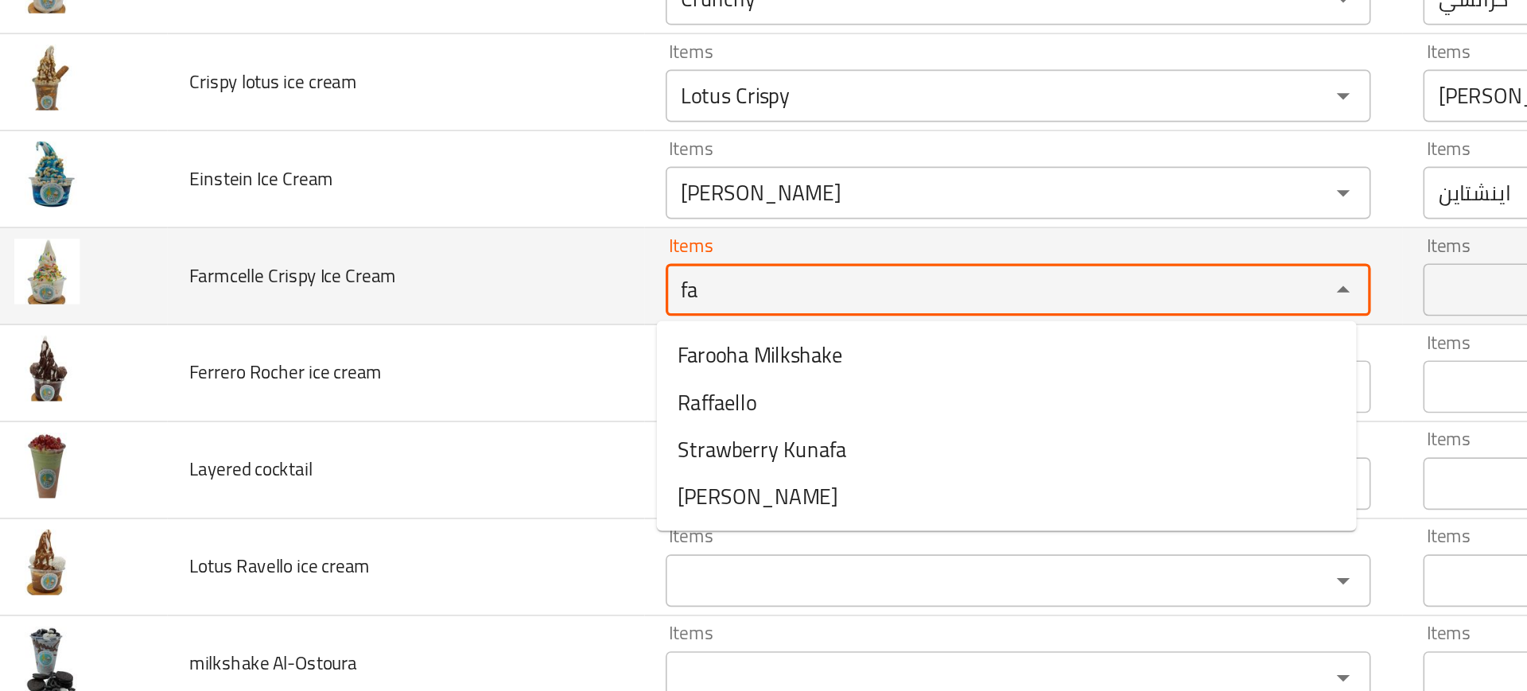
type Cream "f"
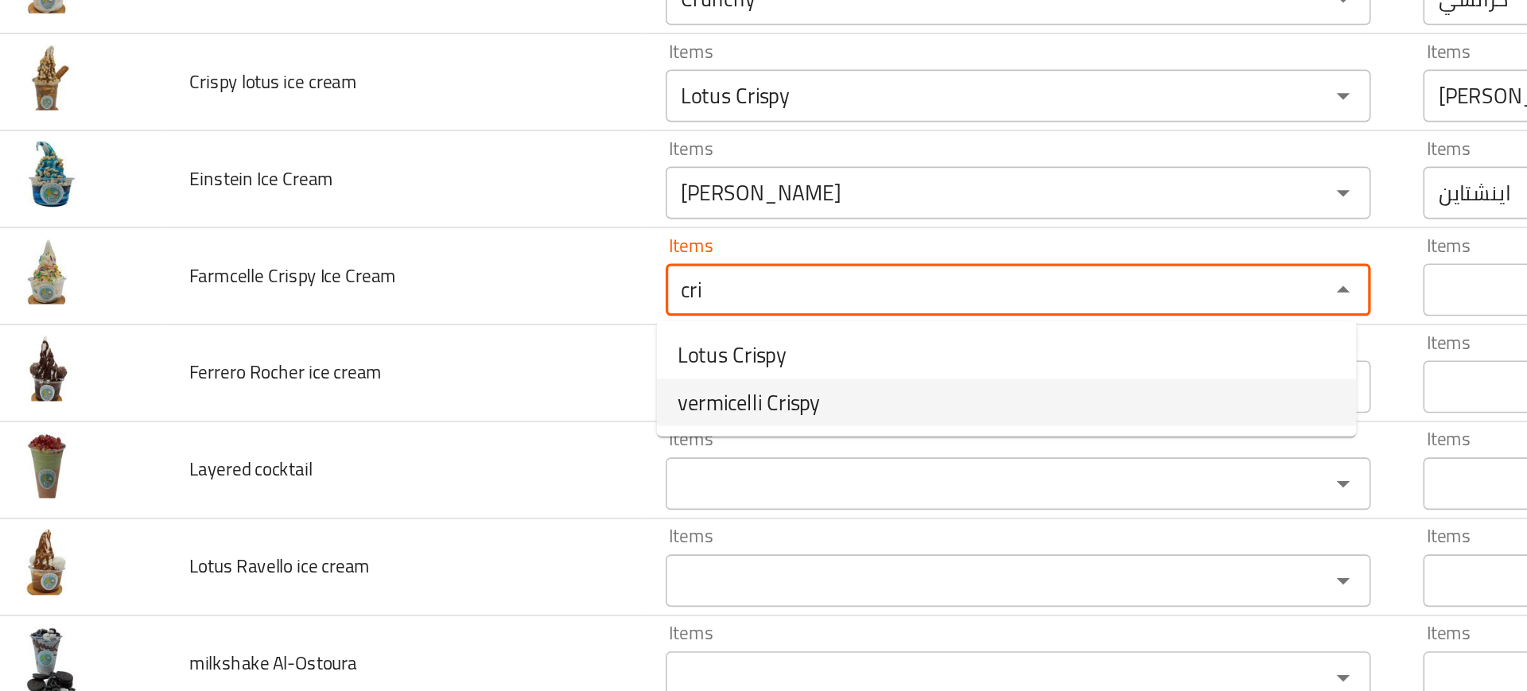
click at [477, 399] on span "vermicelli Crispy" at bounding box center [477, 395] width 87 height 19
type Cream "vermicelli Crispy"
type Cream-ar "فارمسيل كرسبي"
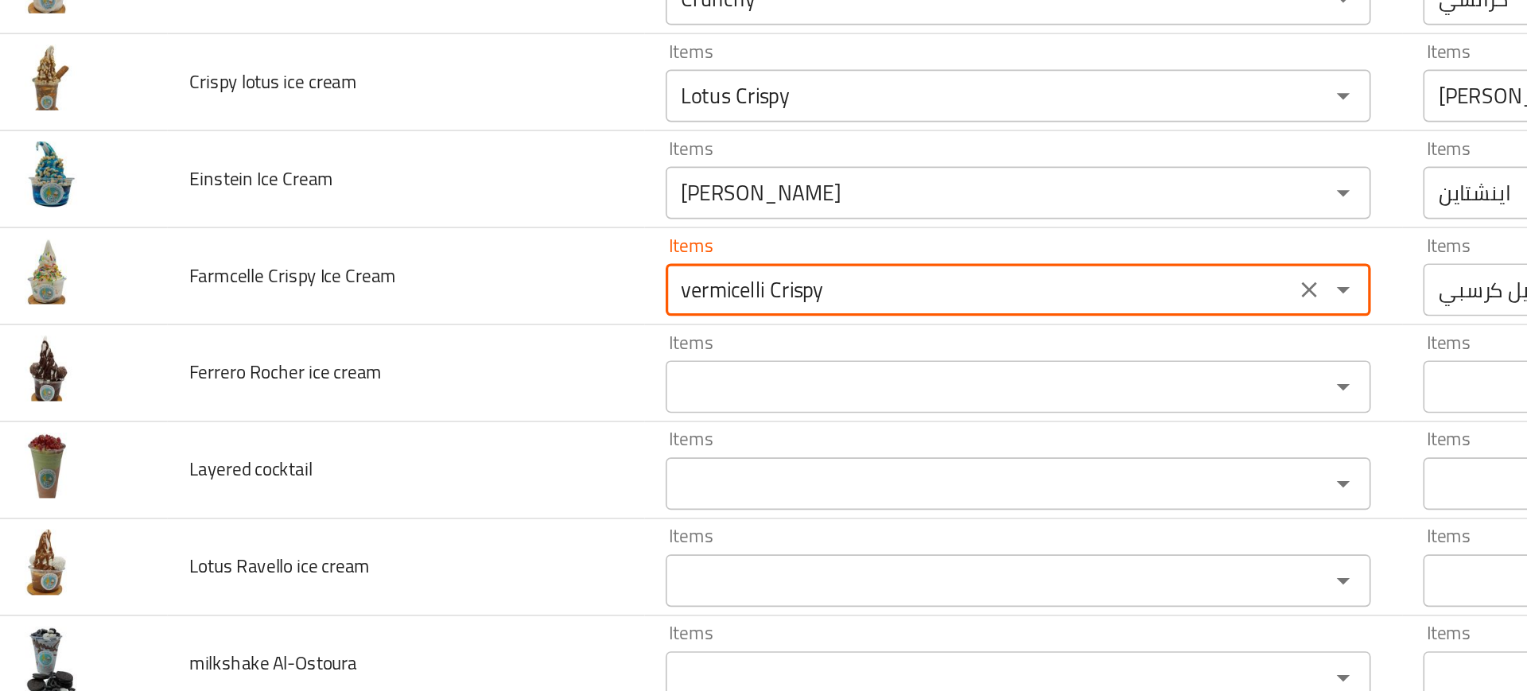
type Cream "vermicelli Crispy"
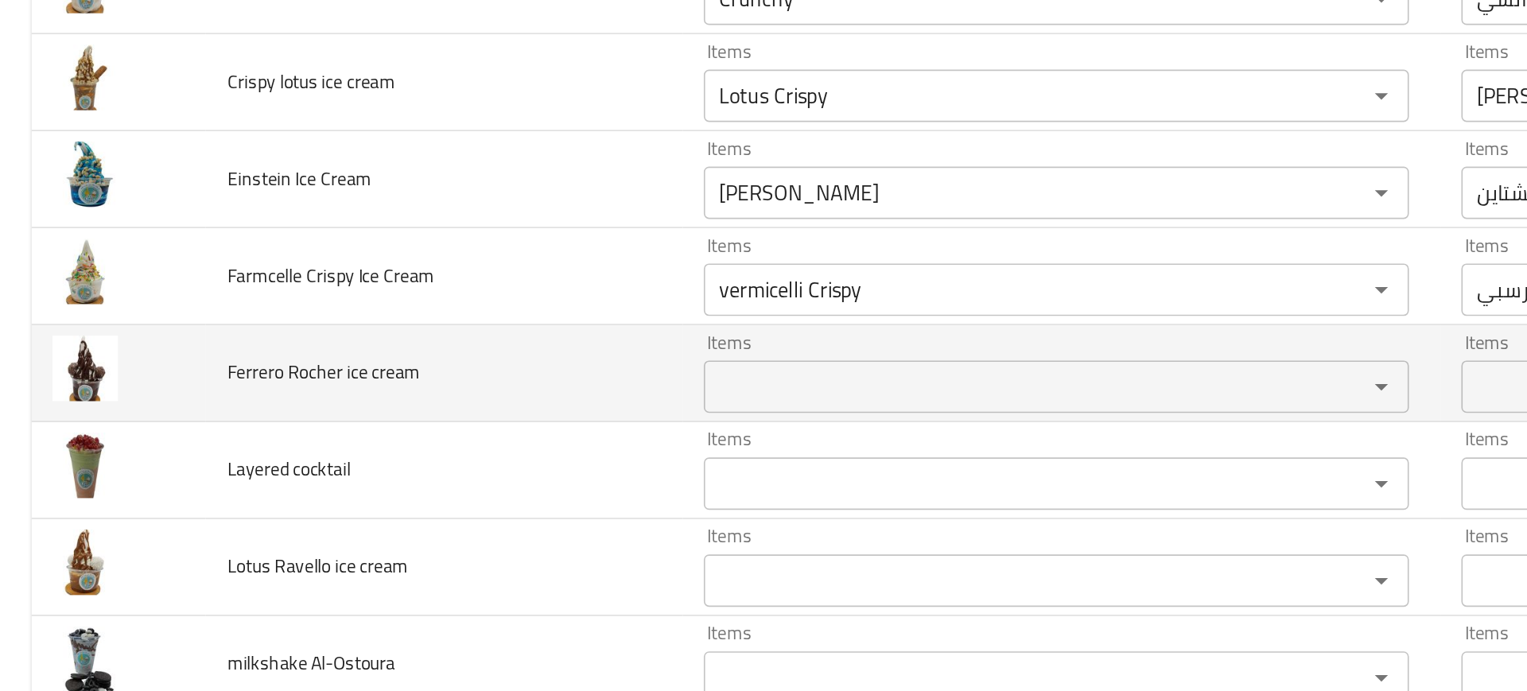
click at [390, 394] on td "Ferrero Rocher ice cream" at bounding box center [269, 377] width 289 height 59
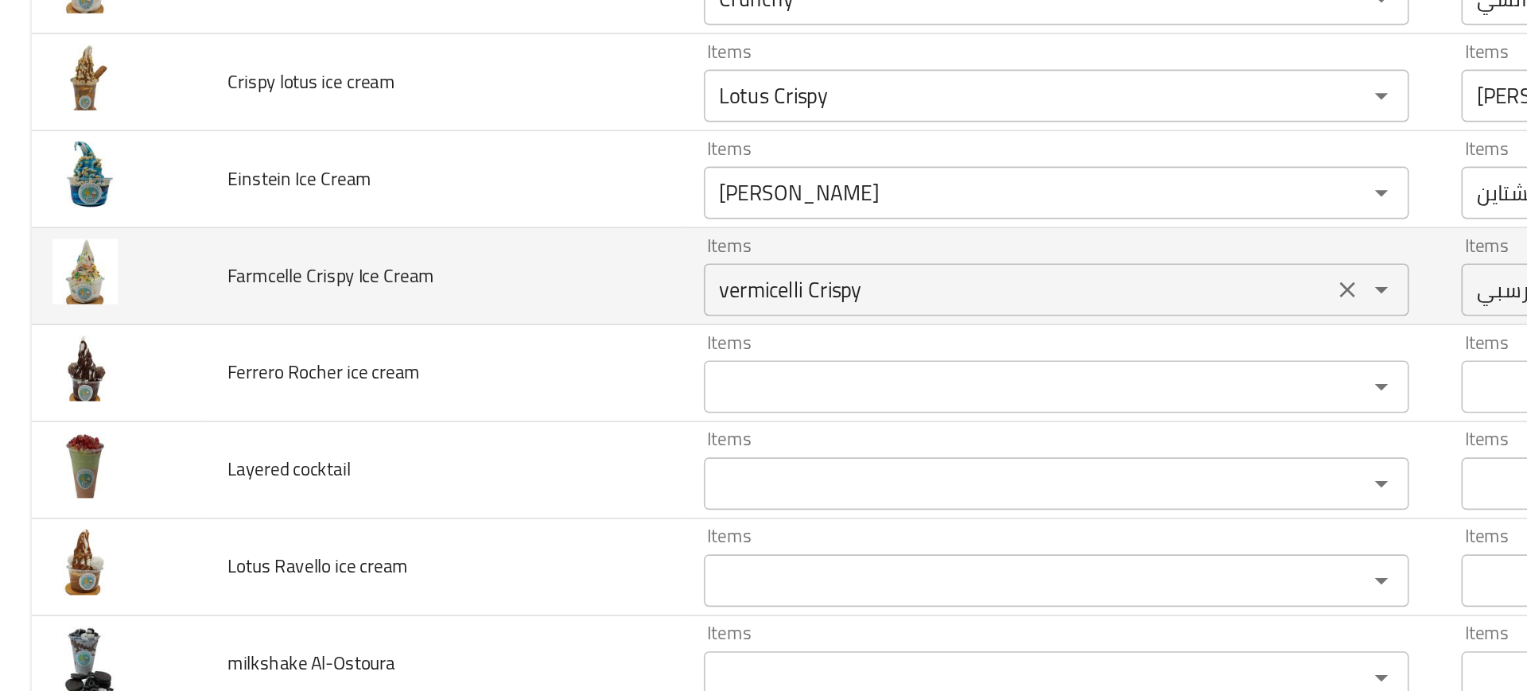
click at [439, 325] on Cream "vermicelli Crispy" at bounding box center [617, 327] width 371 height 22
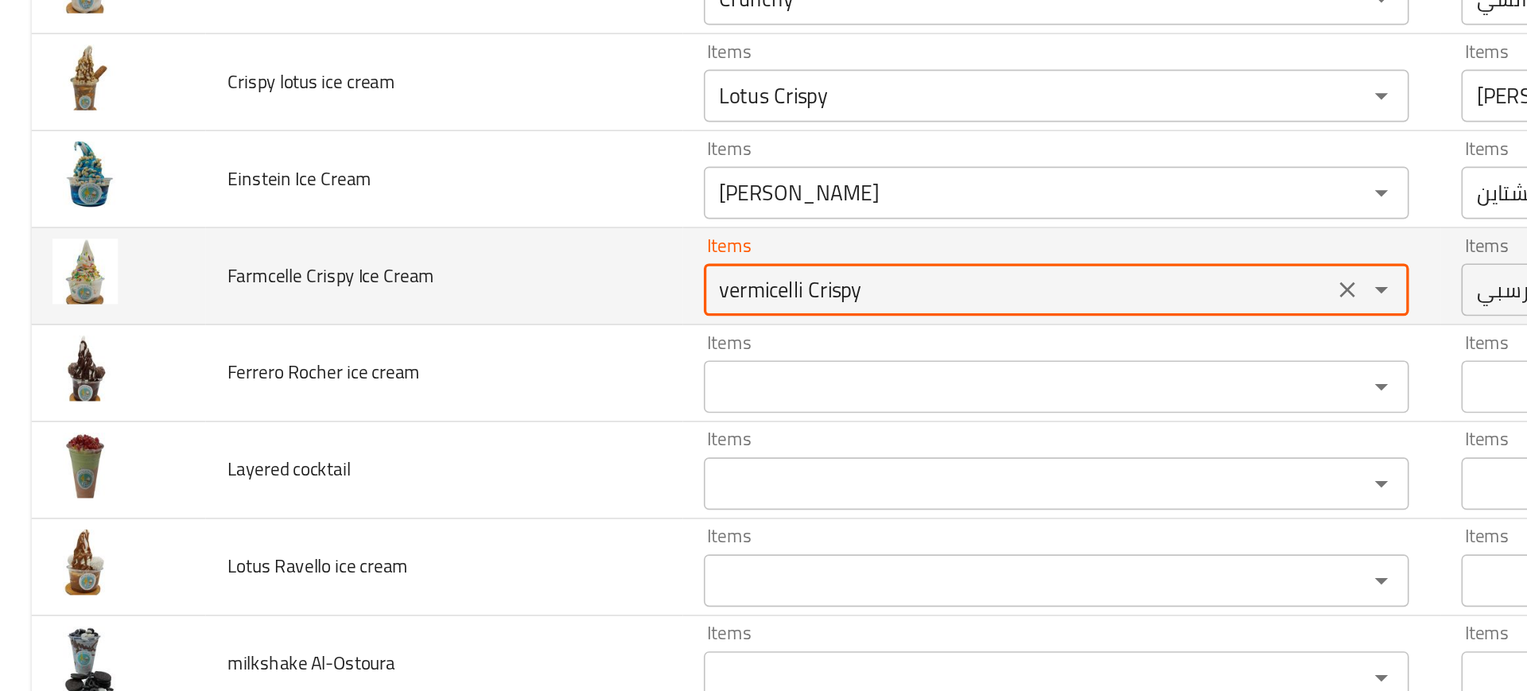
click at [439, 325] on Cream "vermicelli Crispy" at bounding box center [617, 327] width 371 height 22
click at [458, 324] on Cream "vermicelli Crispy" at bounding box center [617, 327] width 371 height 22
click at [157, 319] on span "Farmcelle Crispy Ice Cream" at bounding box center [201, 318] width 126 height 21
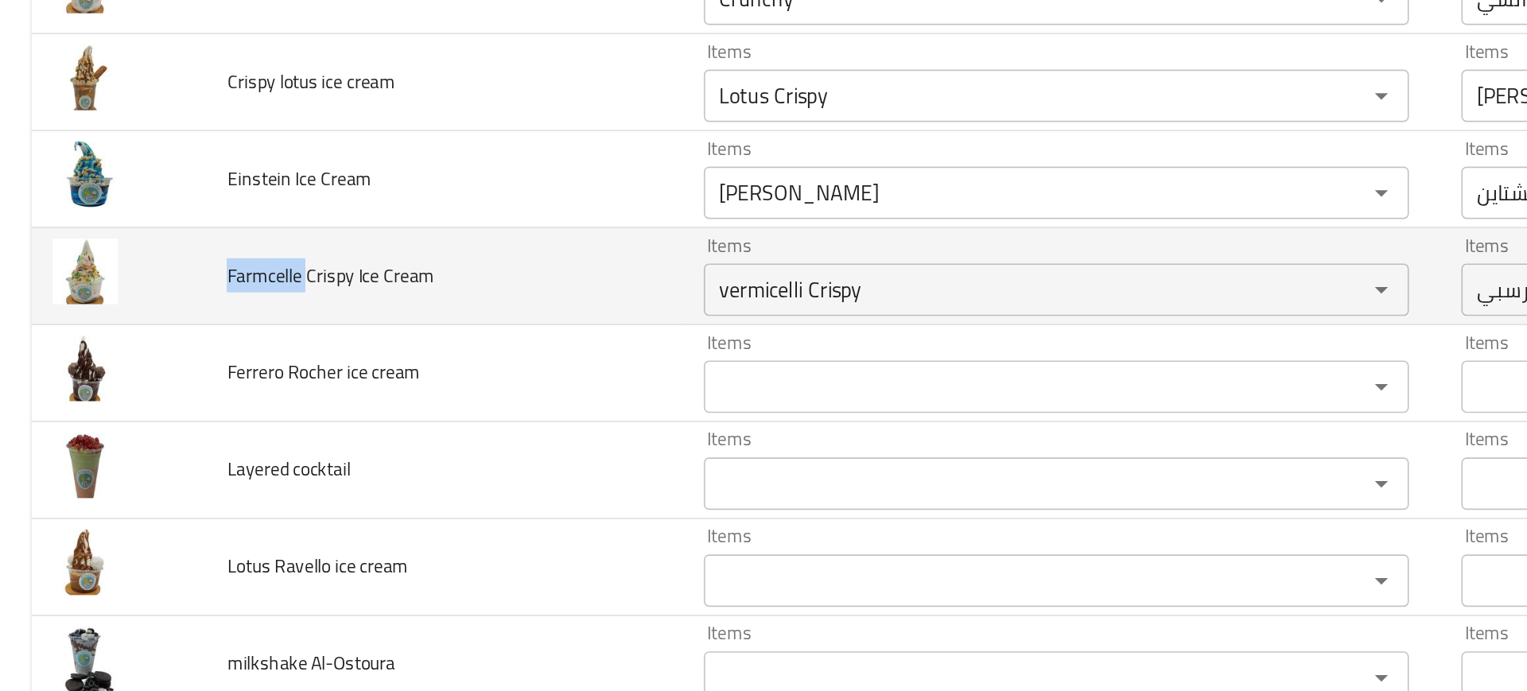
click at [157, 319] on span "Farmcelle Crispy Ice Cream" at bounding box center [201, 318] width 126 height 21
copy span "Farmcelle"
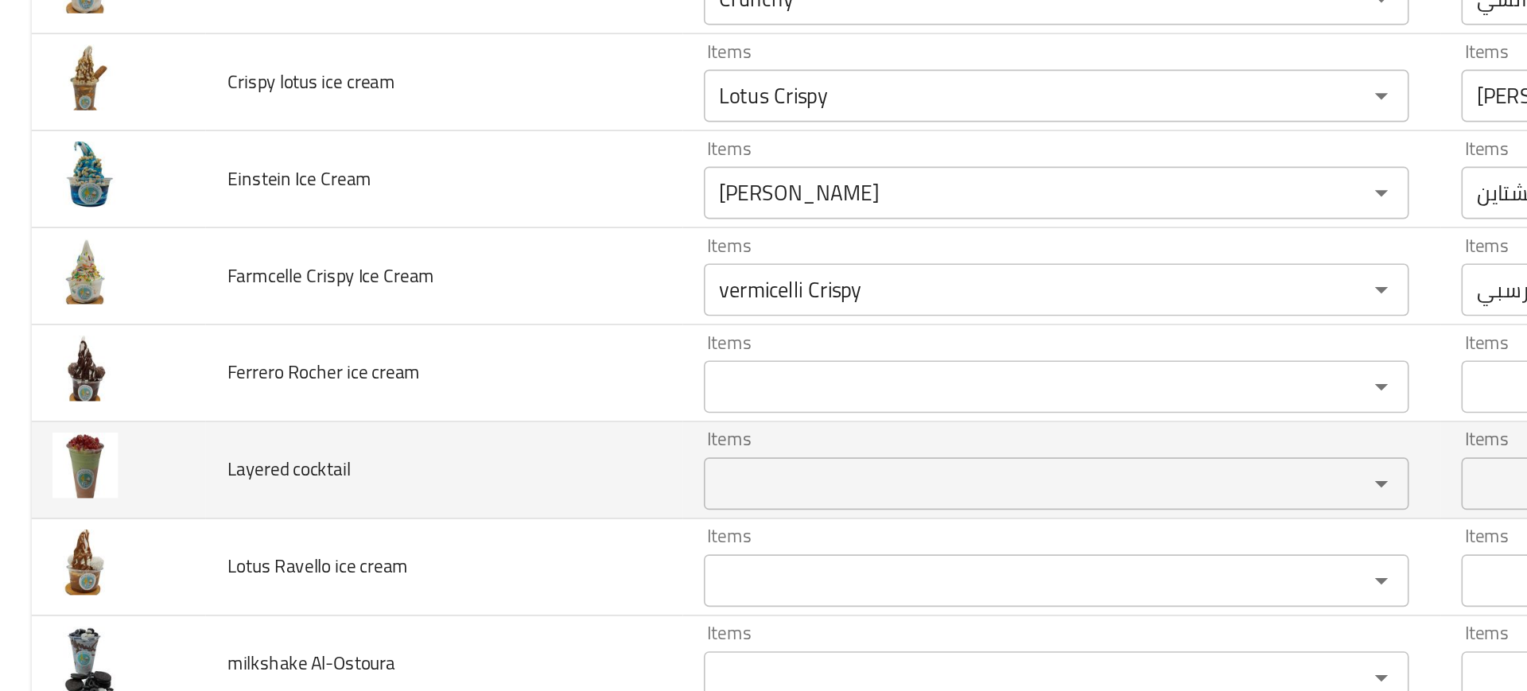
click at [378, 407] on td "Layered cocktail" at bounding box center [269, 436] width 289 height 59
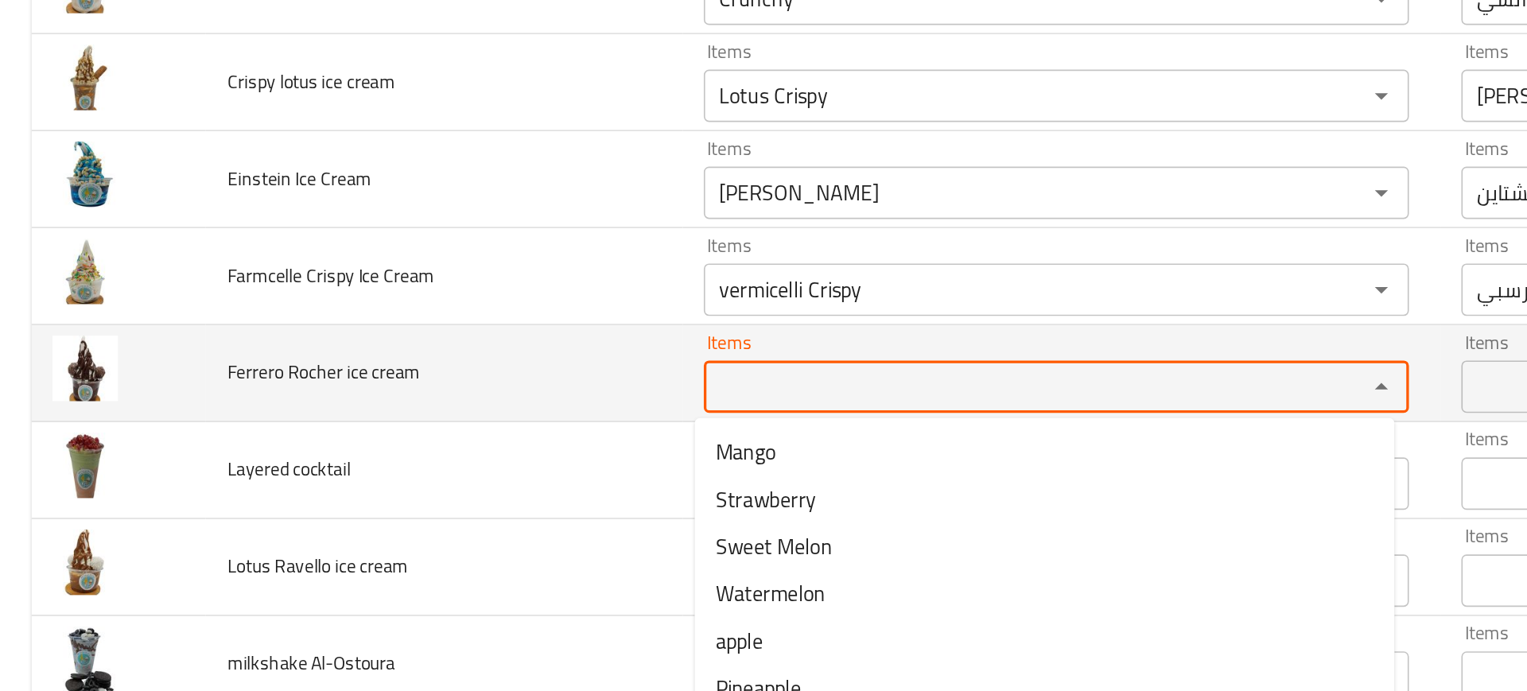
click at [432, 383] on cream "Items" at bounding box center [617, 386] width 371 height 22
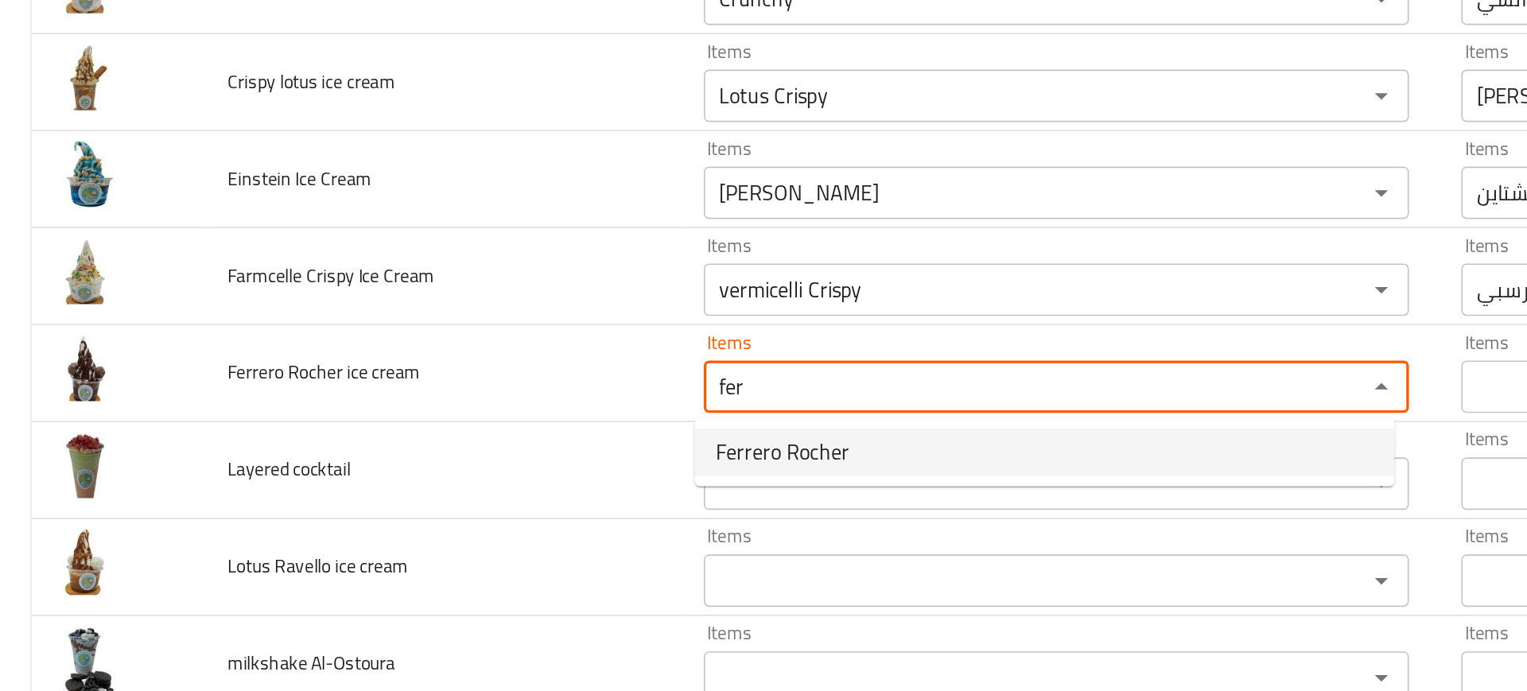
click at [501, 431] on span "Ferrero Rocher" at bounding box center [474, 425] width 81 height 19
type cream "Ferrero Rocher"
type cream-ar "فريرو روشيه"
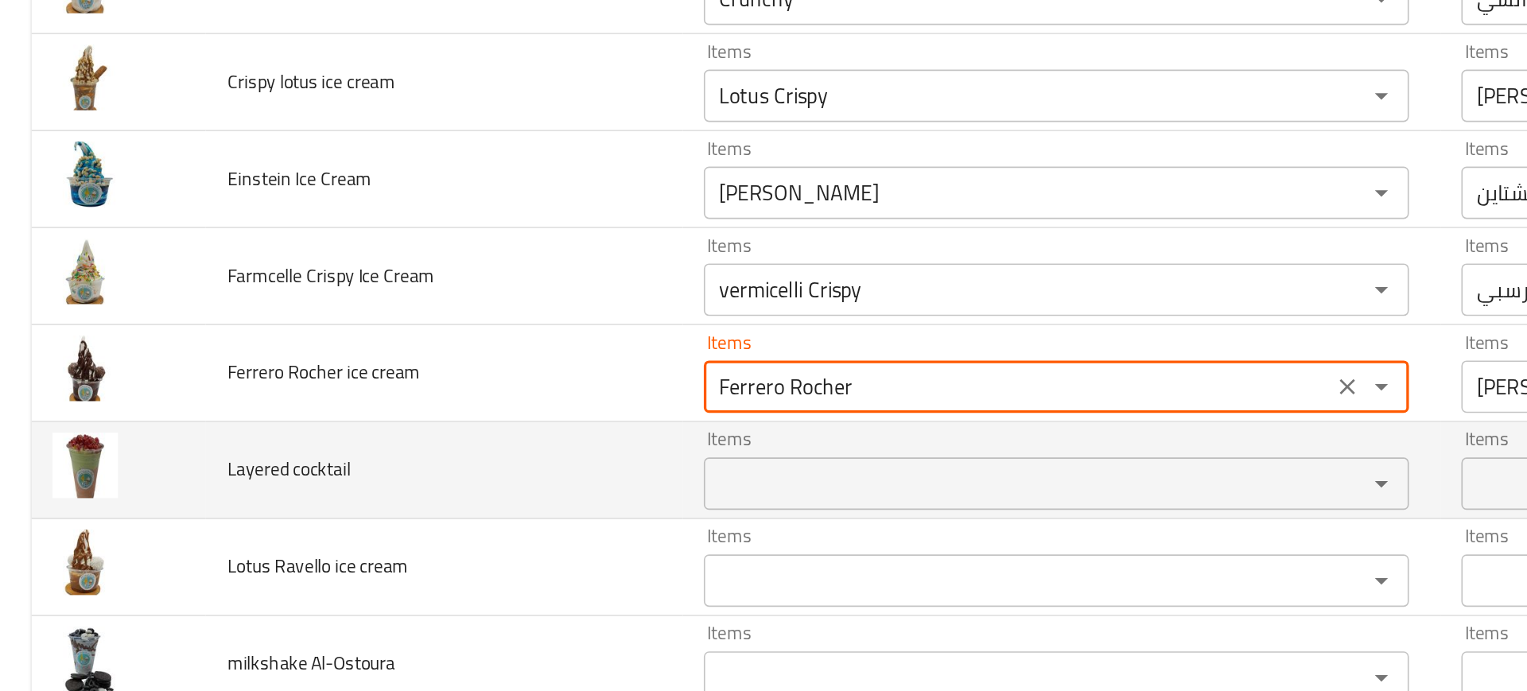
type cream "Ferrero Rocher"
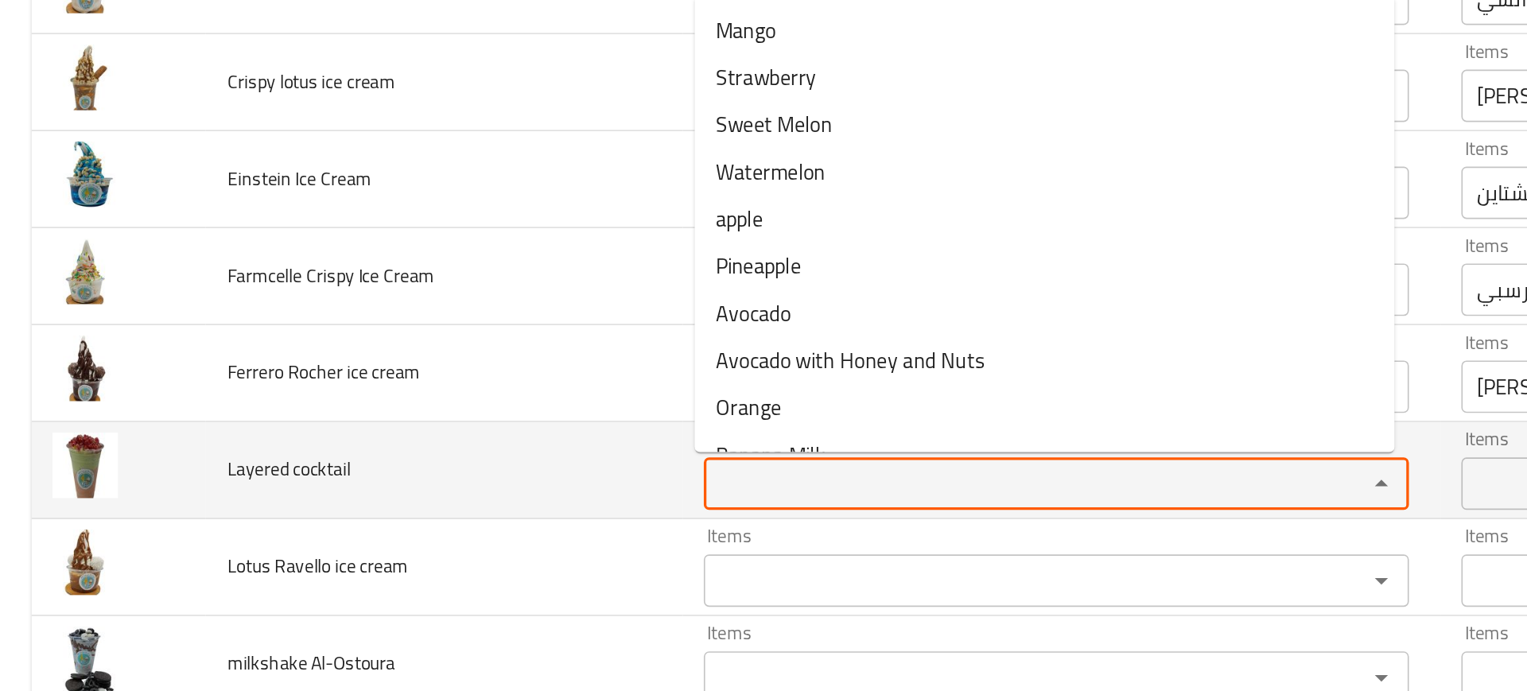
click at [473, 437] on cocktail "Items" at bounding box center [617, 444] width 371 height 22
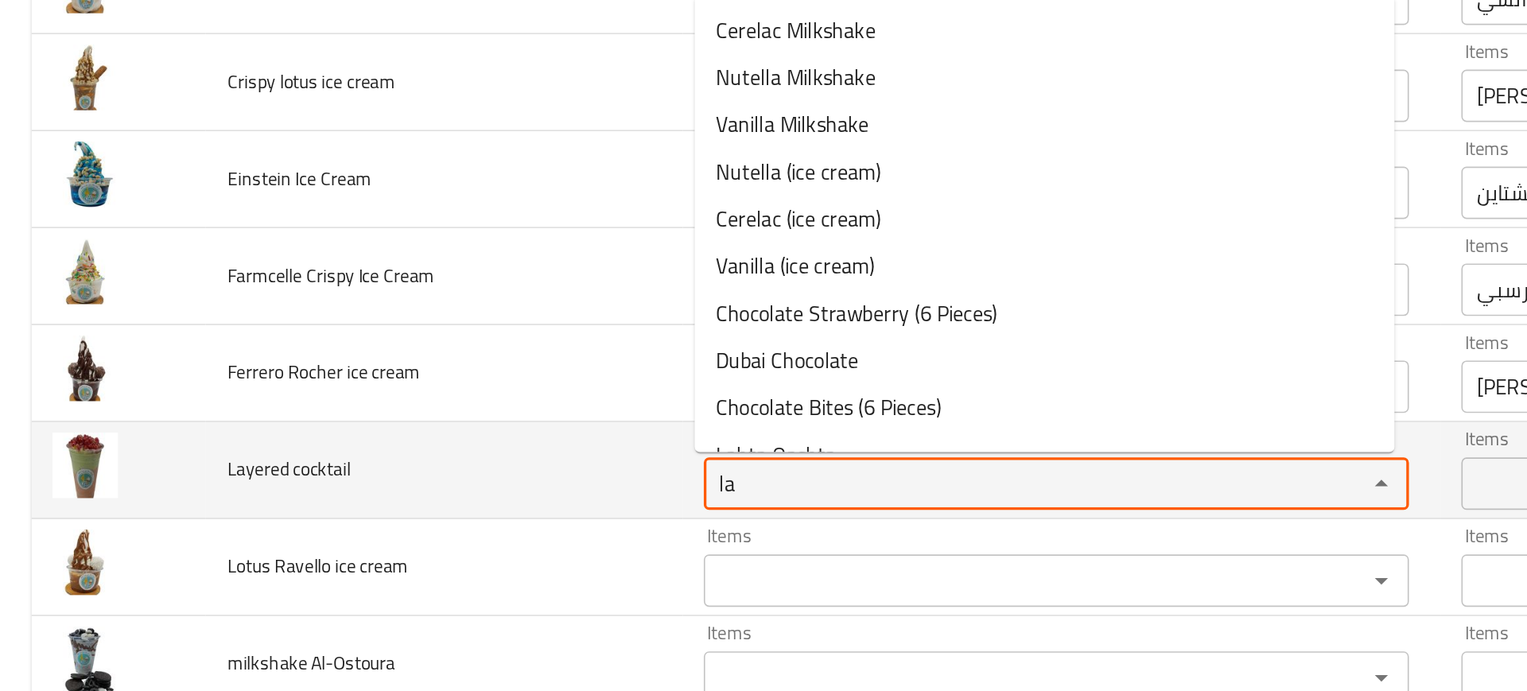
type cocktail "l"
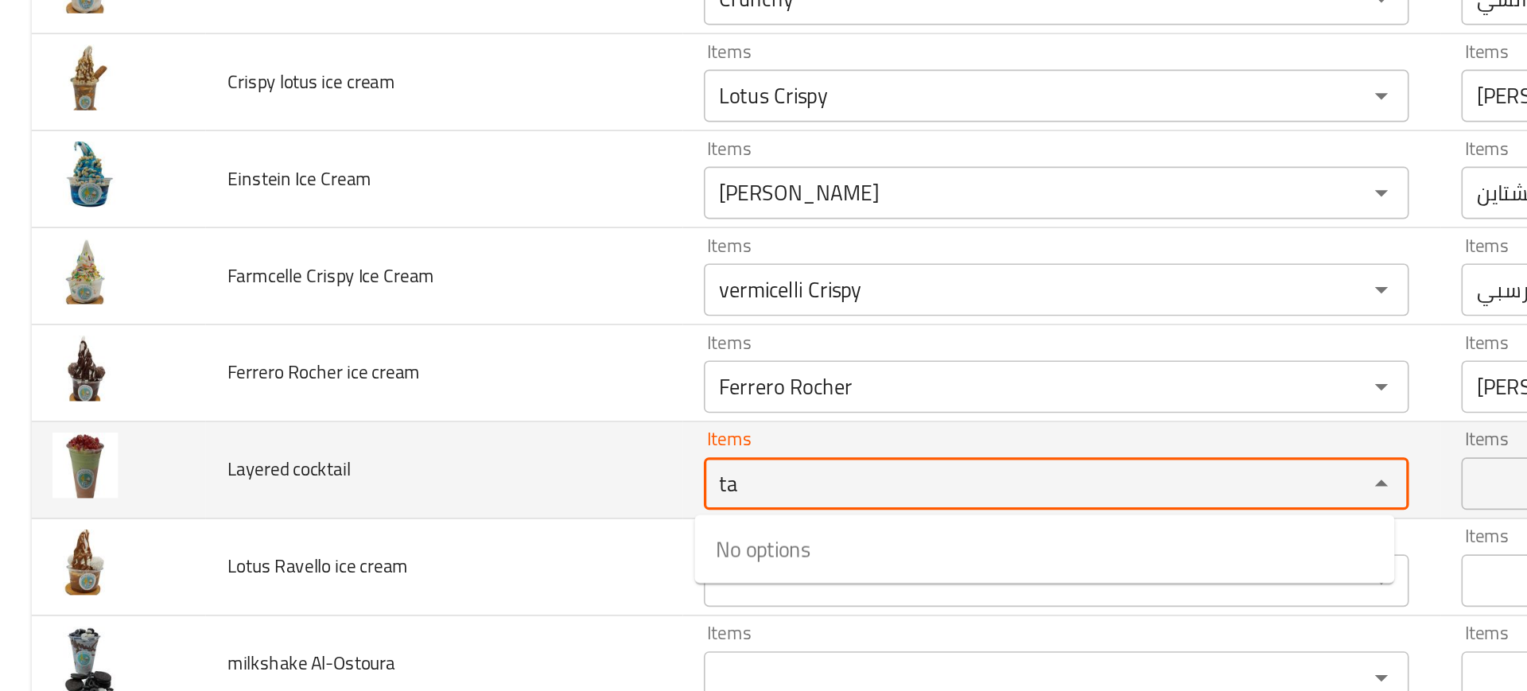
type cocktail "t"
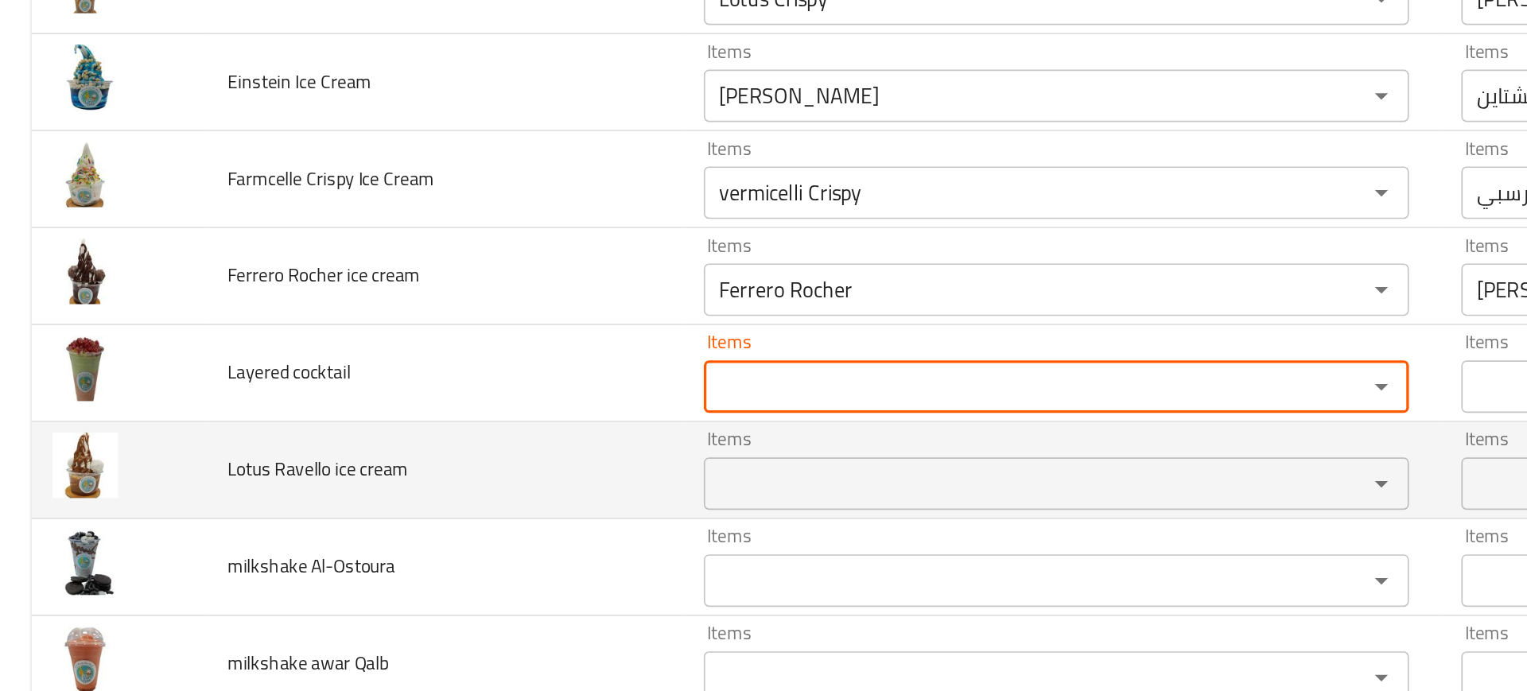
scroll to position [6075, 0]
click at [427, 445] on div "Items" at bounding box center [641, 444] width 428 height 32
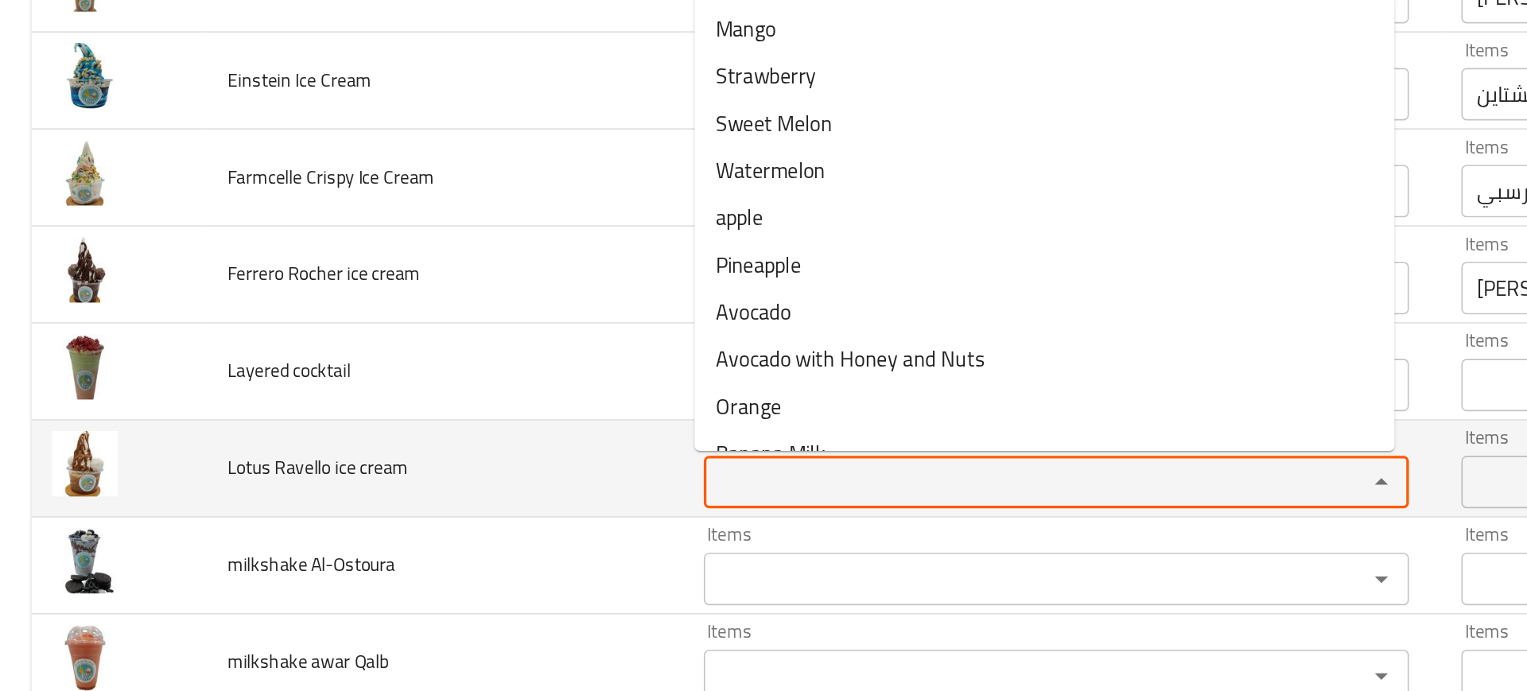
click at [435, 444] on cream "Items" at bounding box center [617, 444] width 371 height 22
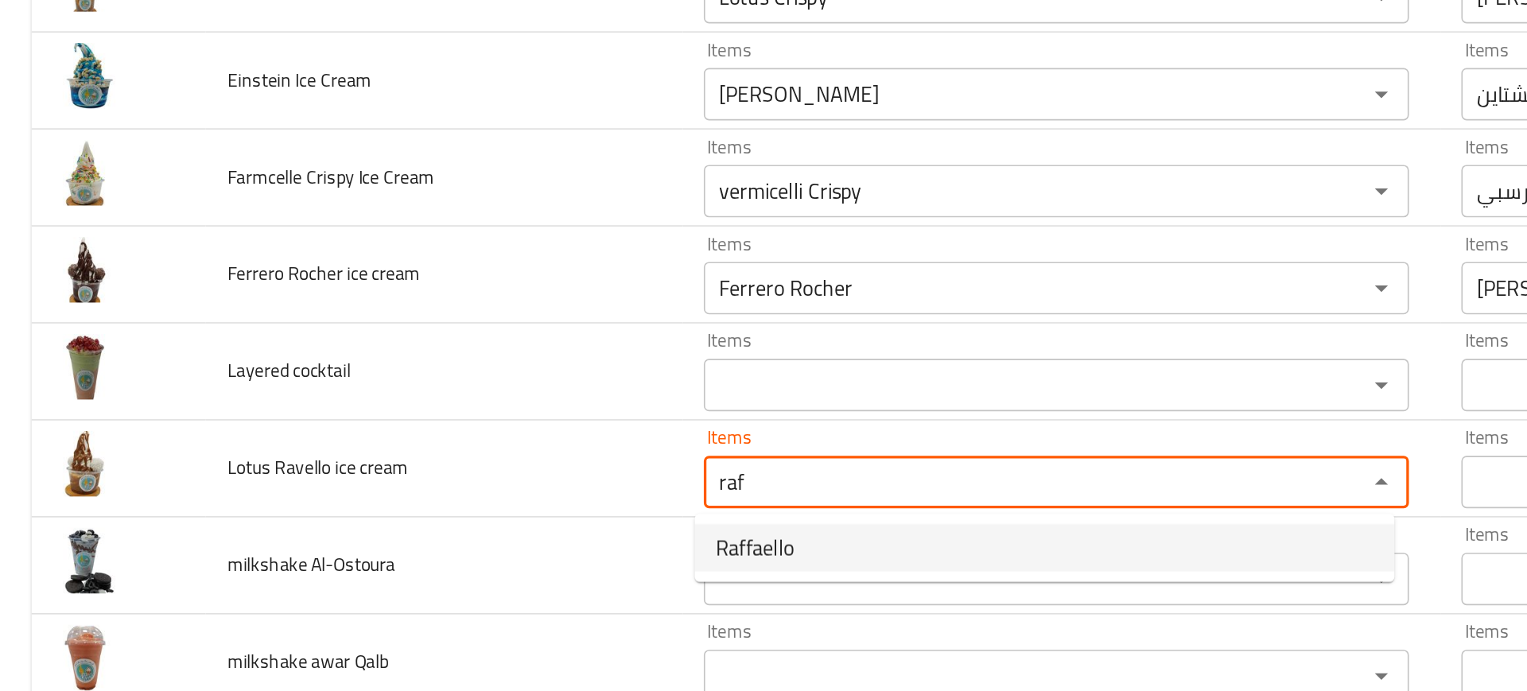
click at [448, 475] on span "Raffaello" at bounding box center [458, 483] width 48 height 19
type cream "Raffaello"
type cream-ar "رافيلو"
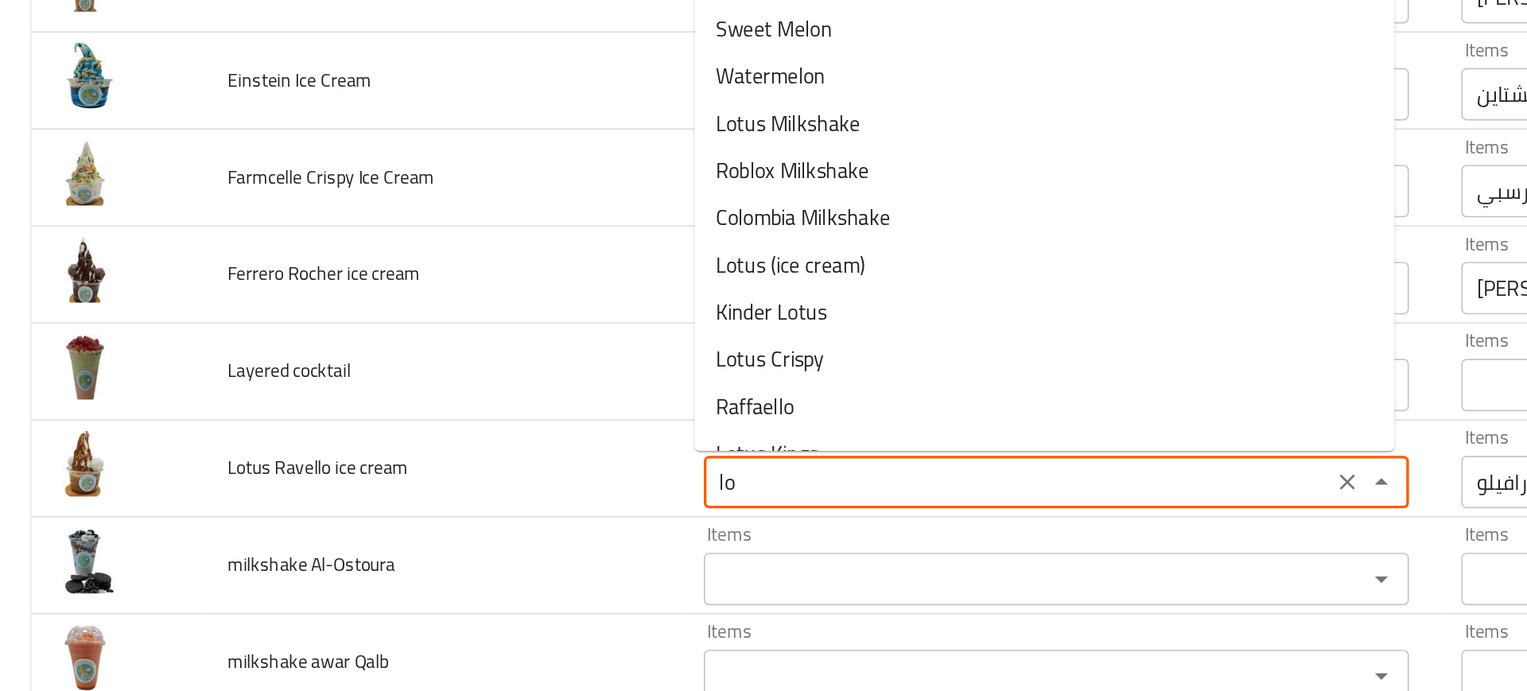
type cream "lot"
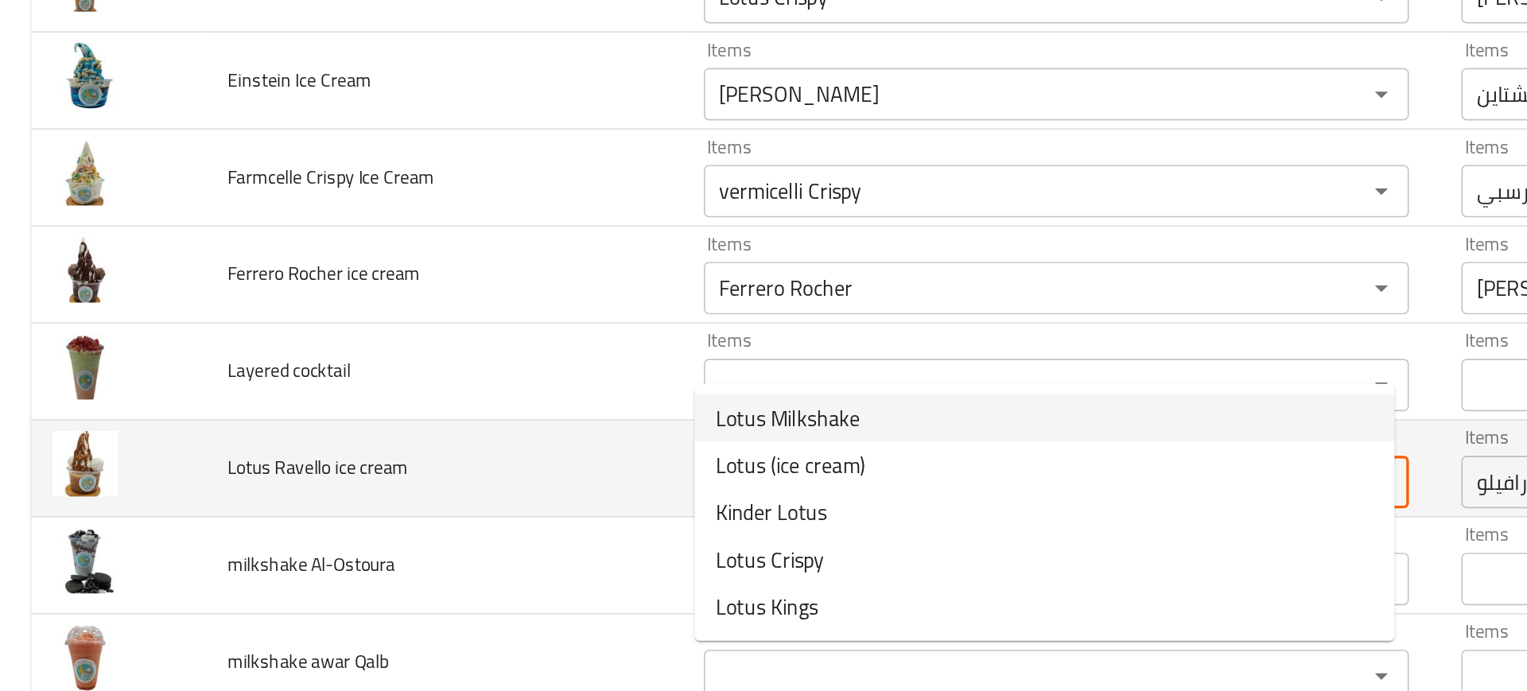
scroll to position [6175, 0]
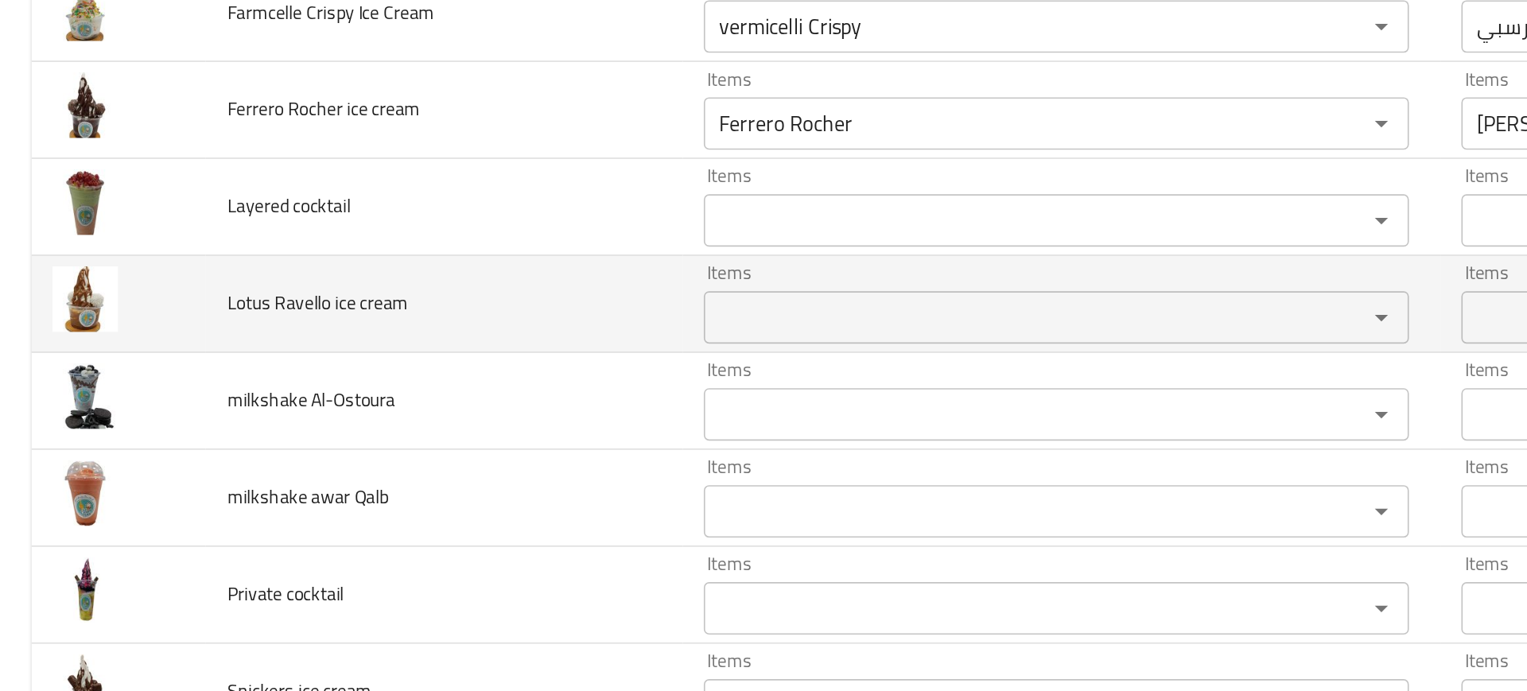
click at [296, 464] on td "milkshake awar Qalb" at bounding box center [269, 453] width 289 height 59
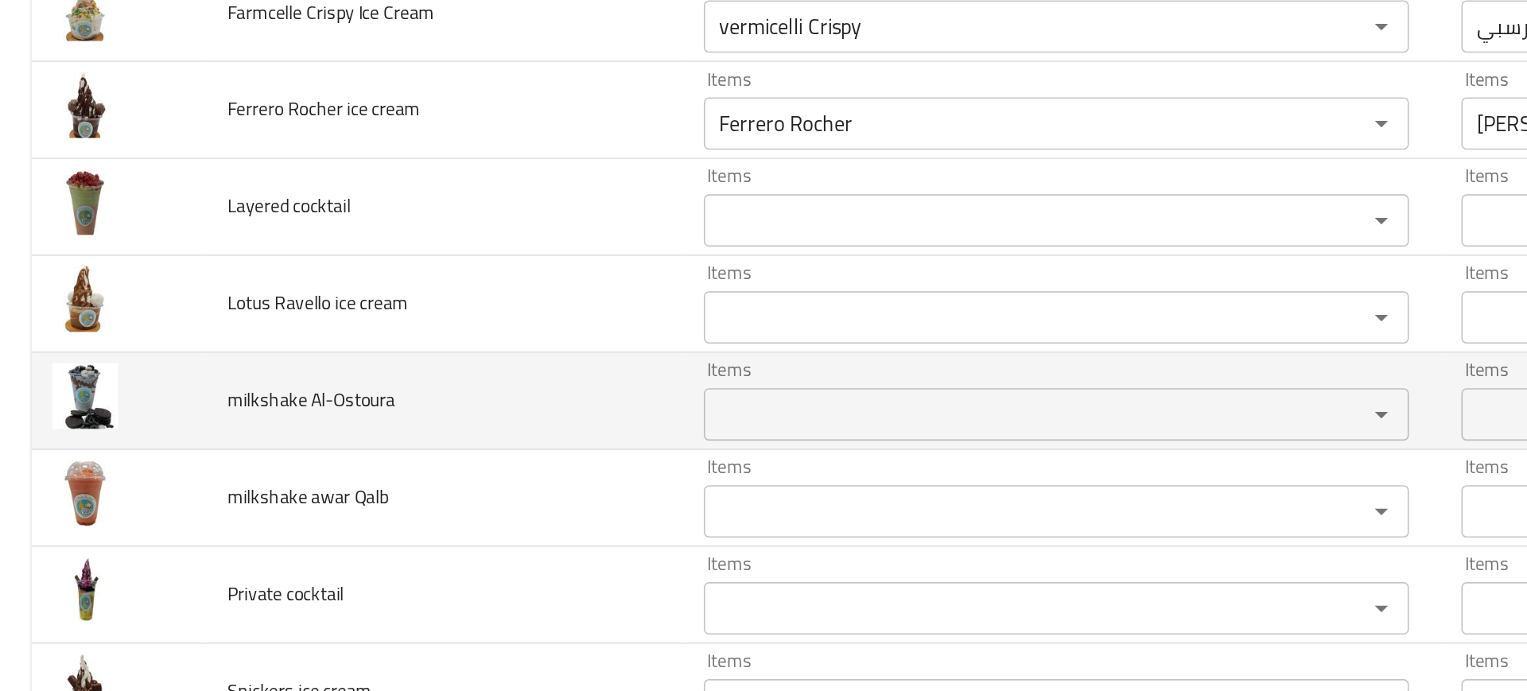
click at [444, 411] on Al-Ostoura "Items" at bounding box center [617, 402] width 371 height 22
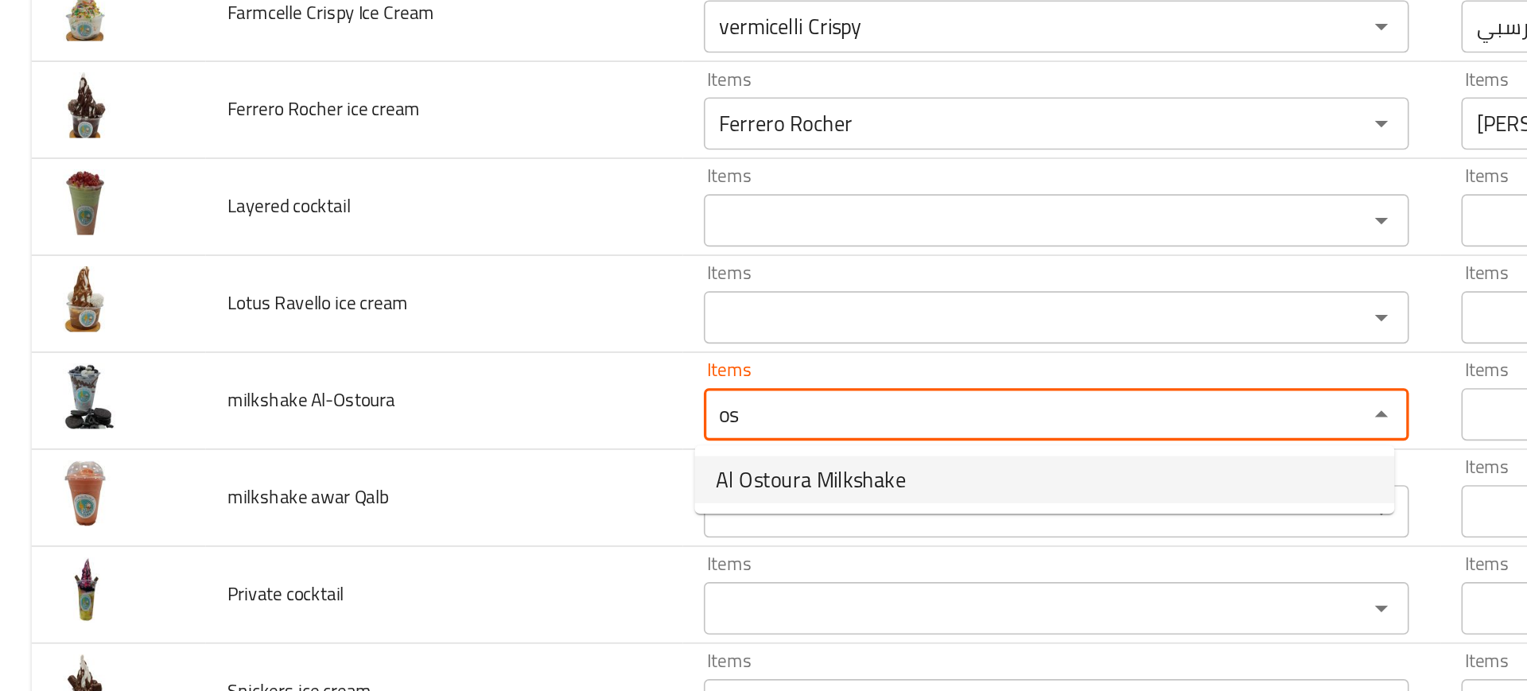
click at [483, 445] on span "Al Ostoura Milkshake" at bounding box center [491, 442] width 115 height 19
type Al-Ostoura "Al Ostoura Milkshake"
type Al-Ostoura-ar "ميلك شيك الاسطورة"
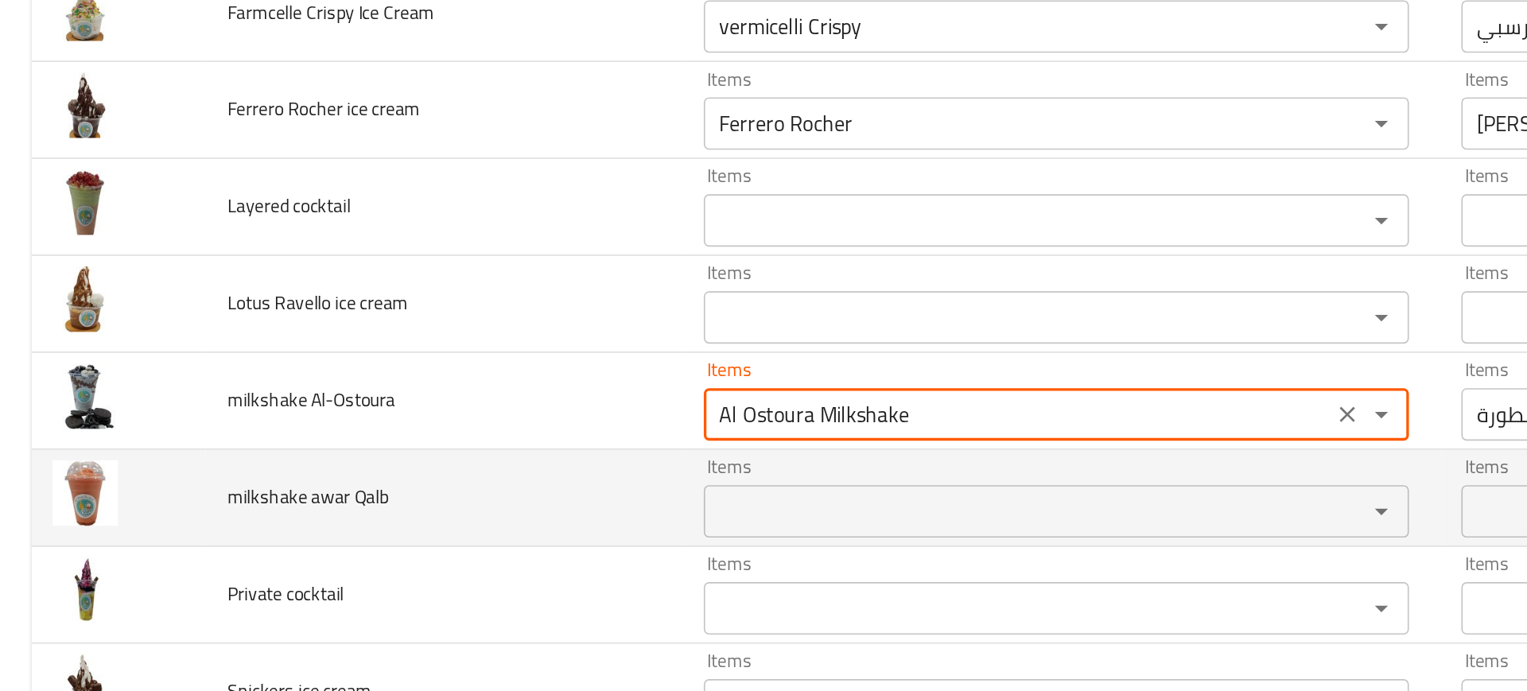
type Al-Ostoura "Al Ostoura Milkshake"
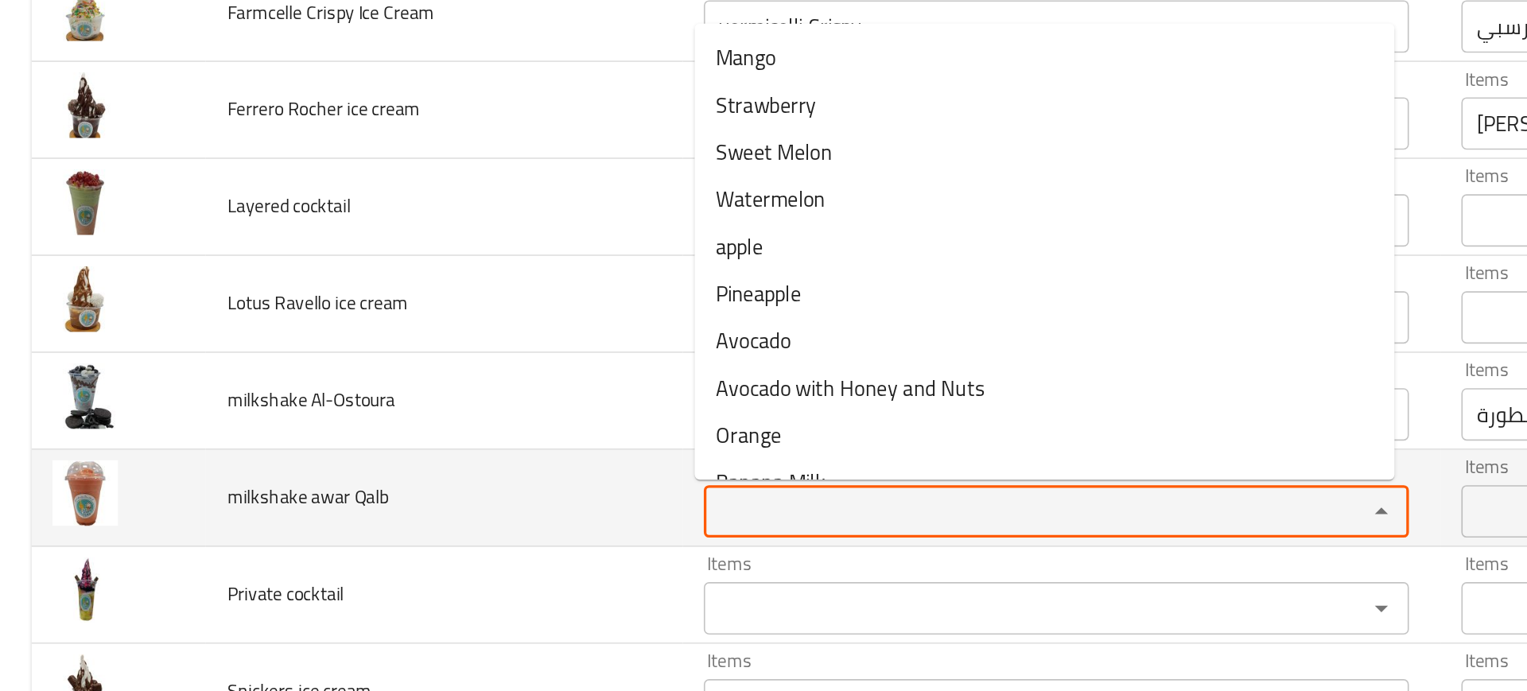
click at [502, 453] on Qalb "Items" at bounding box center [617, 461] width 371 height 22
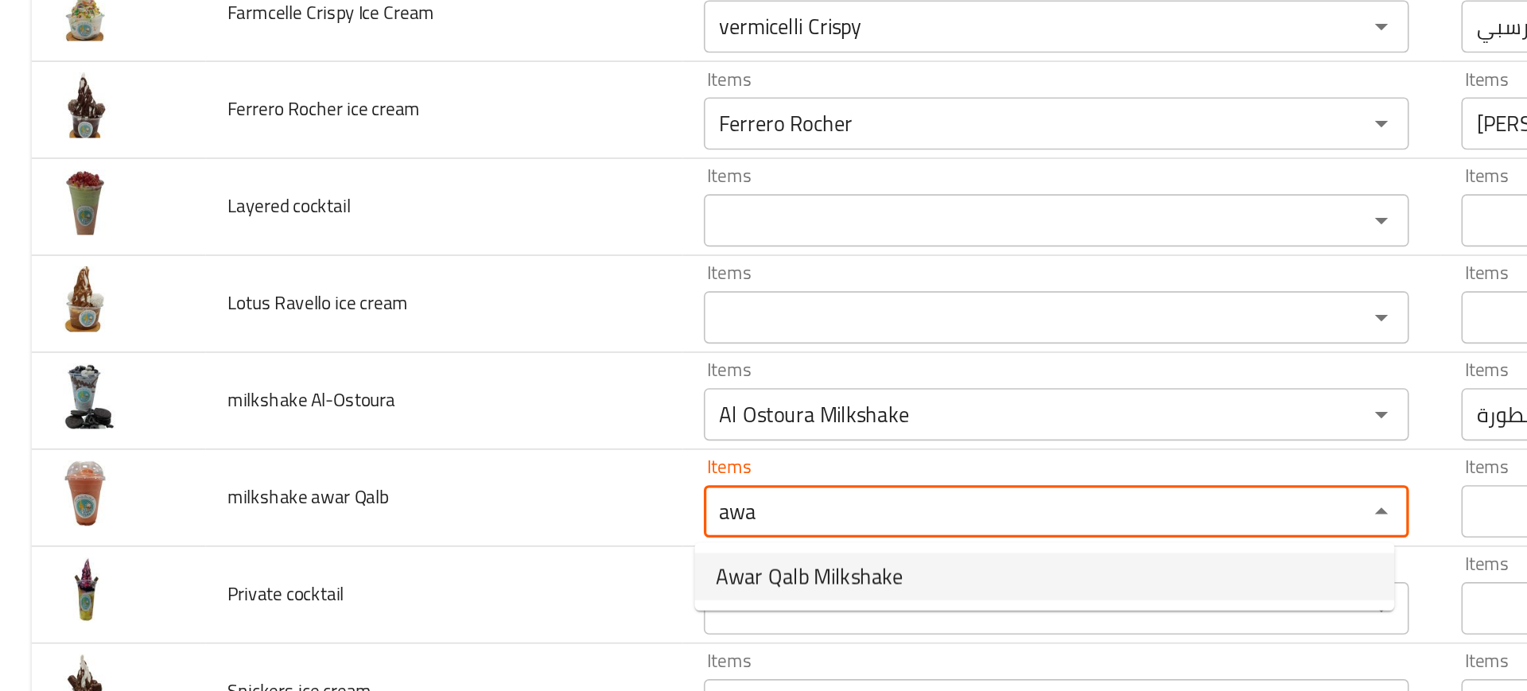
click at [493, 500] on span "Awar Qalb Milkshake" at bounding box center [491, 500] width 114 height 19
type Qalb "Awar Qalb Milkshake"
type Qalb-ar "ميلك شيك عوار قلب"
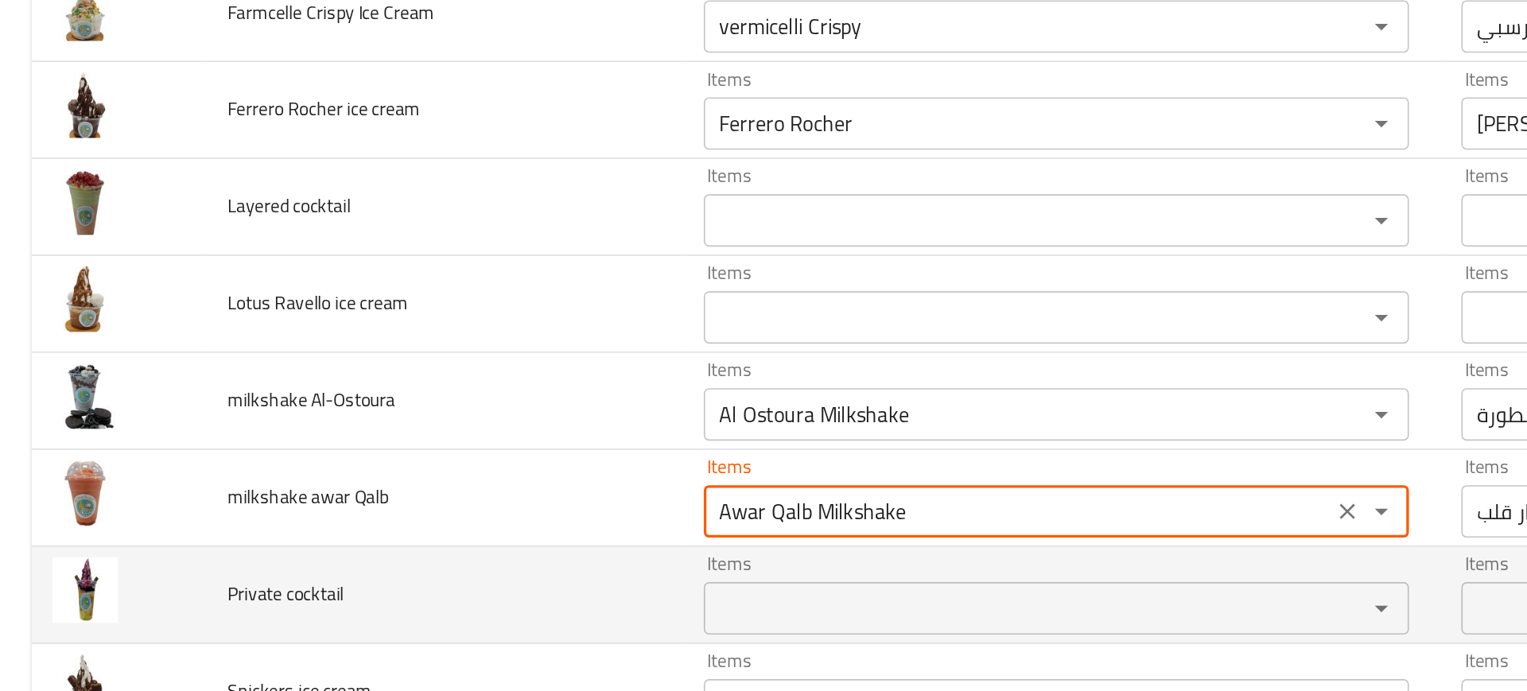
type Qalb "Awar Qalb Milkshake"
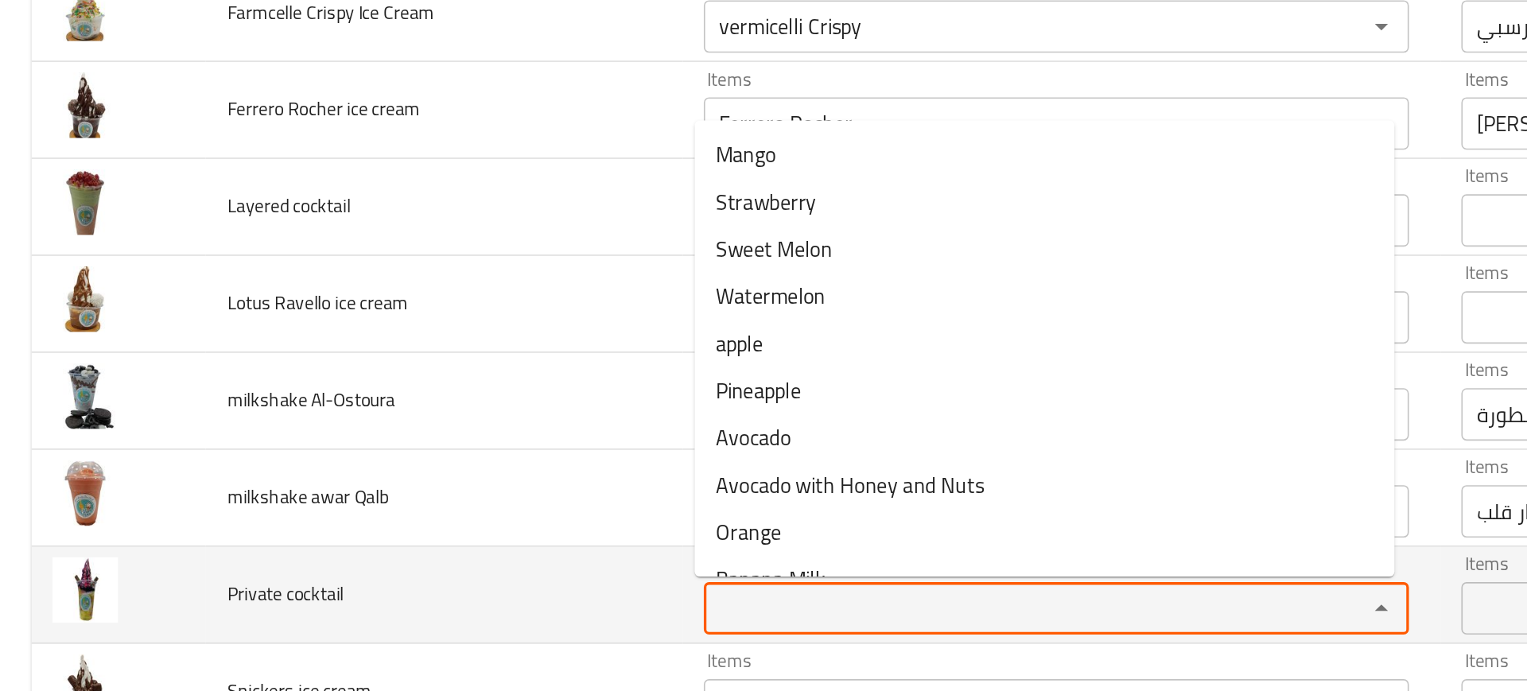
click at [468, 516] on cocktail "Items" at bounding box center [617, 520] width 371 height 22
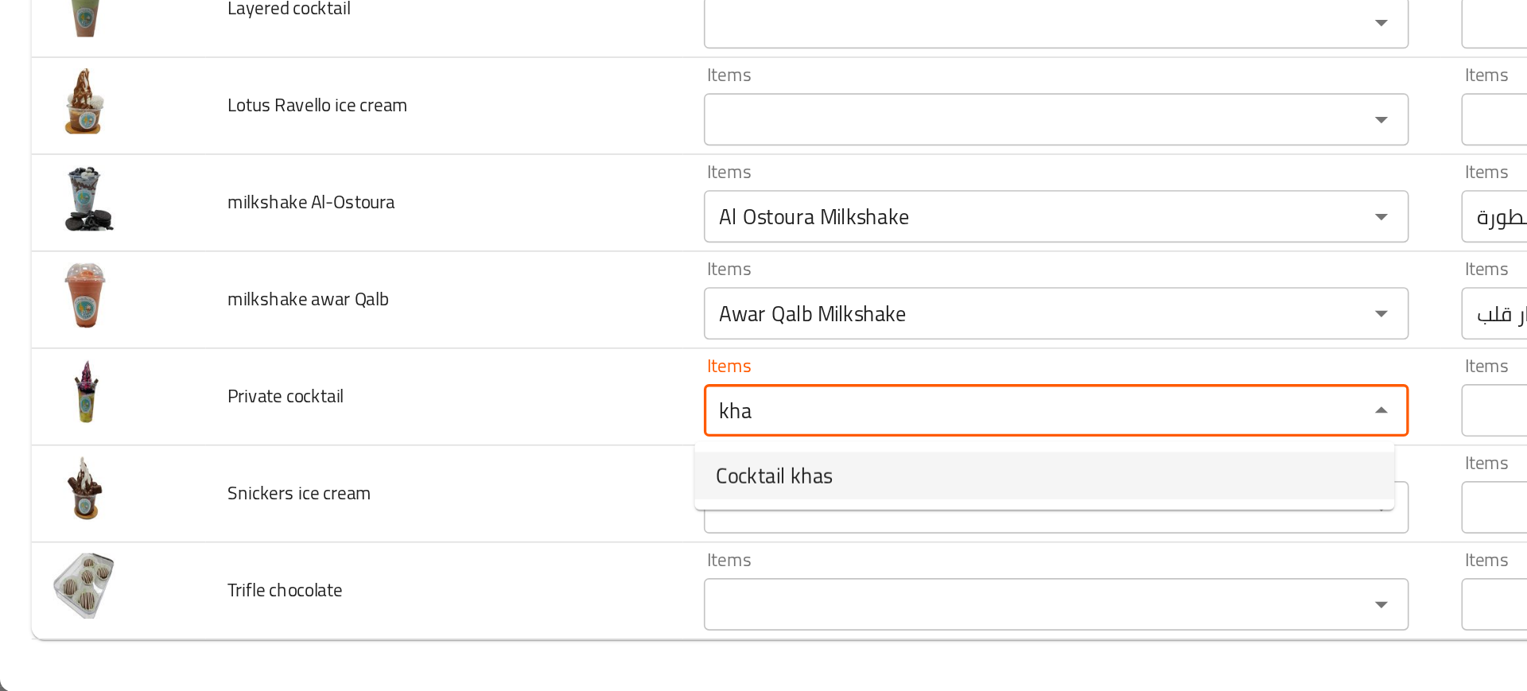
click at [429, 560] on cocktail-option-0 "Cocktail khas" at bounding box center [634, 560] width 425 height 29
type cocktail "Cocktail khas"
type cocktail-ar "كوكتيل خاص"
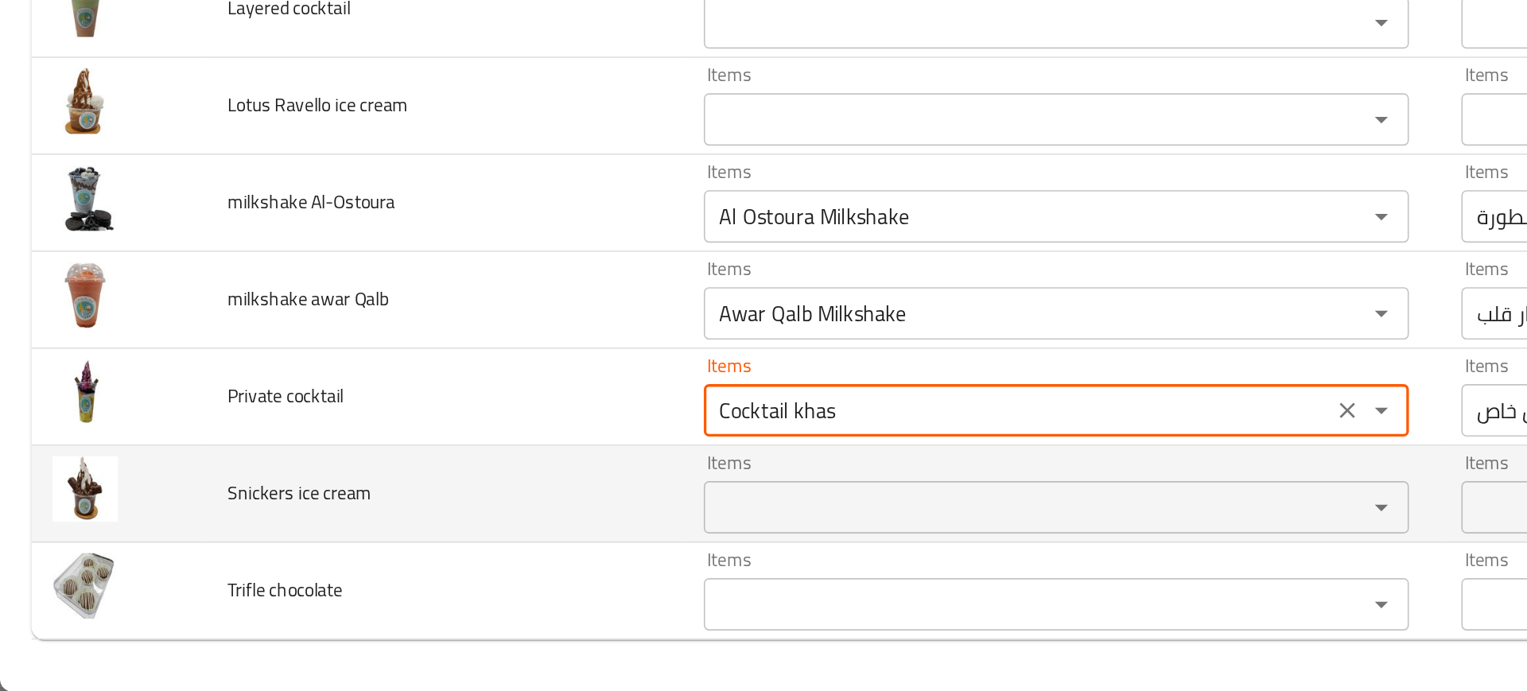
type cocktail "Cocktail khas"
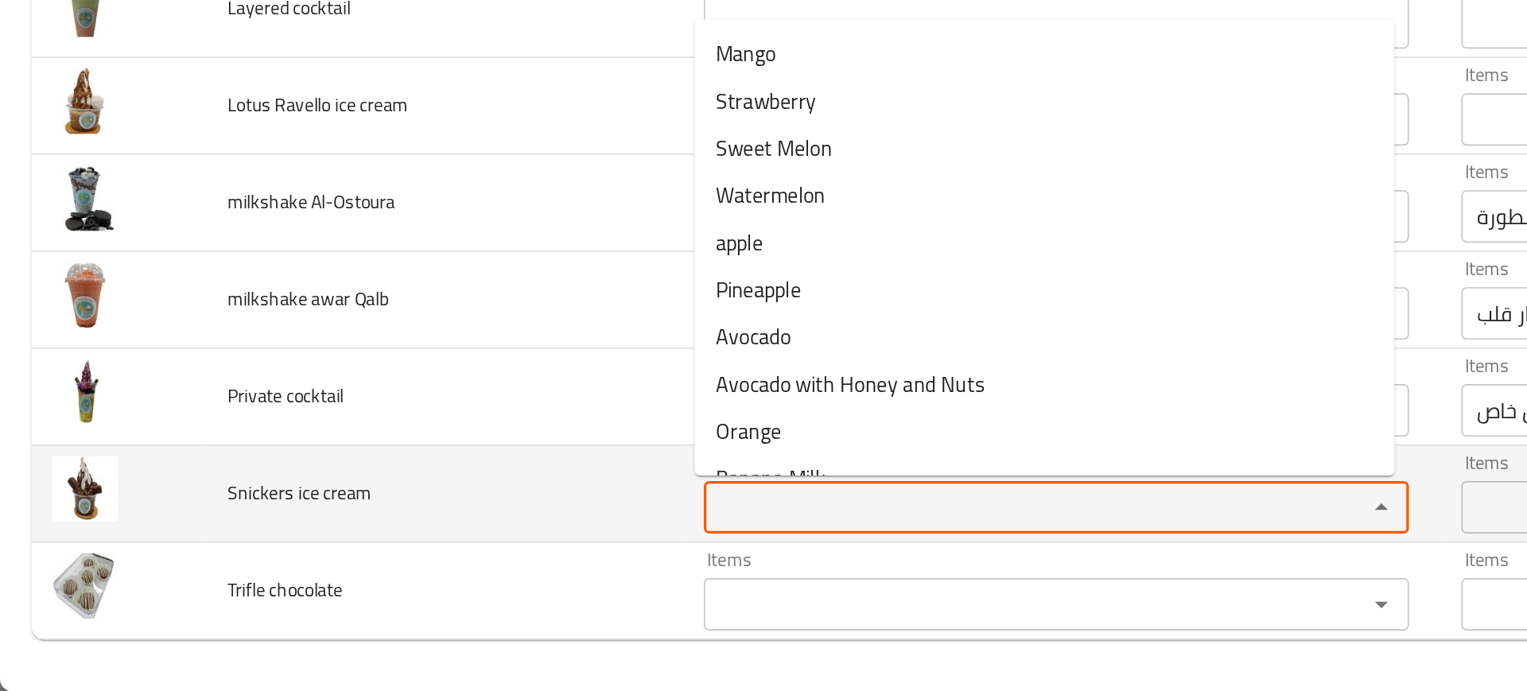
click at [473, 579] on cream "Items" at bounding box center [617, 579] width 371 height 22
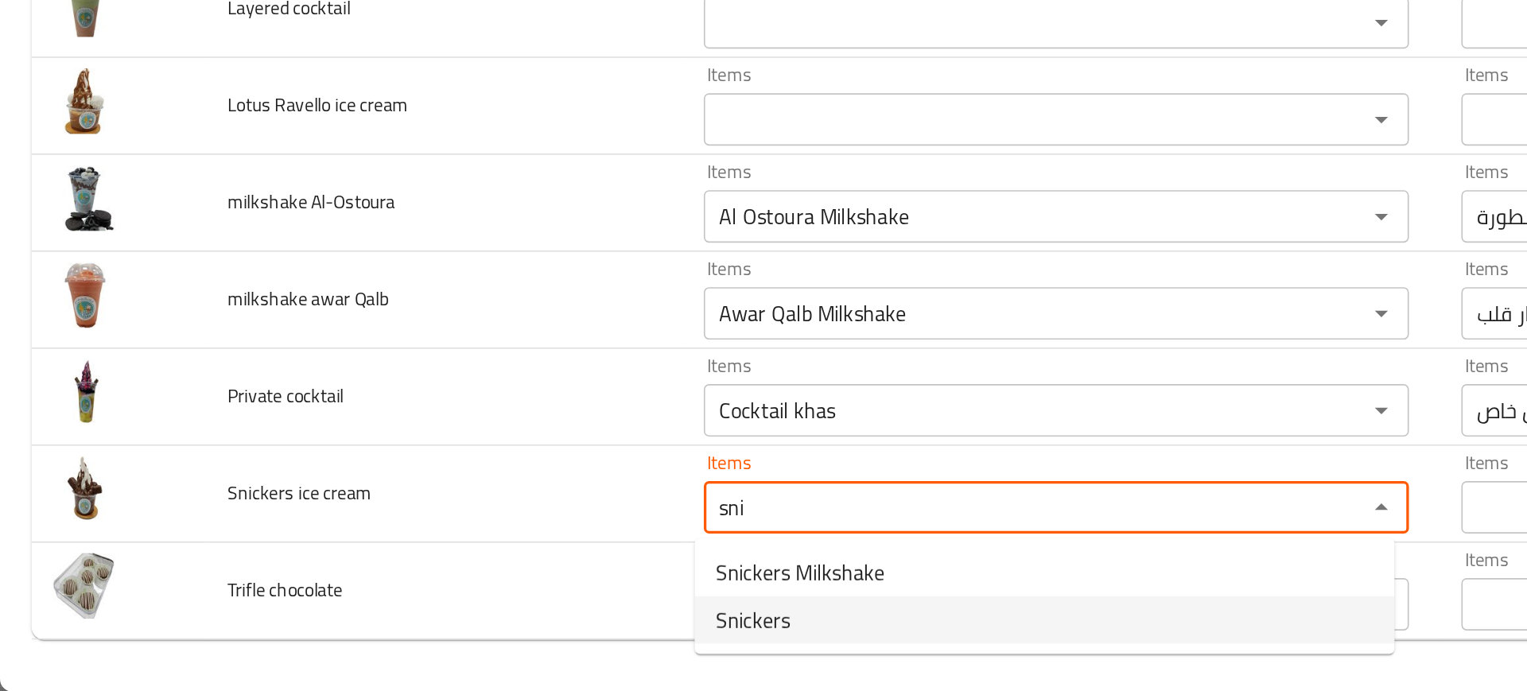
click at [460, 646] on span "Snickers" at bounding box center [456, 647] width 45 height 19
type cream "Snickers"
type cream-ar "اسنيكرز"
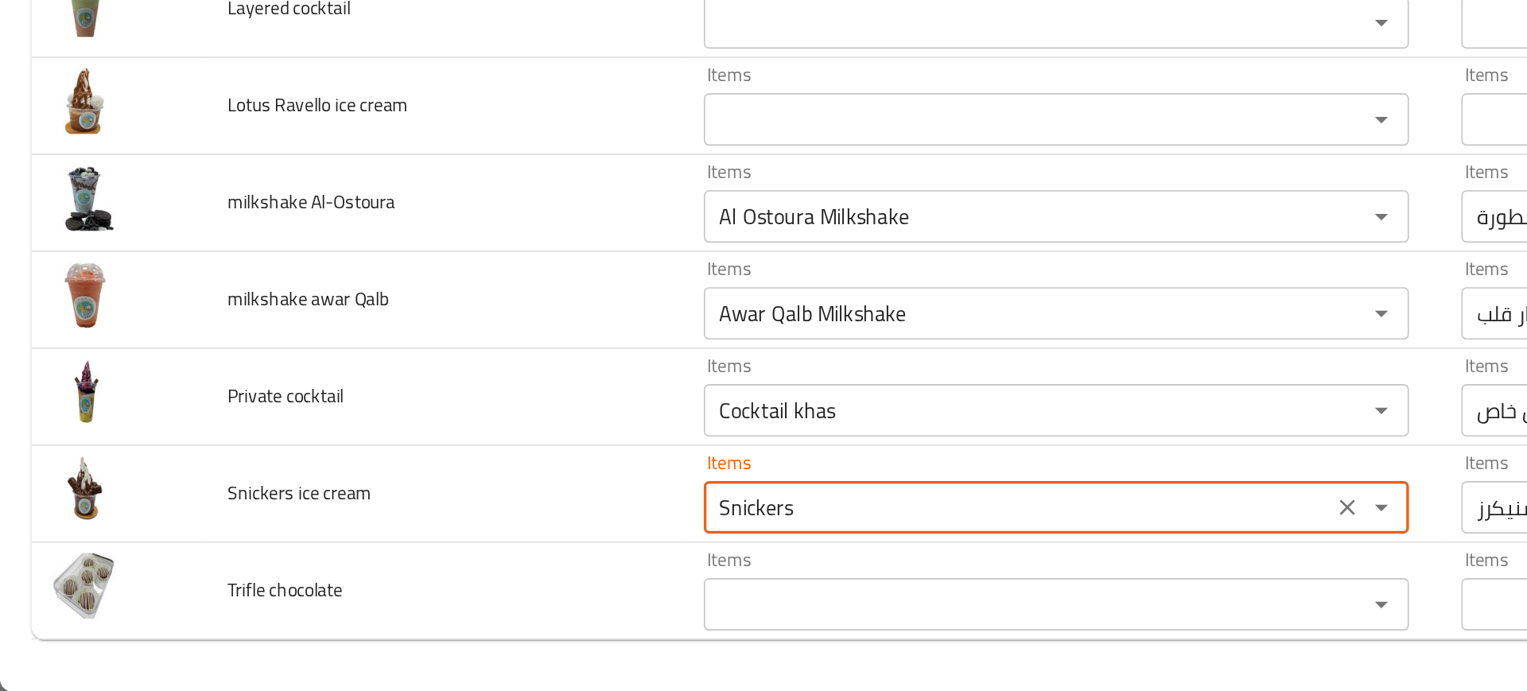
type cream "Snickers"
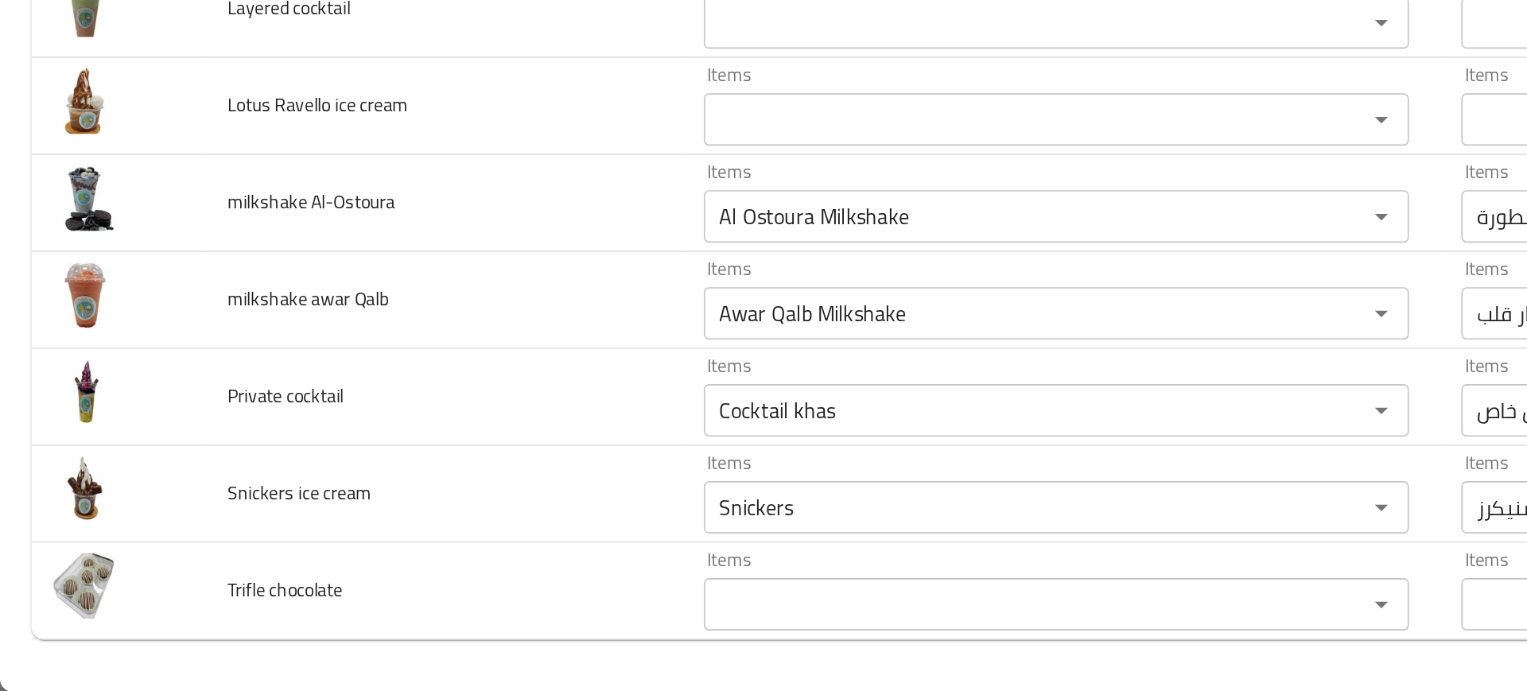
click at [460, 646] on chocolate "Items" at bounding box center [617, 638] width 371 height 22
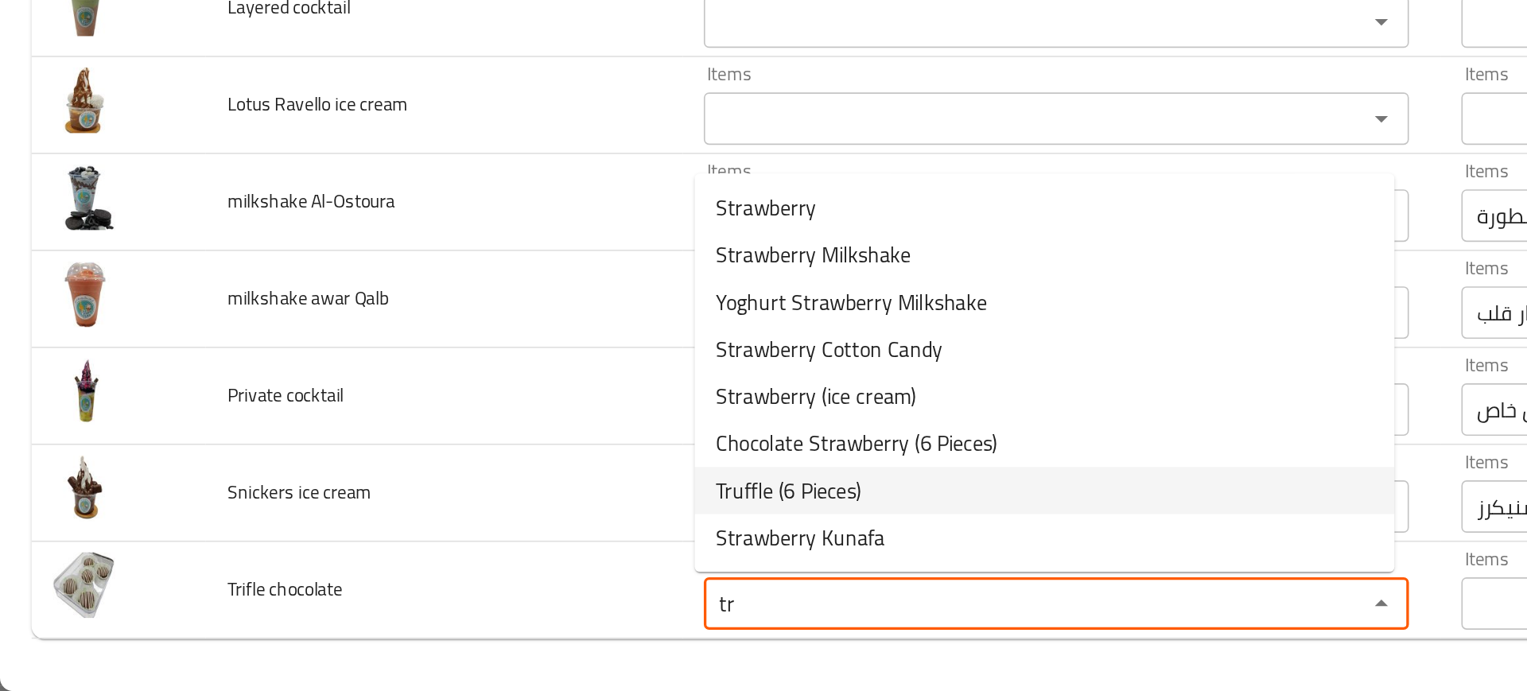
click at [460, 569] on span "Truffle (6 Pieces)" at bounding box center [478, 569] width 88 height 19
type chocolate "Truffle (6 Pieces)"
type chocolate-ar "ترافل (5 قطعة)"
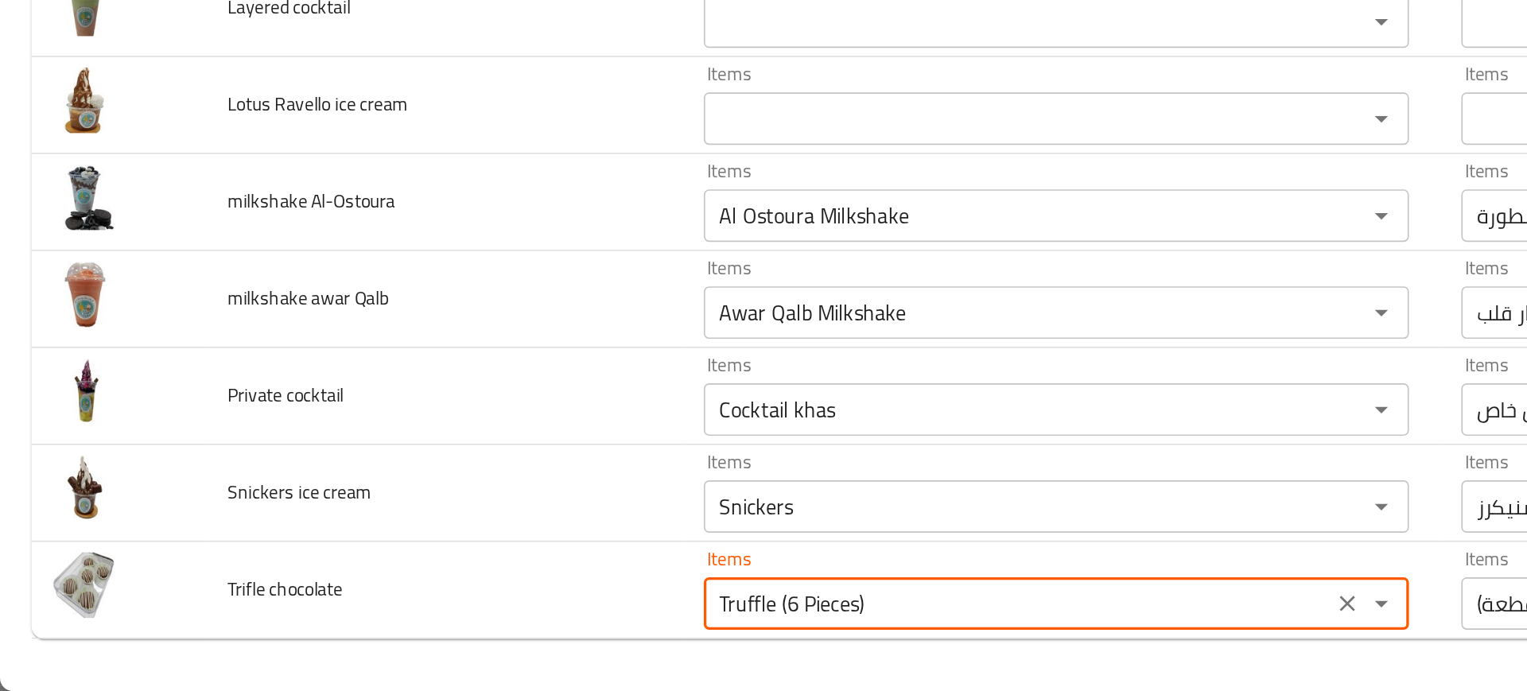
type chocolate "Truffle (6 Pieces)"
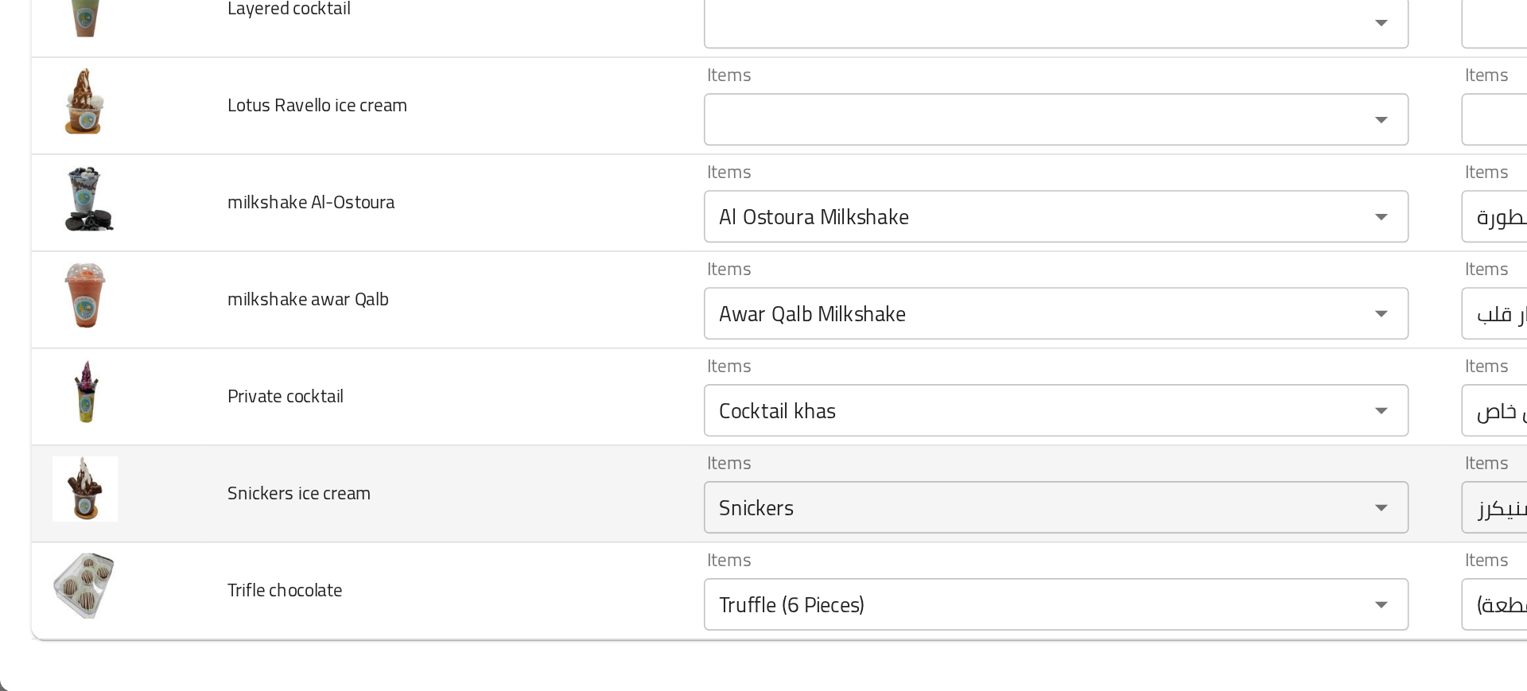
click at [353, 546] on td "Snickers ice cream" at bounding box center [269, 571] width 289 height 59
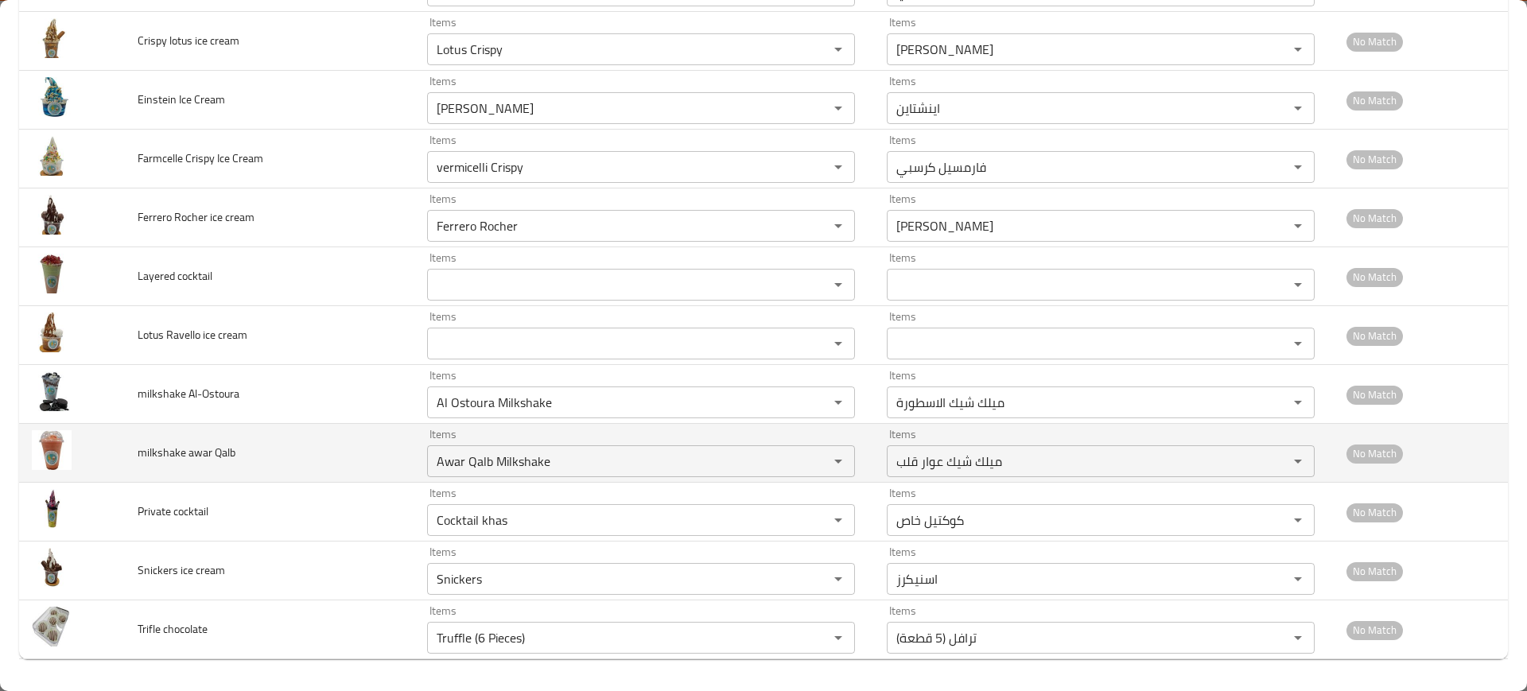
click at [276, 432] on td "milkshake awar Qalb" at bounding box center [269, 453] width 289 height 59
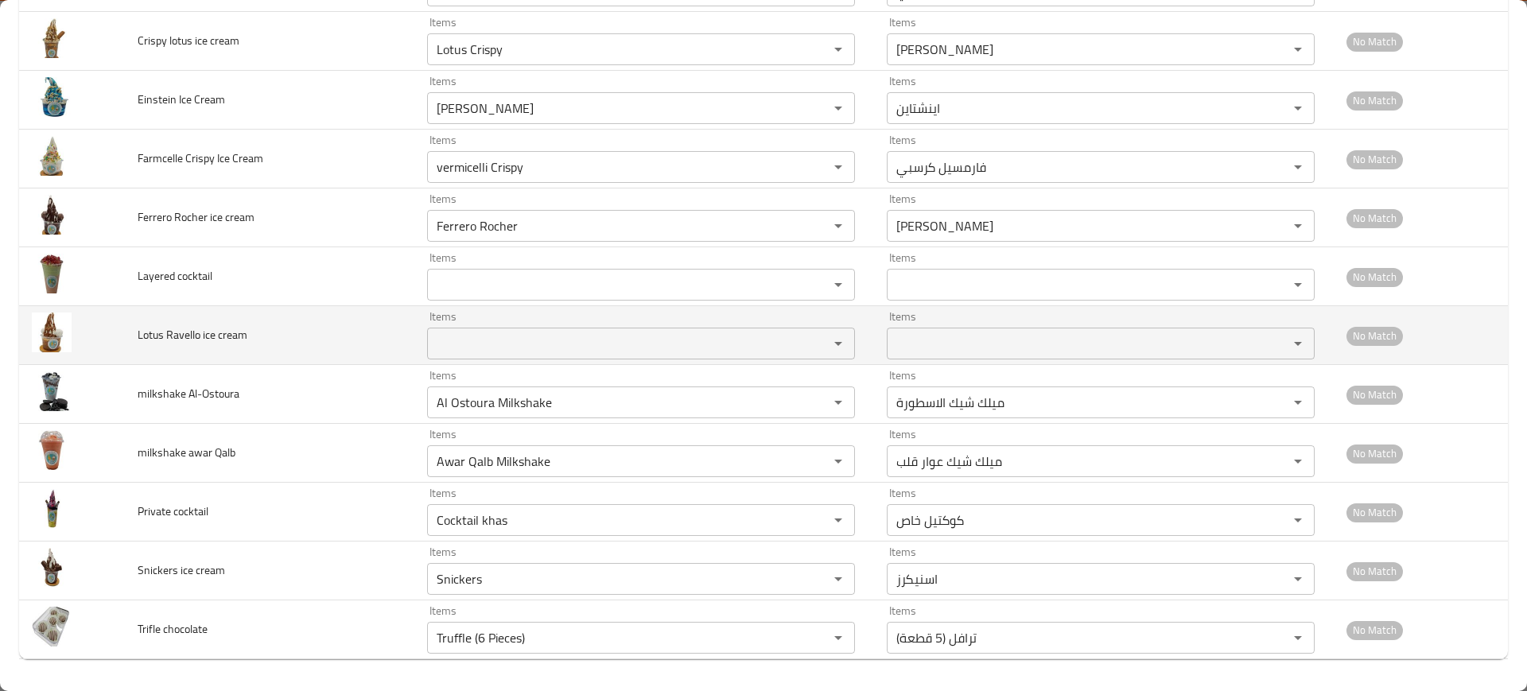
click at [181, 330] on span "Lotus Ravello ice cream" at bounding box center [193, 334] width 110 height 21
copy span "Lotus Ravello ice cream"
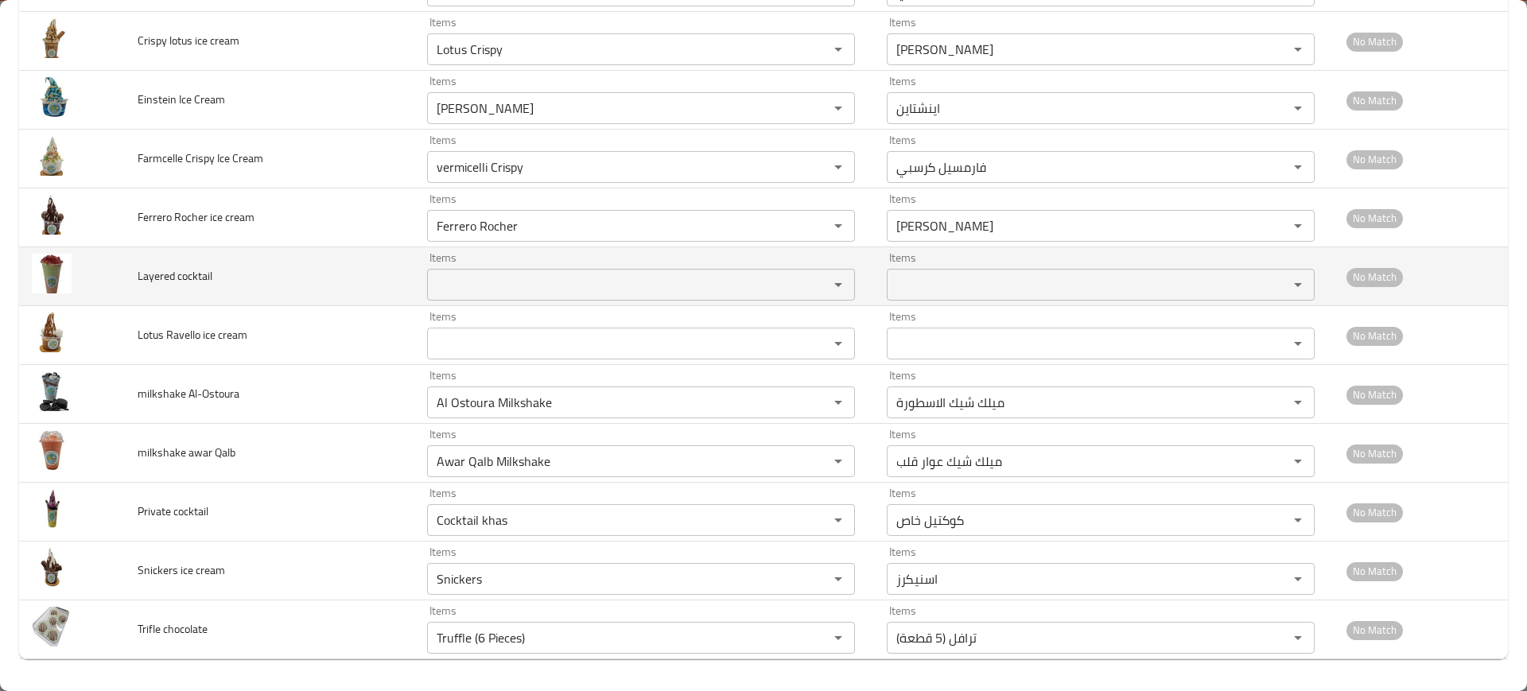
click at [151, 278] on span "Layered cocktail" at bounding box center [175, 276] width 75 height 21
copy span "Layered cocktail"
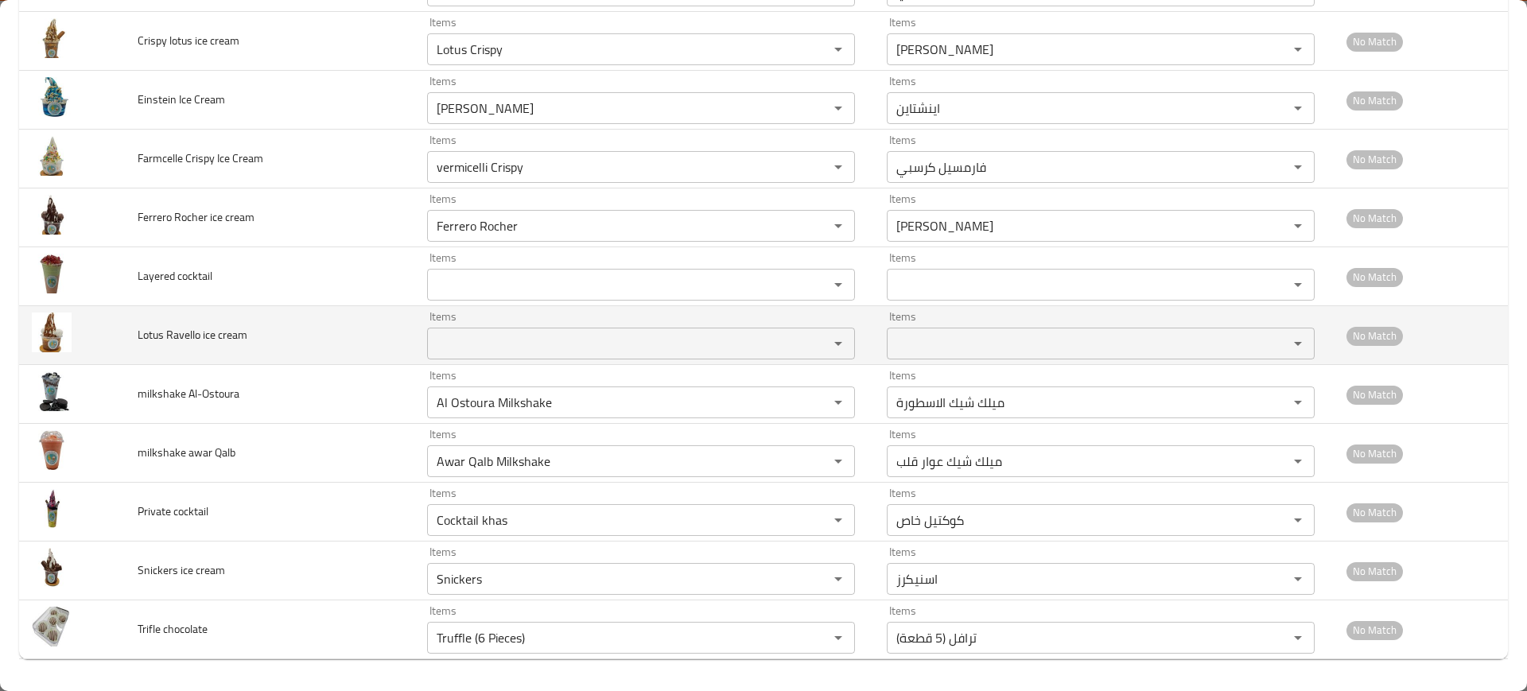
click at [292, 350] on td "Lotus Ravello ice cream" at bounding box center [269, 335] width 289 height 59
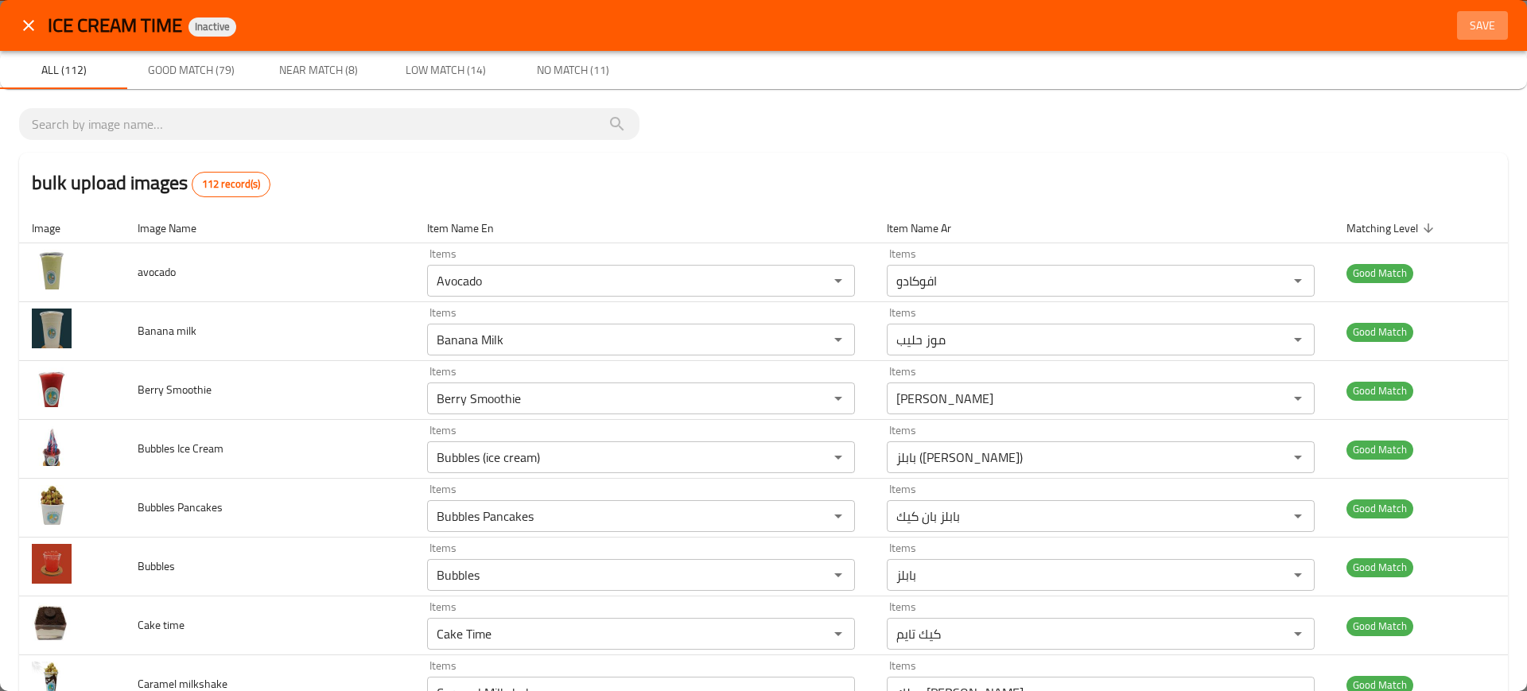
click at [1468, 22] on span "Save" at bounding box center [1482, 26] width 38 height 20
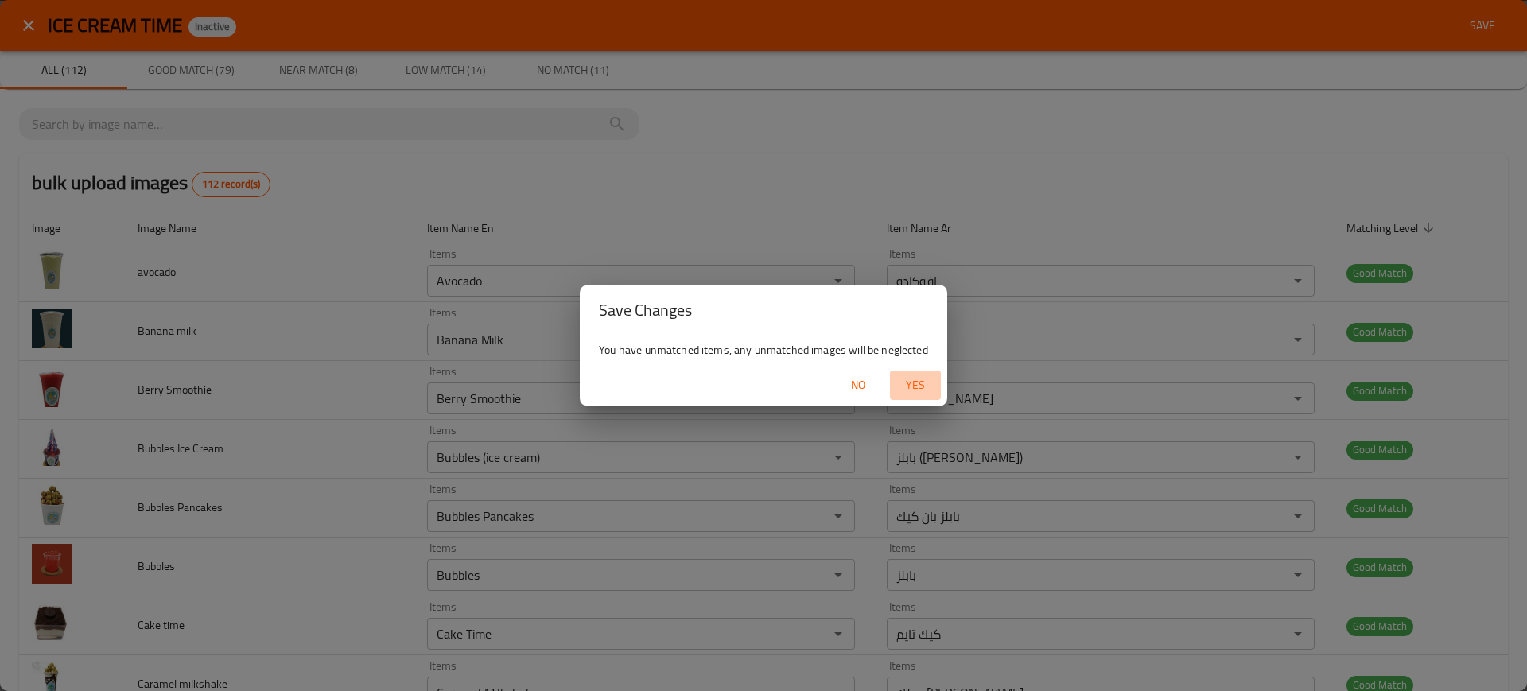
click at [920, 379] on span "Yes" at bounding box center [915, 385] width 38 height 20
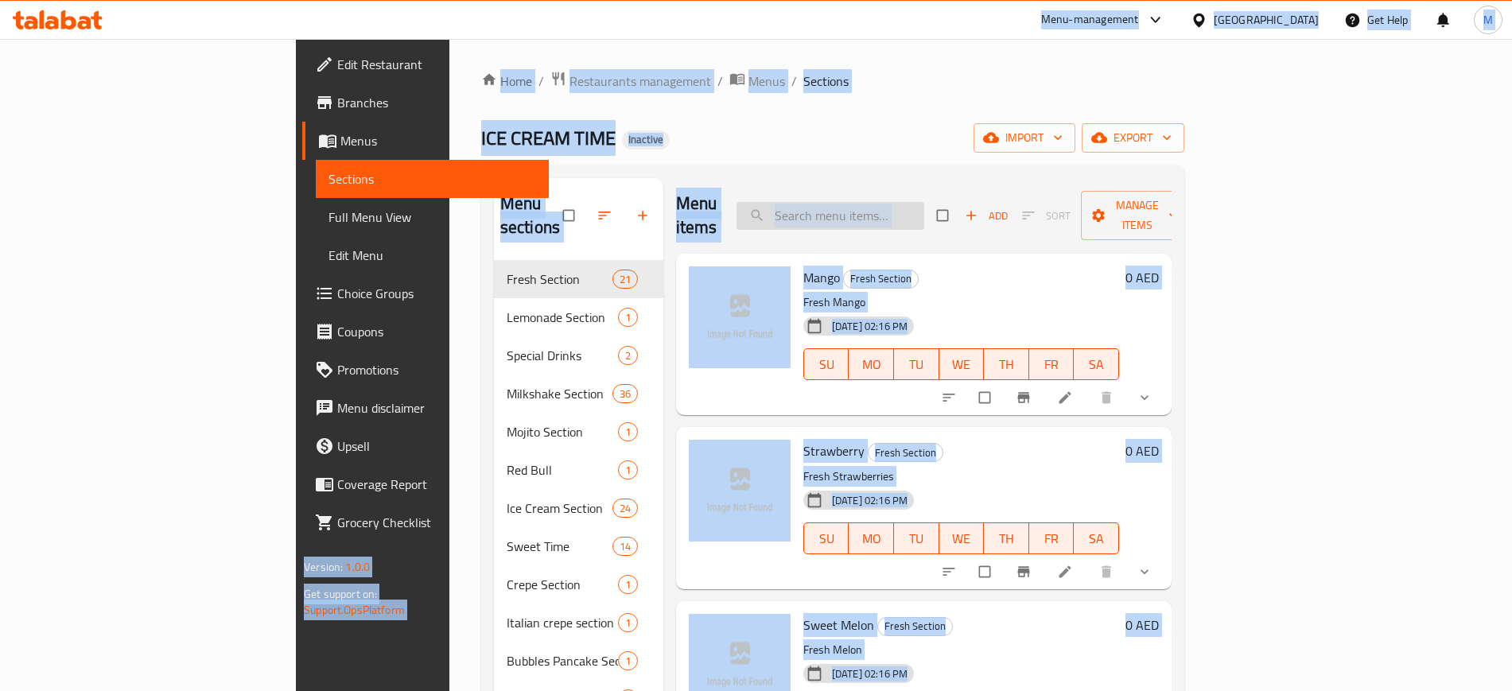
click at [902, 207] on input "search" at bounding box center [830, 216] width 188 height 28
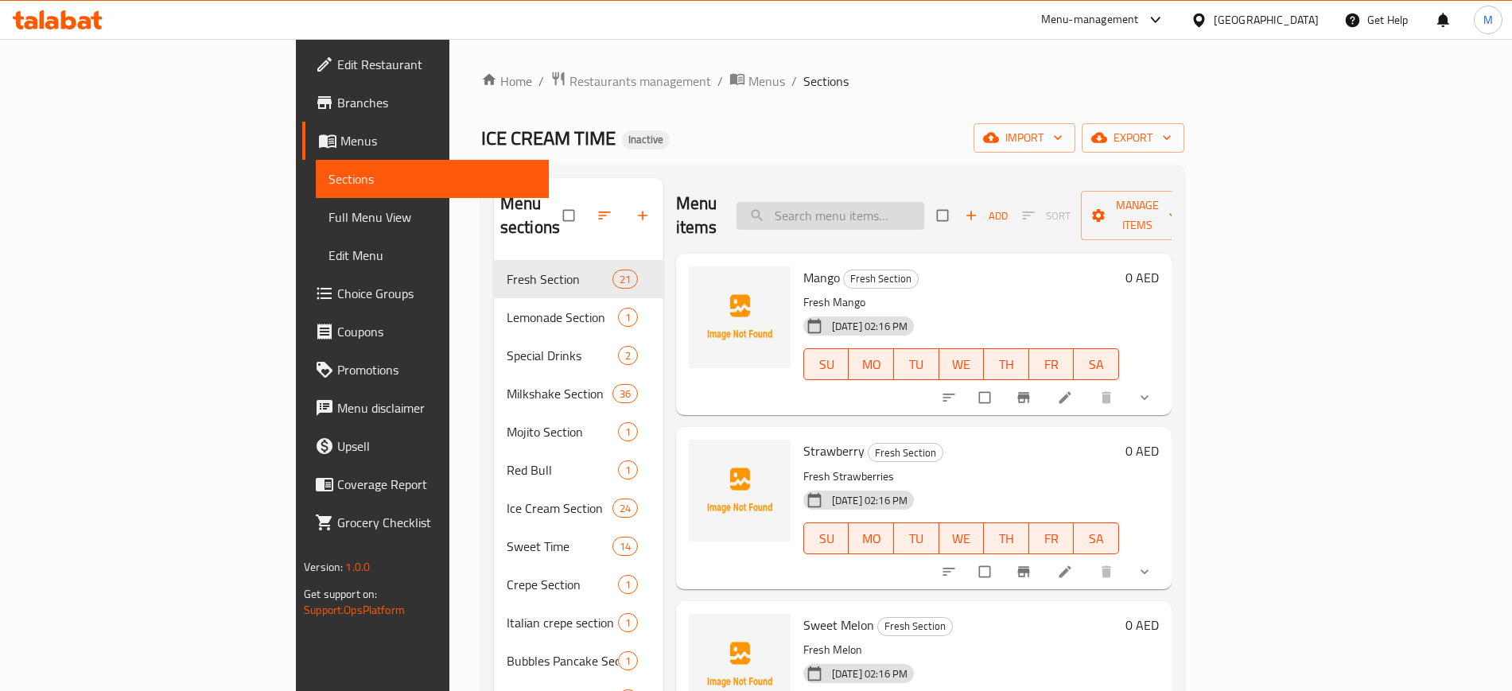
paste input "[GEOGRAPHIC_DATA]"
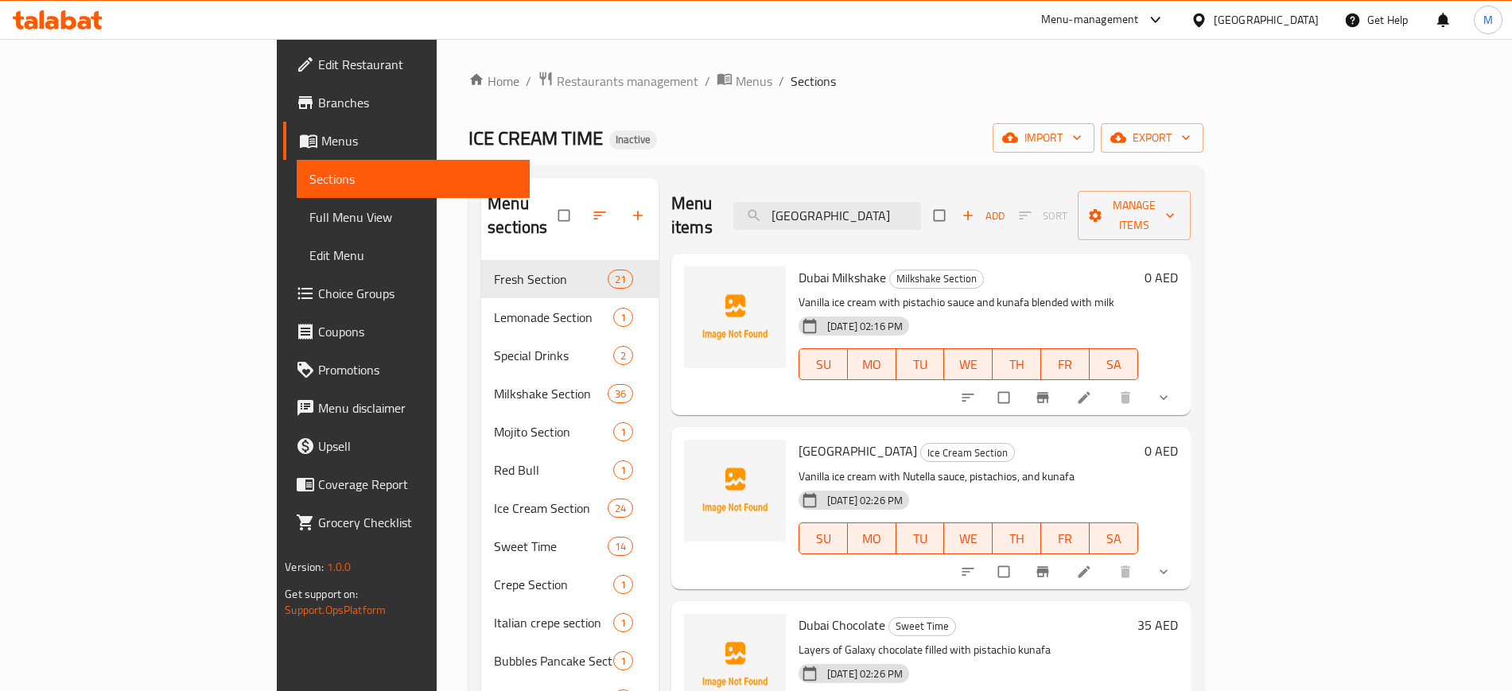
scroll to position [2, 0]
paste input "Almond"
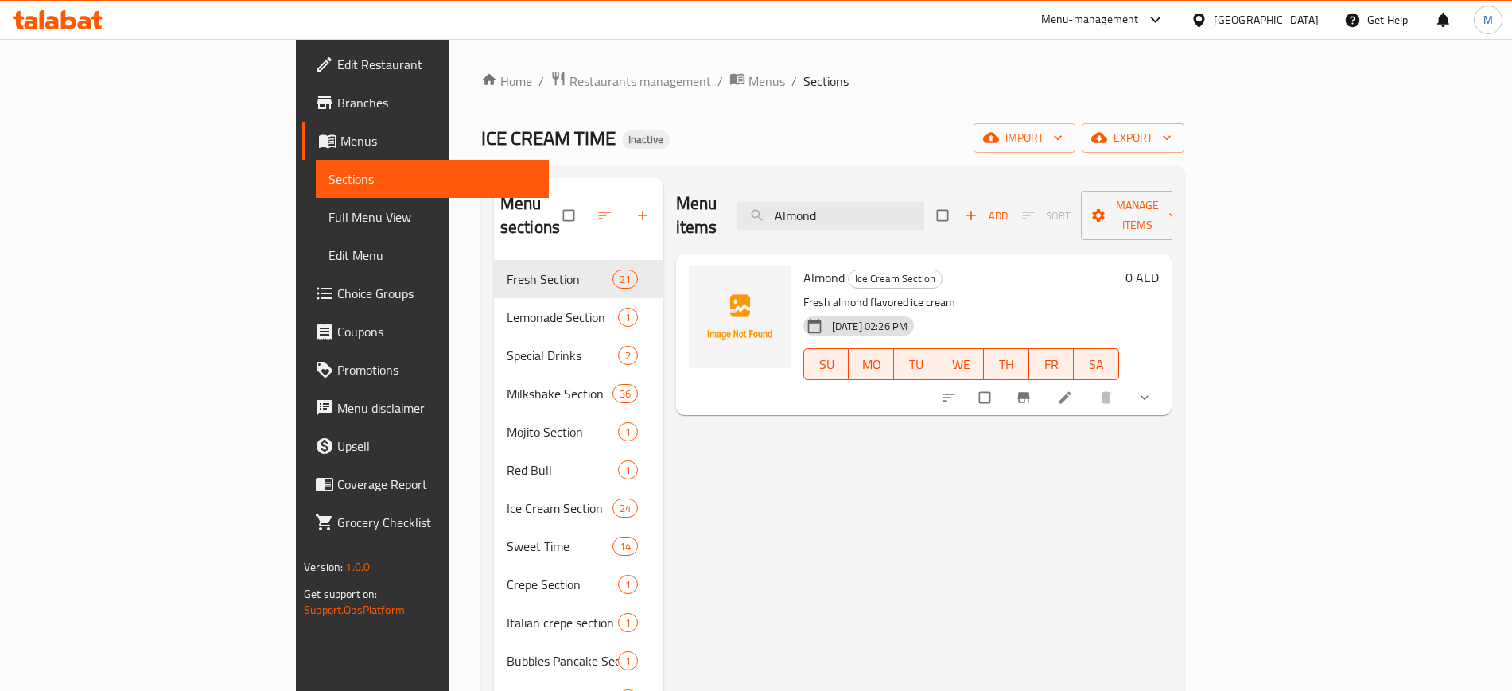
paste input "Kinder Lotus"
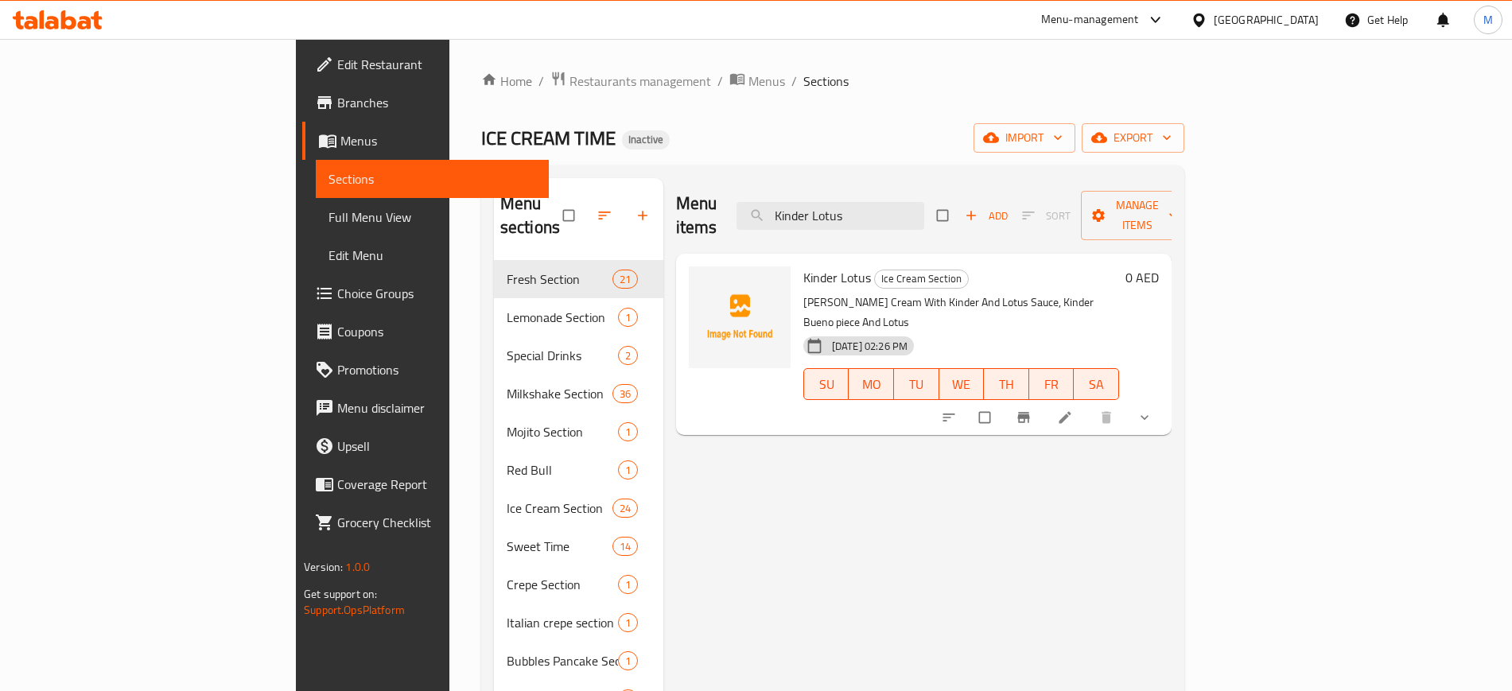
paste input "Crunchy"
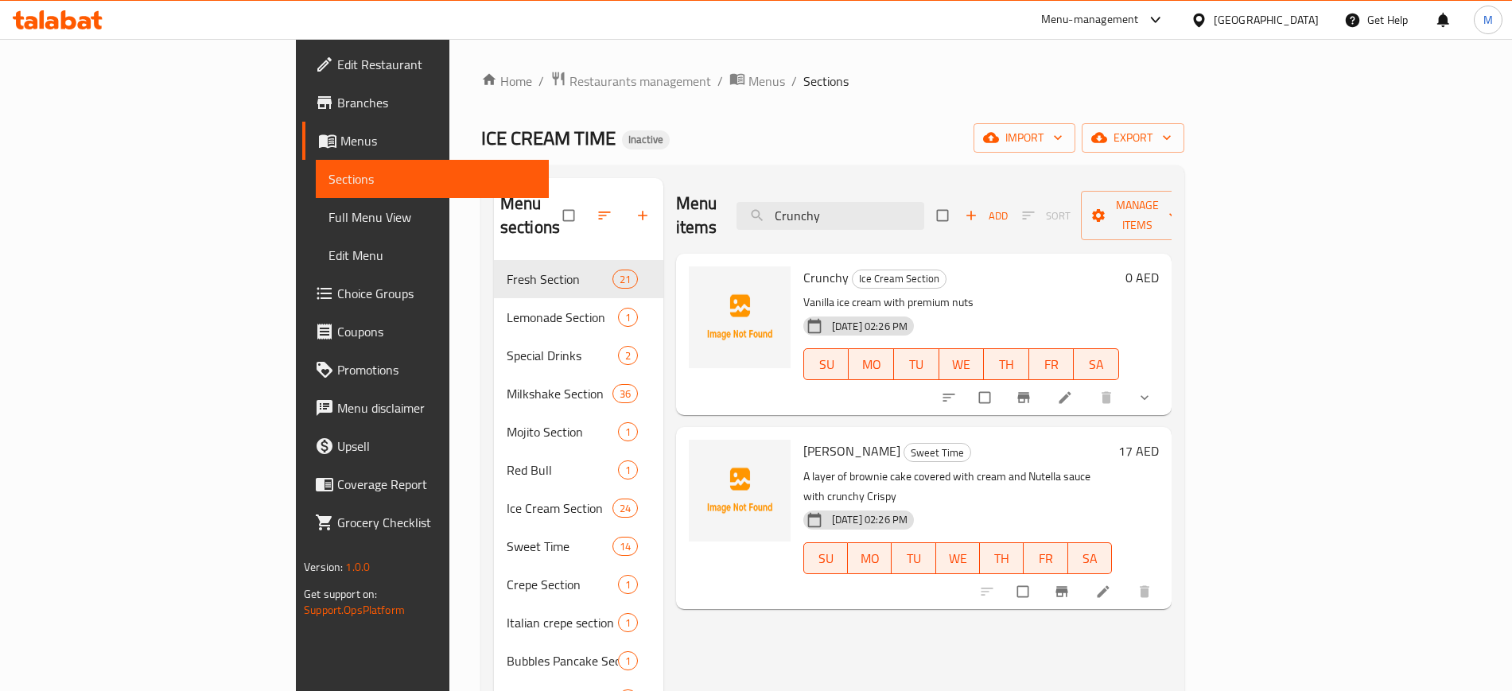
paste input "[PERSON_NAME]"
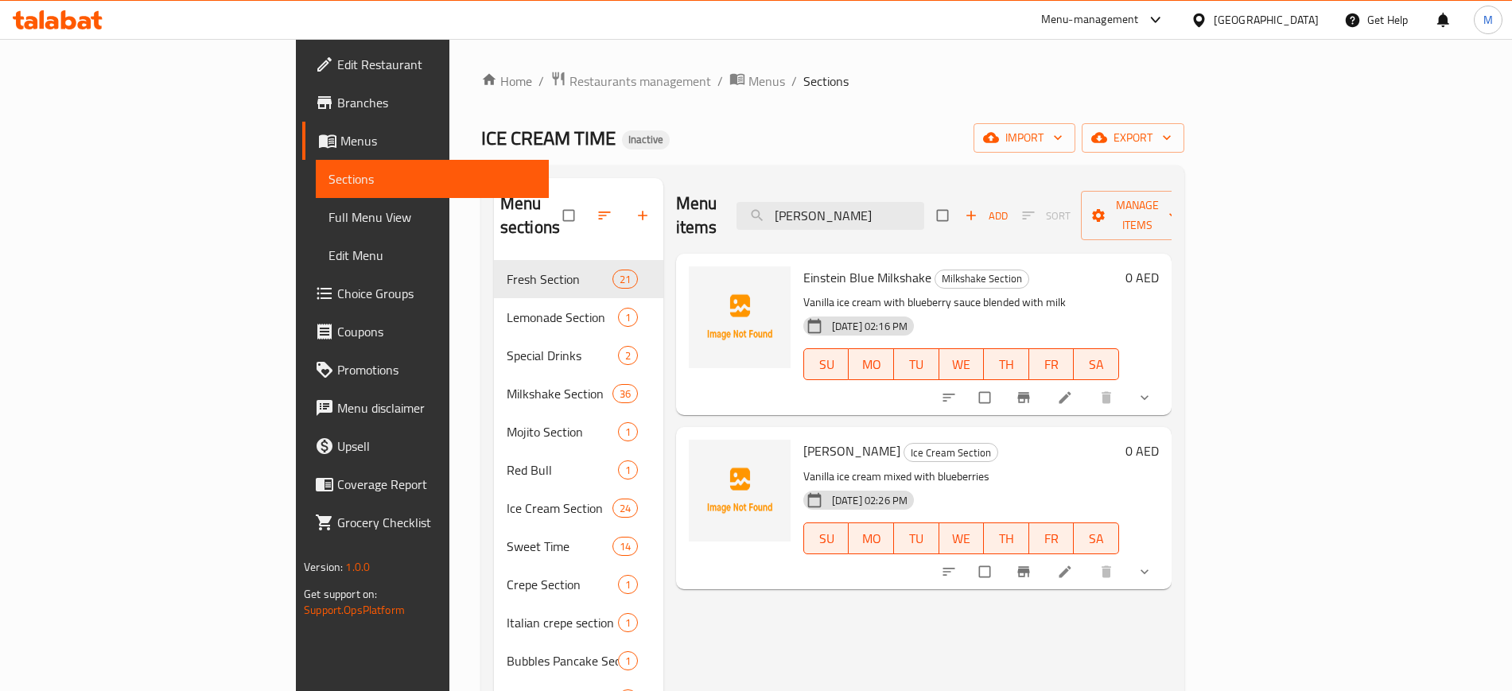
paste input "vermicelli Crispy"
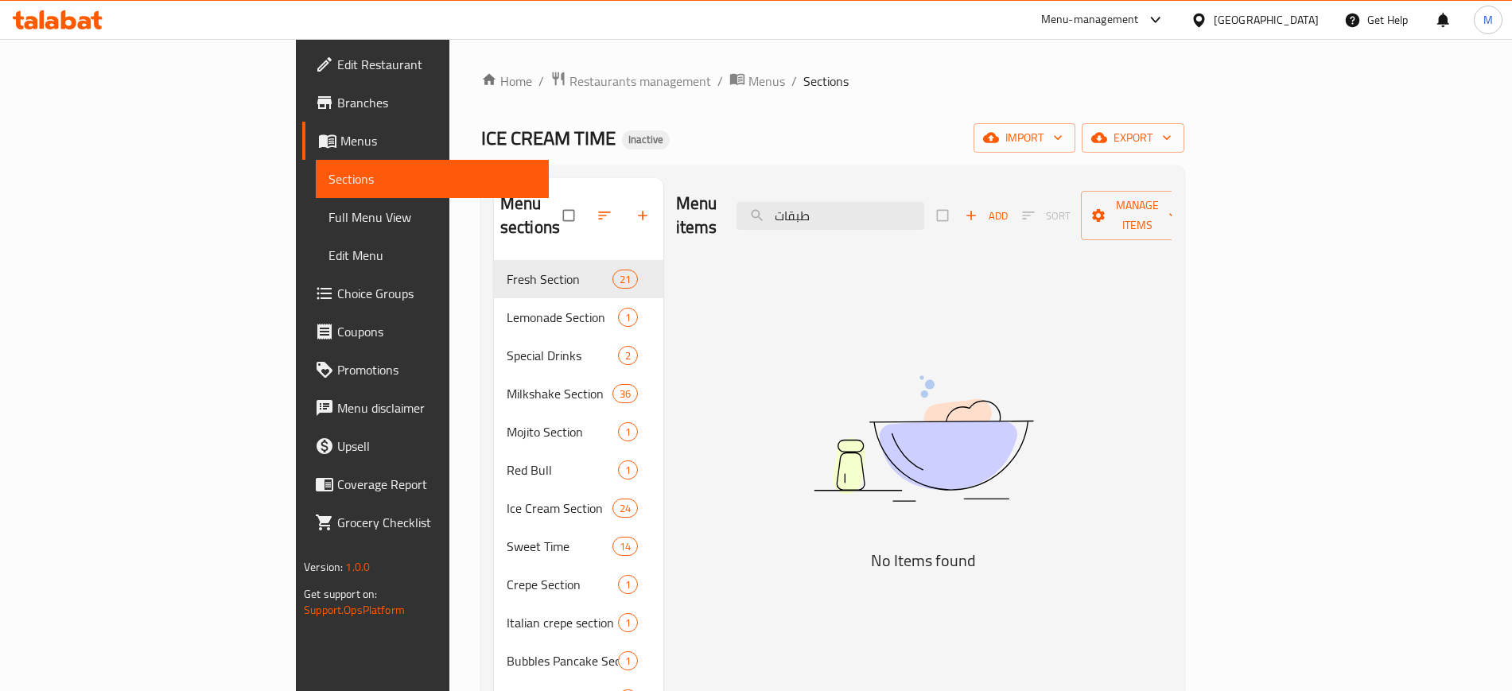
type input "طبقات"
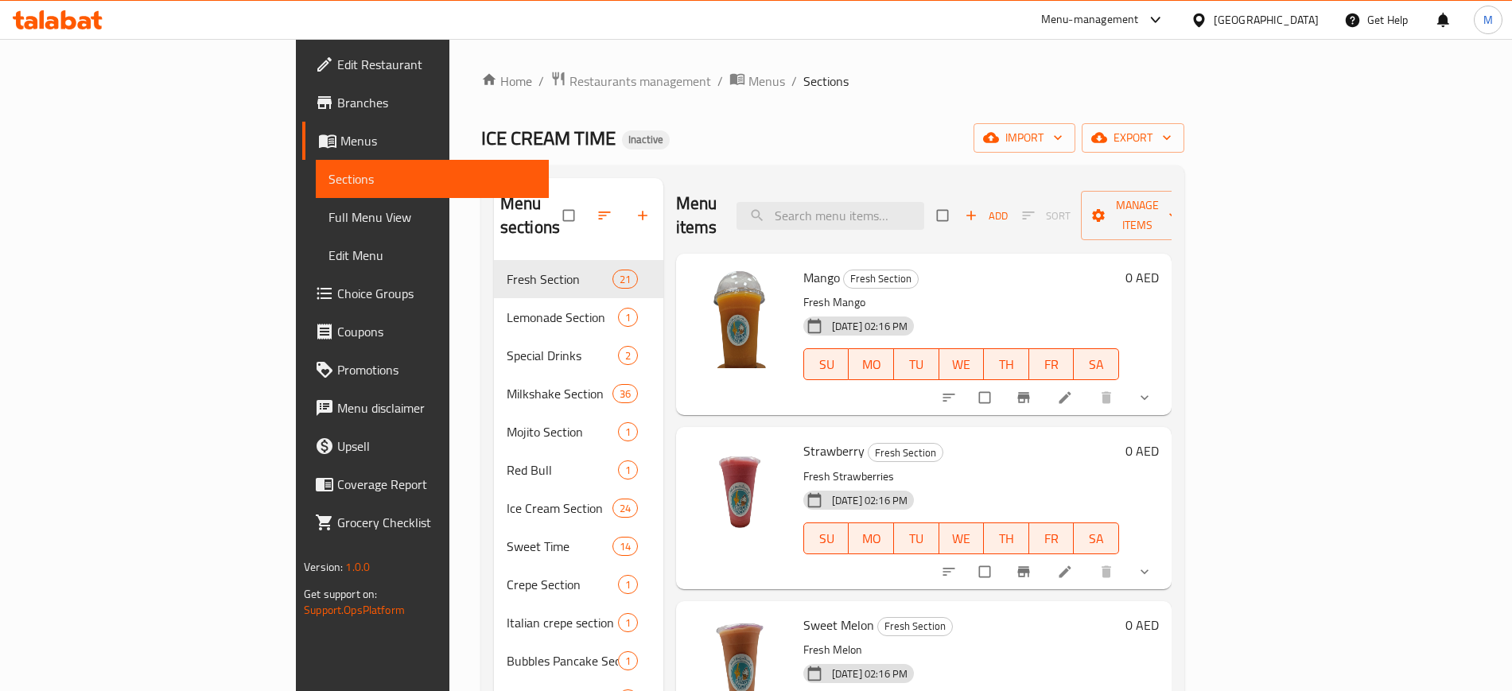
click at [1184, 119] on div "Home / Restaurants management / Menus / Sections ICE CREAM TIME Inactive import…" at bounding box center [832, 480] width 703 height 819
click at [1063, 144] on span "import" at bounding box center [1024, 138] width 76 height 20
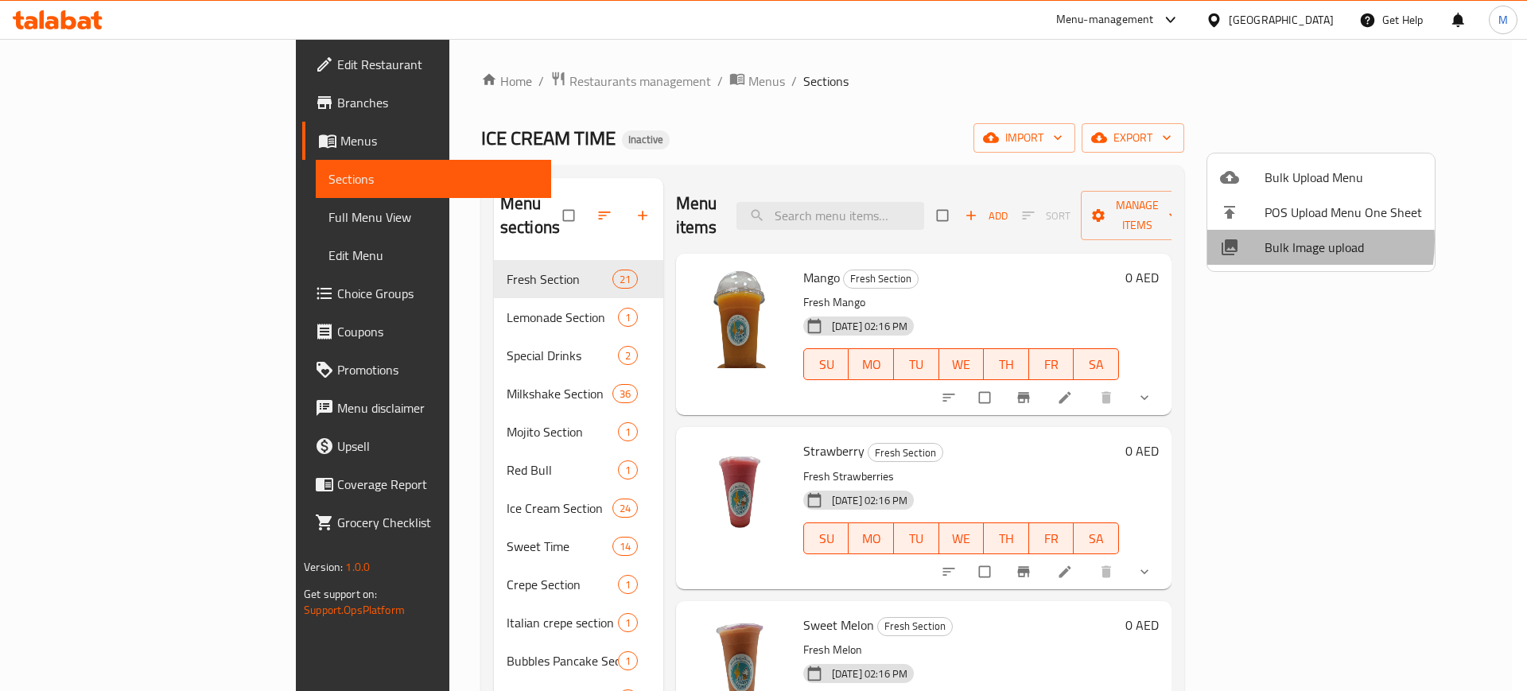
click at [1260, 240] on div at bounding box center [1242, 247] width 45 height 19
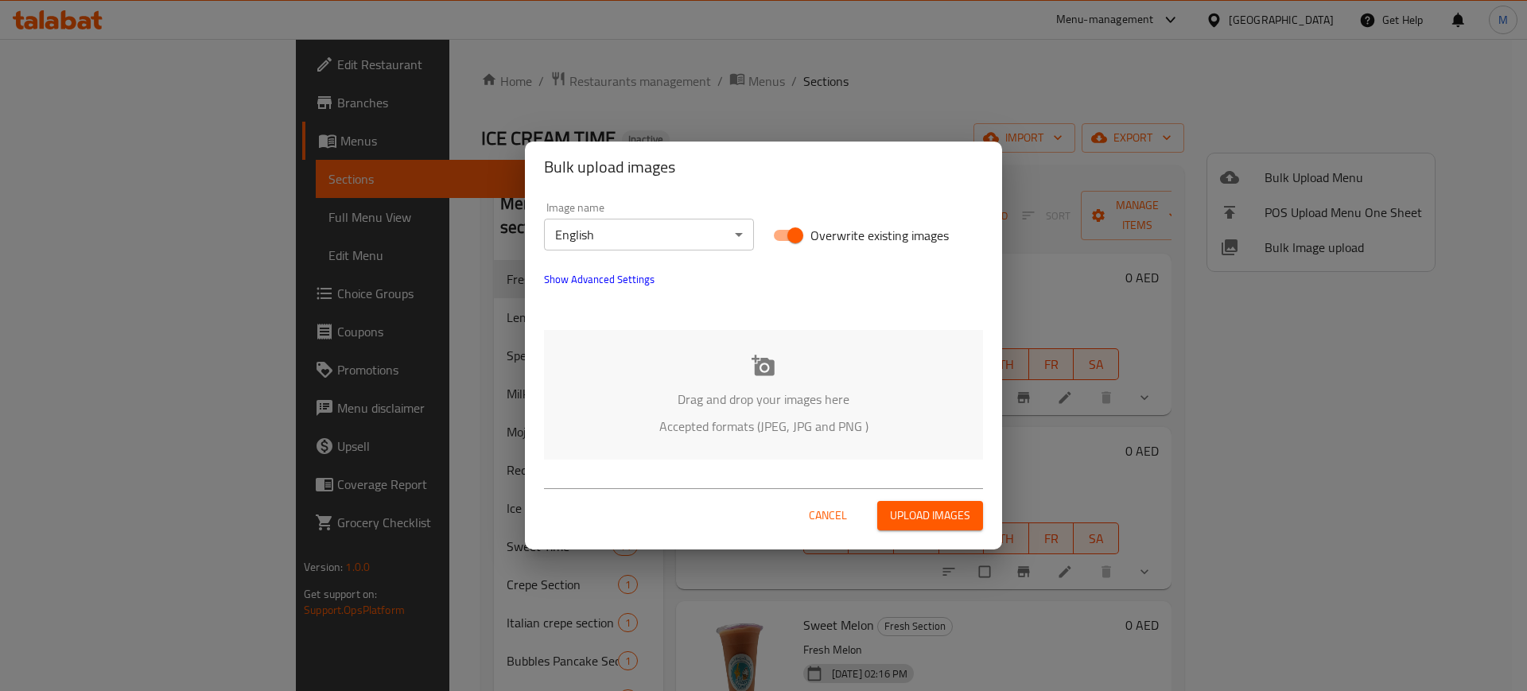
click at [724, 347] on div "Drag and drop your images here Accepted formats (JPEG, JPG and PNG )" at bounding box center [763, 395] width 439 height 130
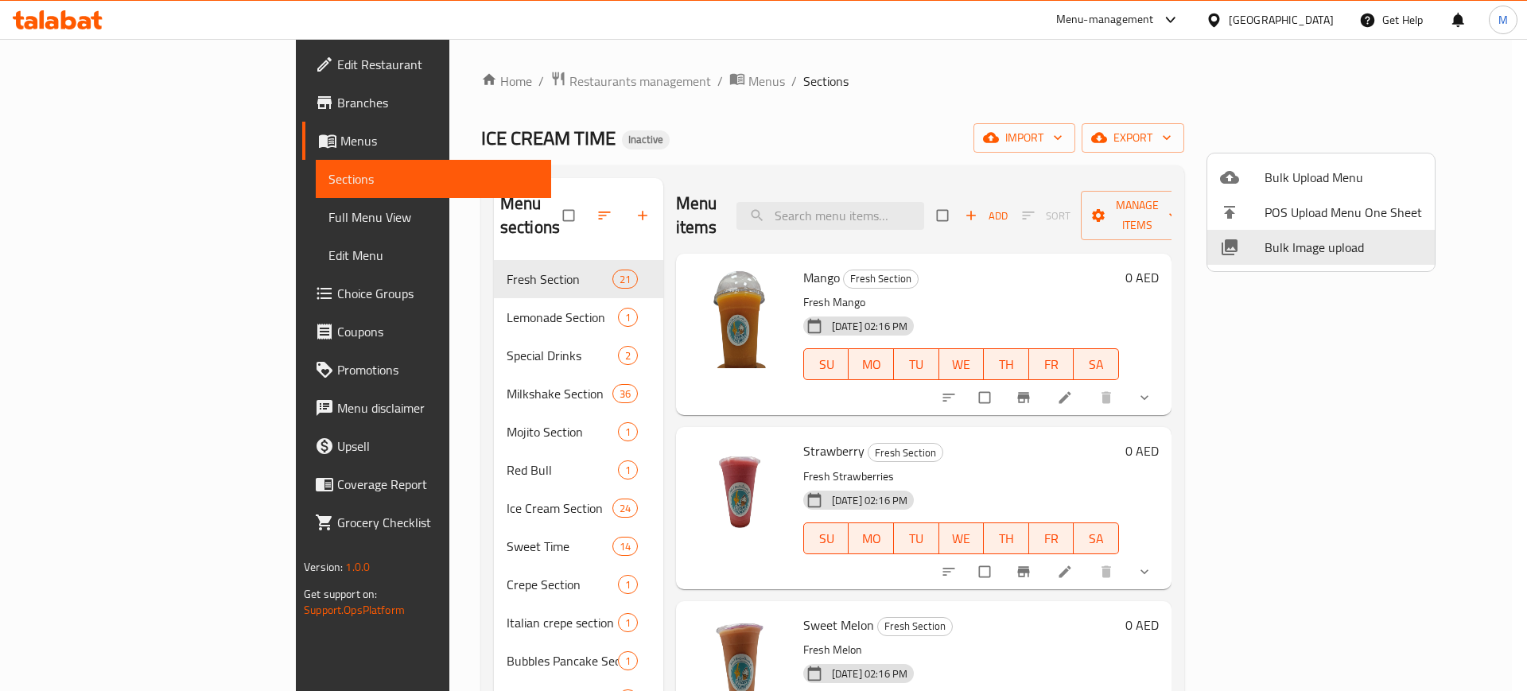
click at [745, 414] on div at bounding box center [763, 345] width 1527 height 691
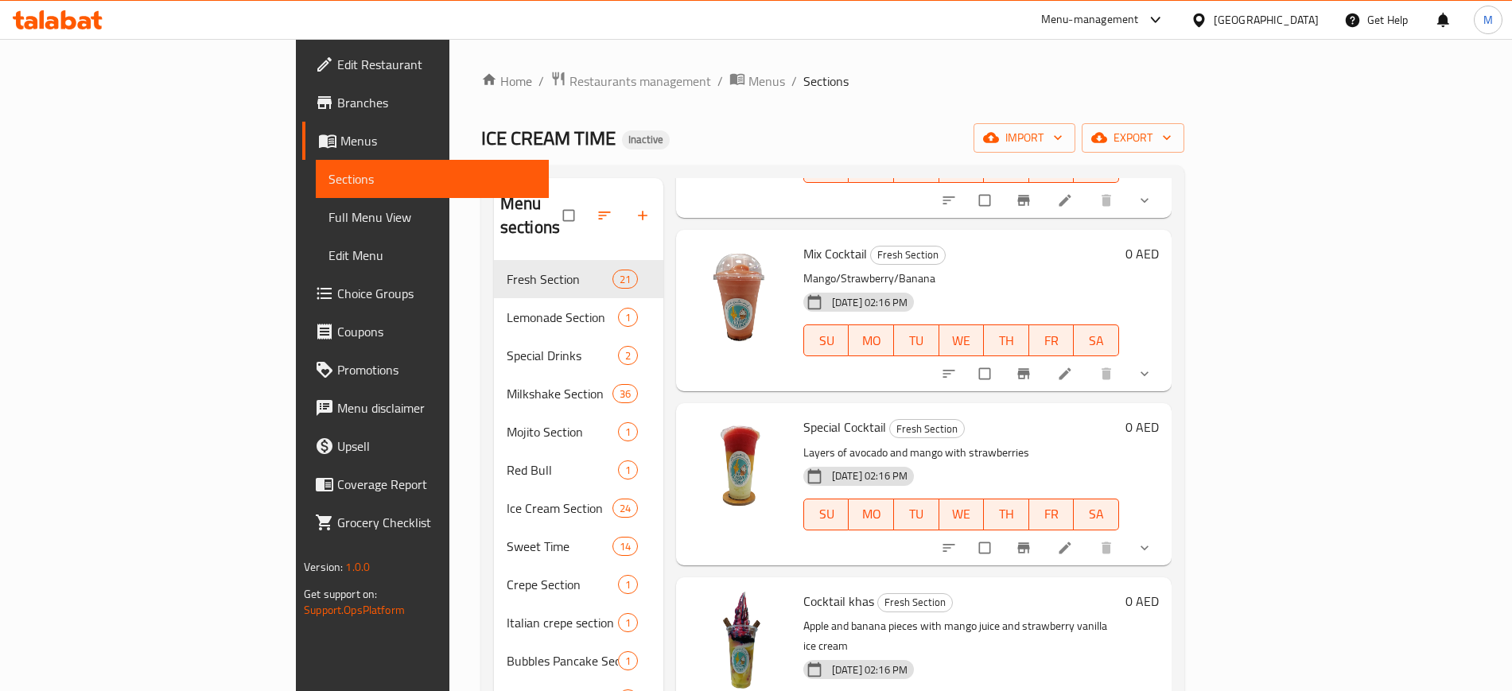
scroll to position [223, 0]
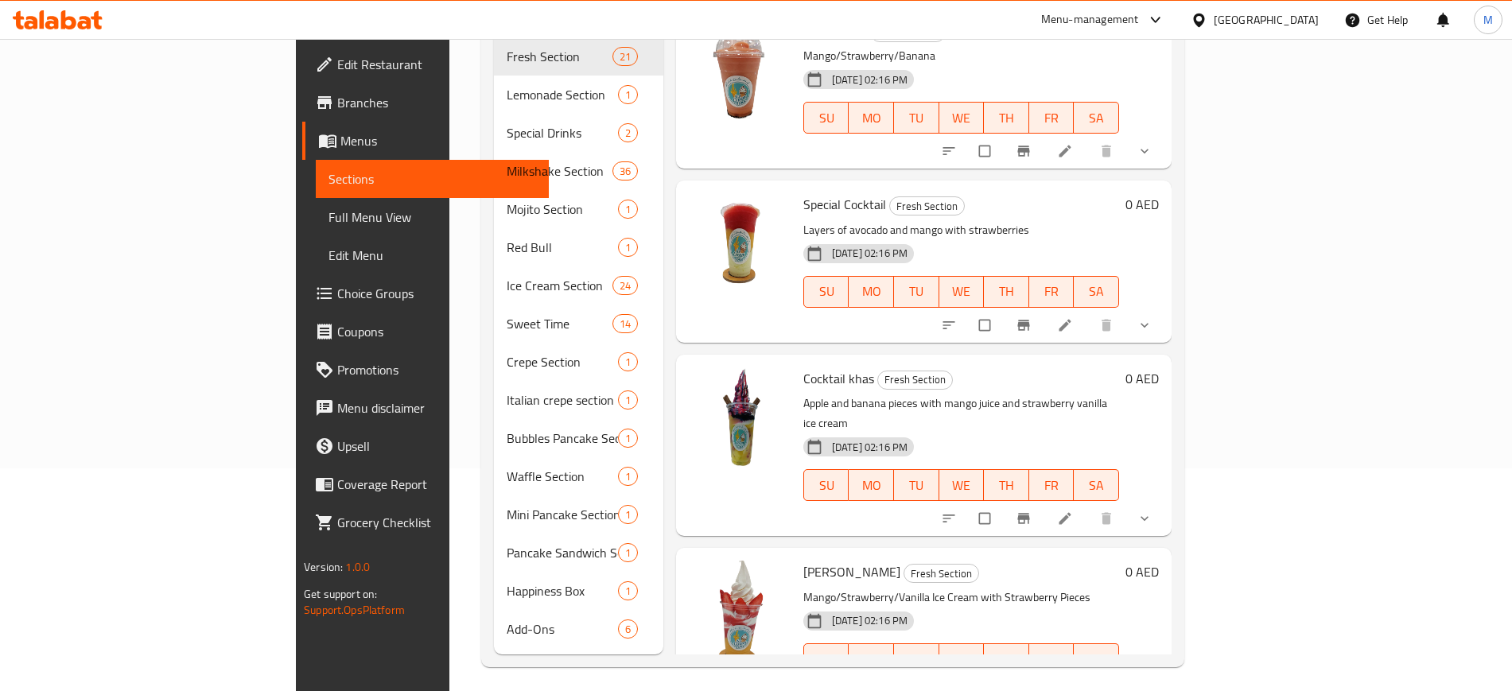
click at [697, 457] on div at bounding box center [739, 445] width 115 height 169
click at [701, 575] on icon "upload picture" at bounding box center [709, 583] width 16 height 16
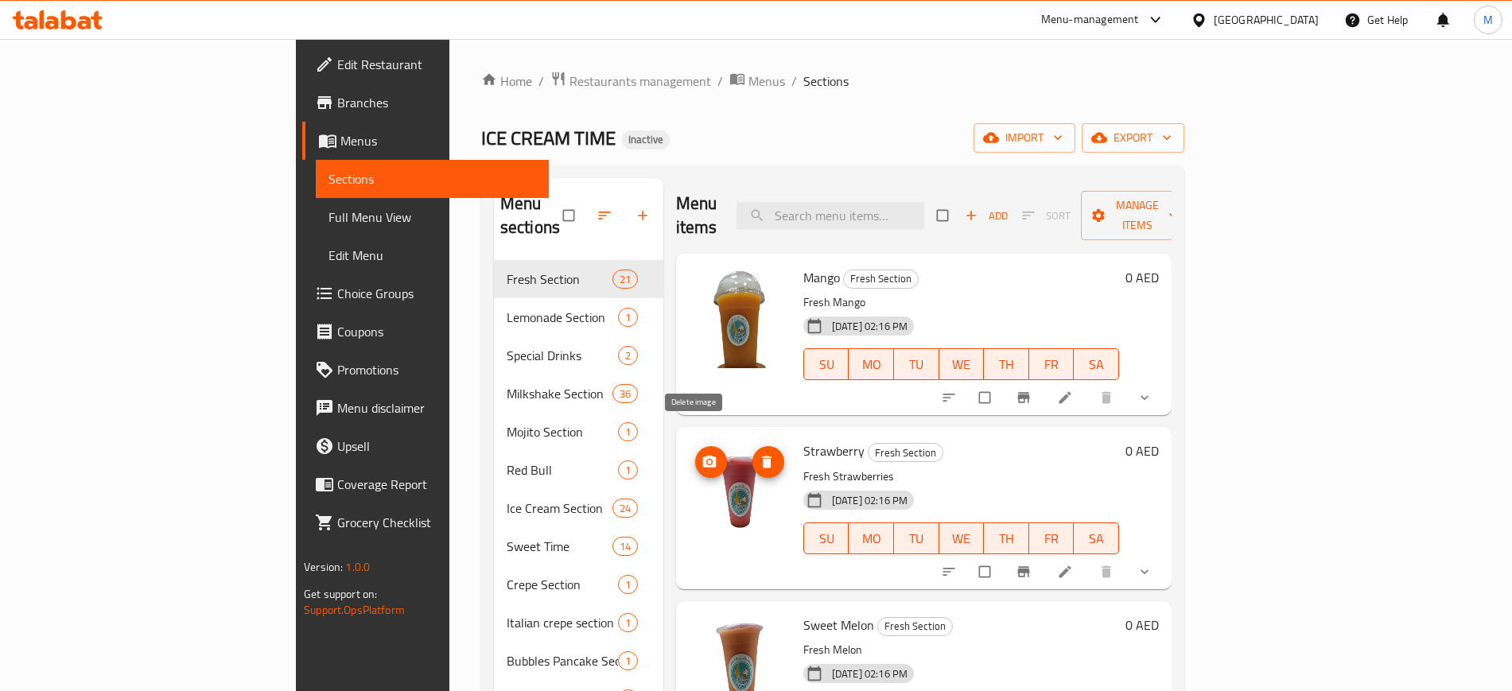
scroll to position [1, 0]
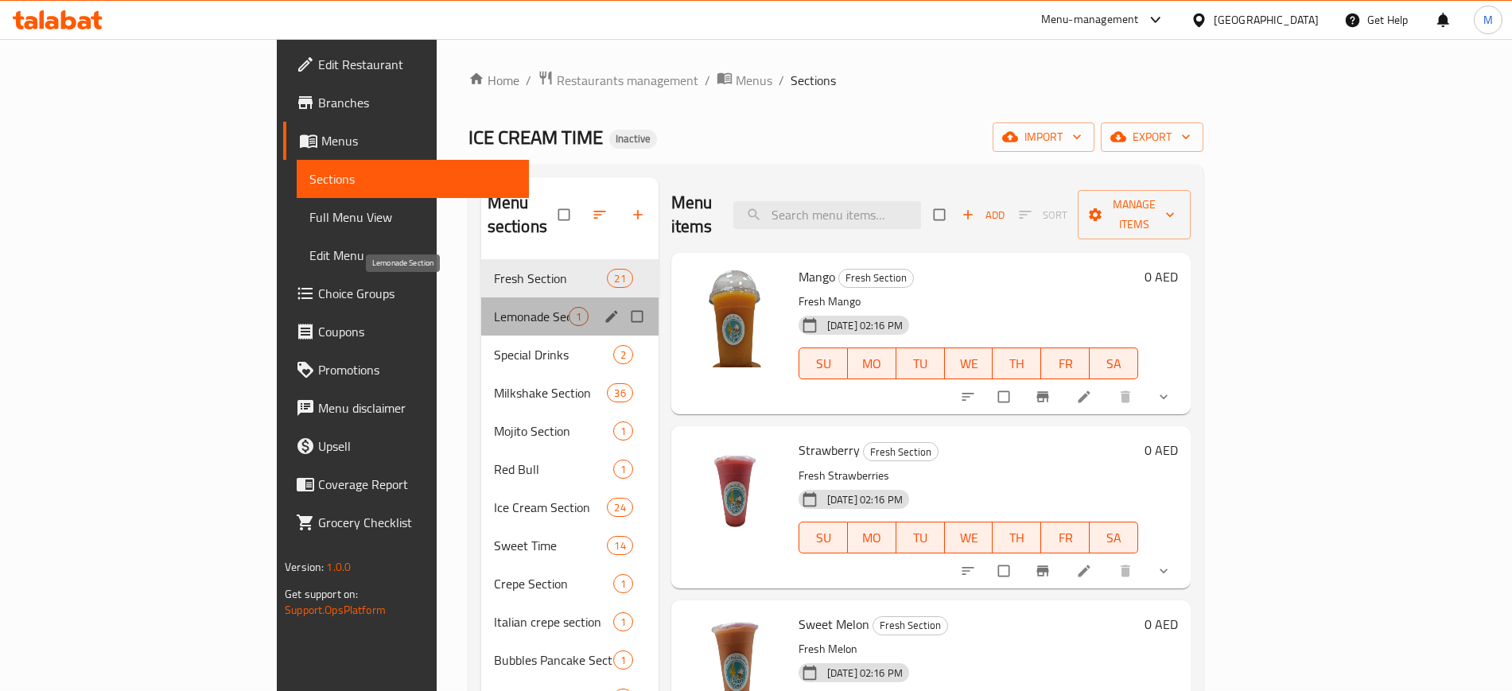
click at [494, 307] on span "Lemonade Section" at bounding box center [531, 316] width 75 height 19
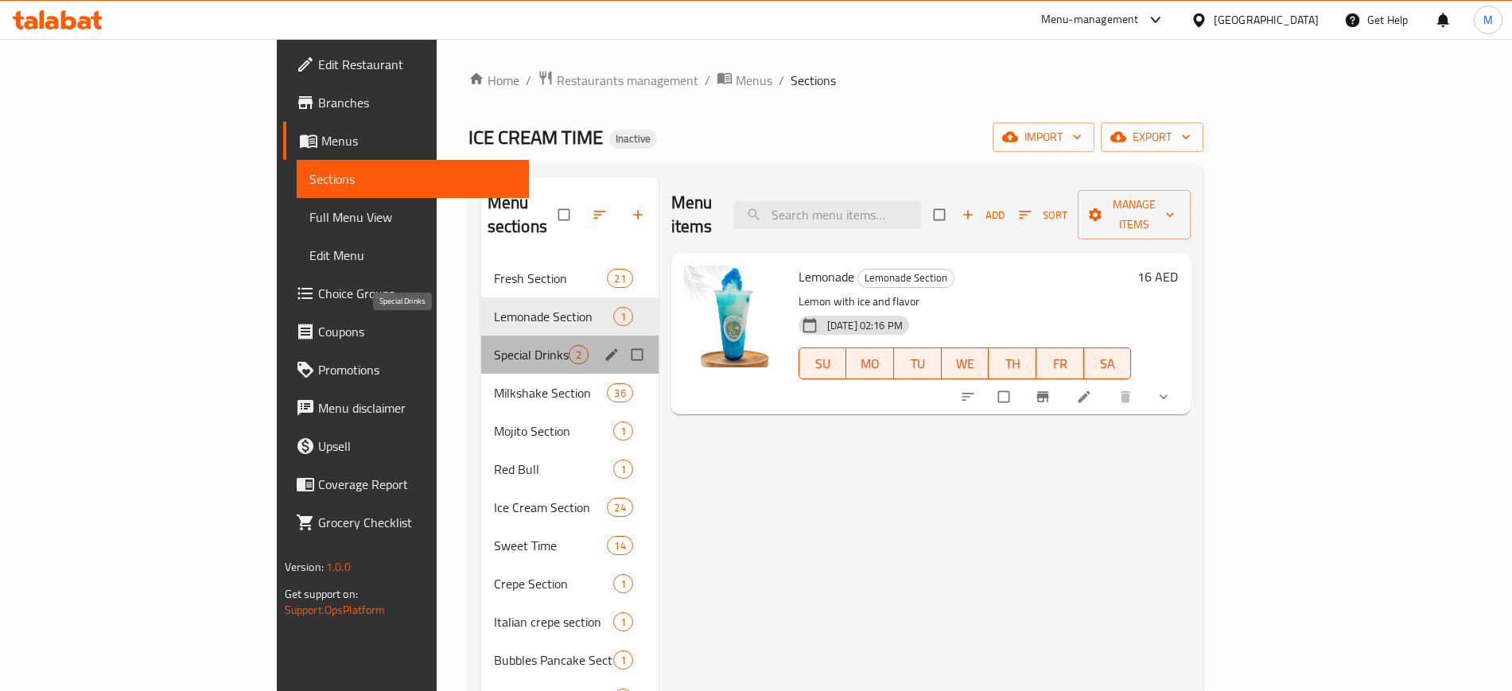
click at [494, 345] on span "Special Drinks" at bounding box center [531, 354] width 75 height 19
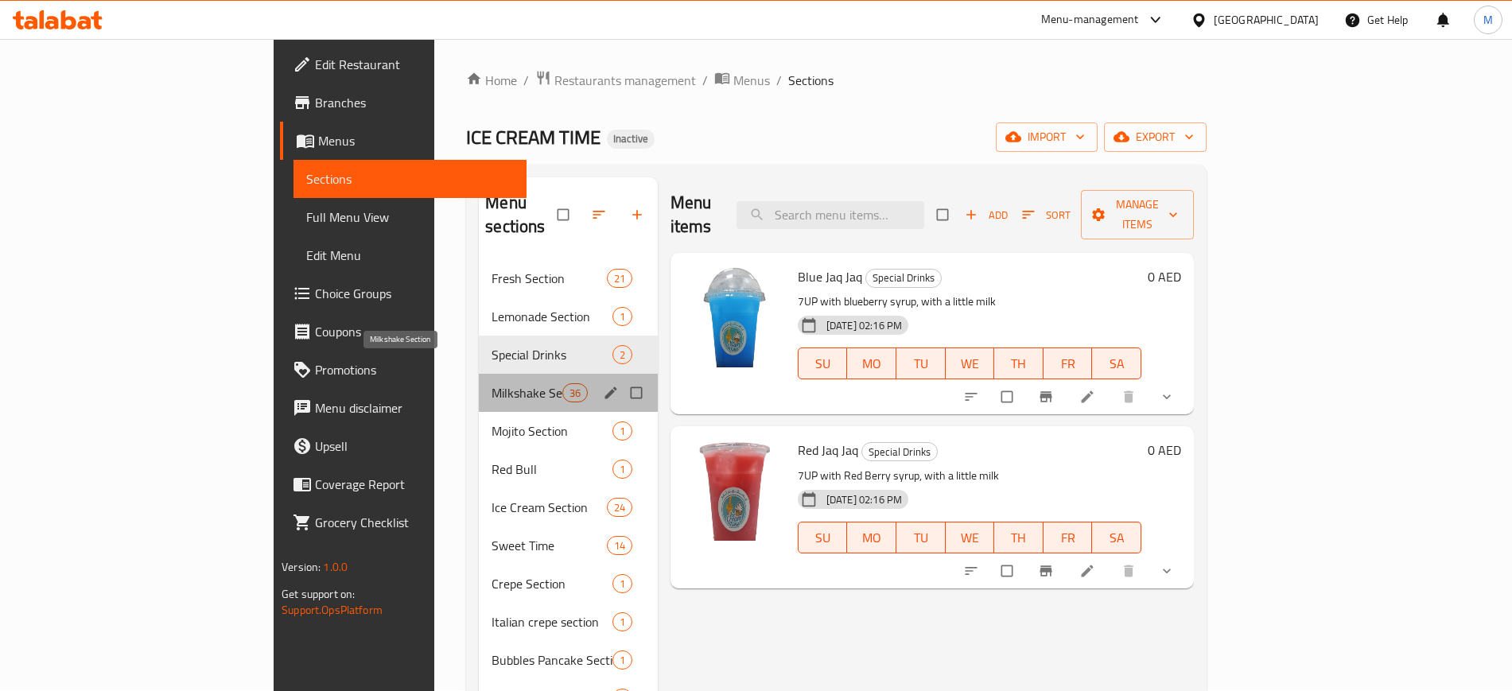
click at [491, 383] on span "Milkshake Section" at bounding box center [526, 392] width 70 height 19
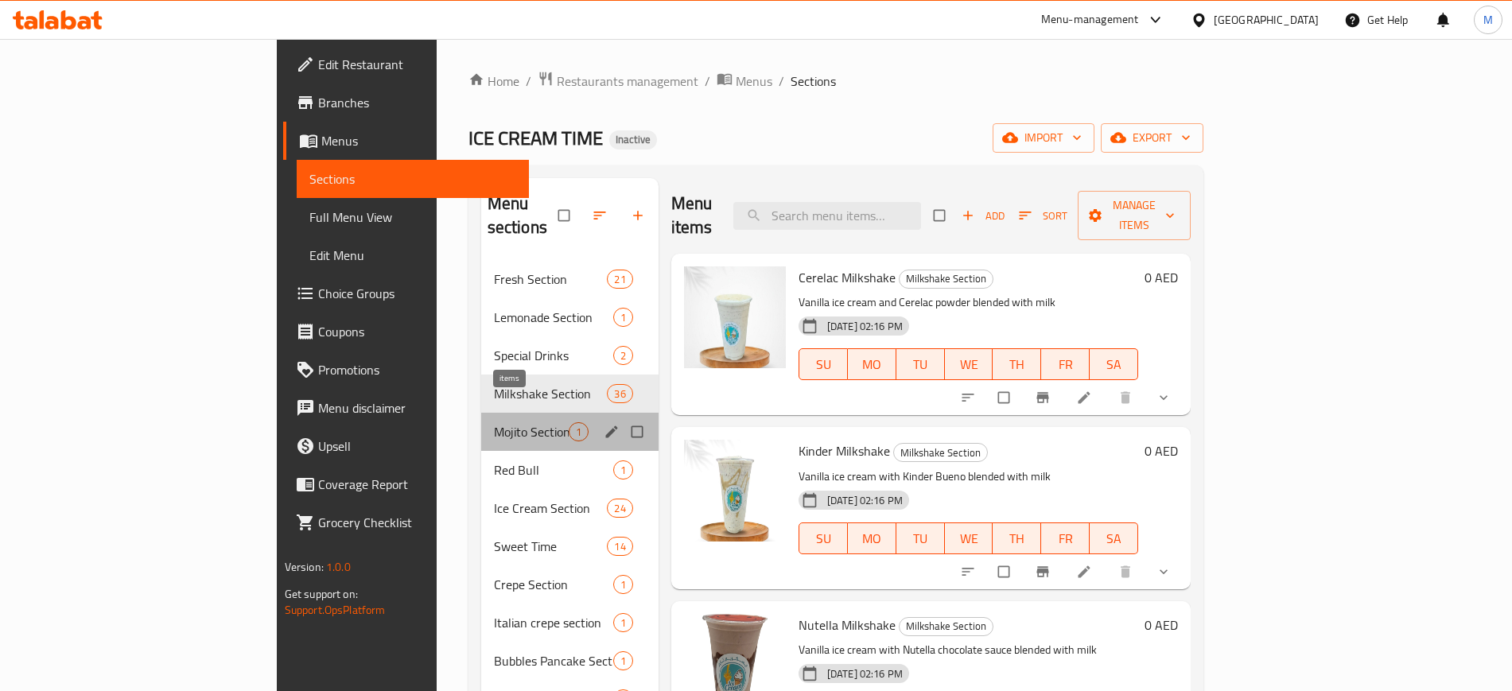
click at [569, 425] on span "1" at bounding box center [578, 432] width 18 height 15
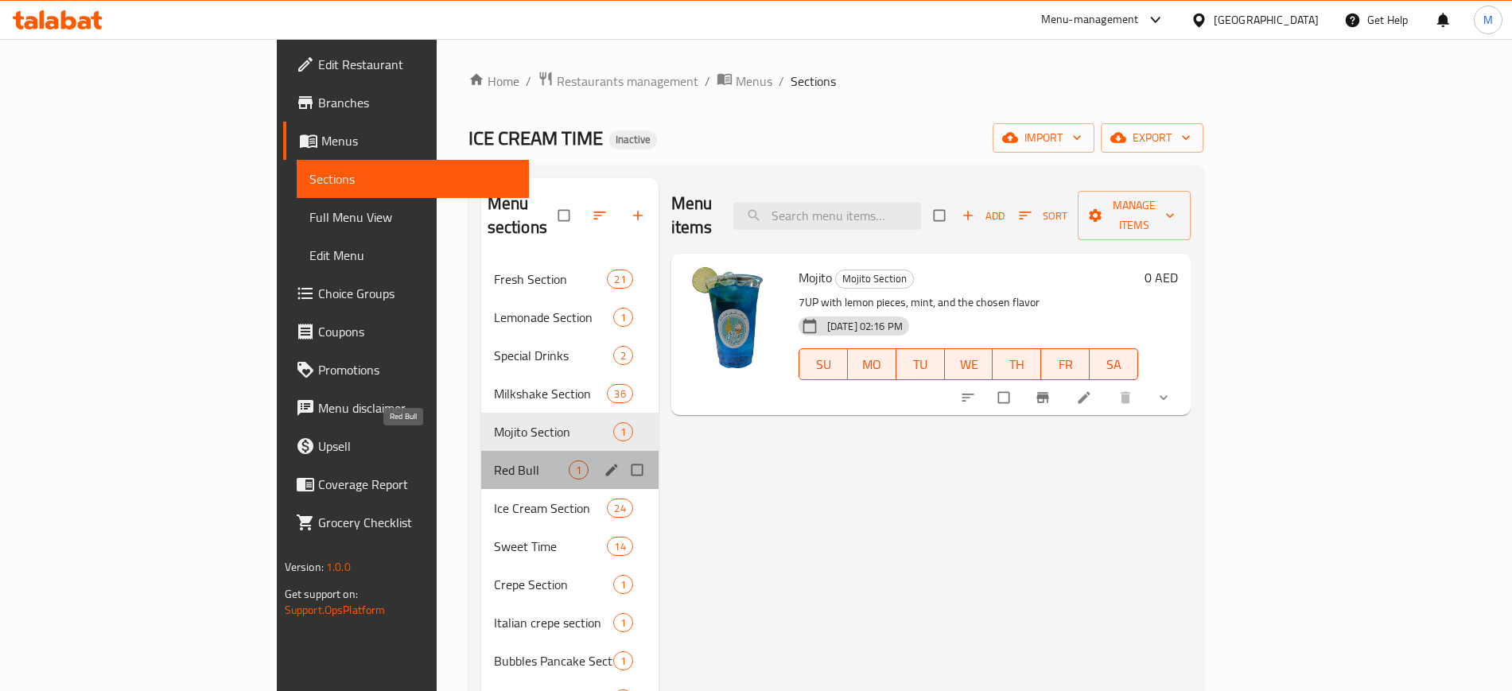
click at [494, 460] on span "Red Bull" at bounding box center [531, 469] width 75 height 19
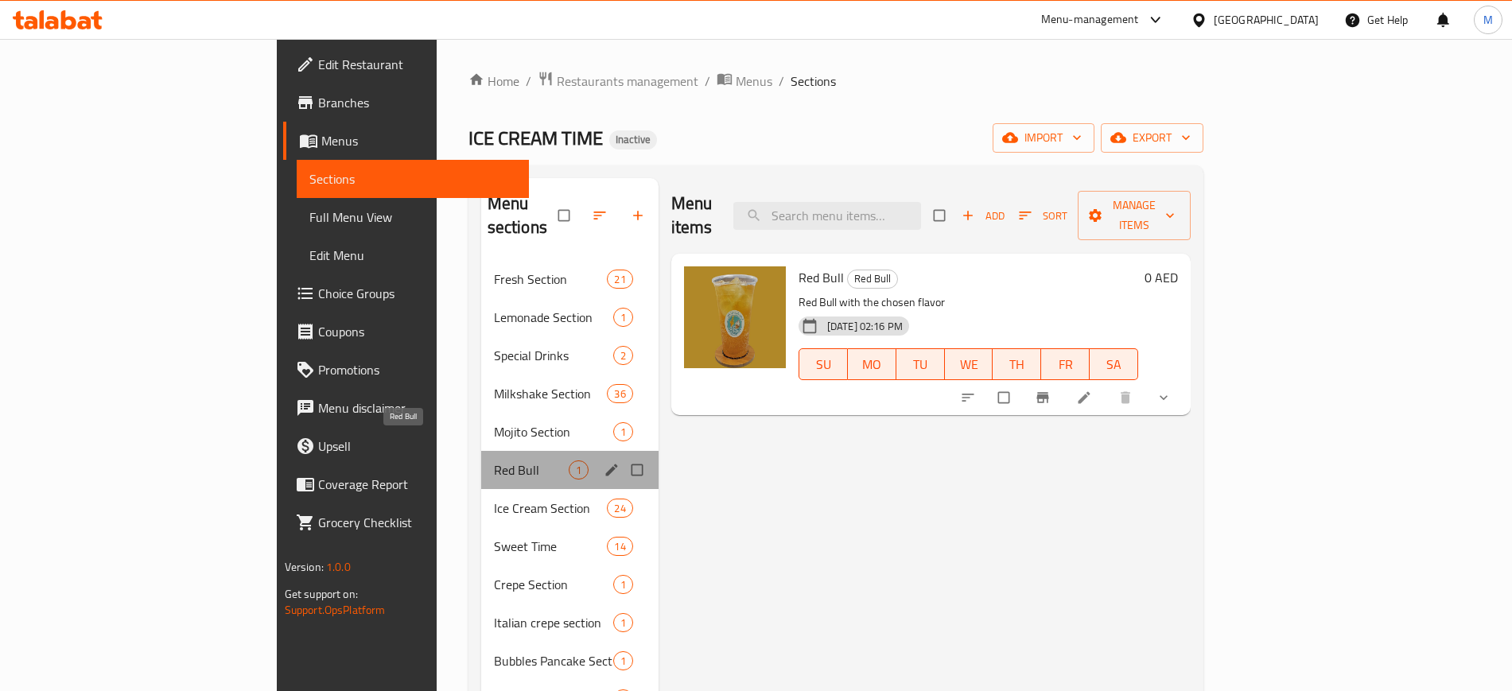
click at [494, 460] on span "Red Bull" at bounding box center [531, 469] width 75 height 19
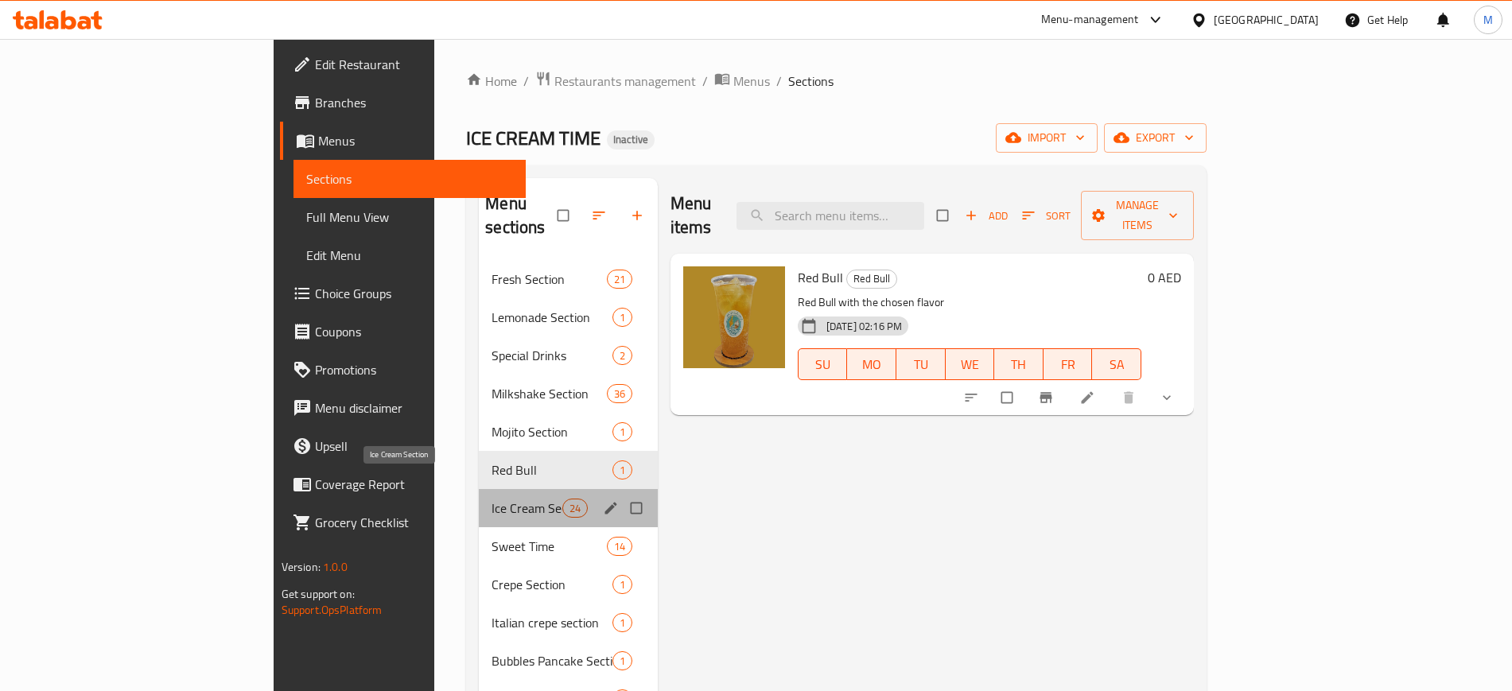
click at [491, 499] on span "Ice Cream Section" at bounding box center [526, 508] width 70 height 19
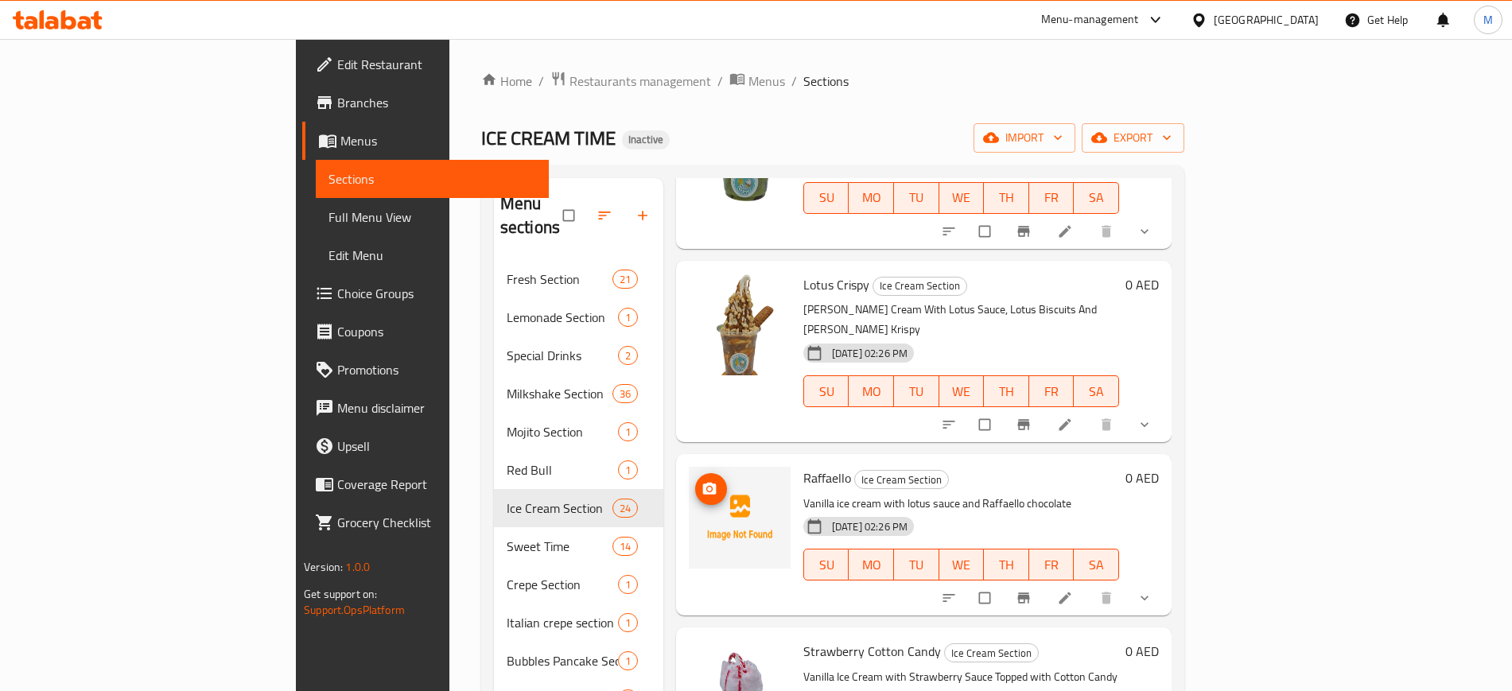
scroll to position [1750, 0]
click at [703, 484] on icon "upload picture" at bounding box center [710, 490] width 14 height 12
click at [888, 468] on h6 "Raffaello Ice Cream Section" at bounding box center [961, 479] width 316 height 22
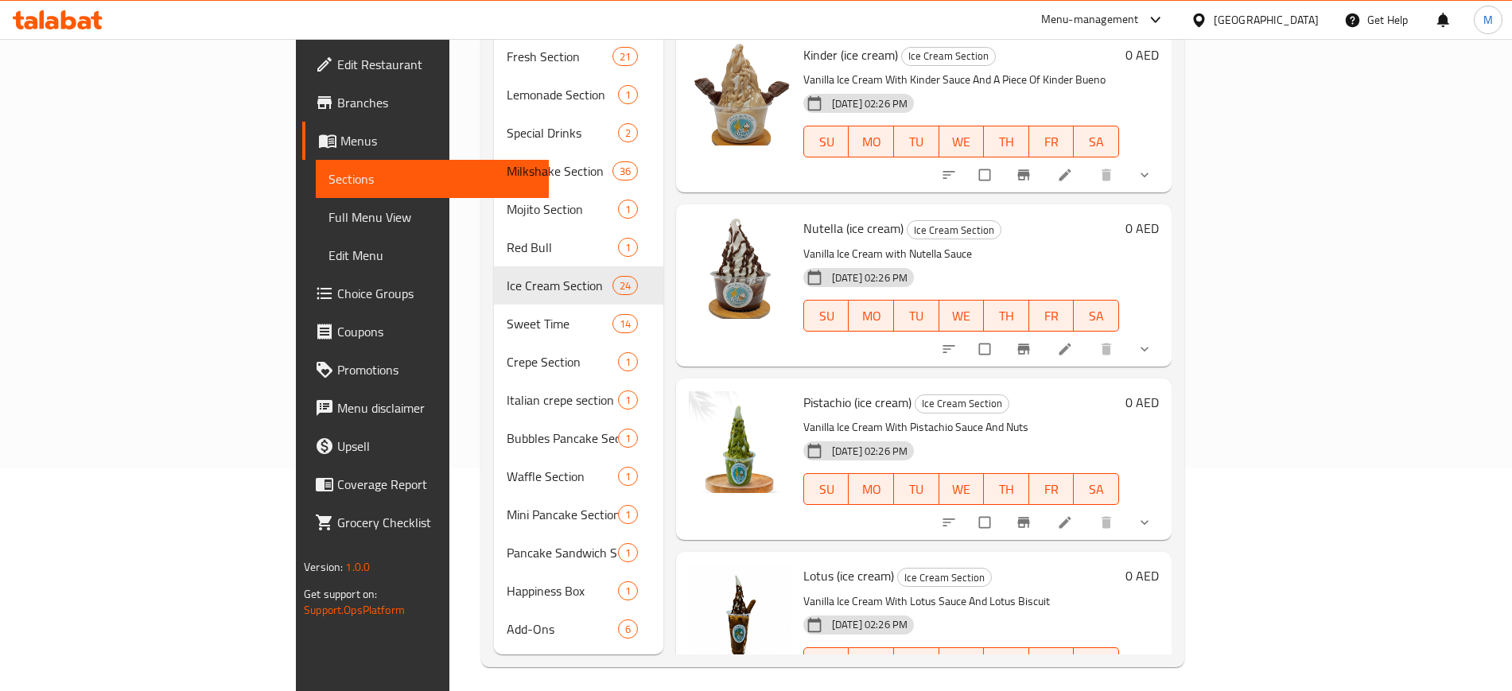
scroll to position [0, 0]
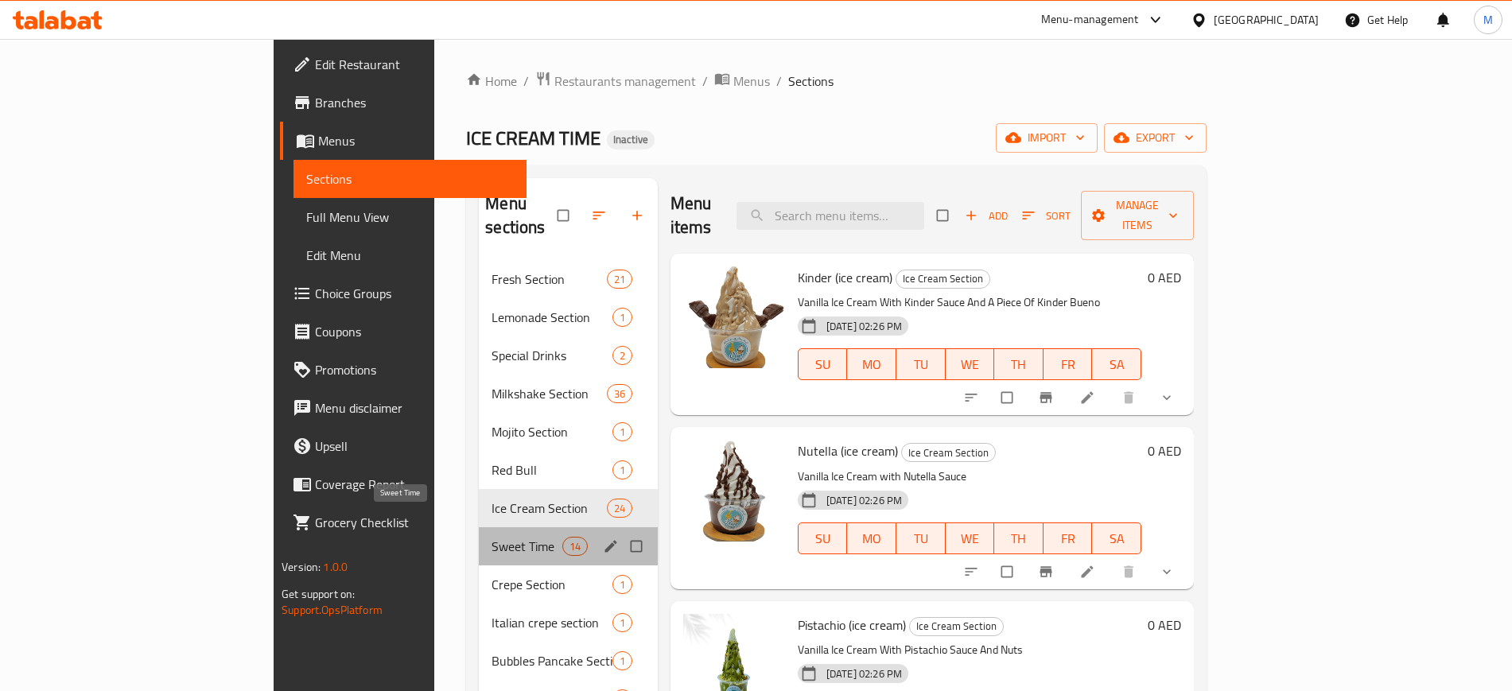
click at [491, 537] on span "Sweet Time" at bounding box center [526, 546] width 70 height 19
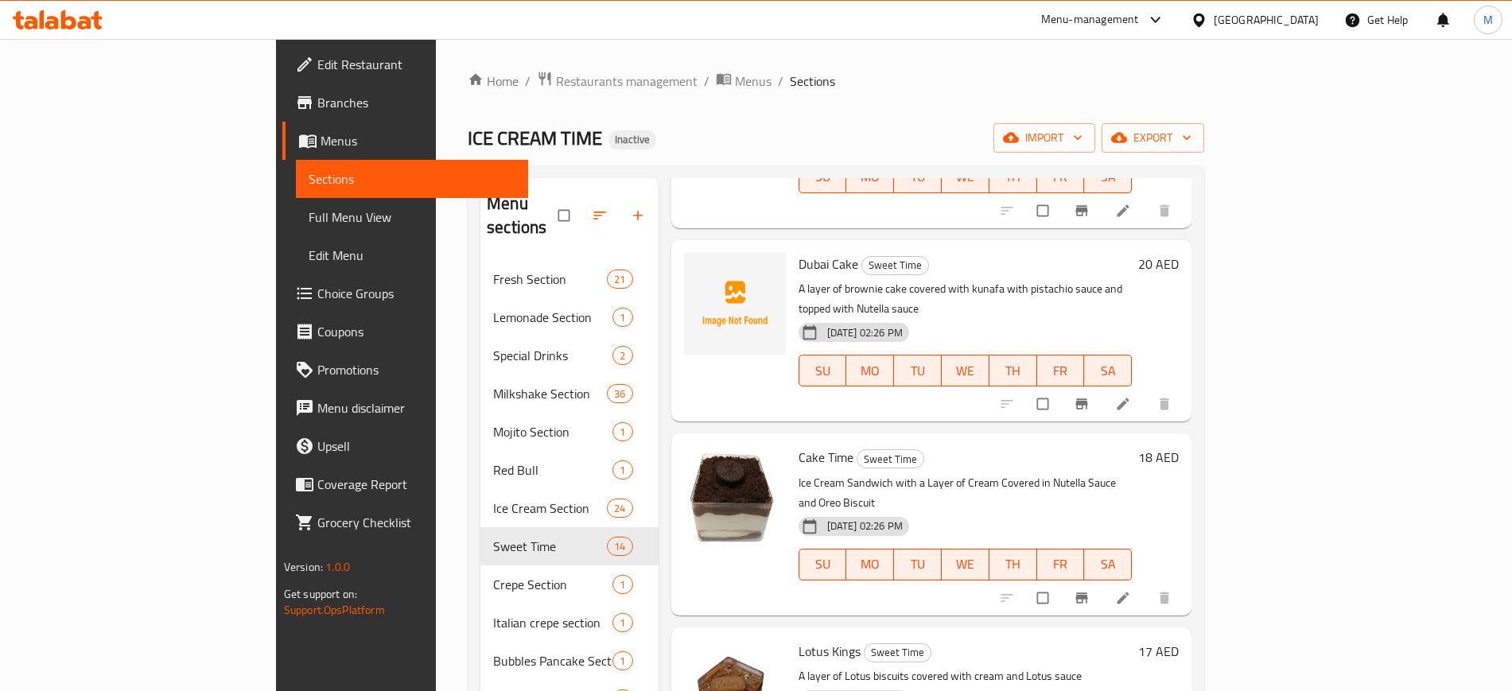
scroll to position [993, 0]
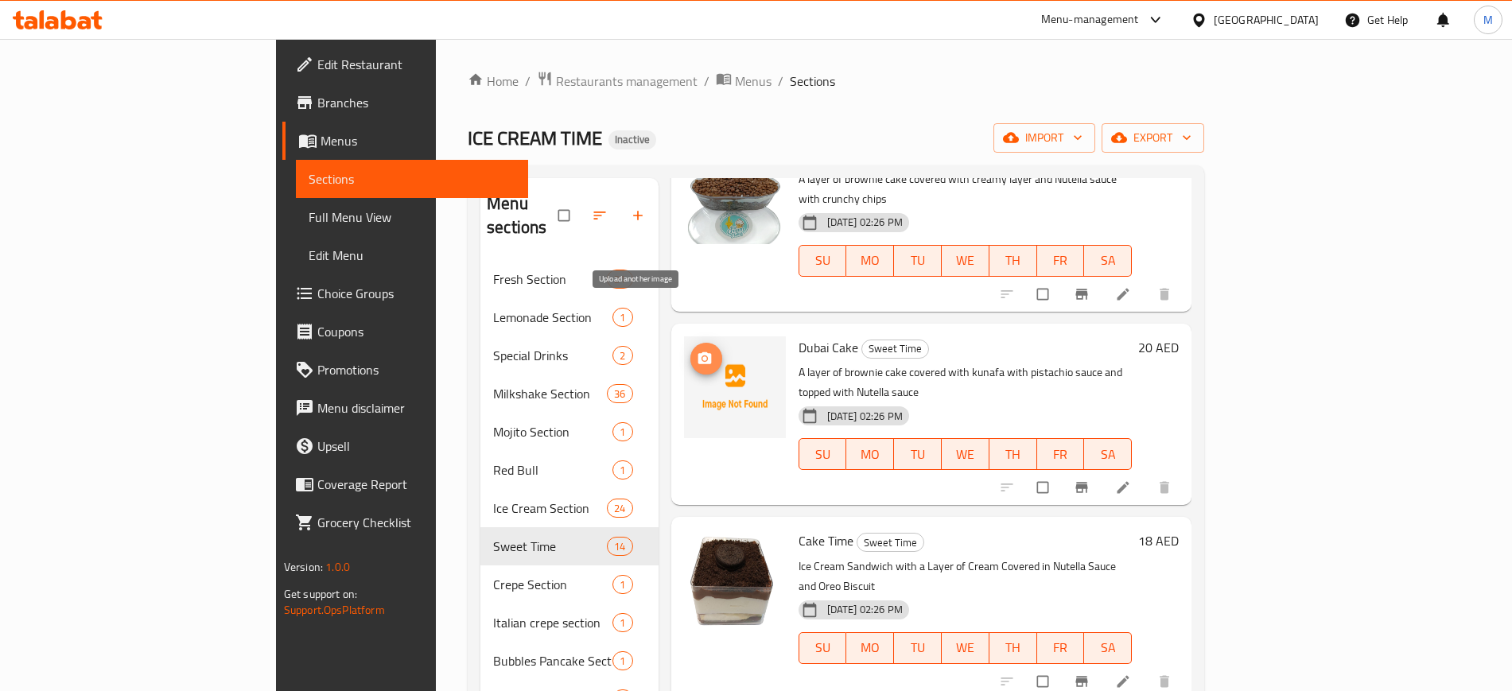
click at [690, 343] on button "upload picture" at bounding box center [706, 359] width 32 height 32
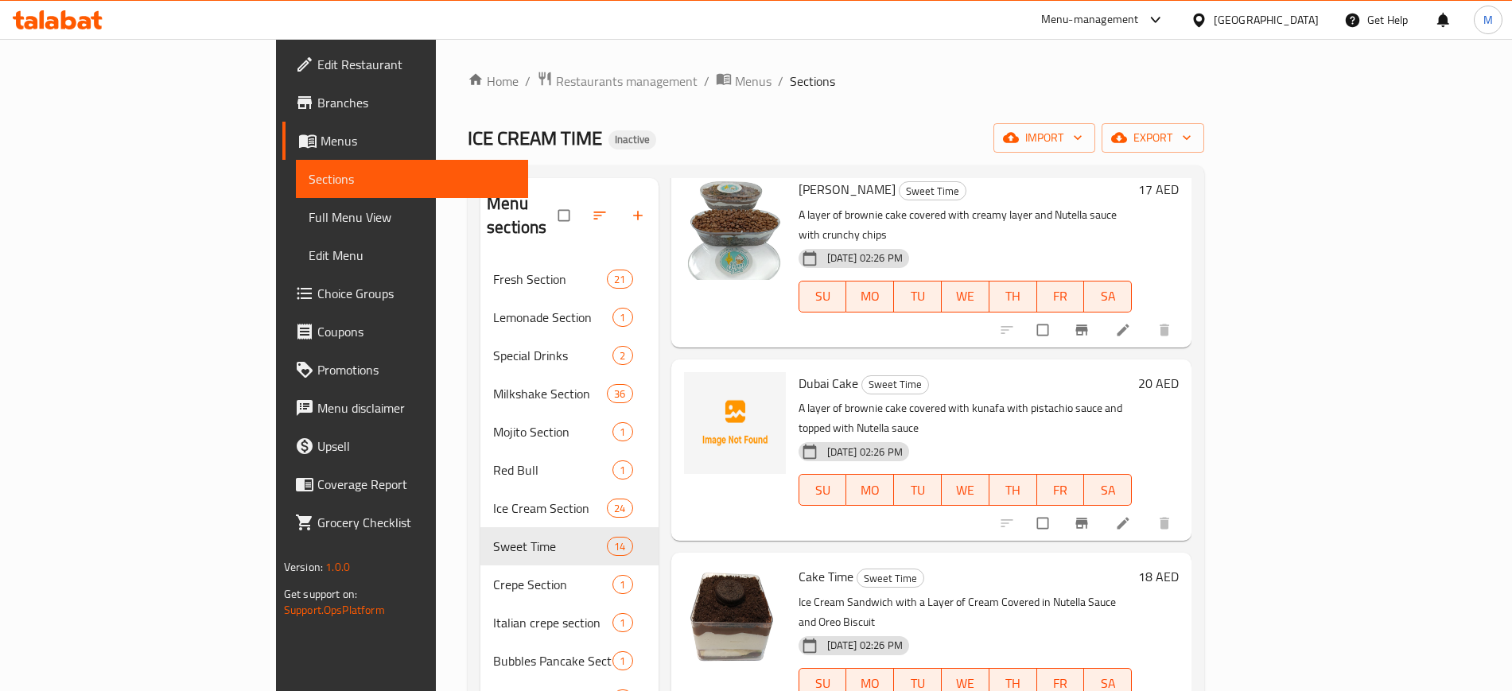
scroll to position [955, 0]
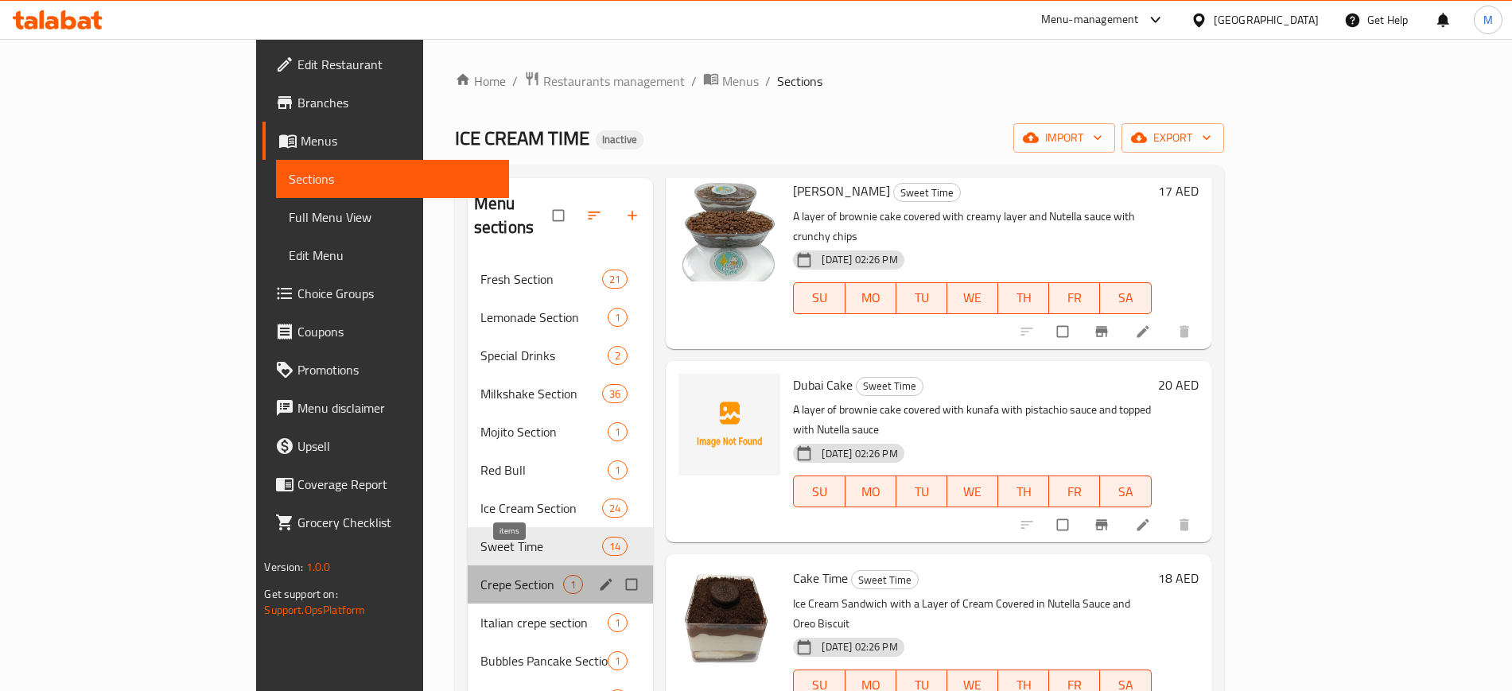
click at [564, 577] on span "1" at bounding box center [573, 584] width 18 height 15
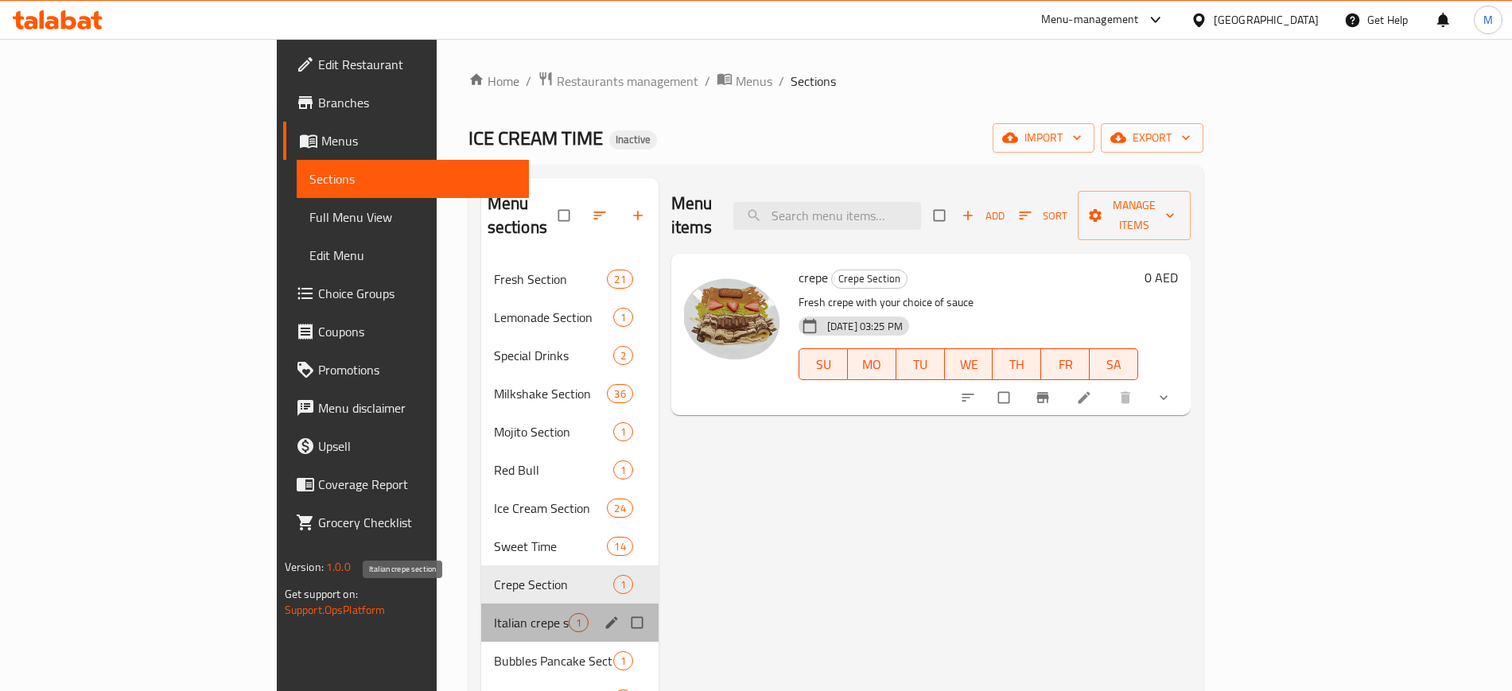
click at [494, 613] on span "Italian crepe section" at bounding box center [531, 622] width 75 height 19
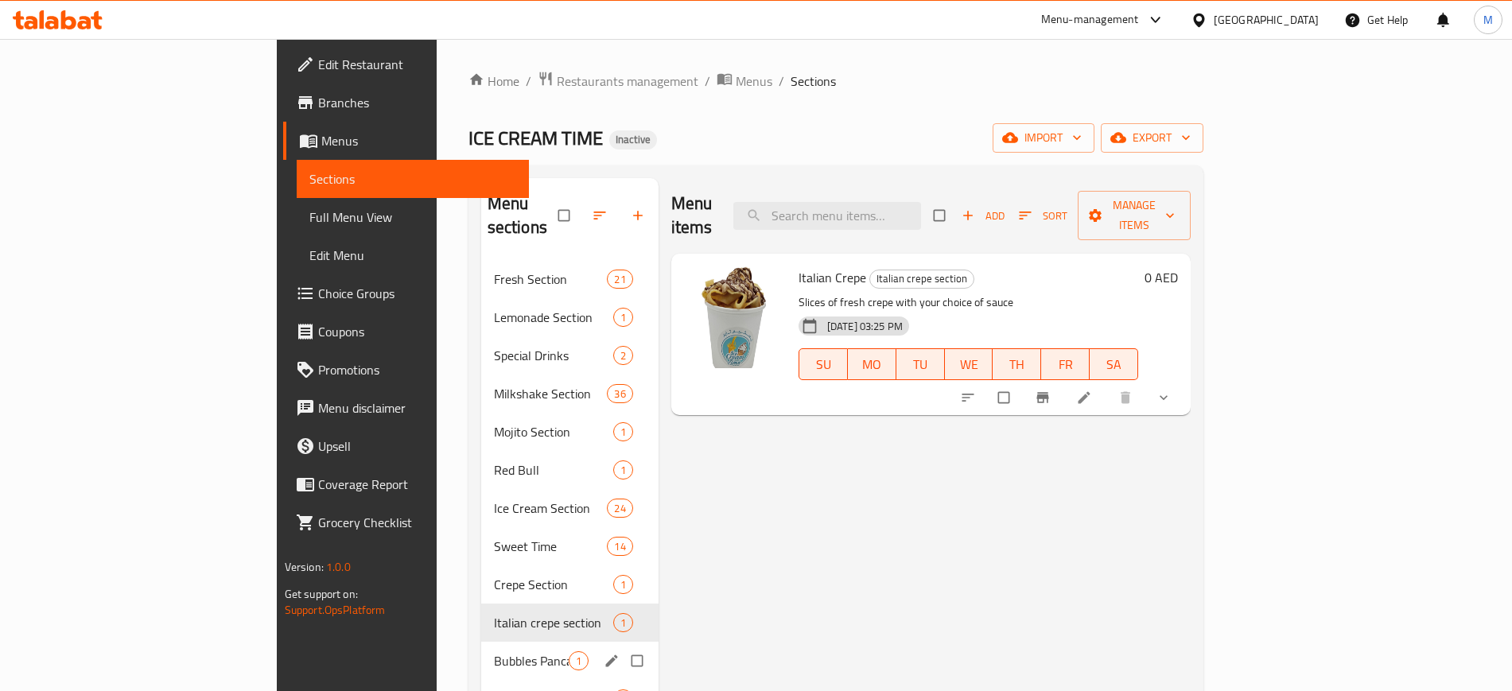
scroll to position [223, 0]
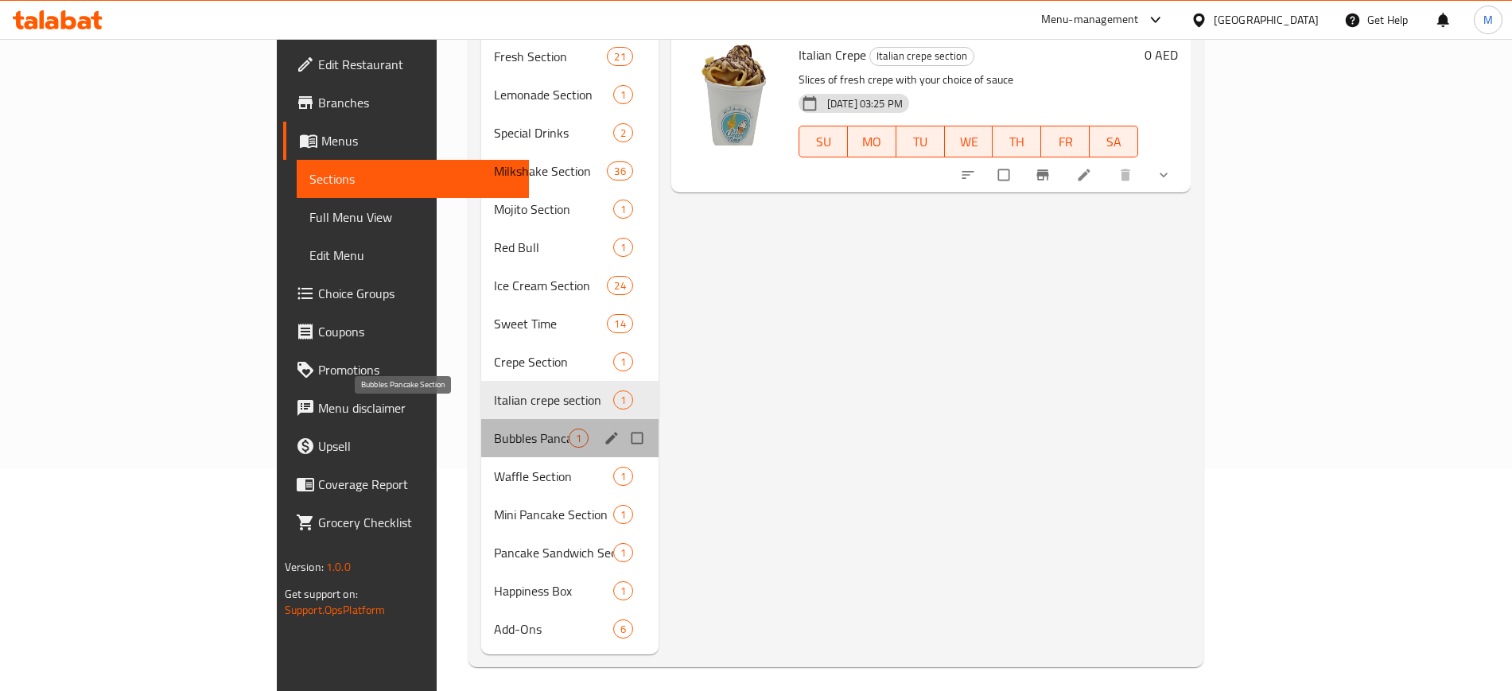
click at [494, 429] on span "Bubbles Pancake Section" at bounding box center [531, 438] width 75 height 19
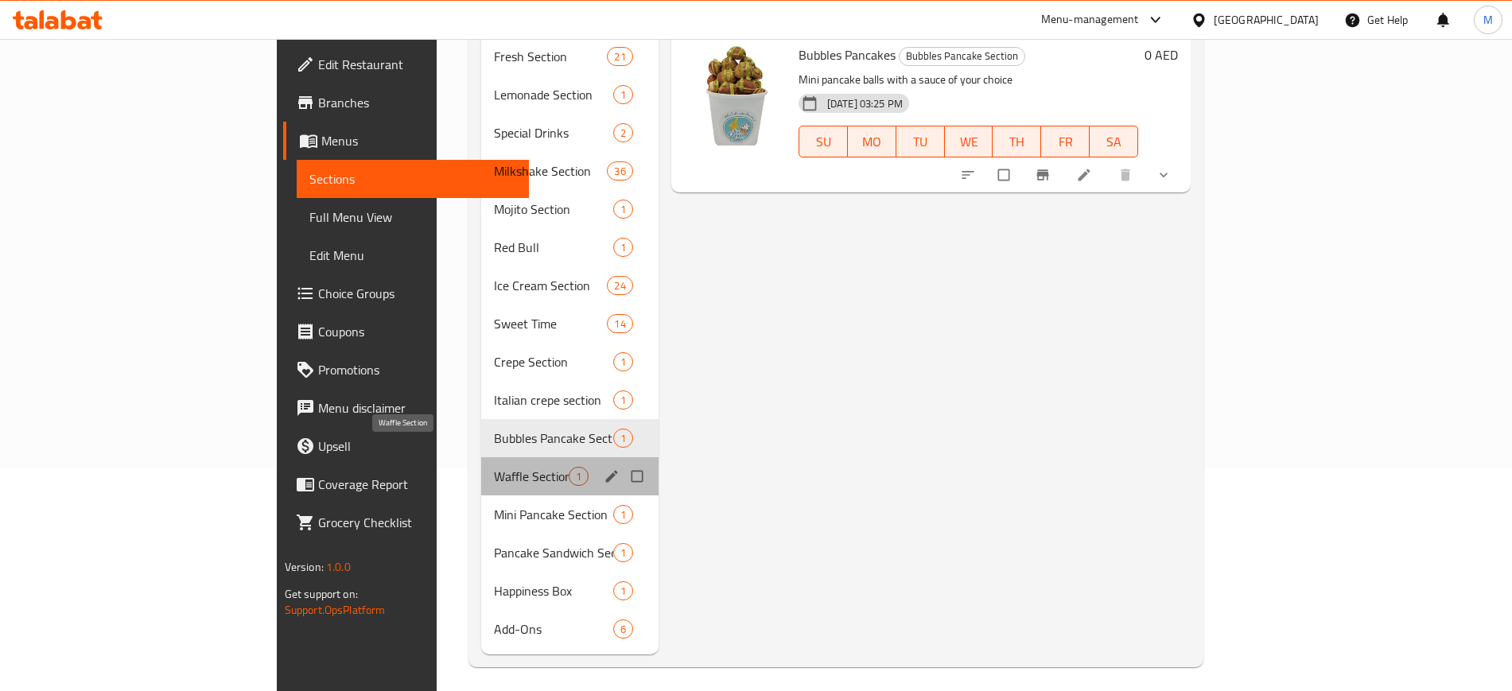
click at [494, 467] on span "Waffle Section" at bounding box center [531, 476] width 75 height 19
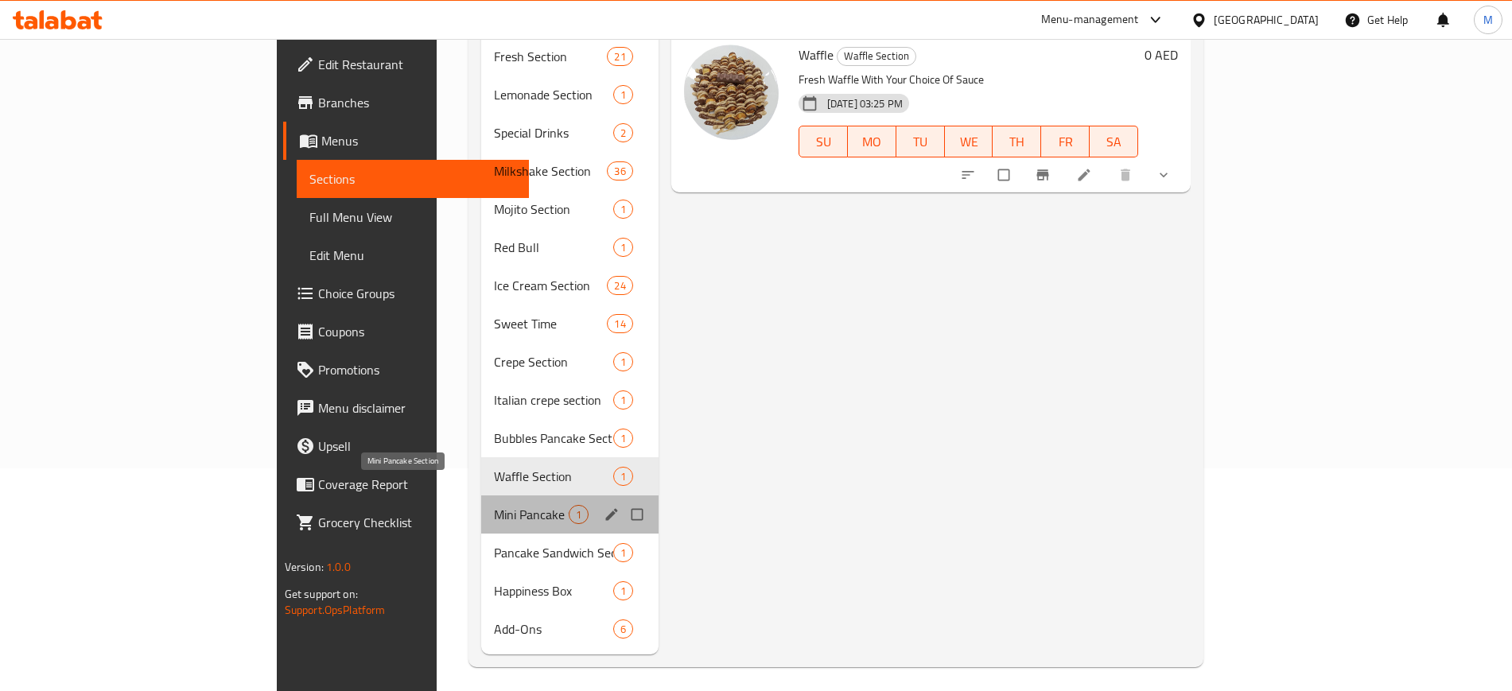
click at [494, 505] on span "Mini Pancake Section" at bounding box center [531, 514] width 75 height 19
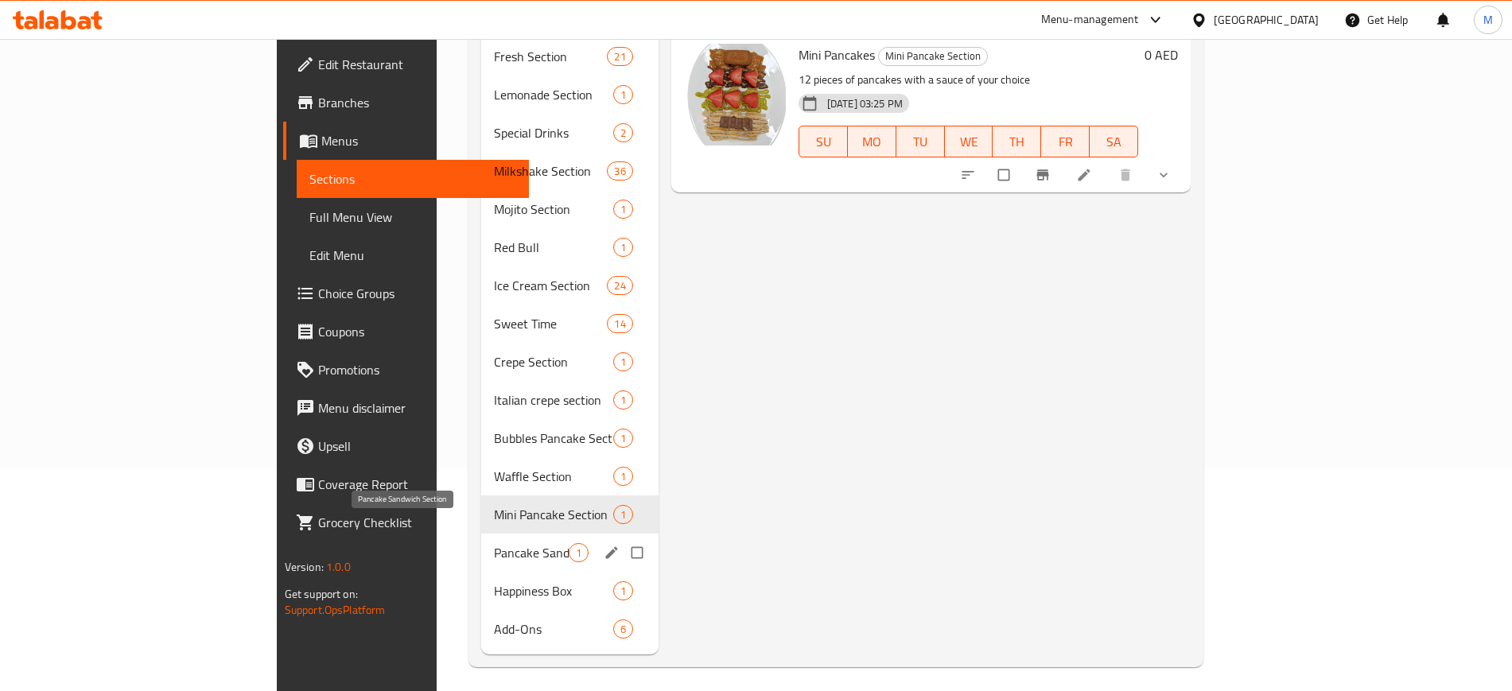
click at [494, 543] on span "Pancake Sandwich Section" at bounding box center [531, 552] width 75 height 19
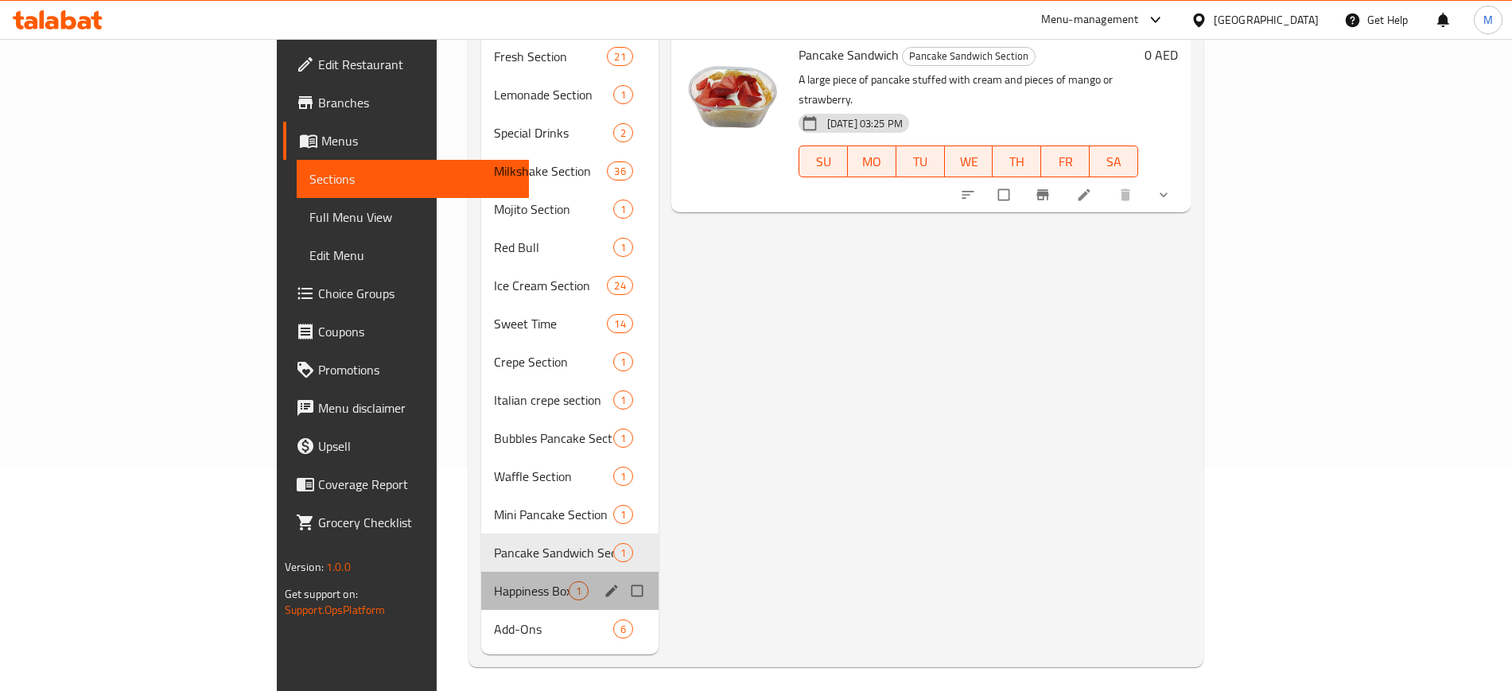
click at [481, 572] on div "Happiness Box 1" at bounding box center [569, 591] width 177 height 38
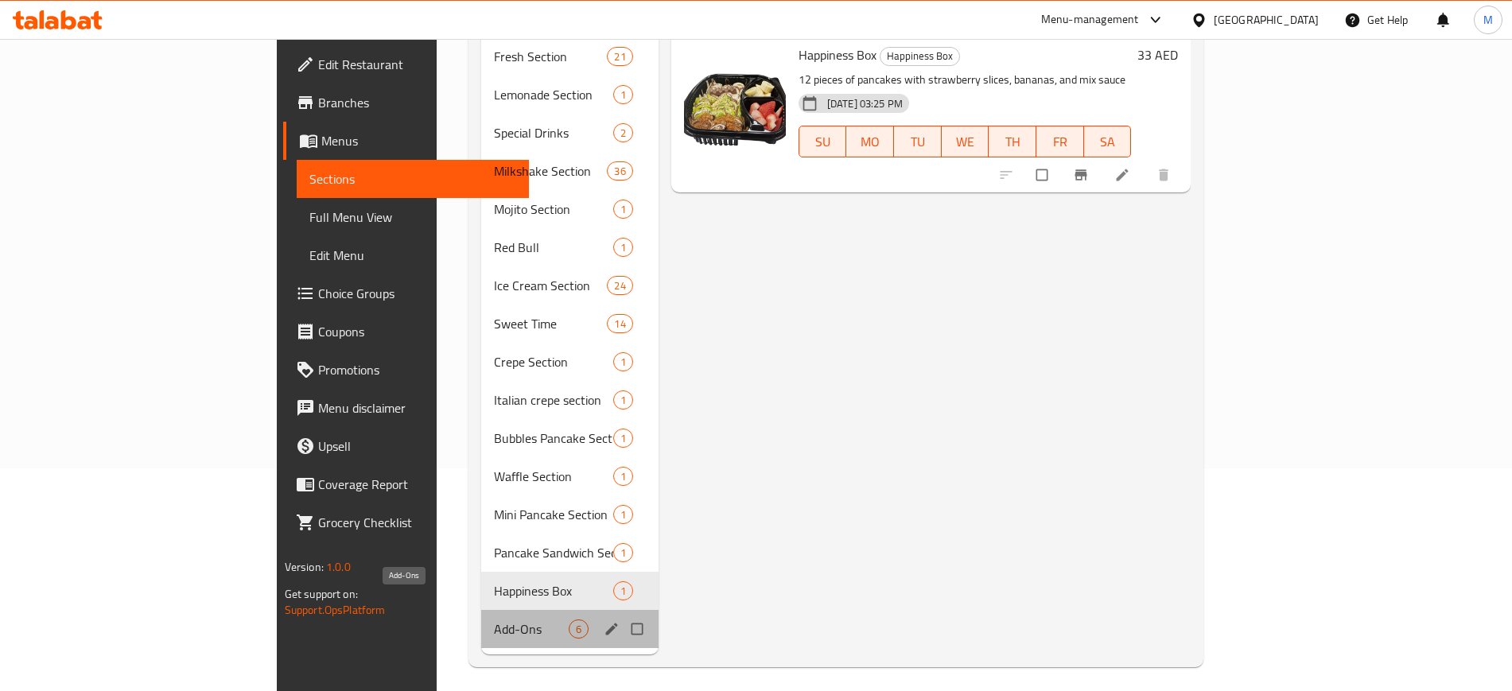
click at [494, 620] on span "Add-Ons" at bounding box center [531, 629] width 75 height 19
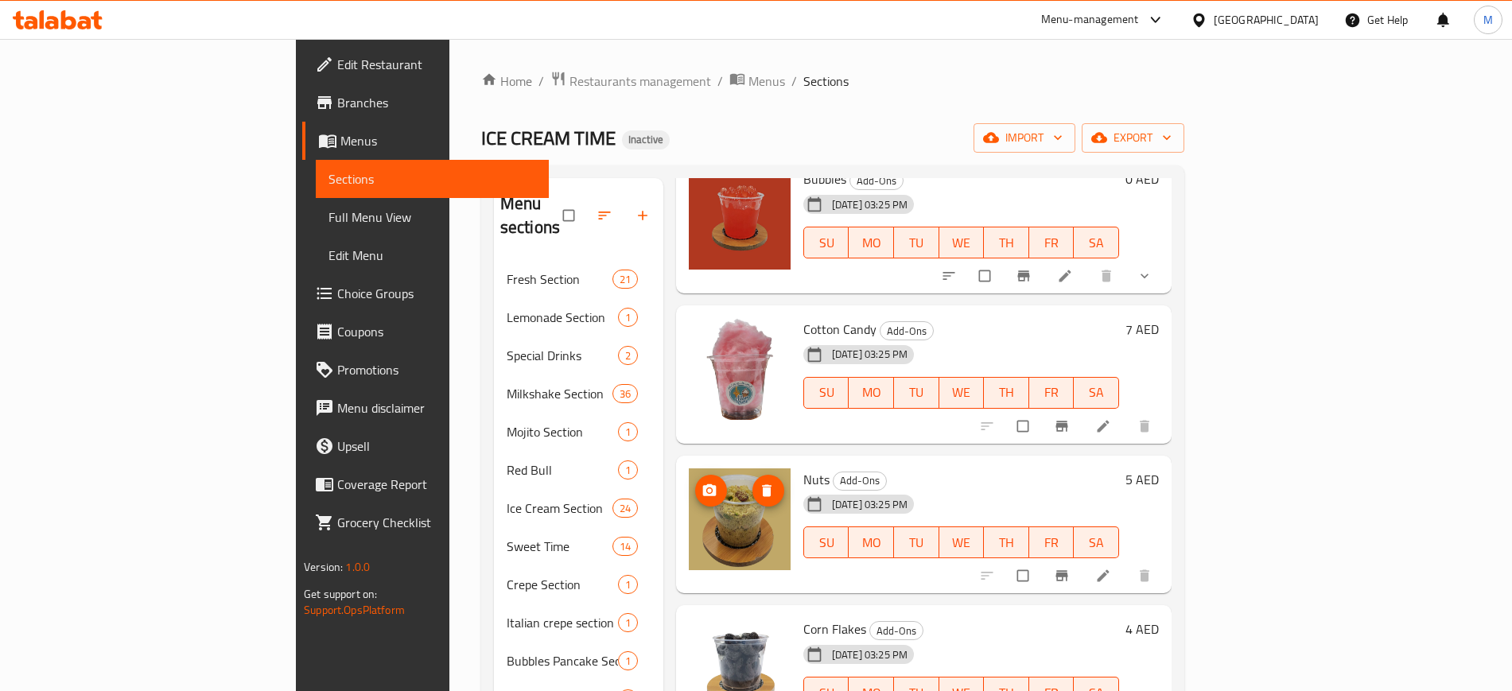
scroll to position [223, 0]
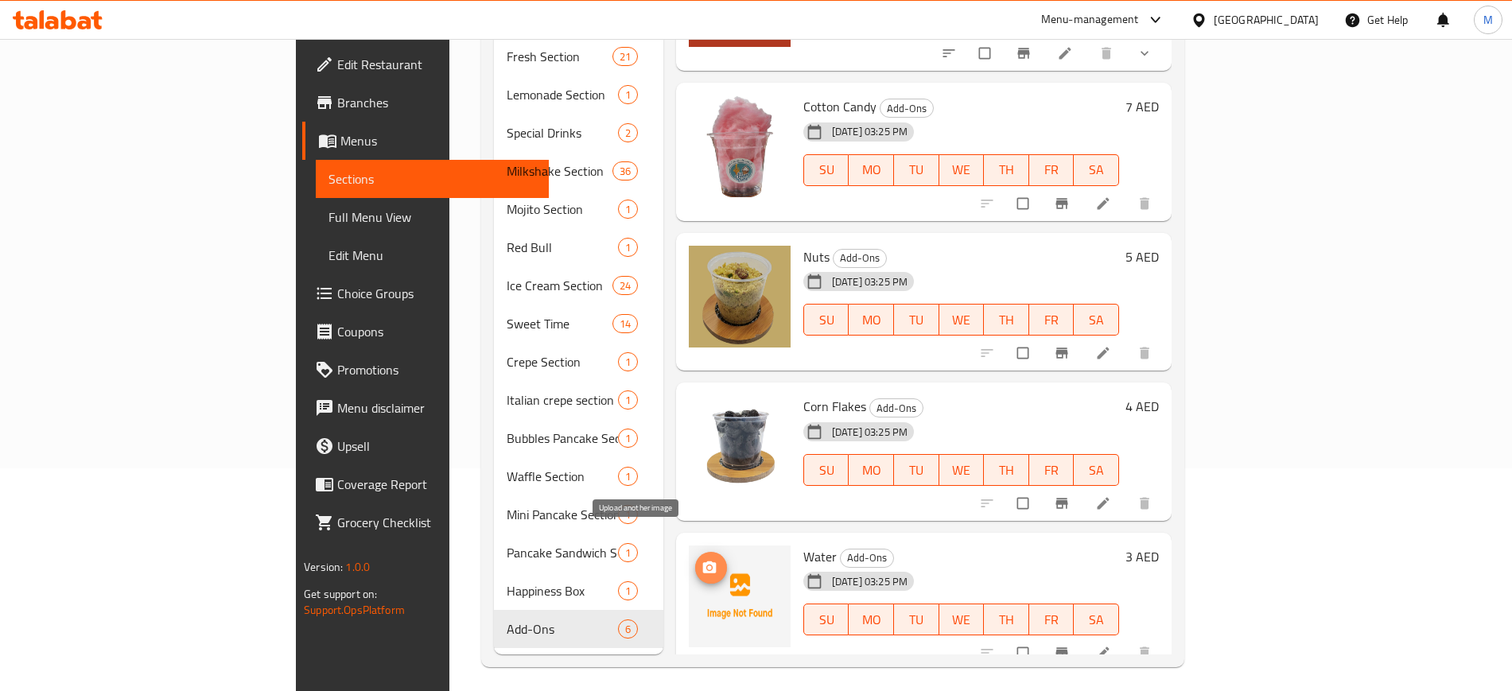
click at [703, 561] on icon "upload picture" at bounding box center [710, 567] width 14 height 12
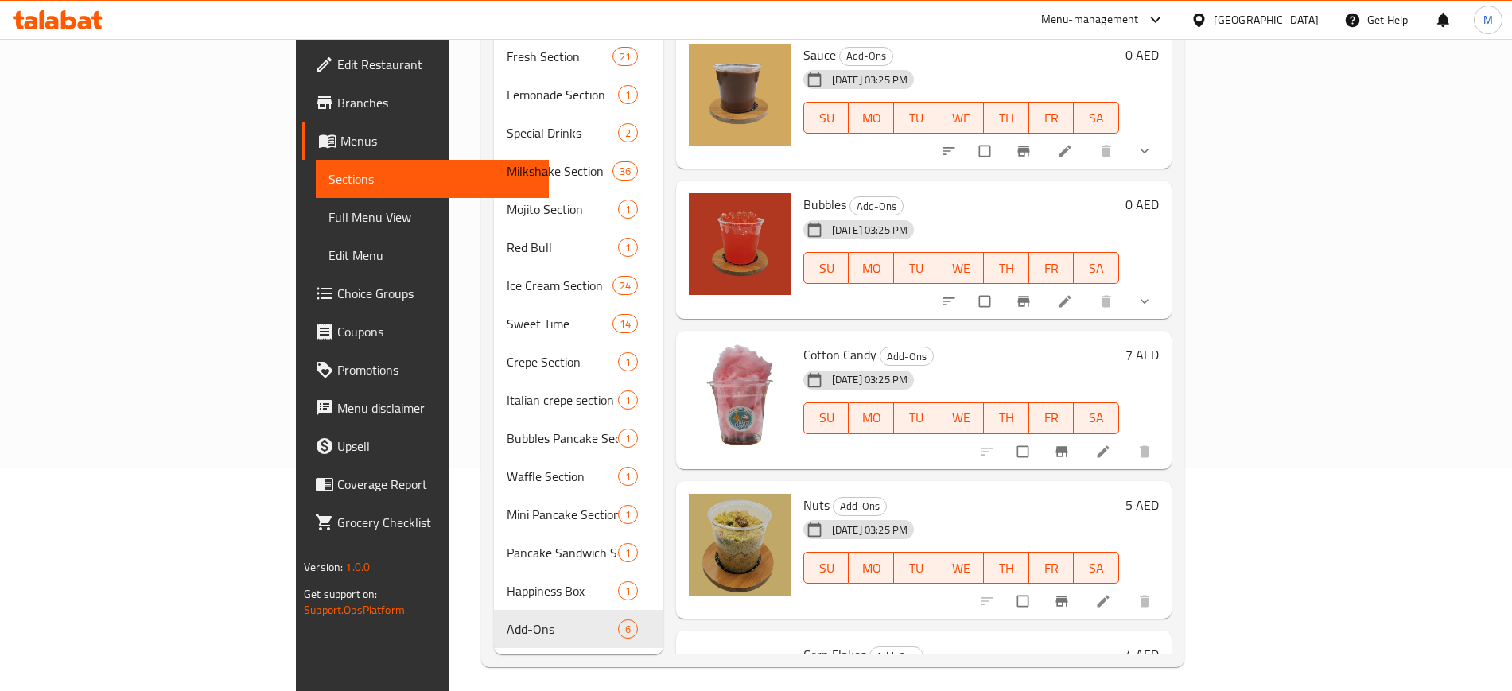
scroll to position [0, 0]
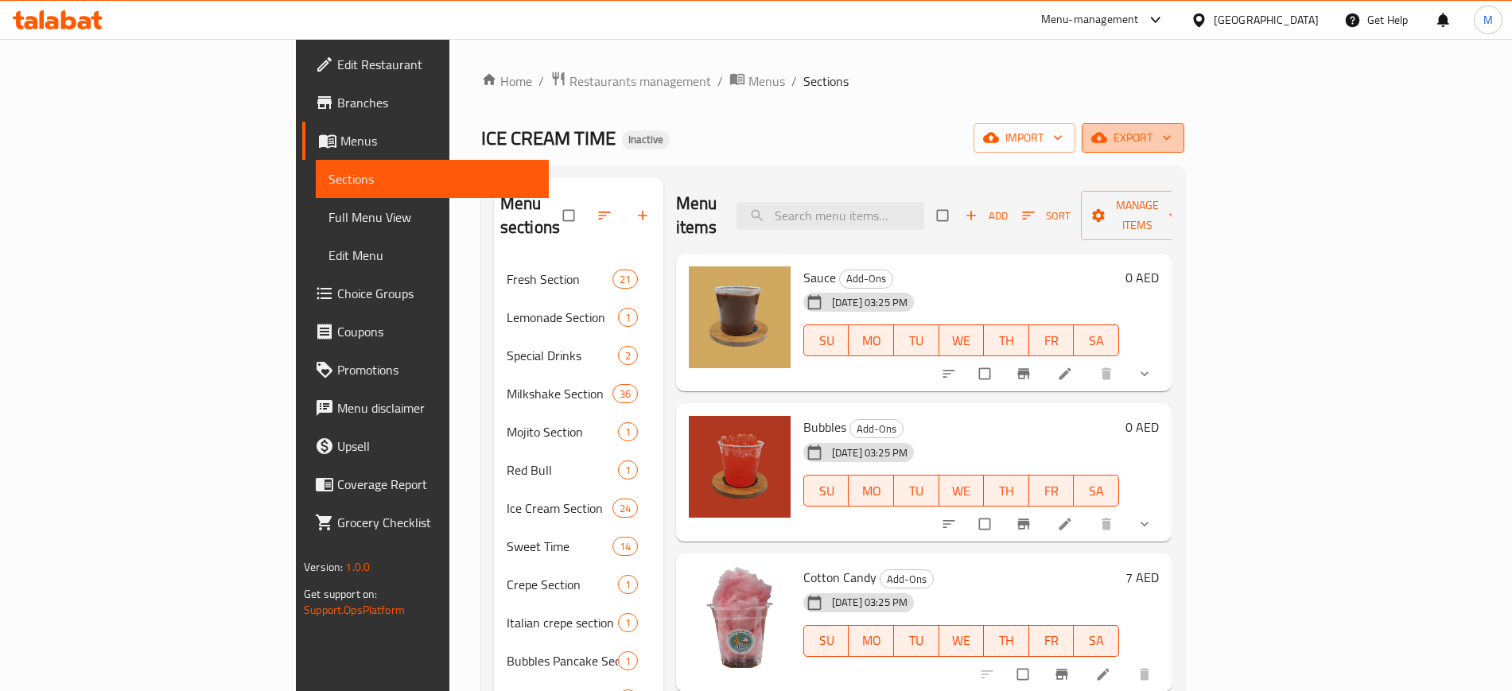
click at [1107, 139] on icon "button" at bounding box center [1099, 138] width 16 height 10
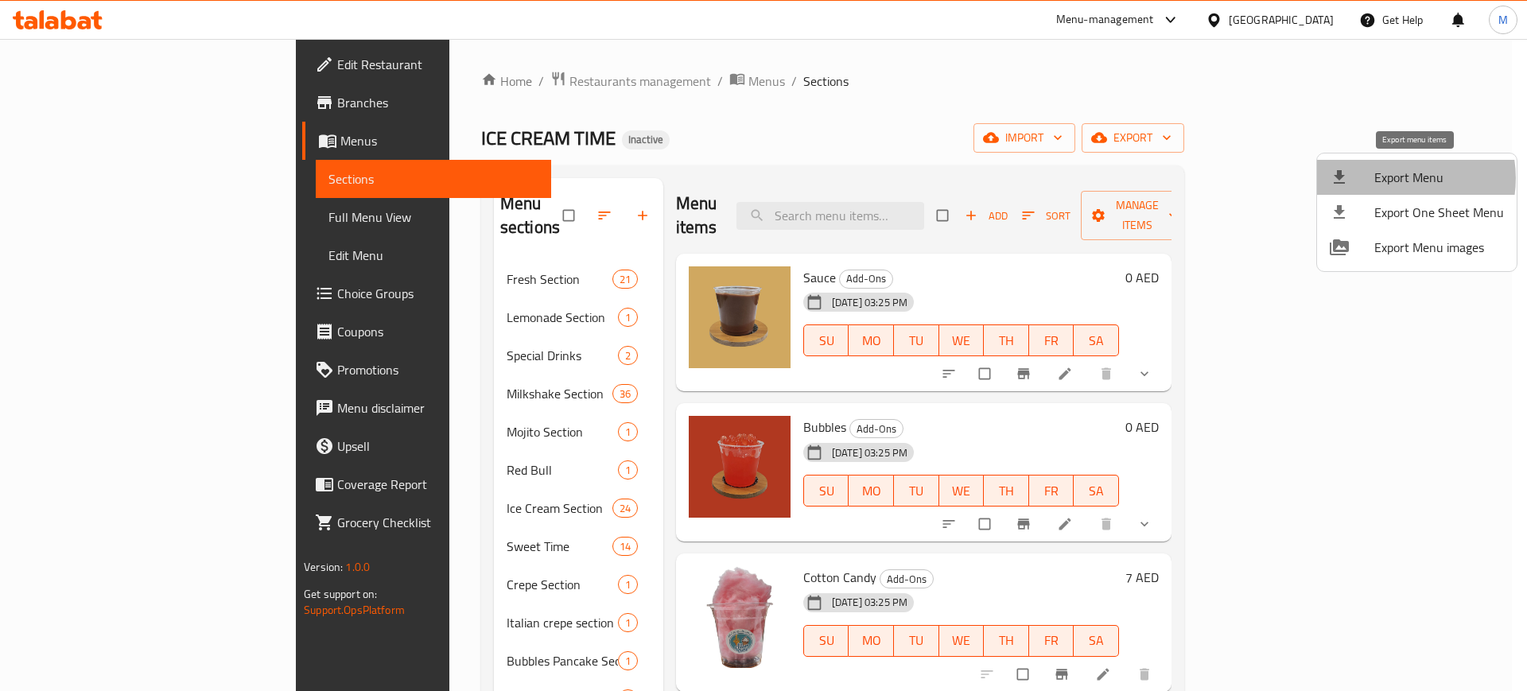
click at [1397, 178] on span "Export Menu" at bounding box center [1439, 177] width 130 height 19
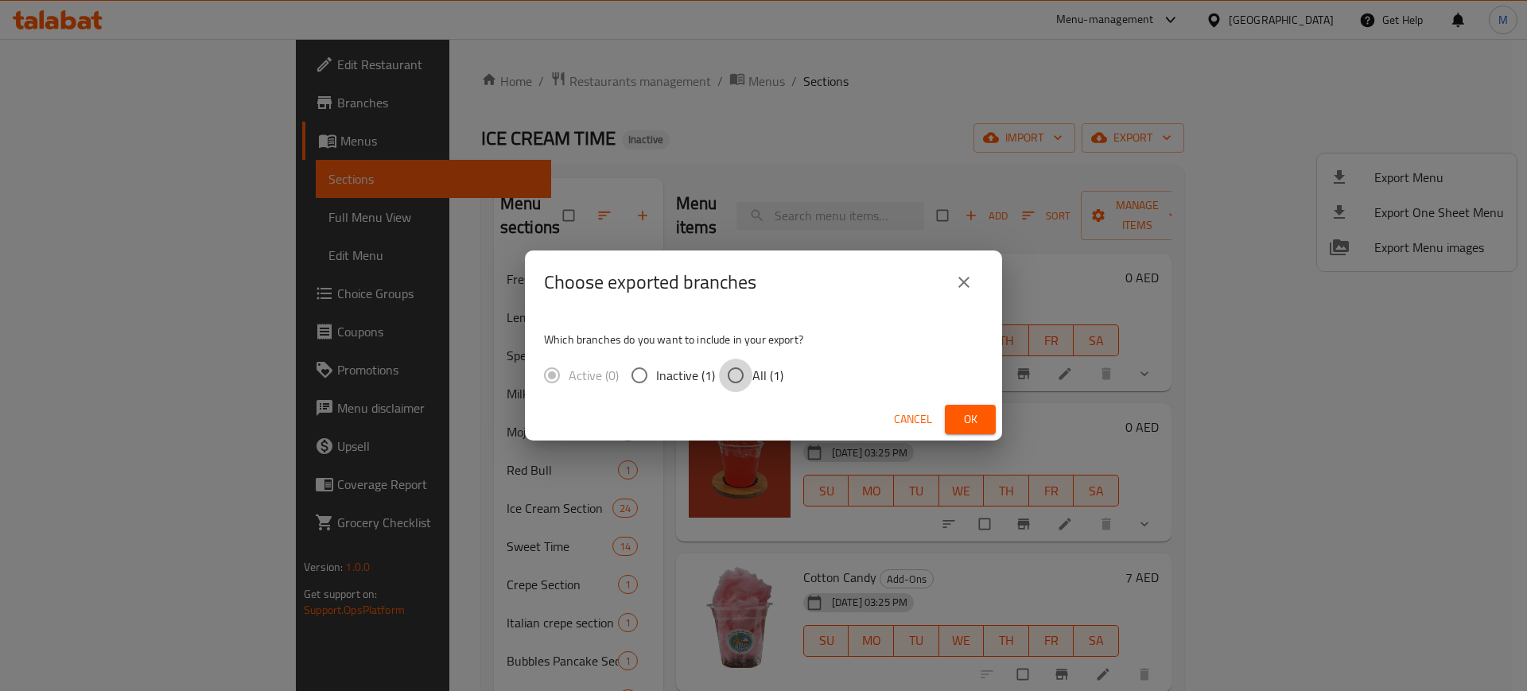
click at [751, 378] on input "All (1)" at bounding box center [735, 375] width 33 height 33
radio input "true"
click at [990, 424] on button "Ok" at bounding box center [970, 419] width 51 height 29
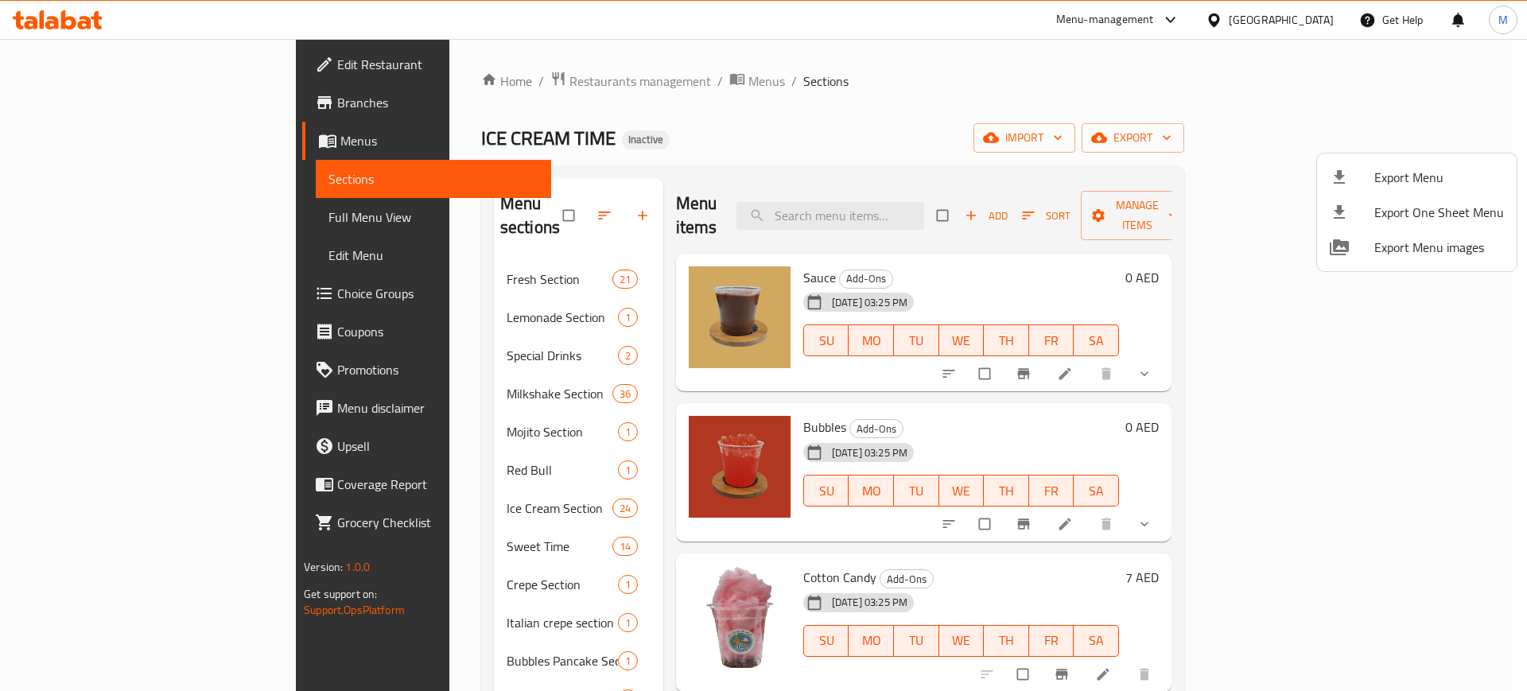
click at [173, 71] on div at bounding box center [763, 345] width 1527 height 691
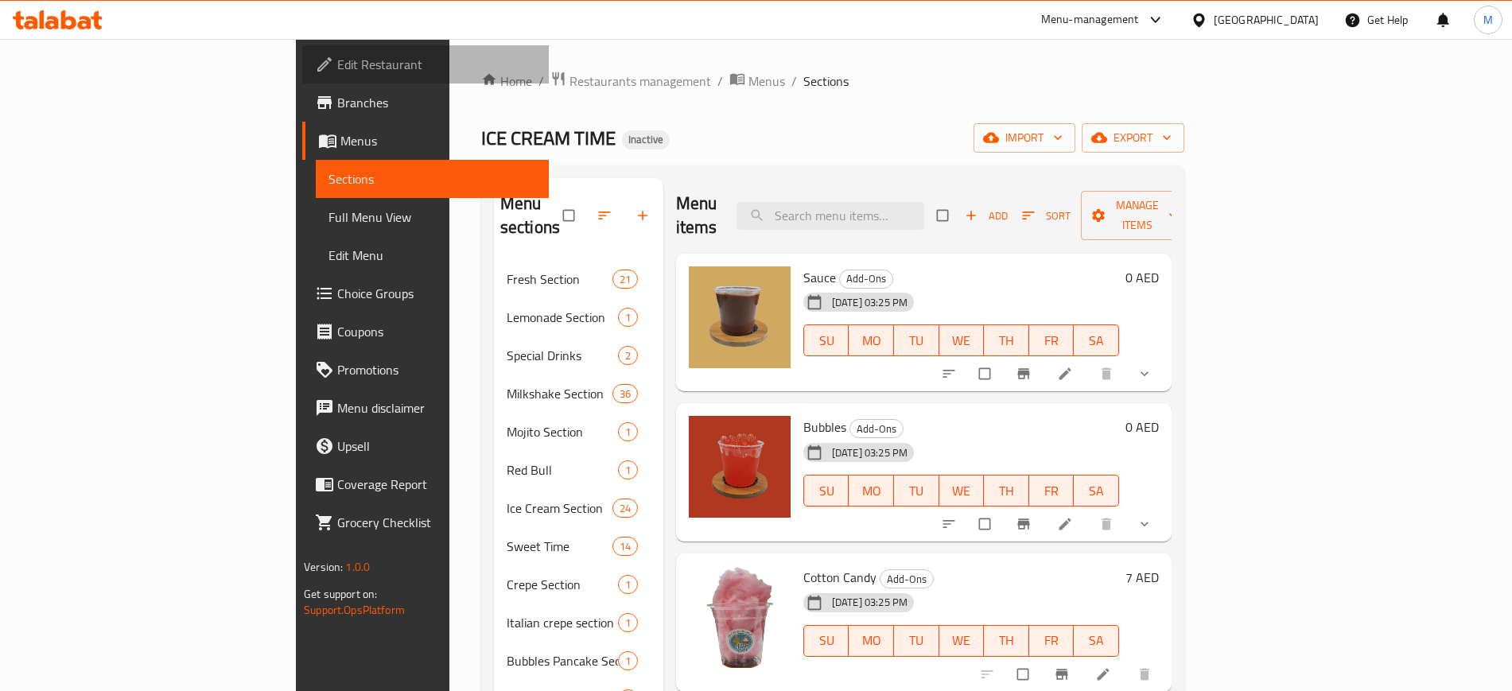
click at [337, 71] on span "Edit Restaurant" at bounding box center [436, 64] width 198 height 19
